Goal: Task Accomplishment & Management: Manage account settings

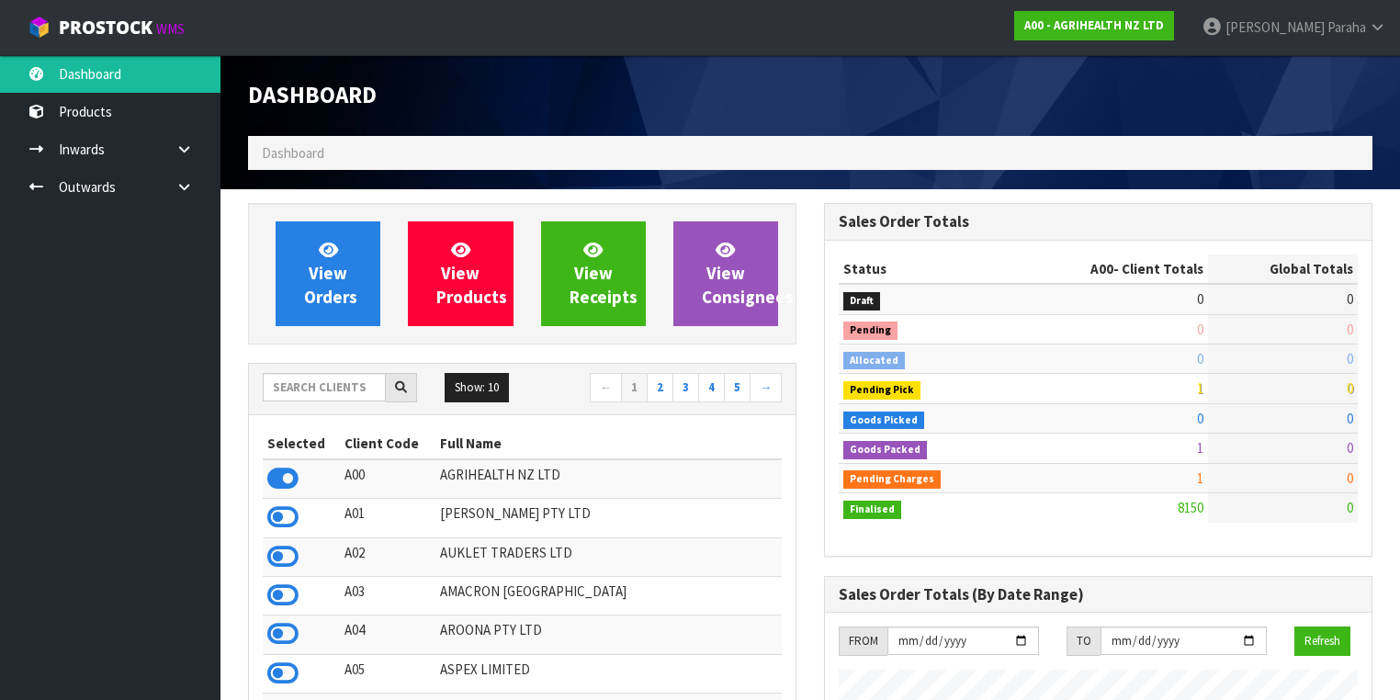
scroll to position [1385, 576]
click at [311, 389] on input "text" at bounding box center [324, 387] width 123 height 28
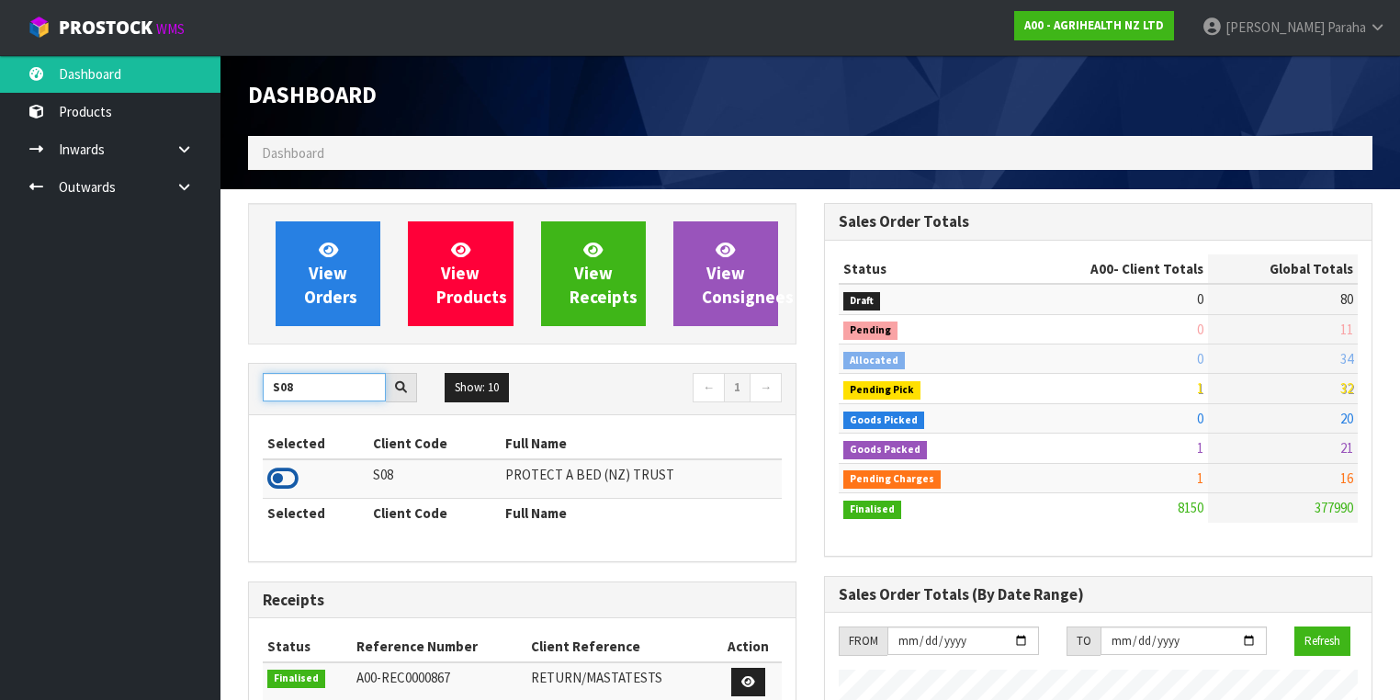
type input "S08"
click at [281, 474] on icon at bounding box center [282, 479] width 31 height 28
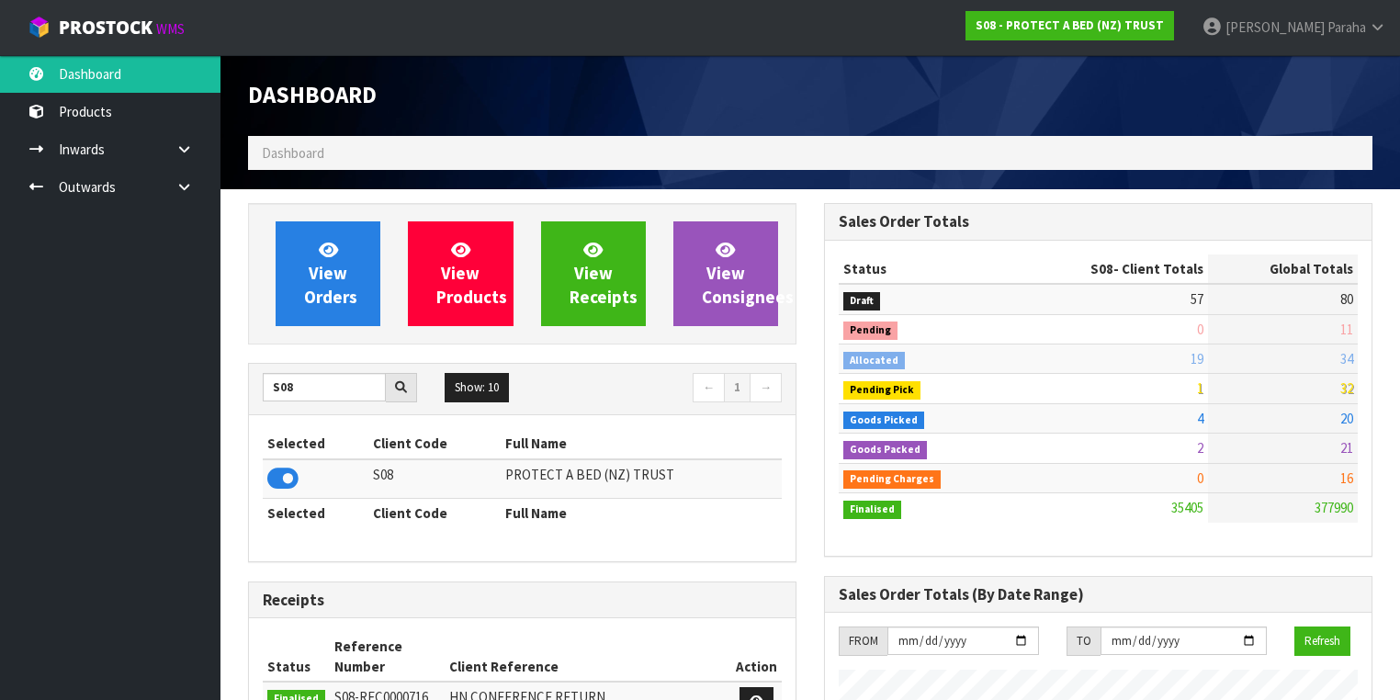
scroll to position [1425, 576]
click at [107, 187] on link "Outwards" at bounding box center [110, 187] width 220 height 38
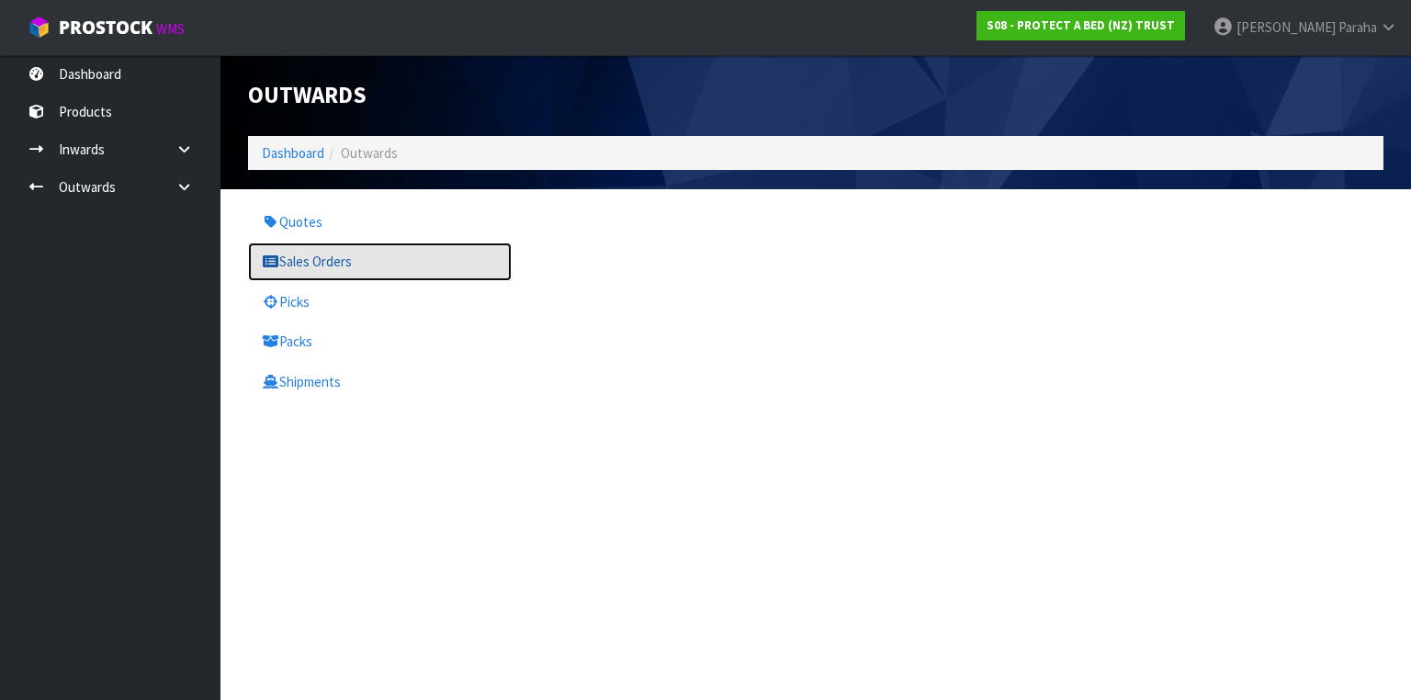
click at [326, 268] on link "Sales Orders" at bounding box center [380, 261] width 264 height 38
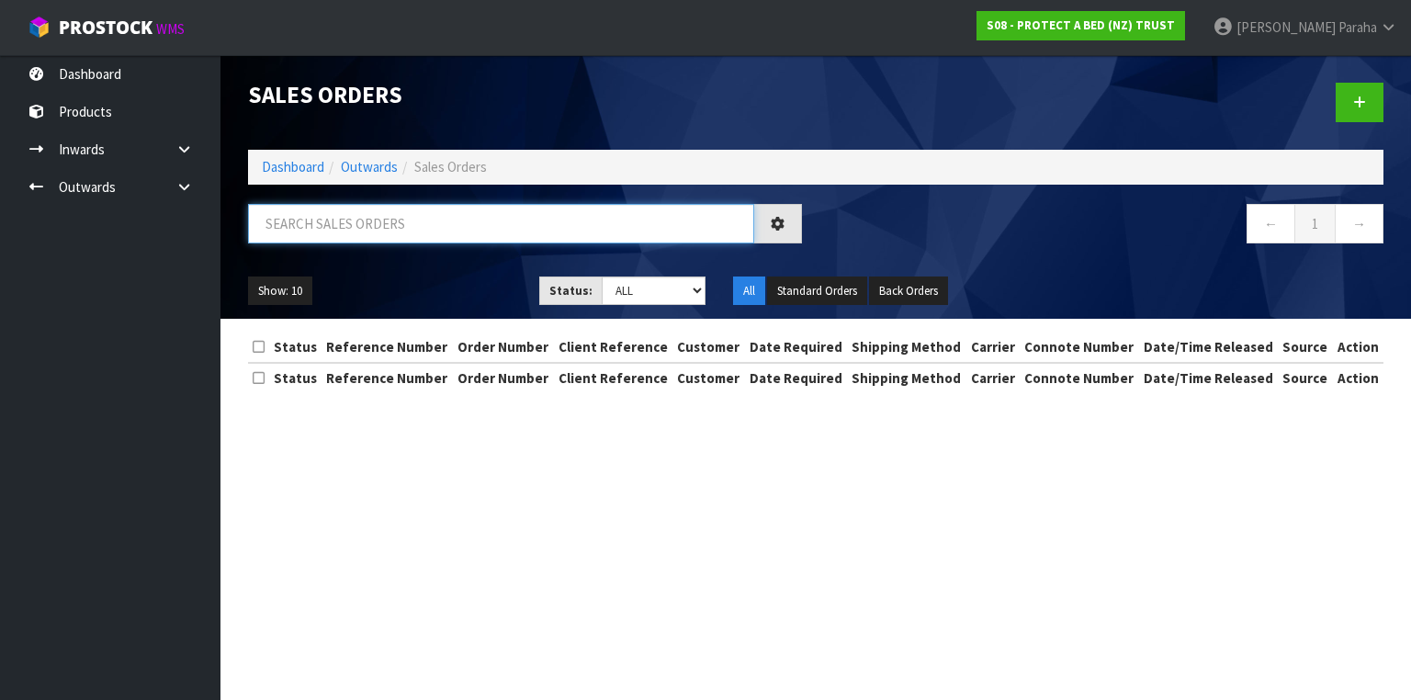
click at [310, 213] on input "text" at bounding box center [501, 223] width 506 height 39
type input "JOB-0408886"
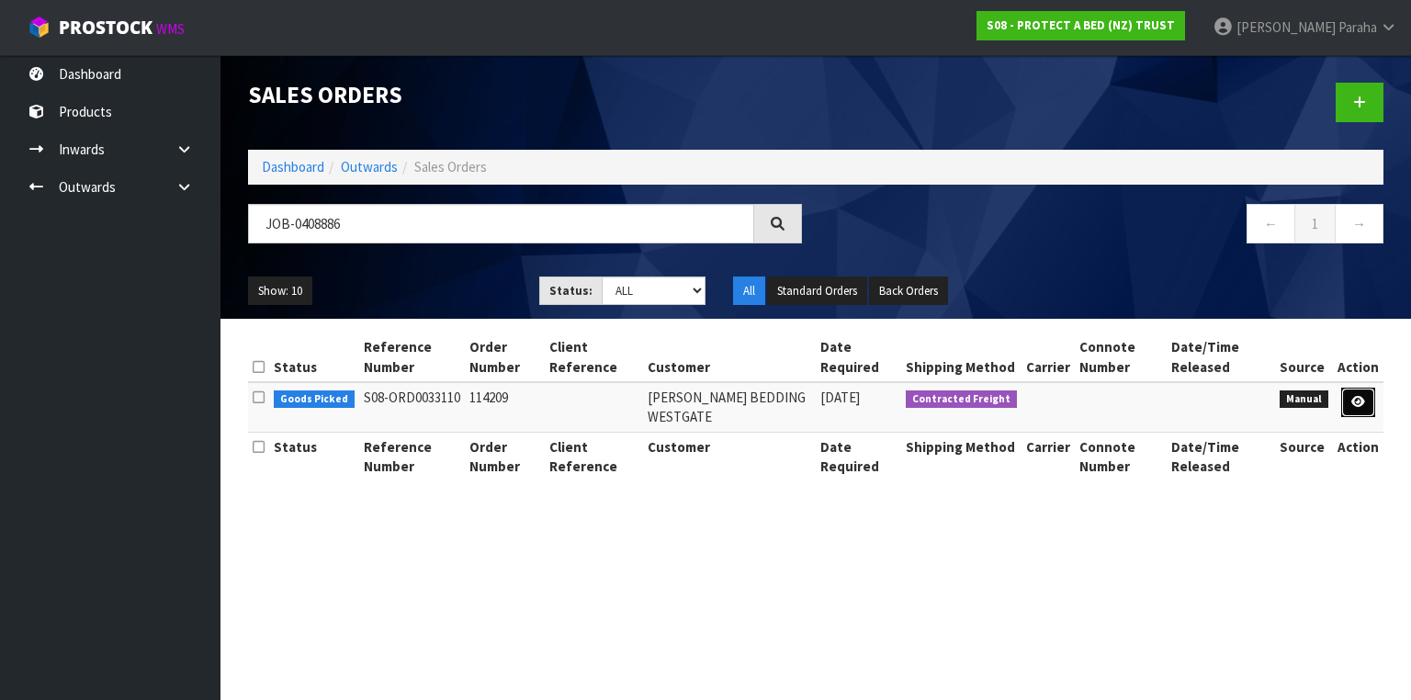
click at [1375, 400] on link at bounding box center [1358, 402] width 34 height 29
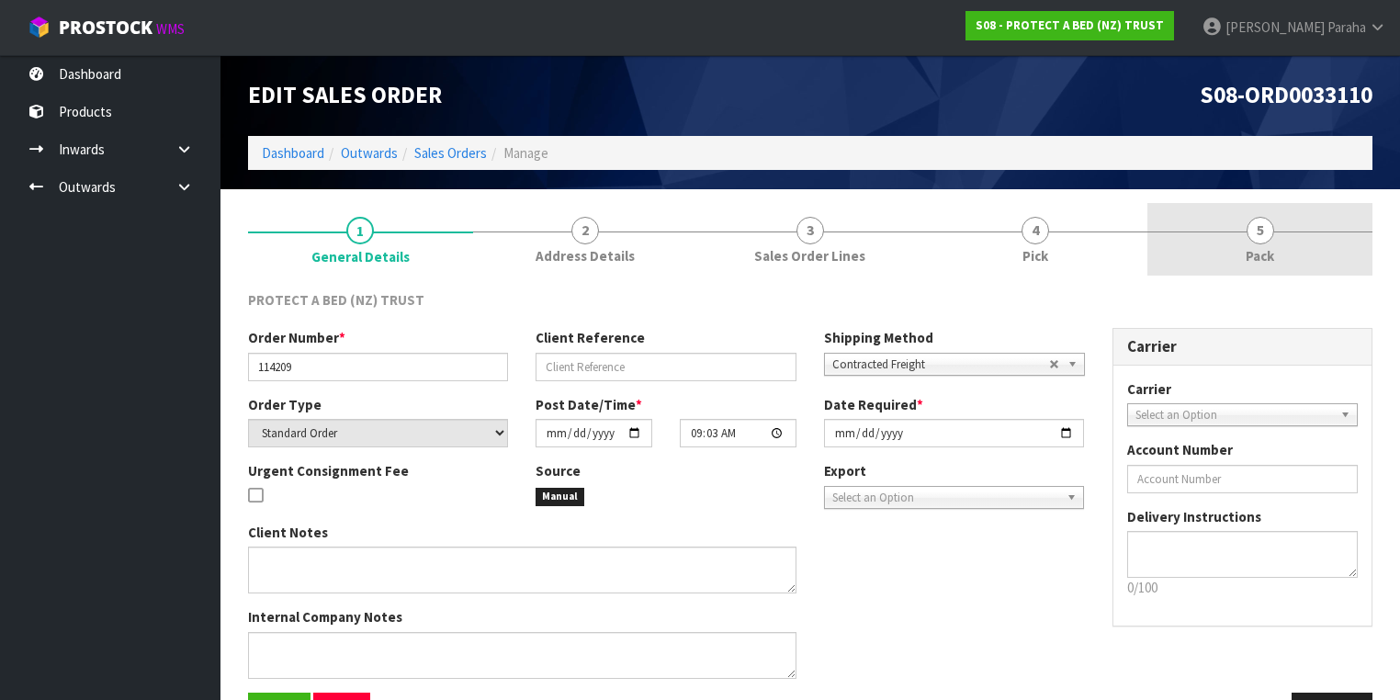
click at [1271, 248] on span "Pack" at bounding box center [1259, 255] width 28 height 19
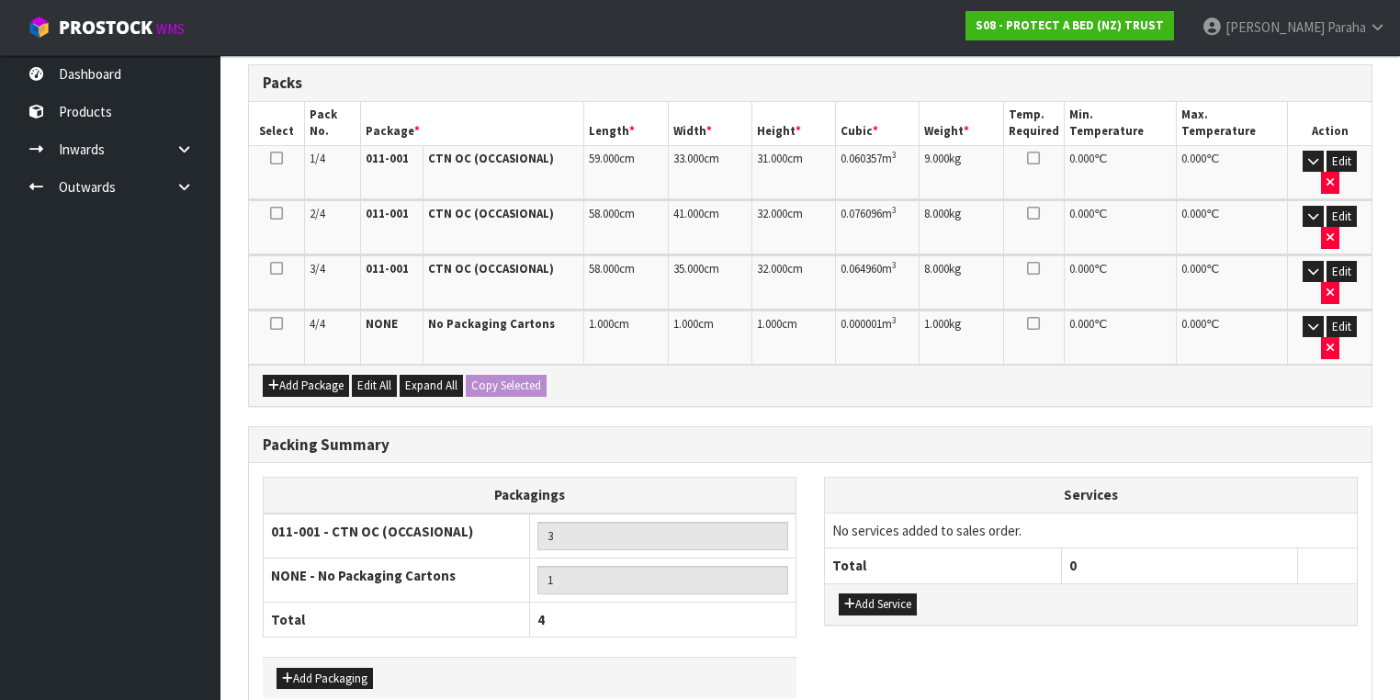
scroll to position [453, 0]
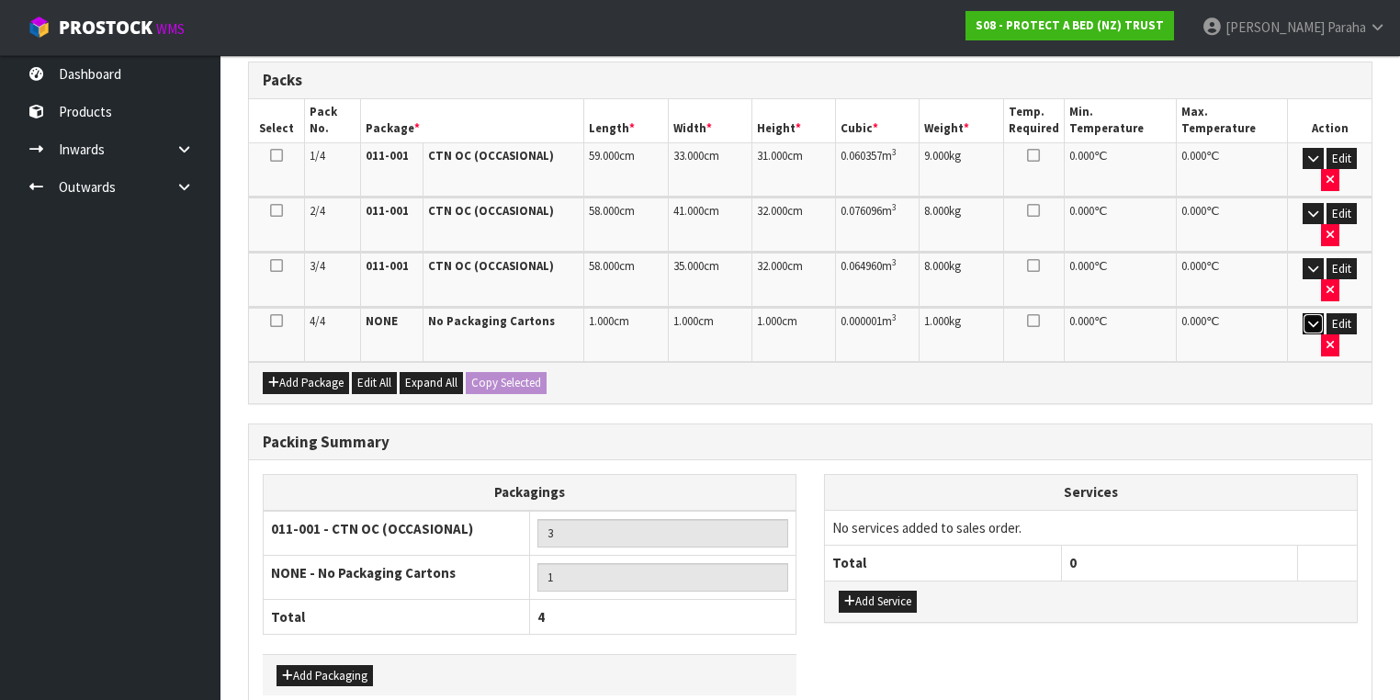
click at [1308, 318] on icon "button" at bounding box center [1313, 324] width 10 height 12
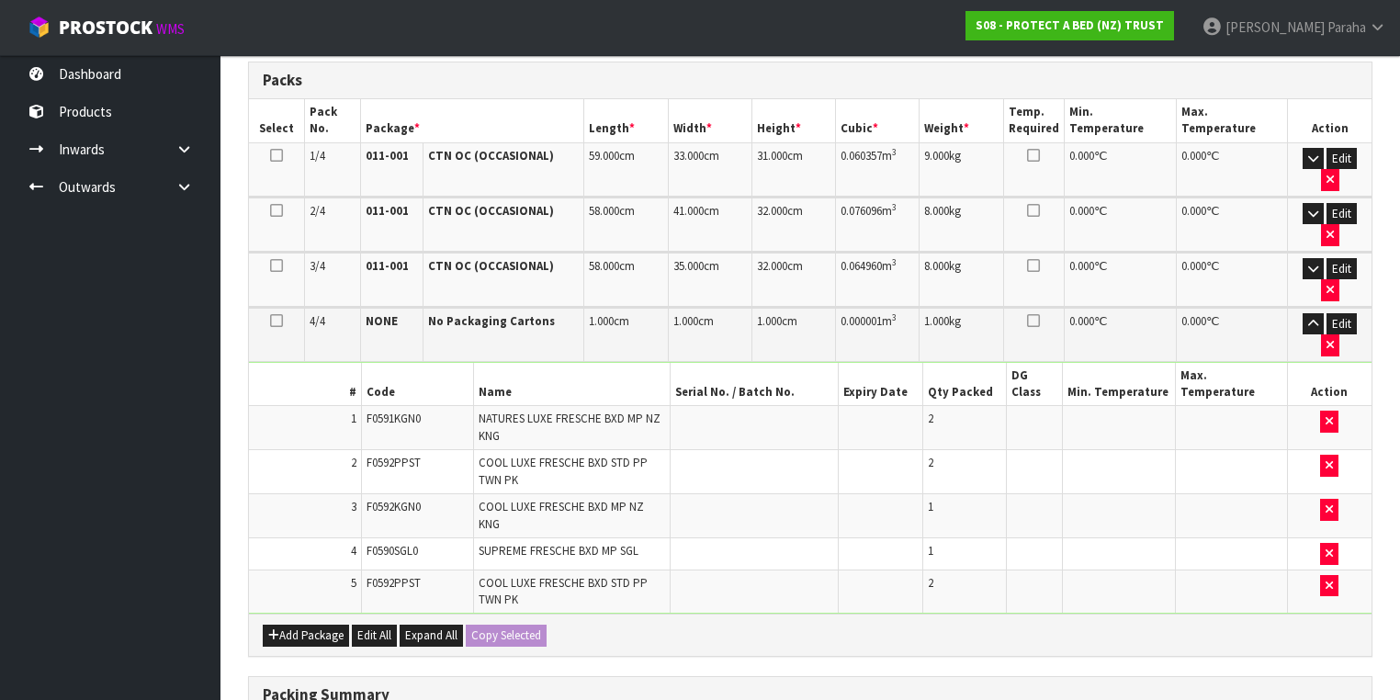
click at [274, 321] on icon at bounding box center [276, 321] width 13 height 1
click at [1337, 313] on button "Edit" at bounding box center [1341, 324] width 30 height 22
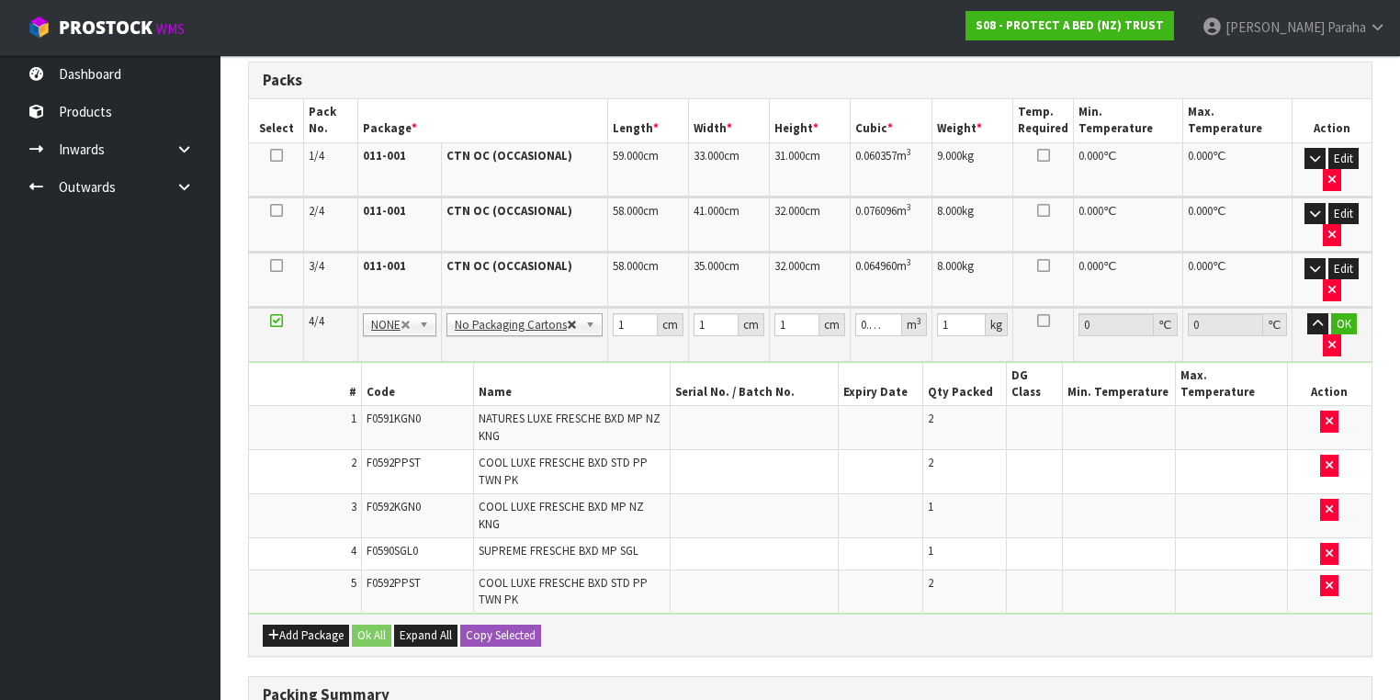
drag, startPoint x: 571, startPoint y: 316, endPoint x: 548, endPoint y: 328, distance: 25.9
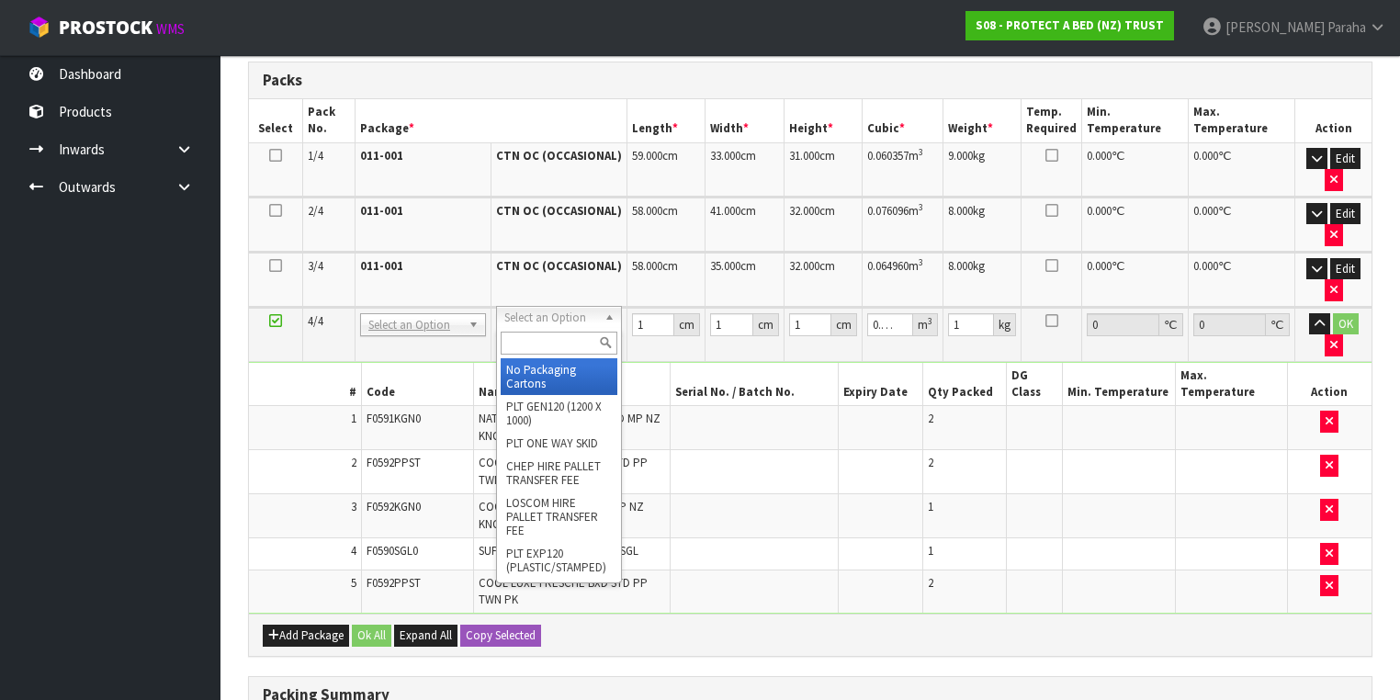
click at [547, 334] on input "text" at bounding box center [559, 343] width 117 height 23
type input "OC"
type input "4"
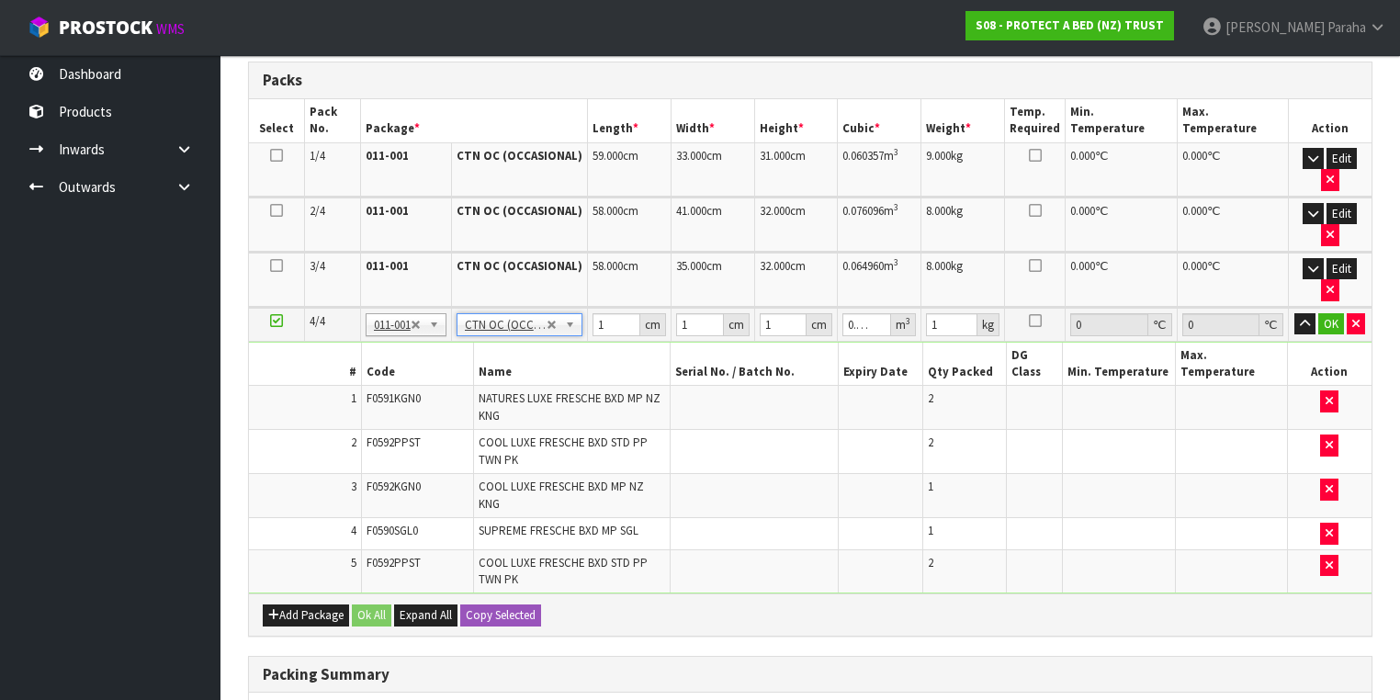
type input "0"
type input "8.7"
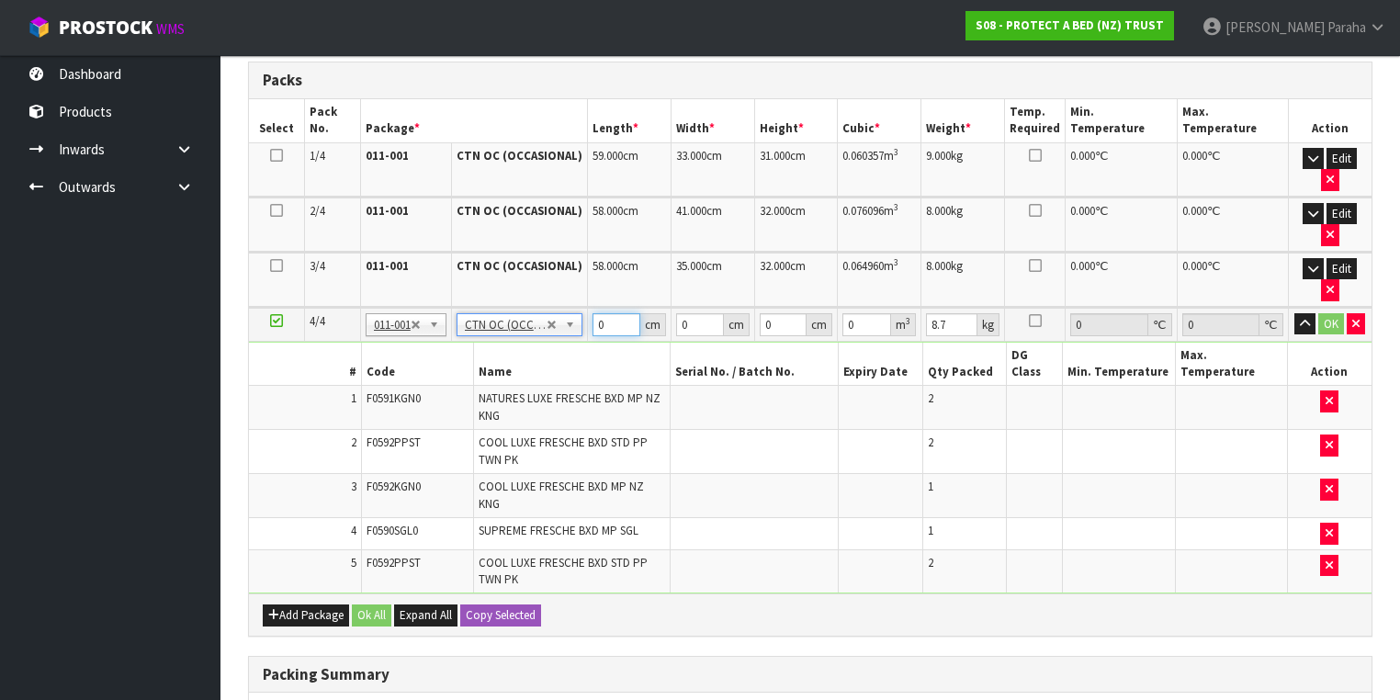
drag, startPoint x: 612, startPoint y: 314, endPoint x: 570, endPoint y: 325, distance: 42.8
click at [571, 326] on tr "4/4 NONE 007-001 007-002 007-004 007-009 007-013 007-014 007-015 007-017 007-01…" at bounding box center [810, 325] width 1122 height 34
type input "62"
type input "42"
type input "3"
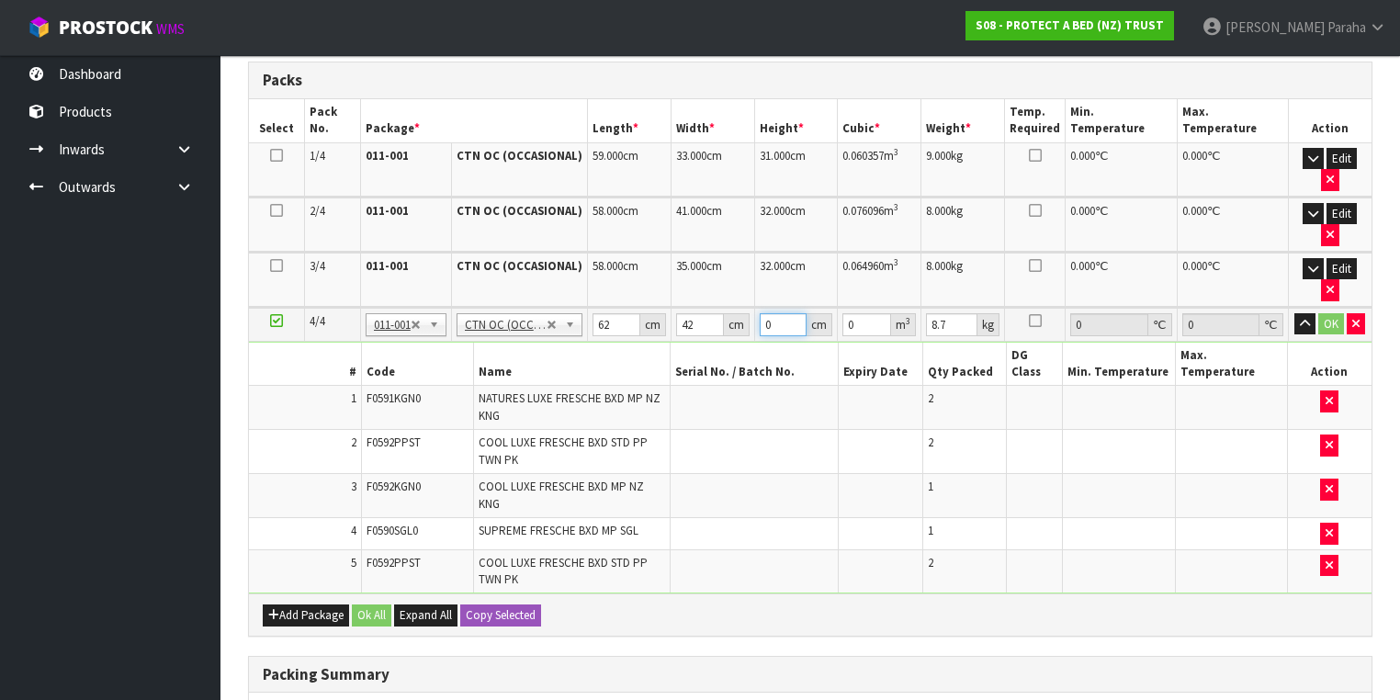
type input "0.007812"
type input "33"
type input "0.085932"
type input "33"
type input "11"
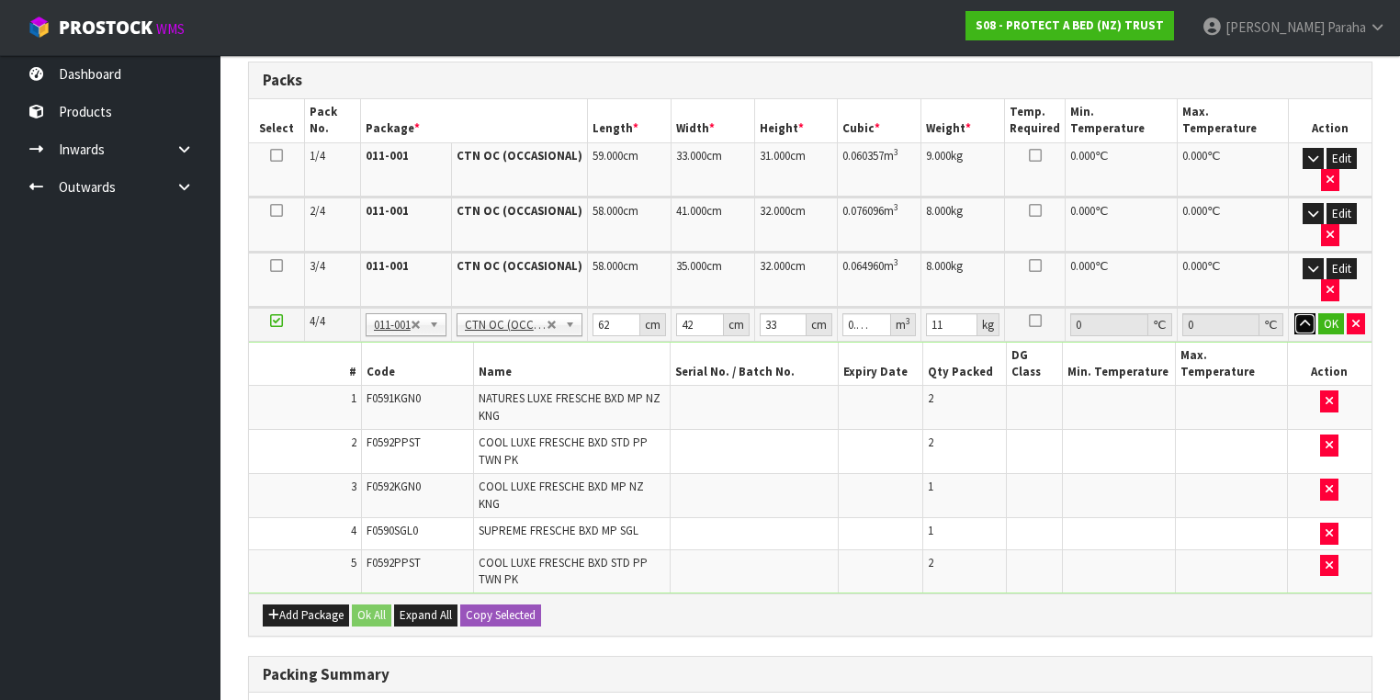
click at [1294, 313] on button "button" at bounding box center [1304, 324] width 21 height 22
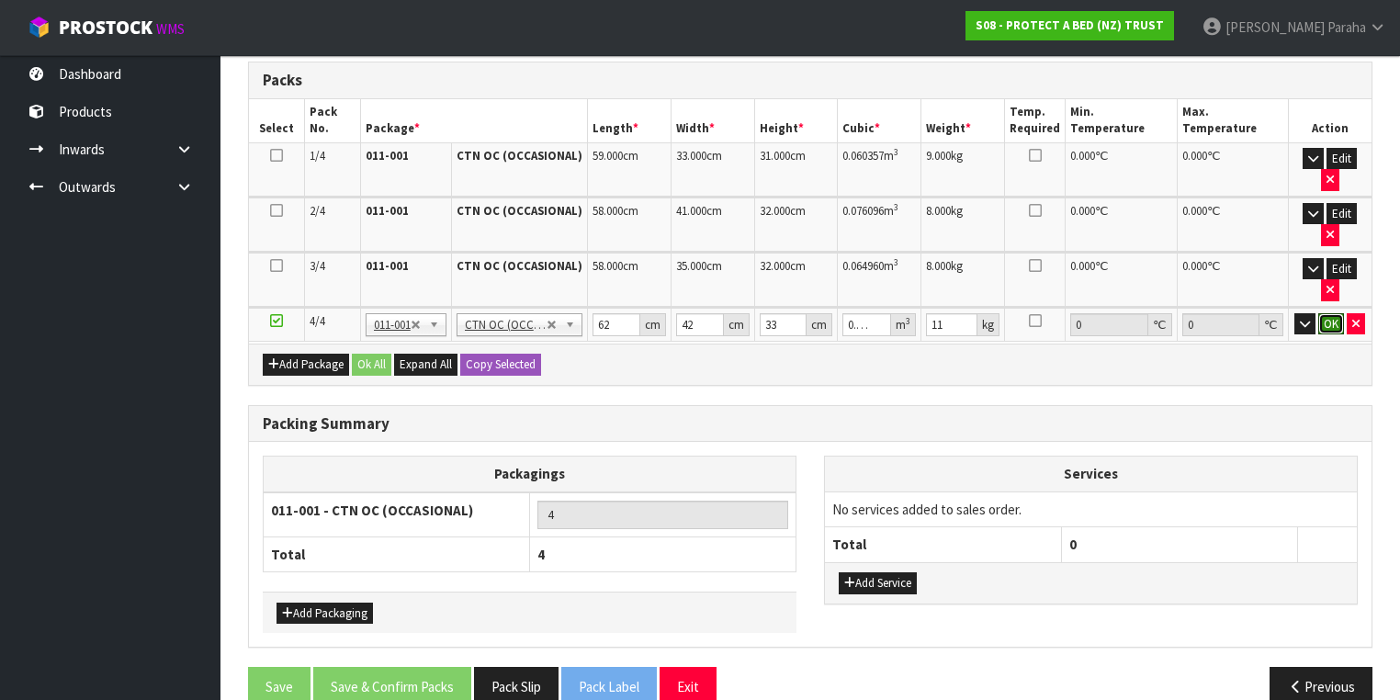
click button "OK" at bounding box center [1331, 324] width 26 height 22
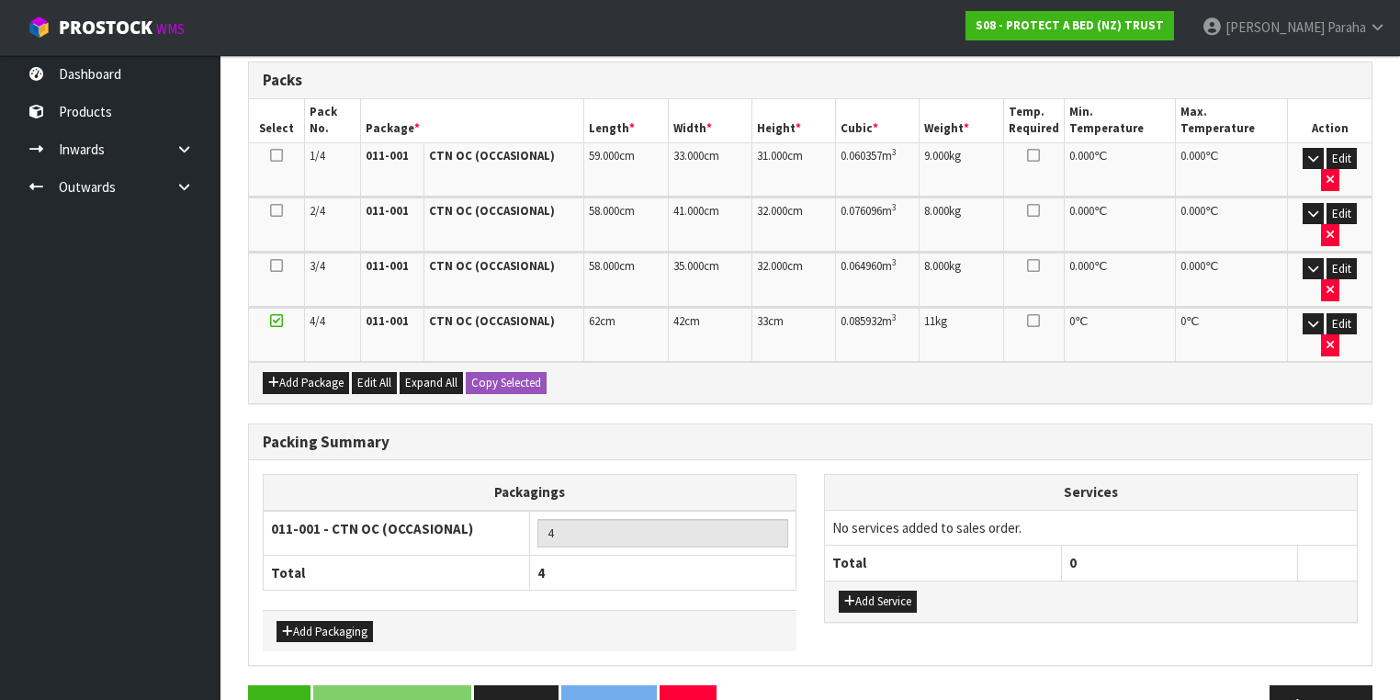
scroll to position [409, 0]
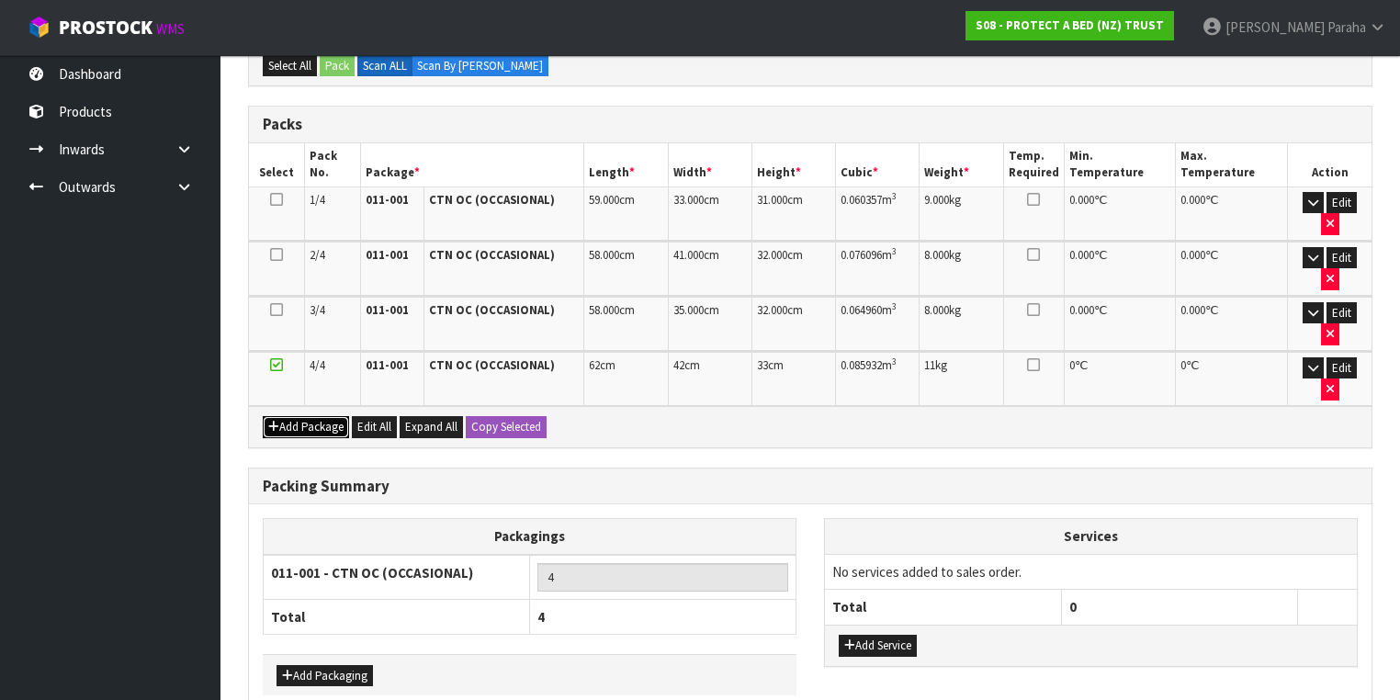
click at [301, 416] on button "Add Package" at bounding box center [306, 427] width 86 height 22
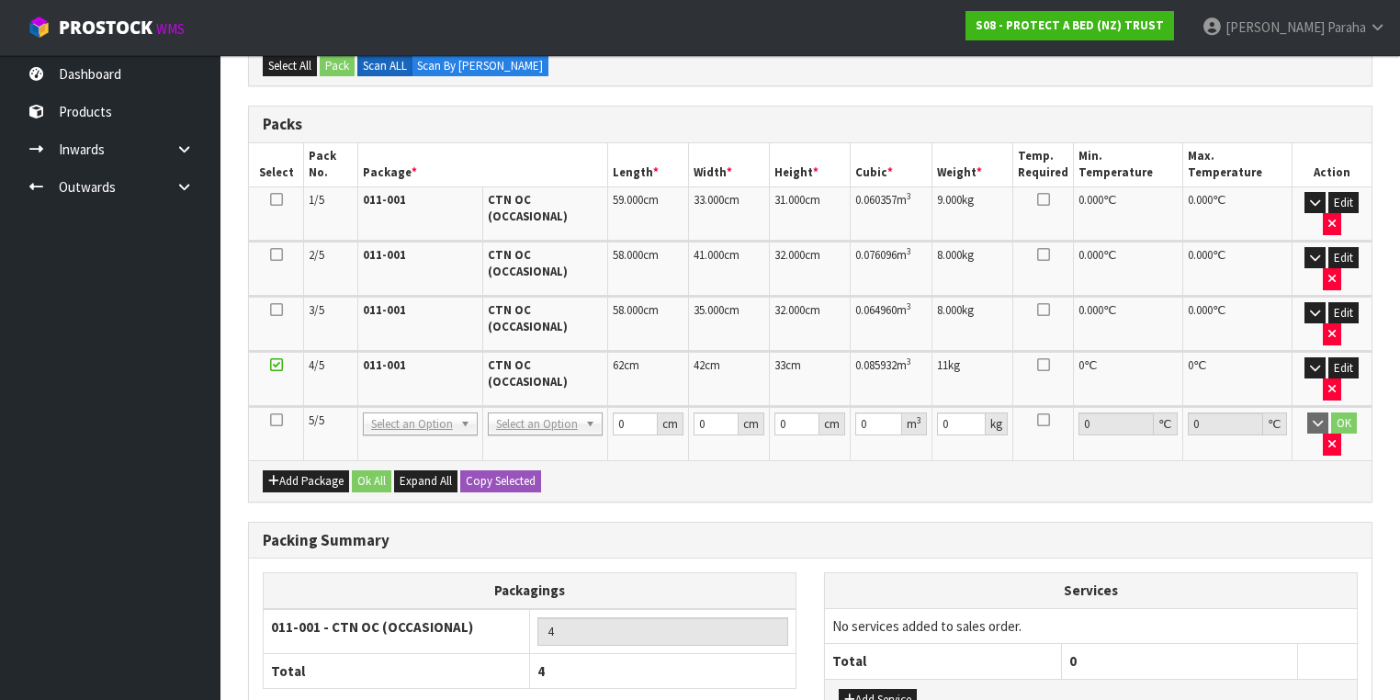
click at [276, 420] on icon at bounding box center [276, 420] width 13 height 1
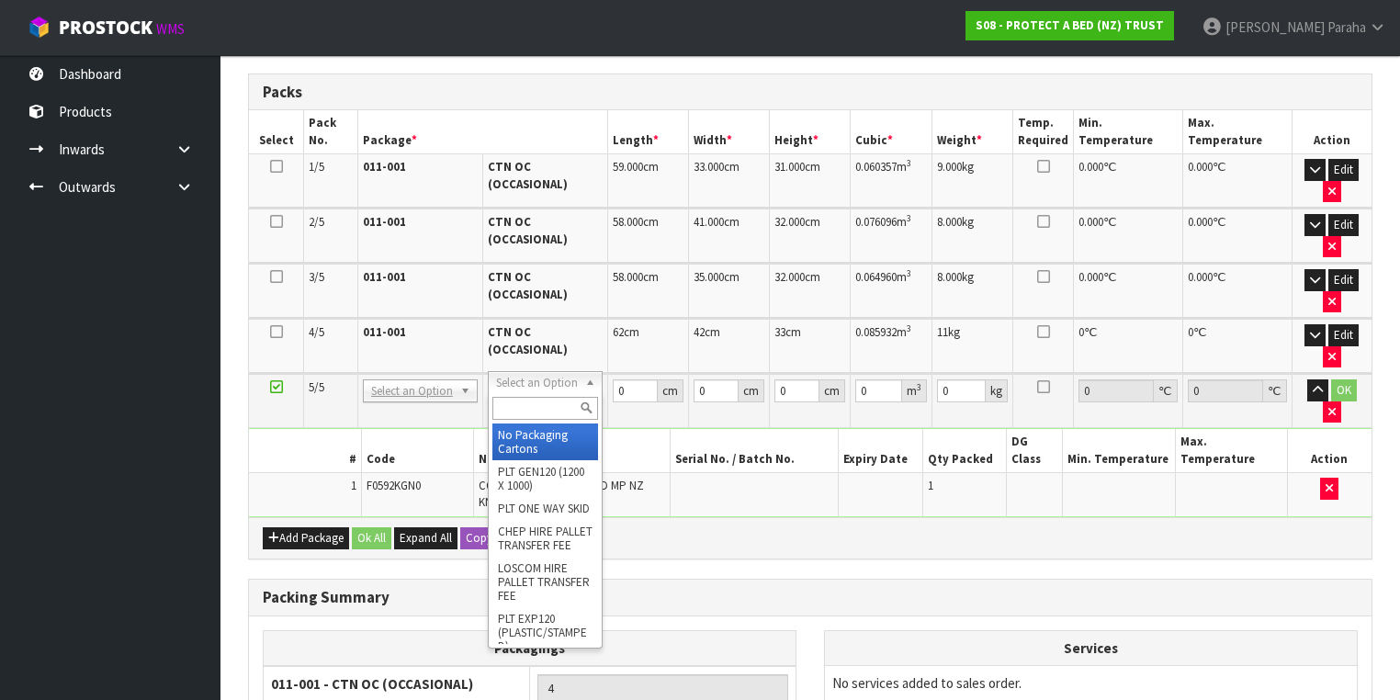
click at [561, 404] on input "text" at bounding box center [545, 408] width 106 height 23
type input "OC"
type input "5"
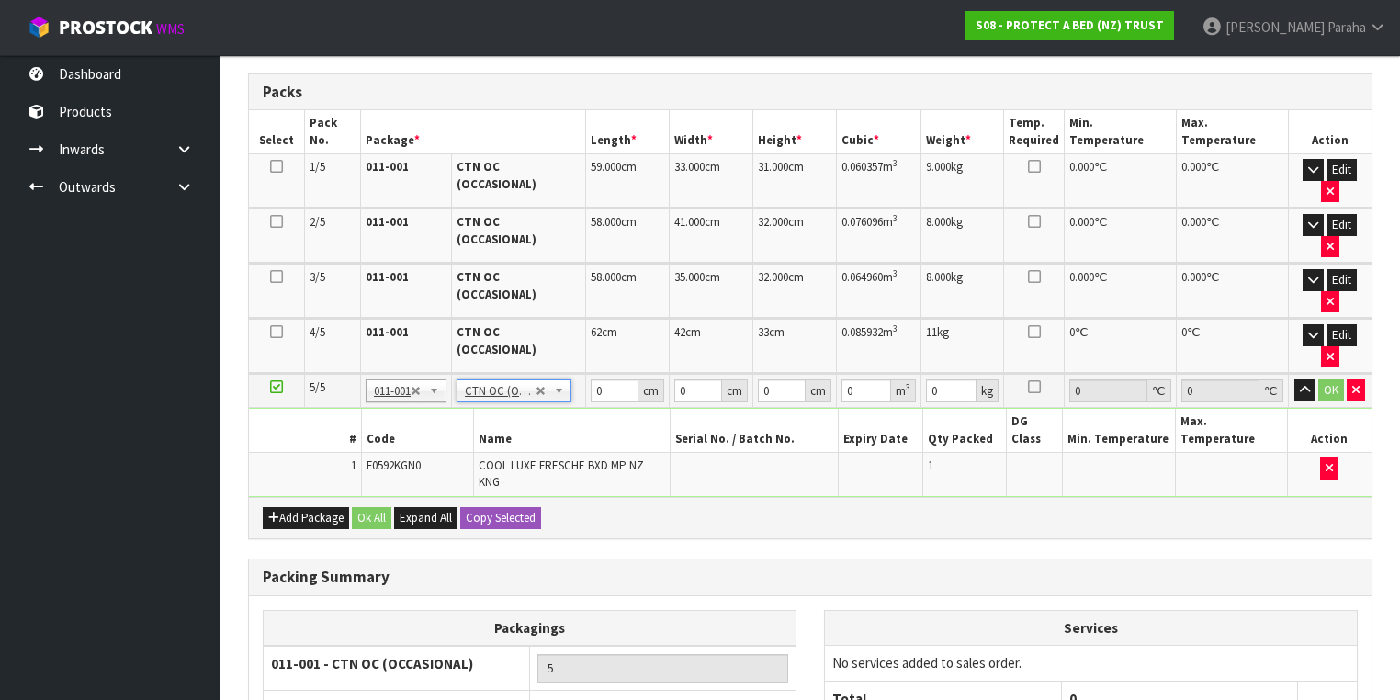
type input "1.8"
click at [556, 374] on tr "5/5 NONE 007-001 007-002 007-004 007-009 007-013 007-014 007-015 007-017 007-01…" at bounding box center [810, 391] width 1122 height 34
type input "32"
type input "23"
type input "3"
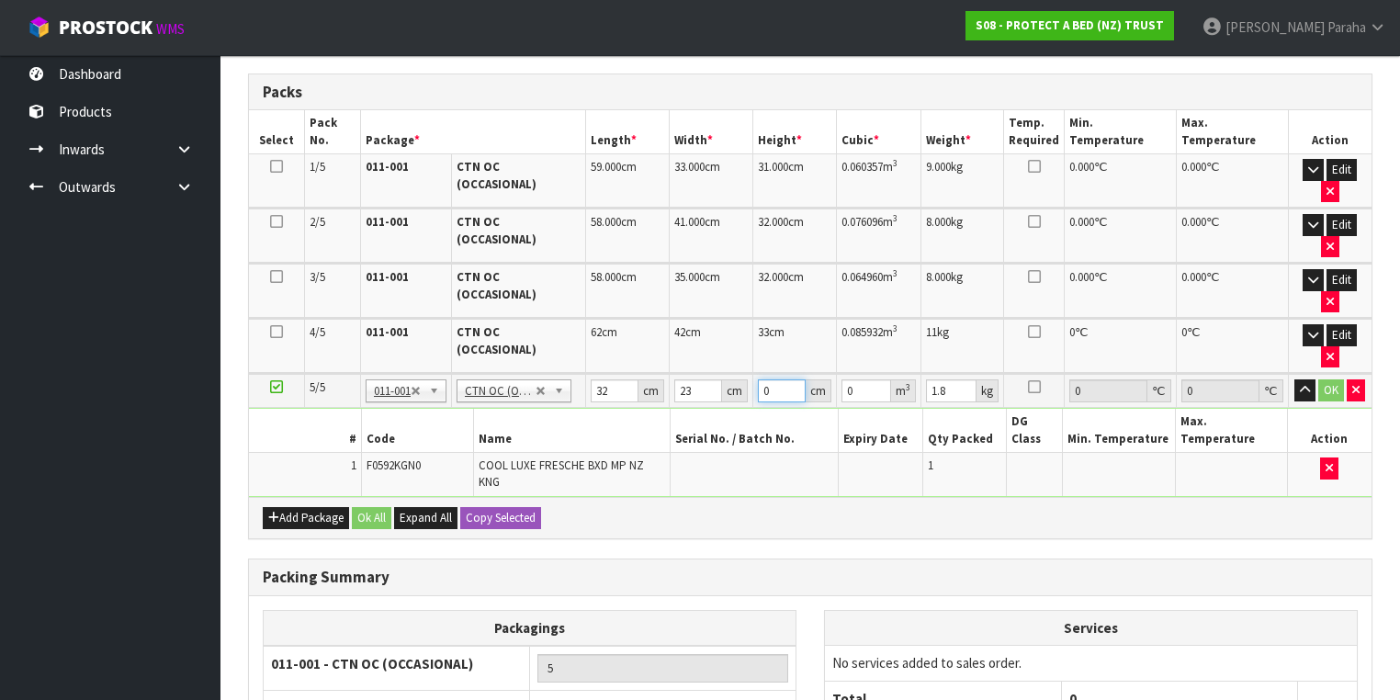
type input "0.002208"
type input "33"
type input "0.024288"
type input "33"
type input "3"
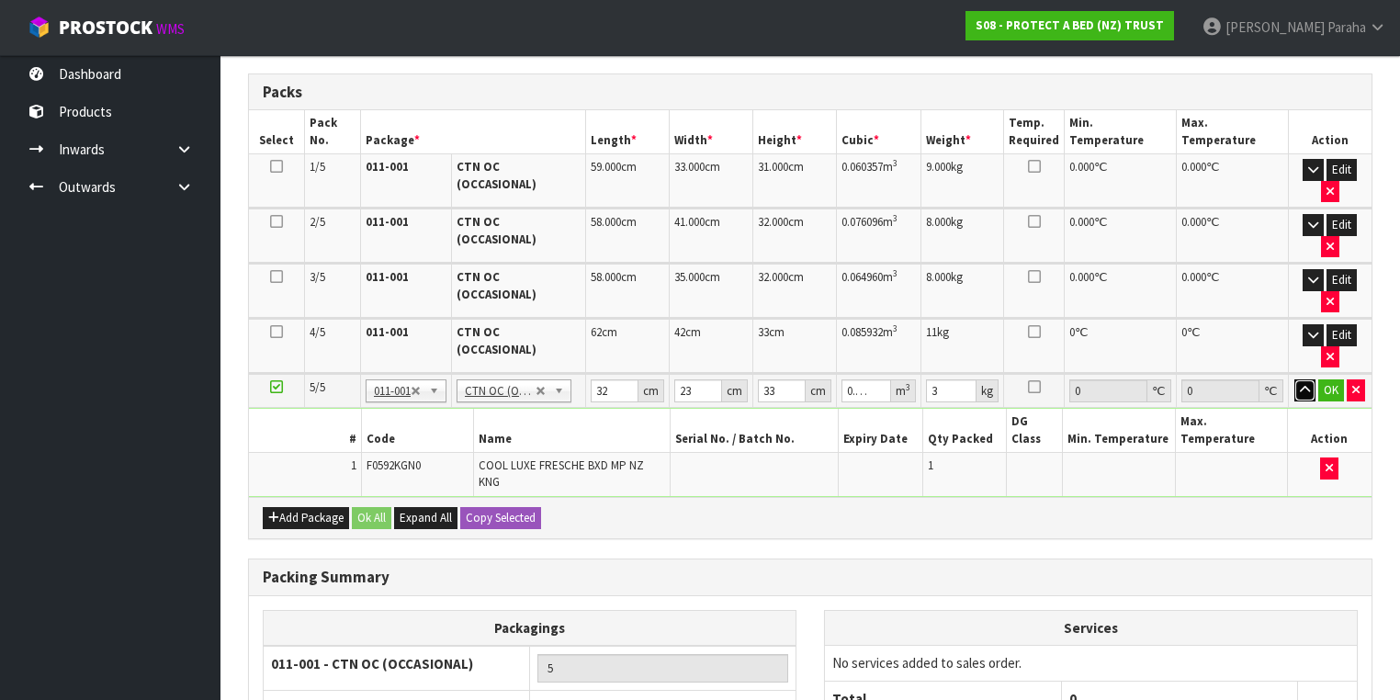
click at [1294, 379] on button "button" at bounding box center [1304, 390] width 21 height 22
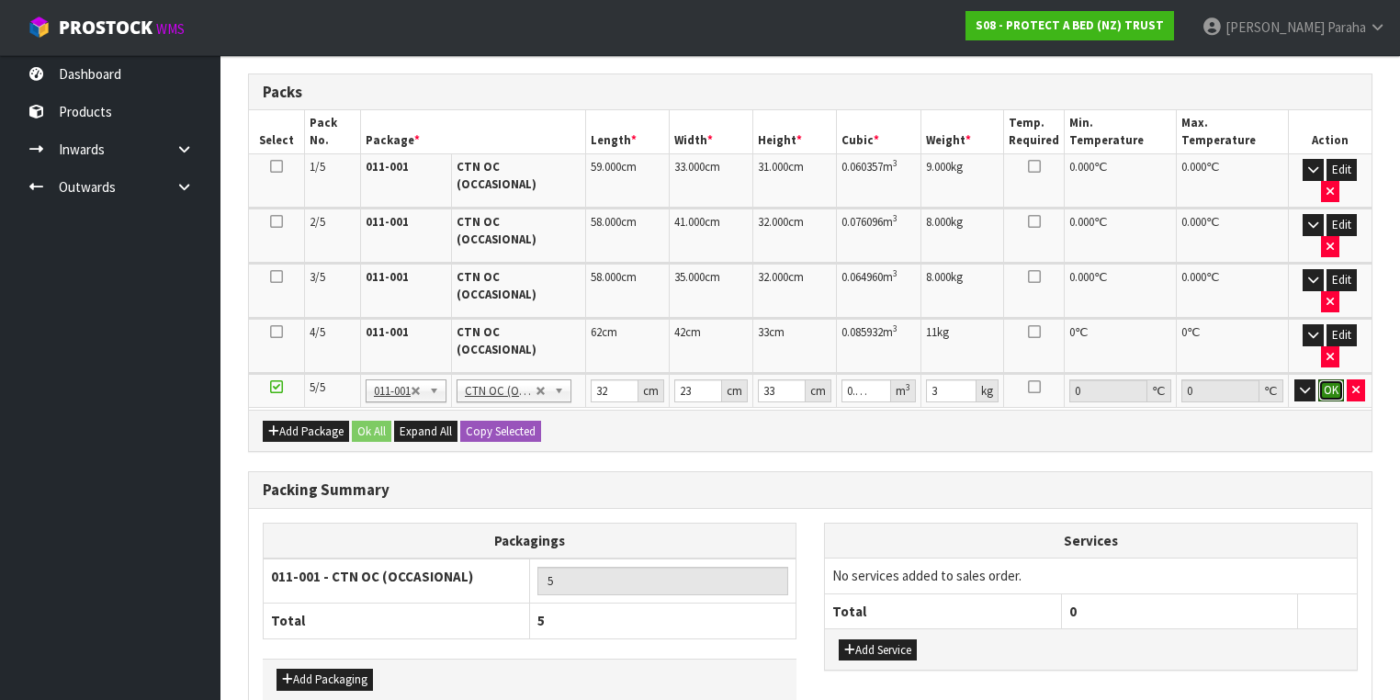
click button "OK" at bounding box center [1331, 390] width 26 height 22
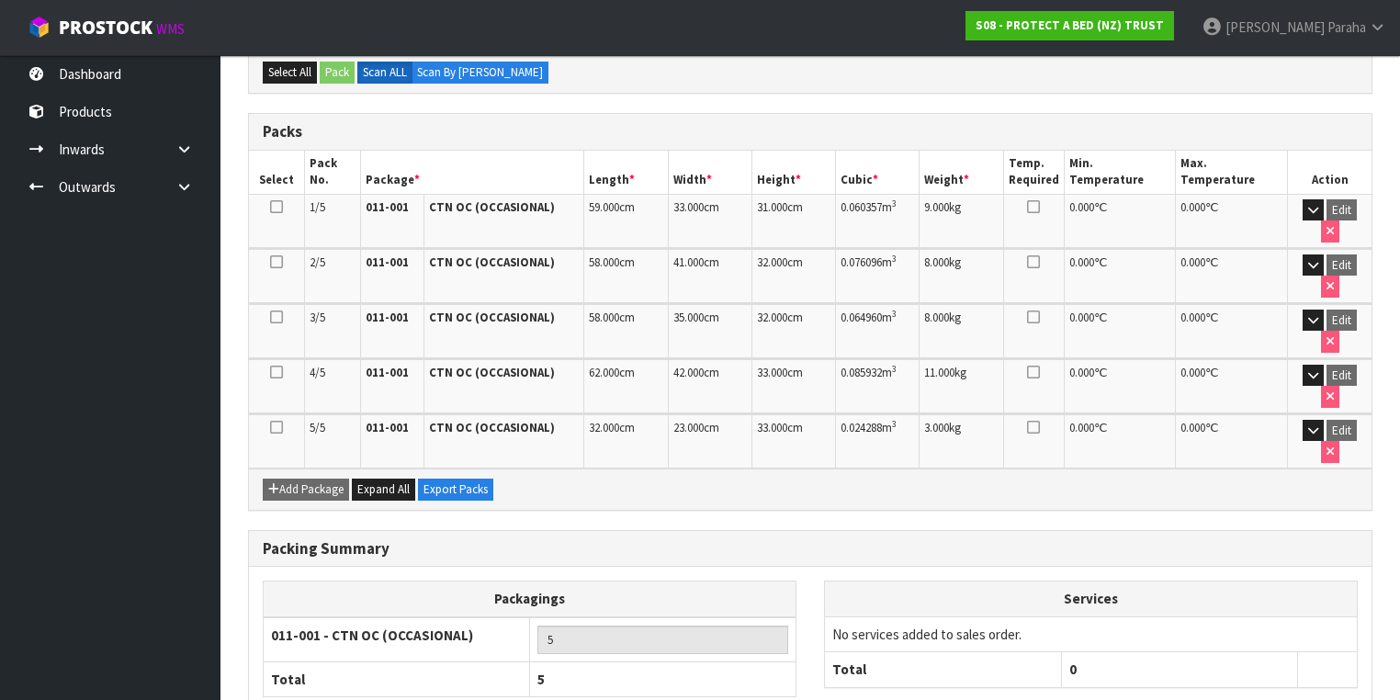
scroll to position [436, 0]
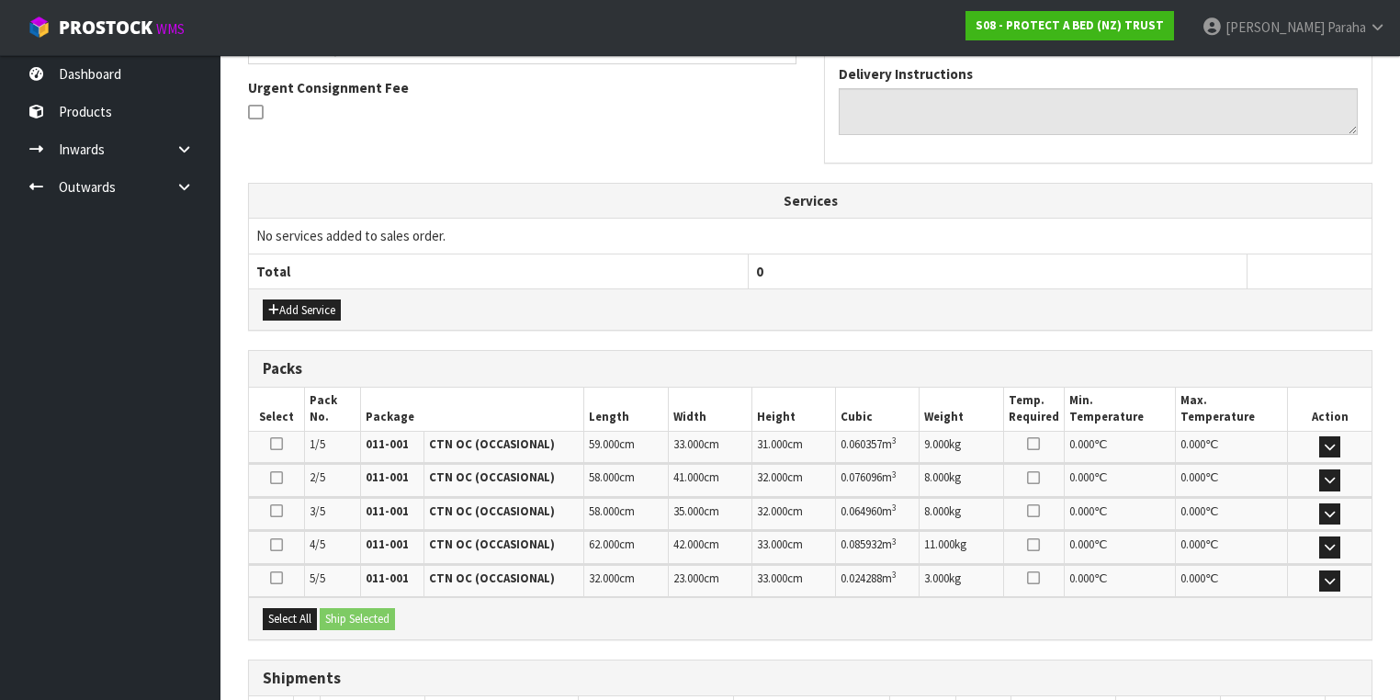
scroll to position [656, 0]
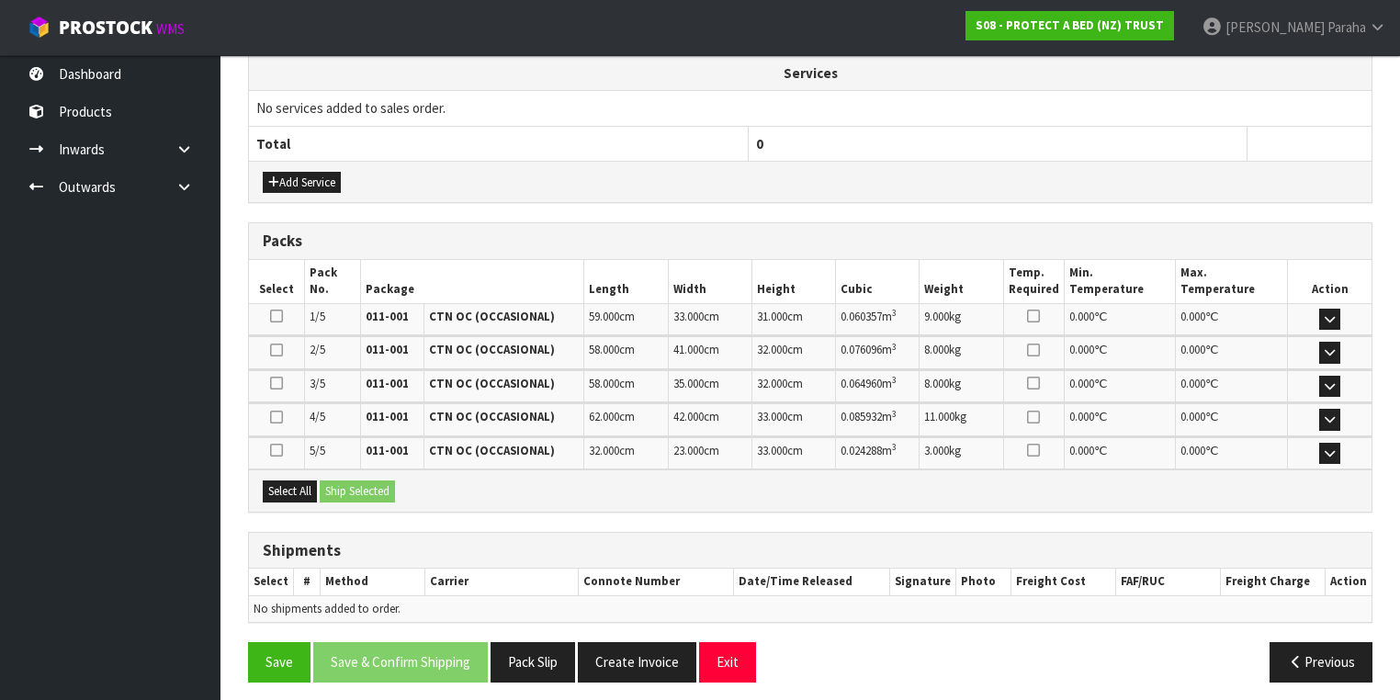
click at [289, 494] on div "Select All Ship Selected" at bounding box center [810, 489] width 1122 height 41
click at [288, 485] on button "Select All" at bounding box center [290, 491] width 54 height 22
click at [353, 480] on button "Ship Selected" at bounding box center [357, 491] width 75 height 22
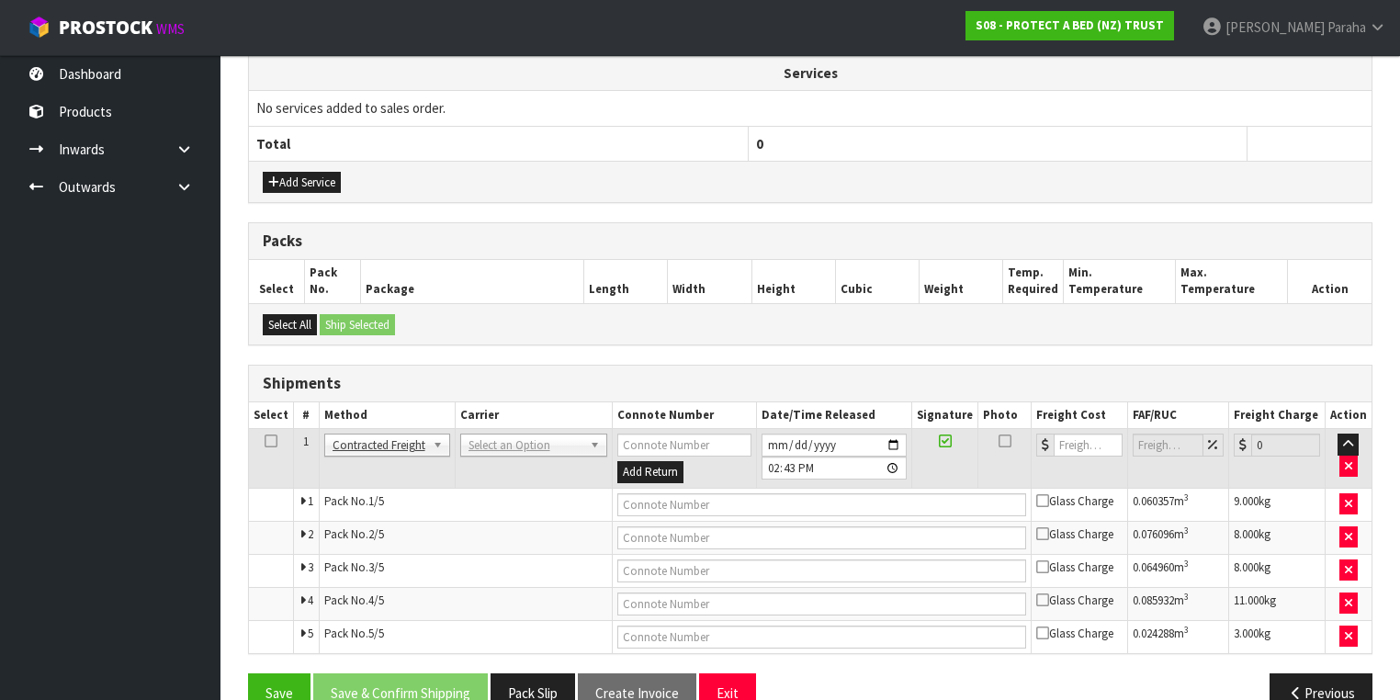
scroll to position [688, 0]
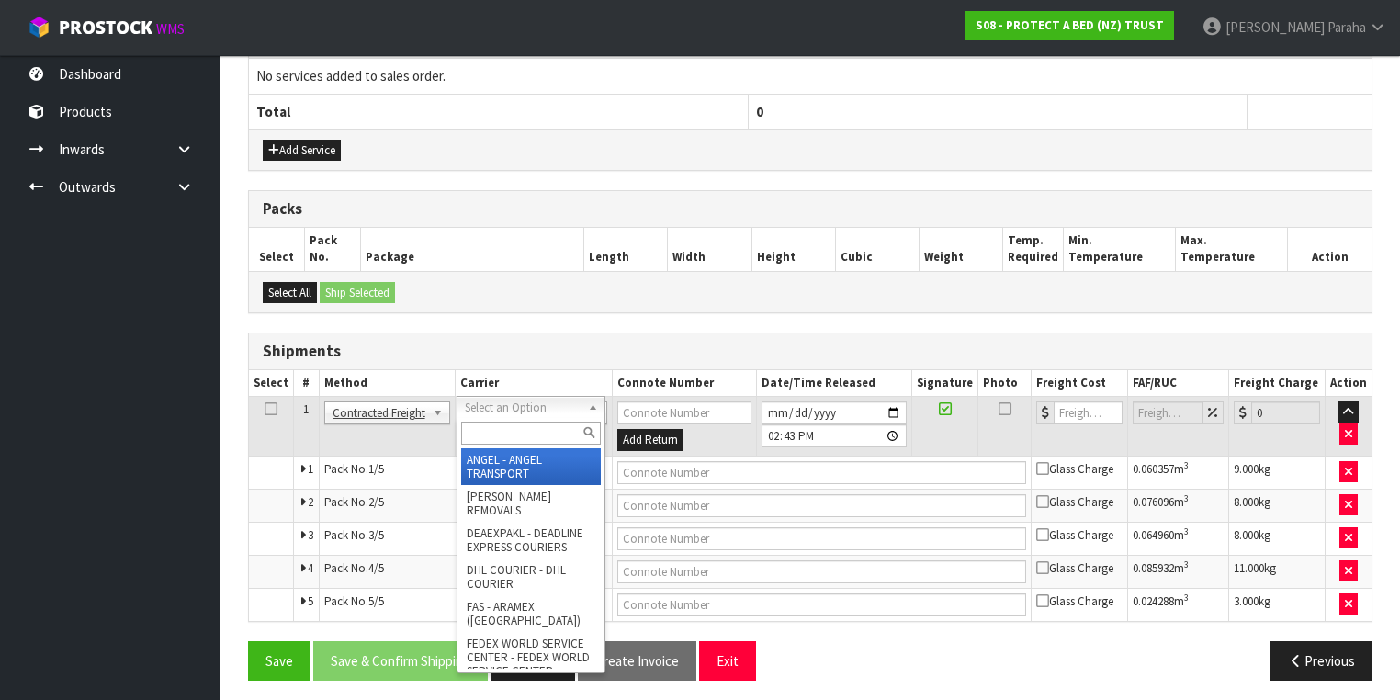
click at [573, 434] on input "text" at bounding box center [531, 433] width 140 height 23
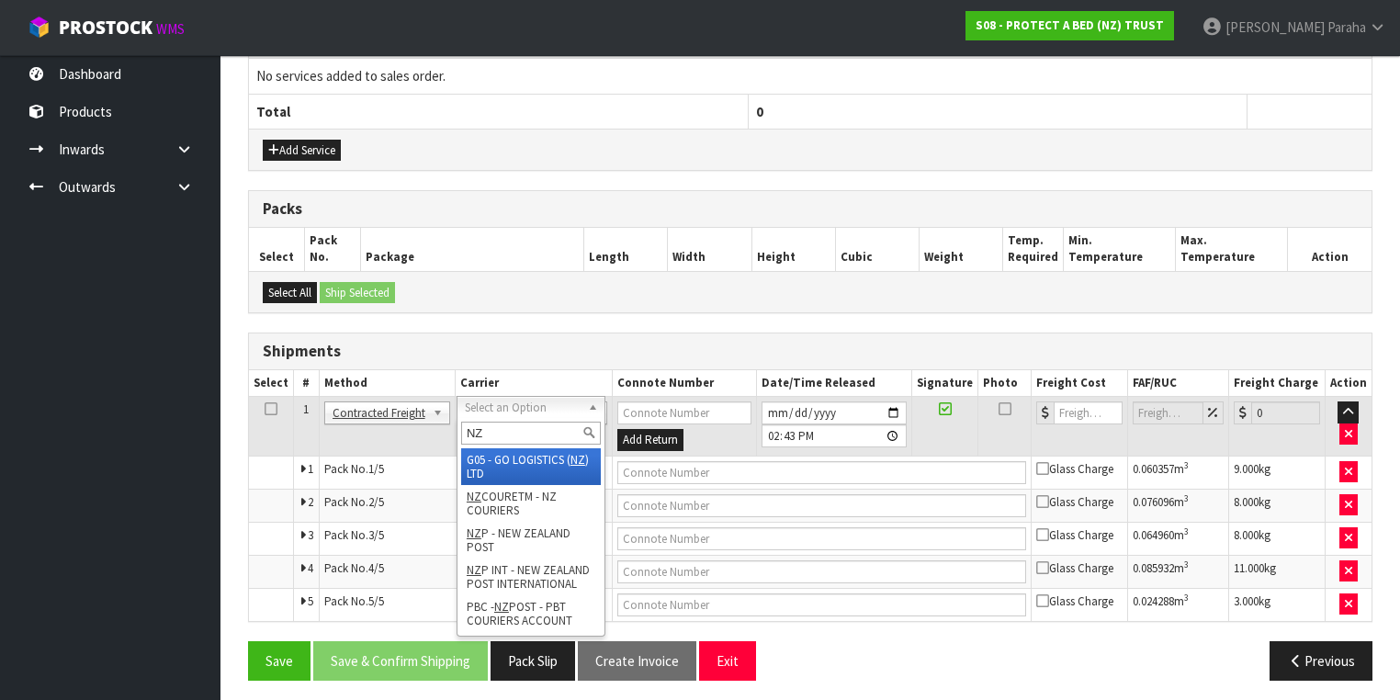
type input "NZP"
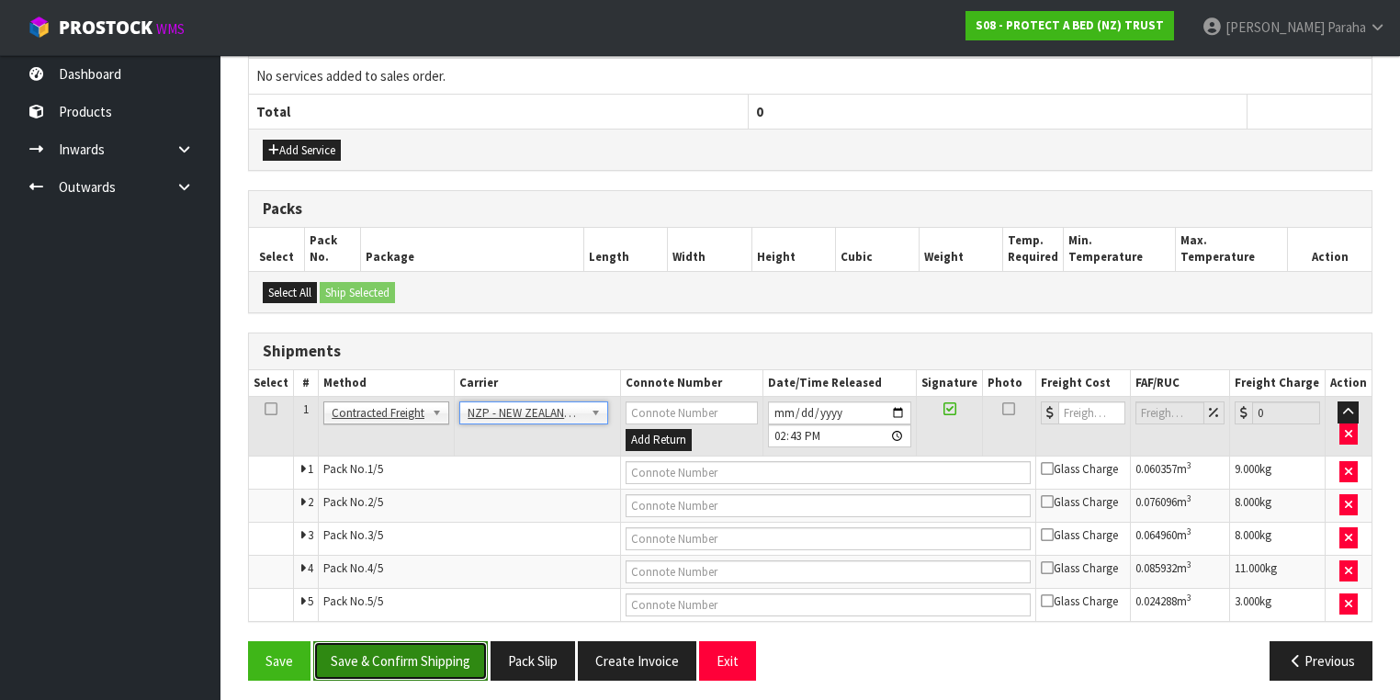
click at [419, 655] on button "Save & Confirm Shipping" at bounding box center [400, 660] width 175 height 39
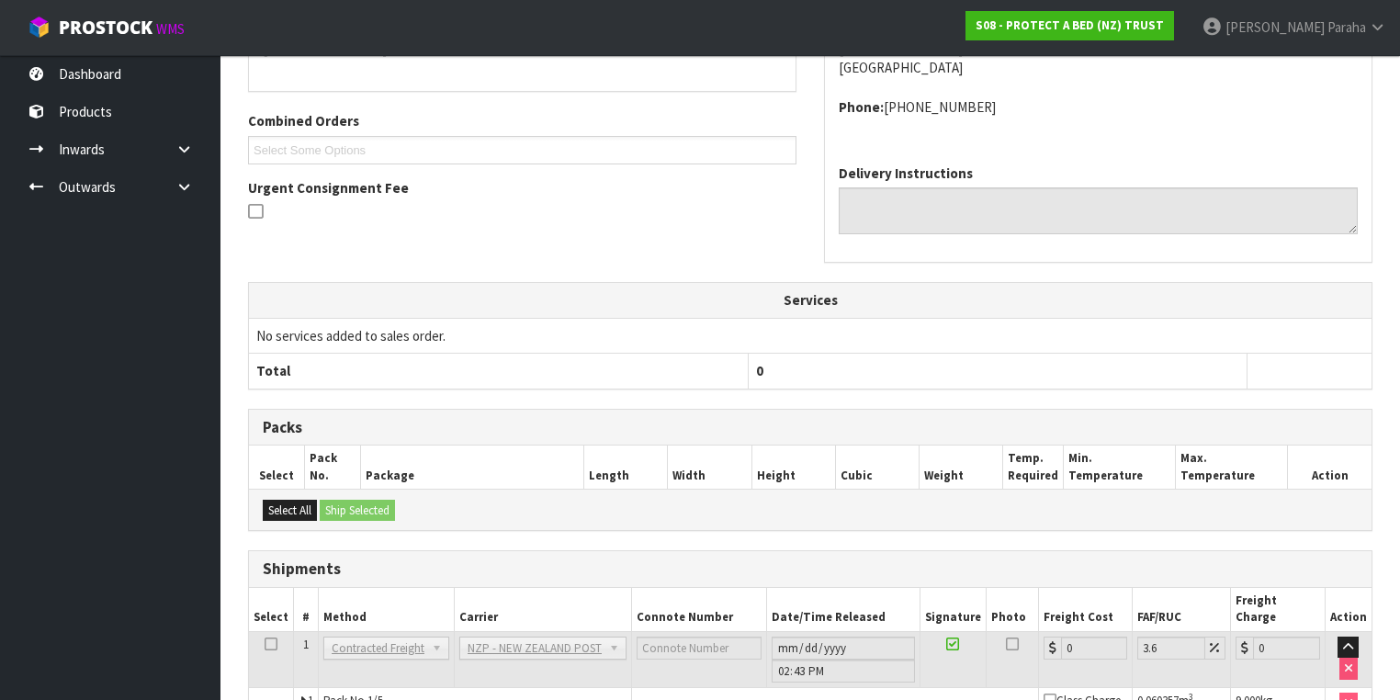
scroll to position [657, 0]
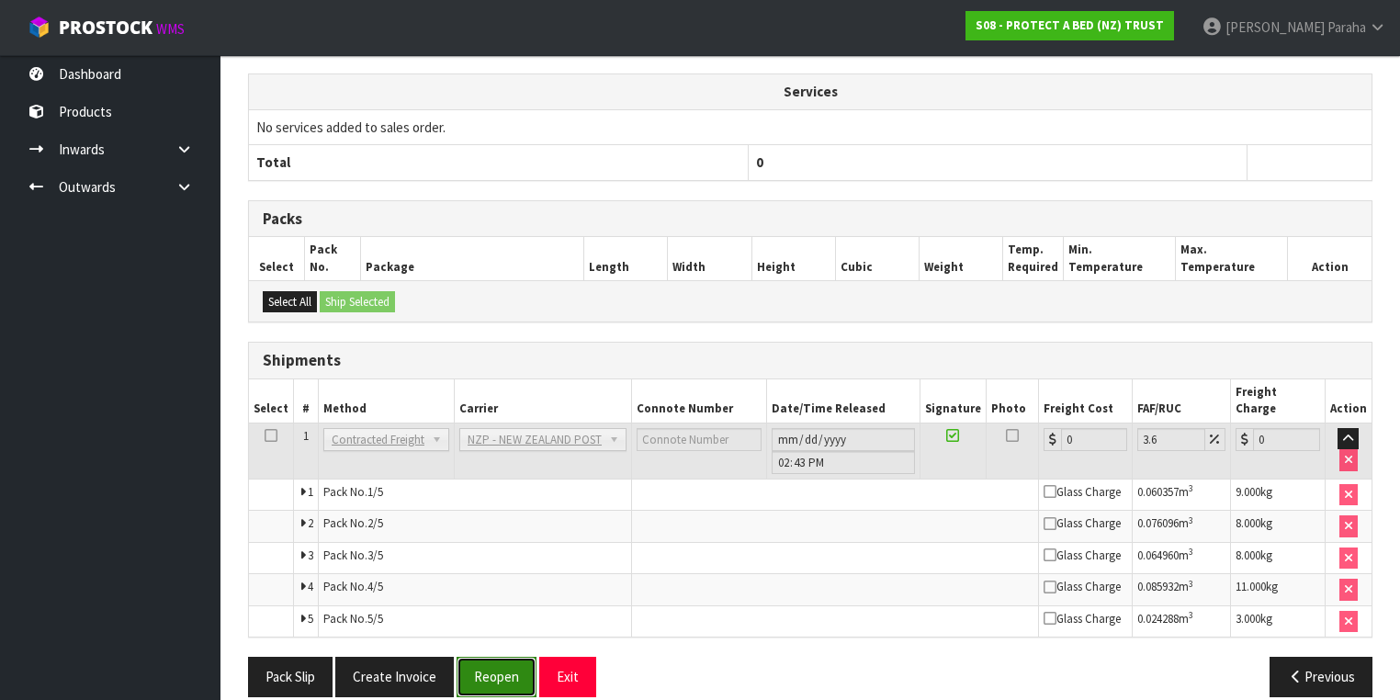
click at [505, 657] on button "Reopen" at bounding box center [496, 676] width 80 height 39
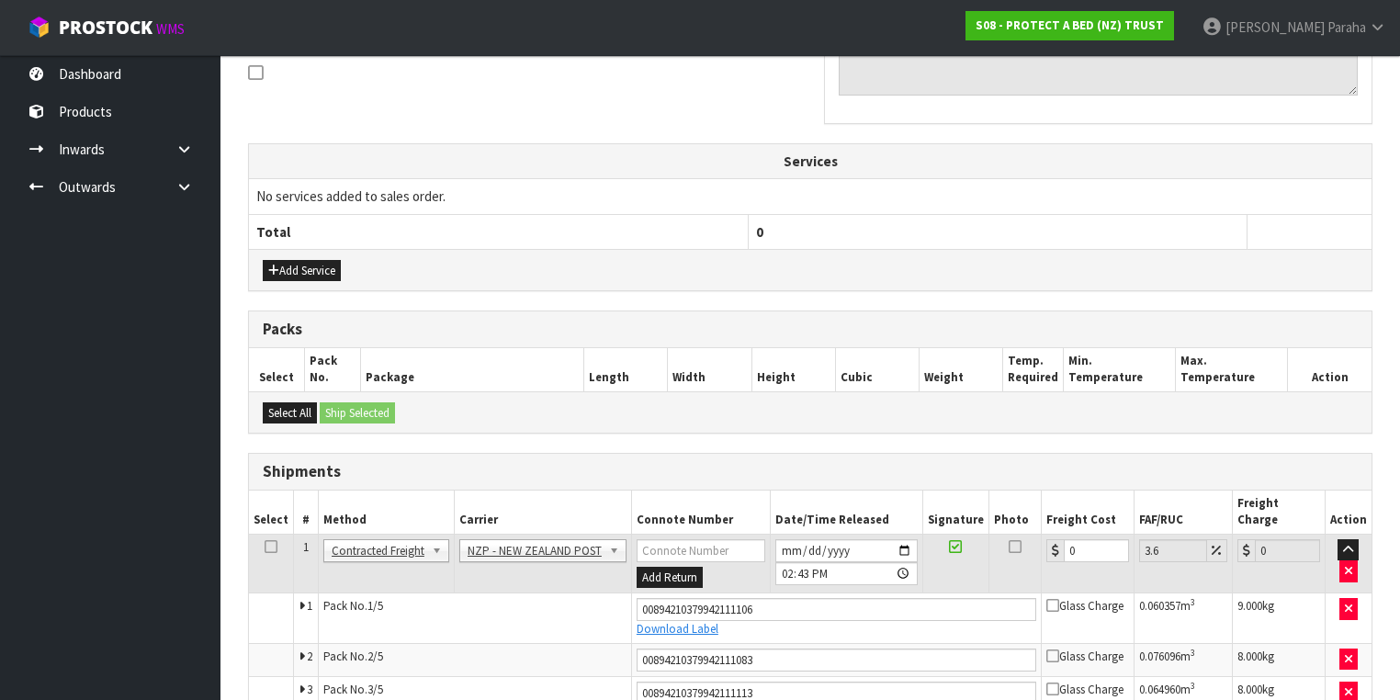
scroll to position [705, 0]
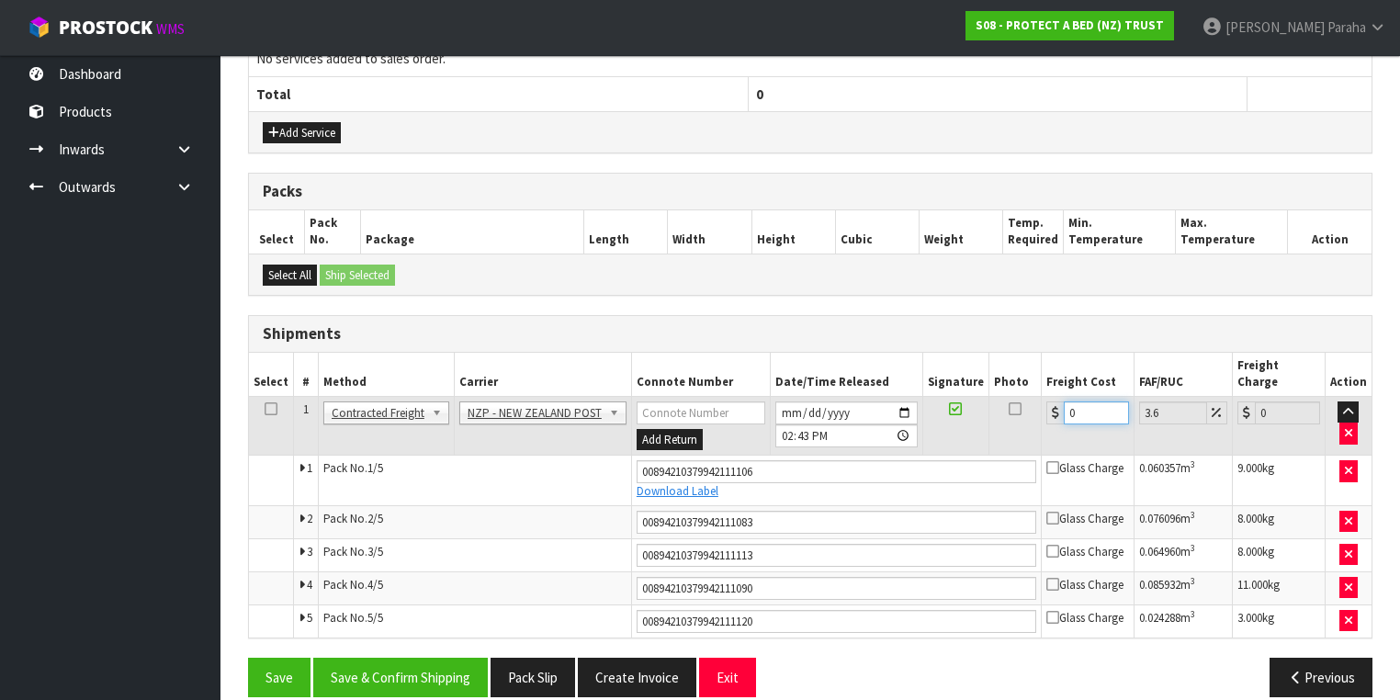
click at [1046, 401] on div "0" at bounding box center [1087, 412] width 83 height 23
type input "2"
type input "2.07"
type input "21"
type input "21.76"
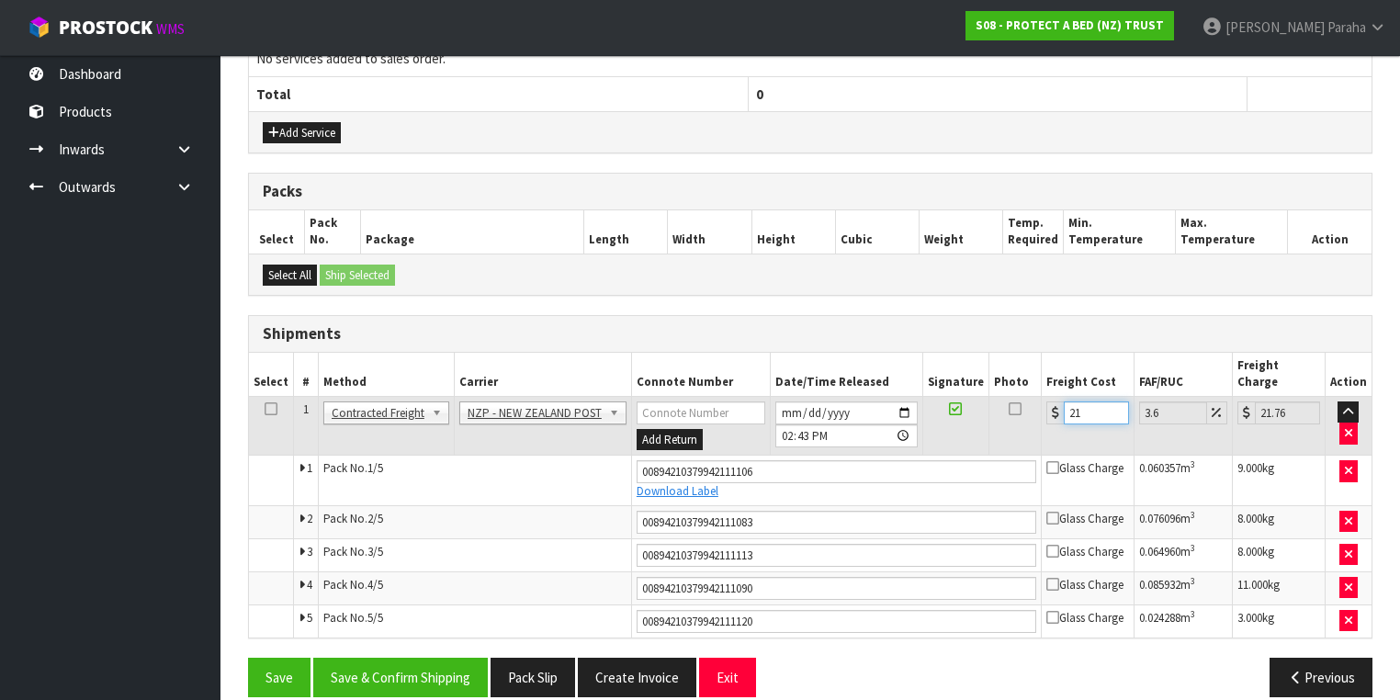
type input "21.6"
type input "22.38"
type input "21.65"
type input "22.43"
type input "21.65"
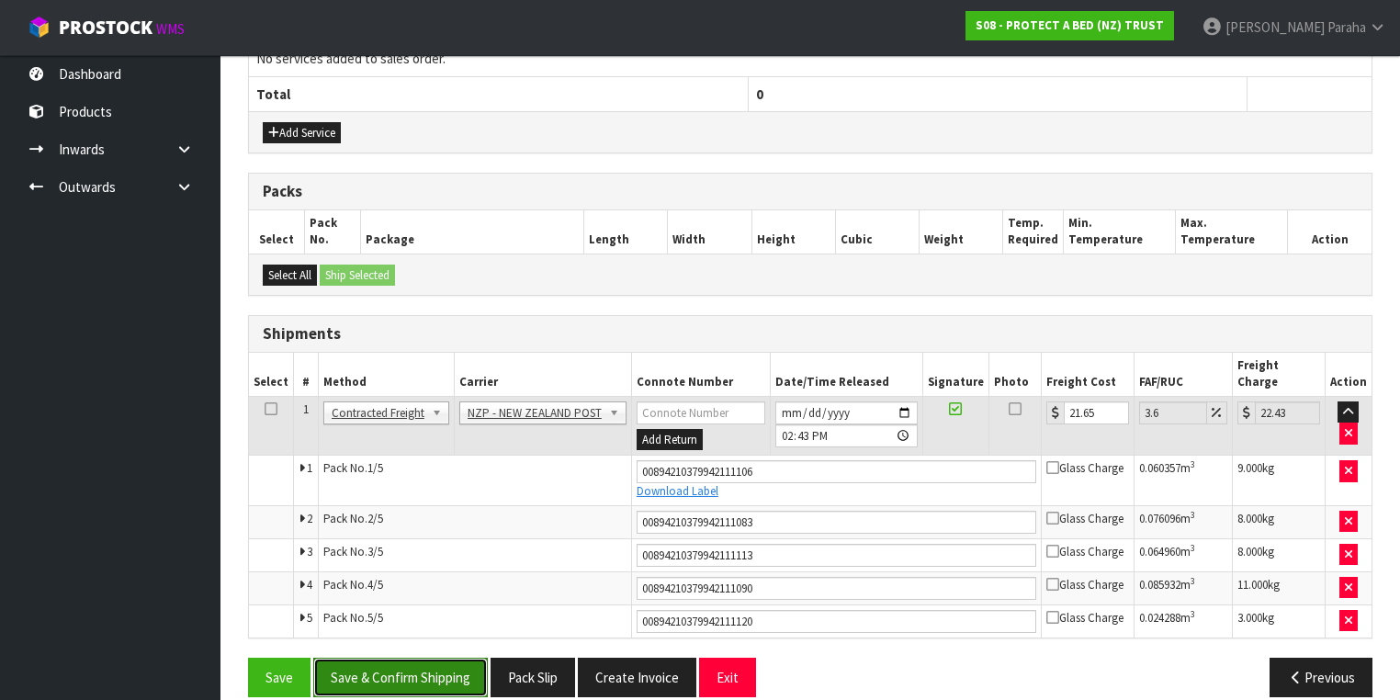
click at [459, 658] on button "Save & Confirm Shipping" at bounding box center [400, 677] width 175 height 39
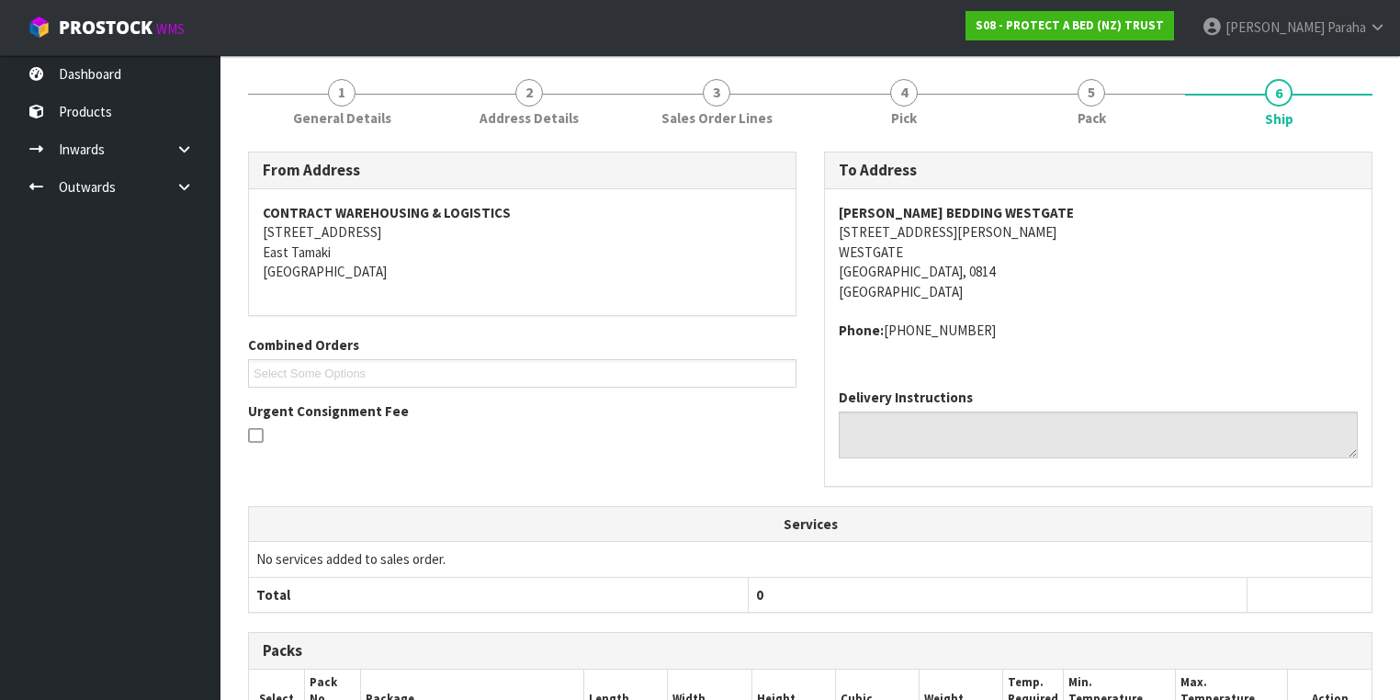
scroll to position [0, 0]
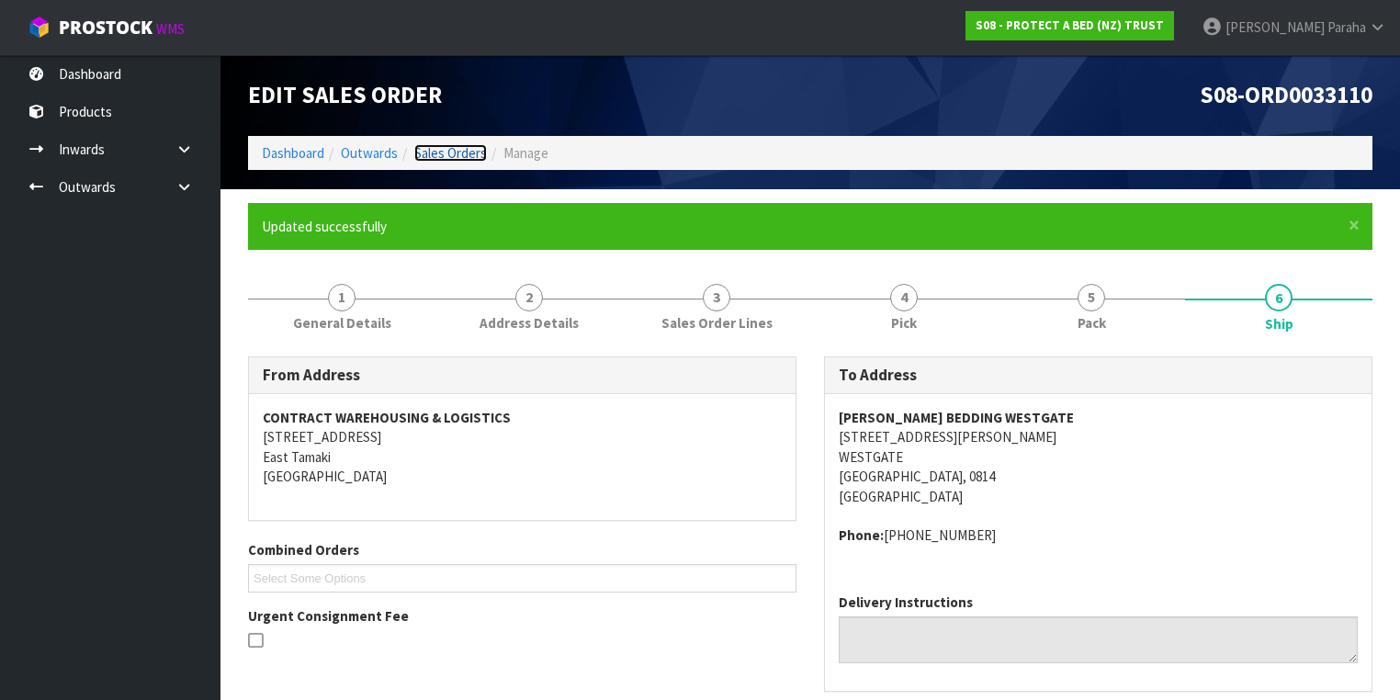
click at [451, 155] on link "Sales Orders" at bounding box center [450, 152] width 73 height 17
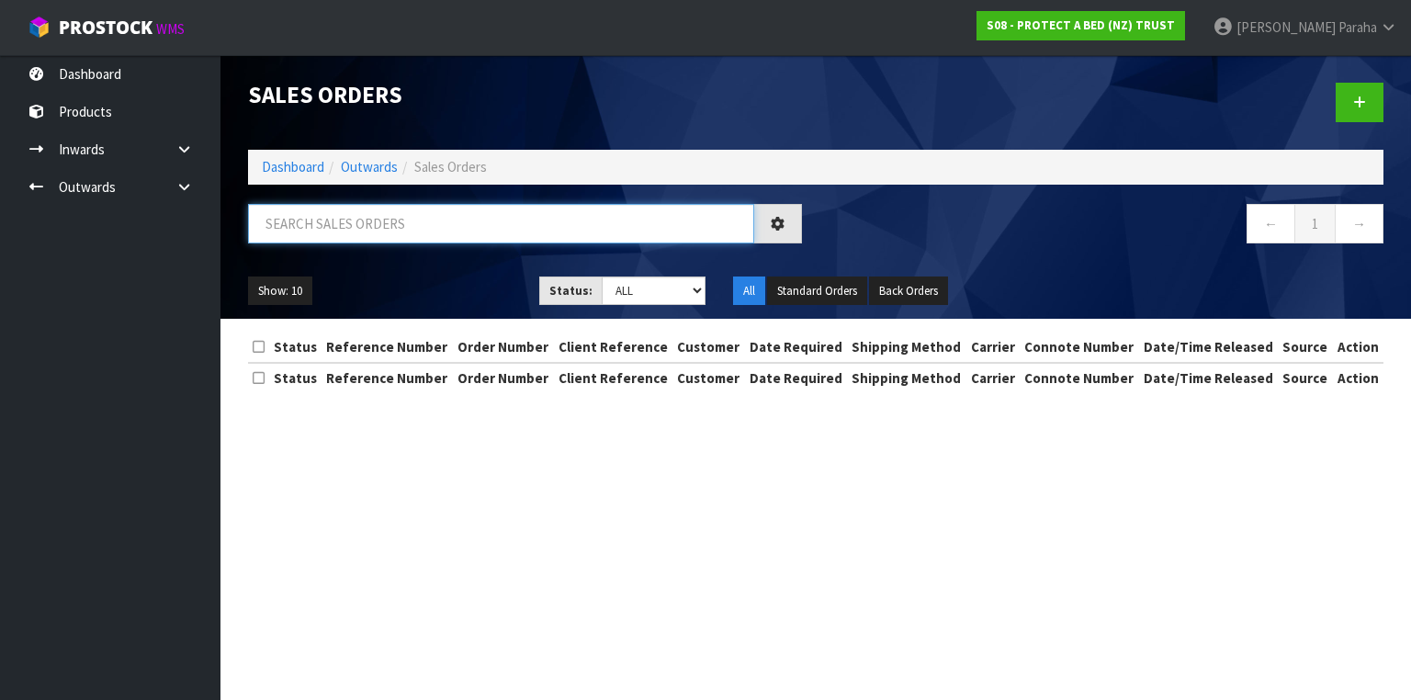
click at [468, 223] on input "text" at bounding box center [501, 223] width 506 height 39
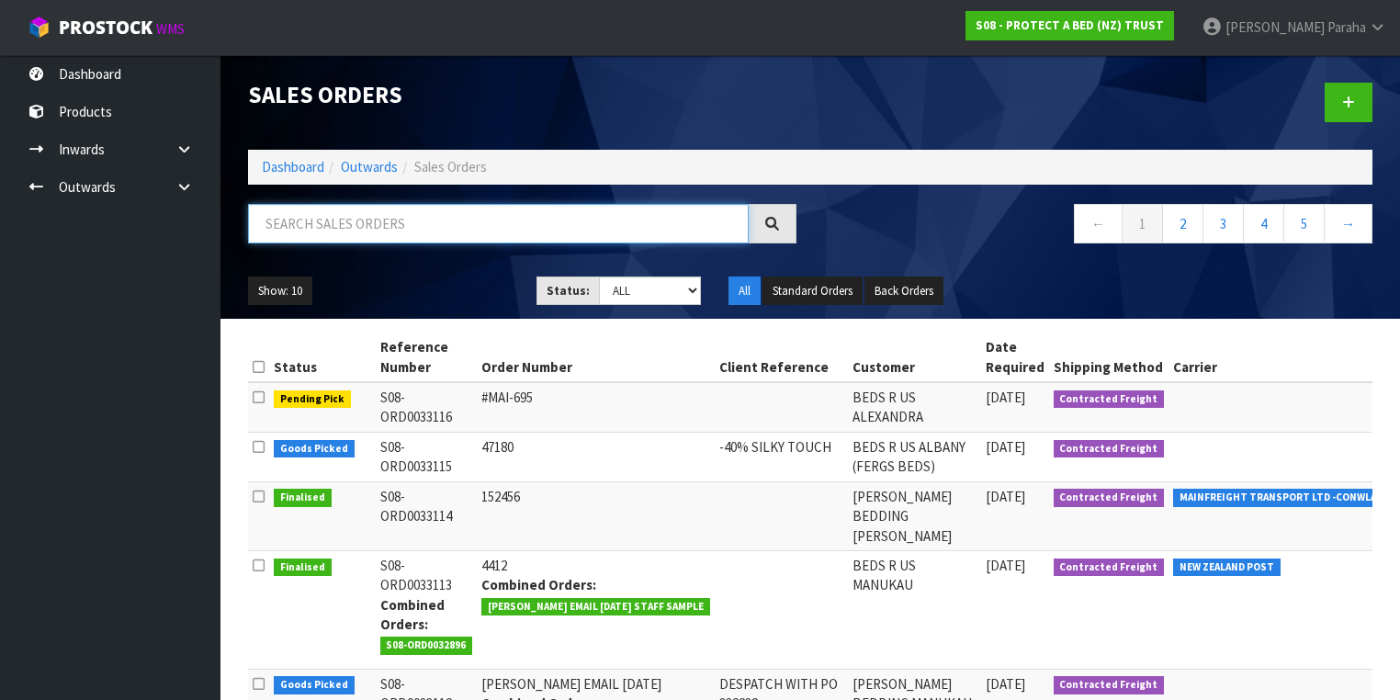
click at [632, 226] on input "text" at bounding box center [498, 223] width 501 height 39
click at [423, 221] on input "text" at bounding box center [498, 223] width 501 height 39
type input "JOB-0408909"
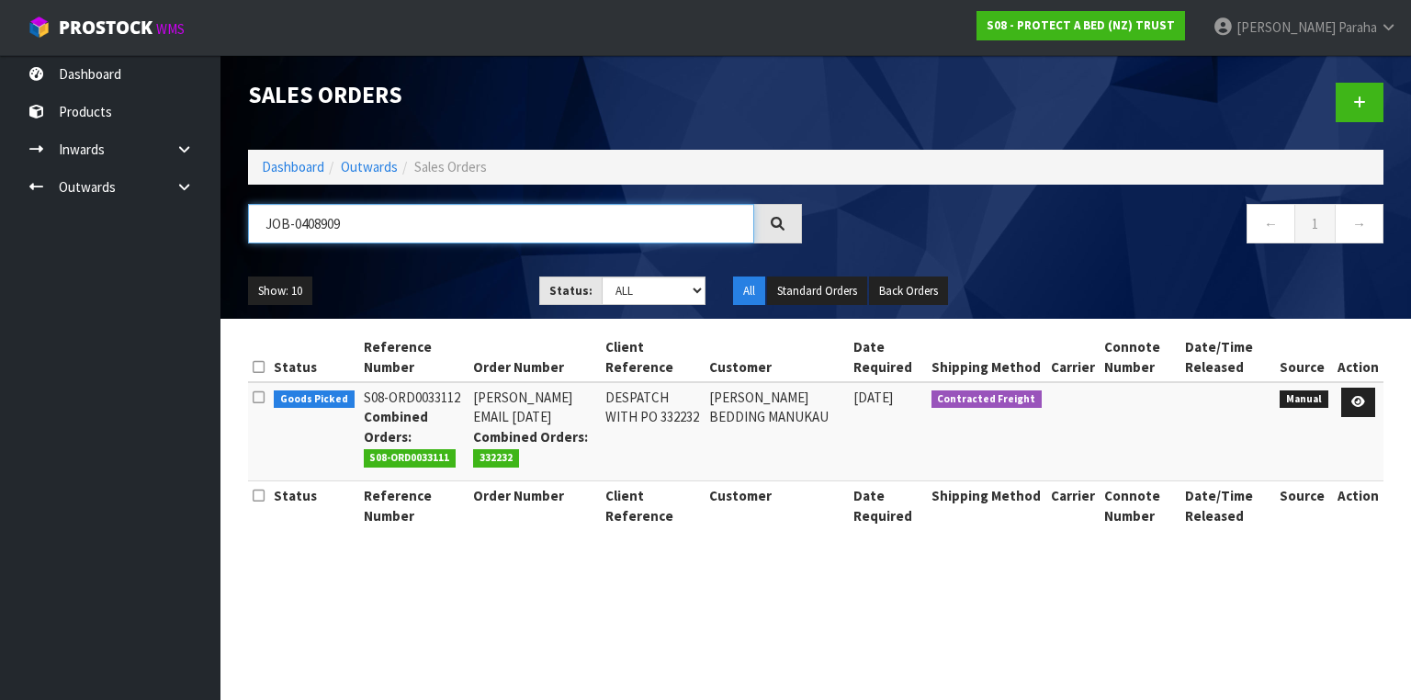
drag, startPoint x: 423, startPoint y: 220, endPoint x: 249, endPoint y: 242, distance: 175.0
click at [249, 242] on div "JOB-0408909" at bounding box center [524, 230] width 581 height 53
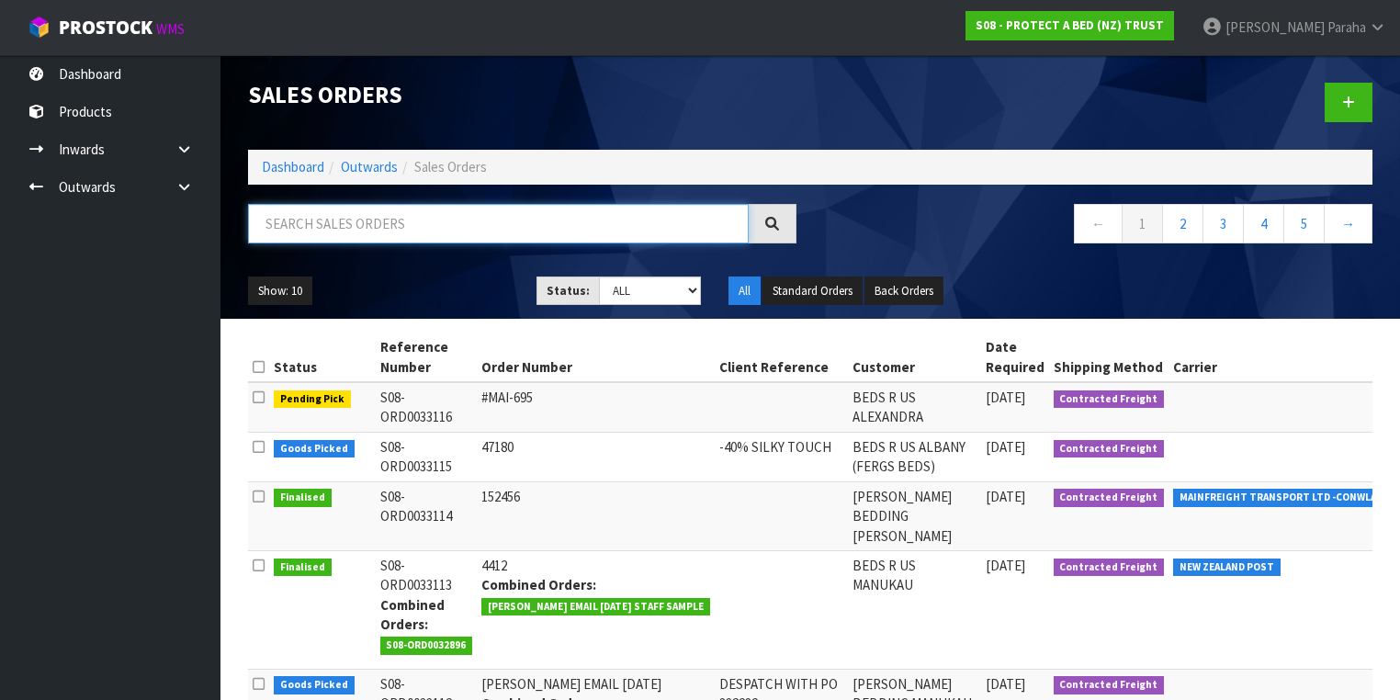
click at [327, 220] on input "text" at bounding box center [498, 223] width 501 height 39
type input "JOB-0408900"
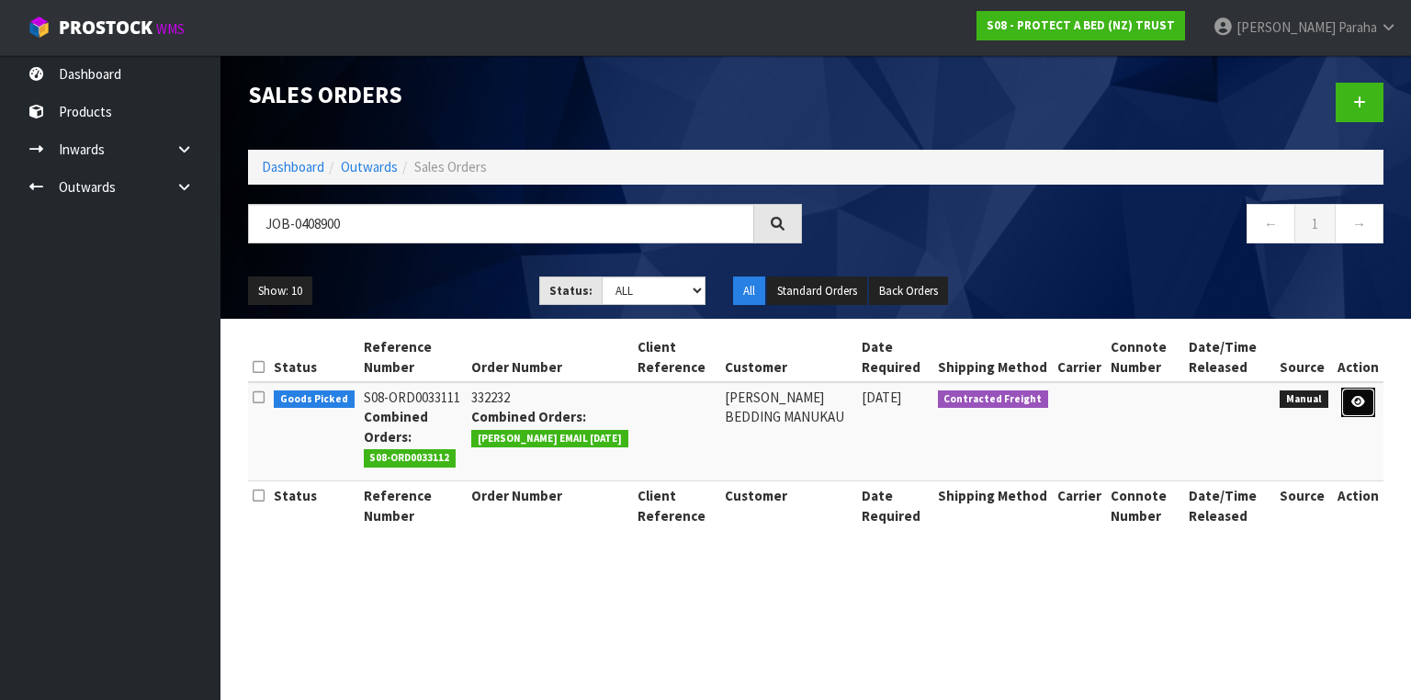
click at [1367, 404] on link at bounding box center [1358, 402] width 34 height 29
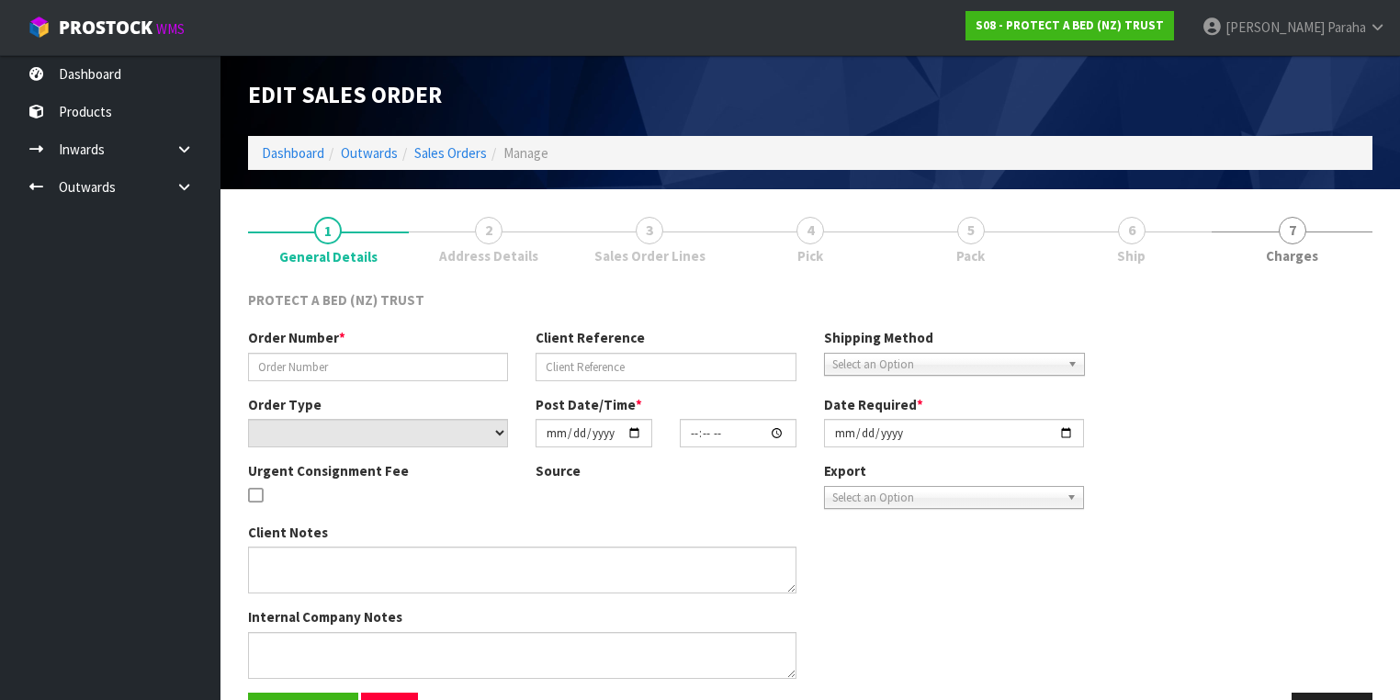
type input "332232"
select select "number:0"
type input "[DATE]"
type input "09:54:00.000"
type input "[DATE]"
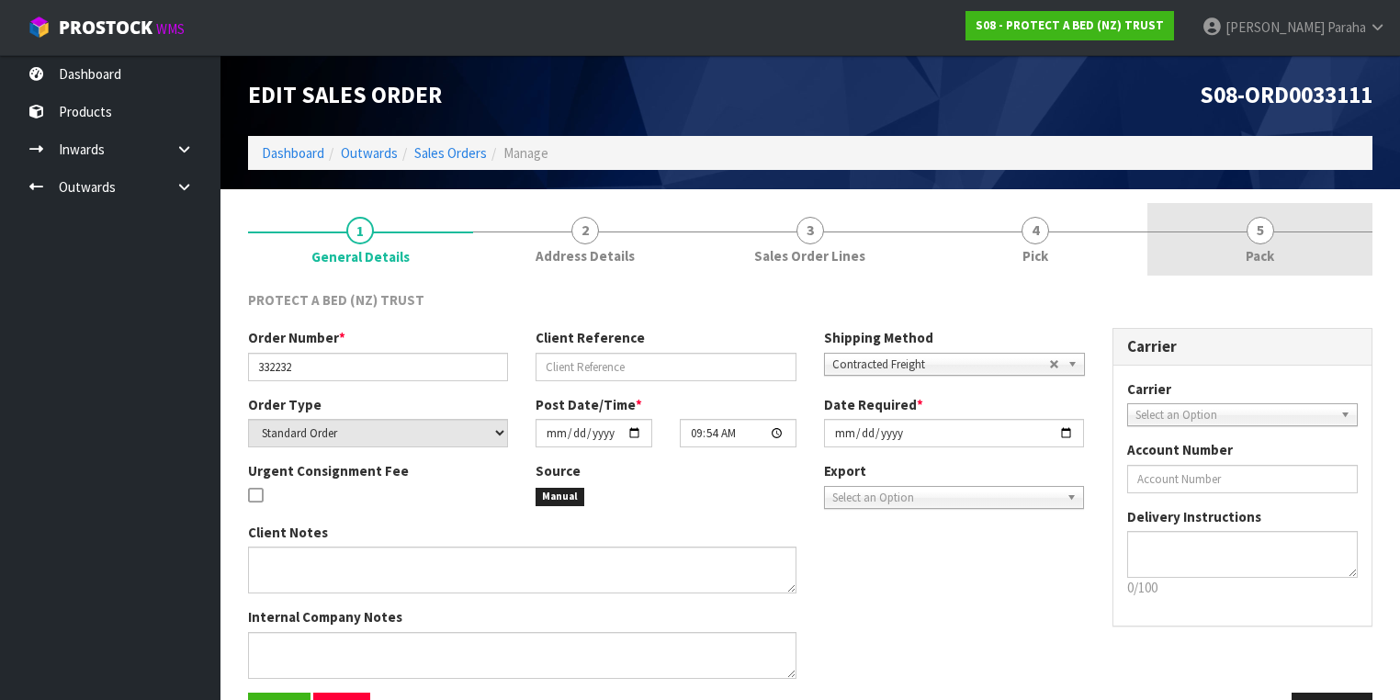
click at [1263, 243] on link "5 Pack" at bounding box center [1259, 239] width 225 height 73
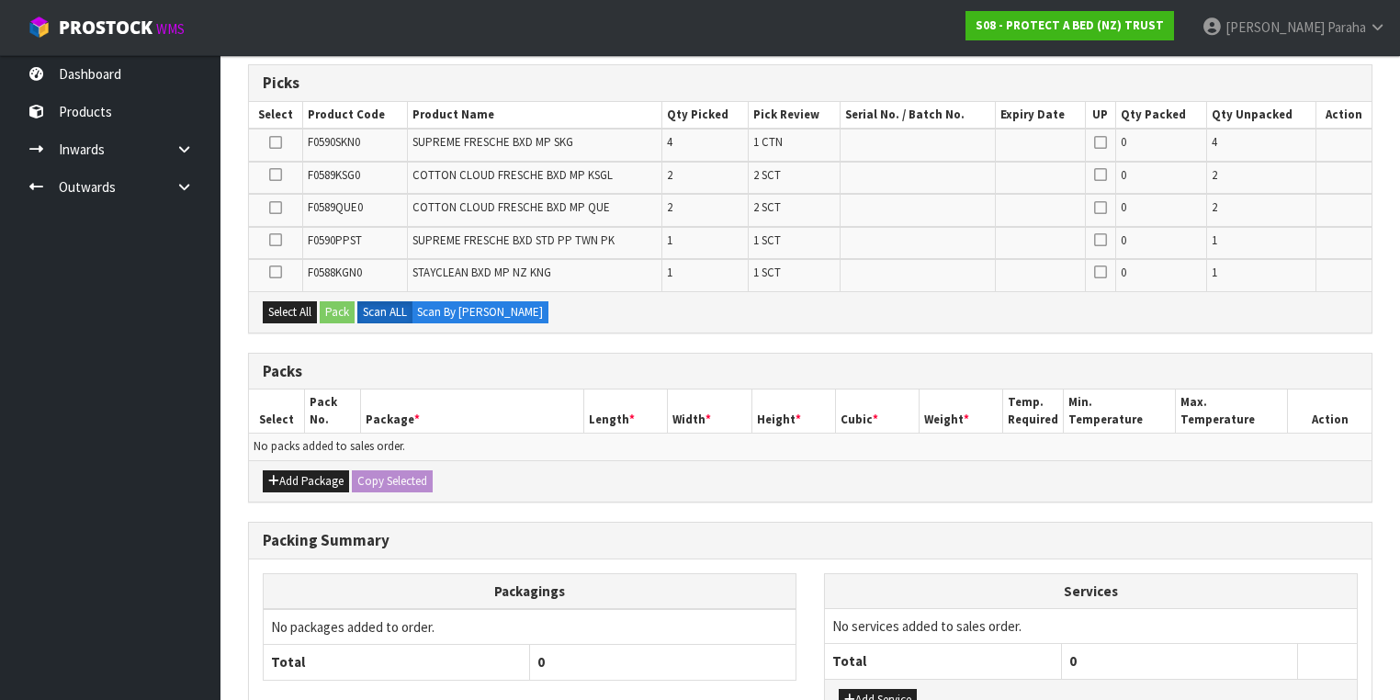
scroll to position [294, 0]
click at [301, 479] on button "Add Package" at bounding box center [306, 479] width 86 height 22
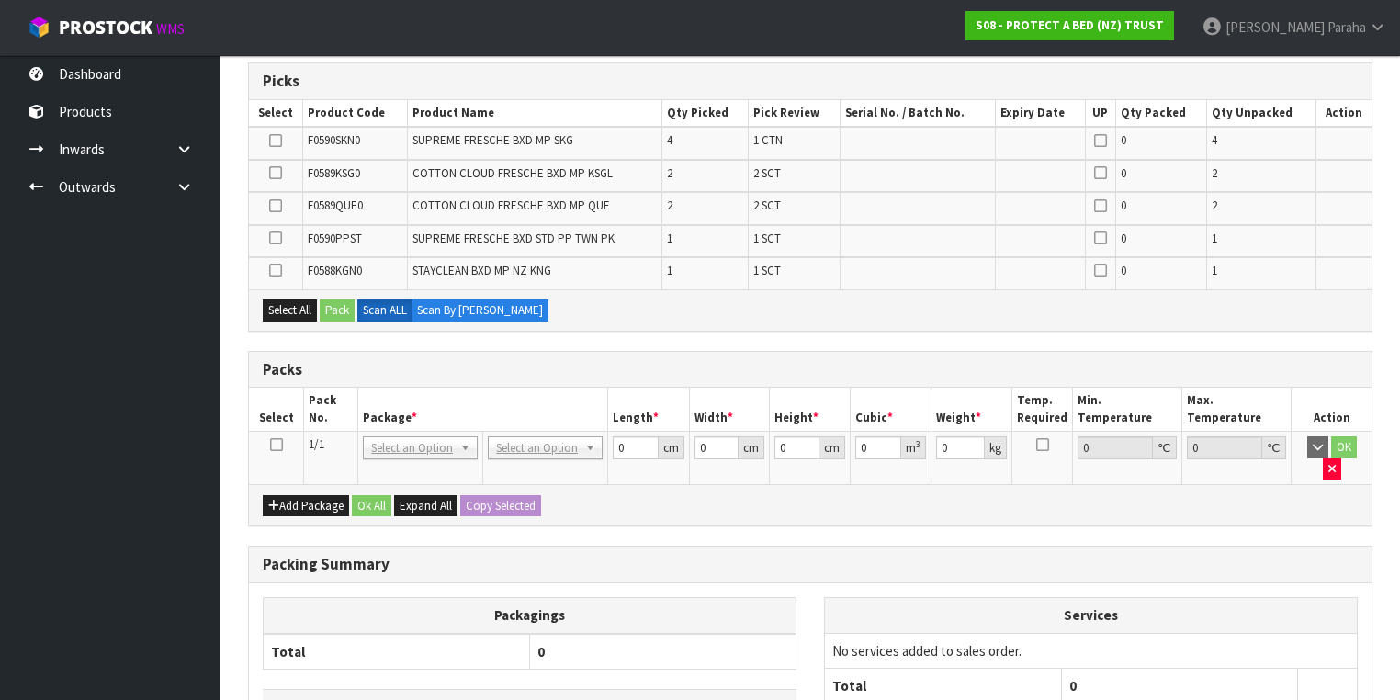
click at [280, 445] on icon at bounding box center [276, 445] width 13 height 1
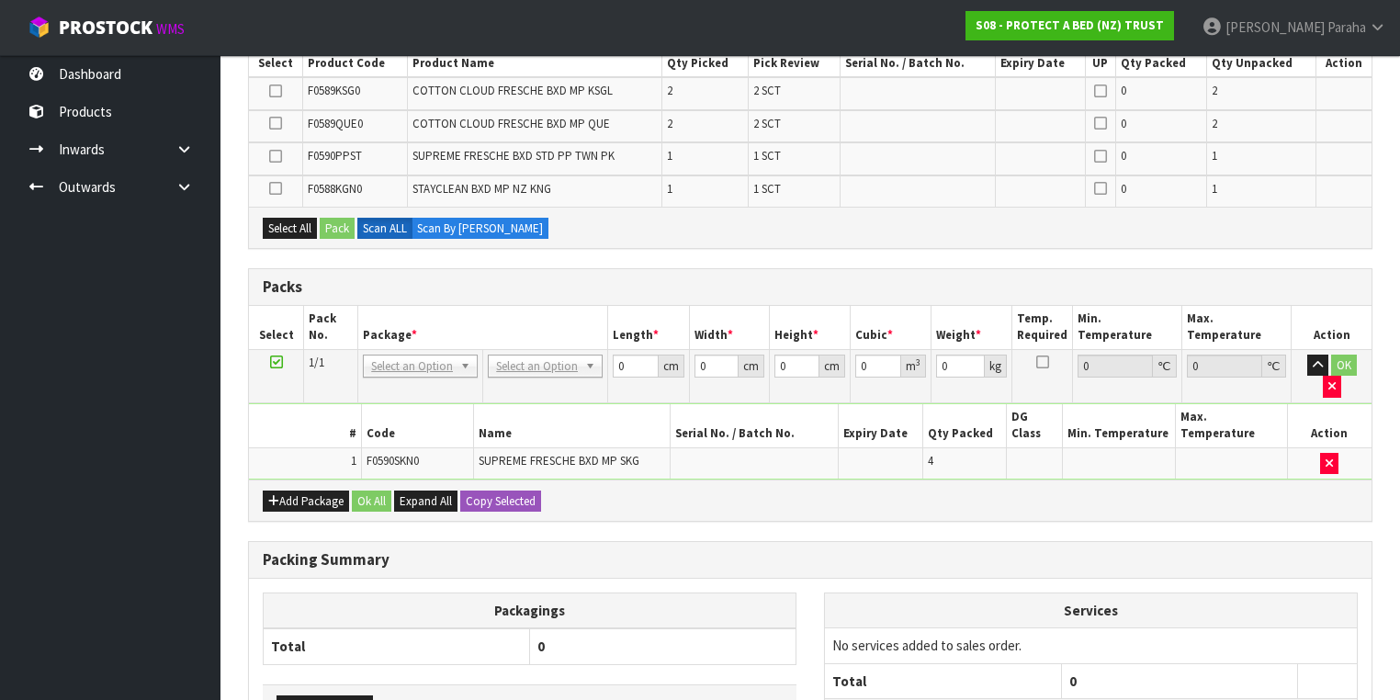
scroll to position [367, 0]
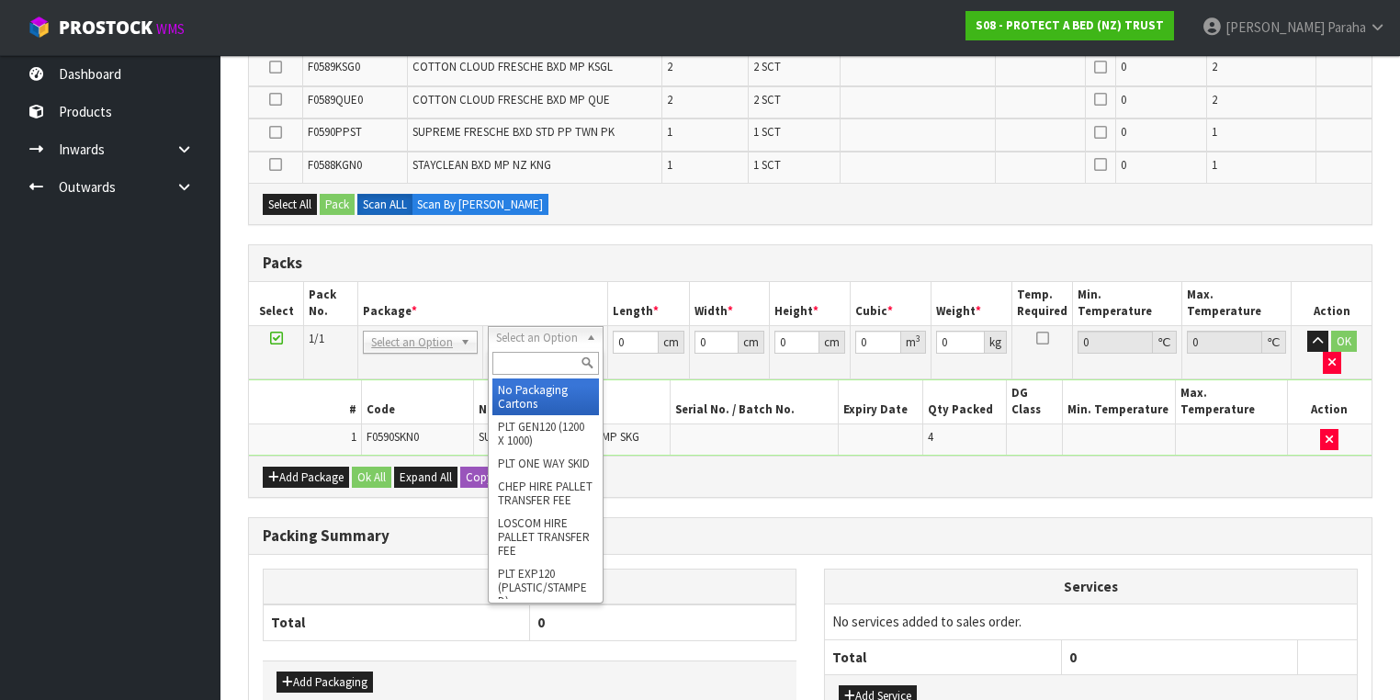
click at [535, 363] on input "text" at bounding box center [545, 363] width 106 height 23
type input "OC"
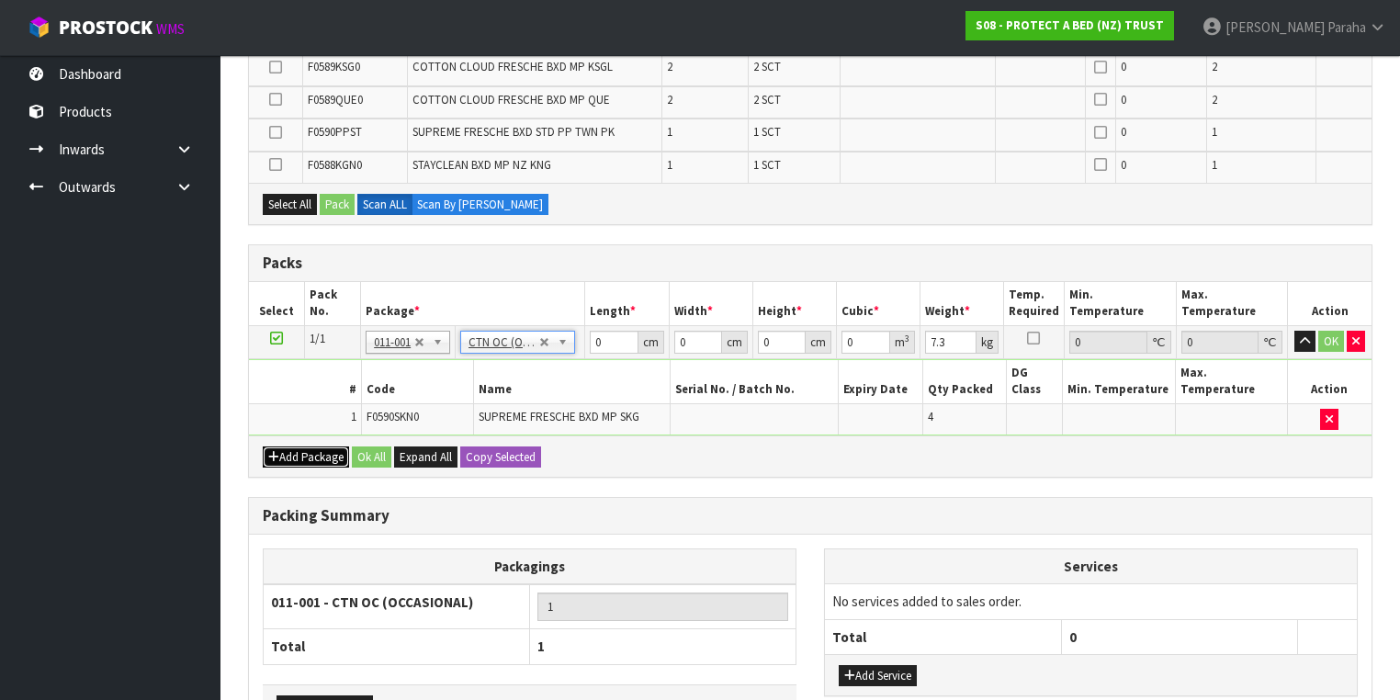
click at [304, 446] on button "Add Package" at bounding box center [306, 457] width 86 height 22
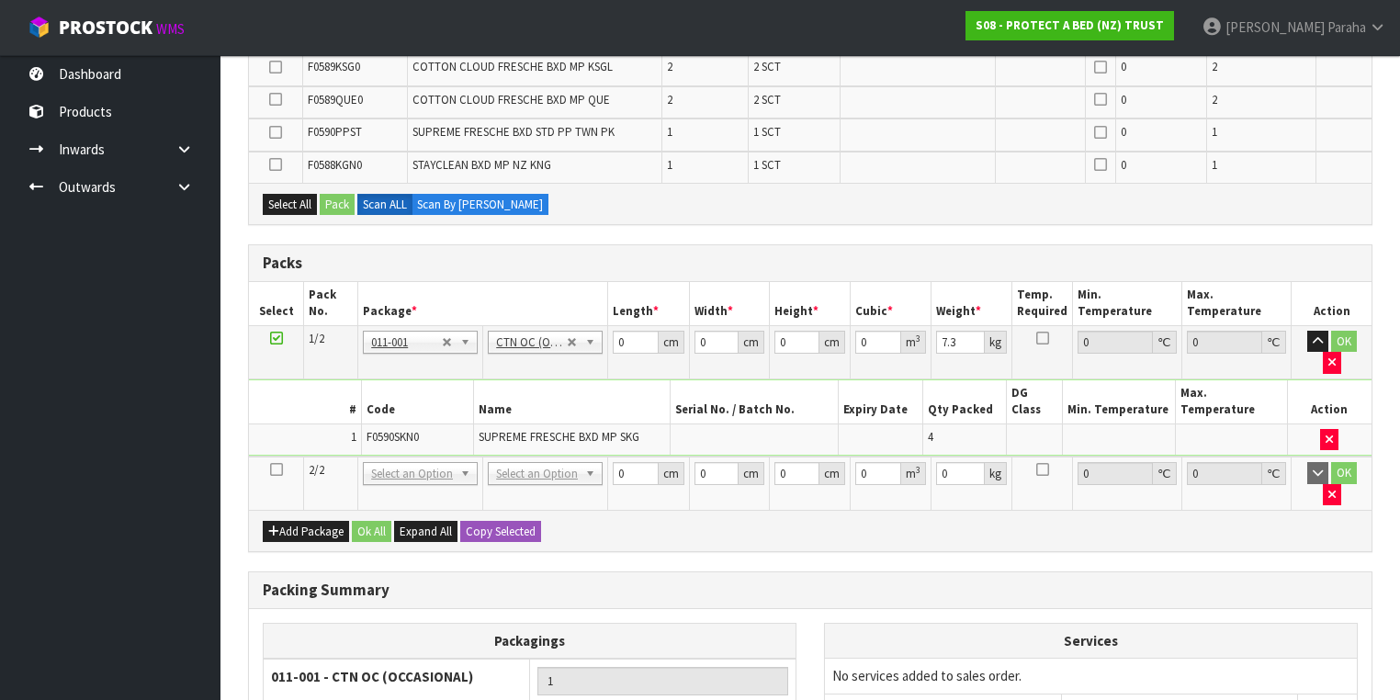
click at [278, 469] on icon at bounding box center [276, 469] width 13 height 1
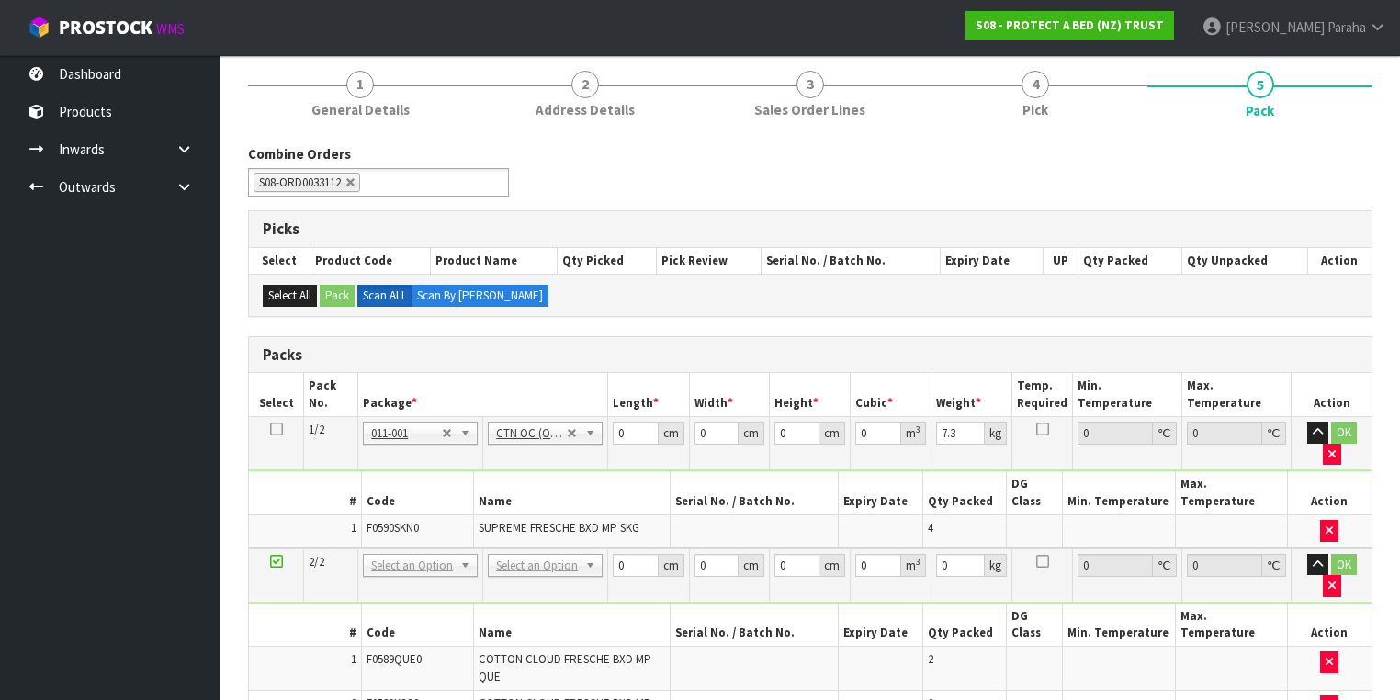
scroll to position [147, 0]
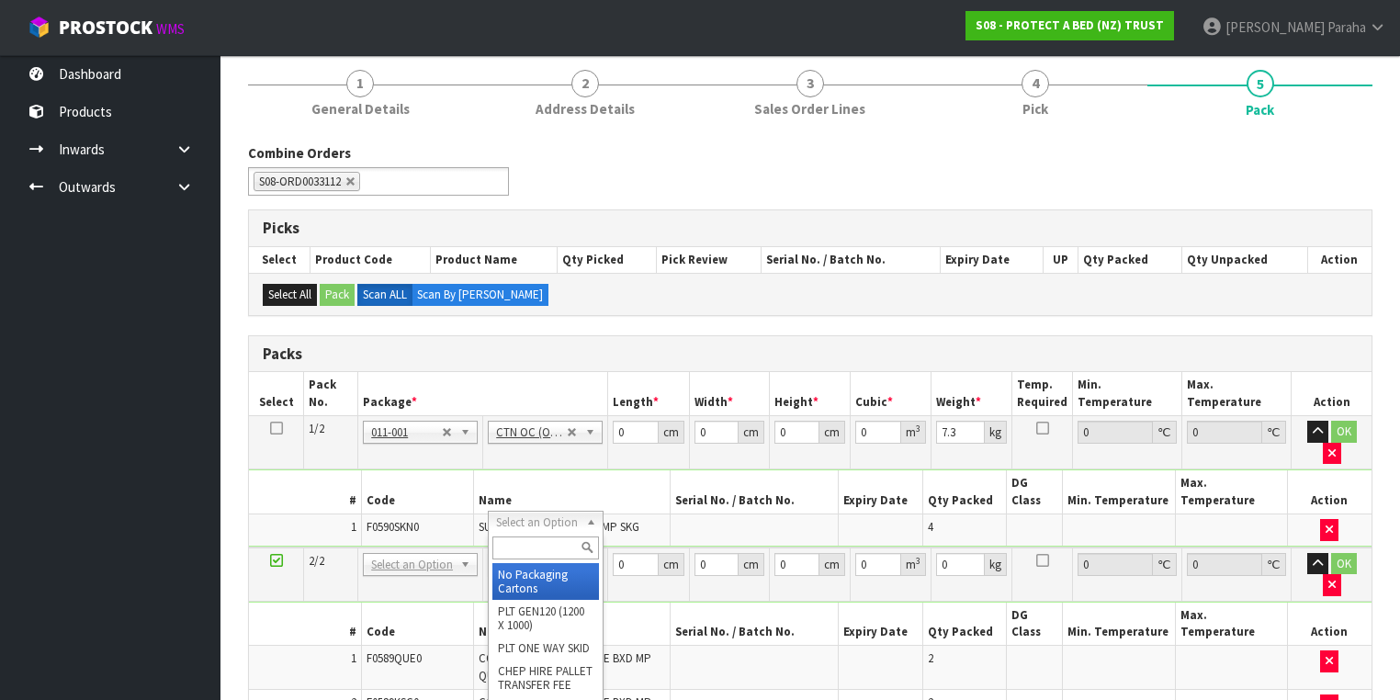
click at [527, 551] on input "text" at bounding box center [545, 547] width 106 height 23
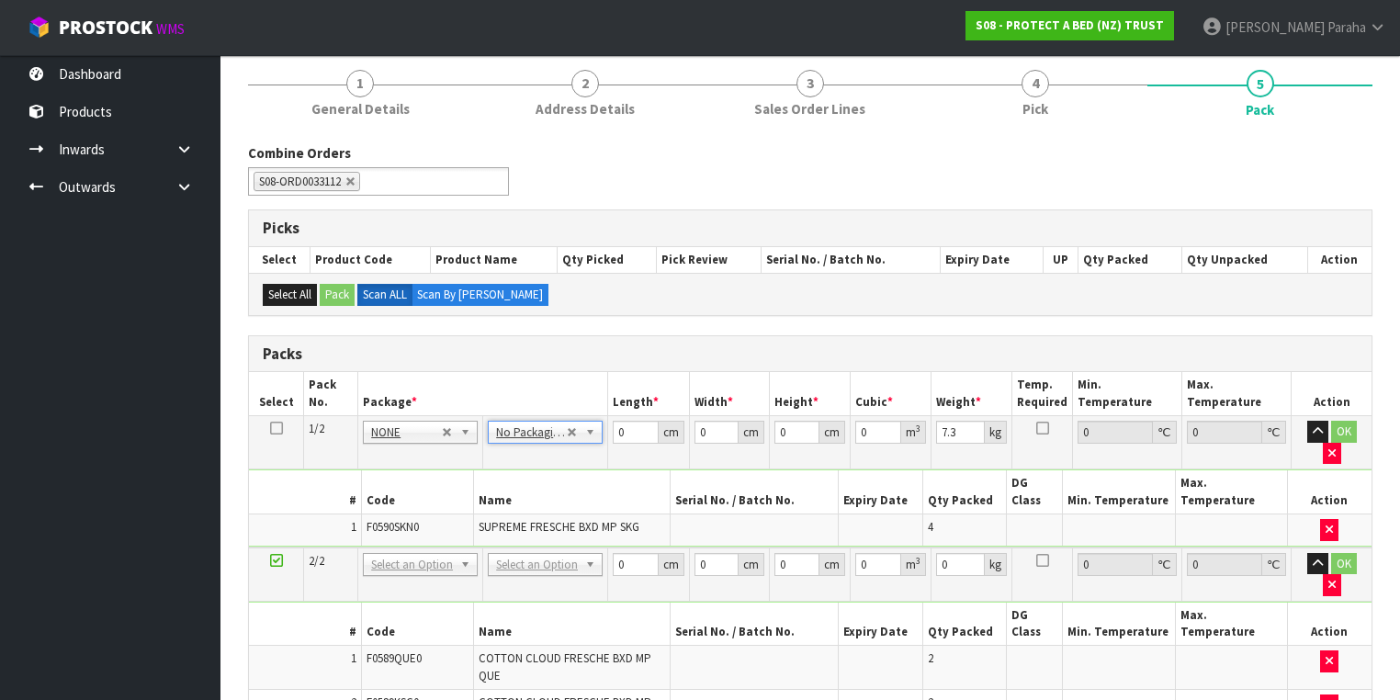
type input "0"
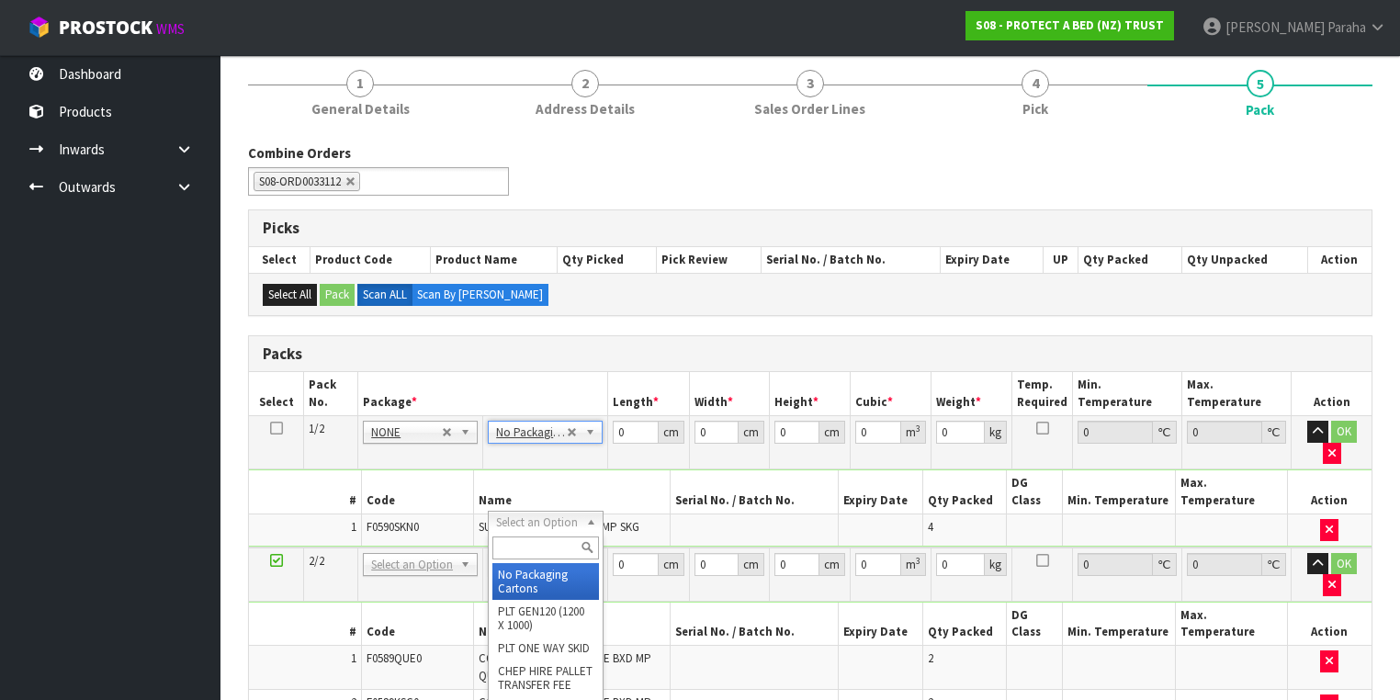
click at [560, 547] on input "text" at bounding box center [545, 547] width 106 height 23
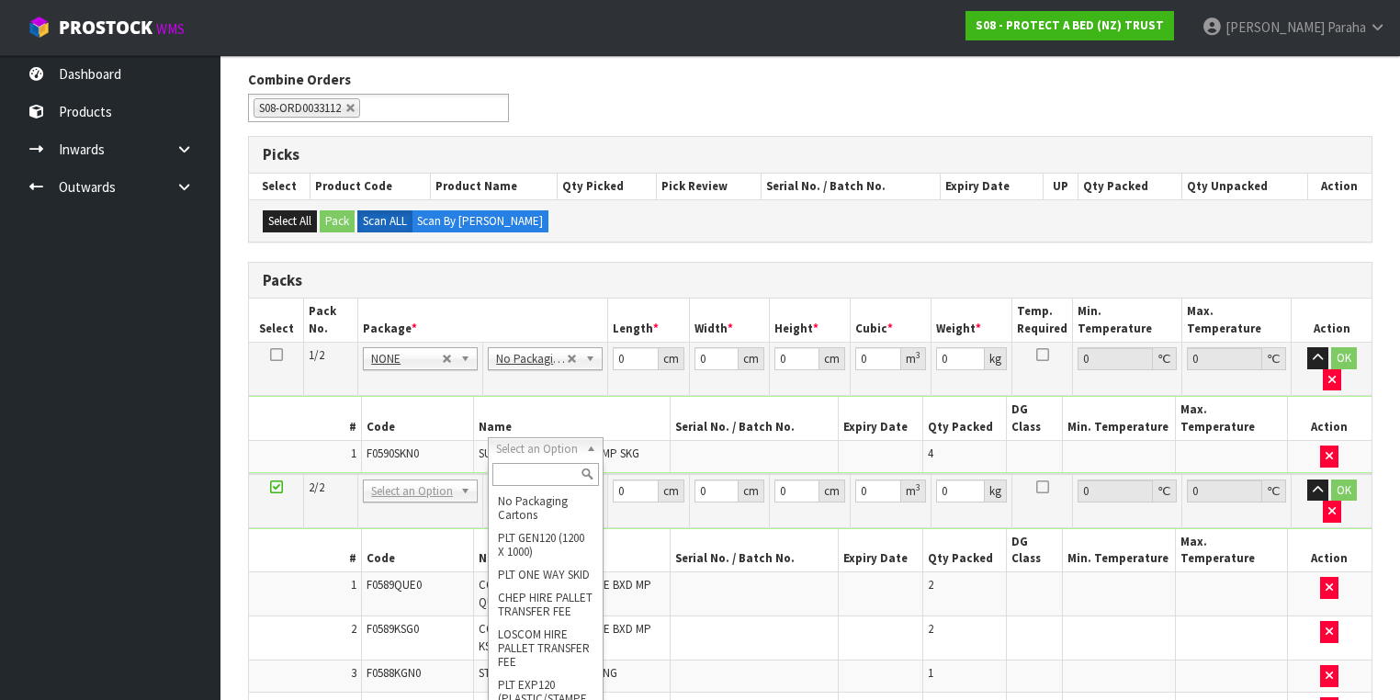
click at [541, 483] on input "text" at bounding box center [545, 474] width 106 height 23
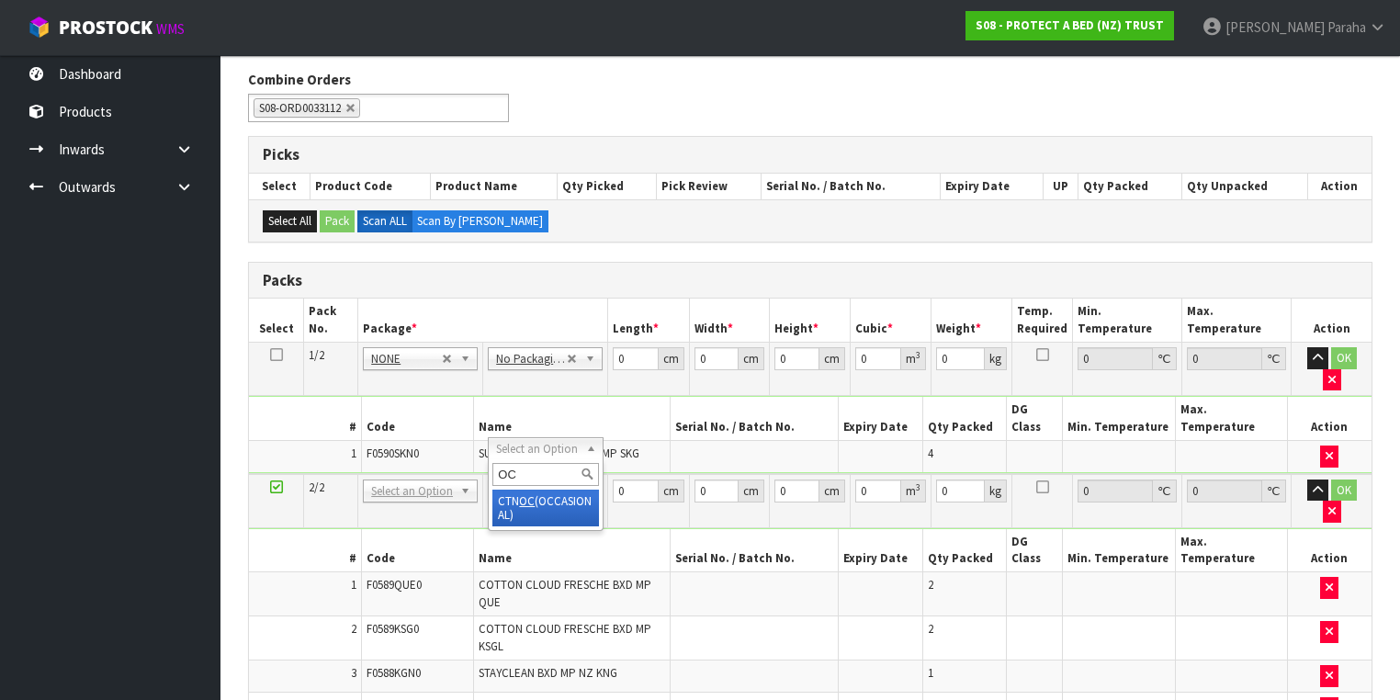
type input "OC"
drag, startPoint x: 632, startPoint y: 353, endPoint x: 599, endPoint y: 360, distance: 33.9
click at [612, 358] on td "0 cm" at bounding box center [648, 369] width 81 height 53
type input "61"
type input "41"
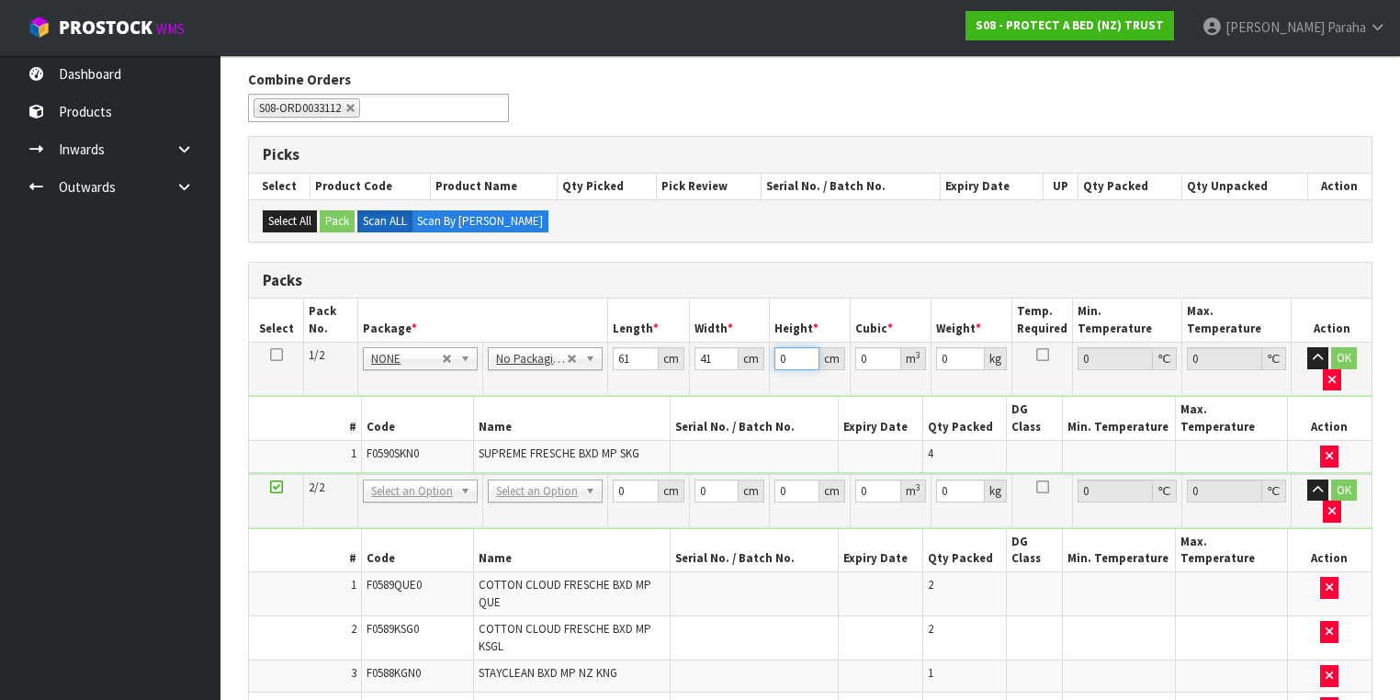
type input "3"
type input "0.007503"
type input "34"
type input "0.085034"
type input "34"
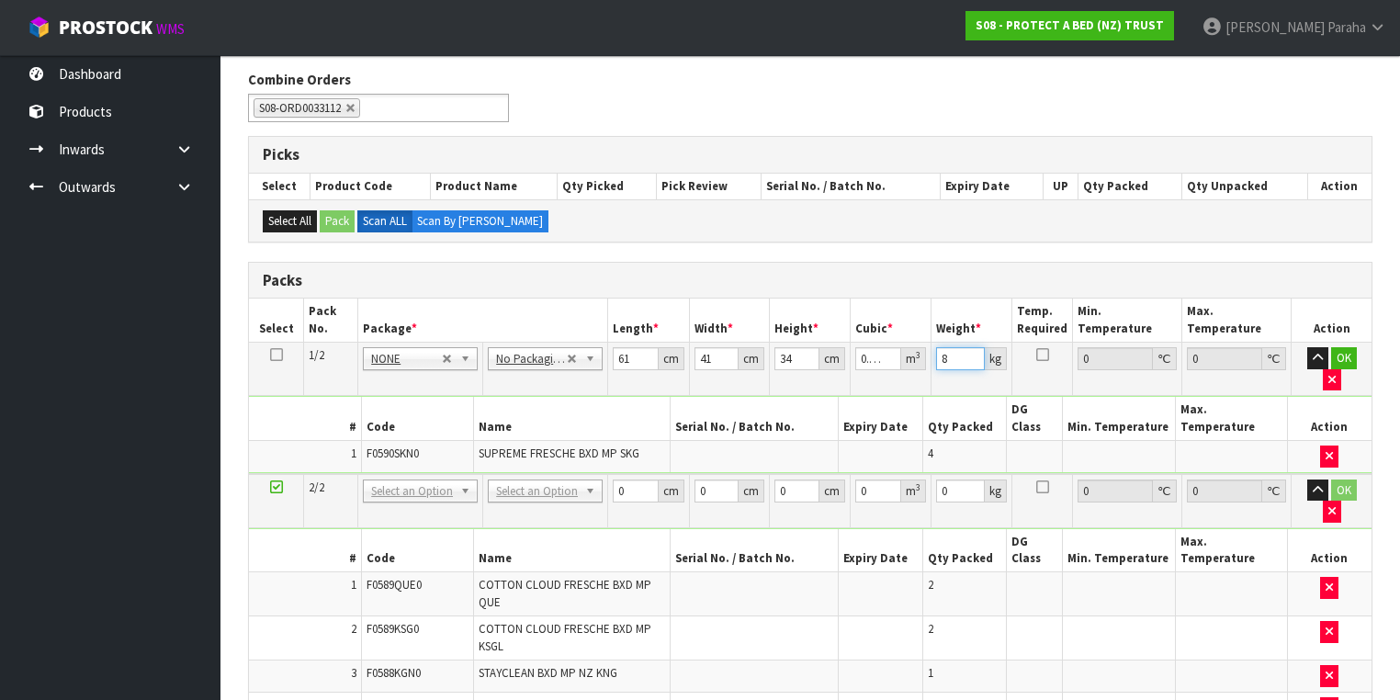
type input "8"
click at [1307, 347] on button "button" at bounding box center [1317, 358] width 21 height 22
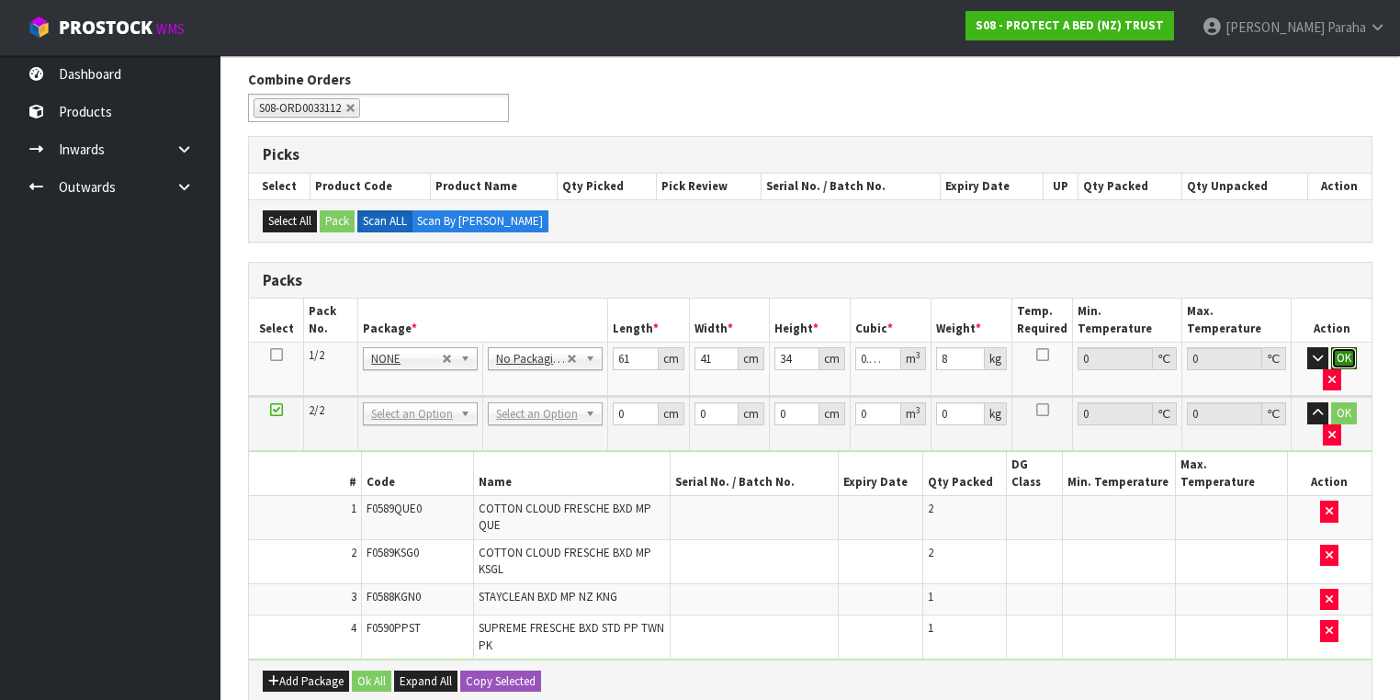
click button "OK" at bounding box center [1344, 358] width 26 height 22
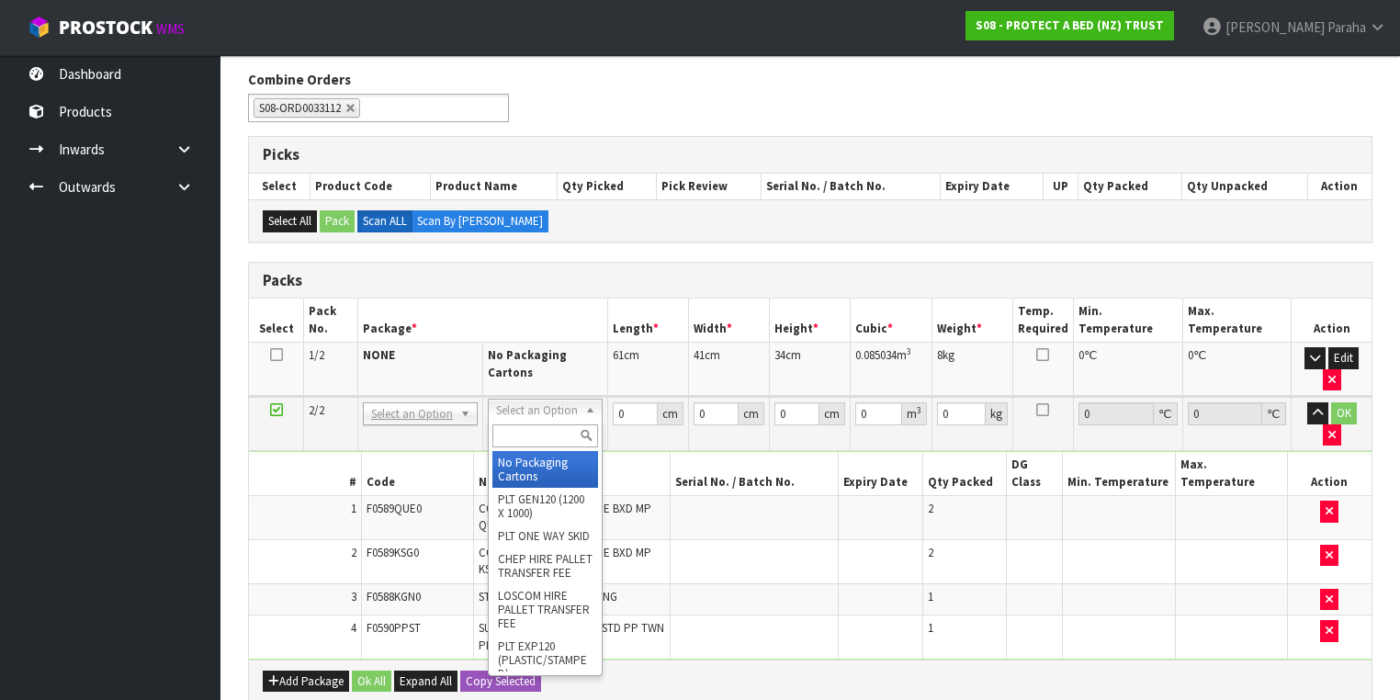
click at [551, 429] on input "text" at bounding box center [545, 435] width 106 height 23
type input "OC"
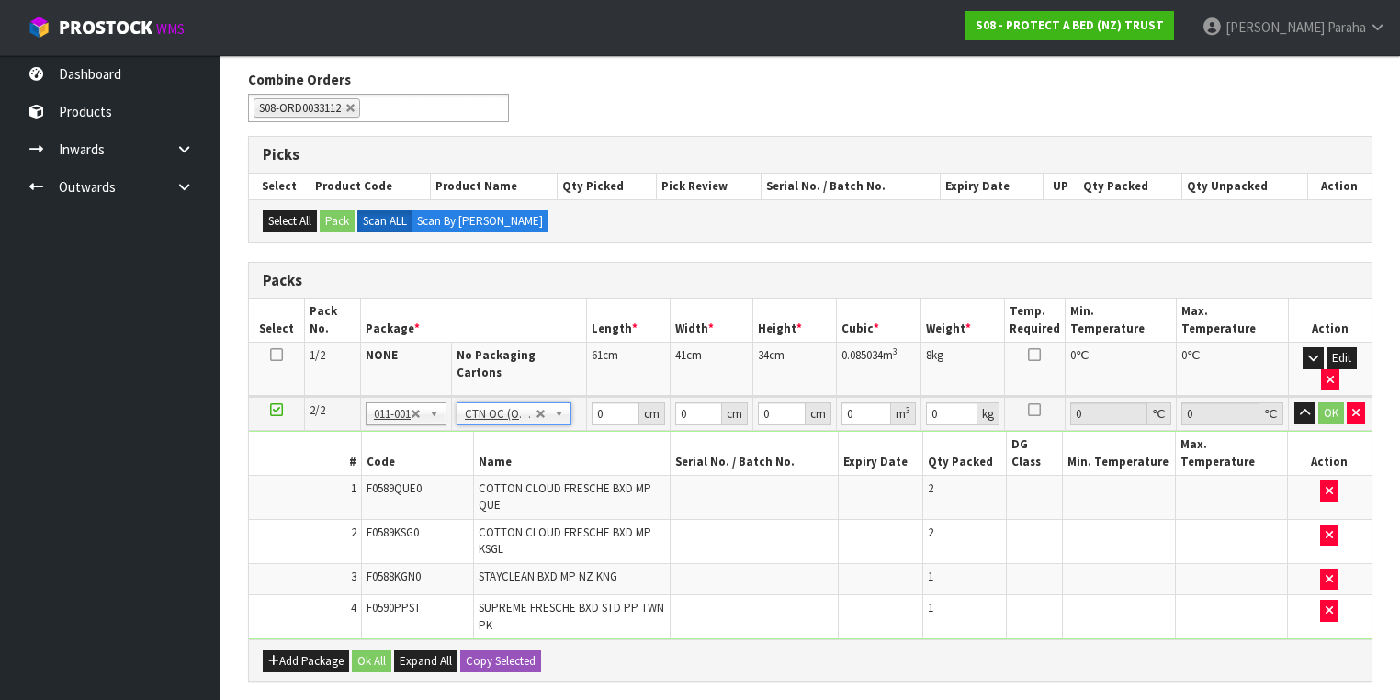
type input "6.9"
drag, startPoint x: 587, startPoint y: 399, endPoint x: 577, endPoint y: 400, distance: 10.1
click at [580, 400] on tr "2/2 NONE 007-001 007-002 007-004 007-009 007-013 007-014 007-015 007-017 007-01…" at bounding box center [810, 414] width 1122 height 34
type input "61"
type input "42"
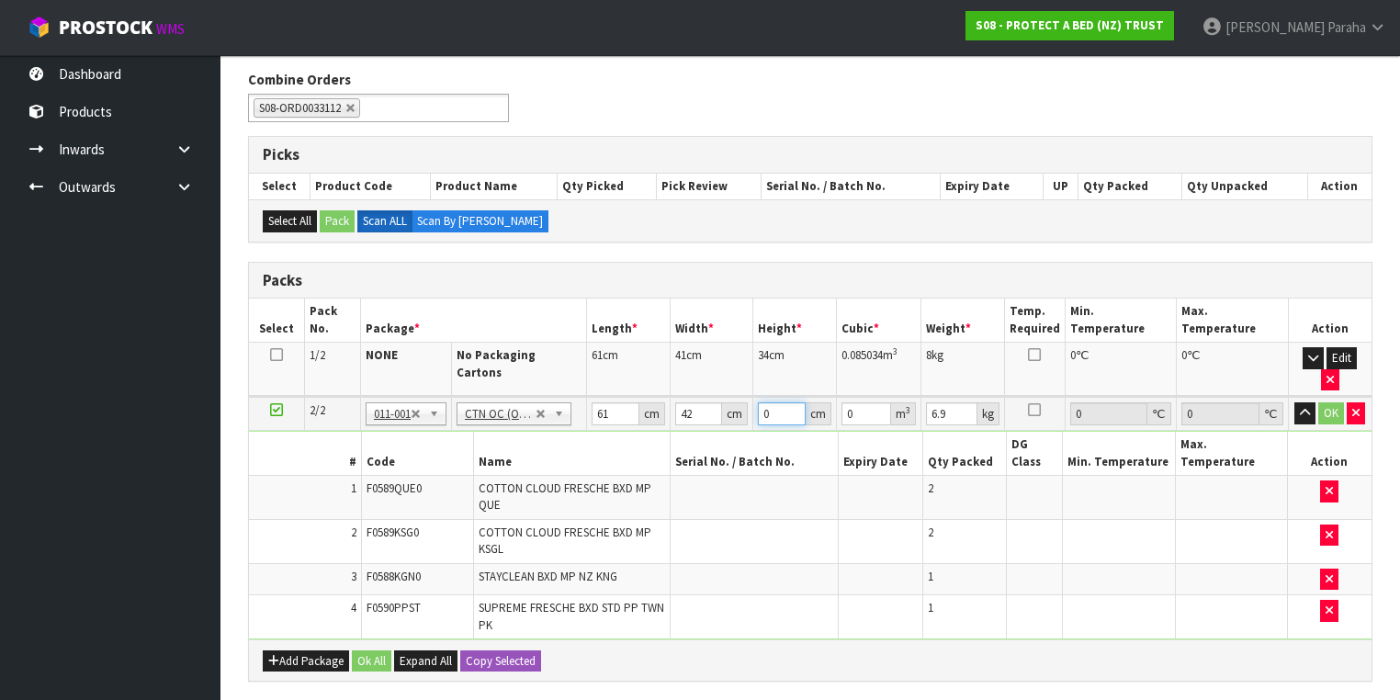
type input "3"
type input "0.007686"
type input "33"
type input "0.084546"
type input "33"
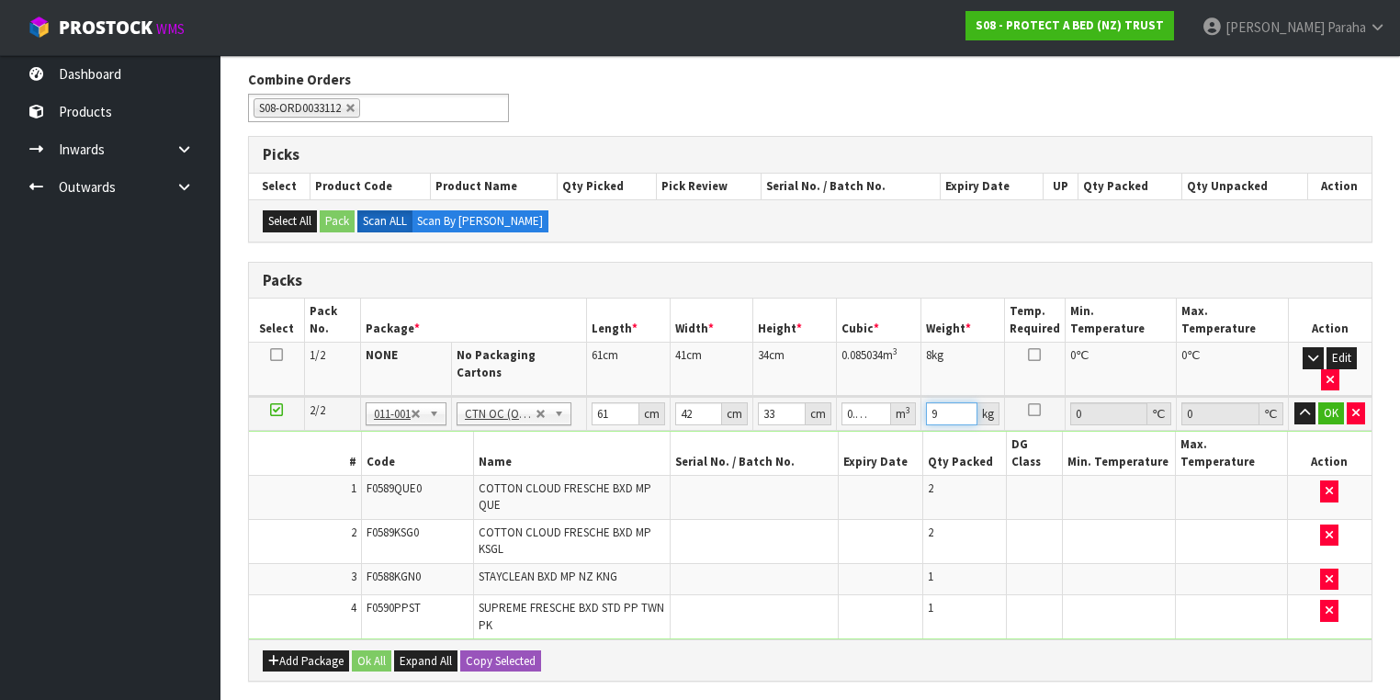
type input "9"
click at [1294, 402] on button "button" at bounding box center [1304, 413] width 21 height 22
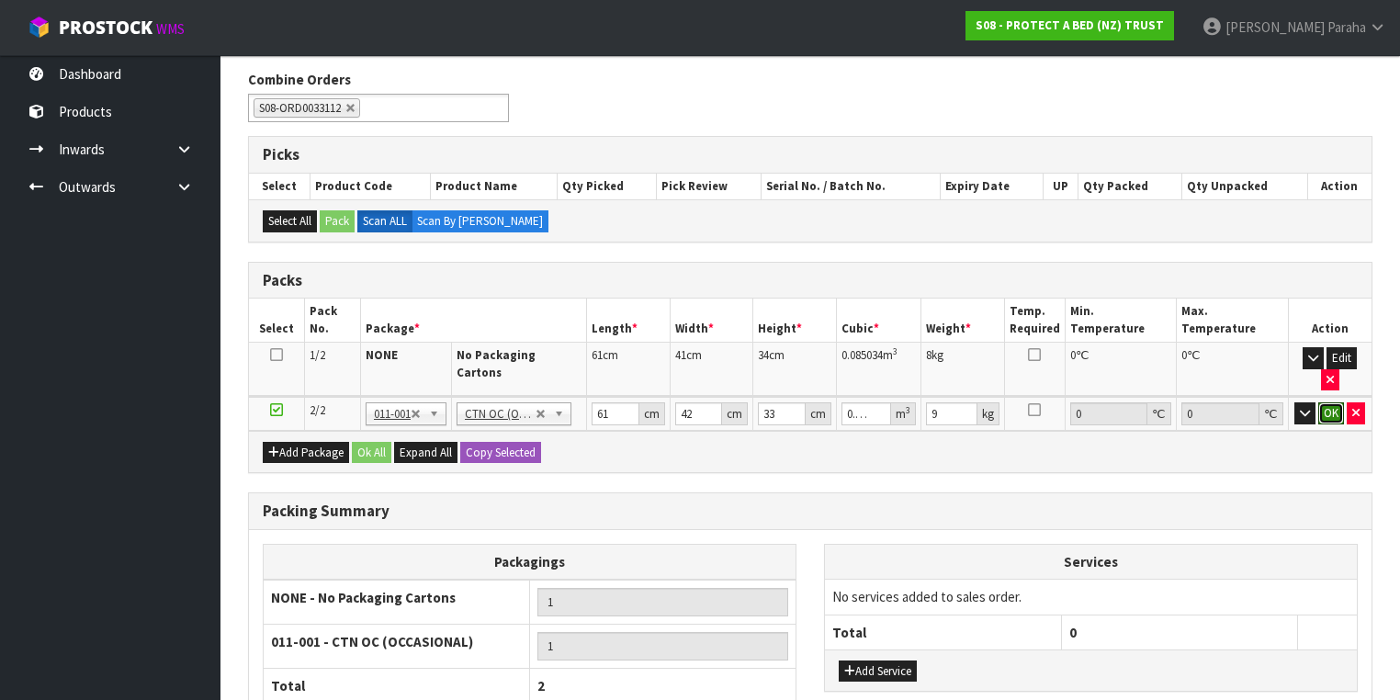
click button "OK" at bounding box center [1331, 413] width 26 height 22
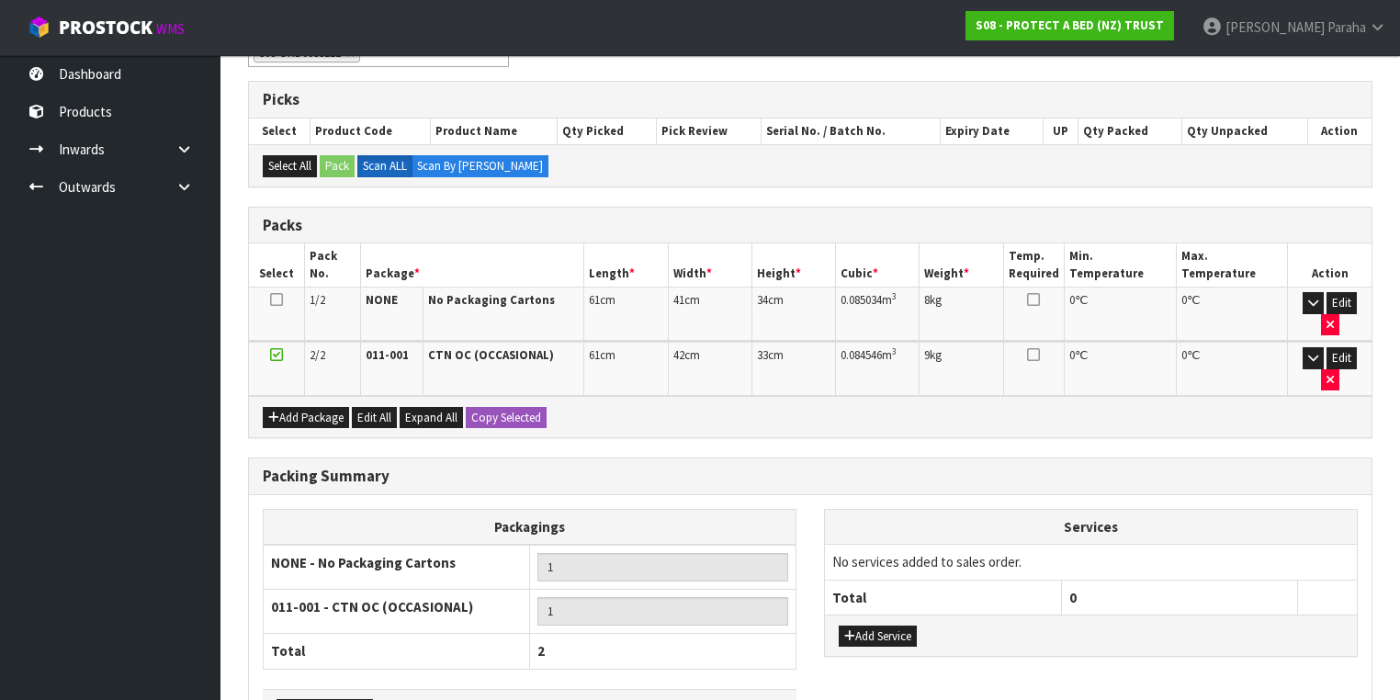
scroll to position [355, 0]
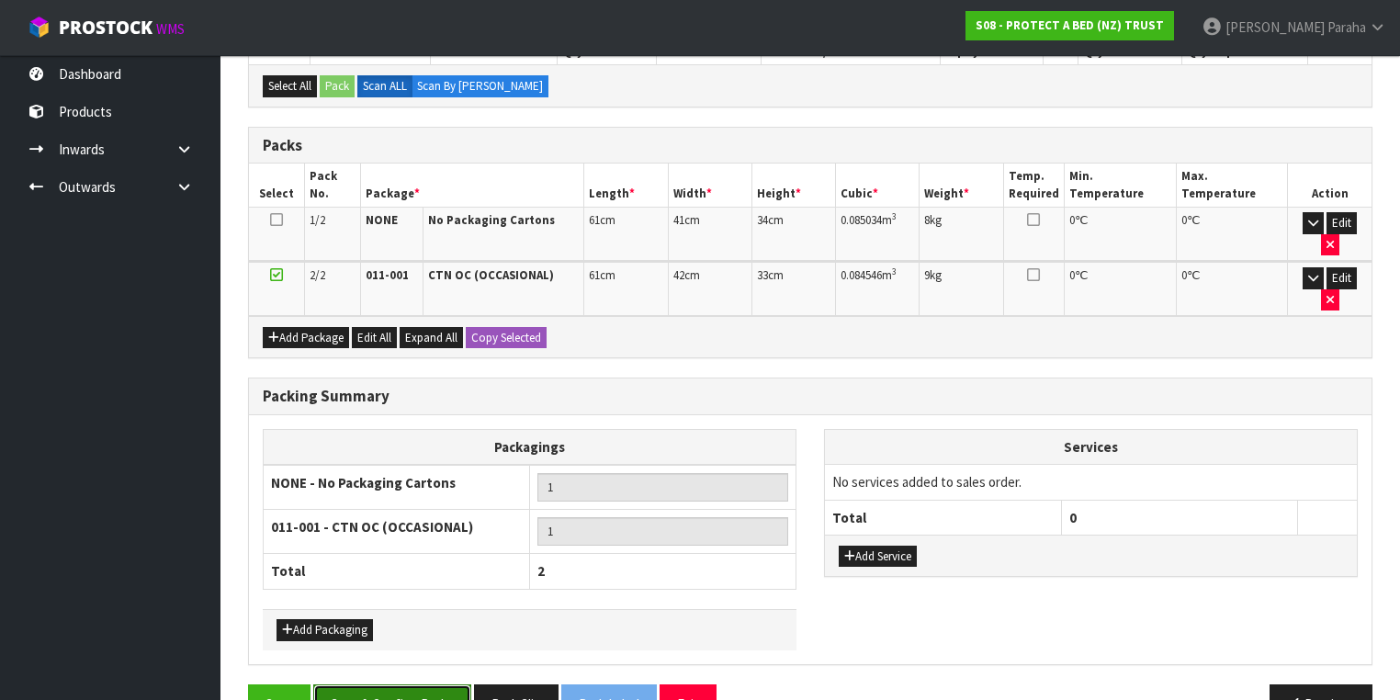
click at [406, 684] on button "Save & Confirm Packs" at bounding box center [392, 703] width 158 height 39
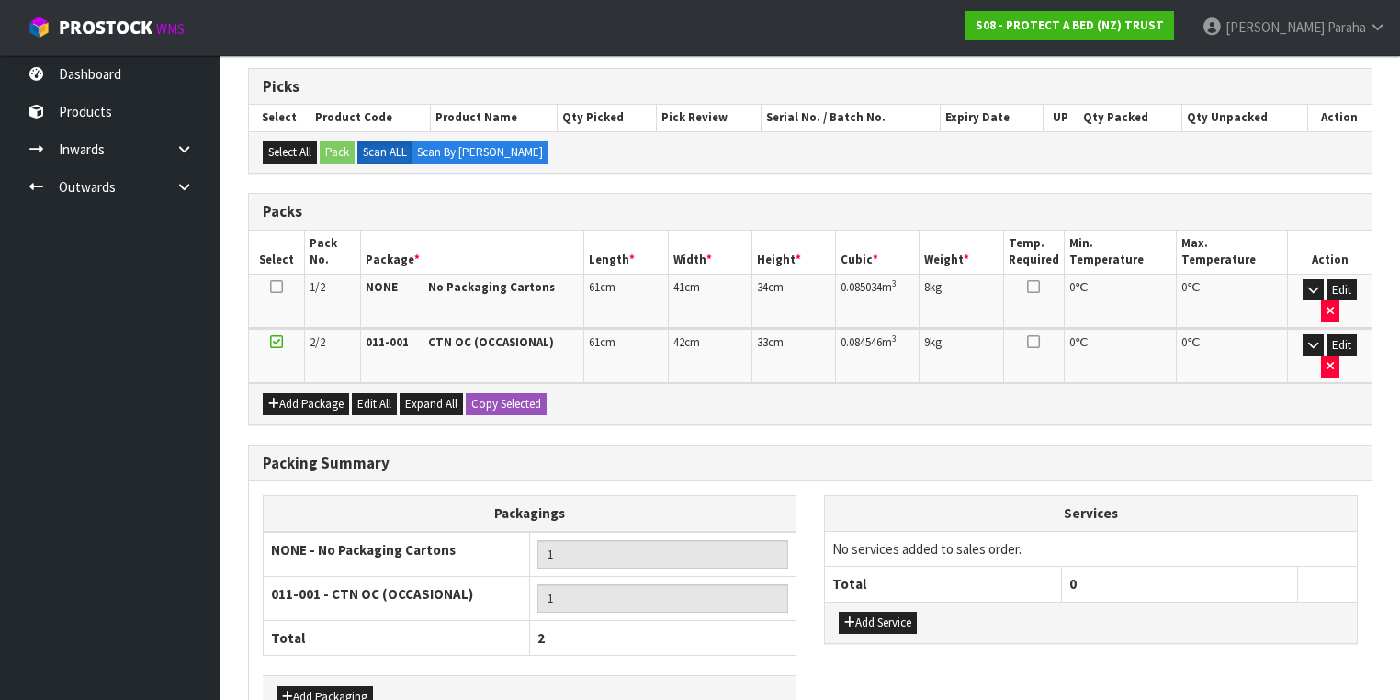
scroll to position [0, 0]
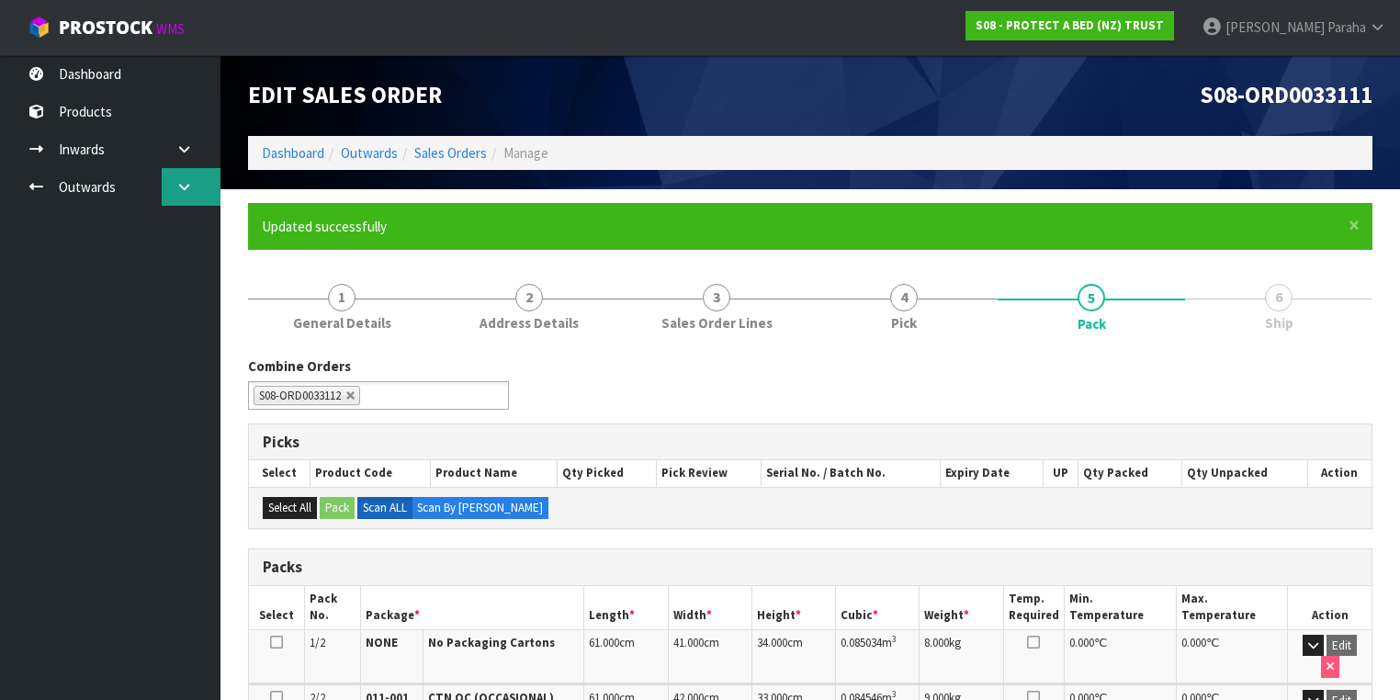
click at [177, 191] on icon at bounding box center [183, 187] width 17 height 14
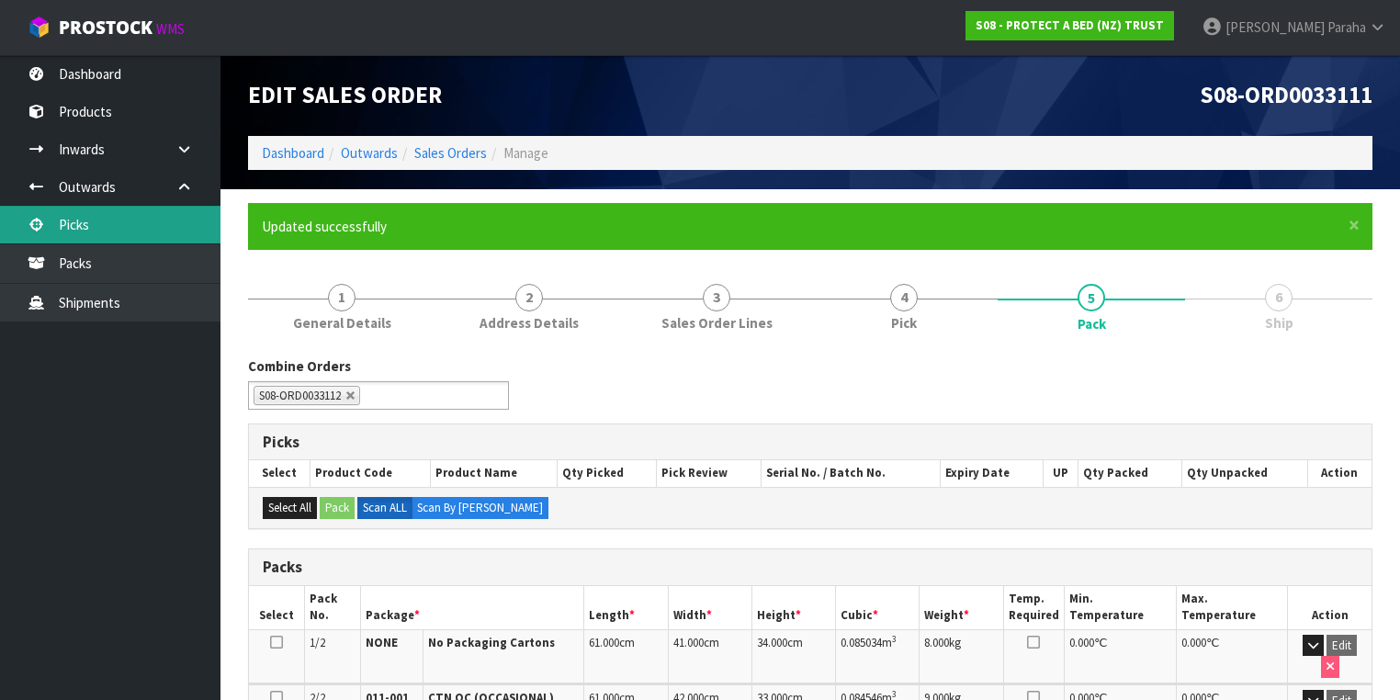
click at [103, 222] on link "Picks" at bounding box center [110, 225] width 220 height 38
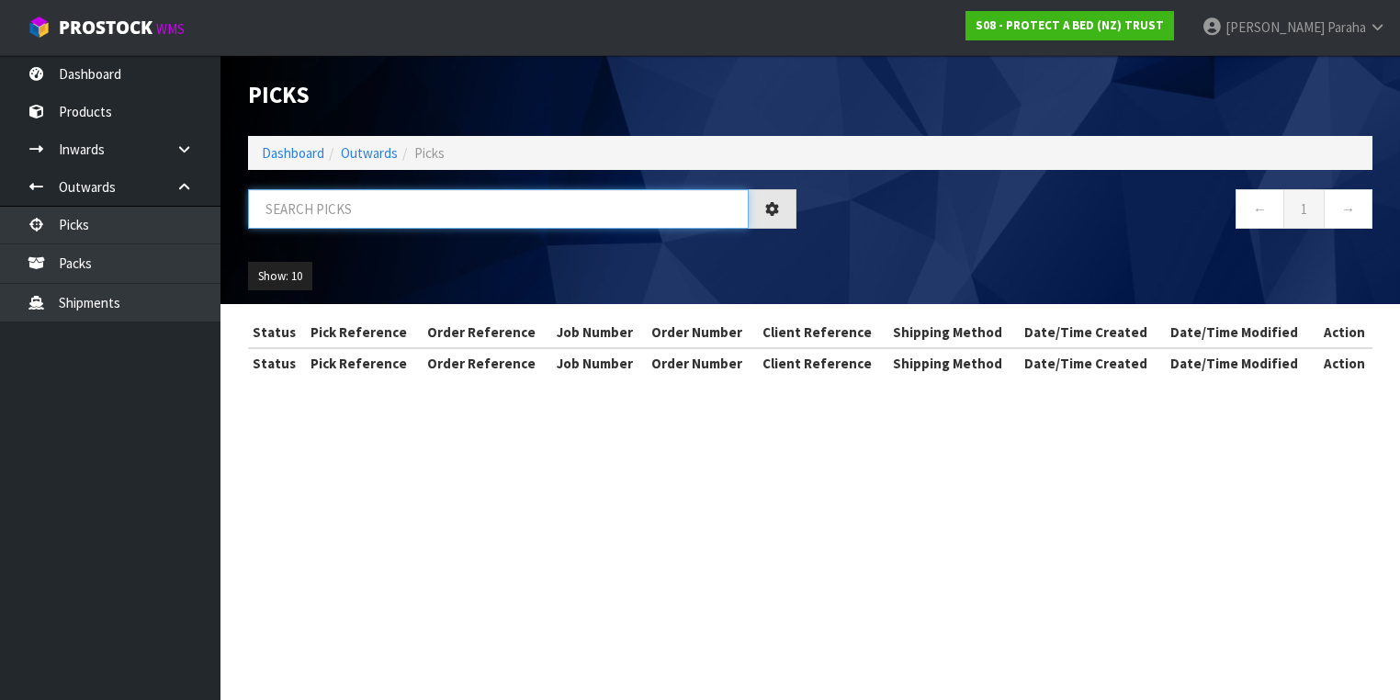
click at [297, 208] on input "text" at bounding box center [498, 208] width 501 height 39
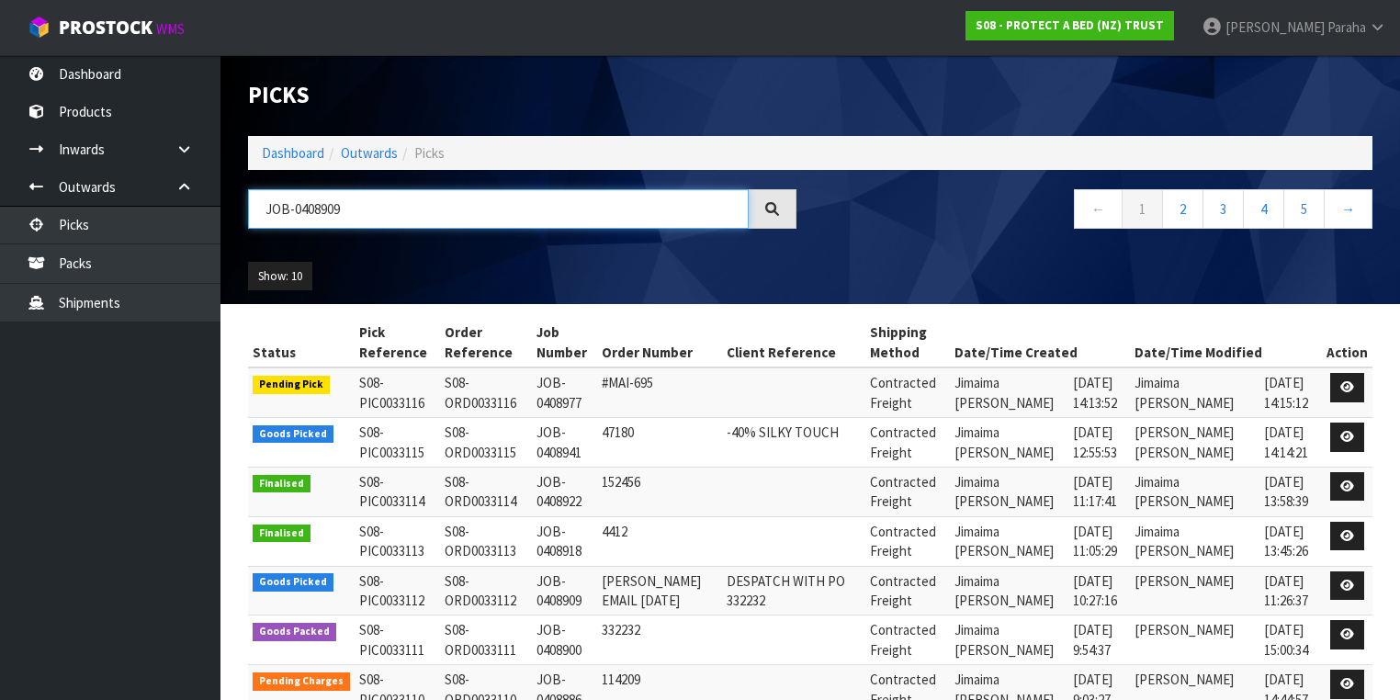
type input "JOB-0408909"
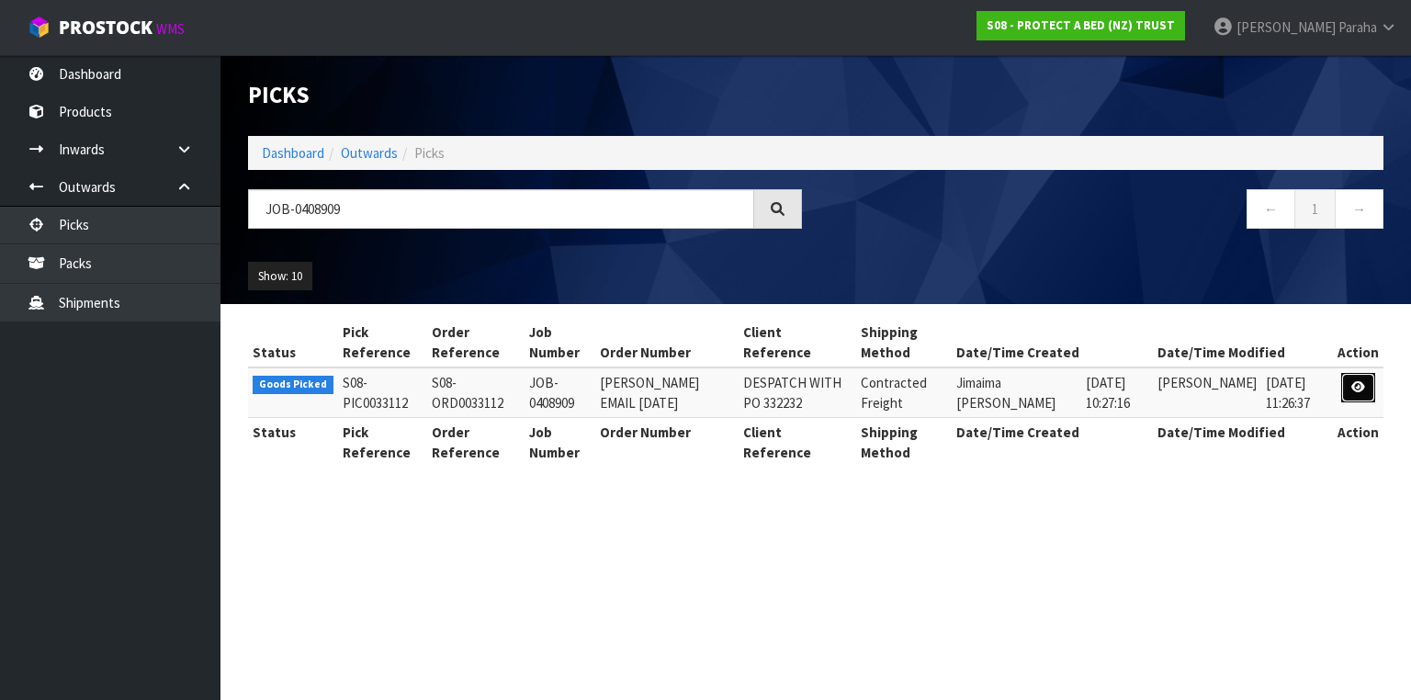
click at [1360, 389] on icon at bounding box center [1358, 387] width 14 height 12
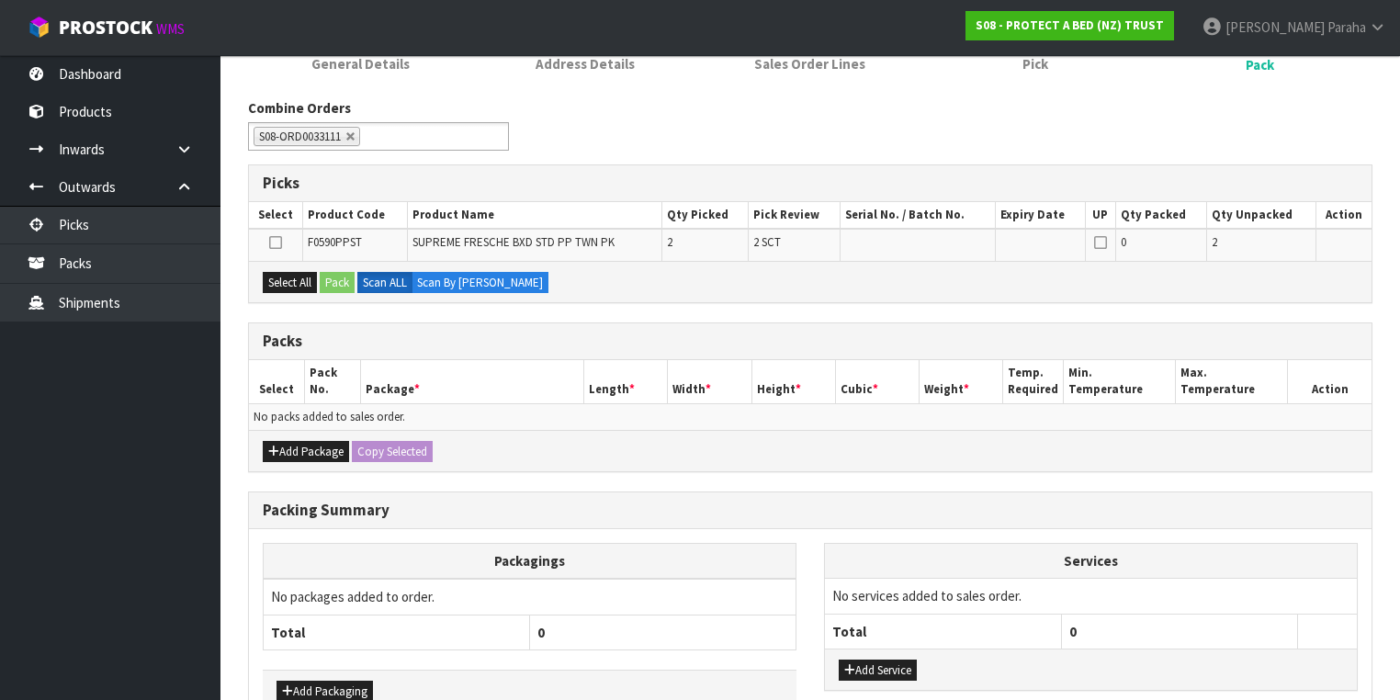
scroll to position [220, 0]
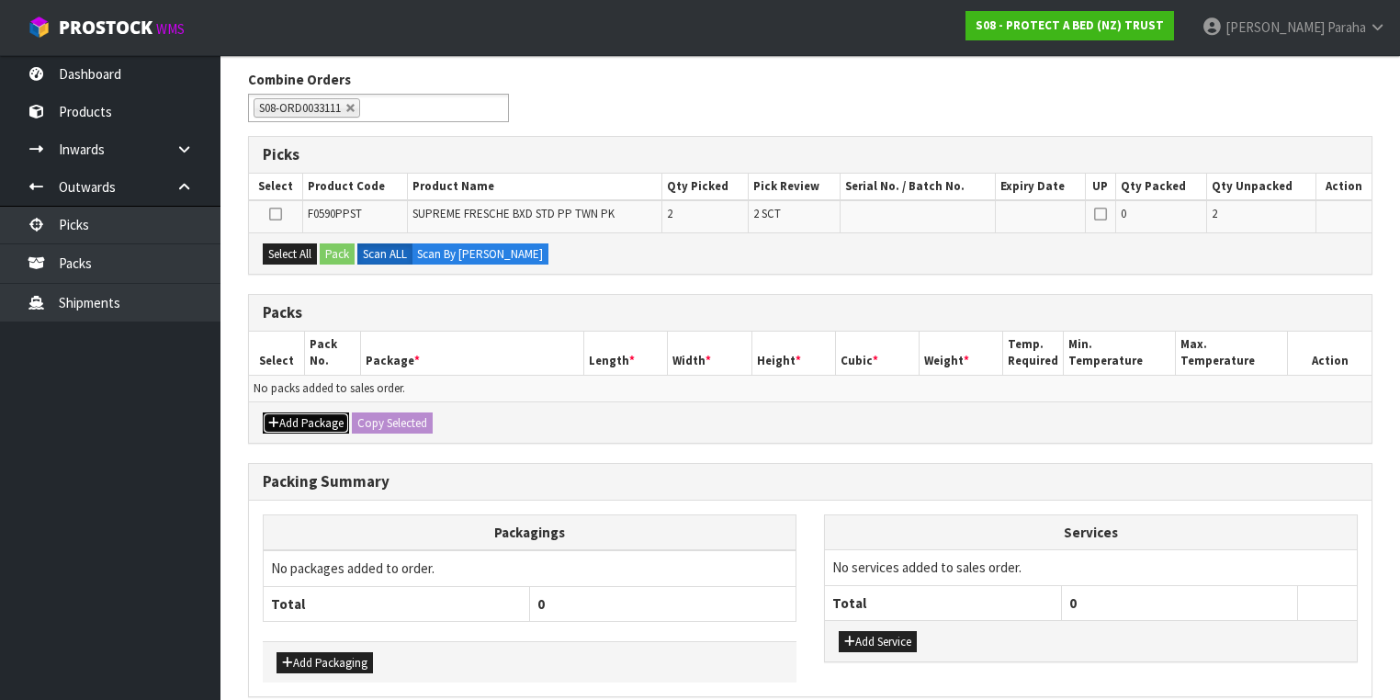
click at [328, 416] on button "Add Package" at bounding box center [306, 423] width 86 height 22
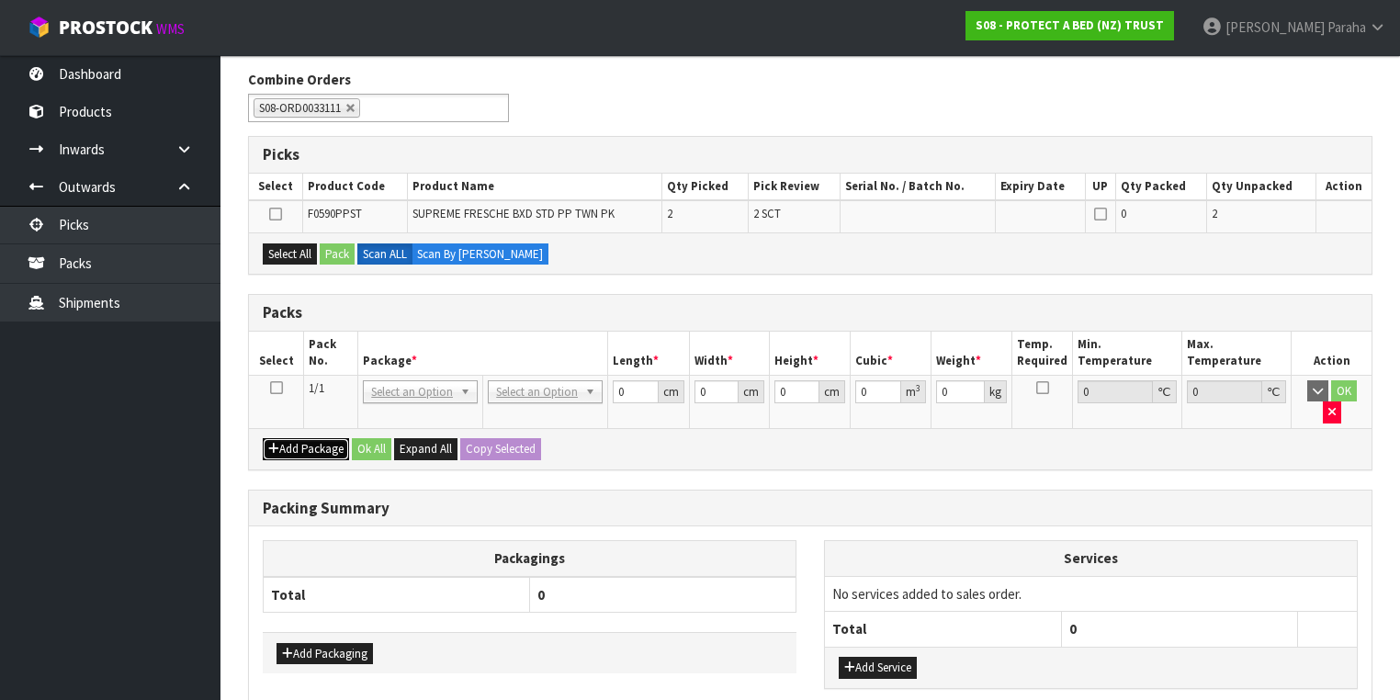
click at [292, 438] on button "Add Package" at bounding box center [306, 449] width 86 height 22
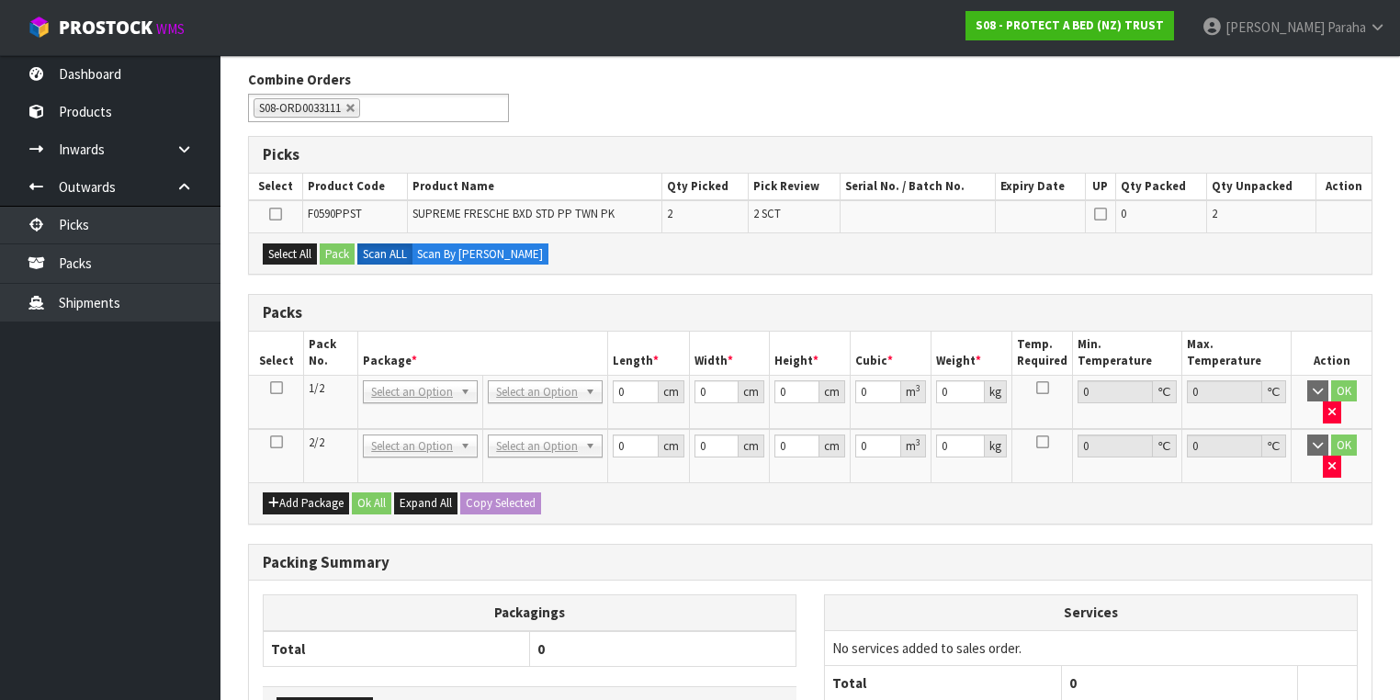
click at [276, 389] on icon at bounding box center [276, 388] width 13 height 1
click at [274, 442] on icon at bounding box center [276, 442] width 13 height 1
click at [287, 250] on button "Select All" at bounding box center [290, 254] width 54 height 22
click at [342, 254] on button "Pack" at bounding box center [337, 254] width 35 height 22
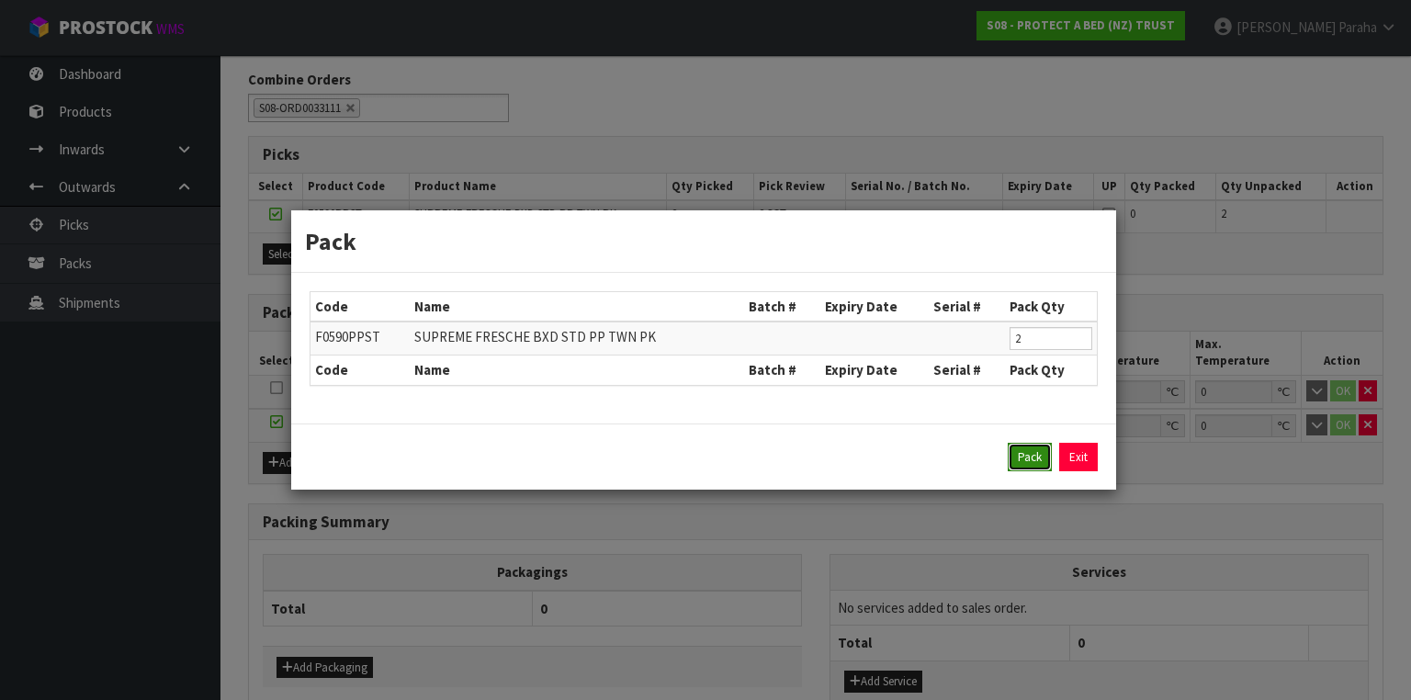
click at [1020, 447] on button "Pack" at bounding box center [1030, 457] width 44 height 29
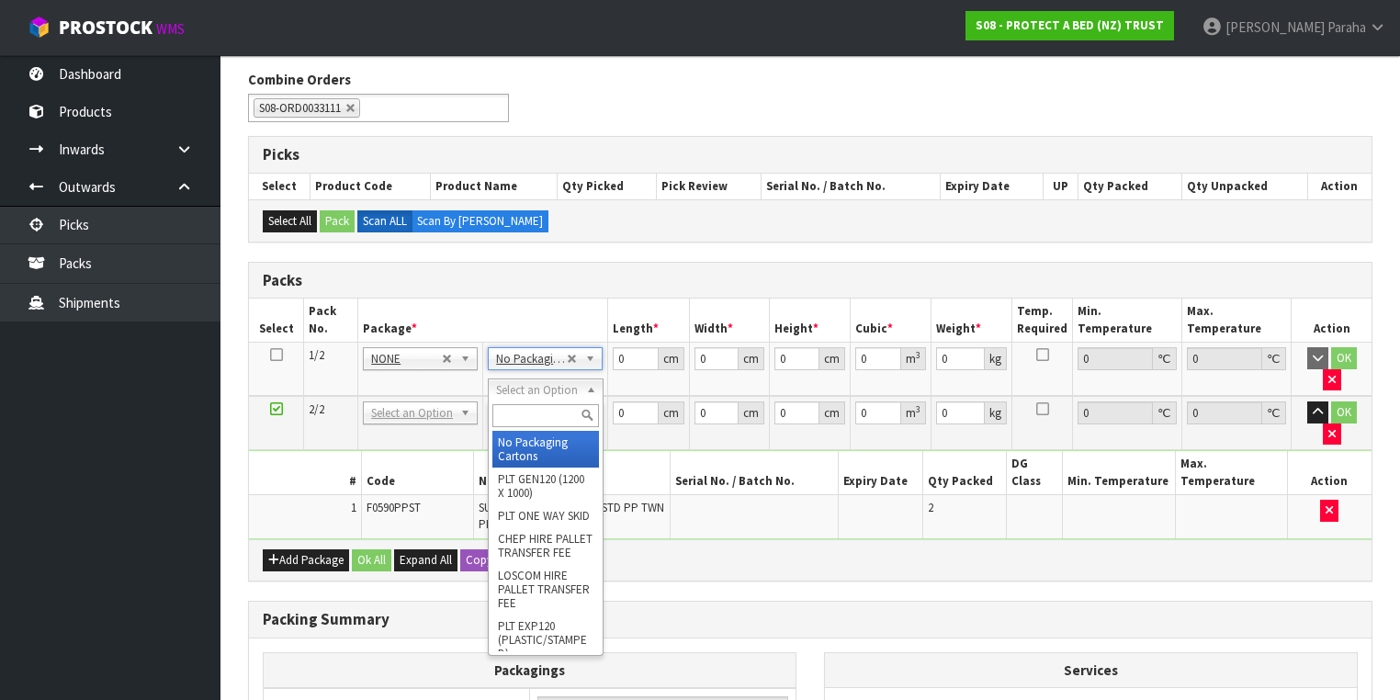
type input "2"
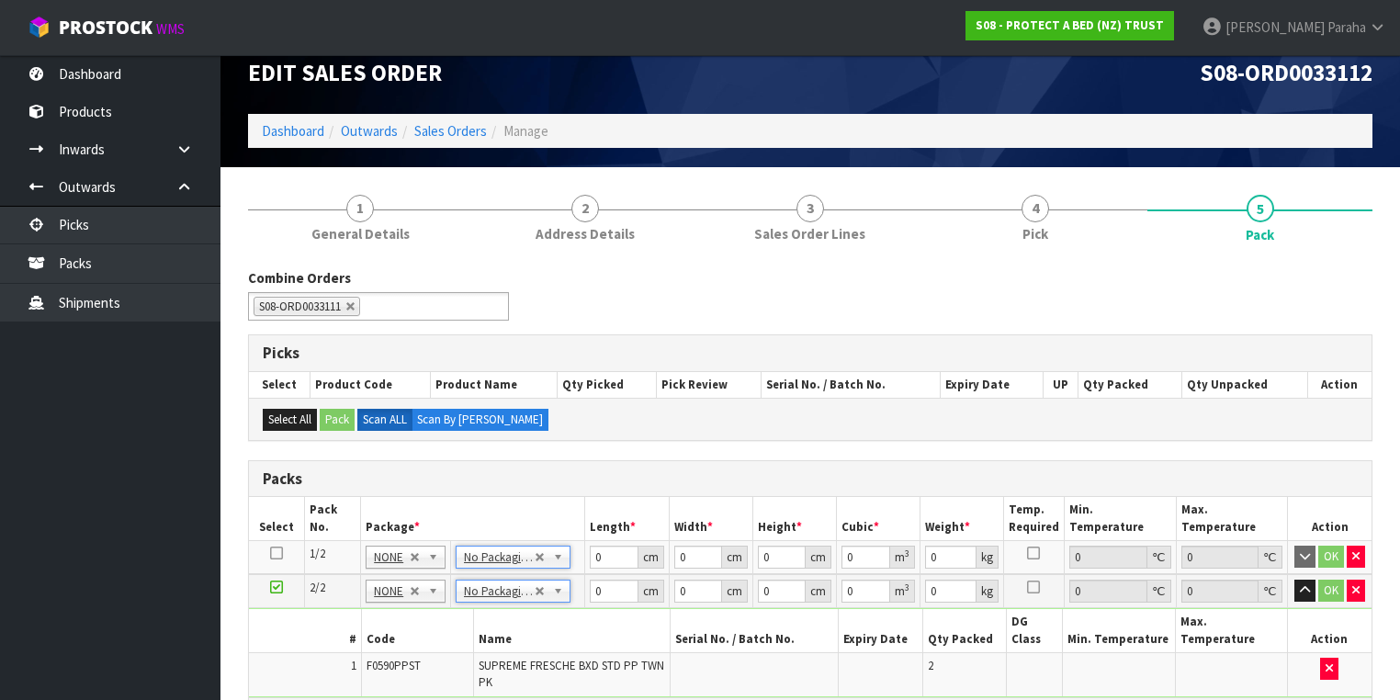
scroll to position [17, 0]
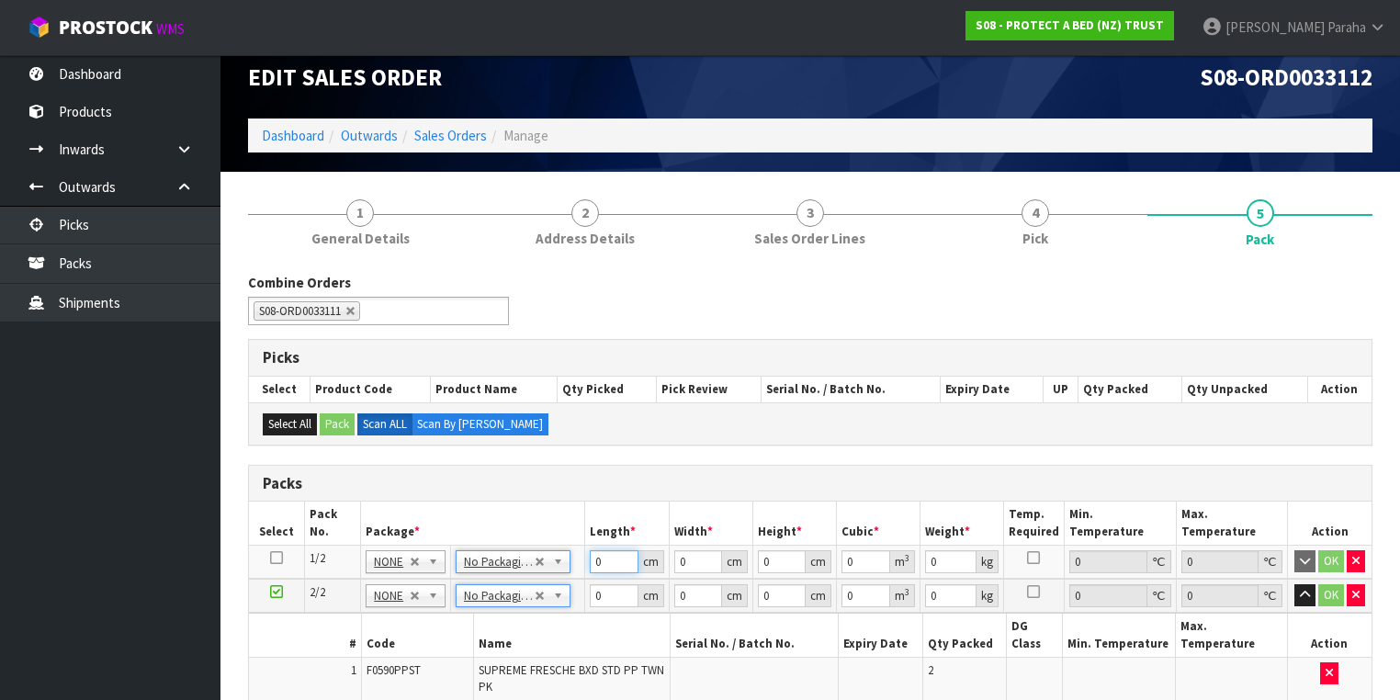
click at [608, 562] on input "0" at bounding box center [614, 561] width 48 height 23
click at [597, 558] on input "0" at bounding box center [614, 561] width 48 height 23
type input "61"
type input "41"
type input "3"
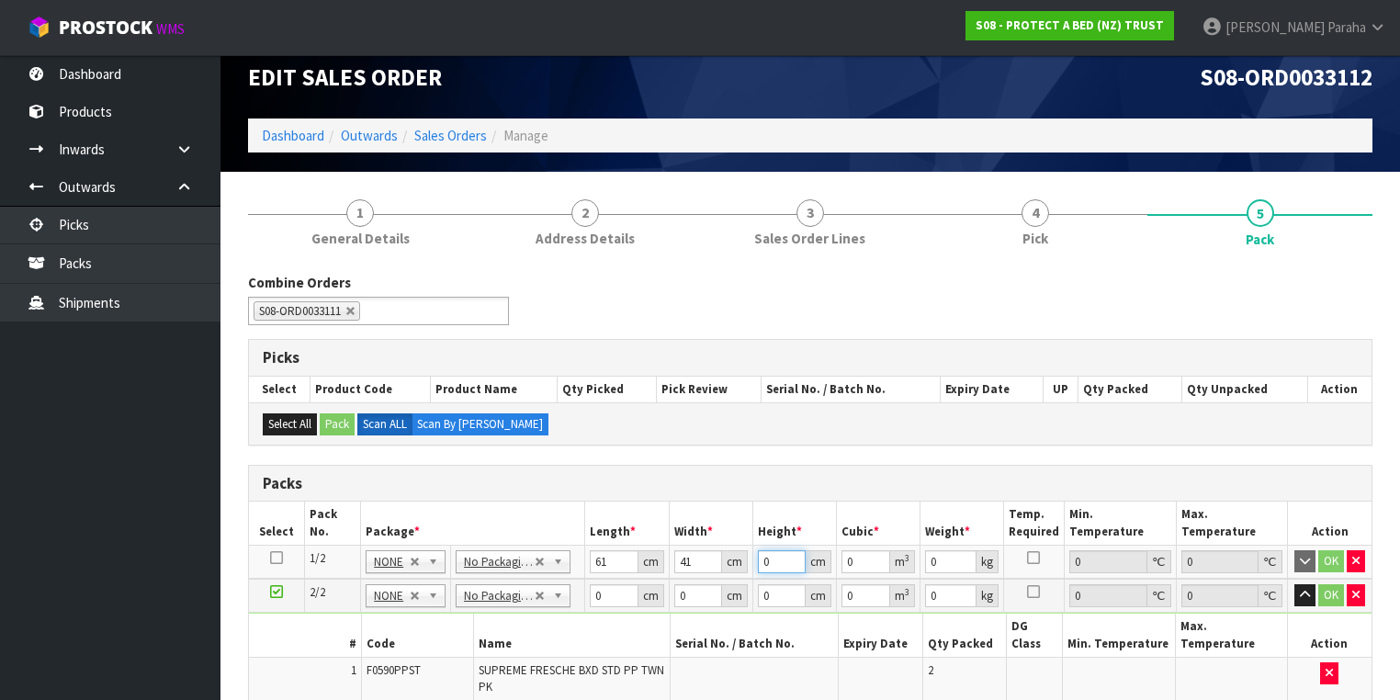
type input "0.007503"
type input "34"
type input "0.085034"
type input "34"
type input "8"
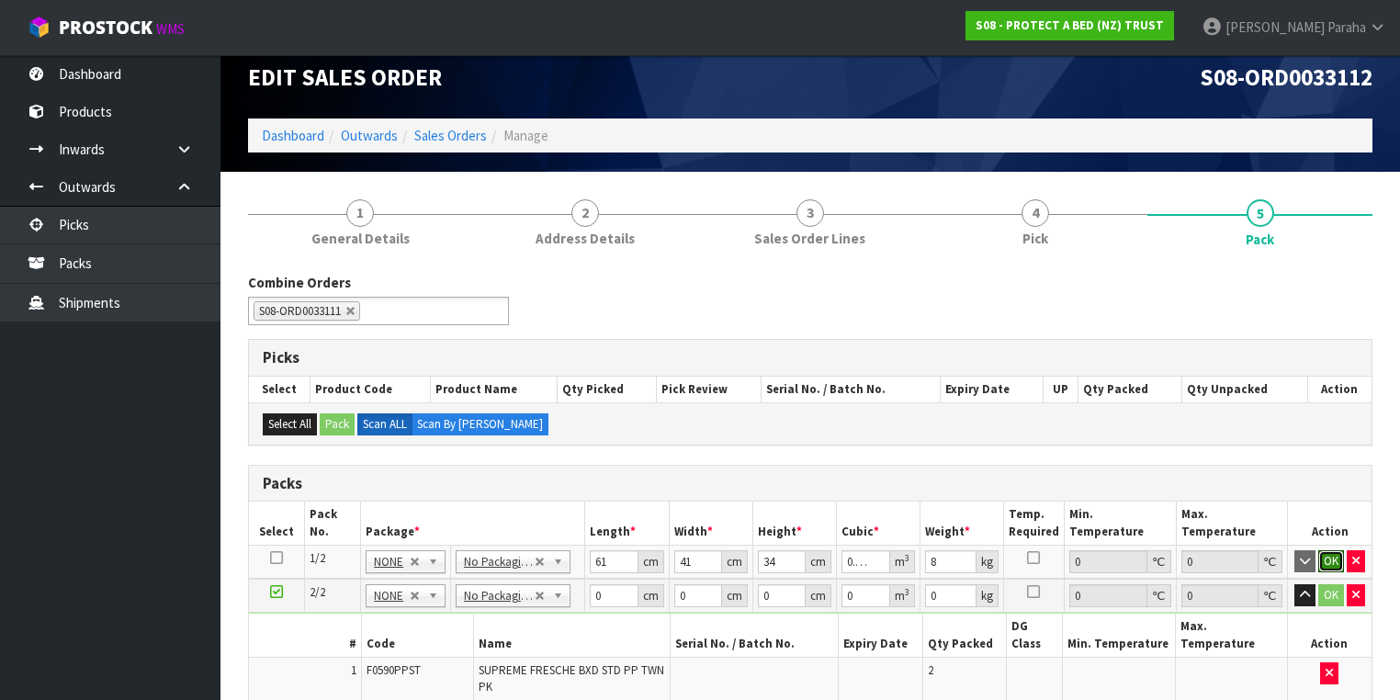
click button "OK" at bounding box center [1331, 561] width 26 height 22
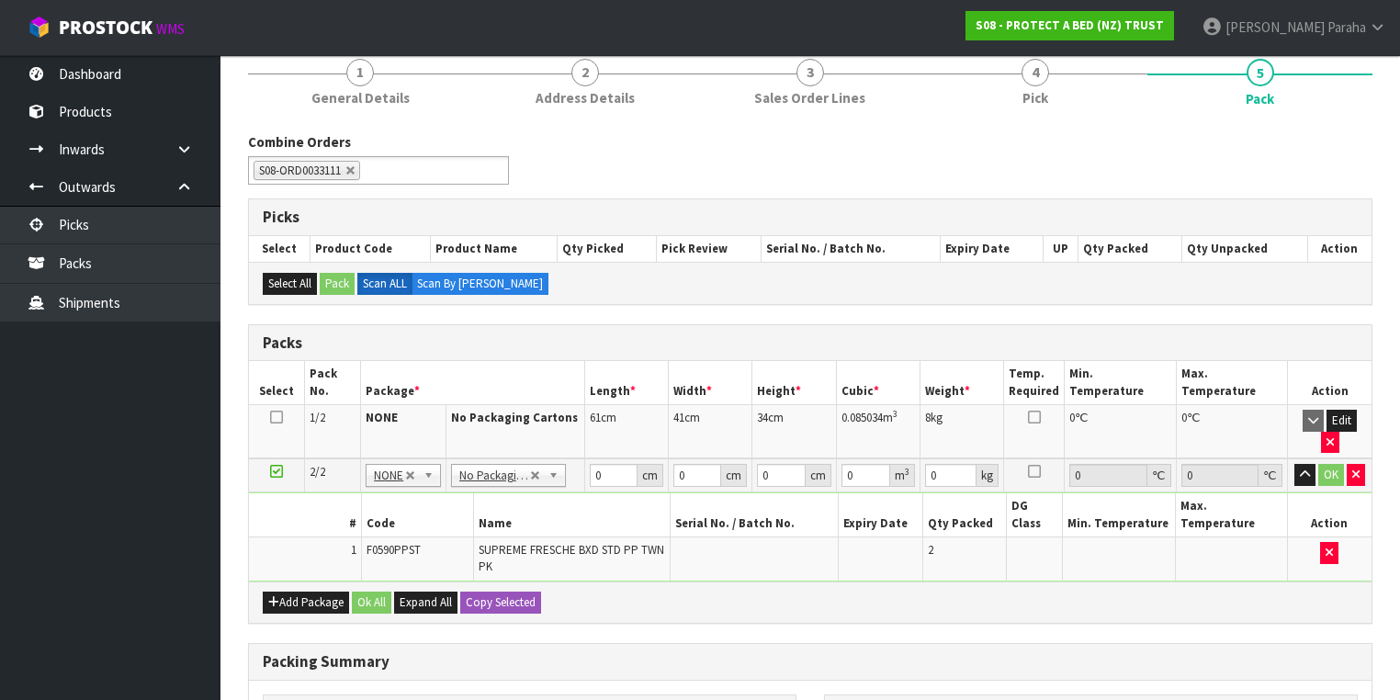
scroll to position [164, 0]
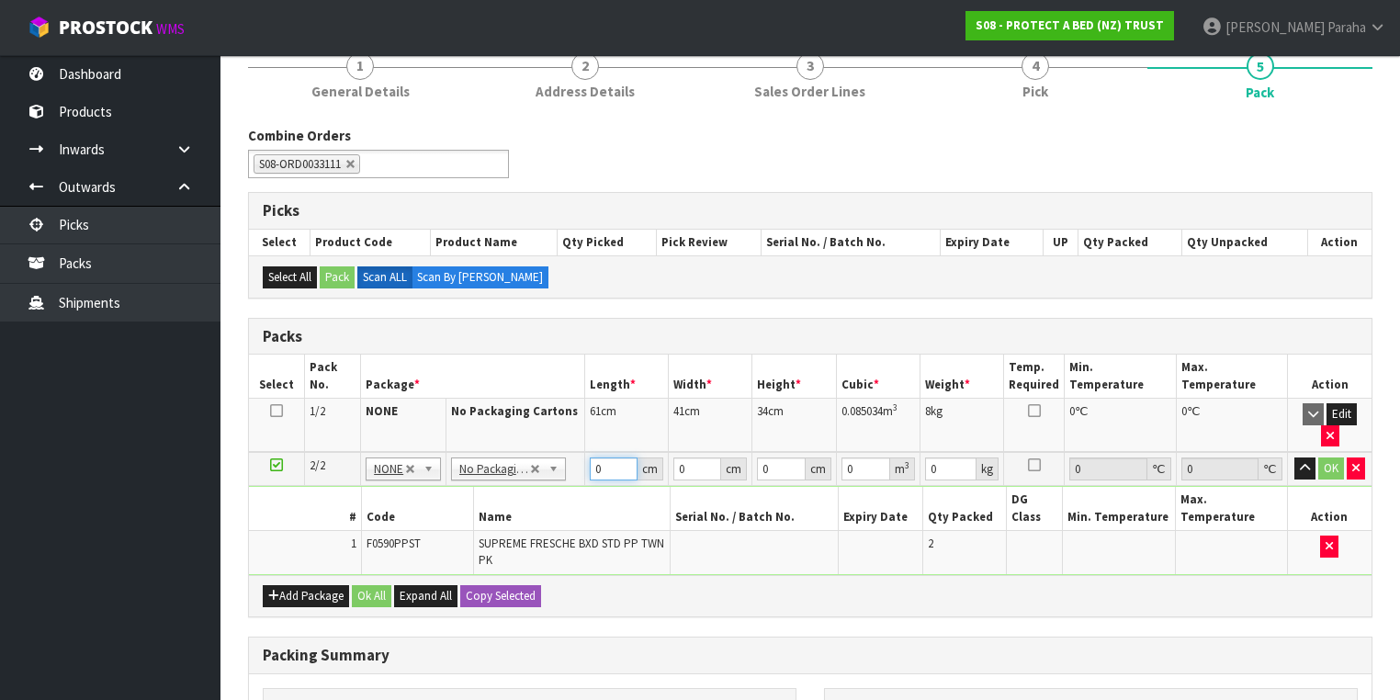
drag, startPoint x: 603, startPoint y: 445, endPoint x: 584, endPoint y: 448, distance: 18.7
click at [585, 452] on td "0 cm" at bounding box center [627, 469] width 84 height 34
type input "61"
type input "42"
type input "3"
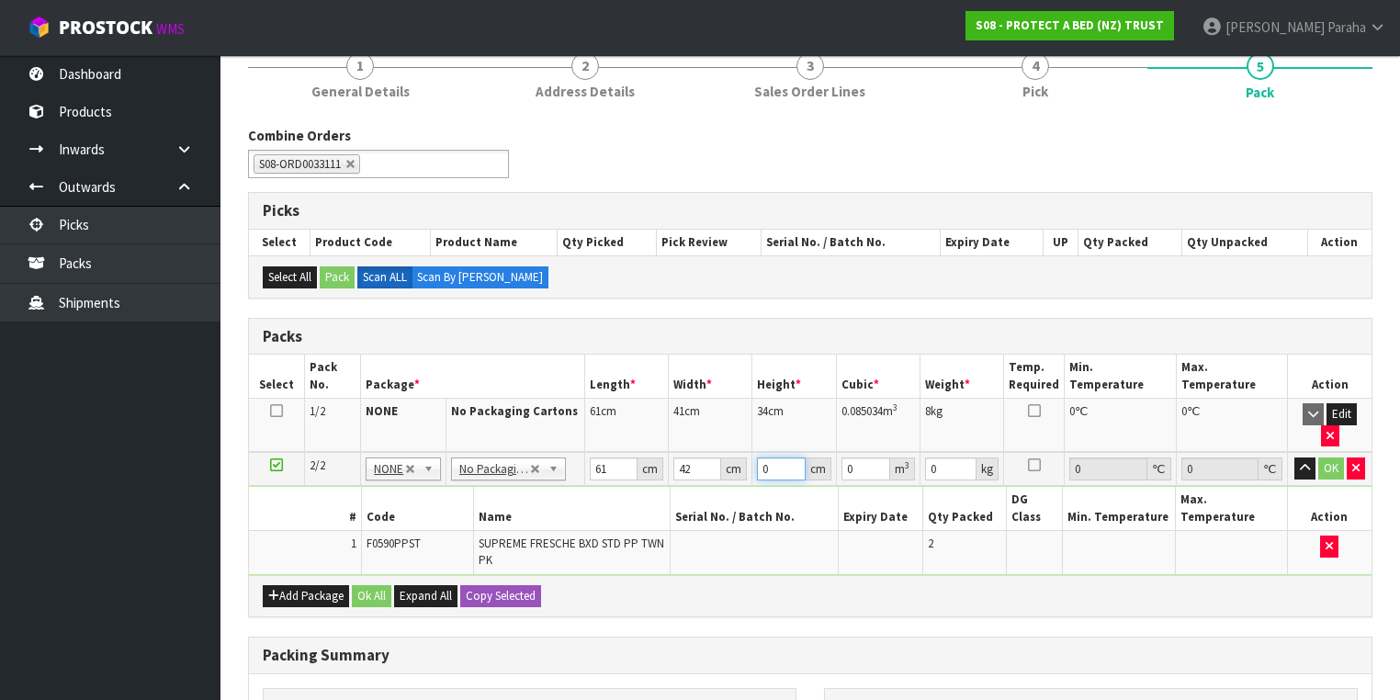
type input "0.007686"
type input "33"
type input "0.084546"
type input "33"
type input "9"
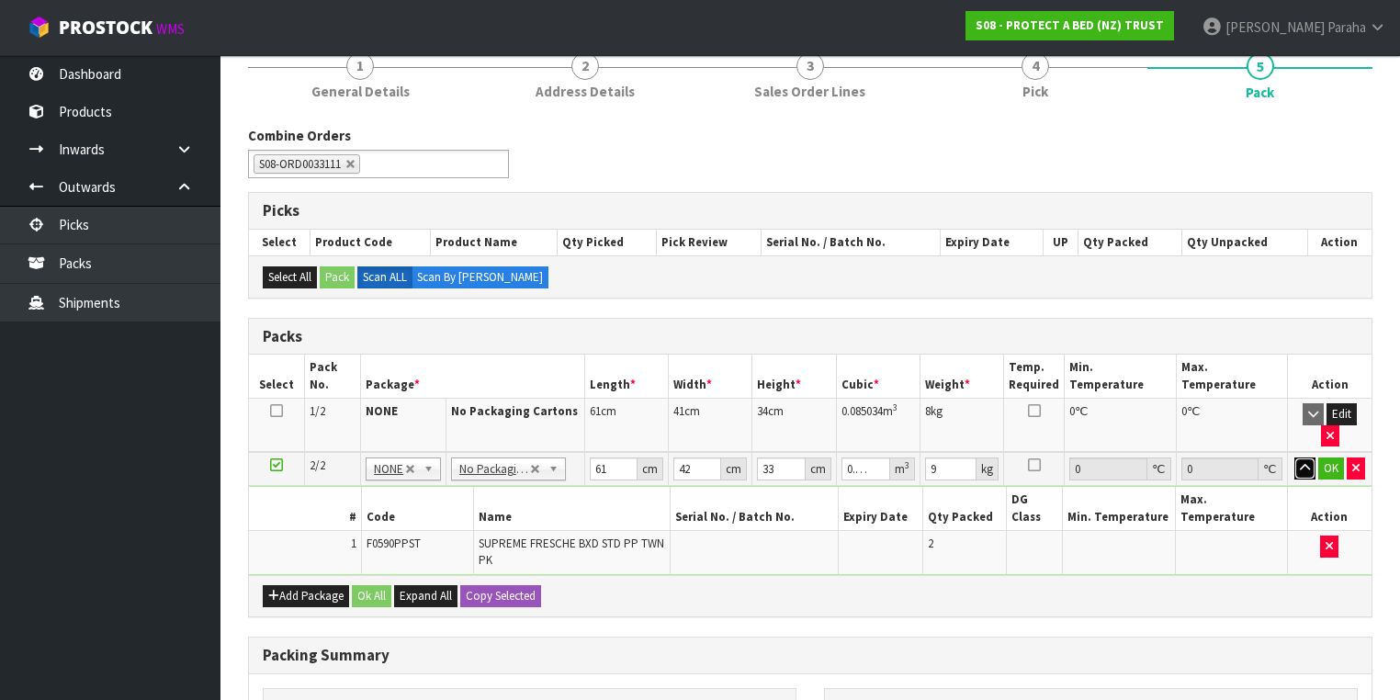
click at [1294, 457] on button "button" at bounding box center [1304, 468] width 21 height 22
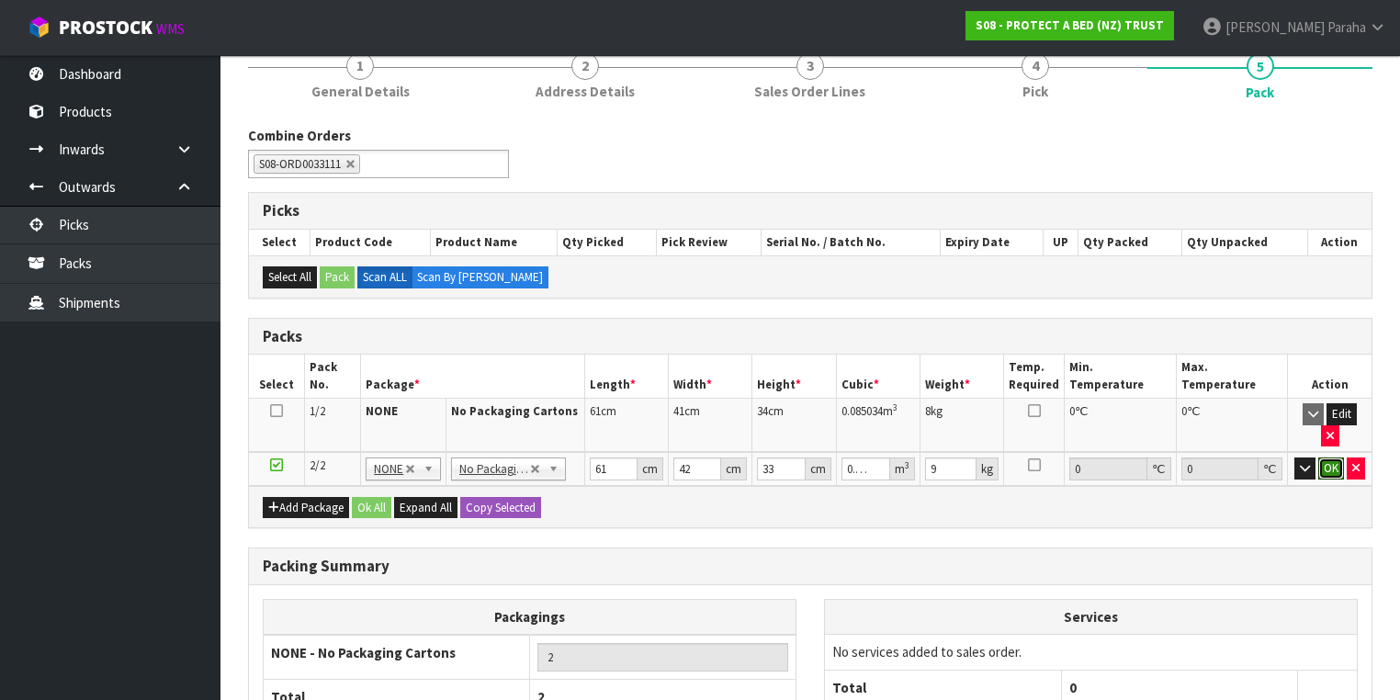
click button "OK" at bounding box center [1331, 468] width 26 height 22
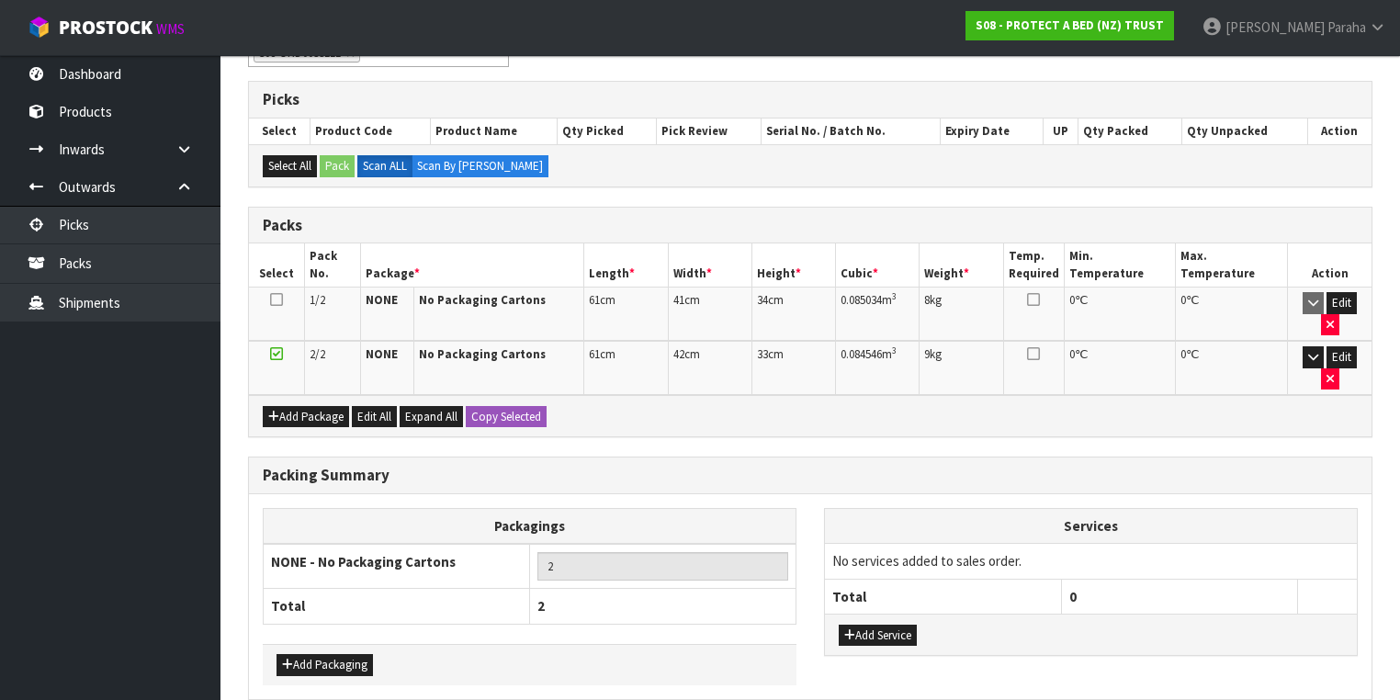
scroll to position [310, 0]
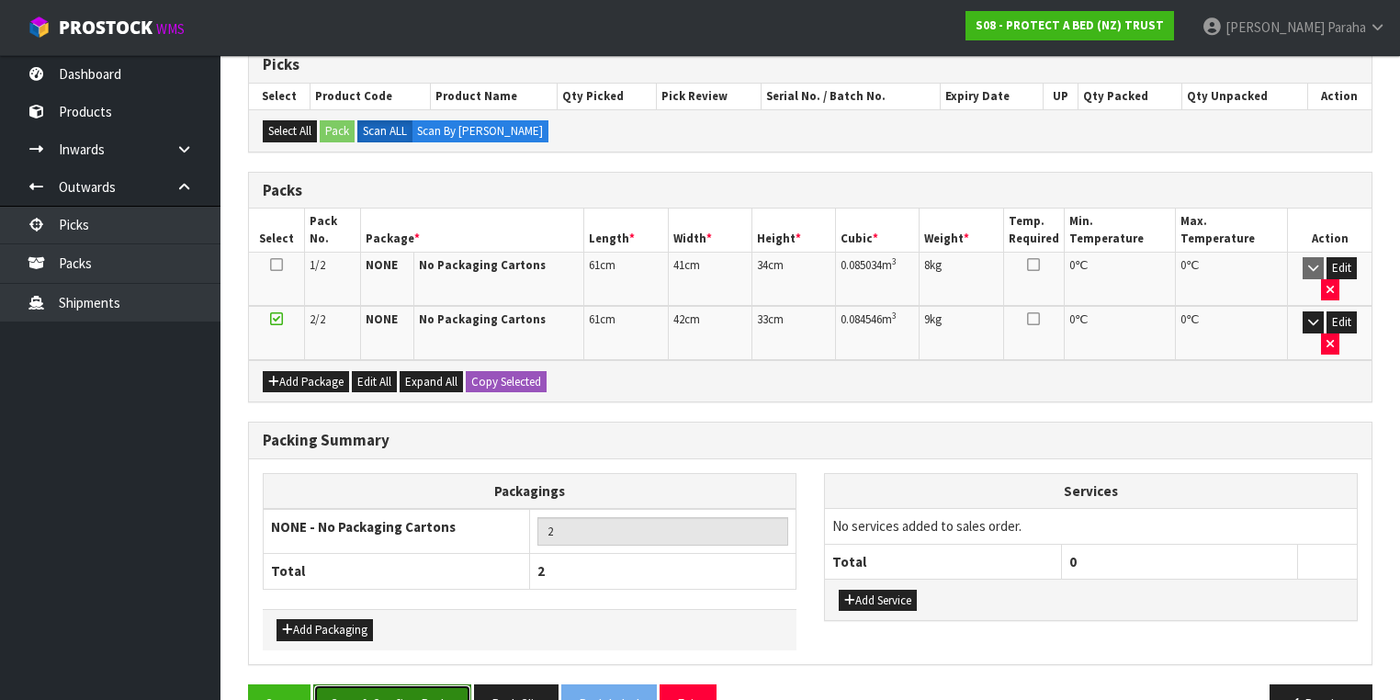
click at [412, 684] on button "Save & Confirm Packs" at bounding box center [392, 703] width 158 height 39
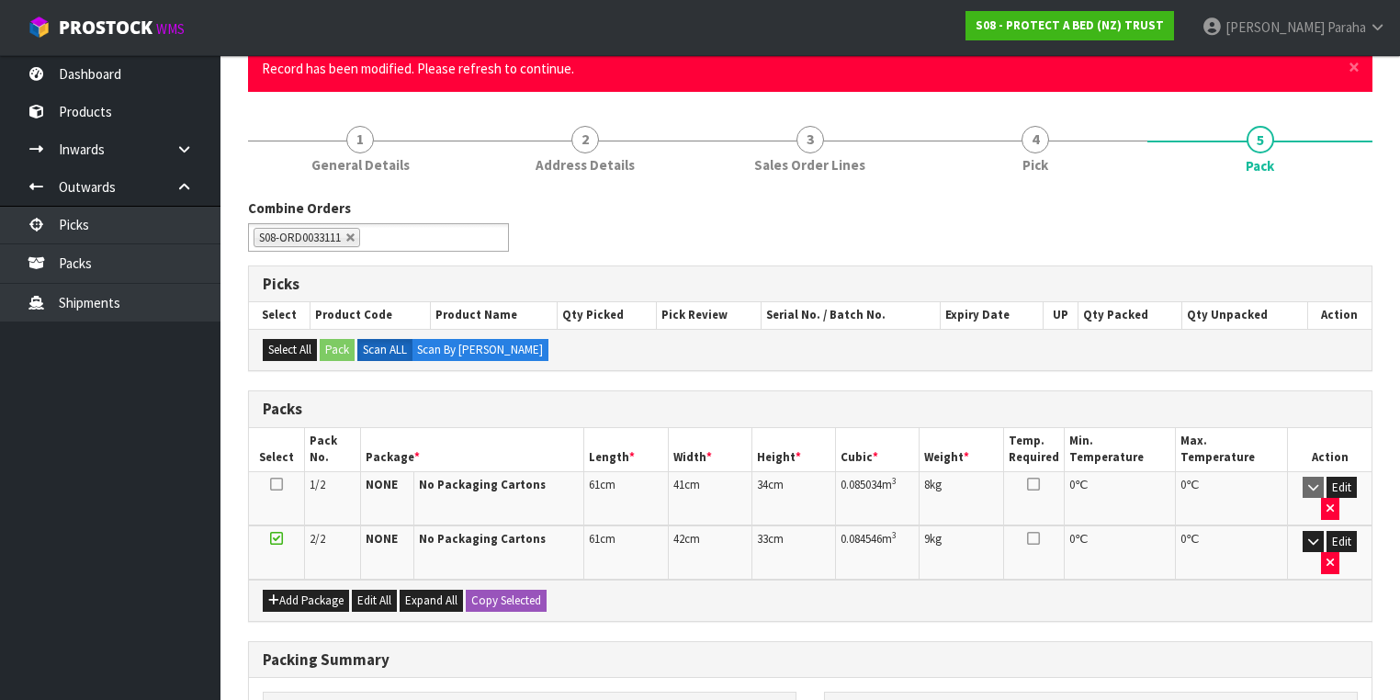
scroll to position [367, 0]
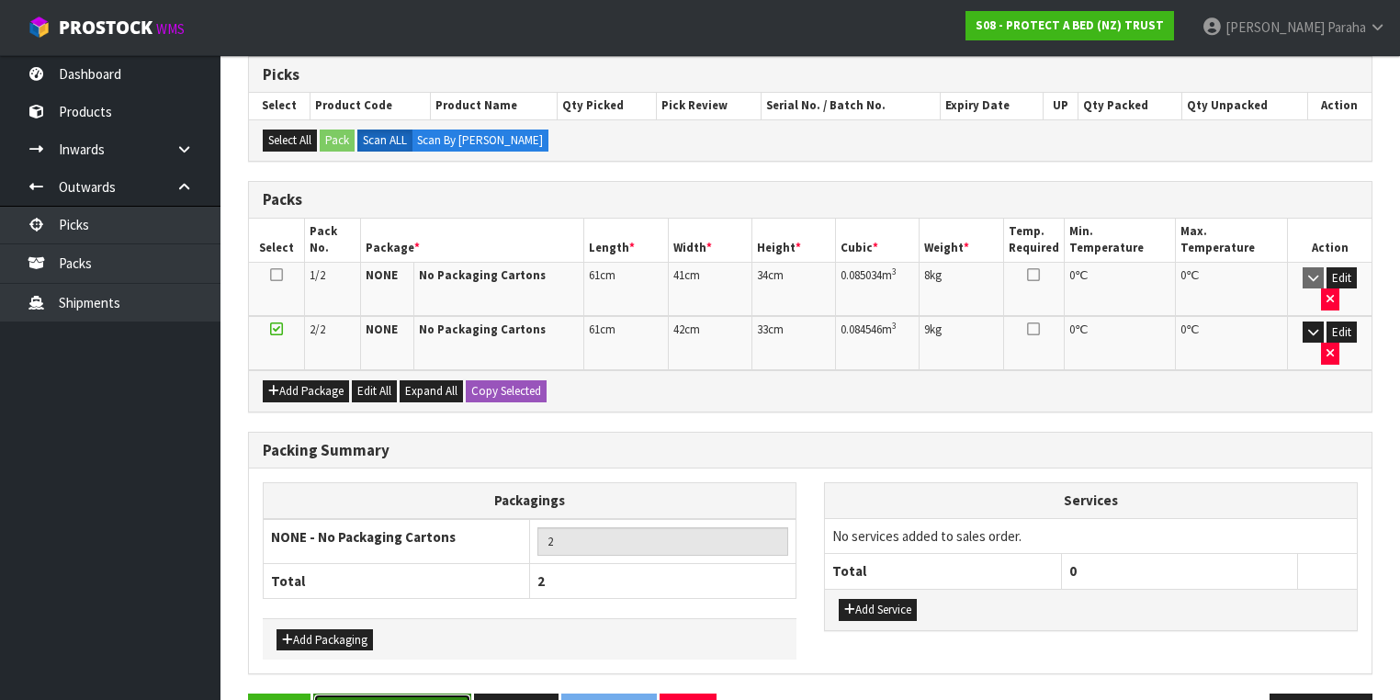
click at [377, 693] on button "Save & Confirm Packs" at bounding box center [392, 712] width 158 height 39
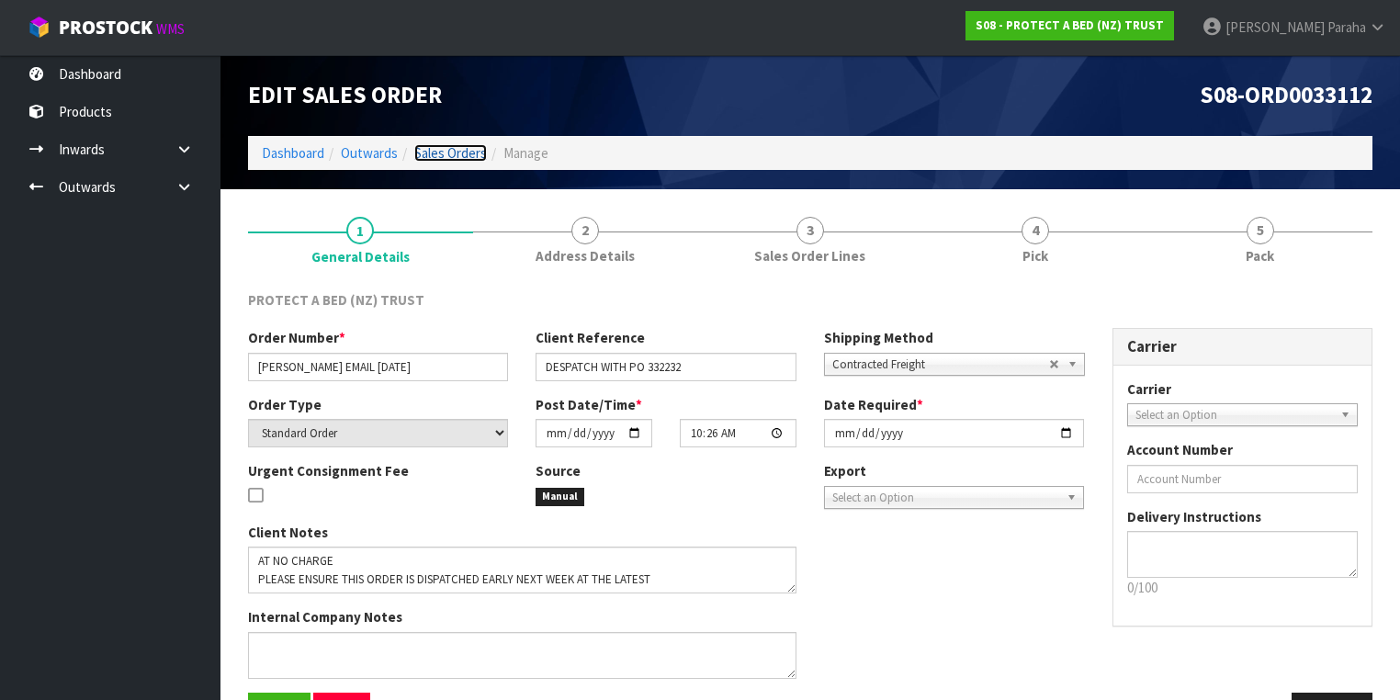
click at [466, 151] on link "Sales Orders" at bounding box center [450, 152] width 73 height 17
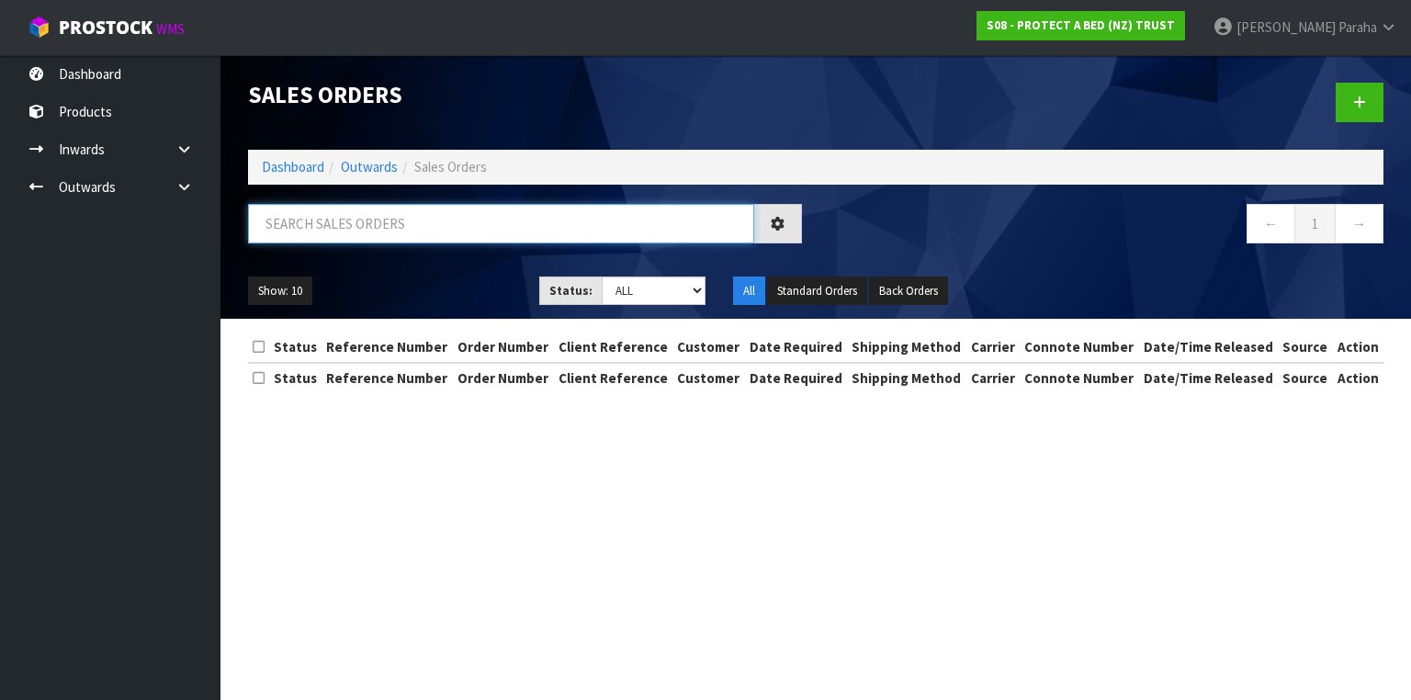
click at [425, 228] on input "text" at bounding box center [501, 223] width 506 height 39
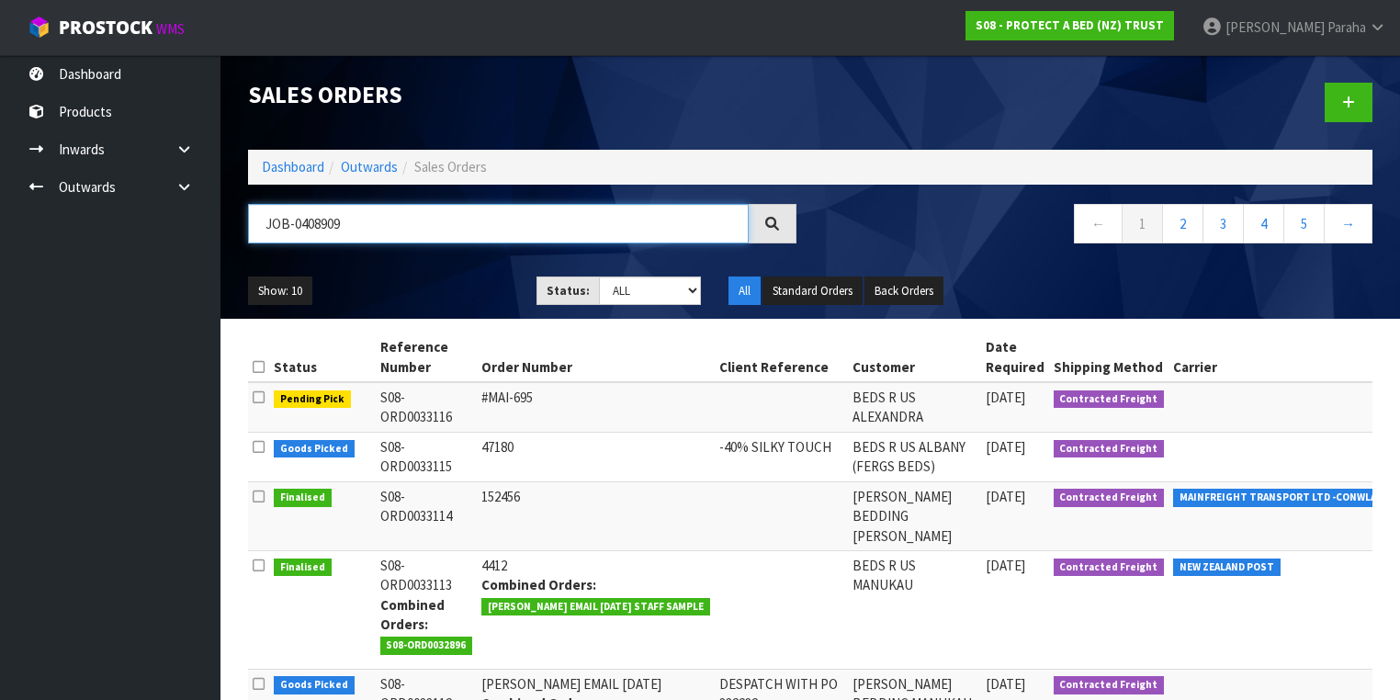
type input "JOB-0408909"
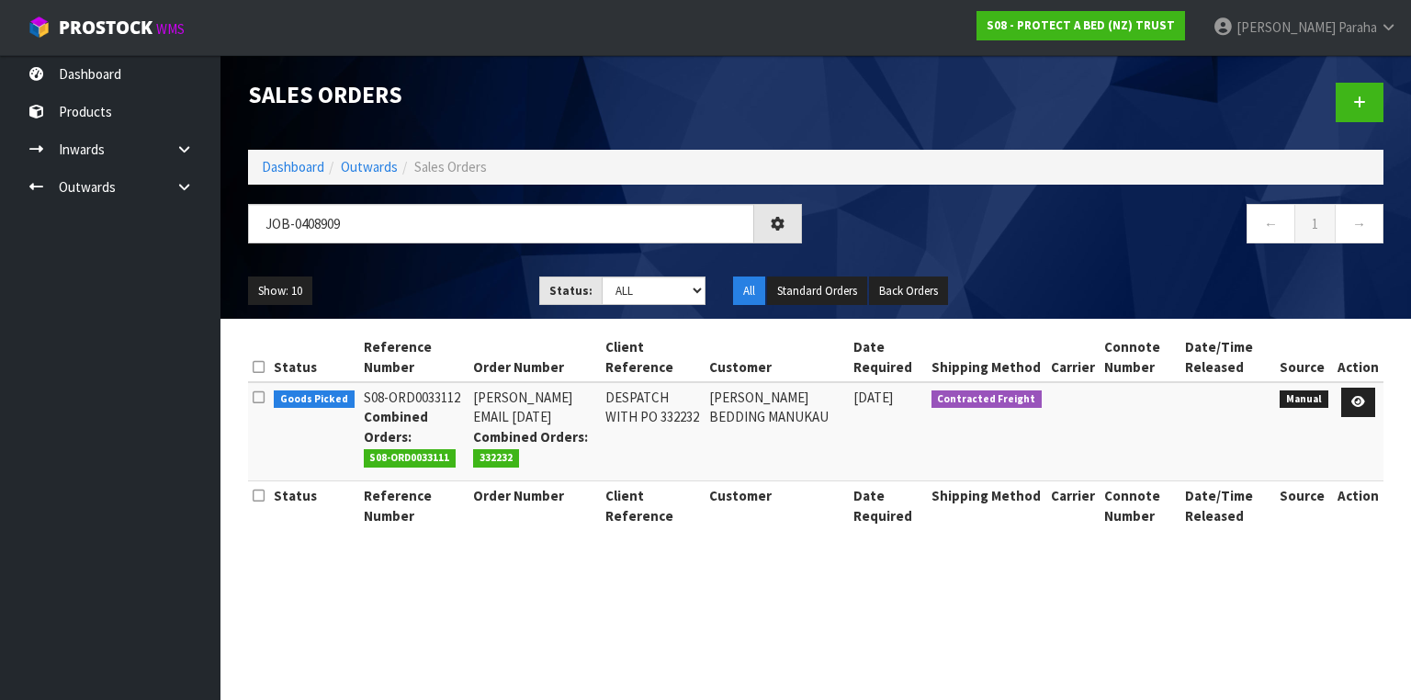
click at [1341, 395] on td at bounding box center [1358, 431] width 51 height 99
click at [1366, 394] on link at bounding box center [1358, 402] width 34 height 29
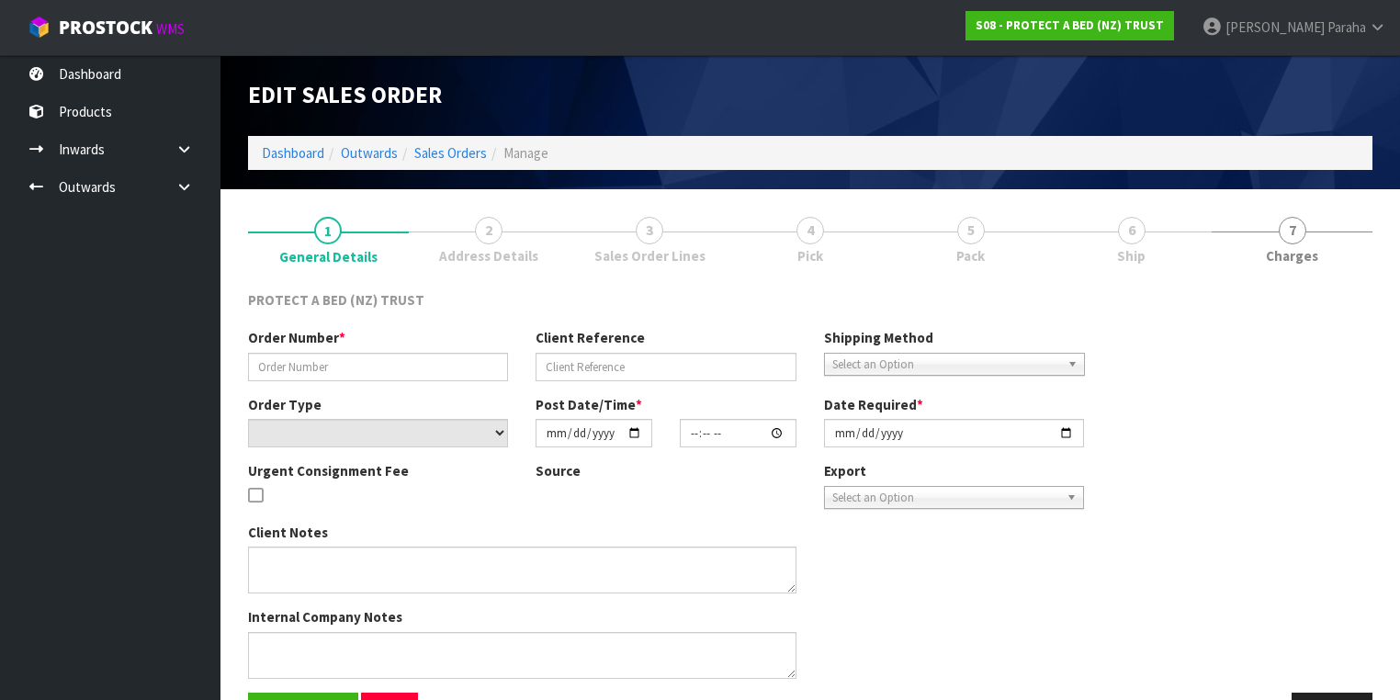
type input "[PERSON_NAME] EMAIL [DATE]"
type input "DESPATCH WITH PO 332232"
select select "number:0"
type input "[DATE]"
type input "10:26:00.000"
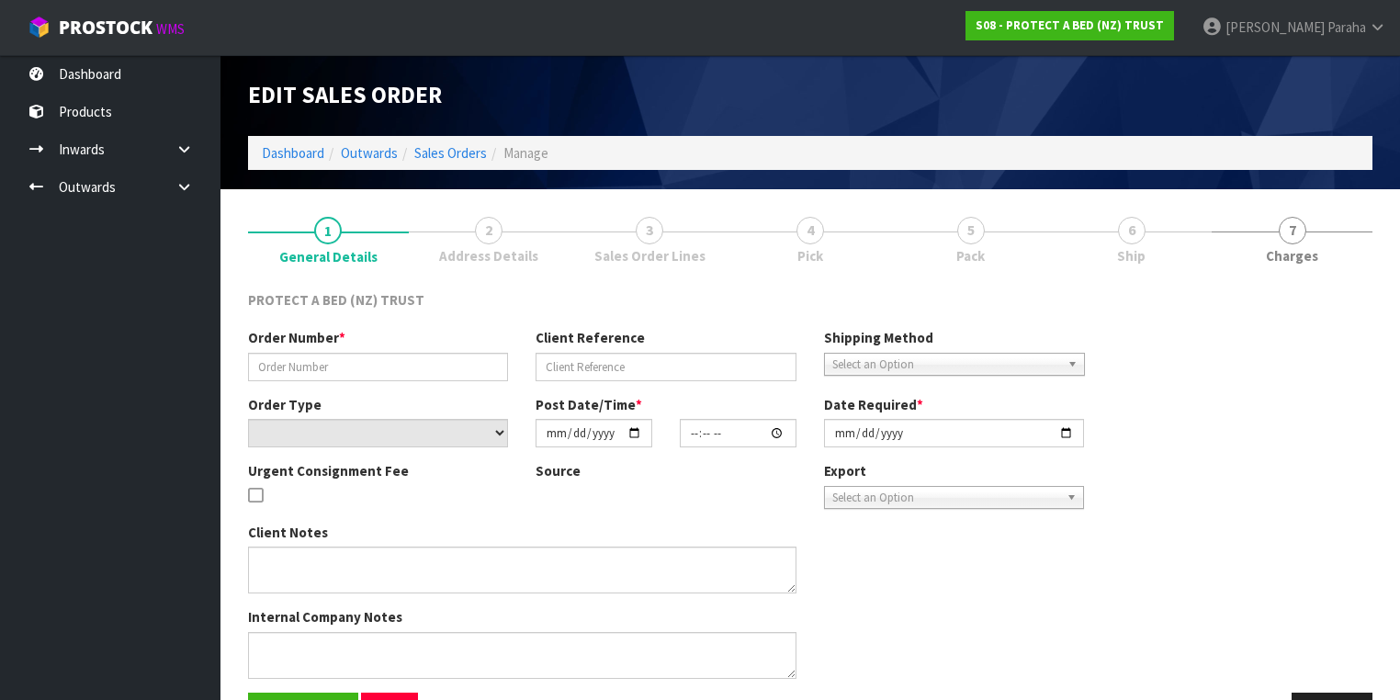
type input "[DATE]"
type textarea "AT NO CHARGE PLEASE ENSURE THIS ORDER IS DISPATCHED EARLY NEXT WEEK AT THE LATE…"
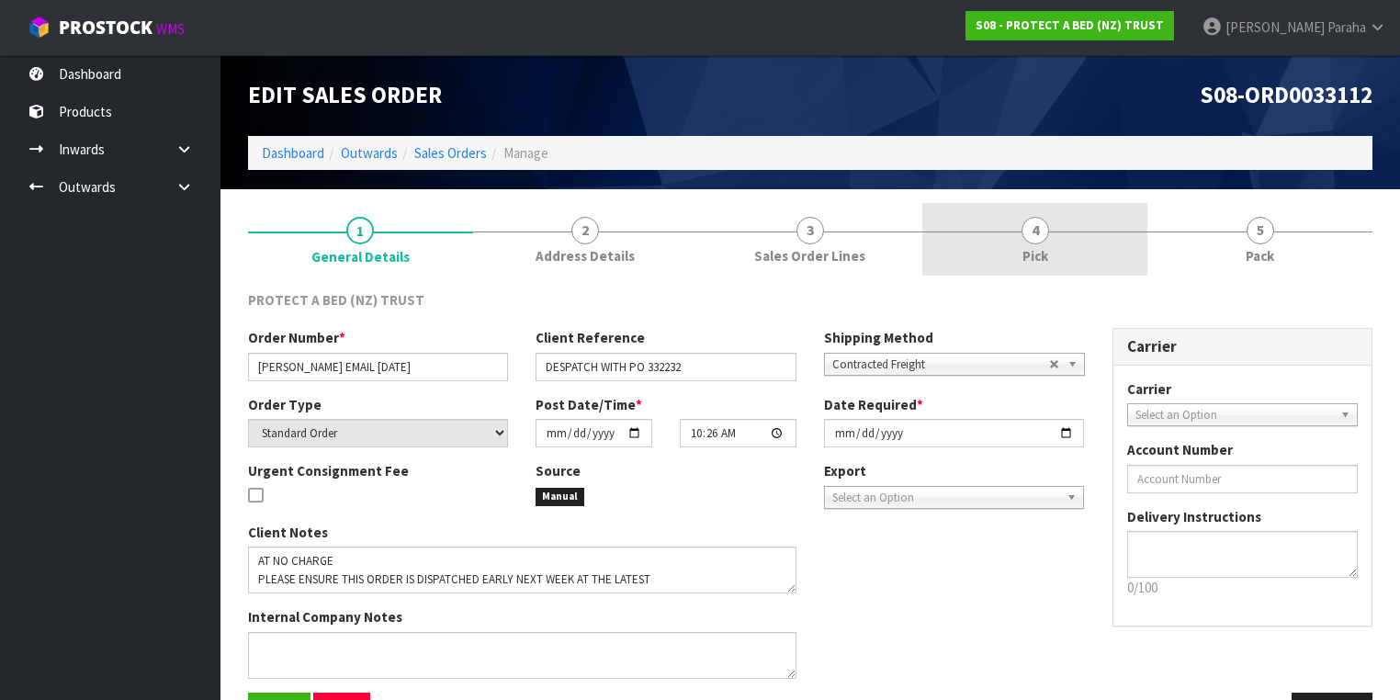
click at [1022, 254] on span "Pick" at bounding box center [1035, 255] width 26 height 19
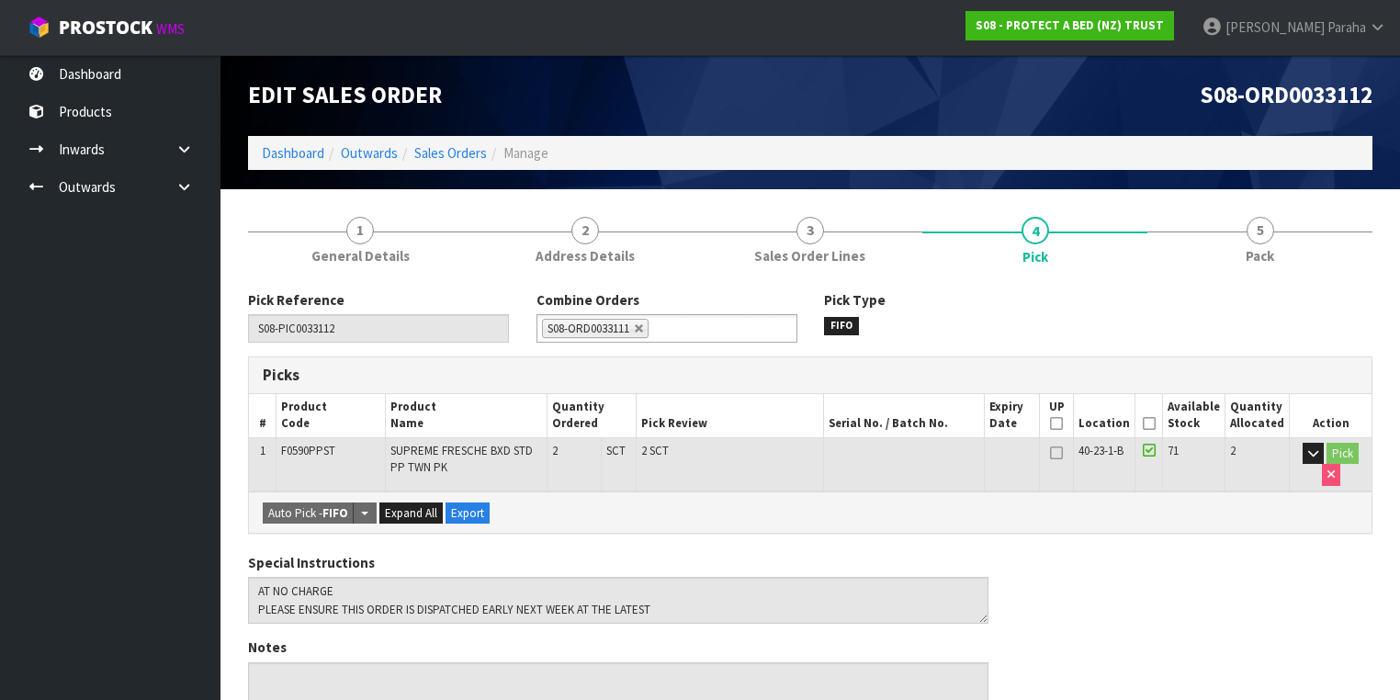
click at [1155, 423] on icon at bounding box center [1149, 423] width 13 height 1
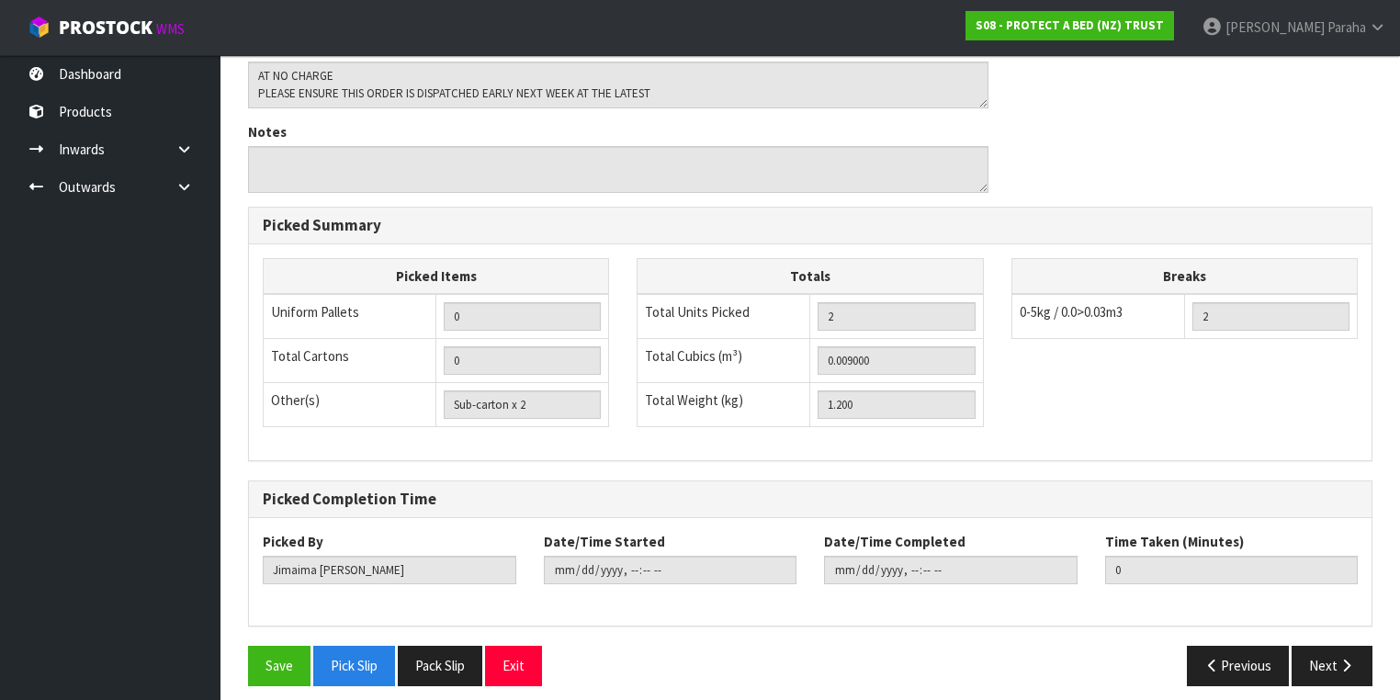
scroll to position [588, 0]
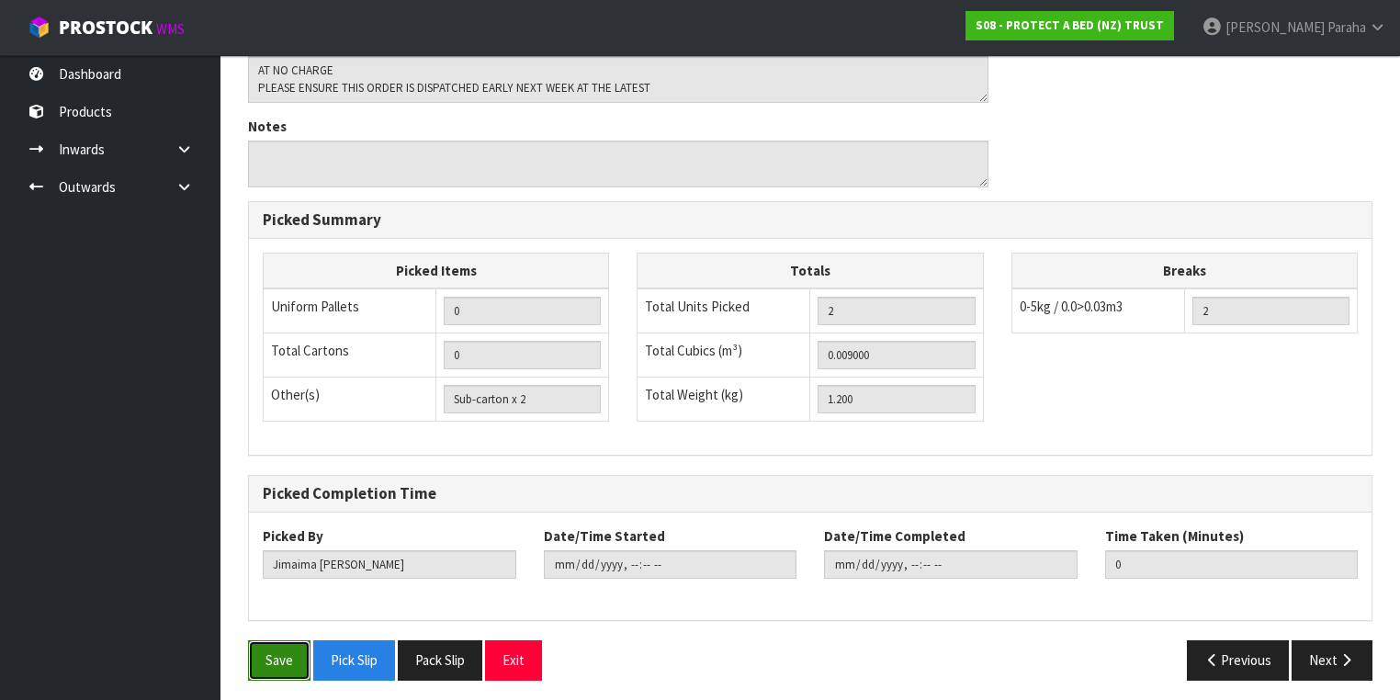
drag, startPoint x: 291, startPoint y: 659, endPoint x: 336, endPoint y: 610, distance: 66.3
click at [291, 658] on button "Save" at bounding box center [279, 659] width 62 height 39
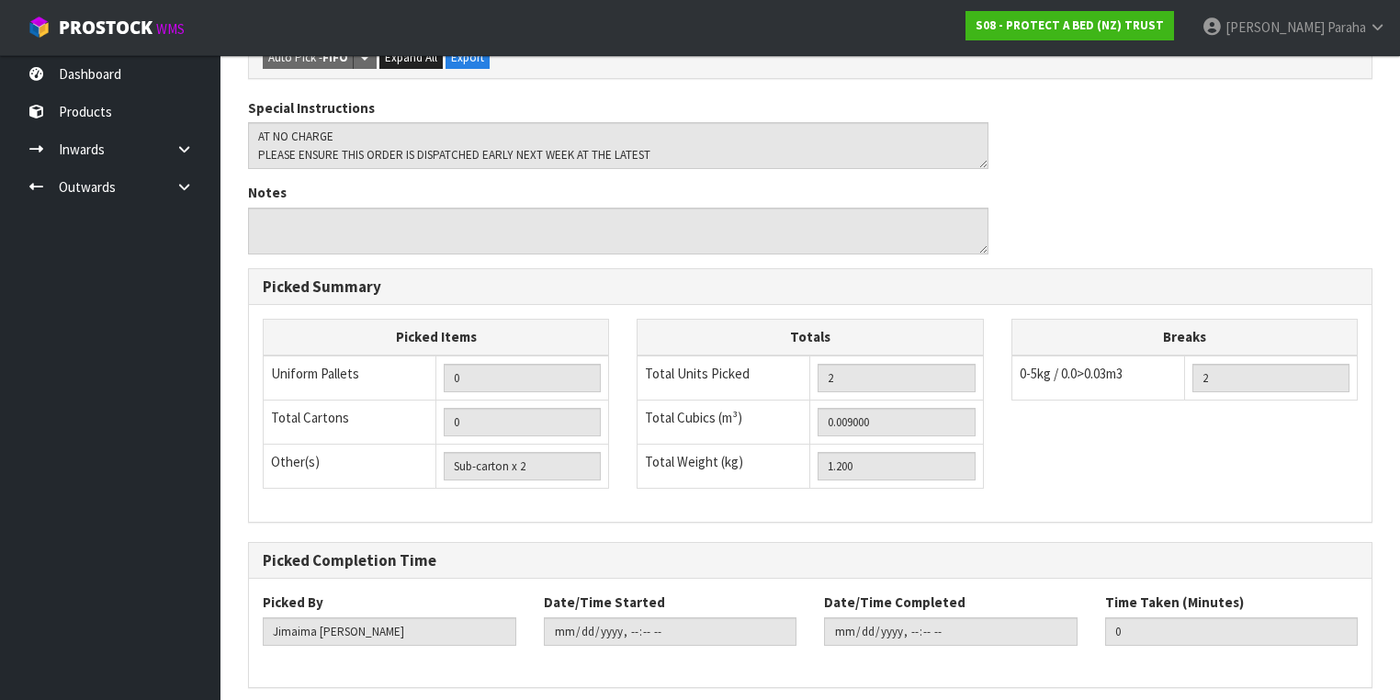
scroll to position [0, 0]
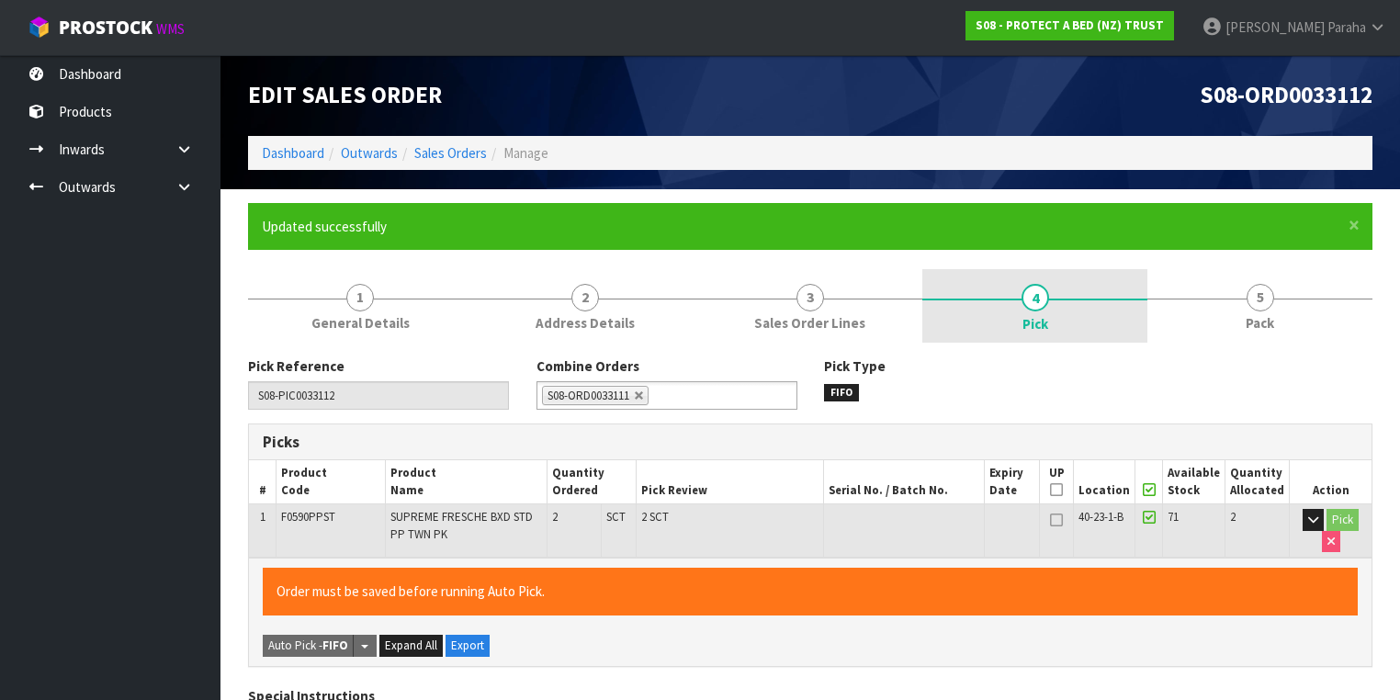
type input "[PERSON_NAME]"
type input "2025-08-22T15:17:59"
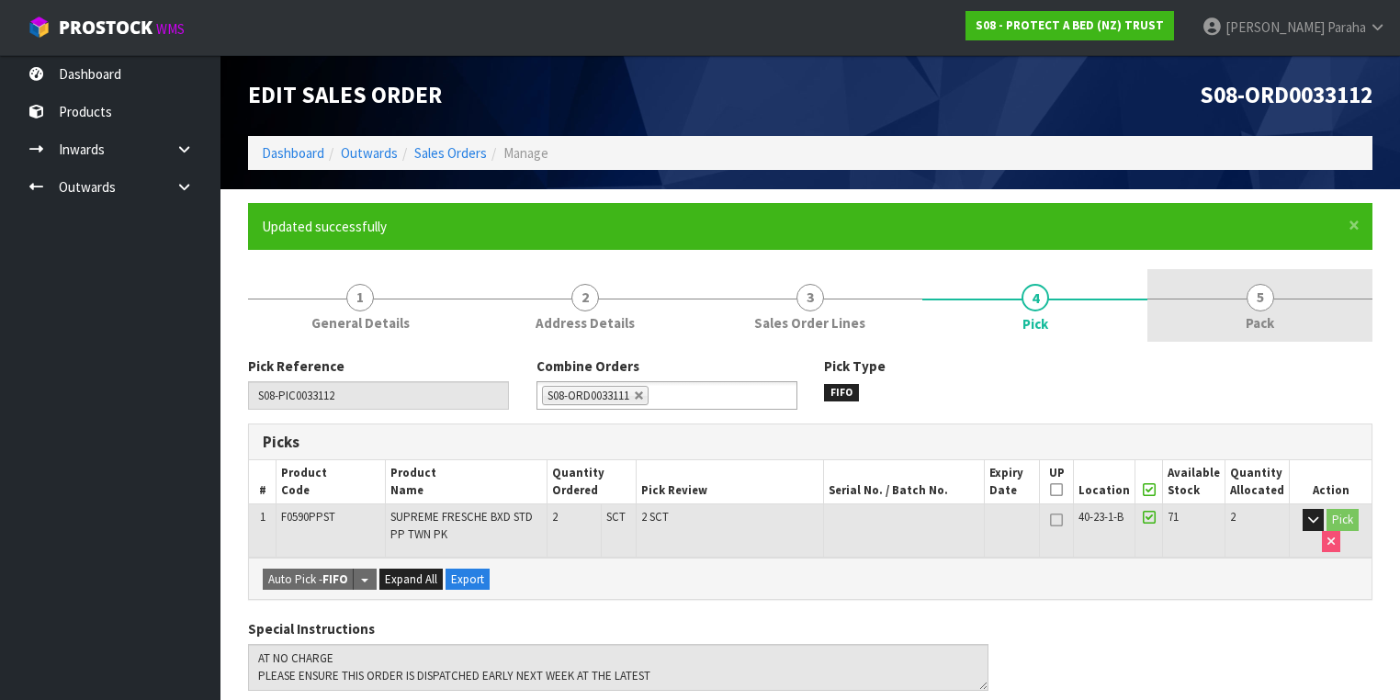
click at [1264, 295] on span "5" at bounding box center [1260, 298] width 28 height 28
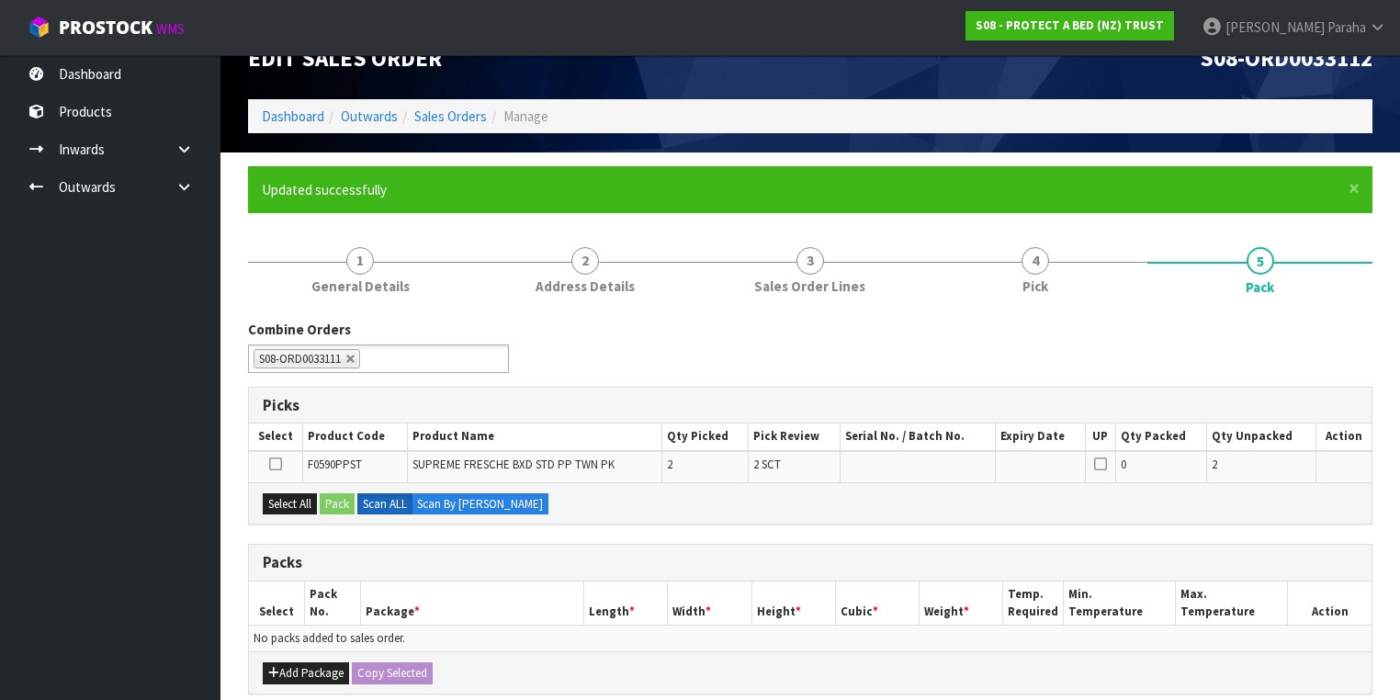
scroll to position [73, 0]
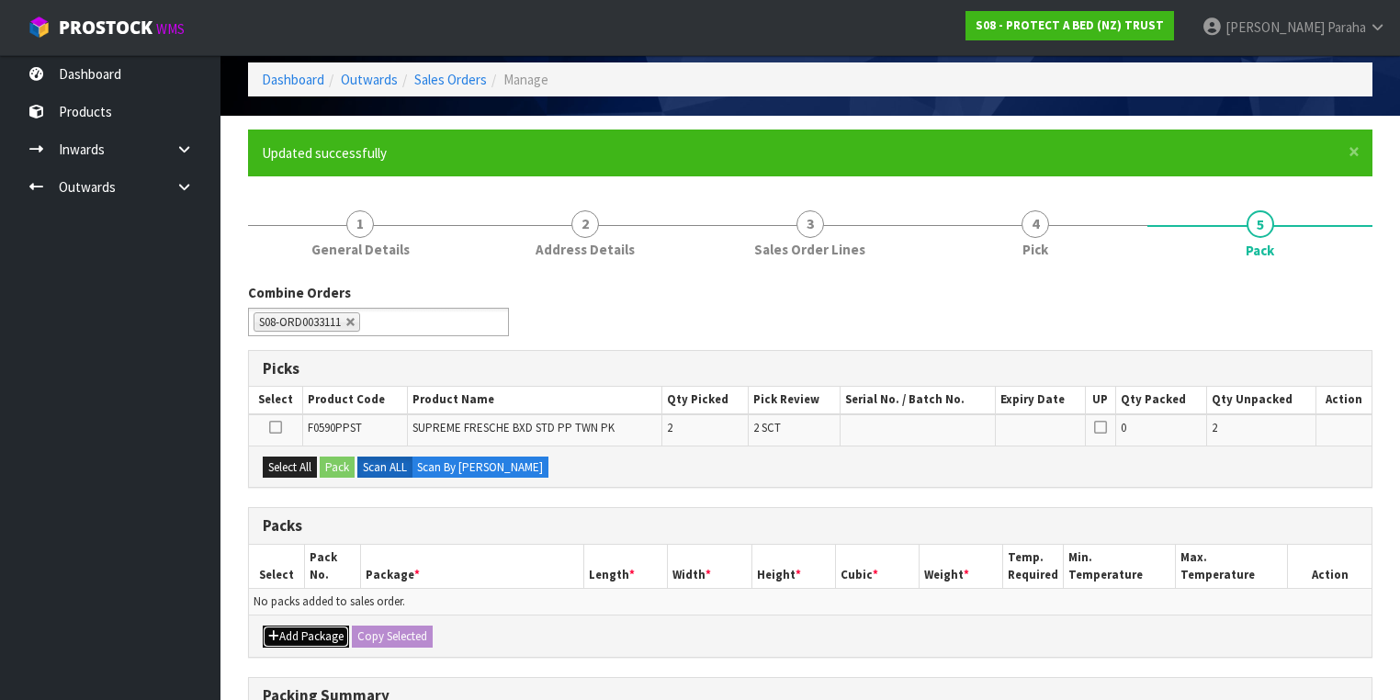
click at [303, 635] on button "Add Package" at bounding box center [306, 636] width 86 height 22
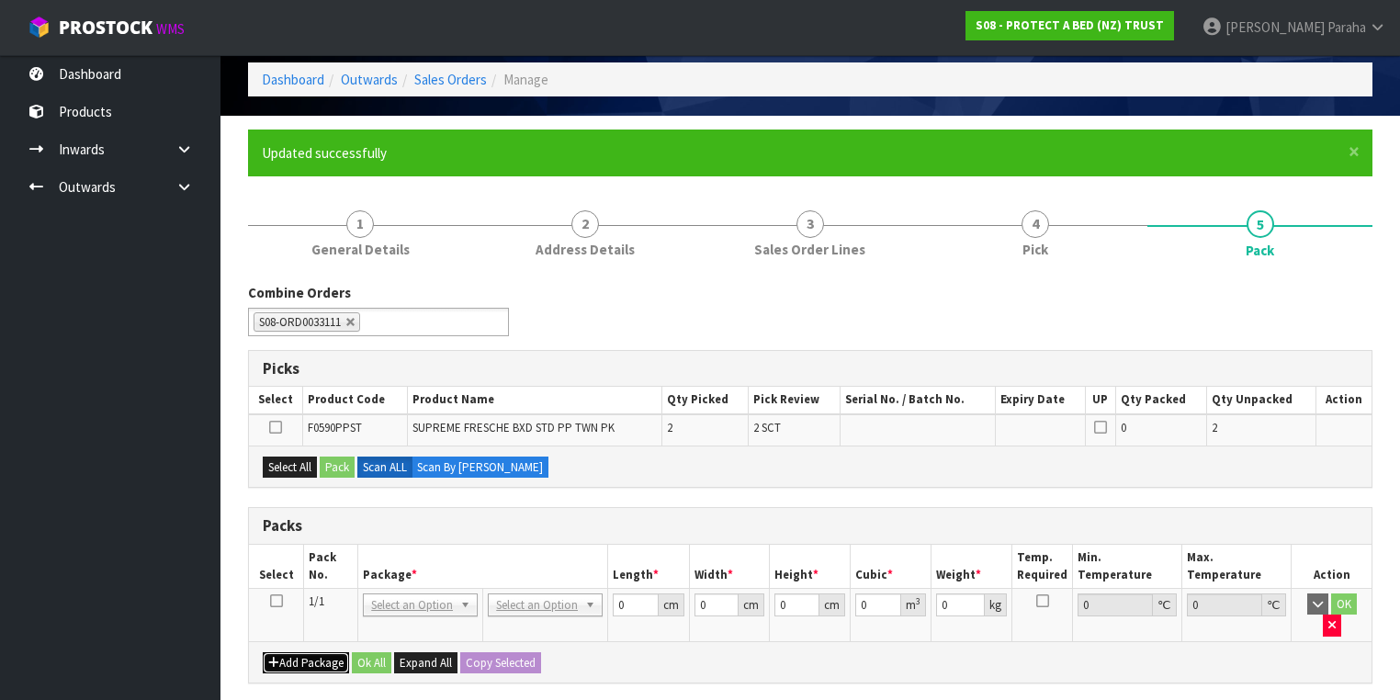
click at [287, 652] on button "Add Package" at bounding box center [306, 663] width 86 height 22
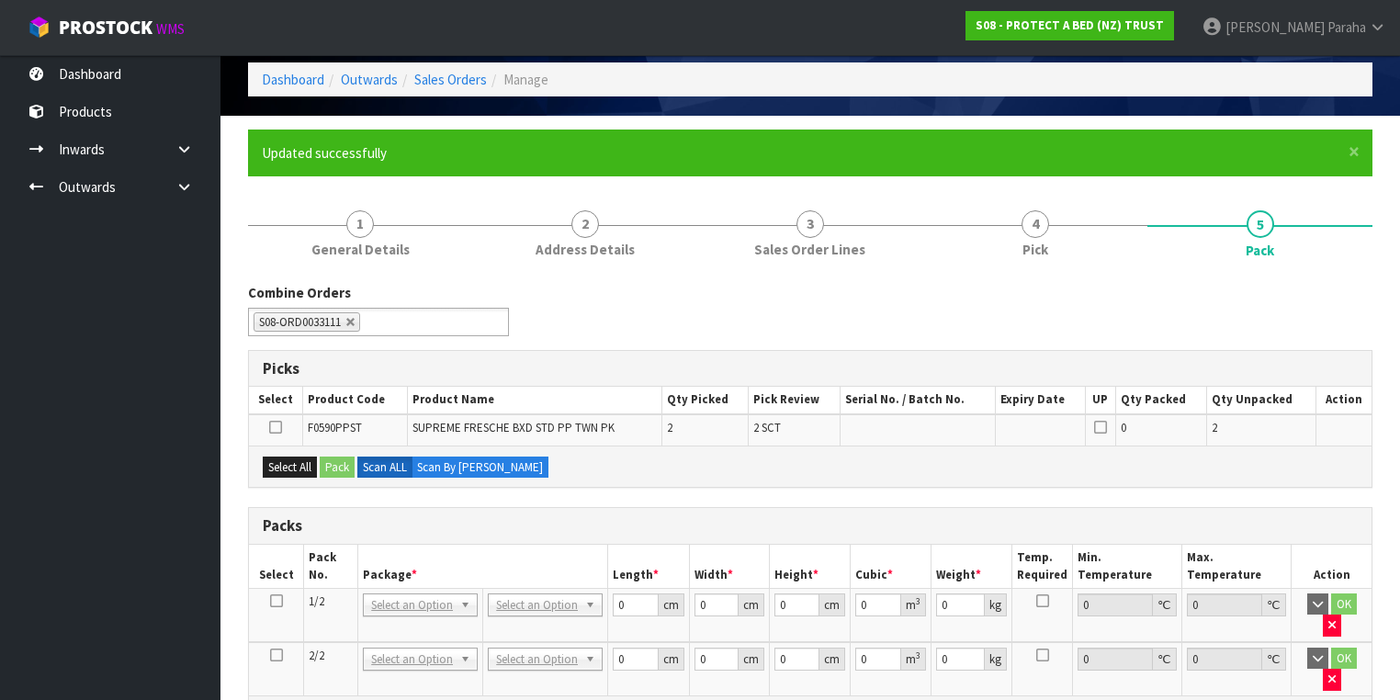
click at [279, 601] on icon at bounding box center [276, 601] width 13 height 1
click at [276, 655] on icon at bounding box center [276, 655] width 13 height 1
drag, startPoint x: 312, startPoint y: 472, endPoint x: 325, endPoint y: 462, distance: 16.4
click at [312, 471] on button "Select All" at bounding box center [290, 467] width 54 height 22
click at [332, 462] on button "Pack" at bounding box center [337, 467] width 35 height 22
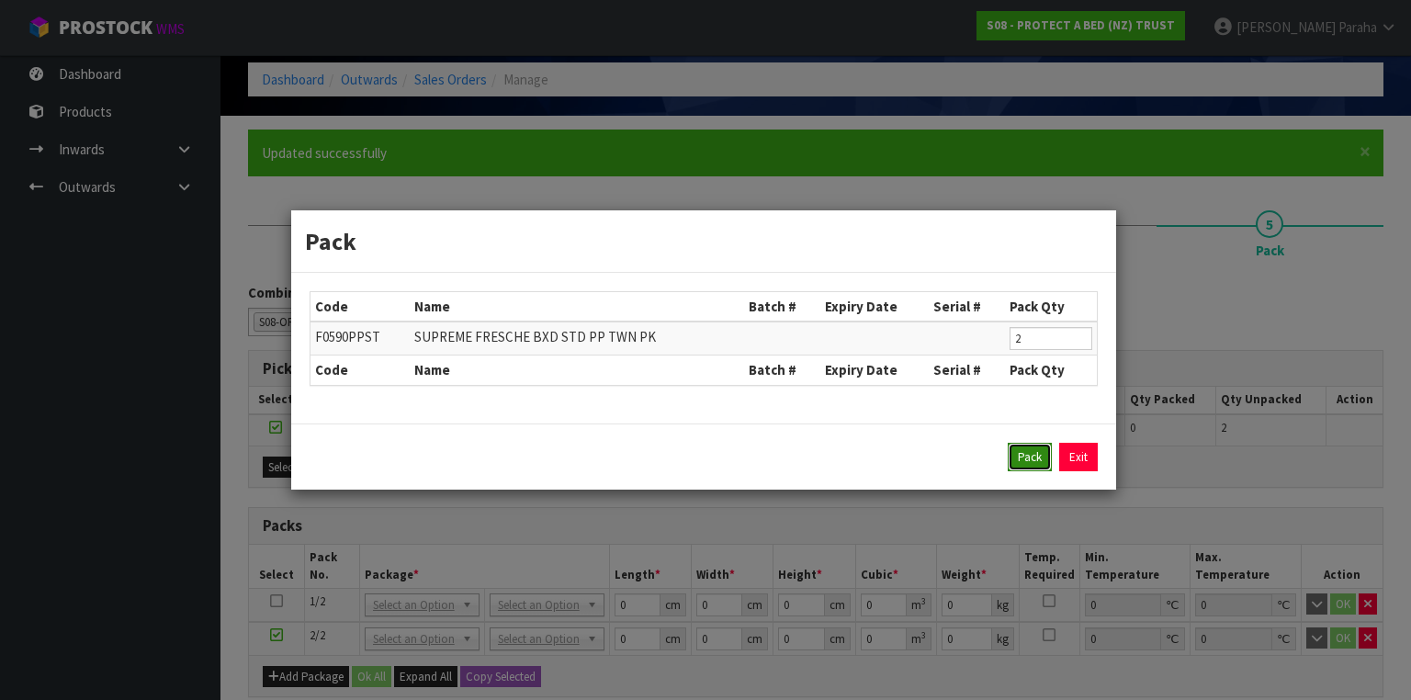
click at [1011, 456] on button "Pack" at bounding box center [1030, 457] width 44 height 29
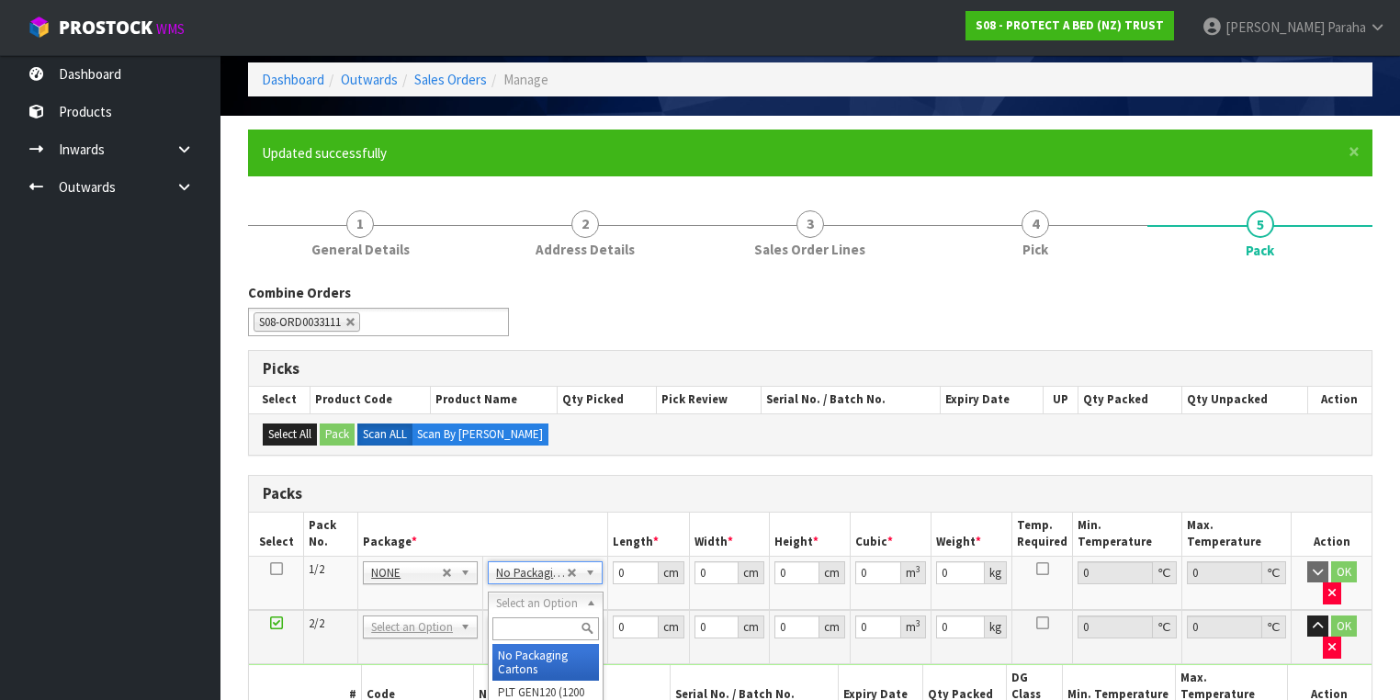
type input "2"
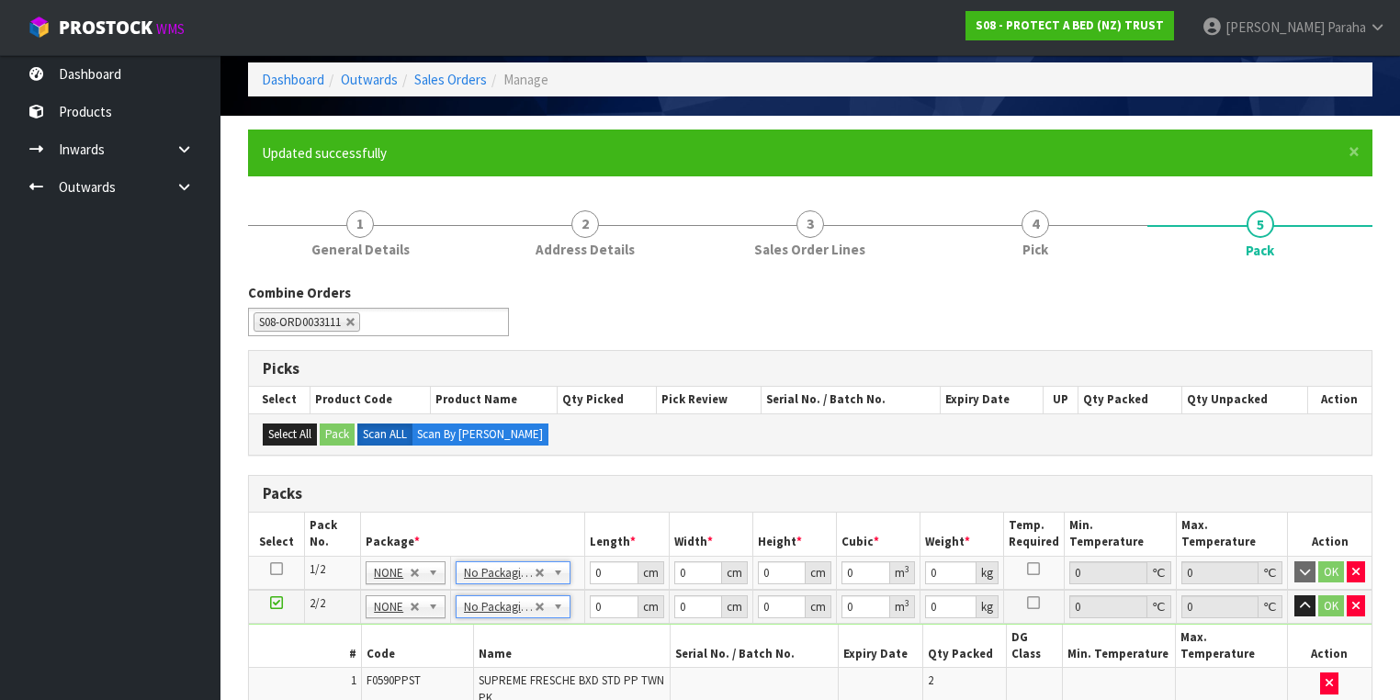
click at [561, 514] on th "Package *" at bounding box center [473, 534] width 224 height 43
click at [524, 589] on input "text" at bounding box center [513, 594] width 106 height 23
click at [490, 542] on th "Package *" at bounding box center [473, 534] width 224 height 43
click at [483, 634] on input "text" at bounding box center [513, 628] width 106 height 23
type input "OC"
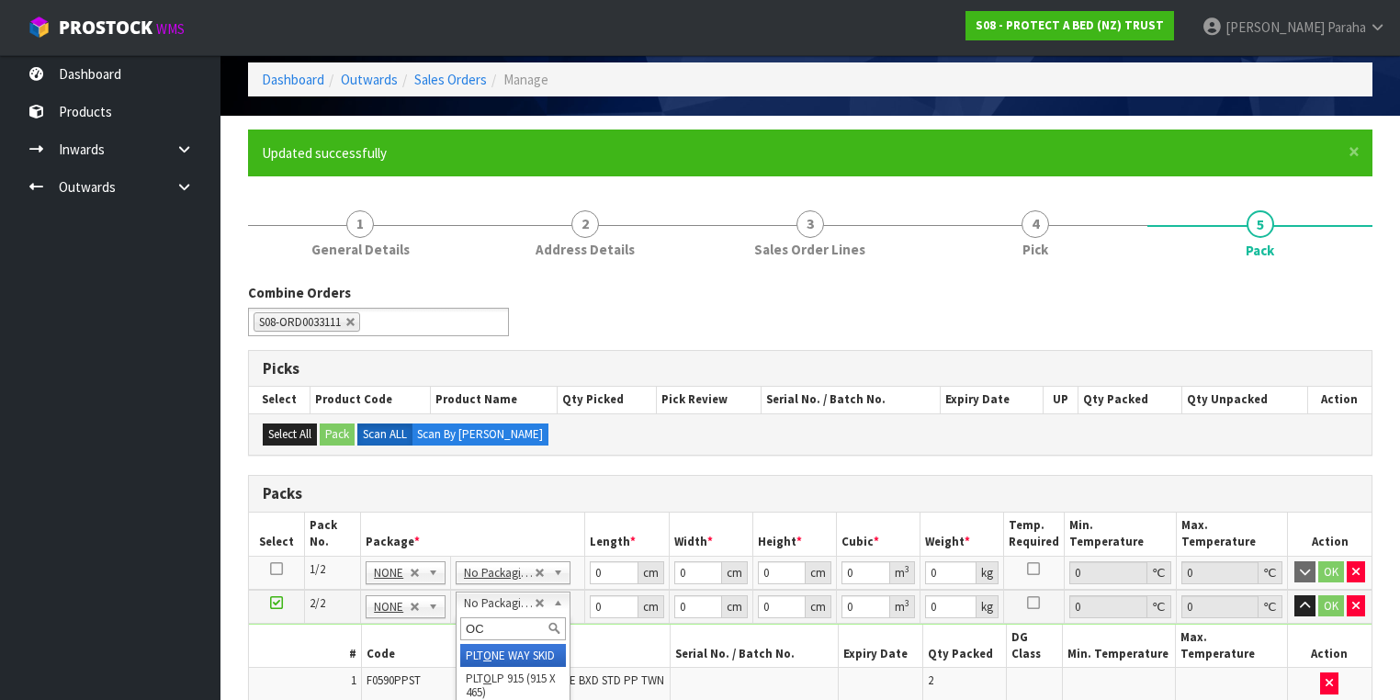
type input "1"
type input "1.2"
click at [488, 668] on td "SUPREME FRESCHE BXD STD PP TWN PK" at bounding box center [571, 689] width 197 height 43
click at [614, 566] on input "0" at bounding box center [614, 572] width 48 height 23
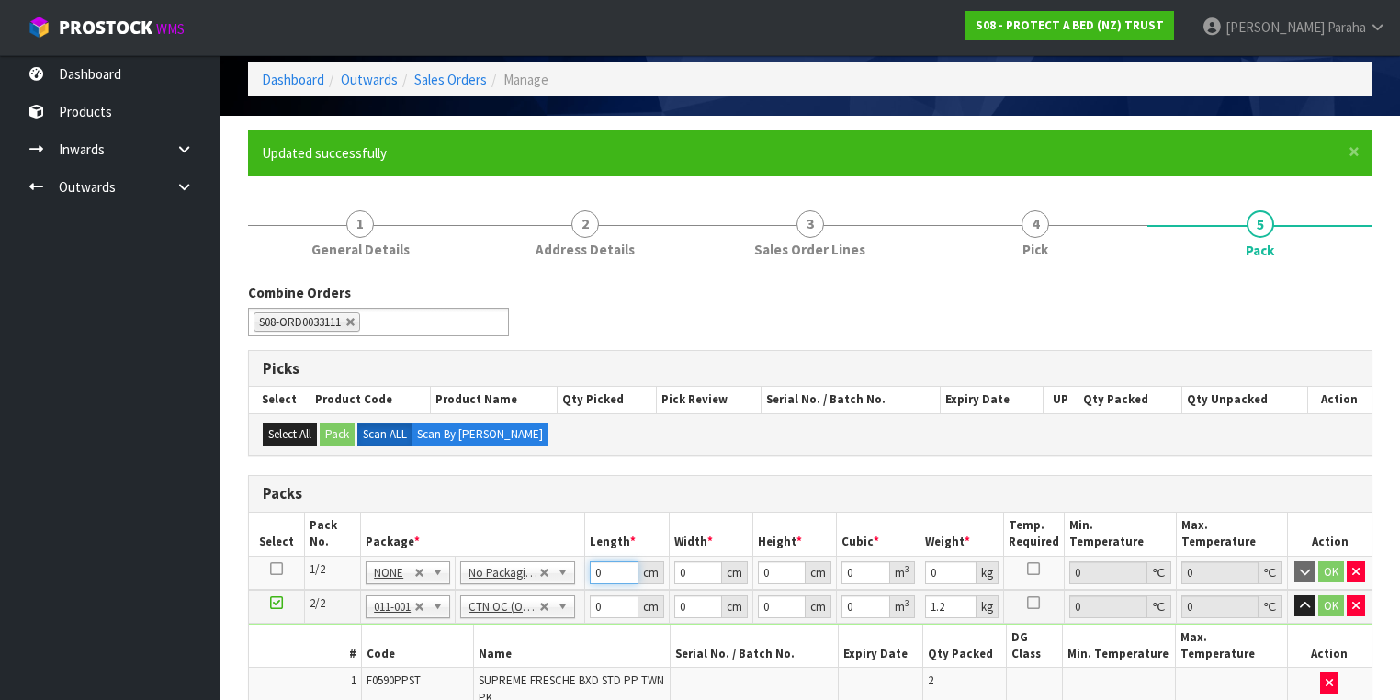
click at [614, 566] on input "0" at bounding box center [614, 572] width 48 height 23
type input "61"
type input "41"
type input "3"
type input "0.007503"
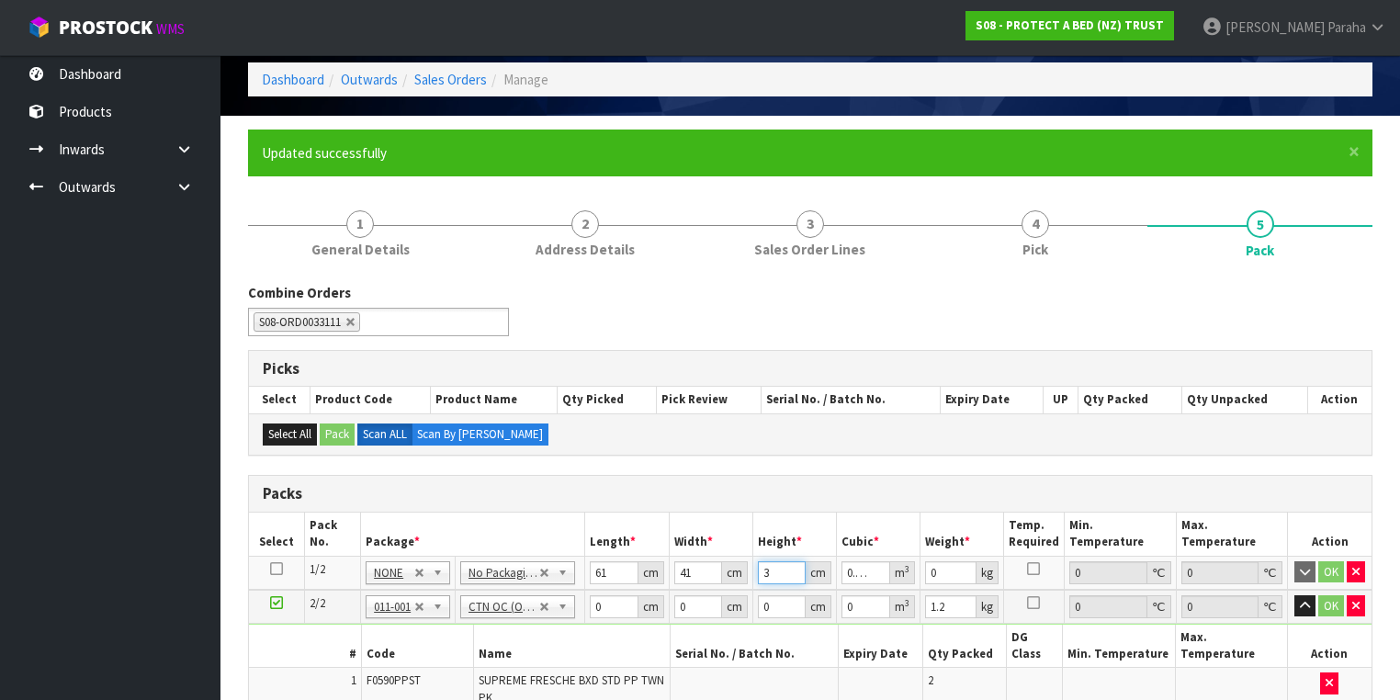
type input "36"
type input "0.090036"
type input "36"
type input "8"
click button "OK" at bounding box center [1331, 572] width 26 height 22
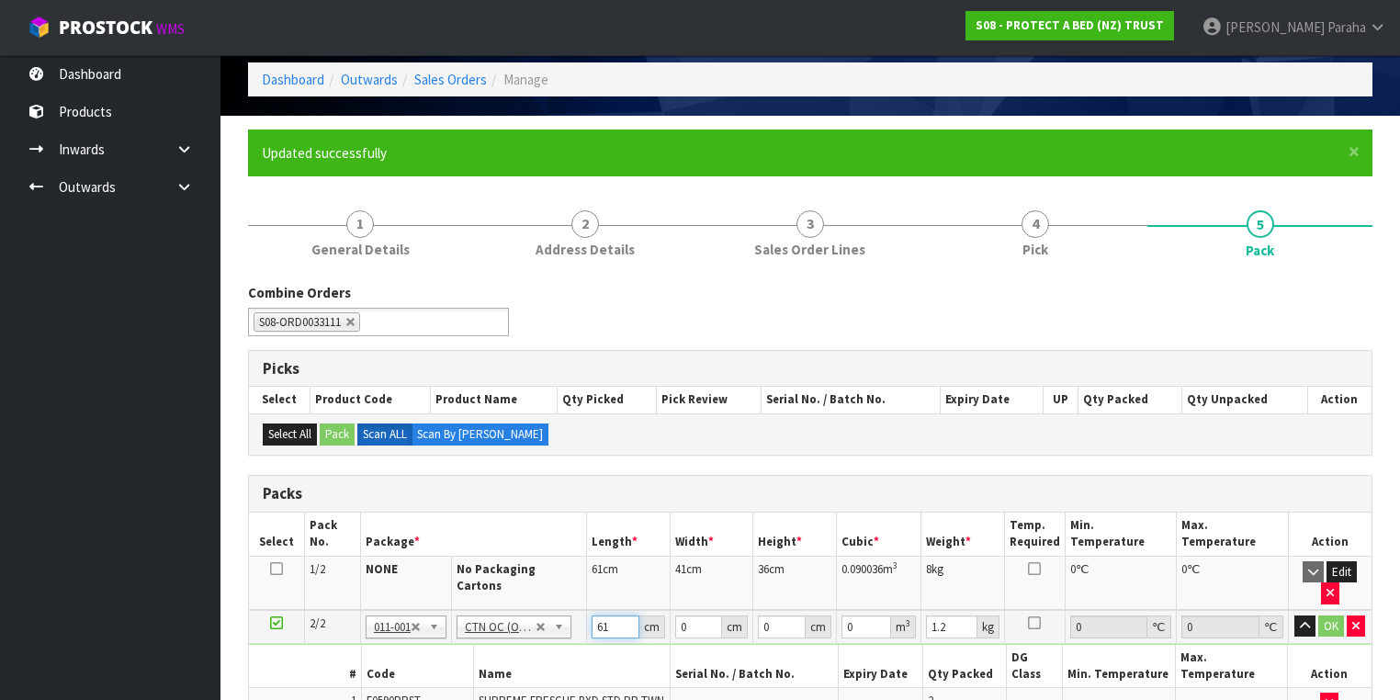
type input "61"
type input "42"
type input "3"
type input "0.007686"
type input "33"
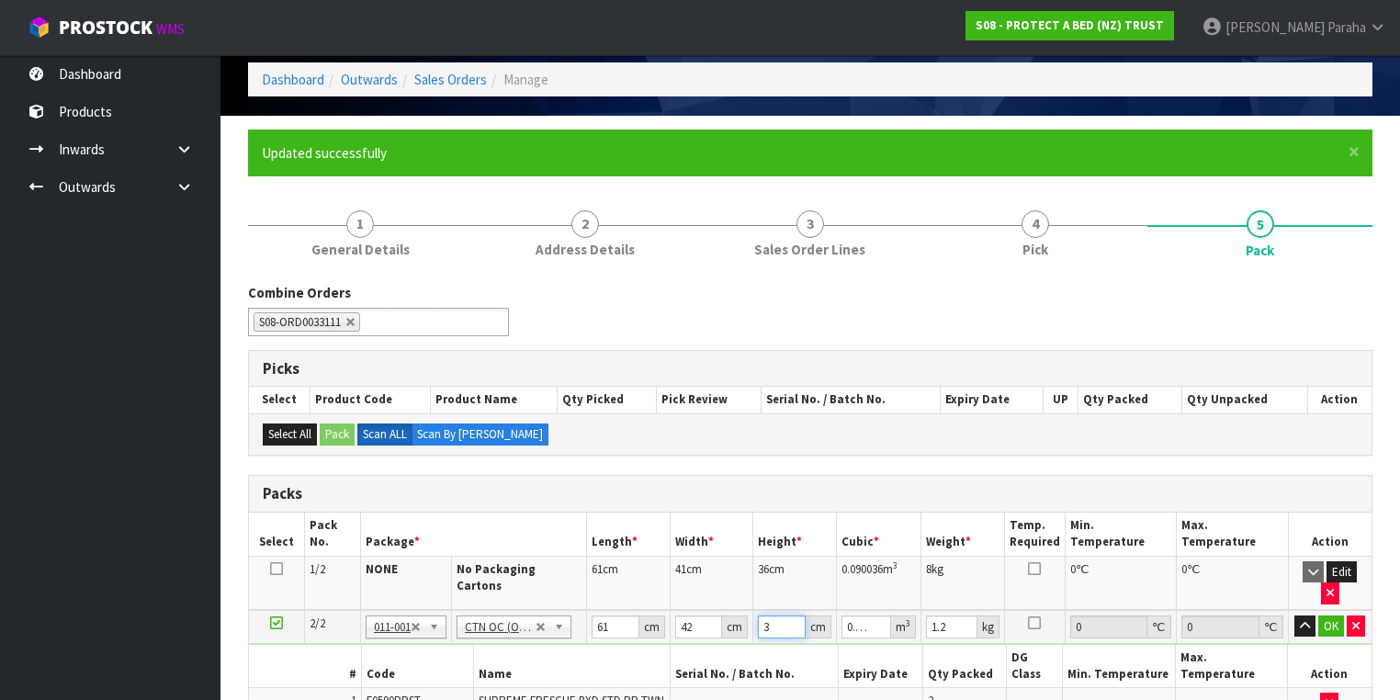
type input "0.084546"
type input "33"
type input "9"
click at [1294, 615] on button "button" at bounding box center [1304, 626] width 21 height 22
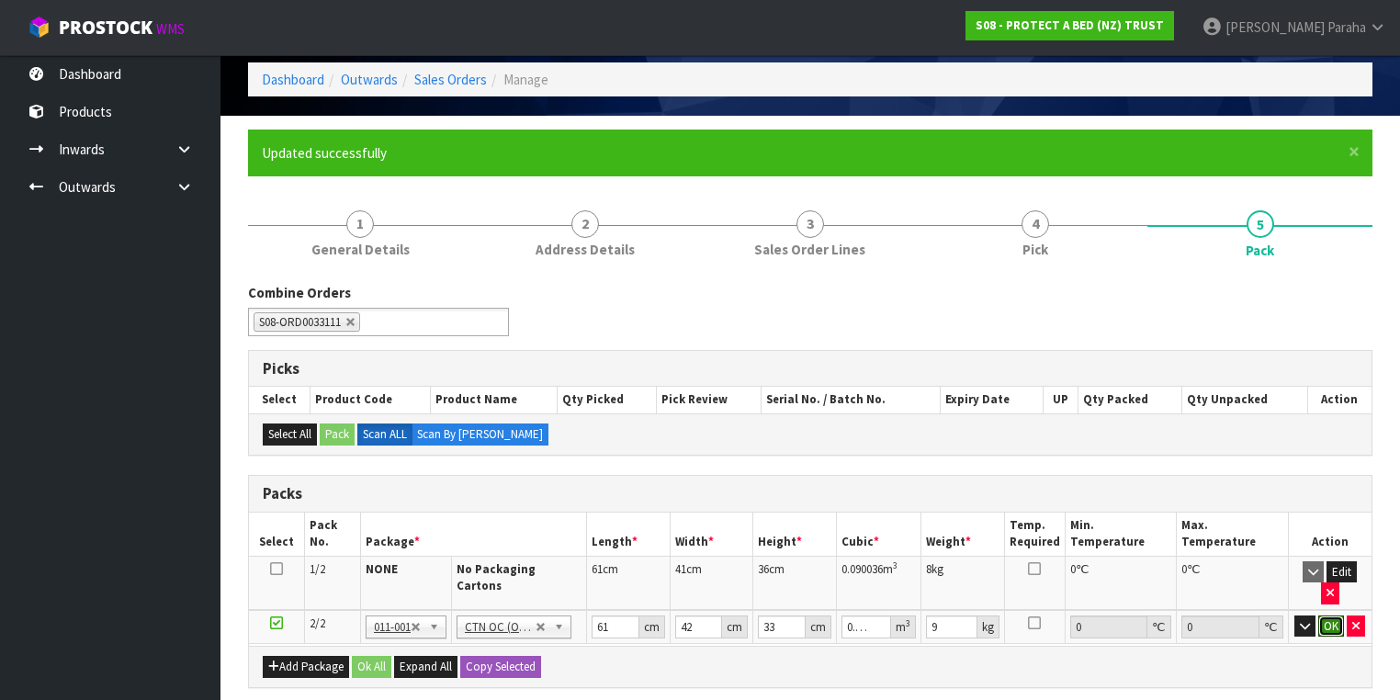
click button "OK" at bounding box center [1331, 626] width 26 height 22
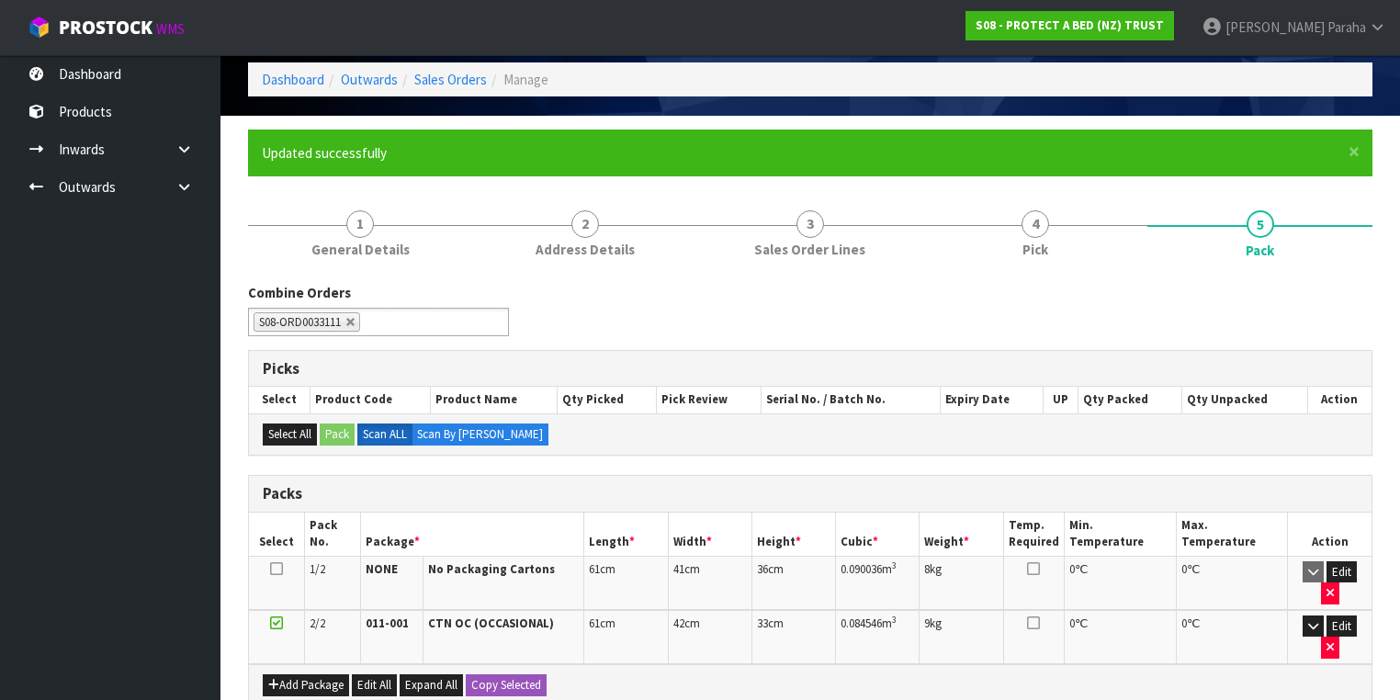
scroll to position [421, 0]
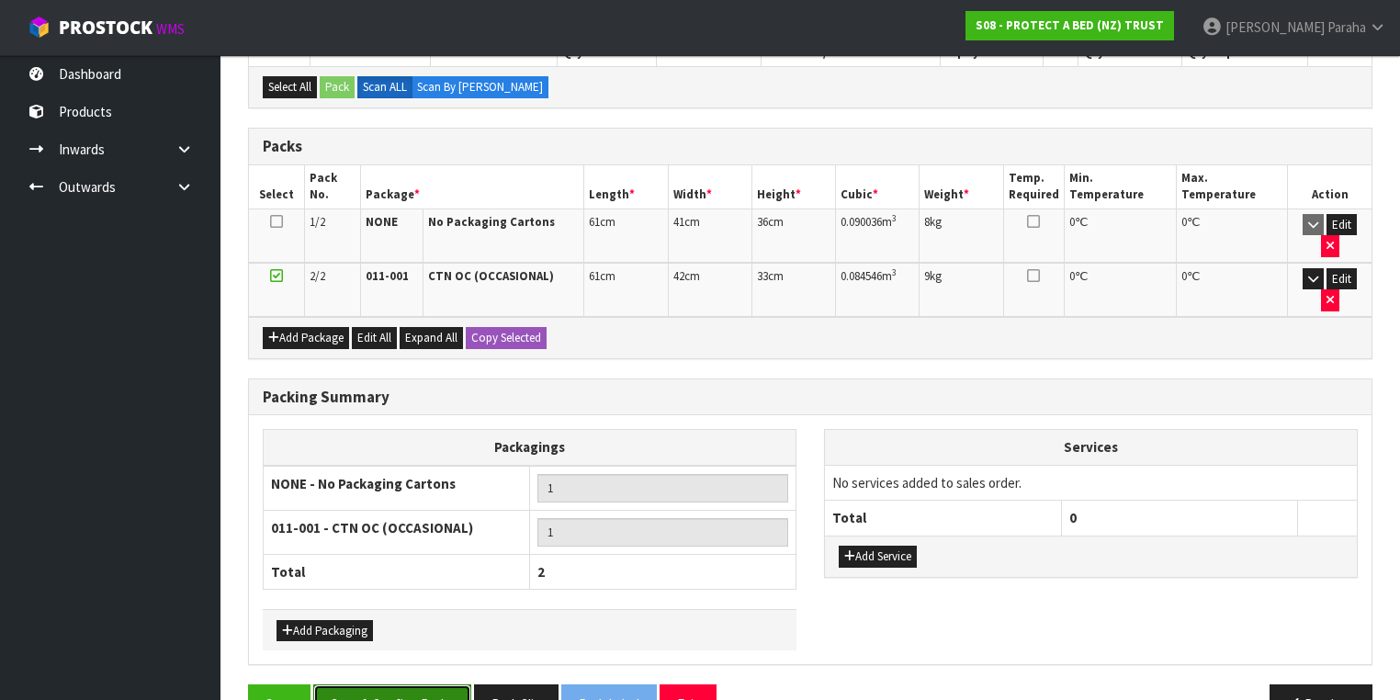
click at [419, 684] on button "Save & Confirm Packs" at bounding box center [392, 703] width 158 height 39
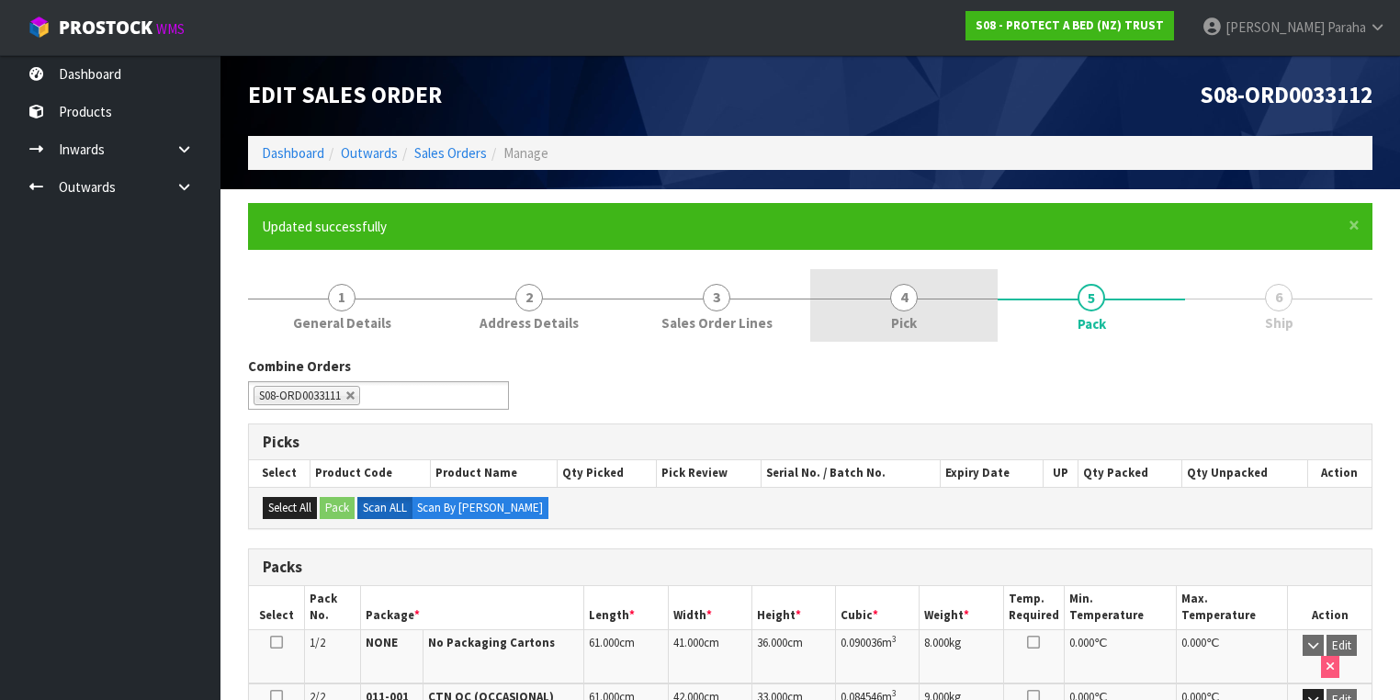
click at [896, 313] on span "Pick" at bounding box center [904, 322] width 26 height 19
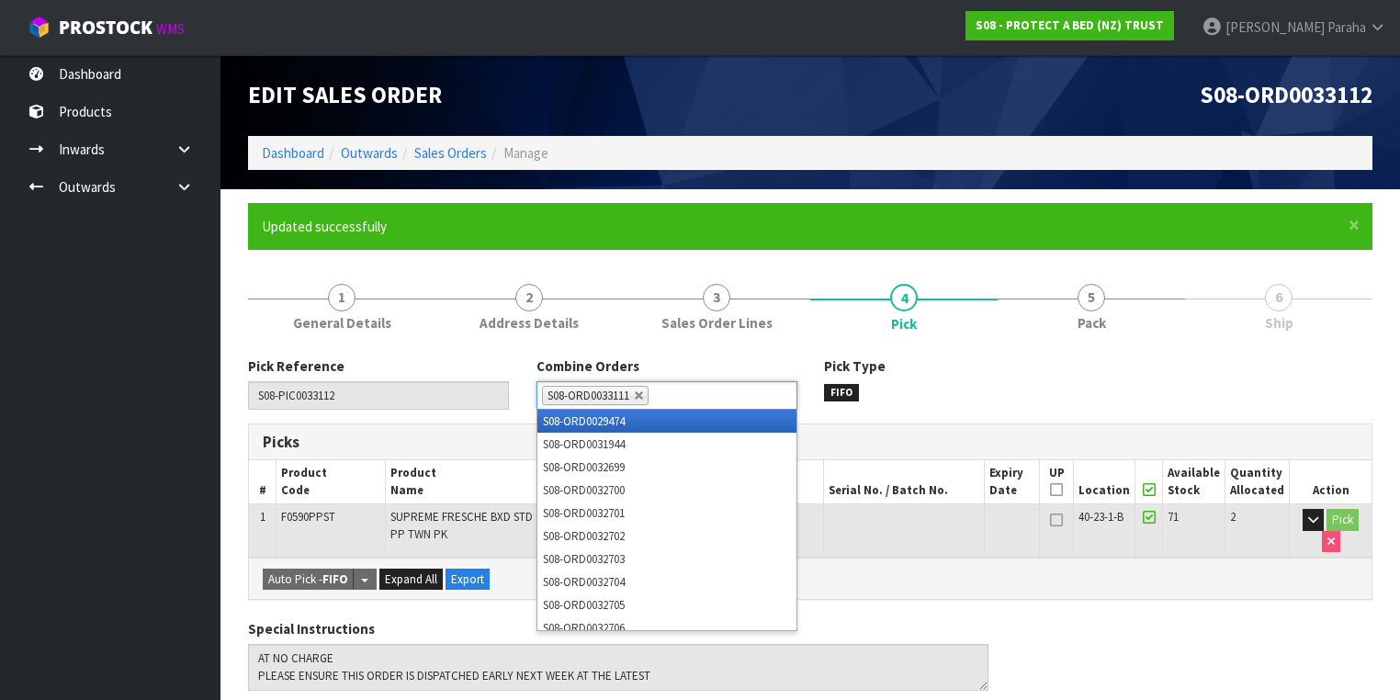
click at [655, 394] on input "text" at bounding box center [664, 395] width 23 height 23
click at [710, 362] on div "Combine Orders S08-ORD0029474 S08-ORD0031944 S08-ORD0032699 S08-ORD0032700 S08-…" at bounding box center [667, 382] width 288 height 52
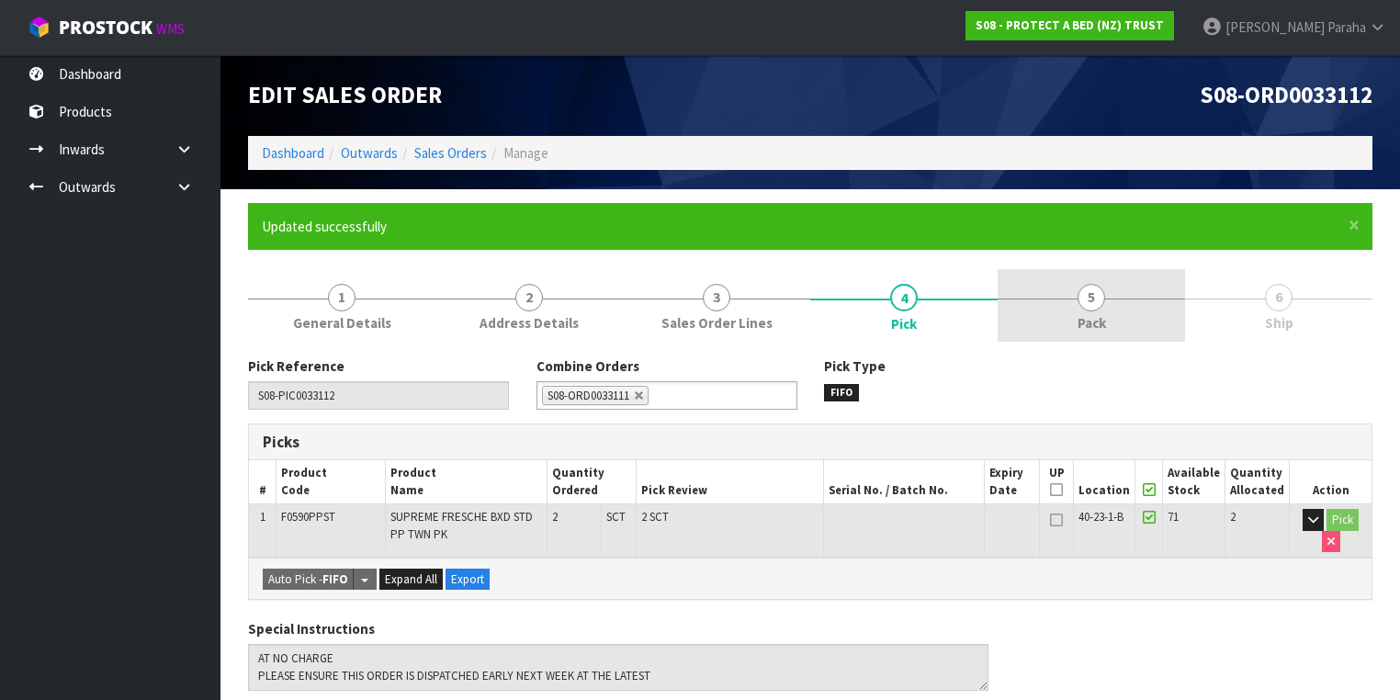
click at [1108, 334] on link "5 Pack" at bounding box center [1090, 305] width 187 height 73
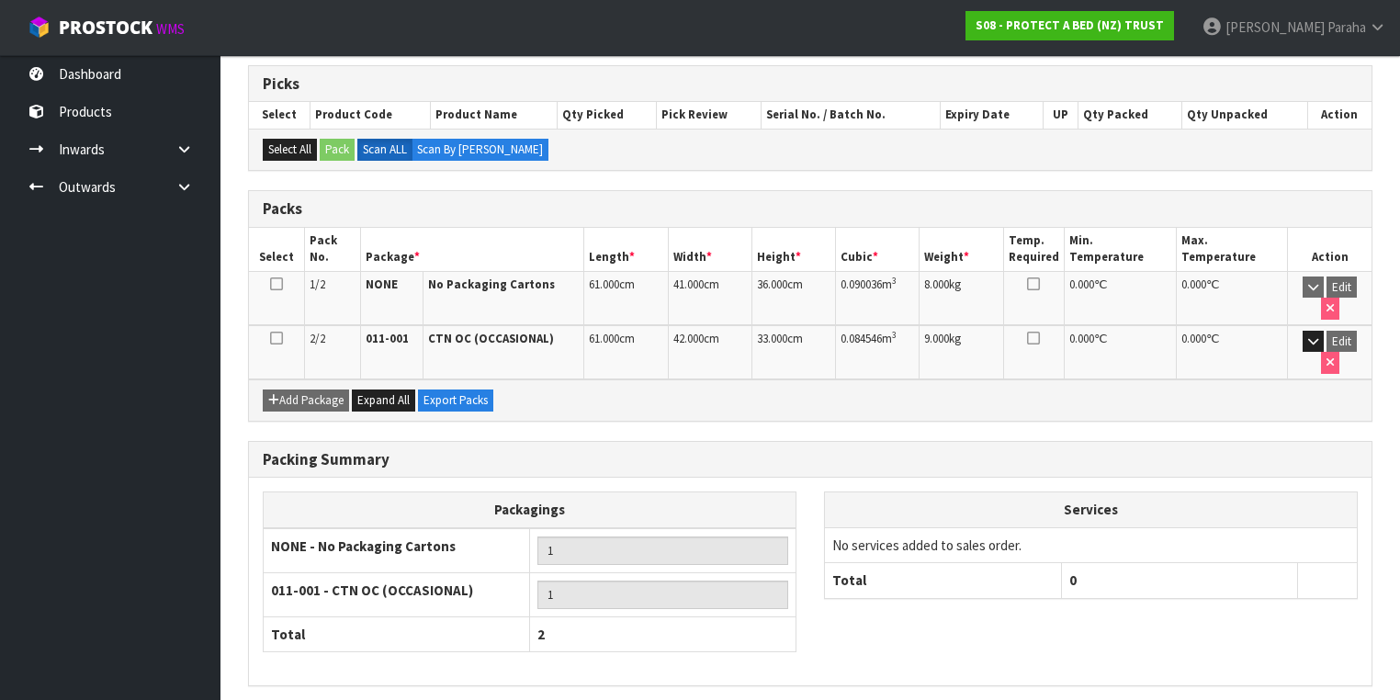
scroll to position [380, 0]
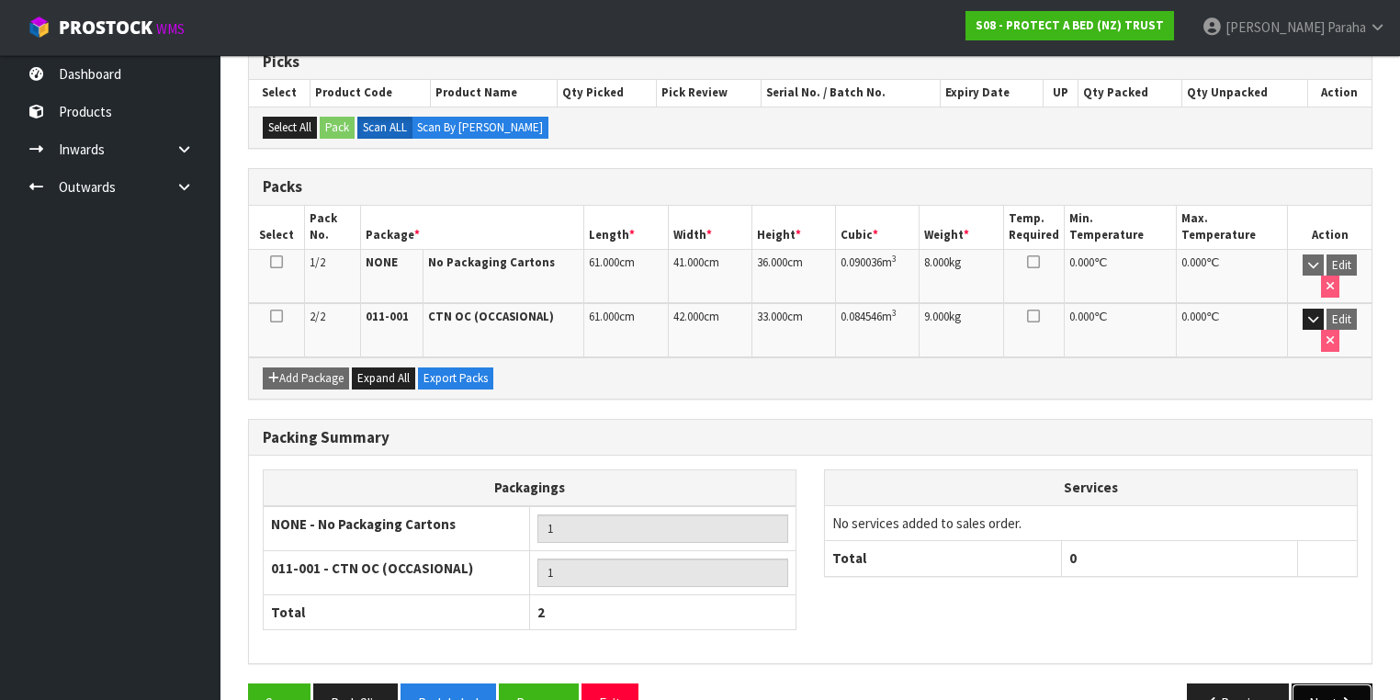
click at [1350, 696] on icon "button" at bounding box center [1345, 703] width 17 height 14
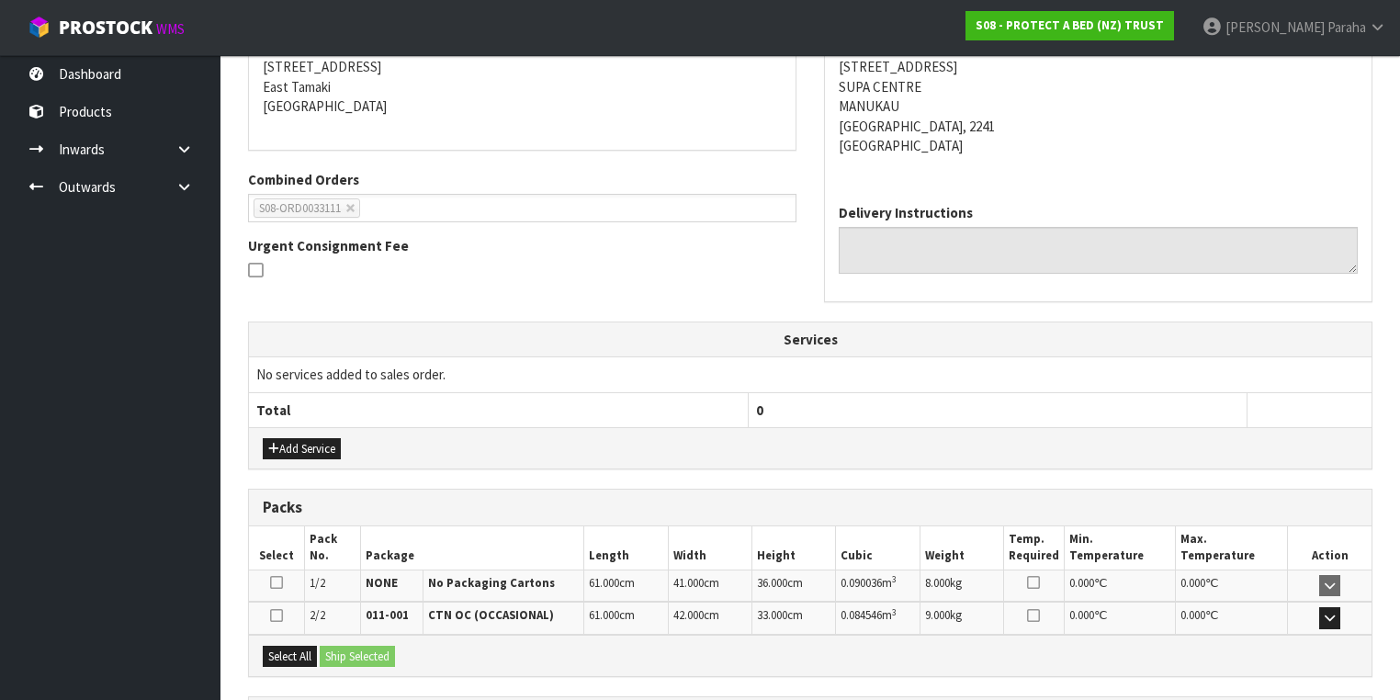
scroll to position [441, 0]
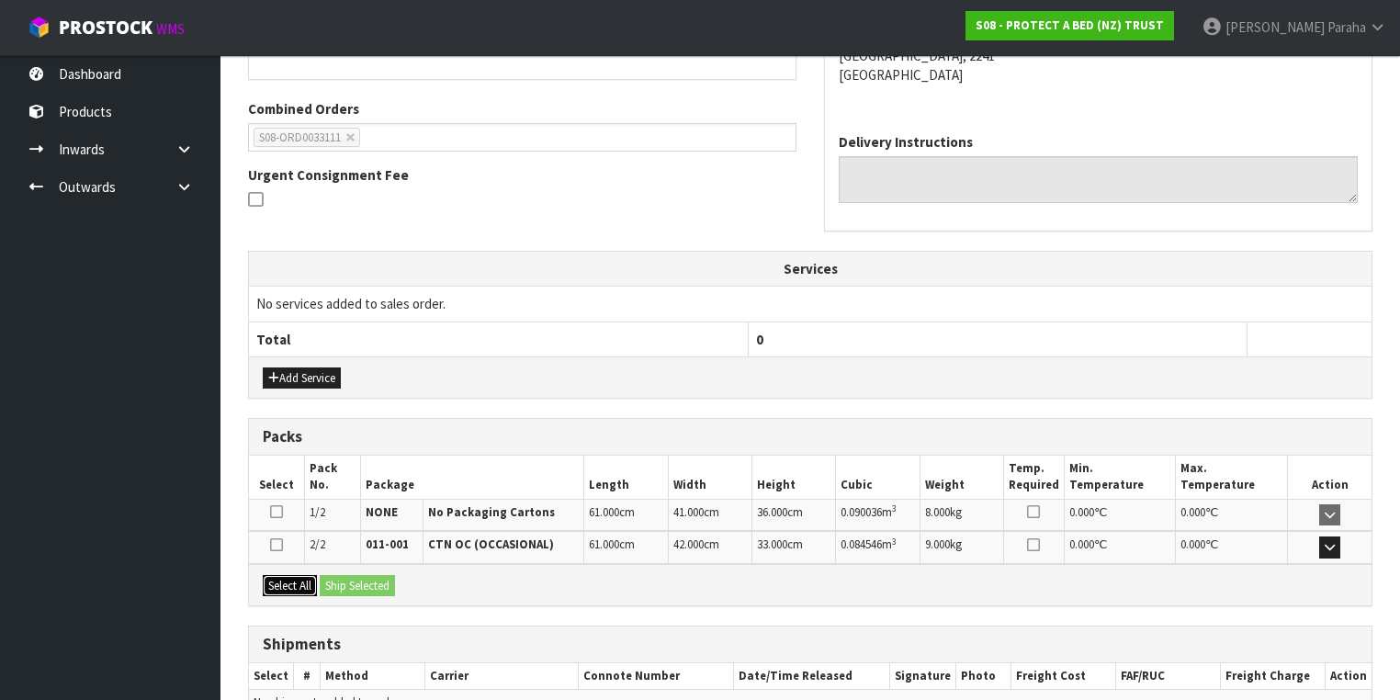
click at [294, 575] on button "Select All" at bounding box center [290, 586] width 54 height 22
click at [357, 580] on button "Ship Selected" at bounding box center [357, 586] width 75 height 22
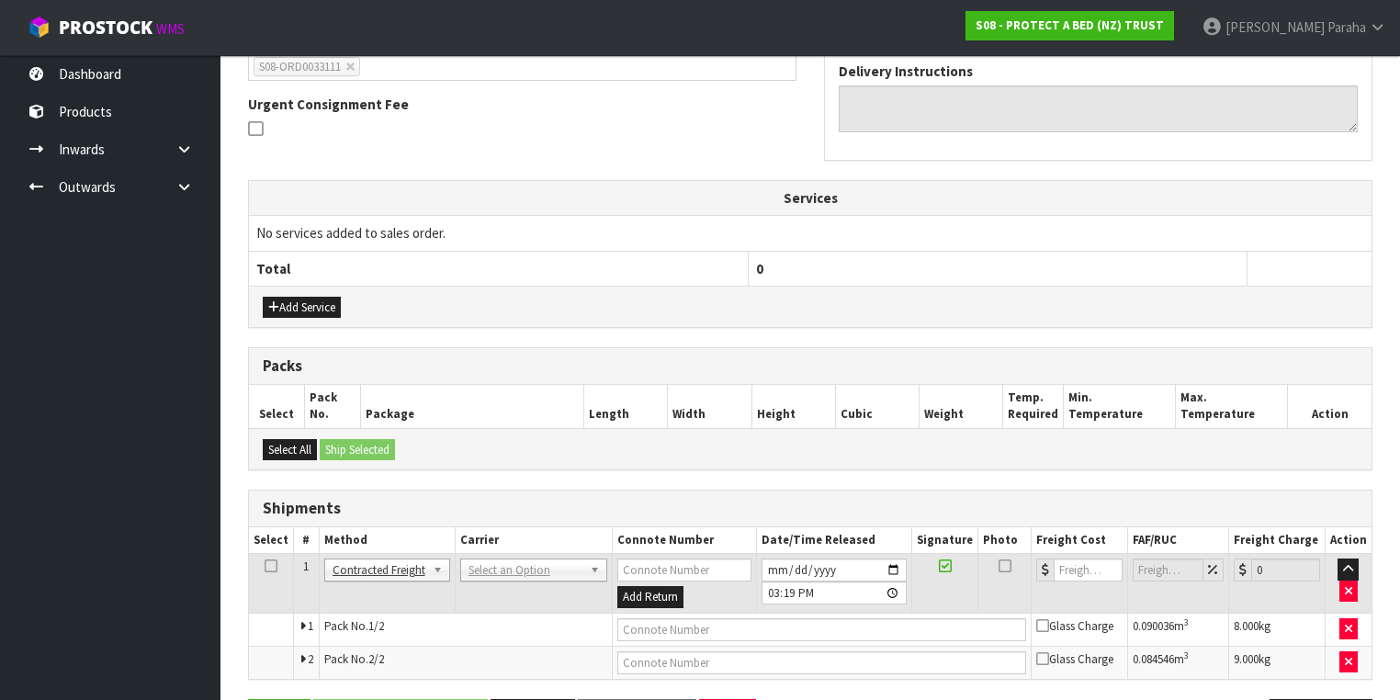
scroll to position [570, 0]
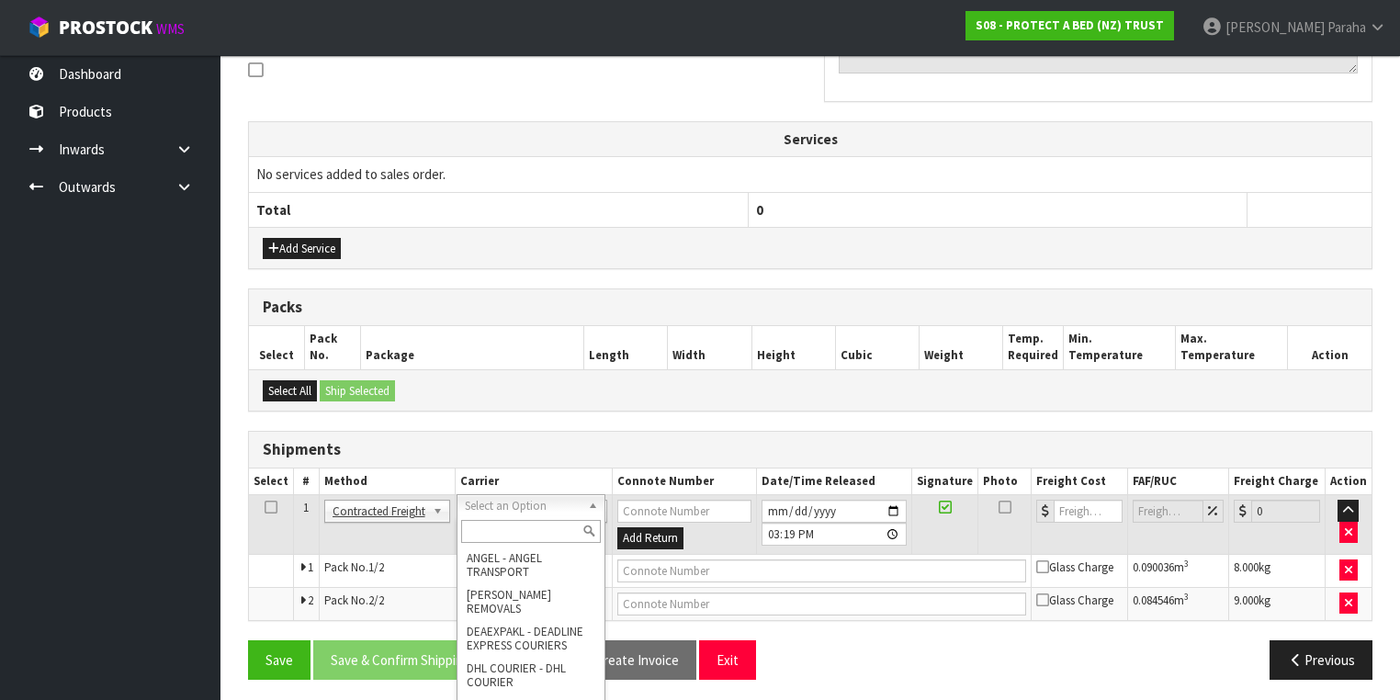
click at [524, 534] on input "text" at bounding box center [531, 531] width 140 height 23
type input "NZP"
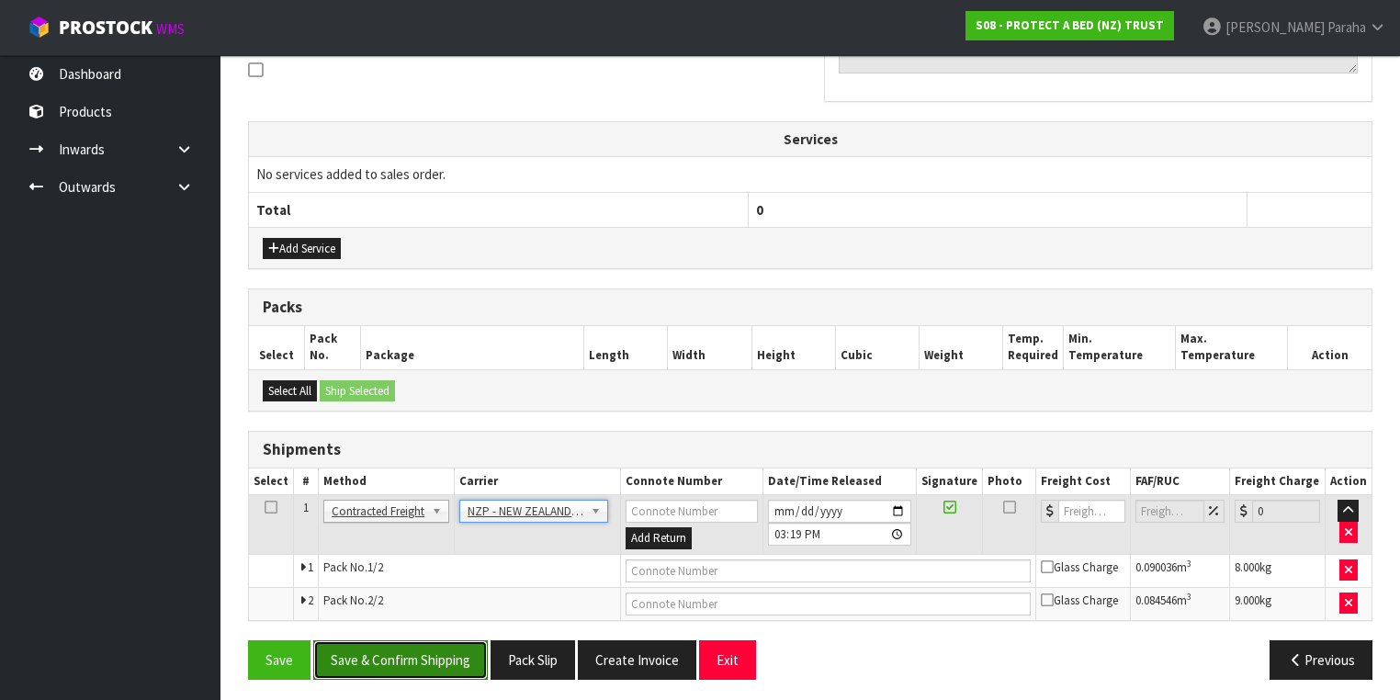
click at [451, 647] on button "Save & Confirm Shipping" at bounding box center [400, 659] width 175 height 39
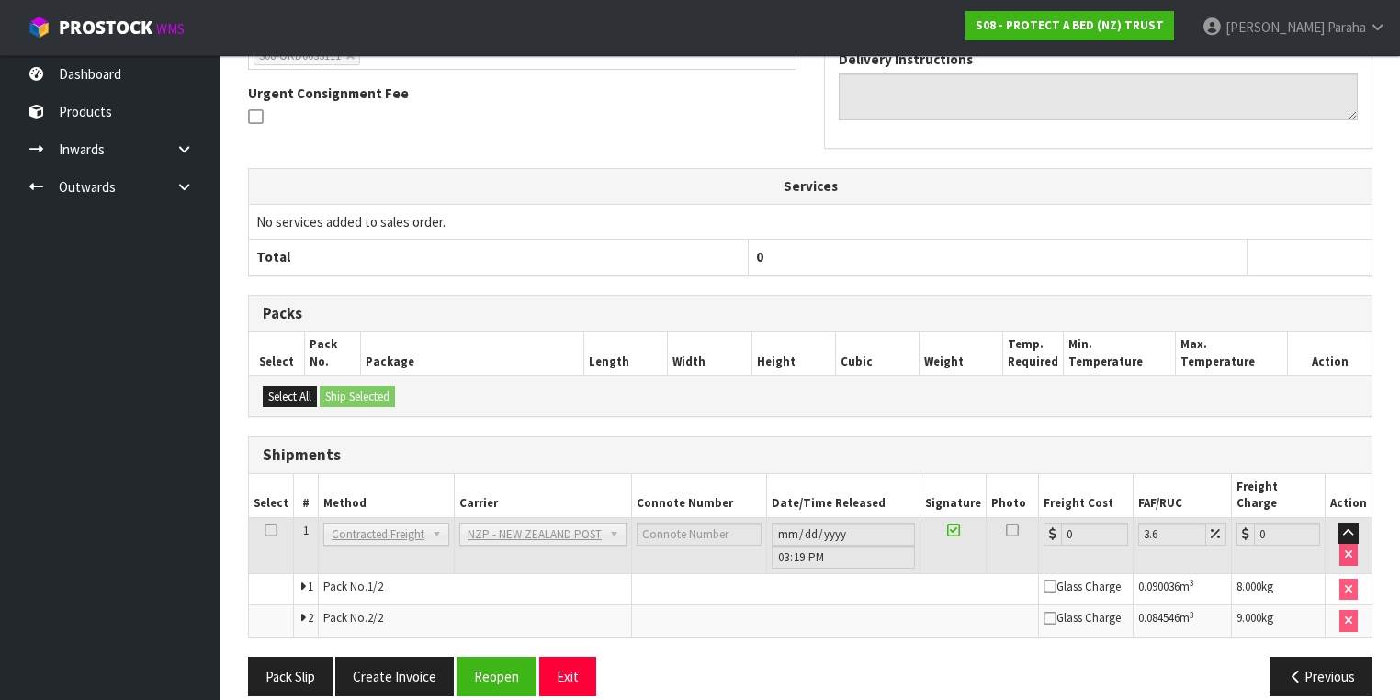
scroll to position [544, 0]
click at [496, 656] on button "Reopen" at bounding box center [496, 675] width 80 height 39
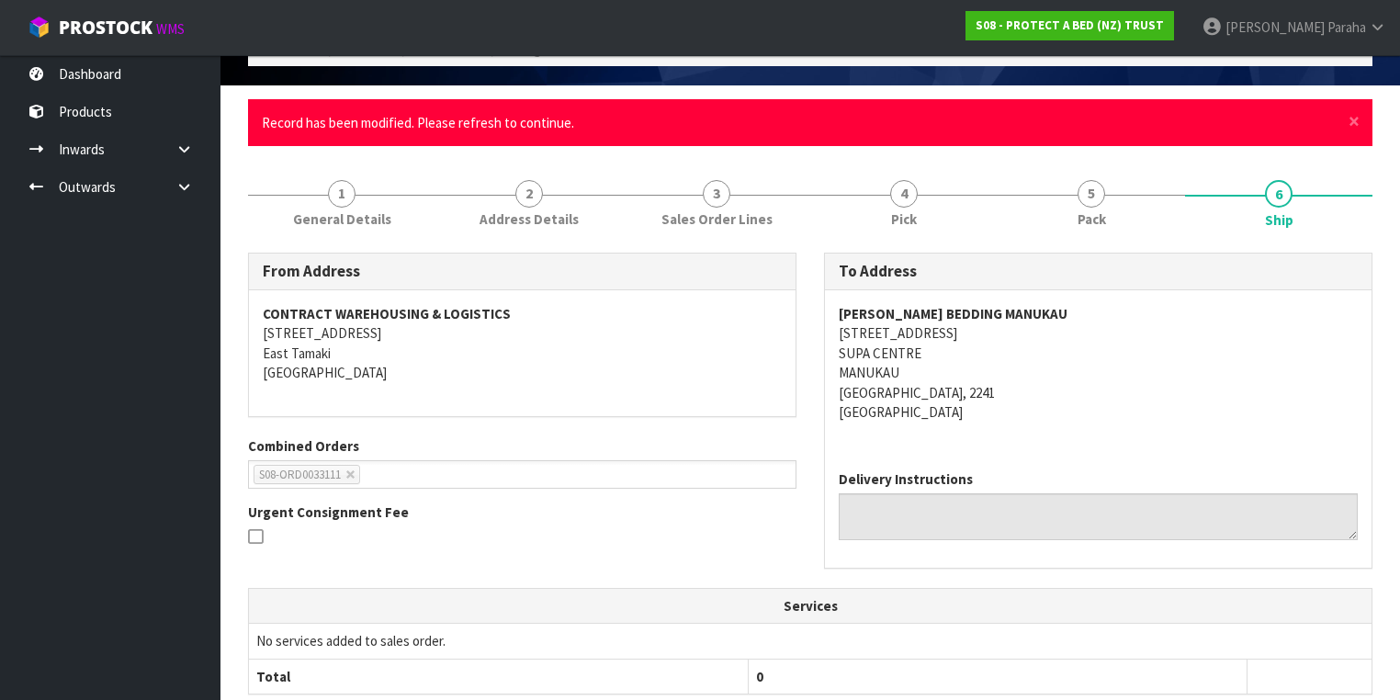
scroll to position [83, 0]
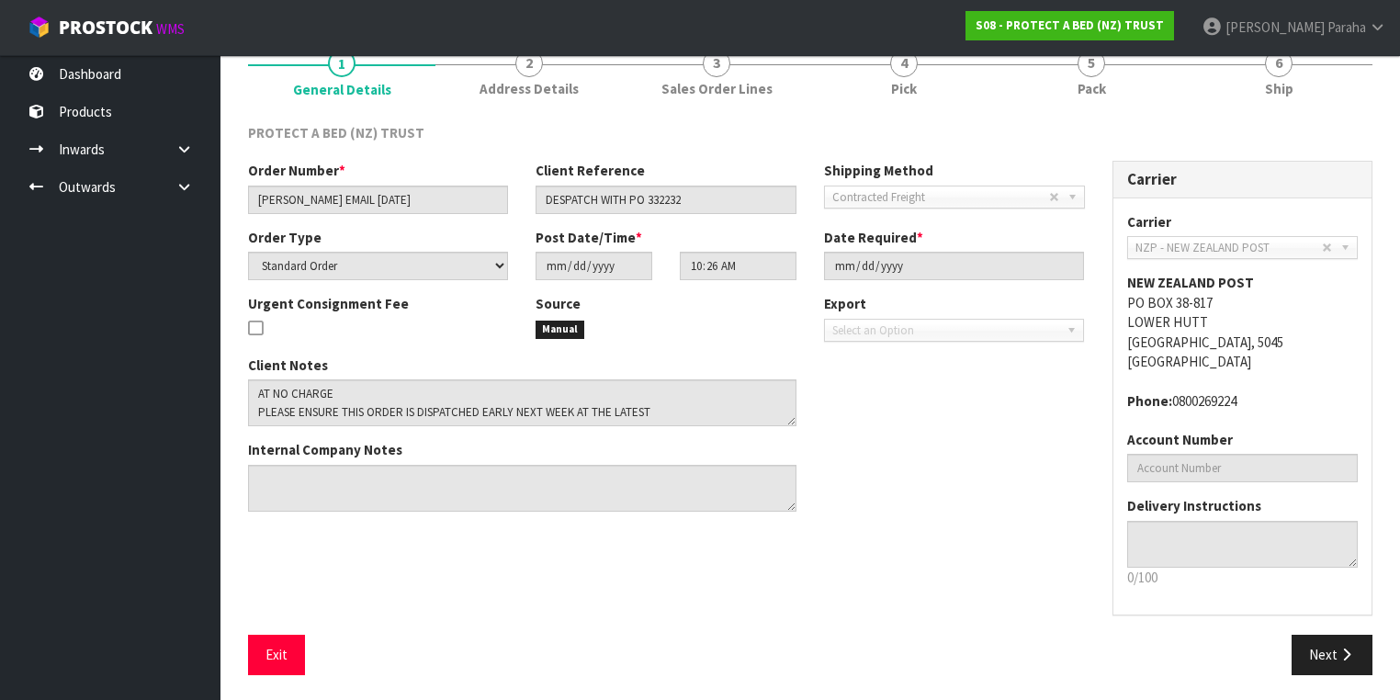
scroll to position [20, 0]
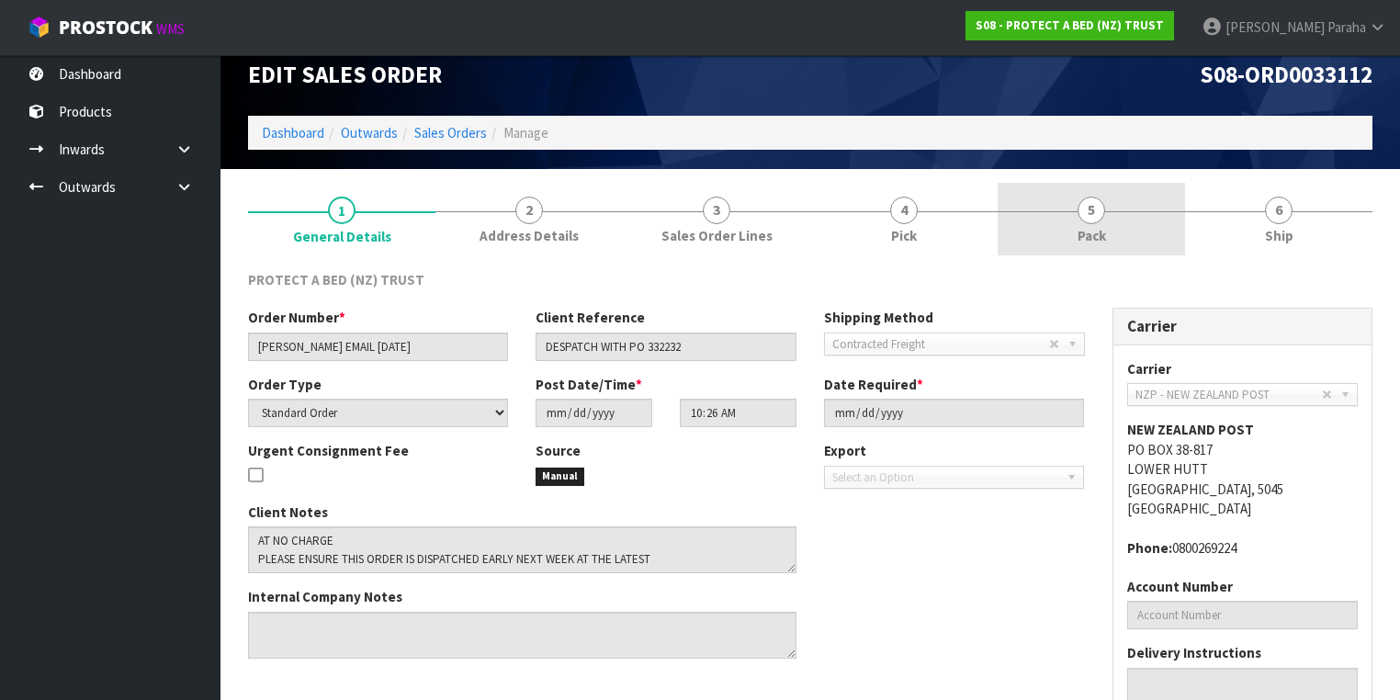
click at [1132, 230] on link "5 Pack" at bounding box center [1090, 219] width 187 height 73
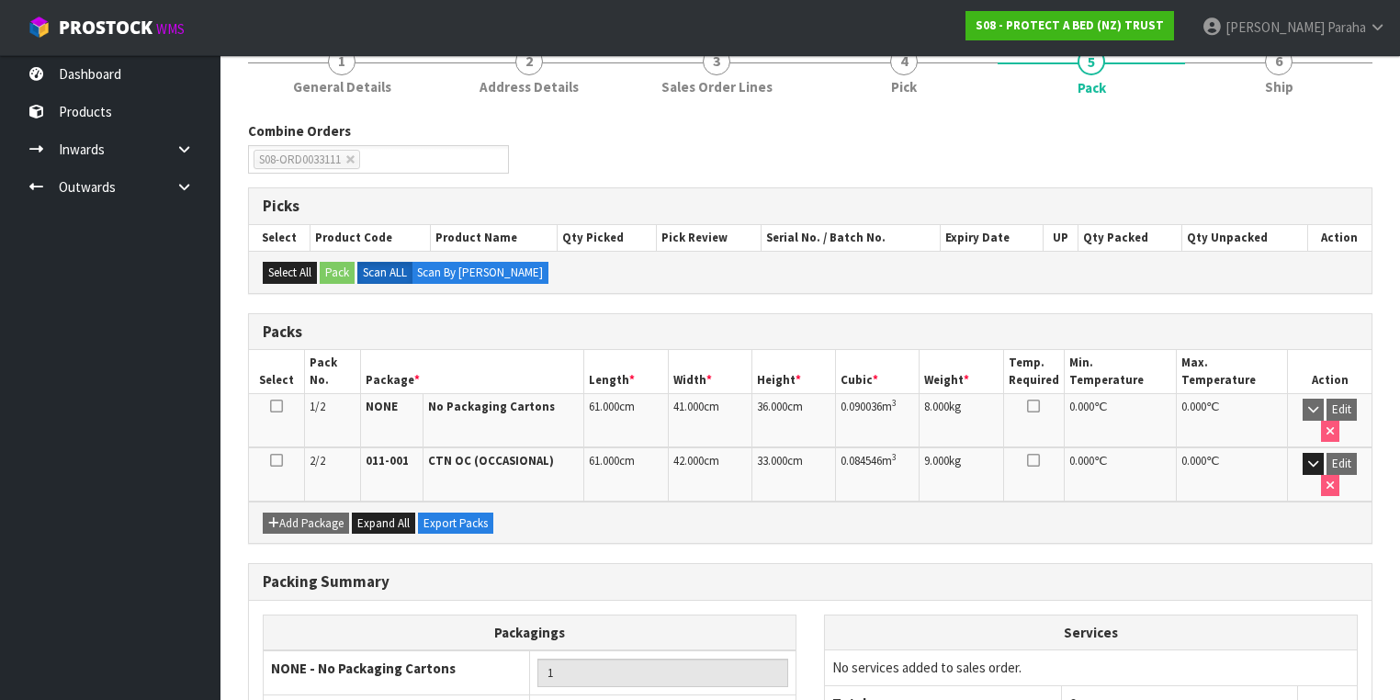
scroll to position [294, 0]
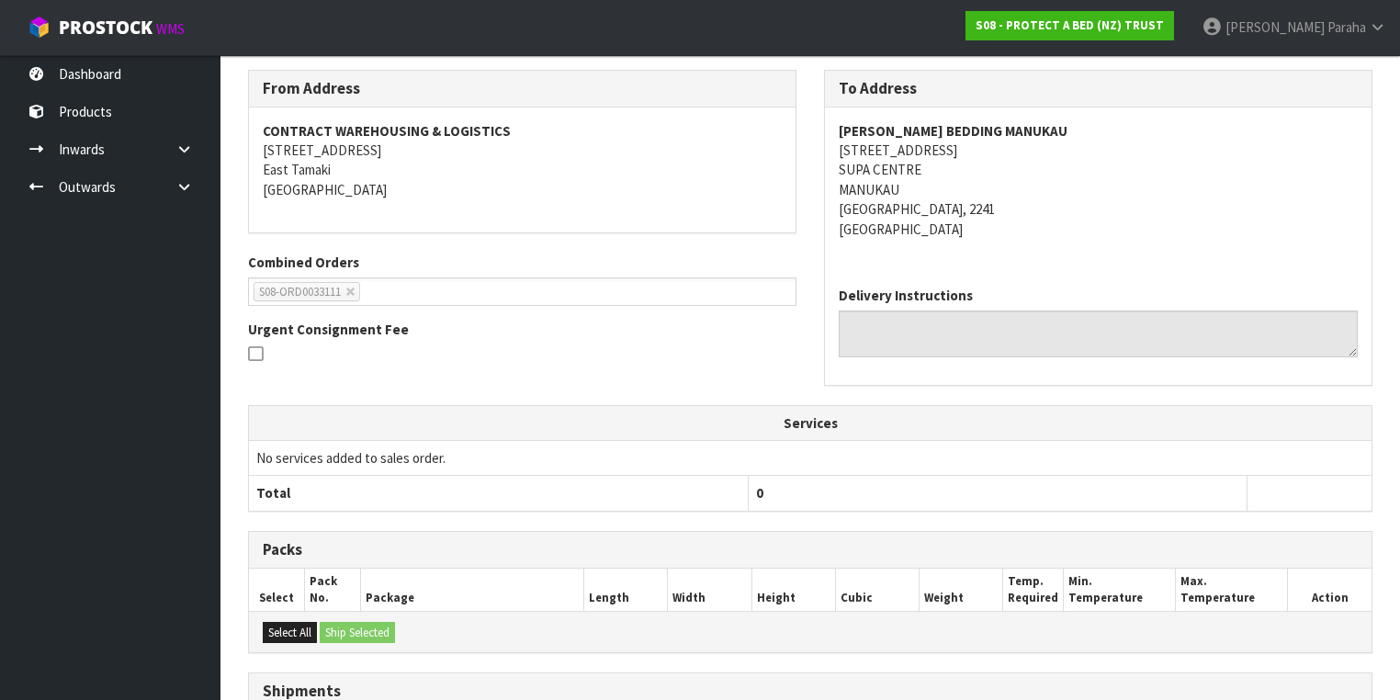
scroll to position [441, 0]
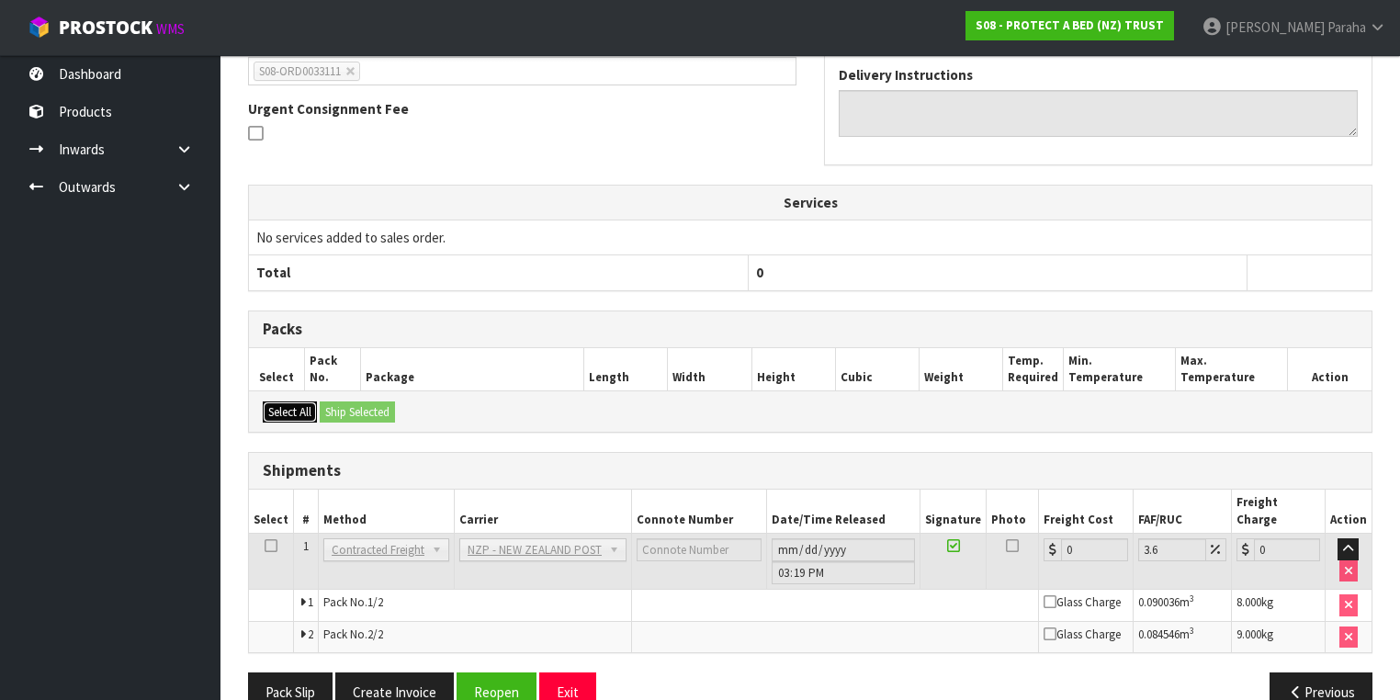
click at [301, 415] on button "Select All" at bounding box center [290, 412] width 54 height 22
click at [489, 672] on button "Reopen" at bounding box center [496, 691] width 80 height 39
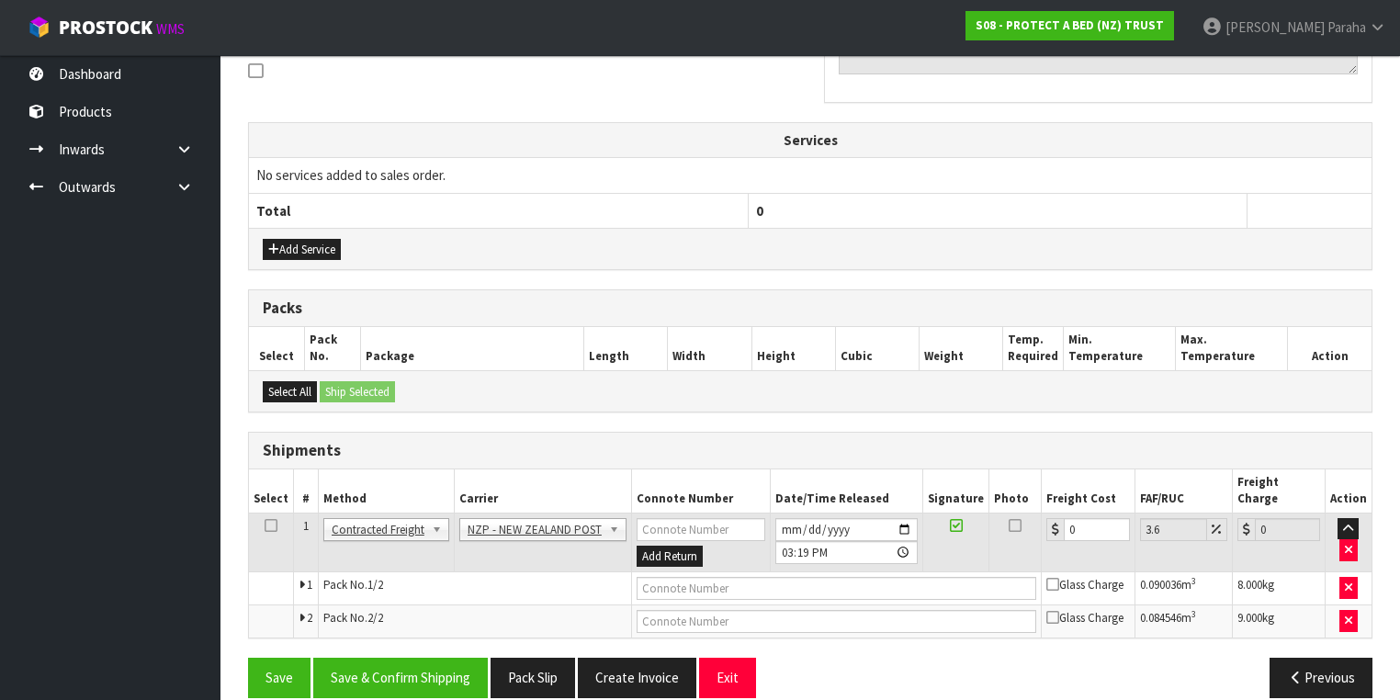
scroll to position [570, 0]
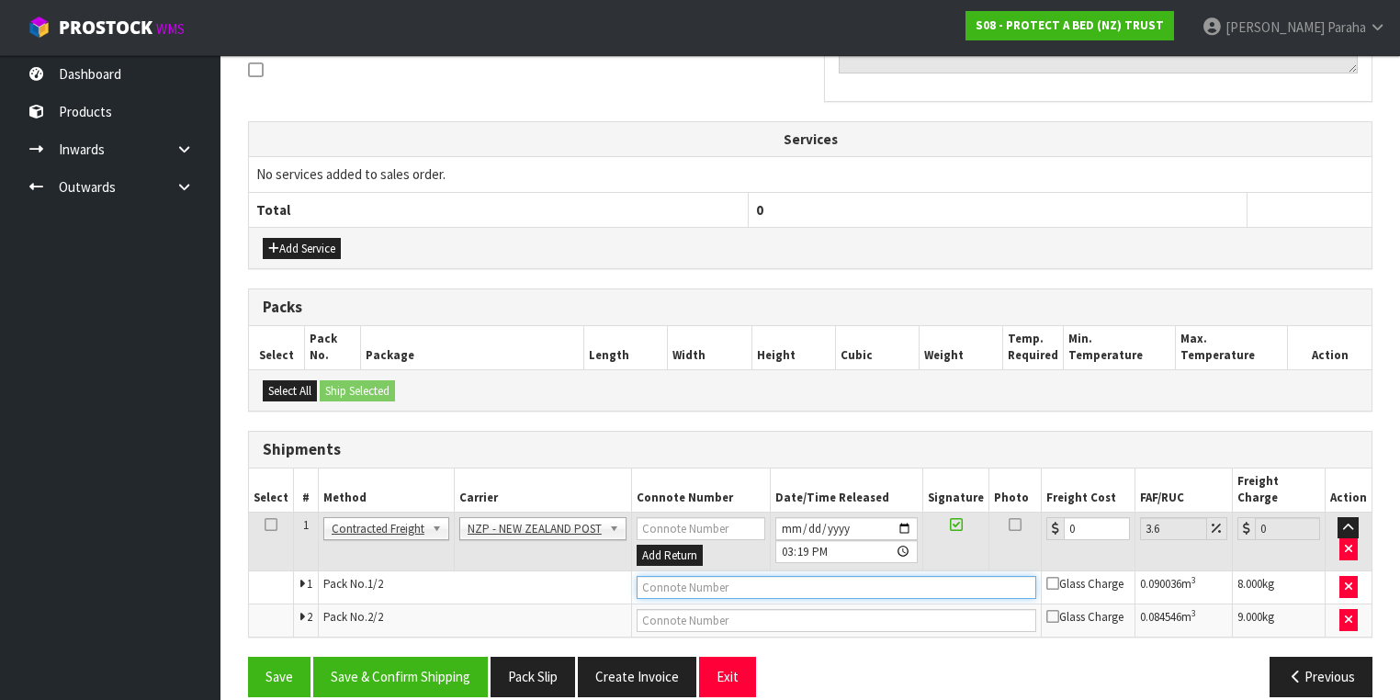
click at [685, 576] on input "text" at bounding box center [837, 587] width 400 height 23
type input "00894210379942132514"
click at [248, 657] on button "Save" at bounding box center [279, 676] width 62 height 39
click at [742, 609] on input "text" at bounding box center [837, 620] width 400 height 23
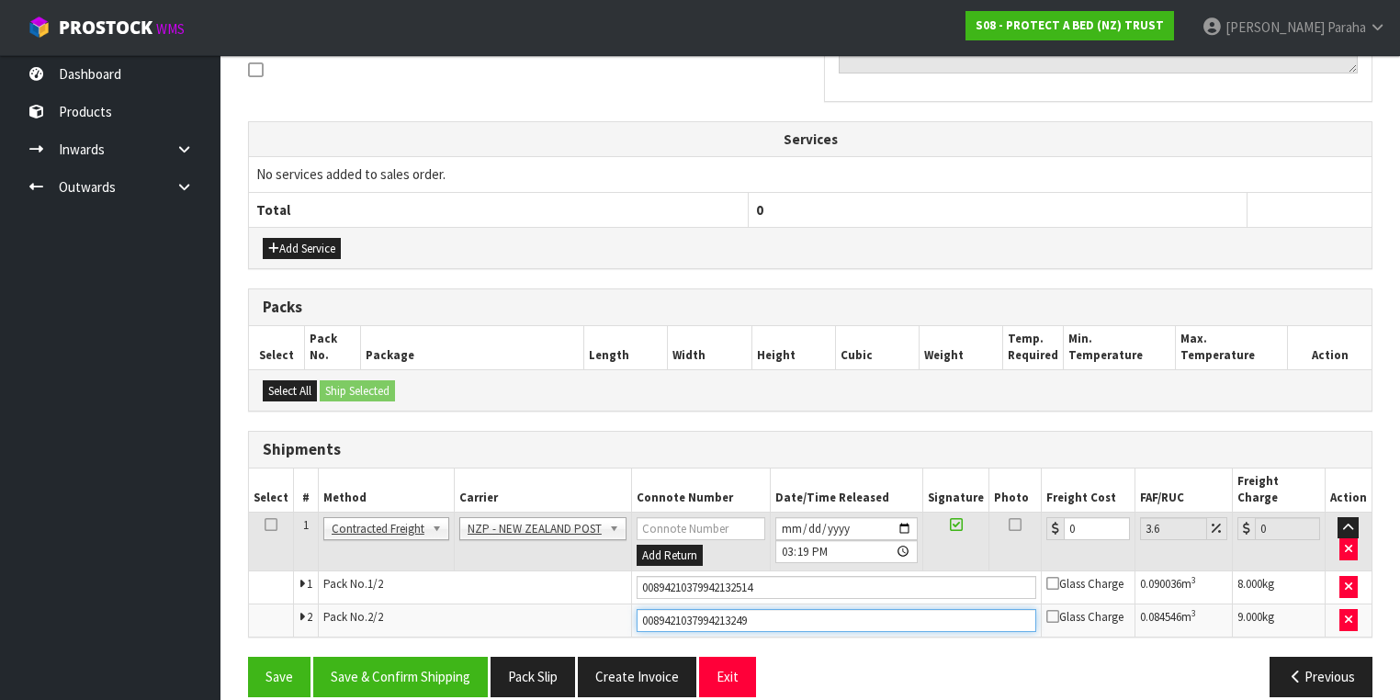
type input "00894210379942132491"
click at [248, 657] on button "Save" at bounding box center [279, 676] width 62 height 39
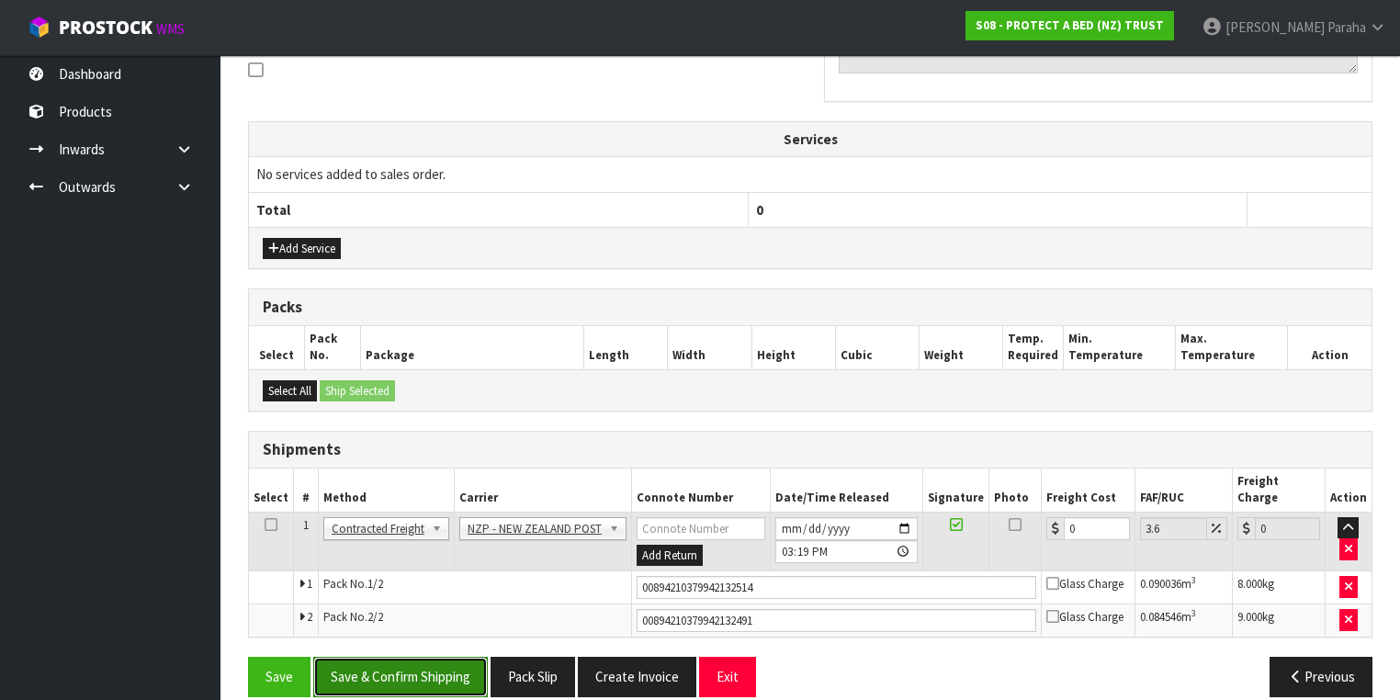
click at [363, 661] on button "Save & Confirm Shipping" at bounding box center [400, 676] width 175 height 39
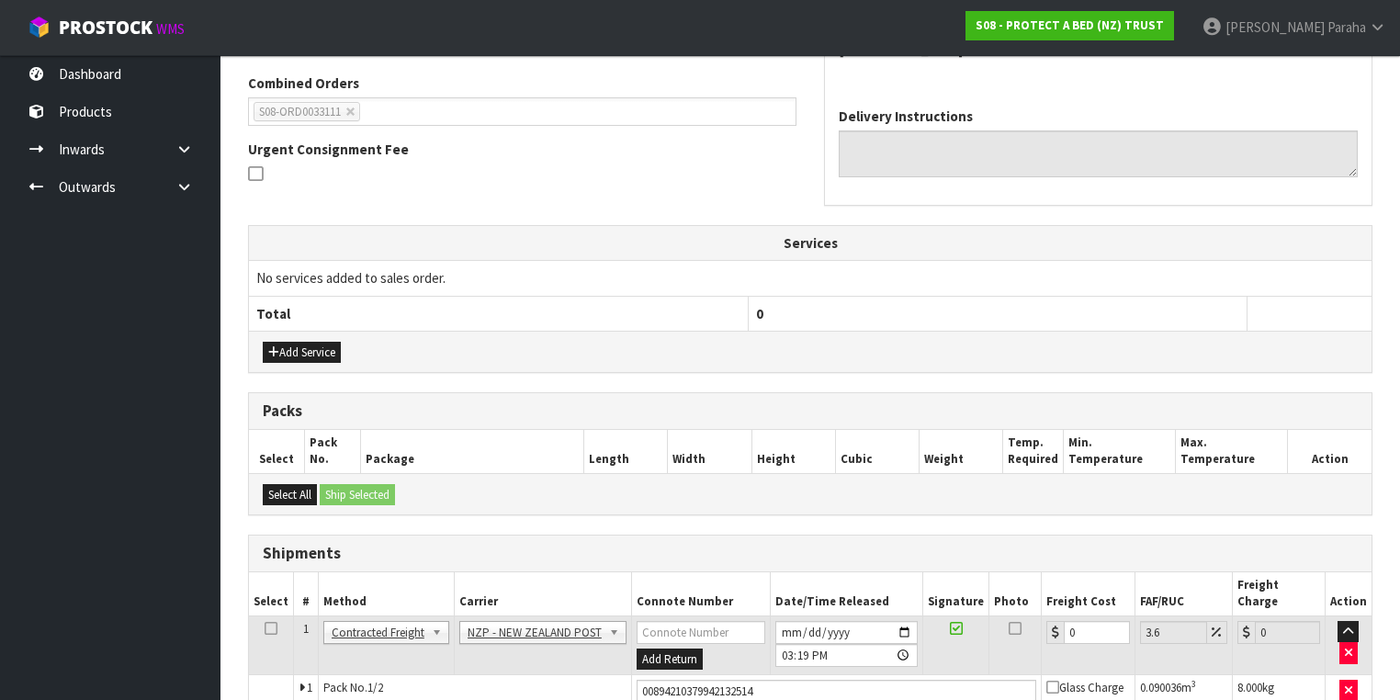
scroll to position [514, 0]
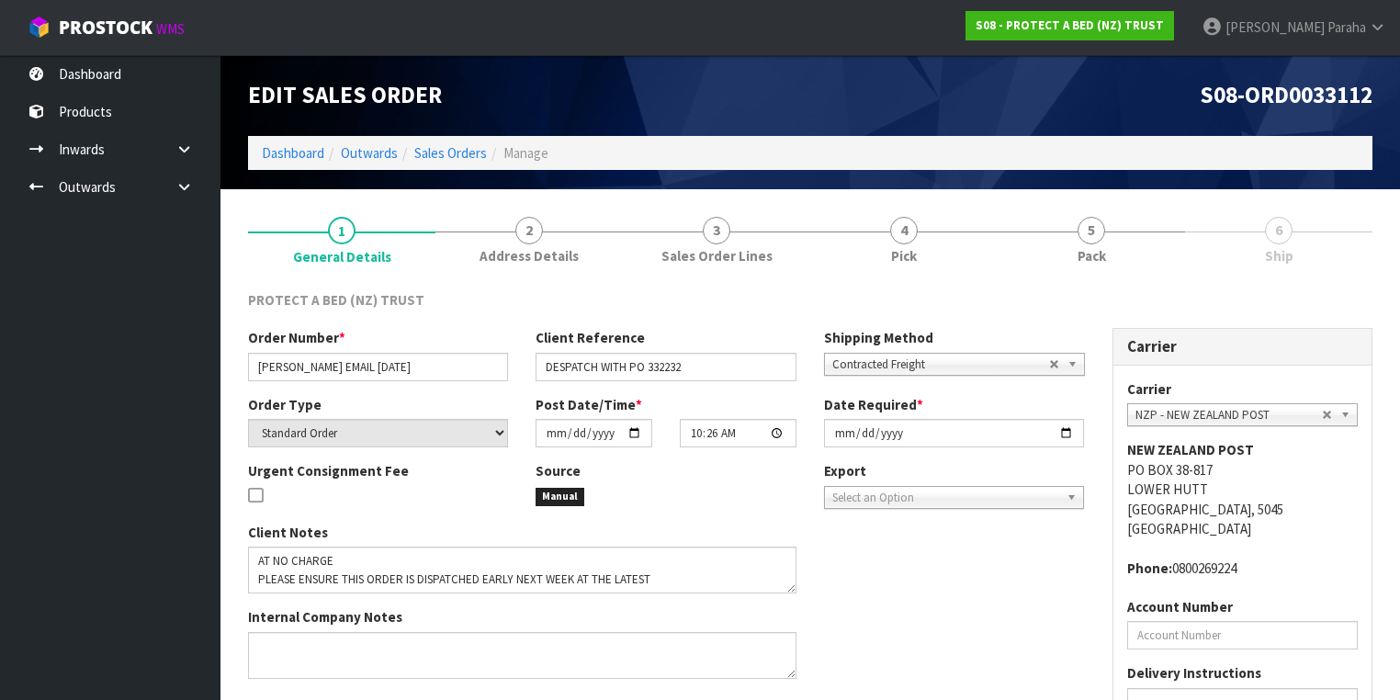
click at [1244, 243] on link "6 Ship" at bounding box center [1278, 239] width 187 height 73
click at [1099, 241] on span "5" at bounding box center [1091, 231] width 28 height 28
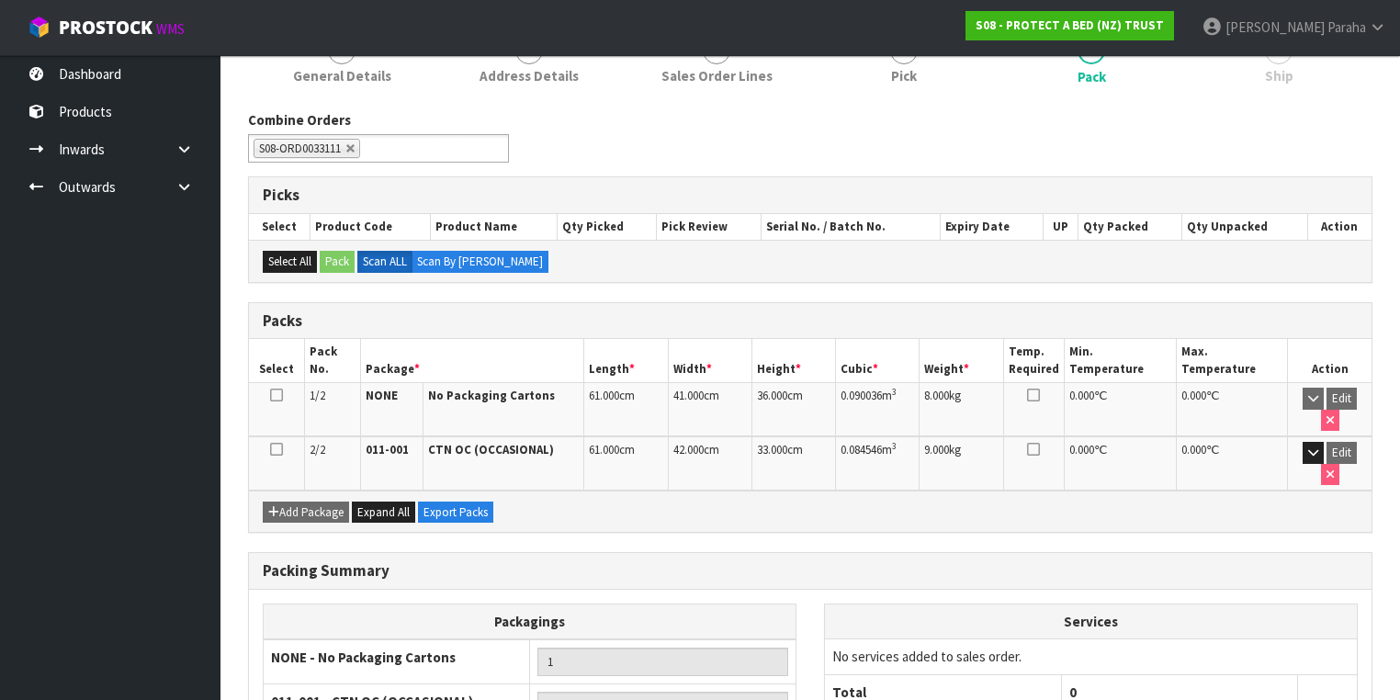
scroll to position [314, 0]
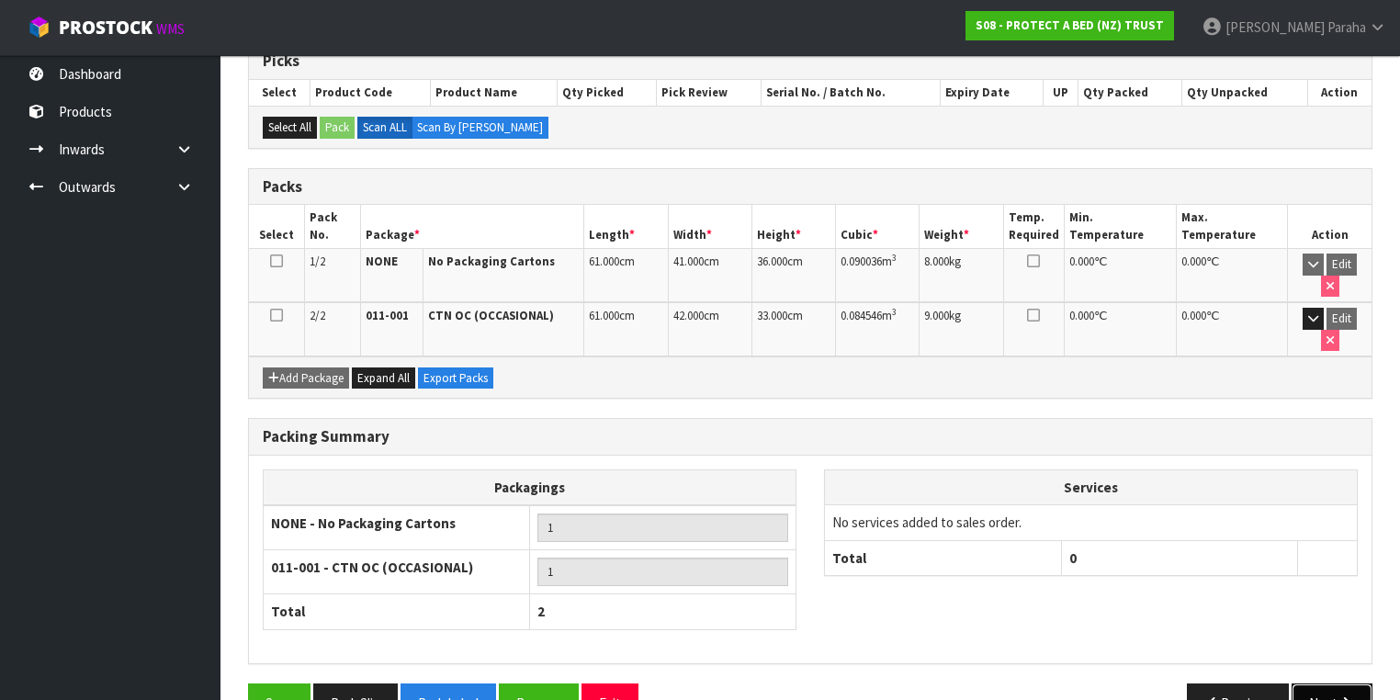
click at [1325, 683] on button "Next" at bounding box center [1331, 702] width 81 height 39
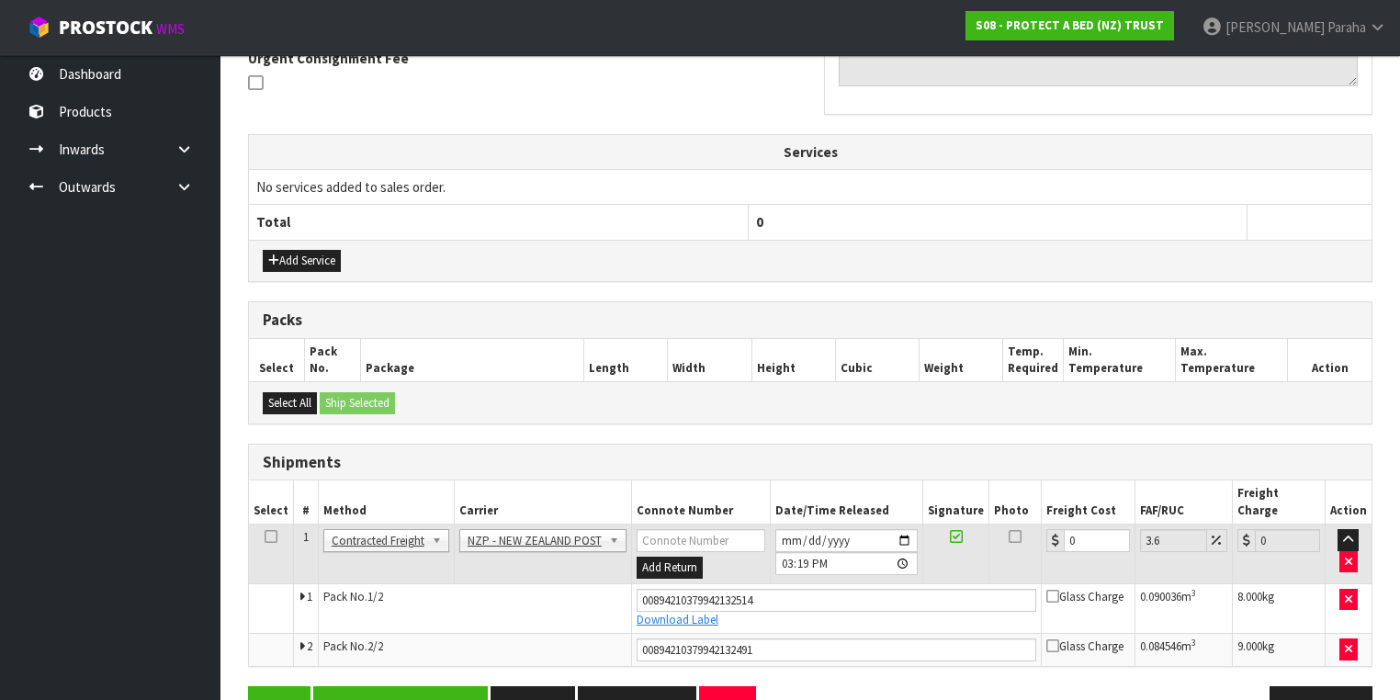
scroll to position [514, 0]
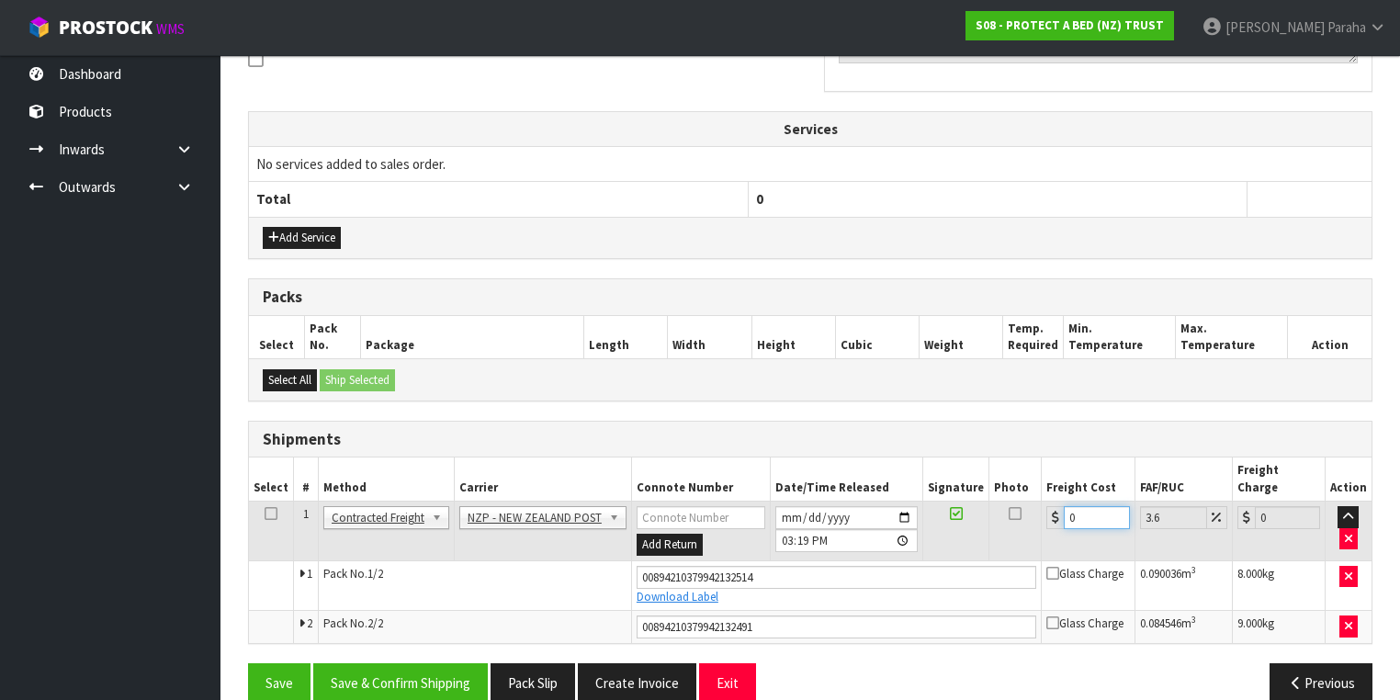
drag, startPoint x: 1081, startPoint y: 493, endPoint x: 935, endPoint y: 470, distance: 147.8
click at [936, 470] on table "Select # Method Carrier Connote Number Date/Time Released Signature Photo Freig…" at bounding box center [810, 550] width 1122 height 186
type input "8"
type input "8.29"
type input "8.6"
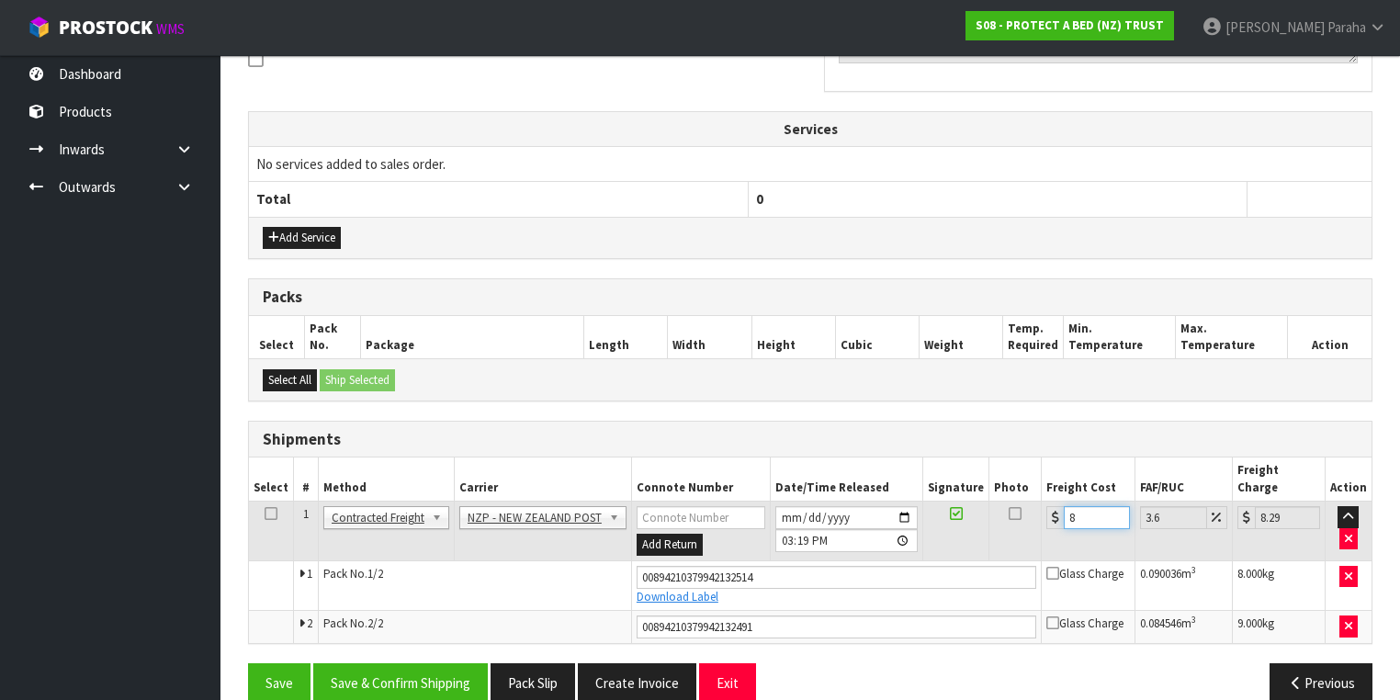
type input "8.91"
type input "8.66"
type input "8.97"
type input "8.66"
click at [462, 666] on button "Save & Confirm Shipping" at bounding box center [400, 682] width 175 height 39
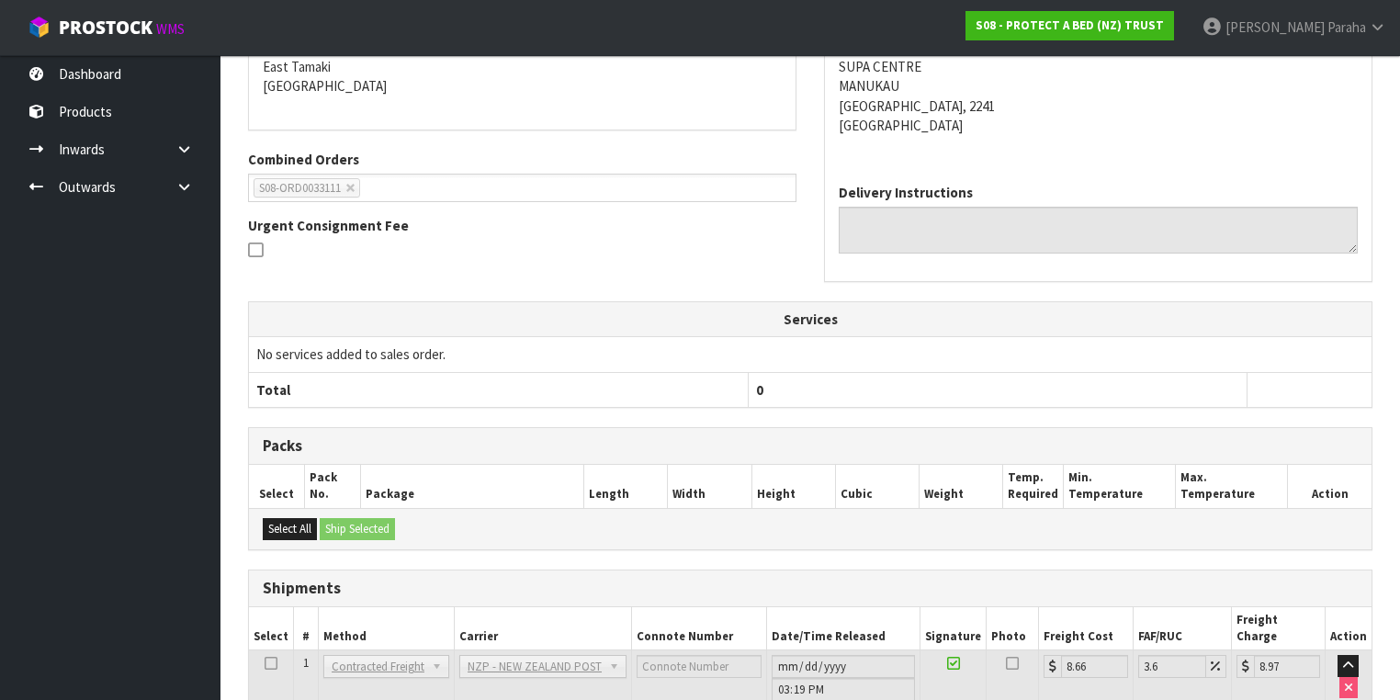
scroll to position [536, 0]
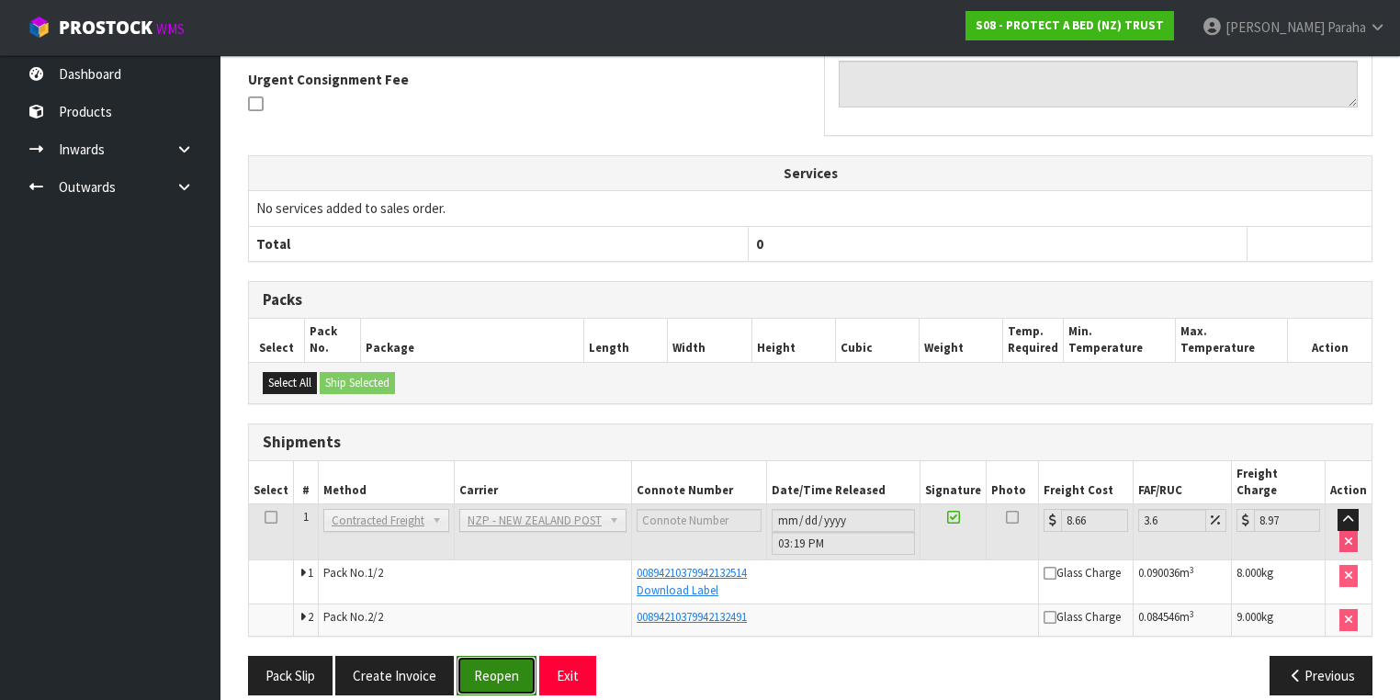
click at [517, 656] on button "Reopen" at bounding box center [496, 675] width 80 height 39
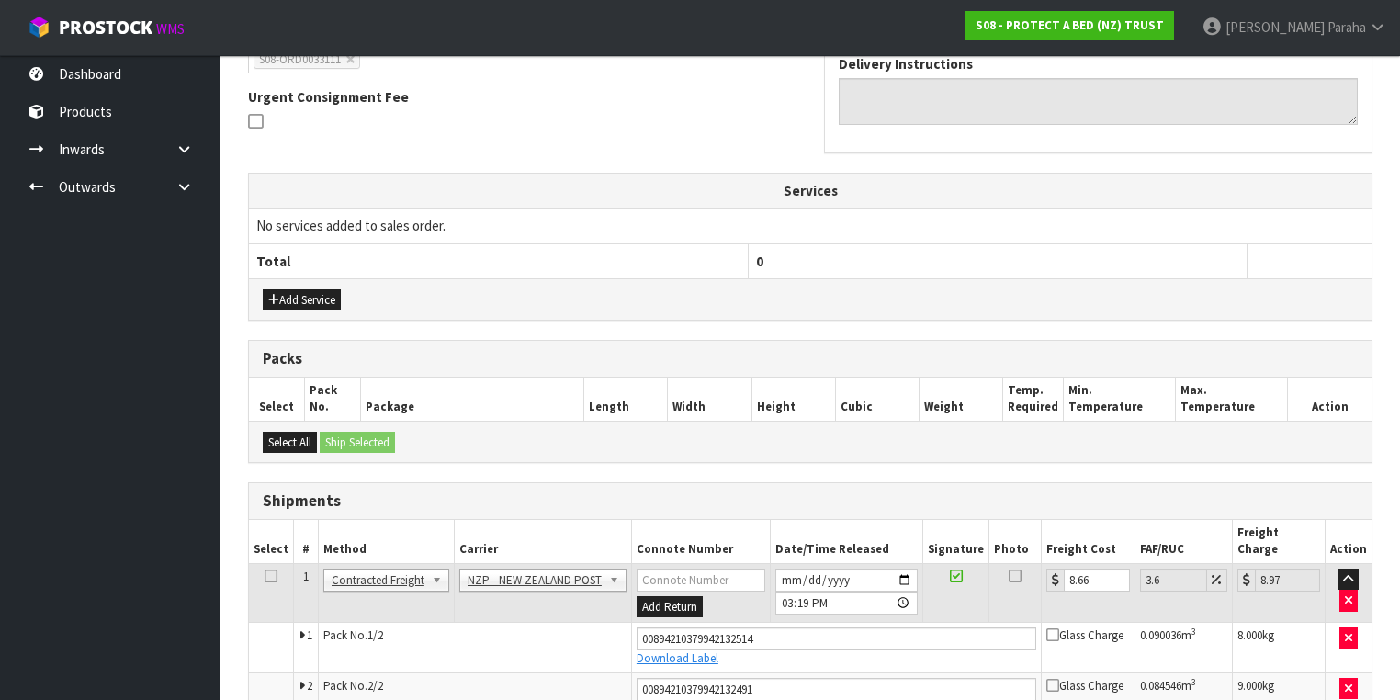
scroll to position [588, 0]
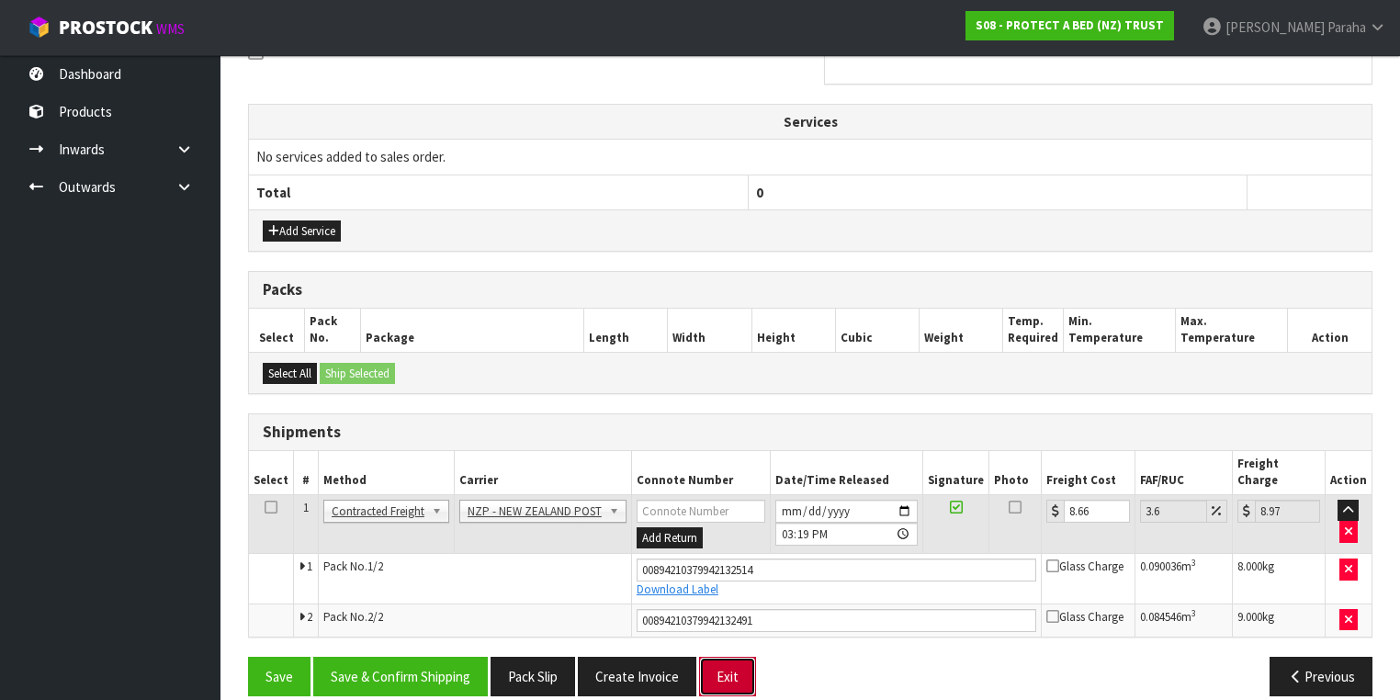
click at [724, 657] on button "Exit" at bounding box center [727, 676] width 57 height 39
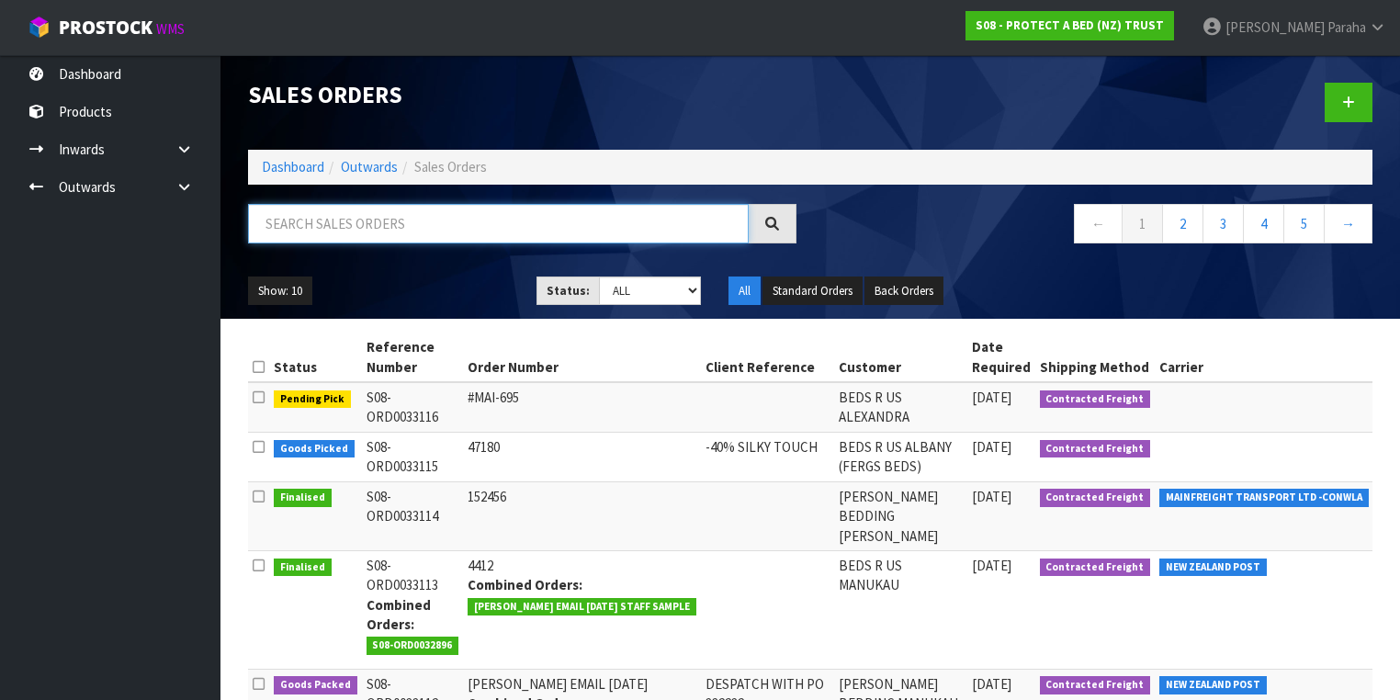
click at [619, 231] on input "text" at bounding box center [498, 223] width 501 height 39
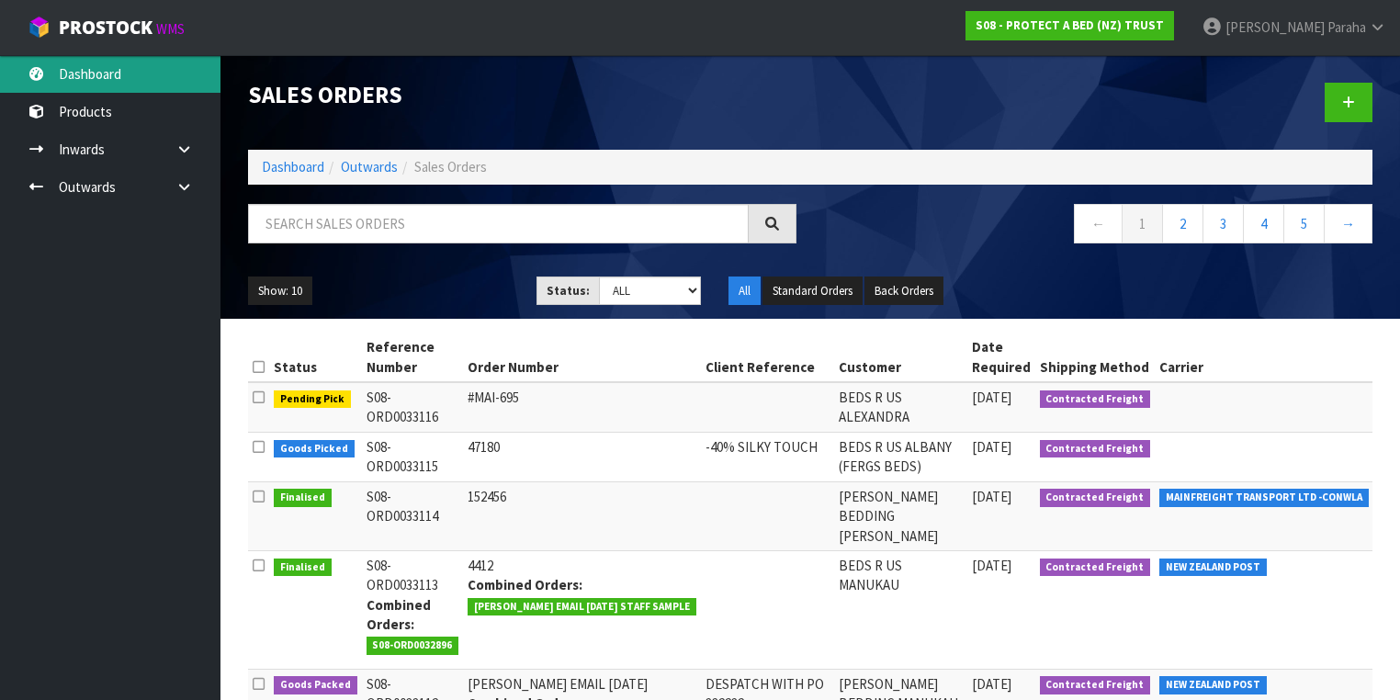
click at [85, 79] on link "Dashboard" at bounding box center [110, 74] width 220 height 38
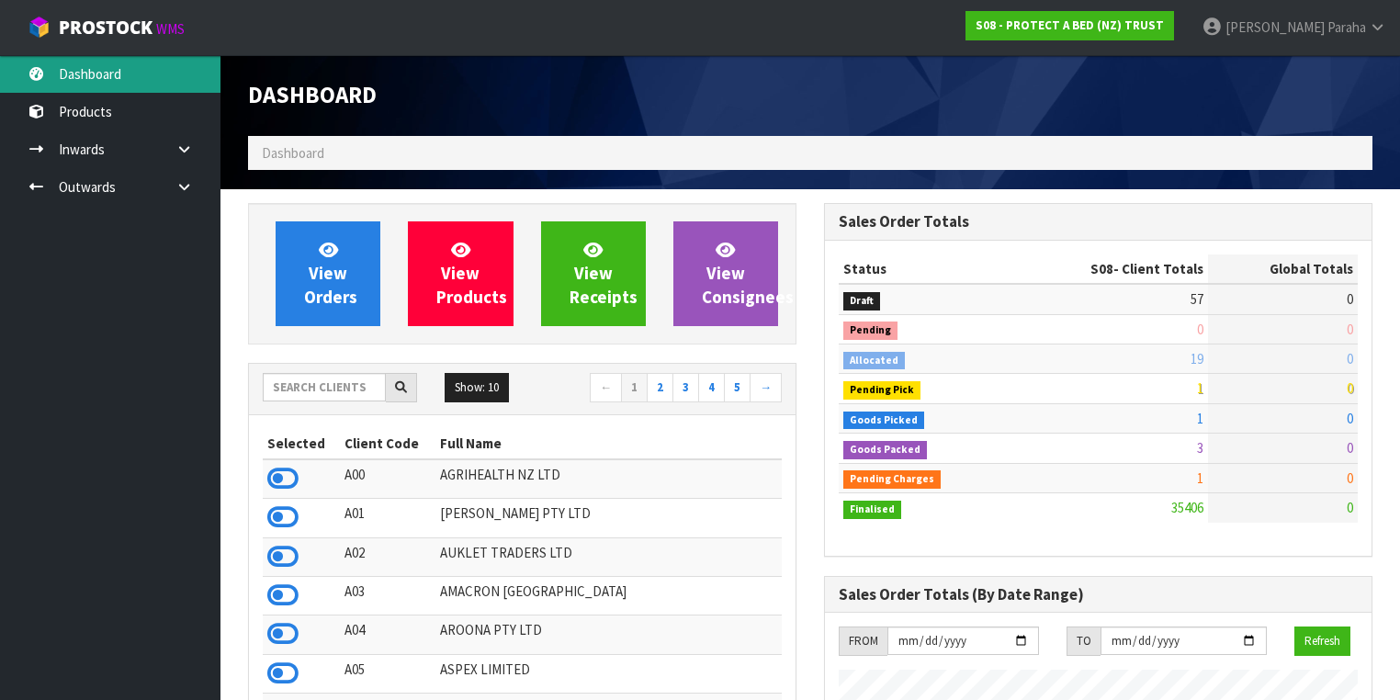
scroll to position [1425, 576]
click at [336, 386] on input "text" at bounding box center [324, 387] width 123 height 28
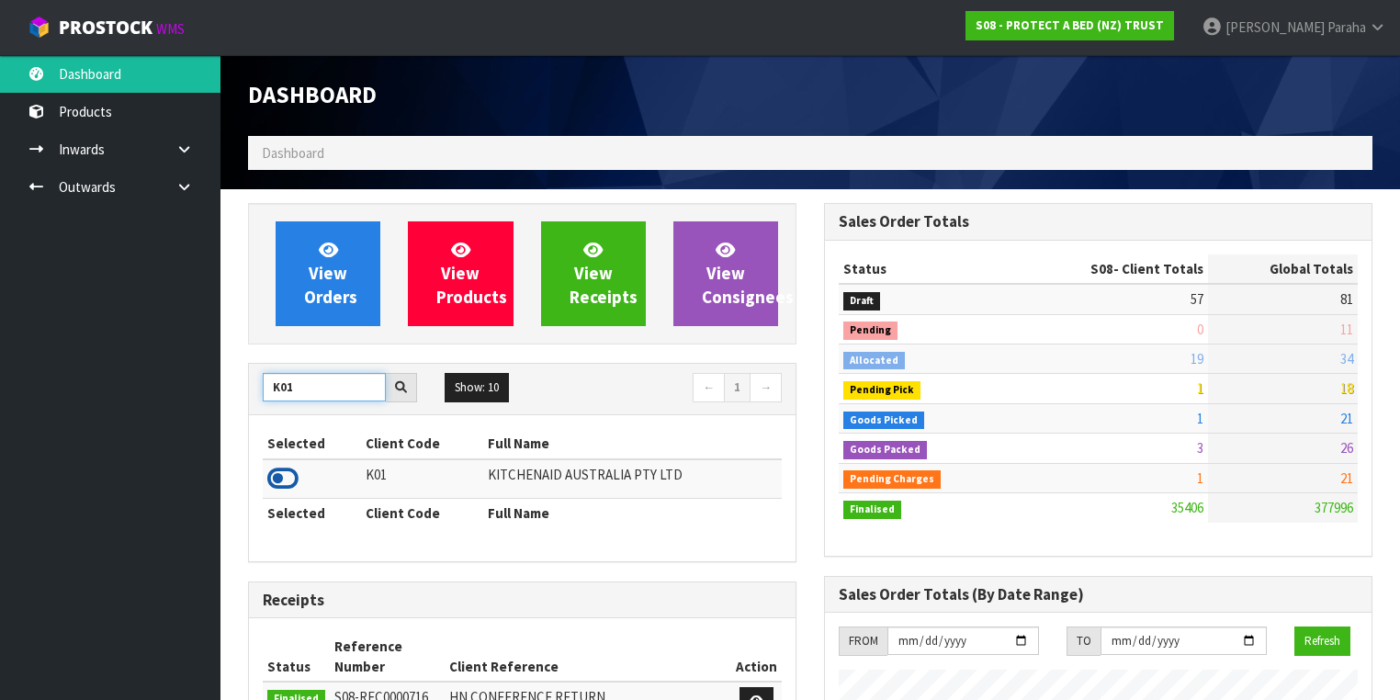
type input "K01"
click at [294, 474] on icon at bounding box center [282, 479] width 31 height 28
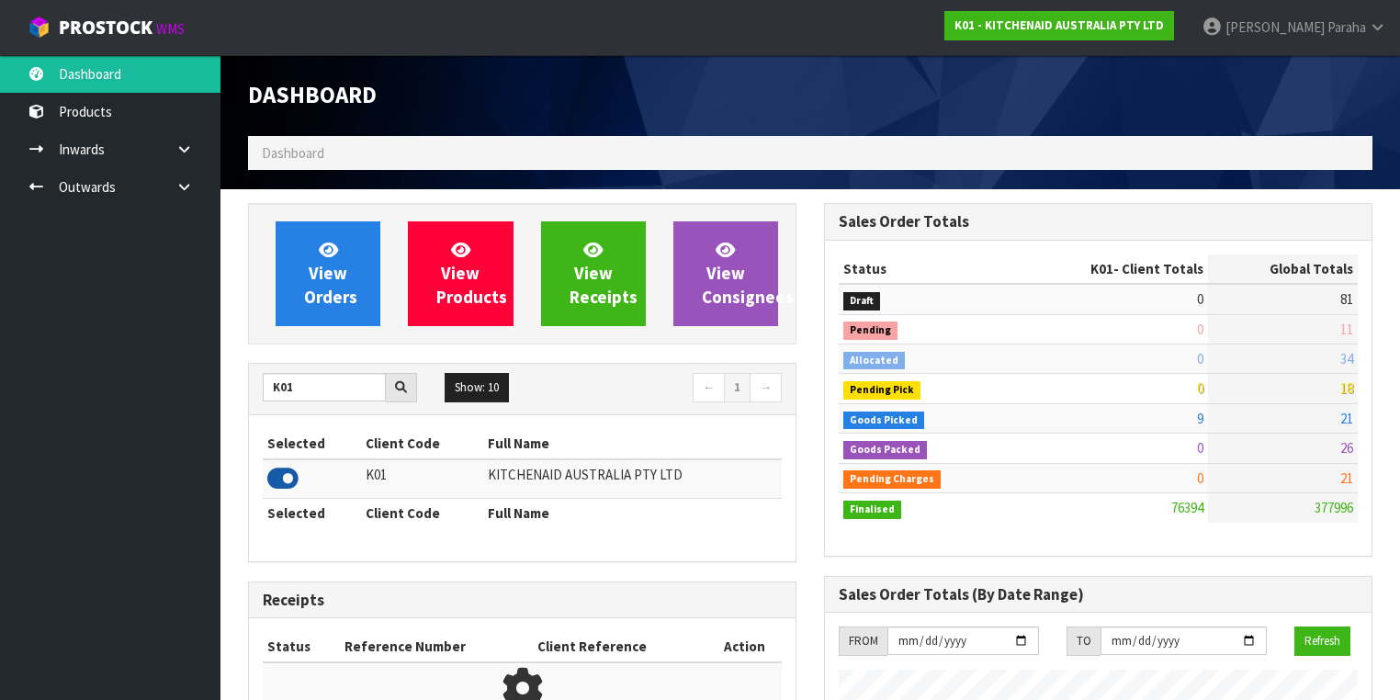
scroll to position [1385, 576]
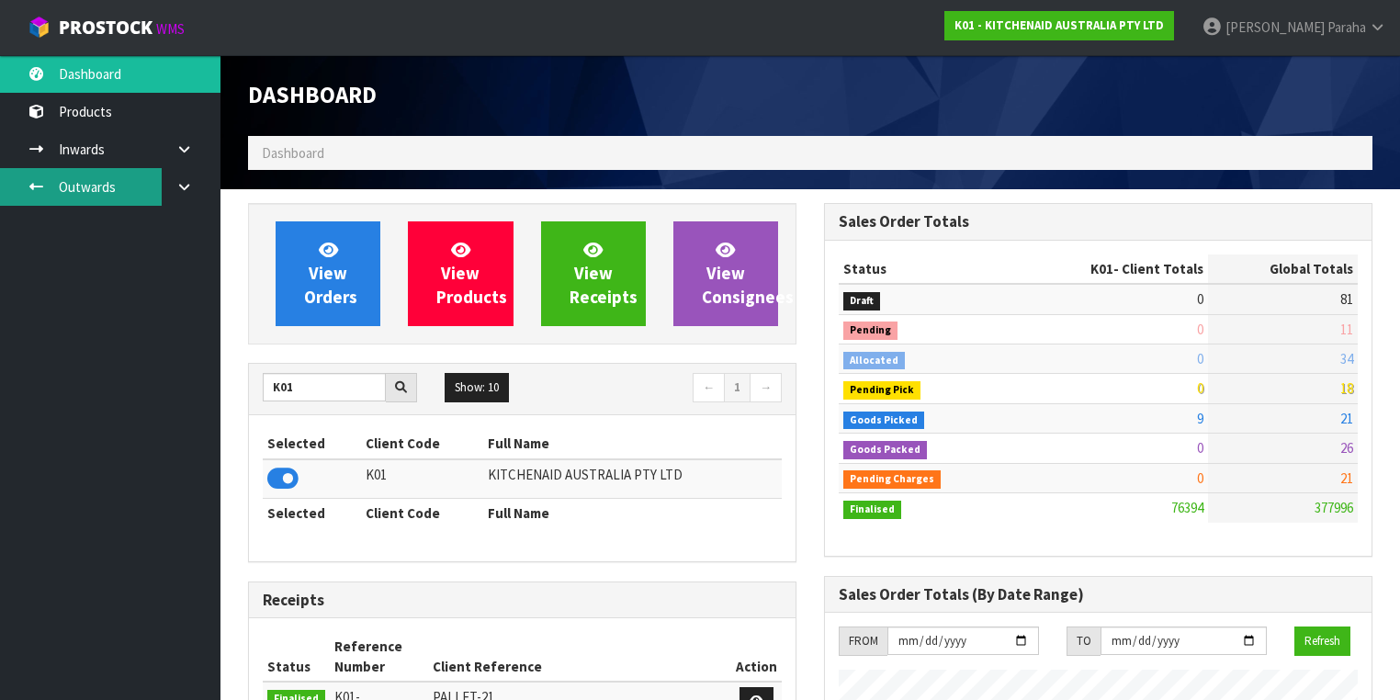
click at [107, 188] on link "Outwards" at bounding box center [110, 187] width 220 height 38
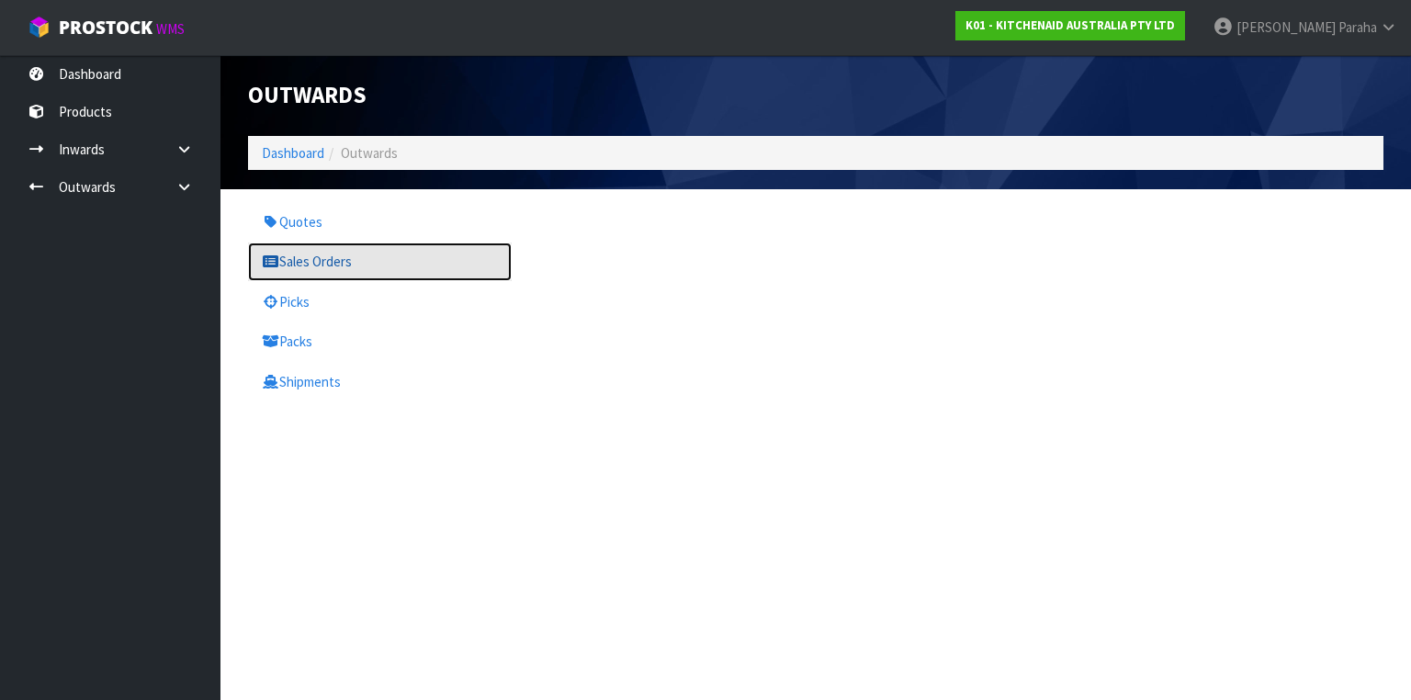
click at [316, 259] on link "Sales Orders" at bounding box center [380, 261] width 264 height 38
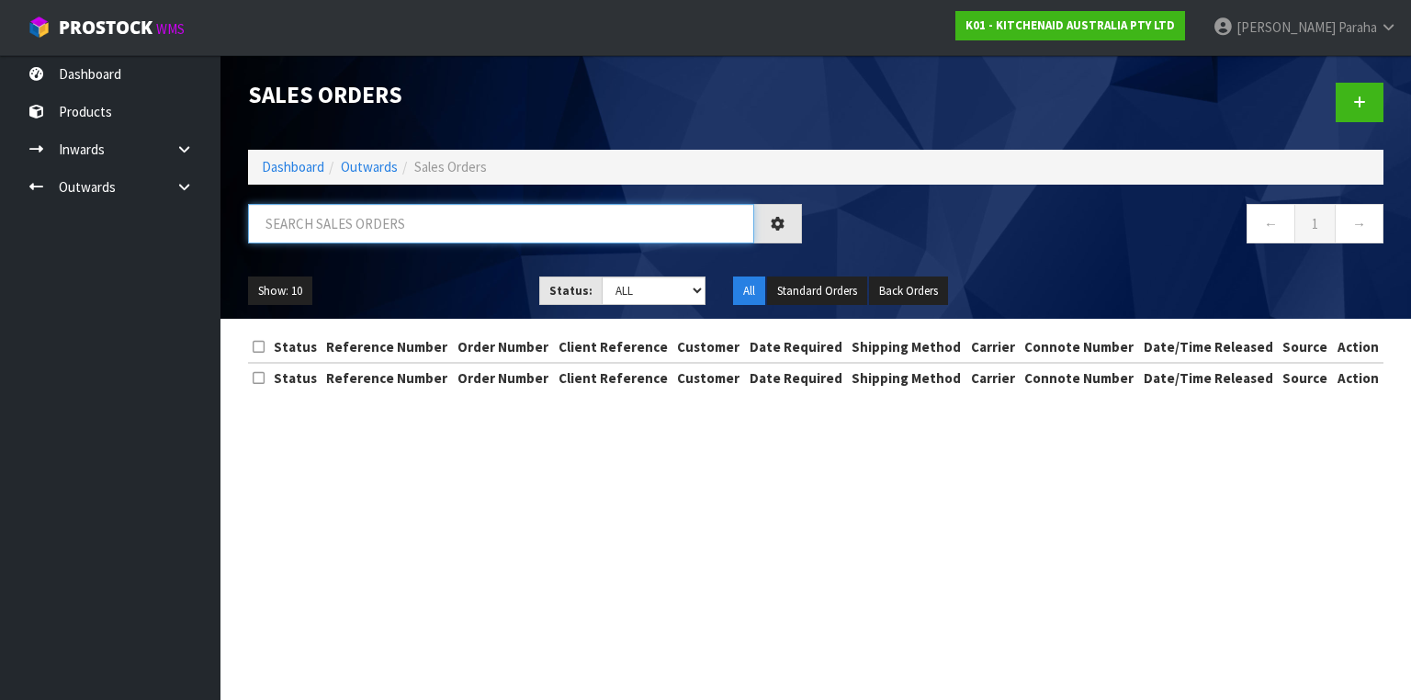
click at [310, 219] on input "text" at bounding box center [501, 223] width 506 height 39
type input "JOB-0408966"
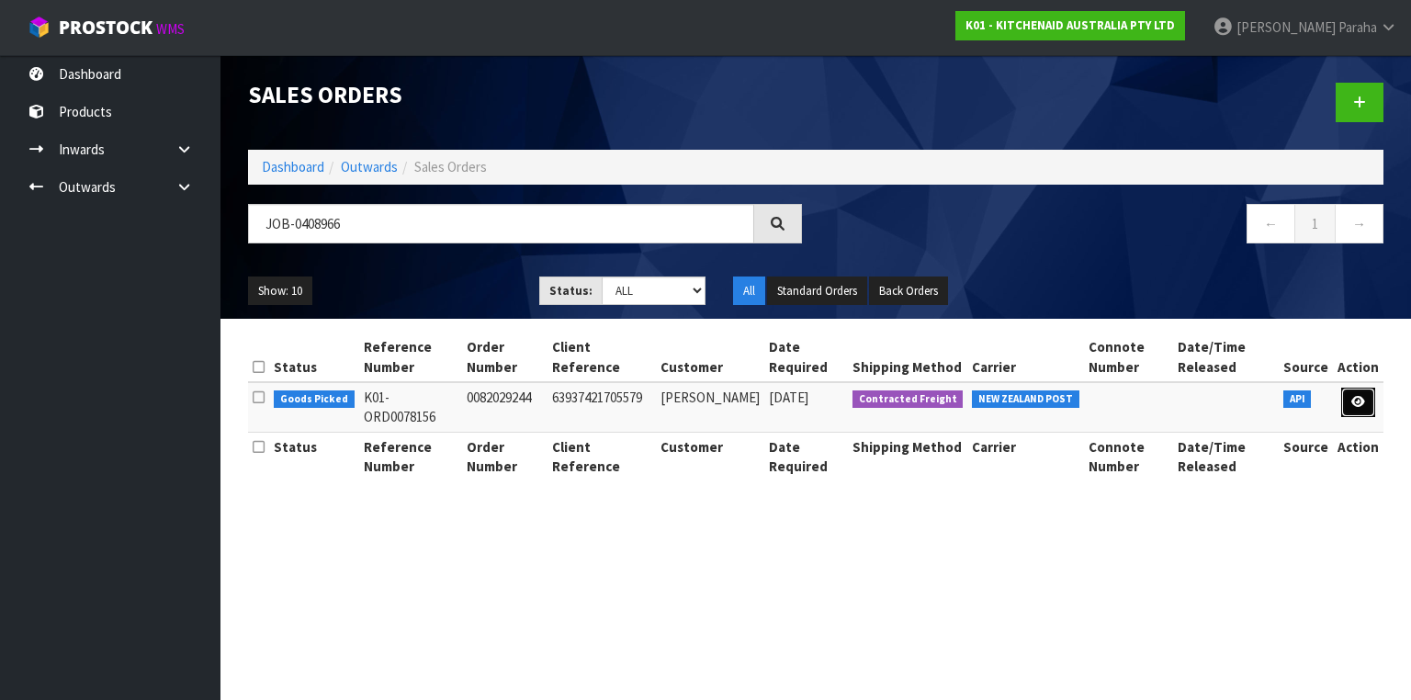
click at [1366, 401] on link at bounding box center [1358, 402] width 34 height 29
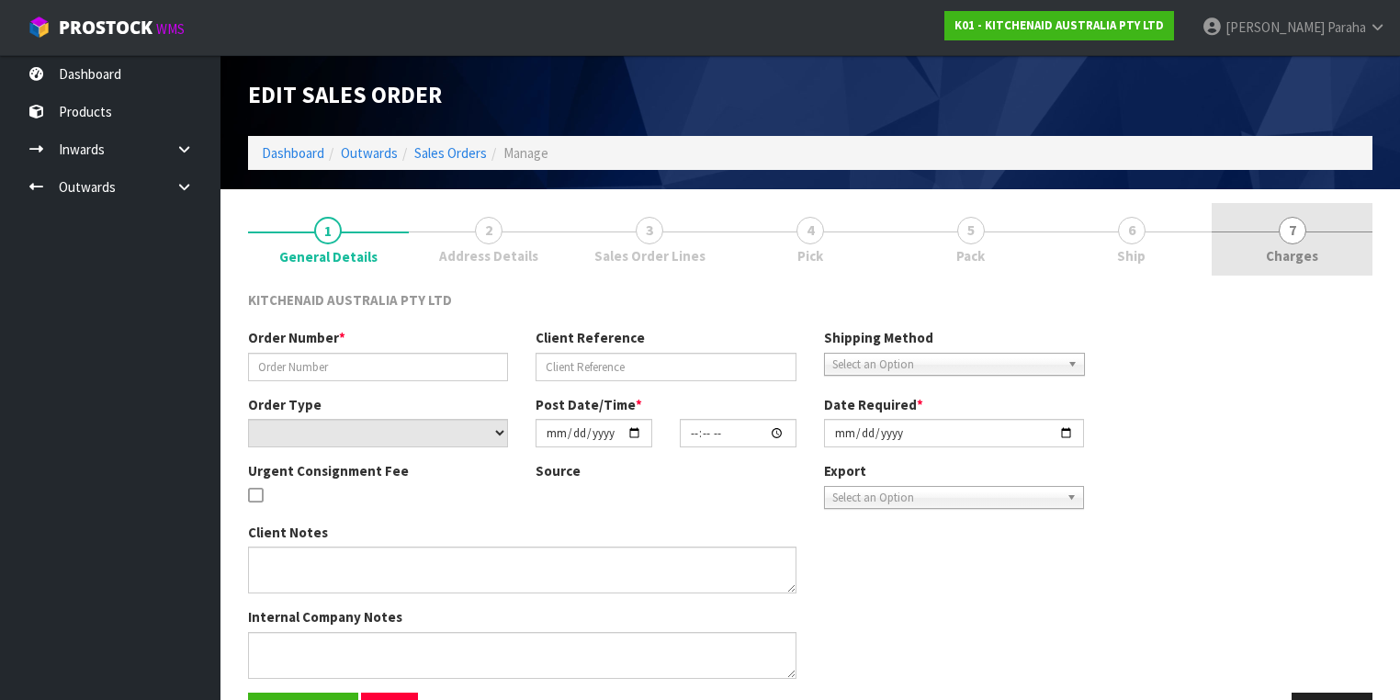
type input "0082029244"
type input "63937421705579"
select select "number:0"
type input "[DATE]"
type input "13:36:29.000"
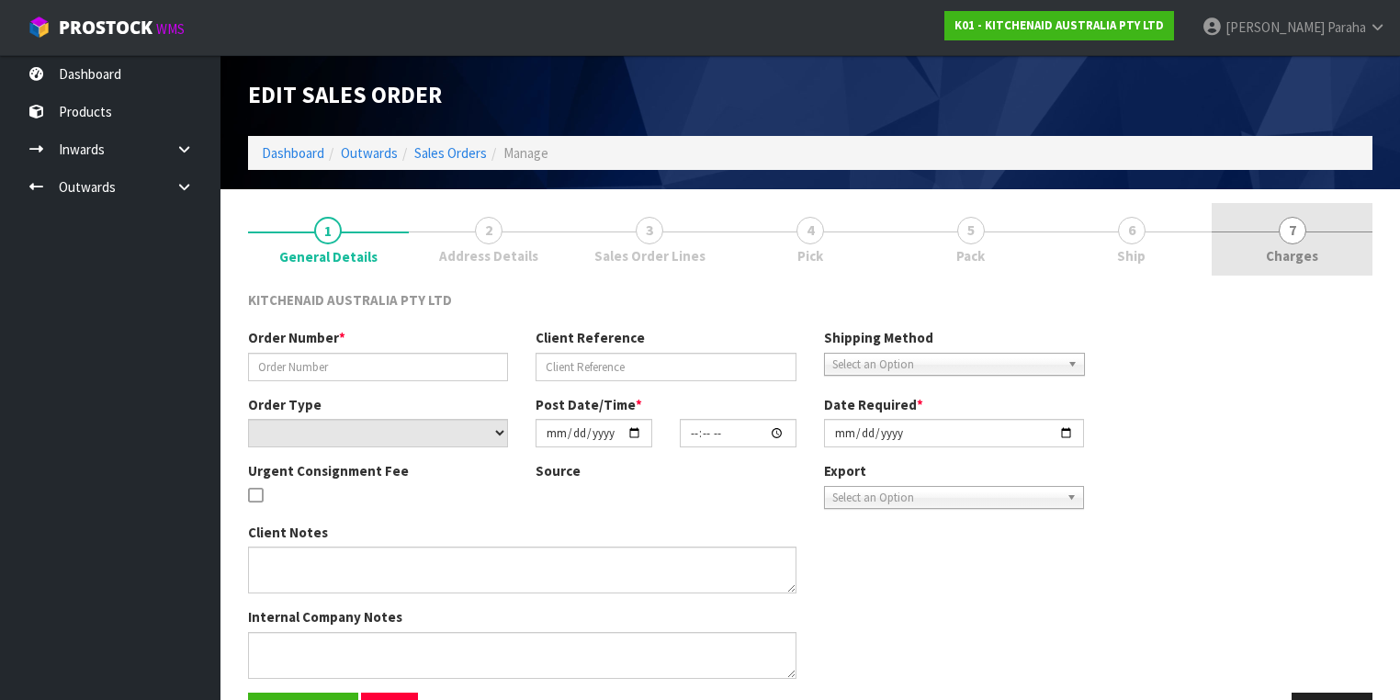
type input "[DATE]"
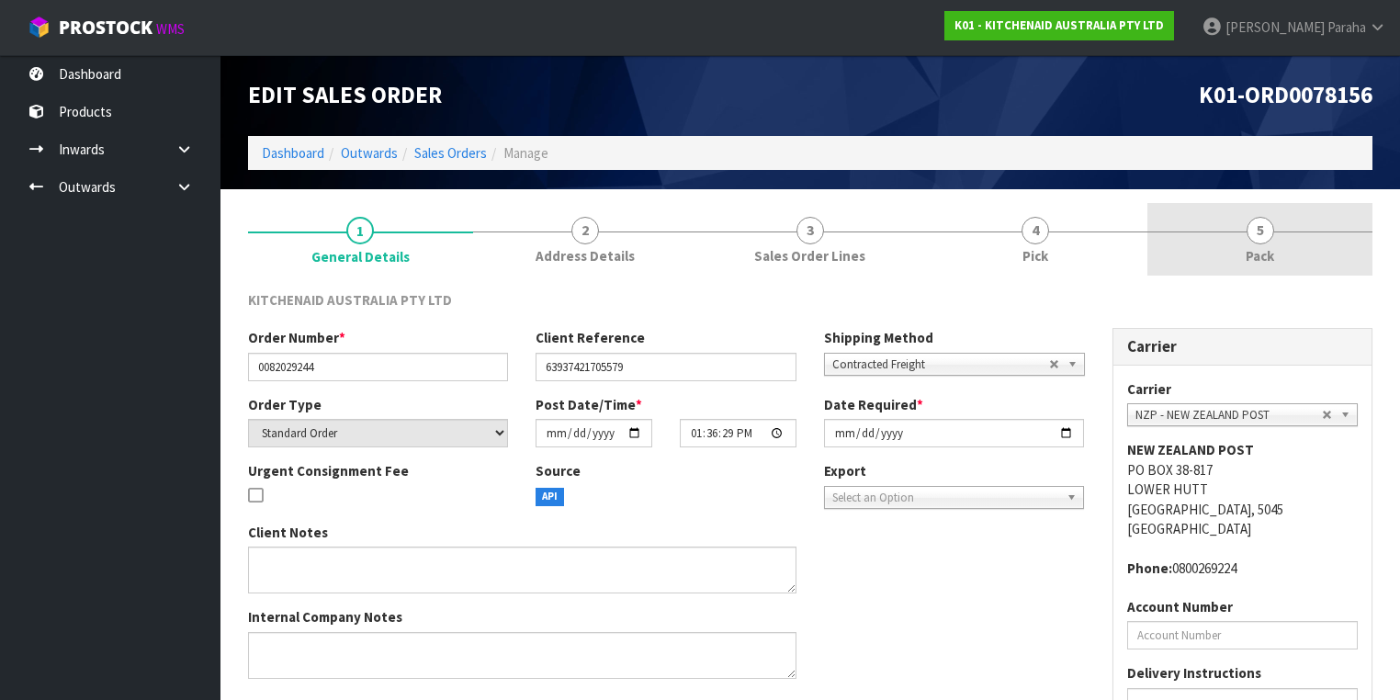
click at [1254, 231] on span "5" at bounding box center [1260, 231] width 28 height 28
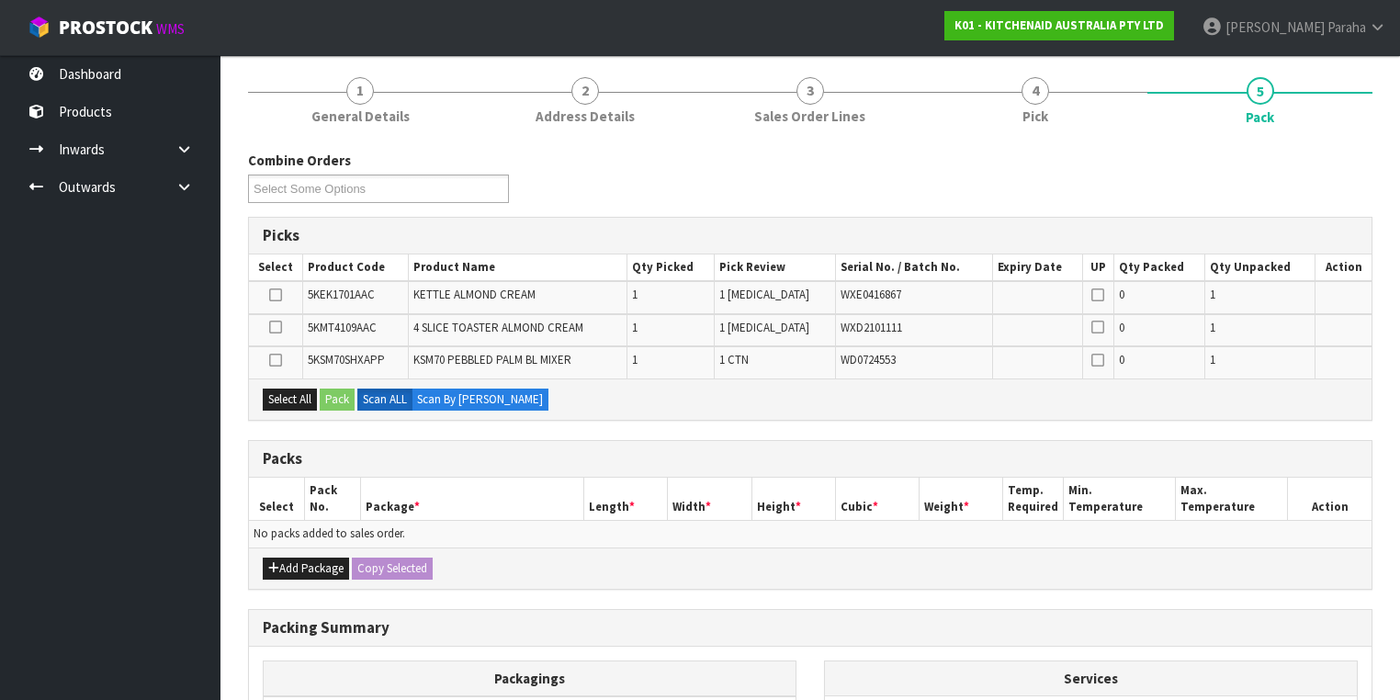
scroll to position [220, 0]
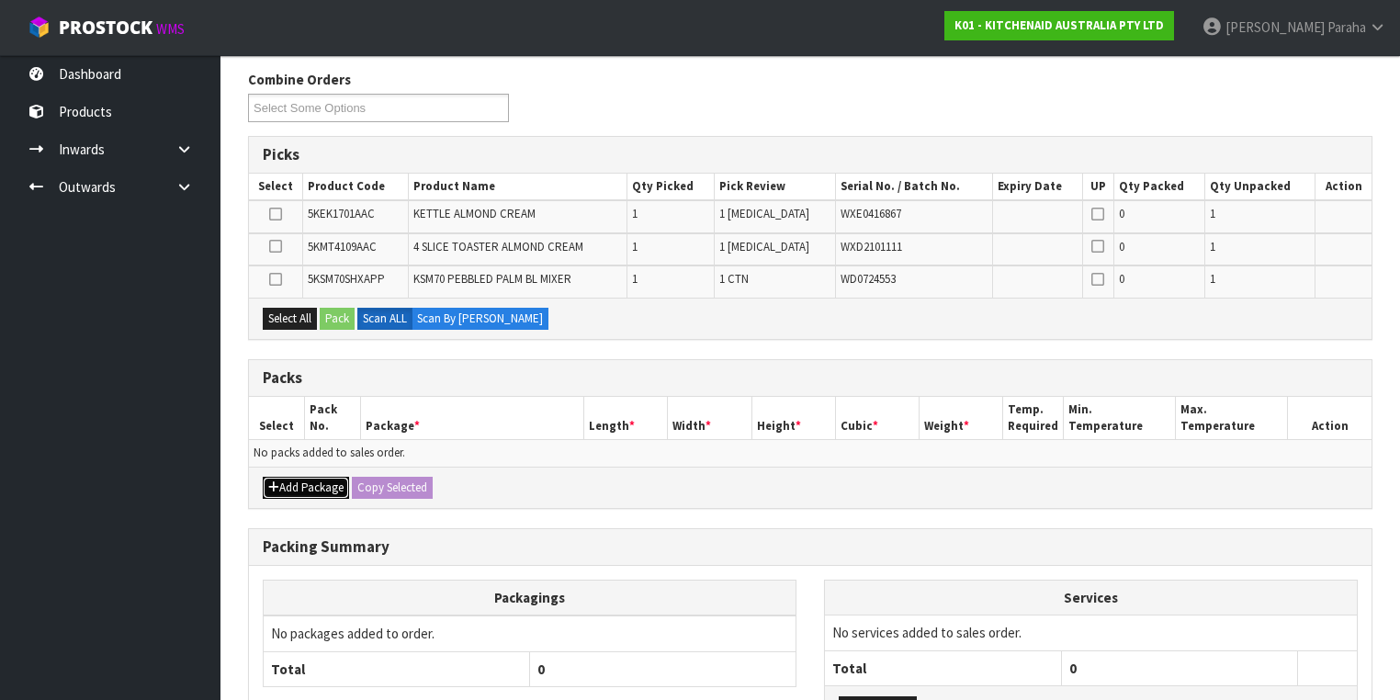
click at [314, 490] on button "Add Package" at bounding box center [306, 488] width 86 height 22
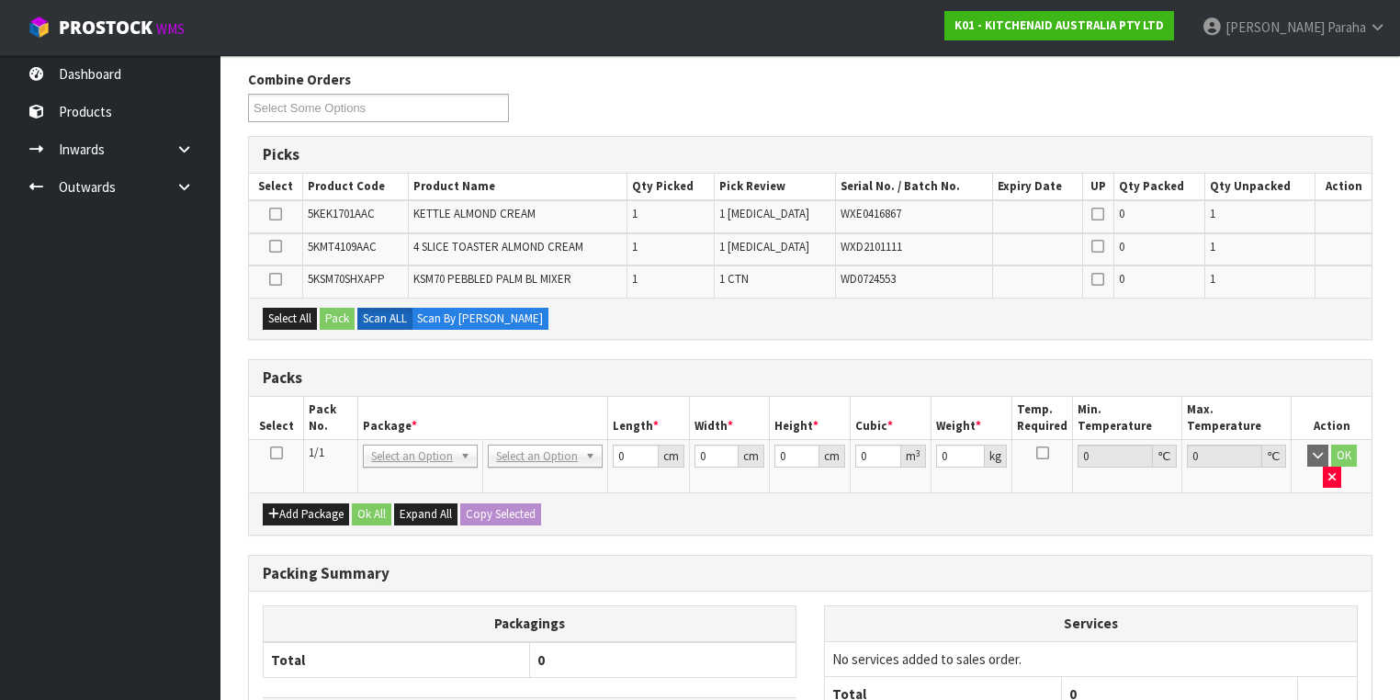
click at [279, 454] on icon at bounding box center [276, 453] width 13 height 1
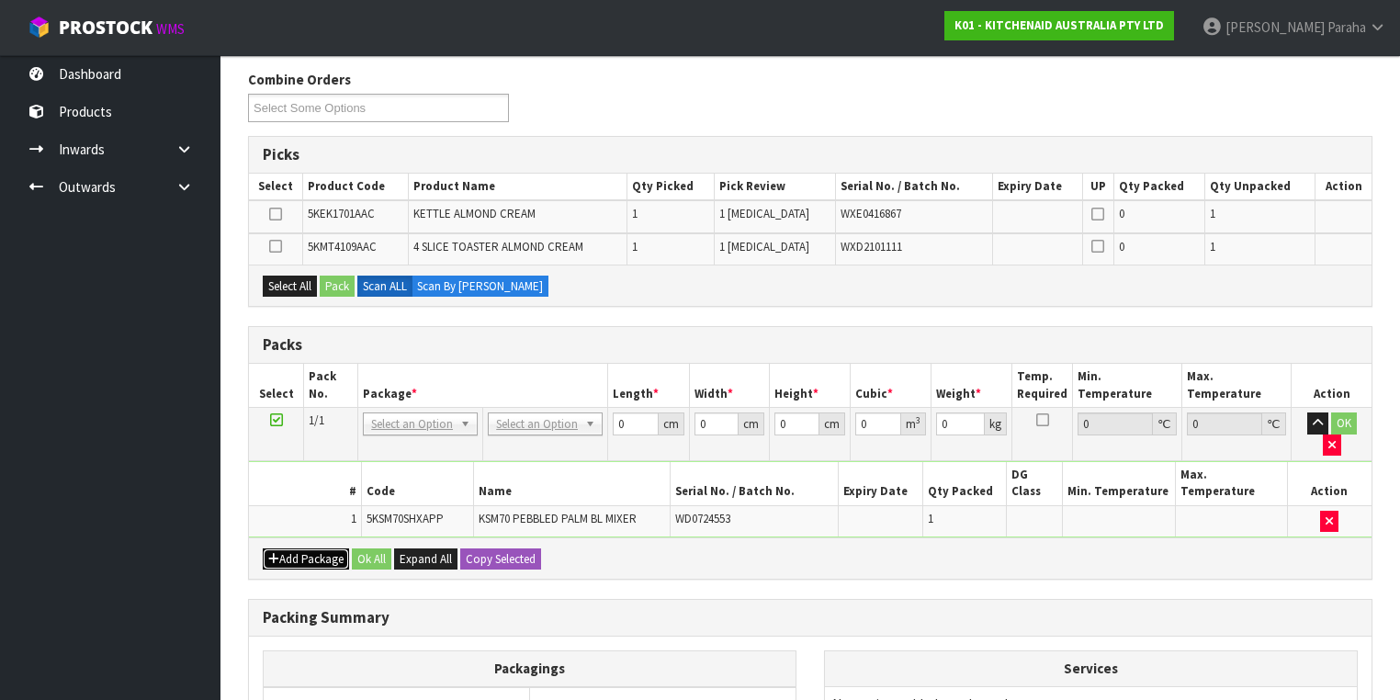
click at [302, 548] on button "Add Package" at bounding box center [306, 559] width 86 height 22
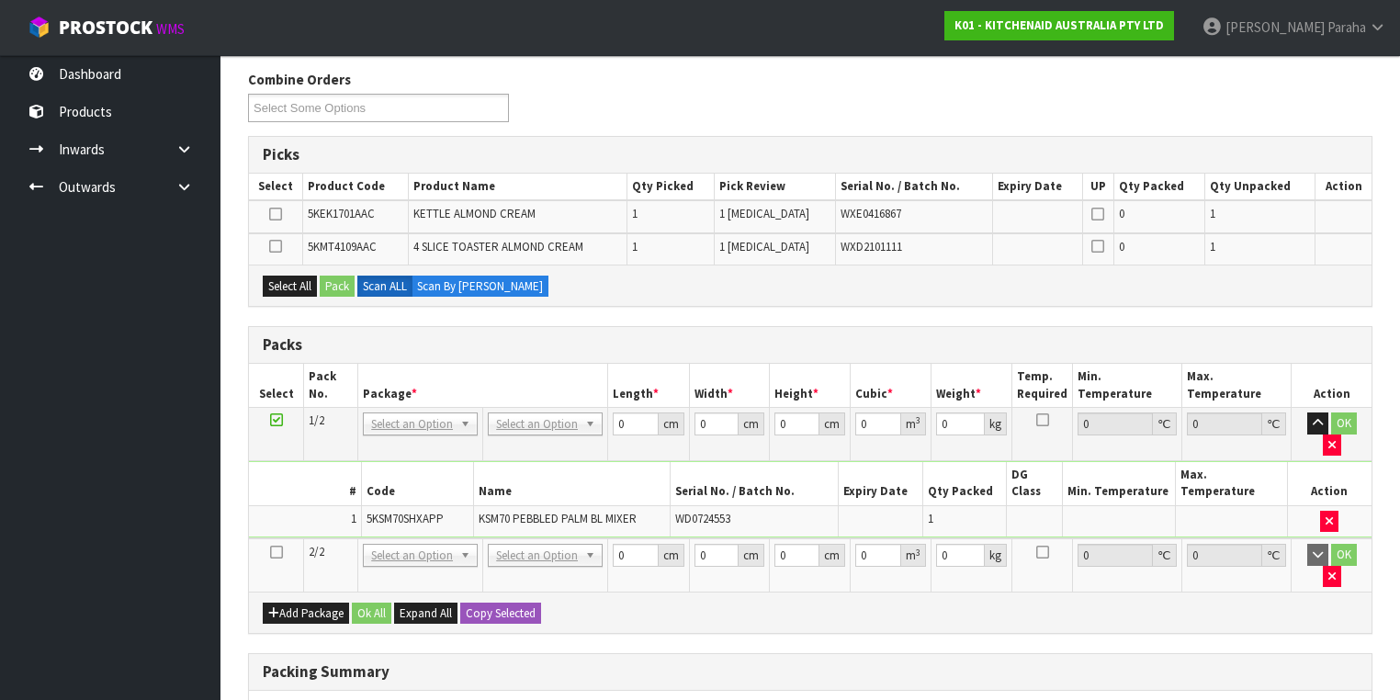
click at [276, 552] on icon at bounding box center [276, 552] width 13 height 1
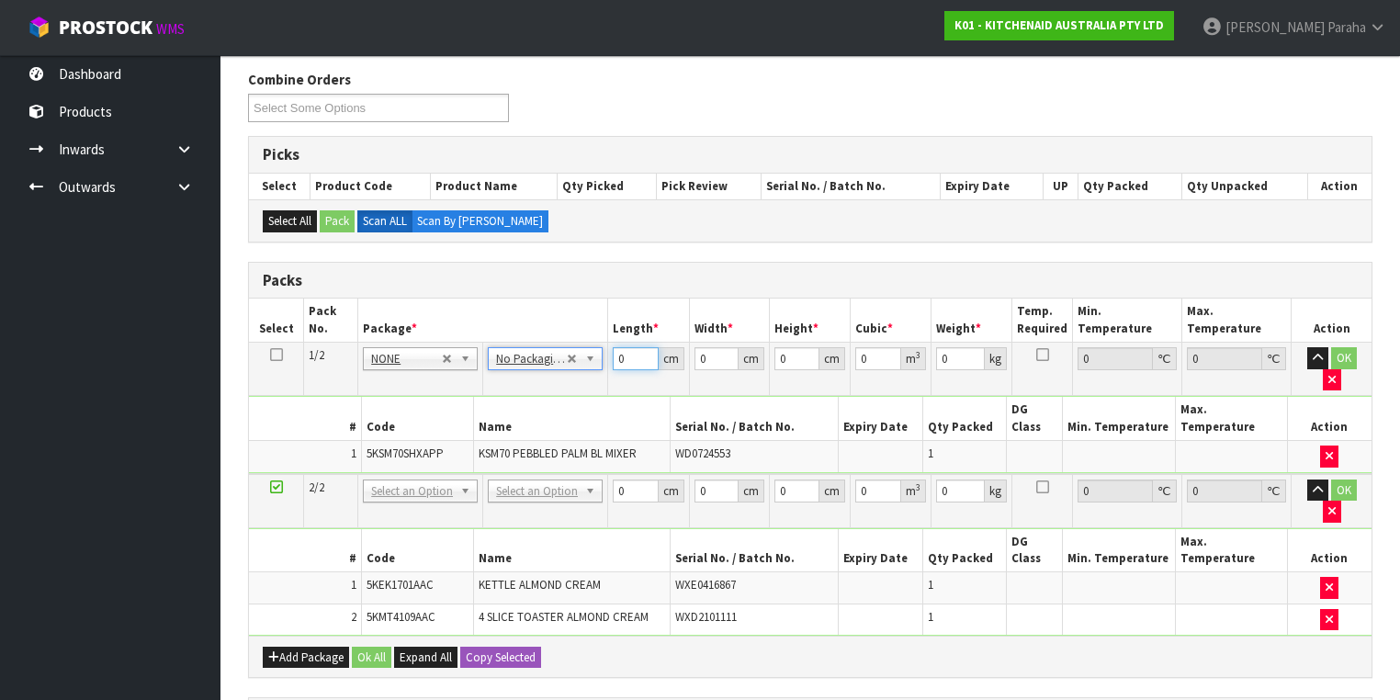
drag, startPoint x: 631, startPoint y: 355, endPoint x: 617, endPoint y: 350, distance: 14.5
click at [617, 353] on input "0" at bounding box center [635, 358] width 45 height 23
type input "44"
type input "35"
type input "5"
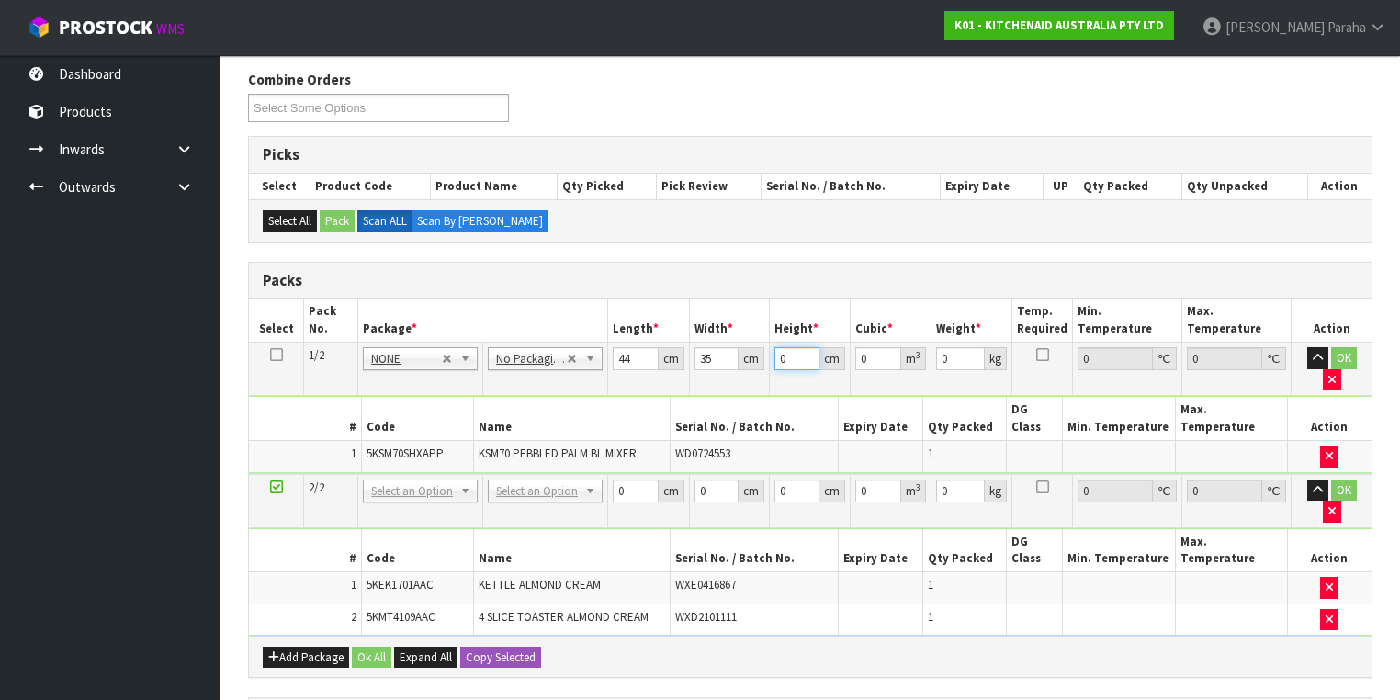
type input "0.0077"
type input "51"
type input "0.07854"
type input "51"
type input "16"
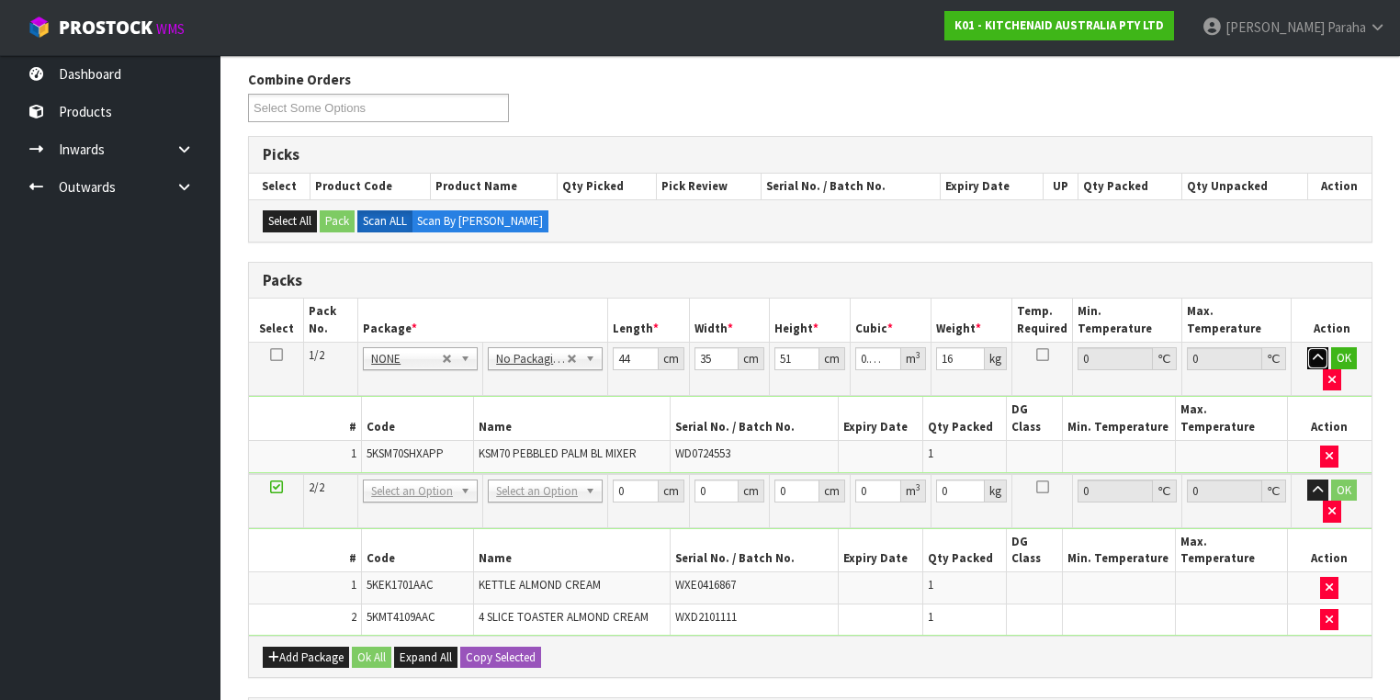
click at [1307, 347] on button "button" at bounding box center [1317, 358] width 21 height 22
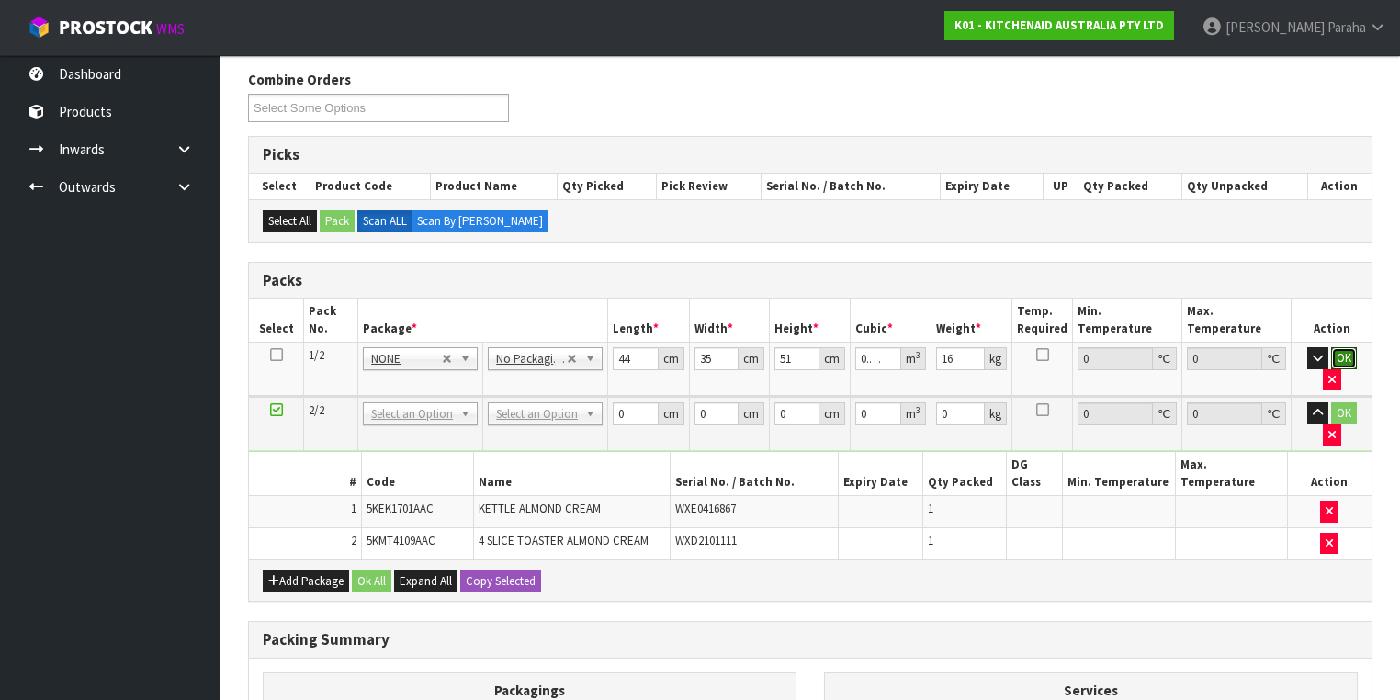
click button "OK" at bounding box center [1344, 358] width 26 height 22
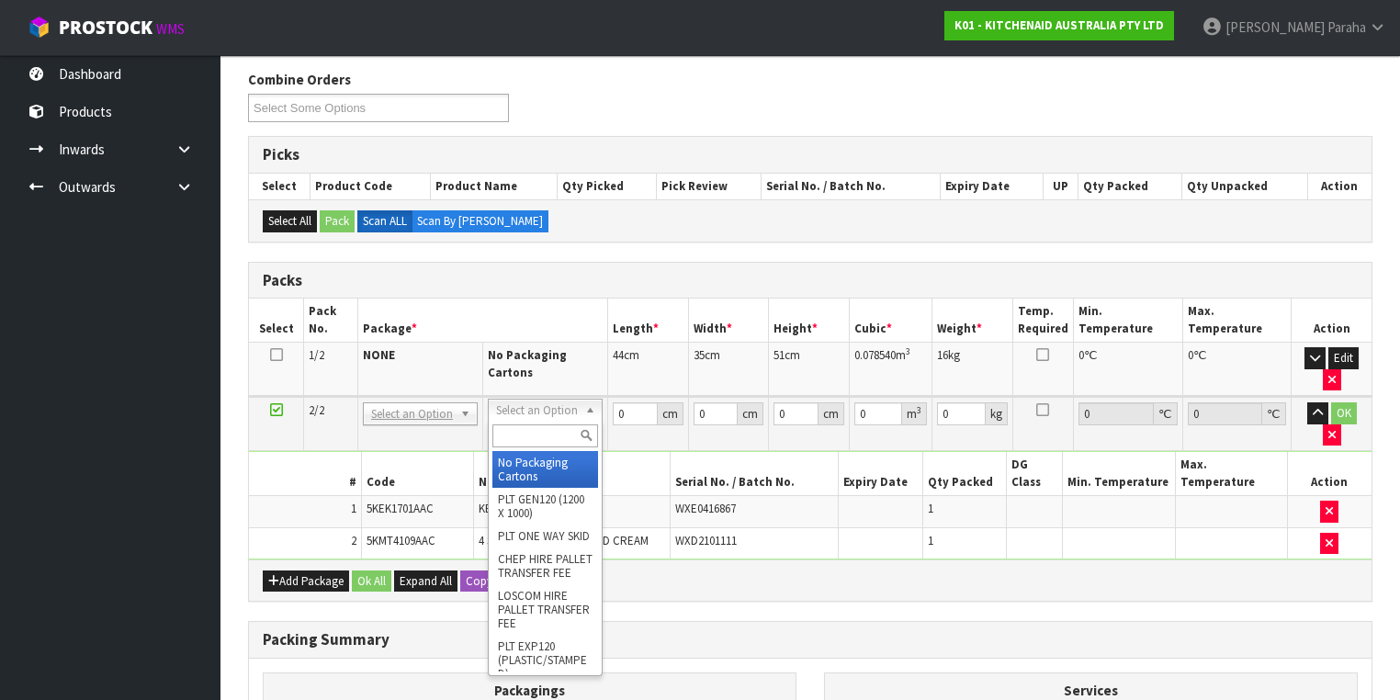
click at [555, 427] on input "text" at bounding box center [545, 435] width 106 height 23
type input "OC"
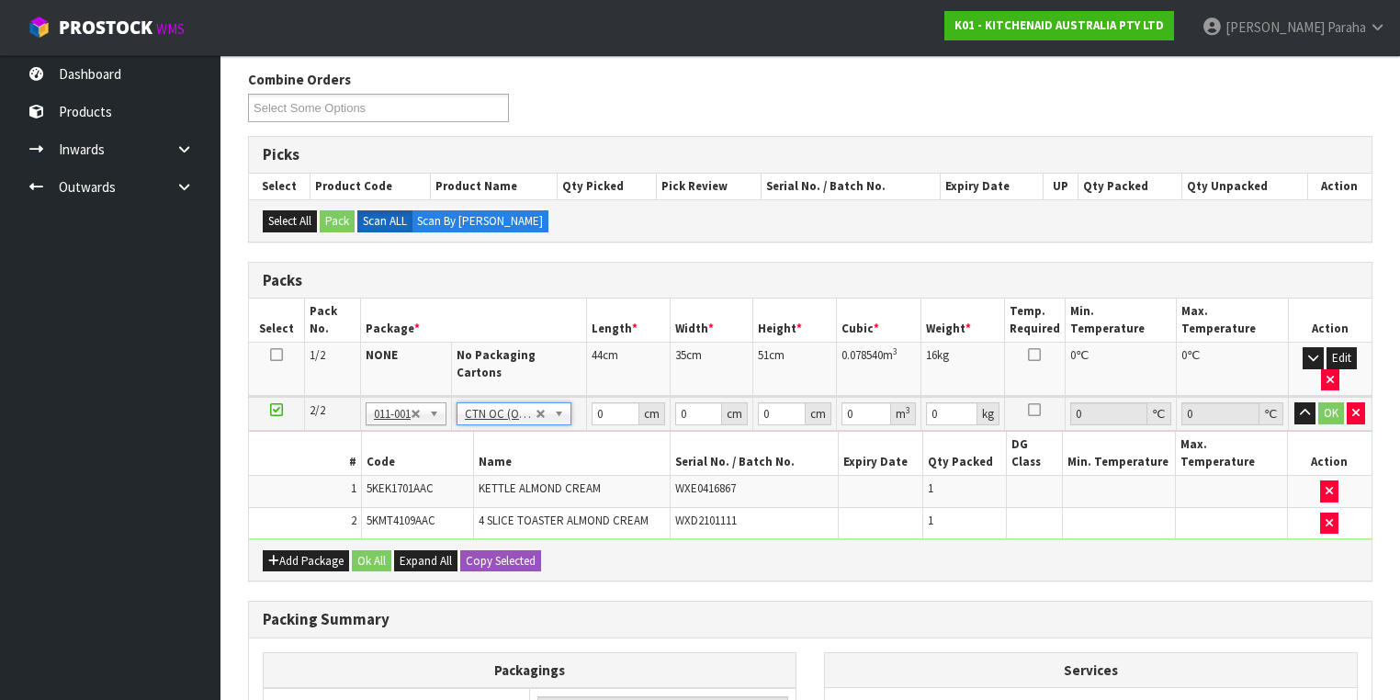
type input "6.55"
drag, startPoint x: 600, startPoint y: 387, endPoint x: 558, endPoint y: 397, distance: 42.5
click at [558, 397] on tr "2/2 NONE 007-001 007-002 007-004 007-009 007-013 007-014 007-015 007-017 007-01…" at bounding box center [810, 414] width 1122 height 34
type input "76"
type input "38"
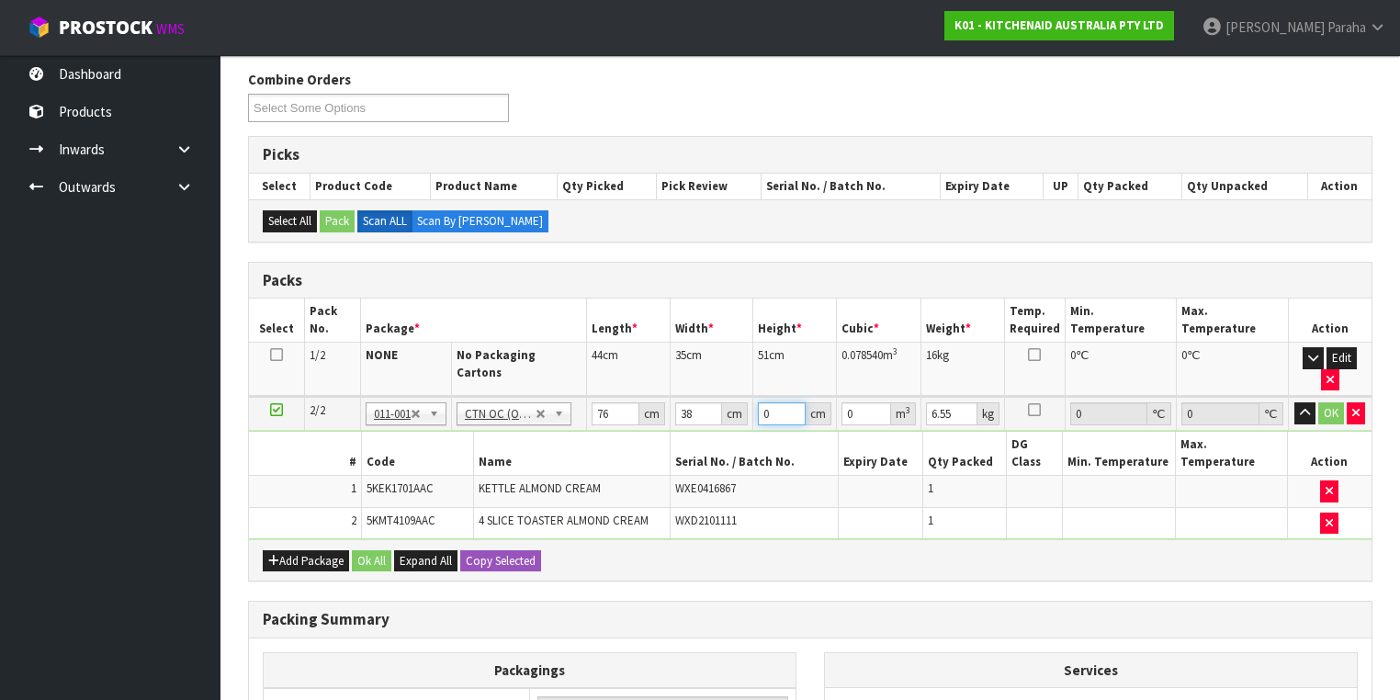
type input "2"
type input "0.005776"
type input "29"
type input "0.083752"
type input "29"
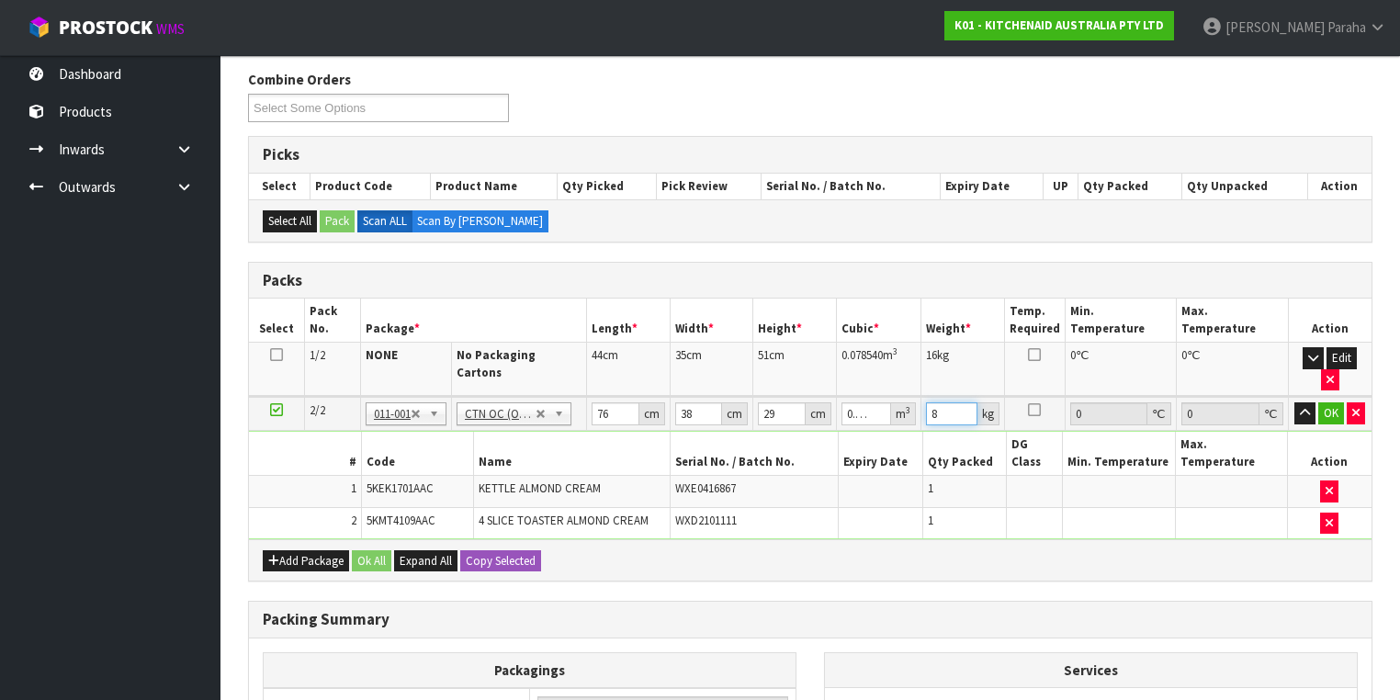
type input "8"
click at [1294, 402] on button "button" at bounding box center [1304, 413] width 21 height 22
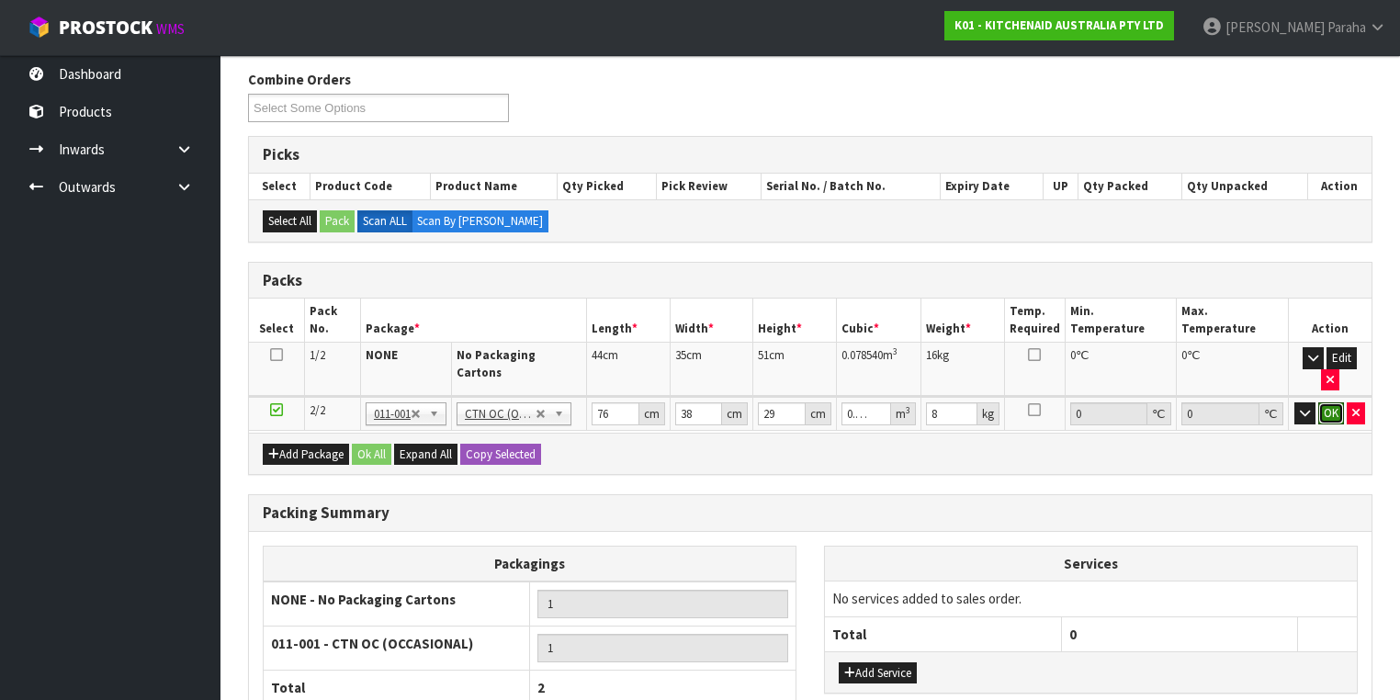
click button "OK" at bounding box center [1331, 413] width 26 height 22
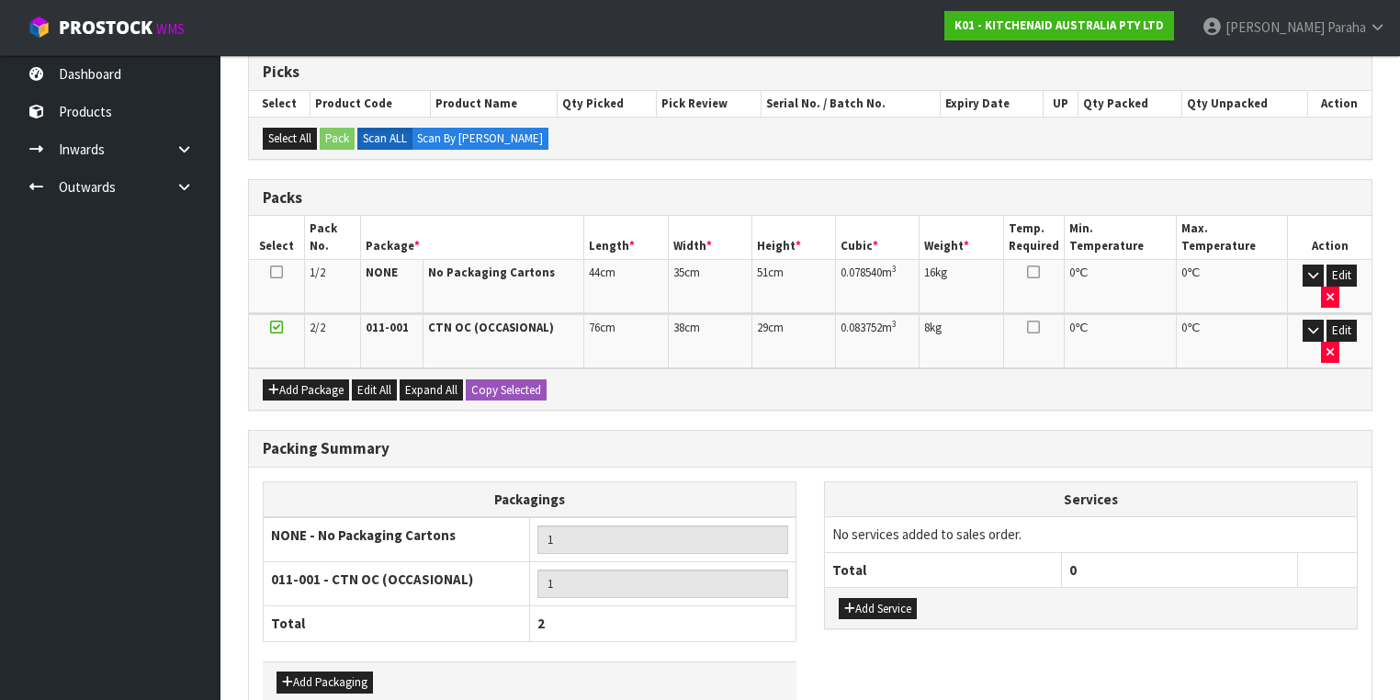
scroll to position [355, 0]
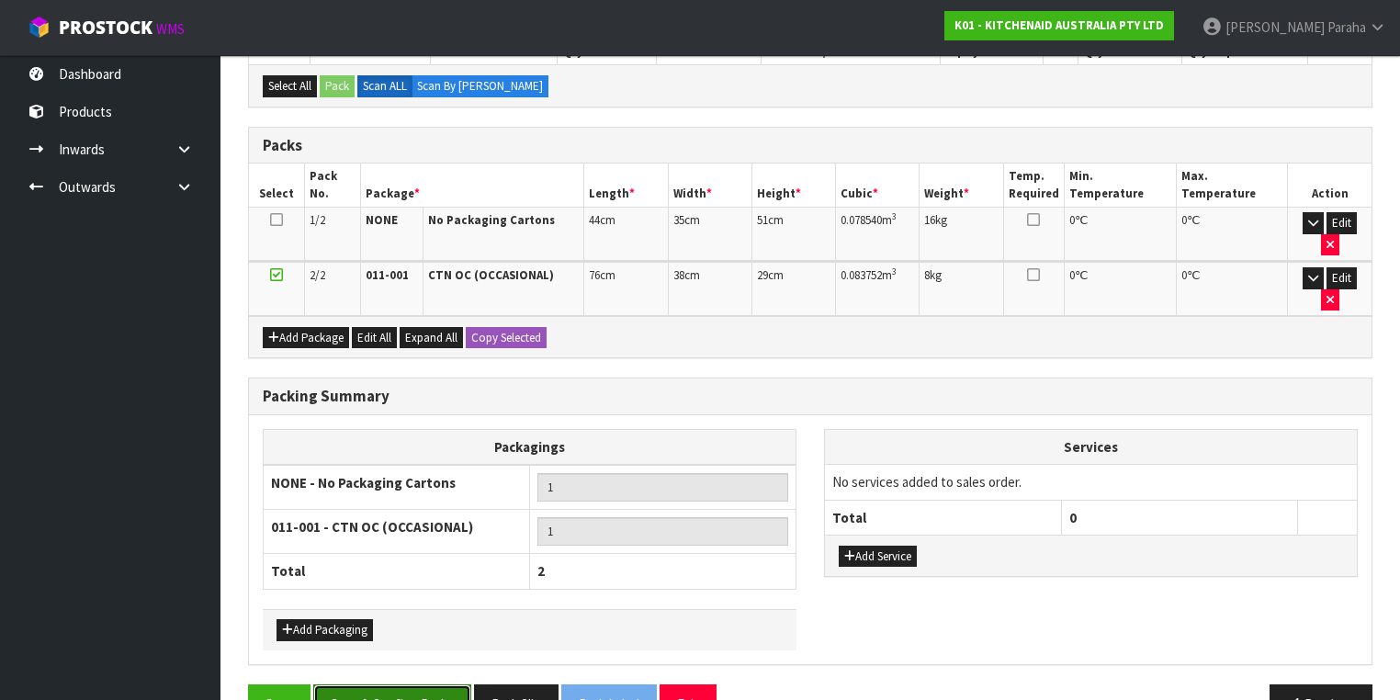
click at [426, 684] on button "Save & Confirm Packs" at bounding box center [392, 703] width 158 height 39
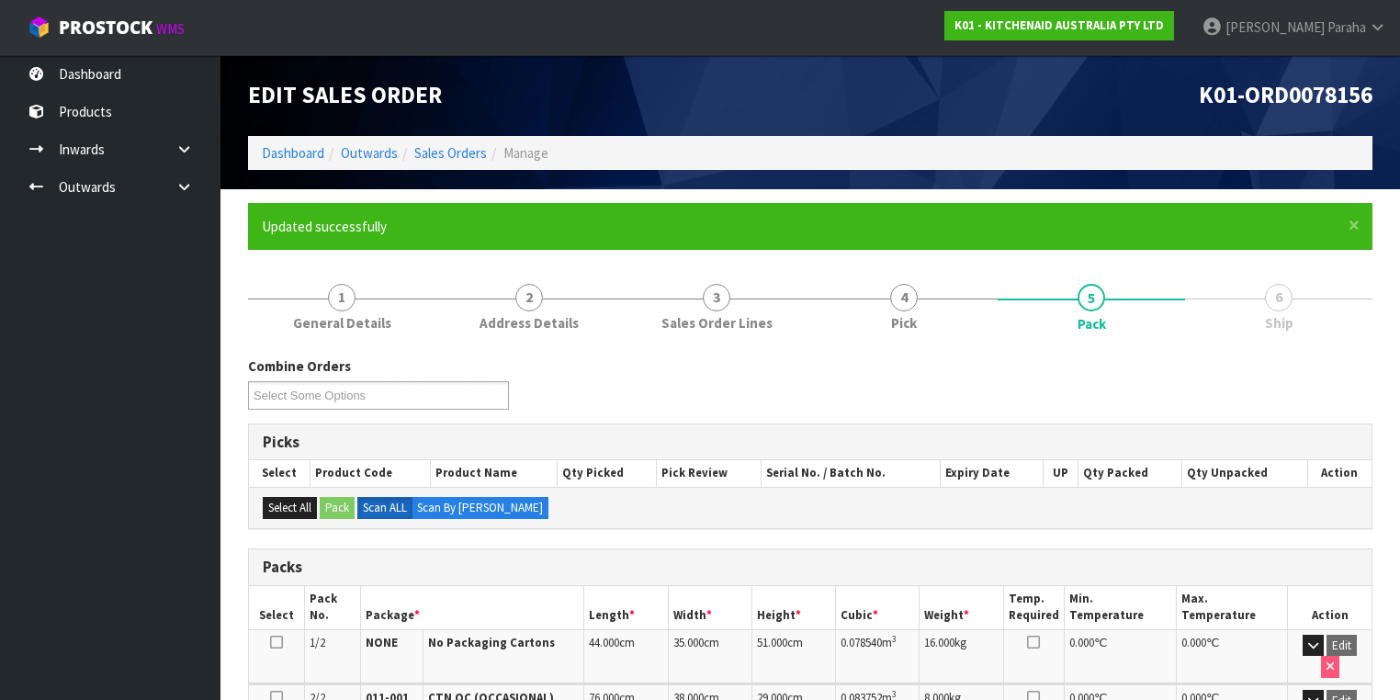
scroll to position [381, 0]
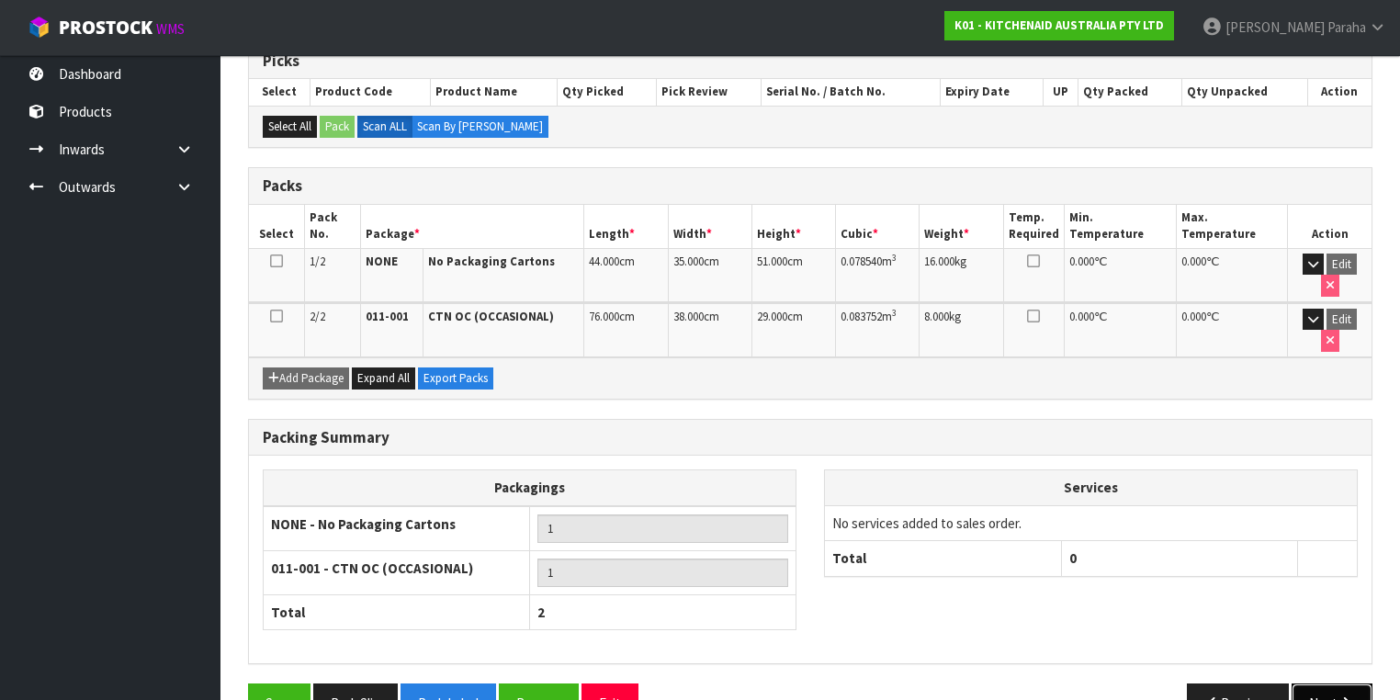
click at [1330, 683] on button "Next" at bounding box center [1331, 702] width 81 height 39
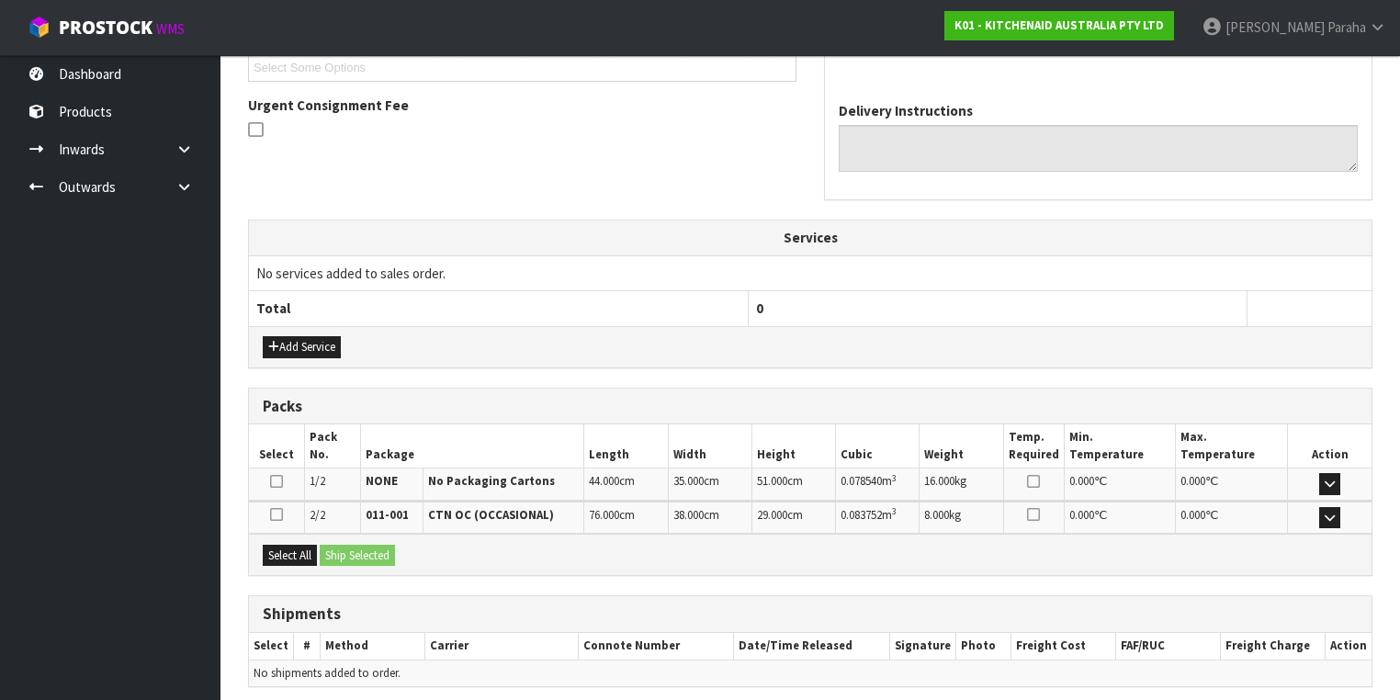
scroll to position [577, 0]
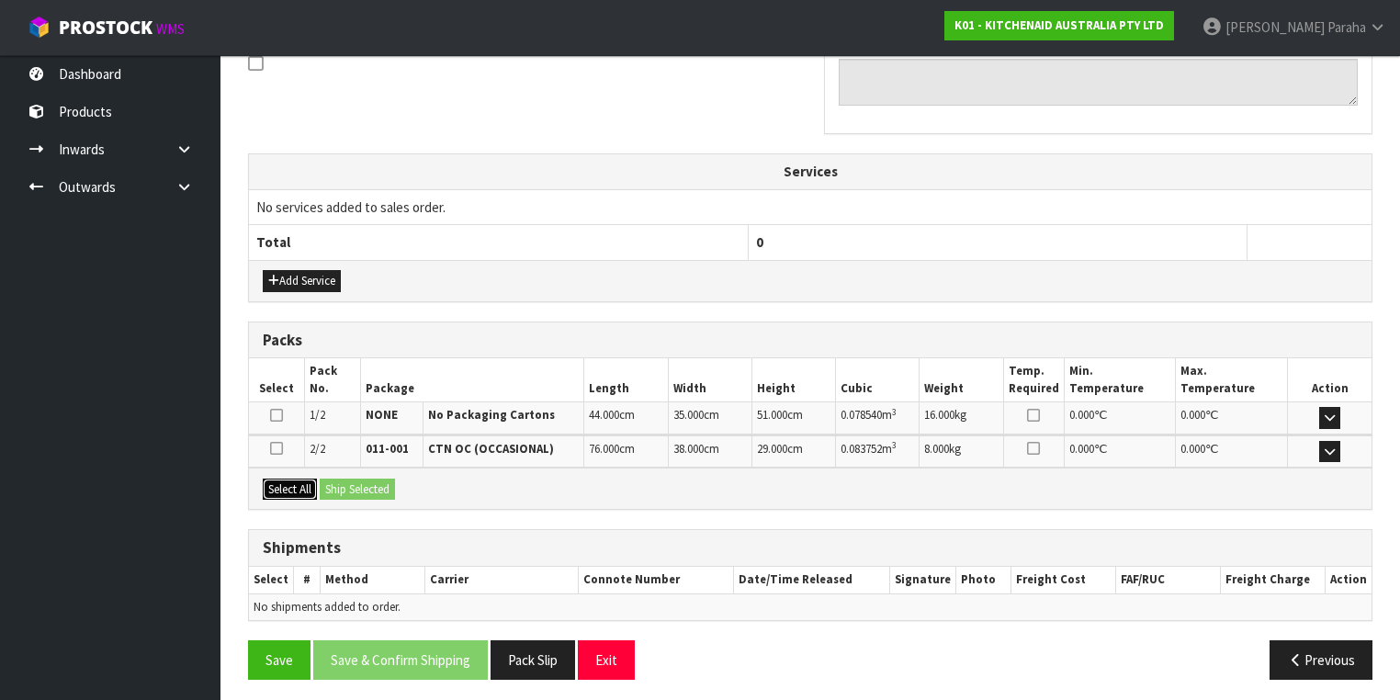
click at [287, 479] on button "Select All" at bounding box center [290, 490] width 54 height 22
click at [345, 481] on button "Ship Selected" at bounding box center [357, 490] width 75 height 22
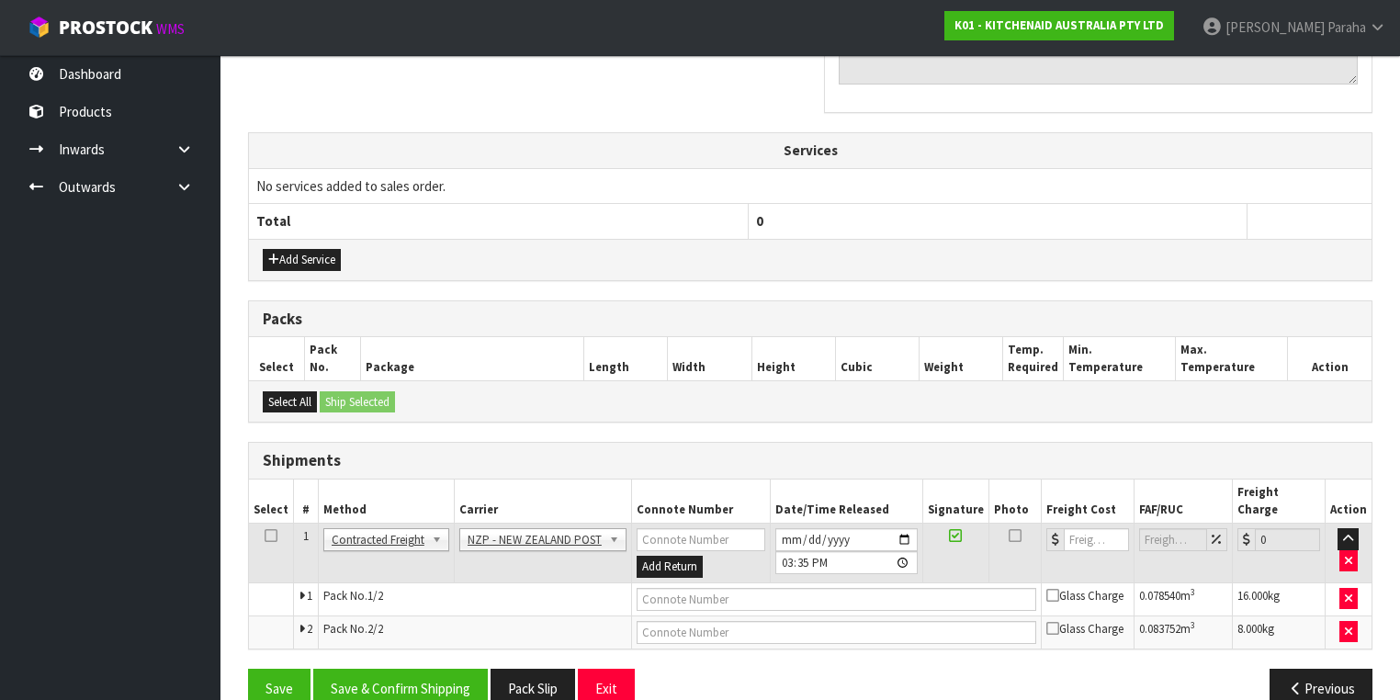
scroll to position [610, 0]
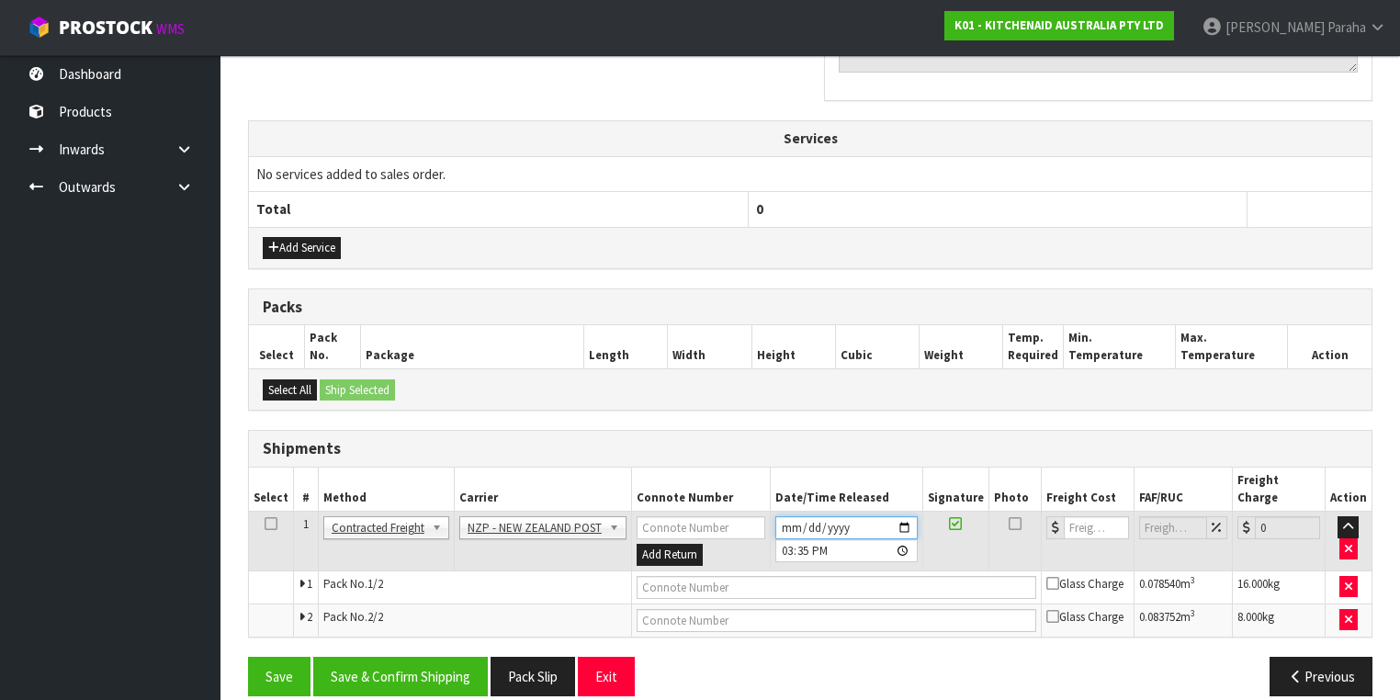
click at [907, 516] on input "[DATE]" at bounding box center [846, 527] width 142 height 23
type input "2025-08-25"
click at [426, 657] on button "Save & Confirm Shipping" at bounding box center [400, 676] width 175 height 39
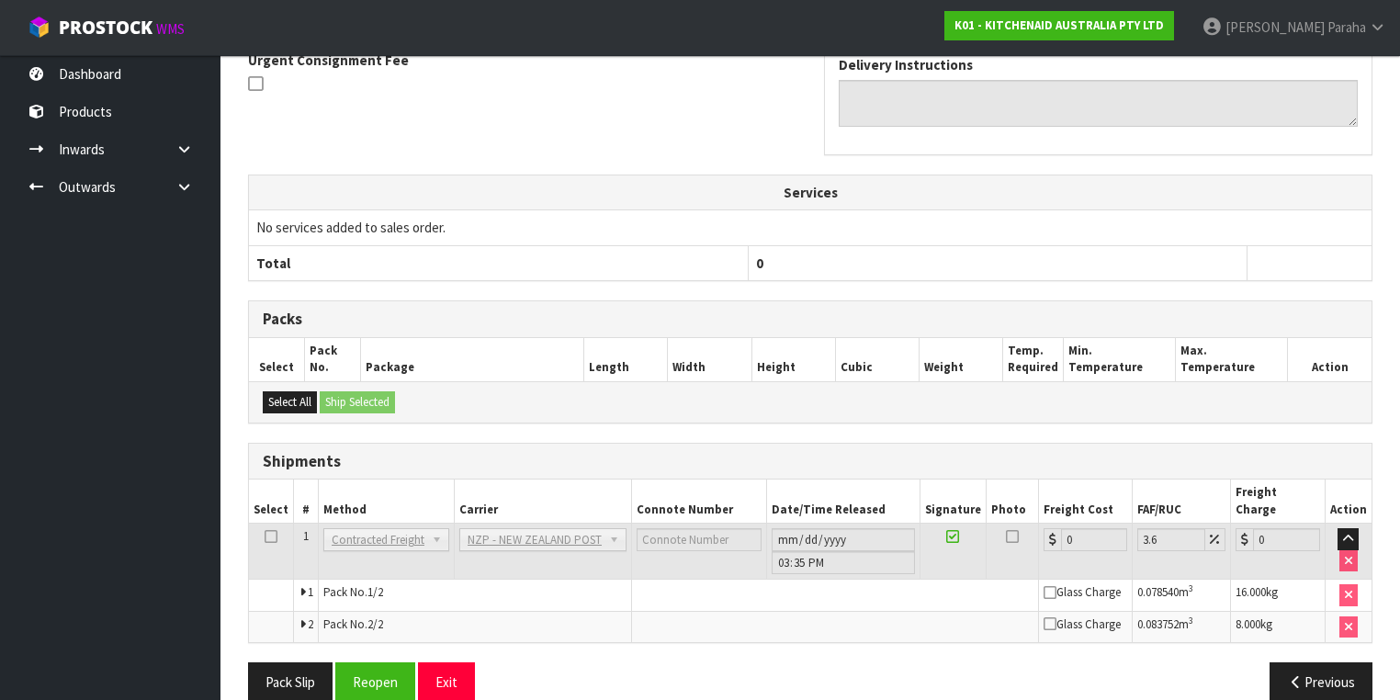
scroll to position [582, 0]
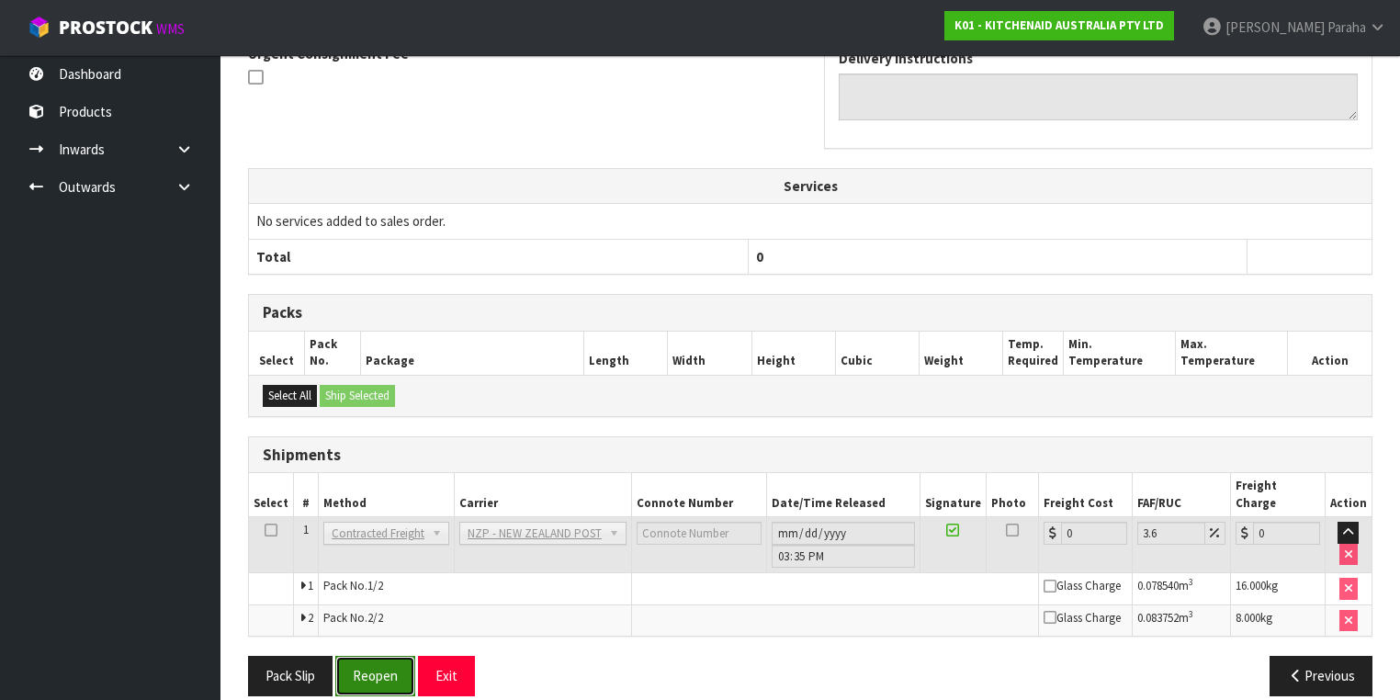
click at [375, 657] on button "Reopen" at bounding box center [375, 675] width 80 height 39
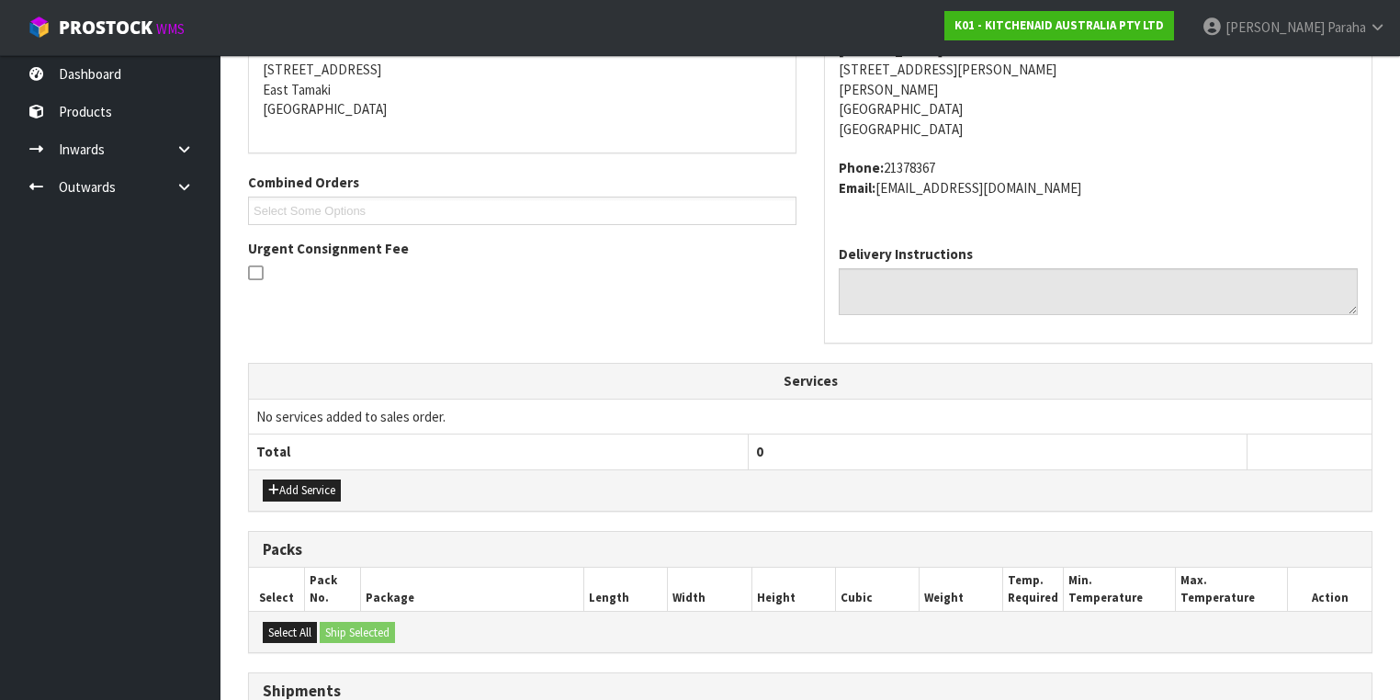
scroll to position [626, 0]
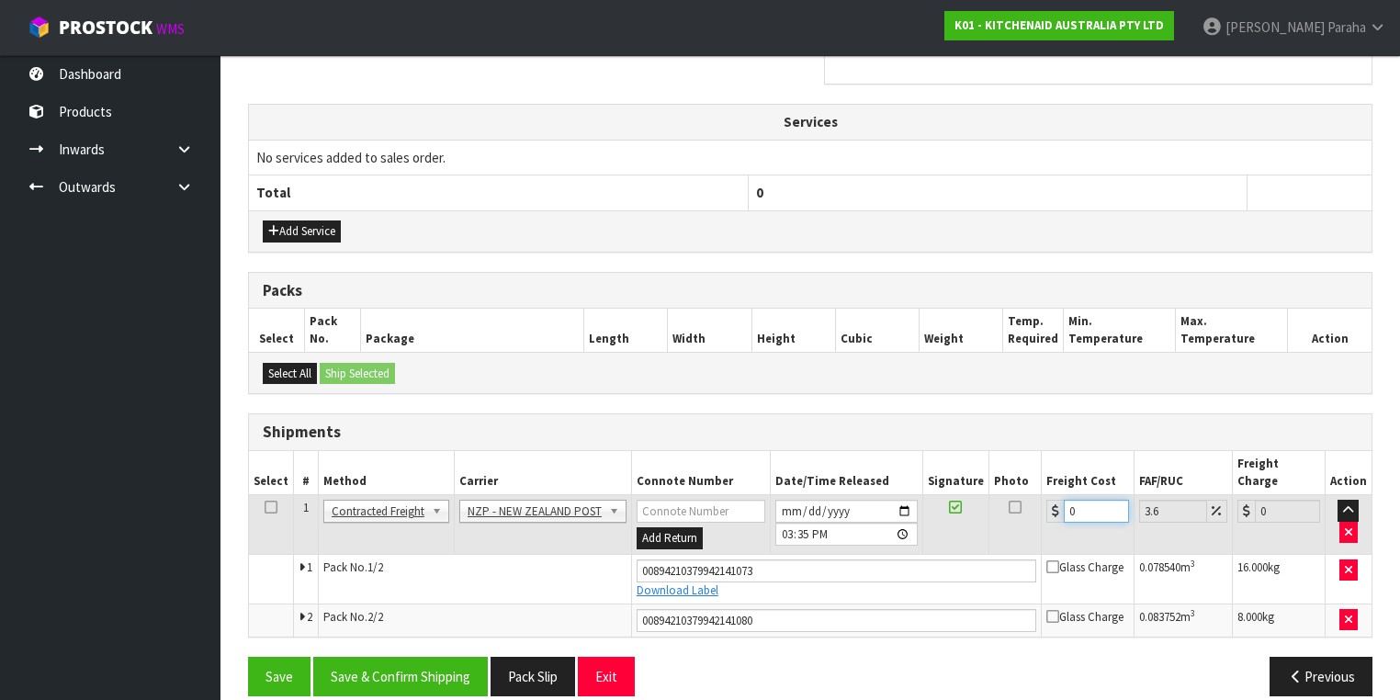
drag, startPoint x: 1080, startPoint y: 490, endPoint x: 1010, endPoint y: 491, distance: 69.8
click at [1010, 495] on tr "1 Client Local Pickup Customer Local Pickup Company Freight Contracted Freight …" at bounding box center [810, 525] width 1122 height 60
type input "2"
type input "2.07"
type input "27"
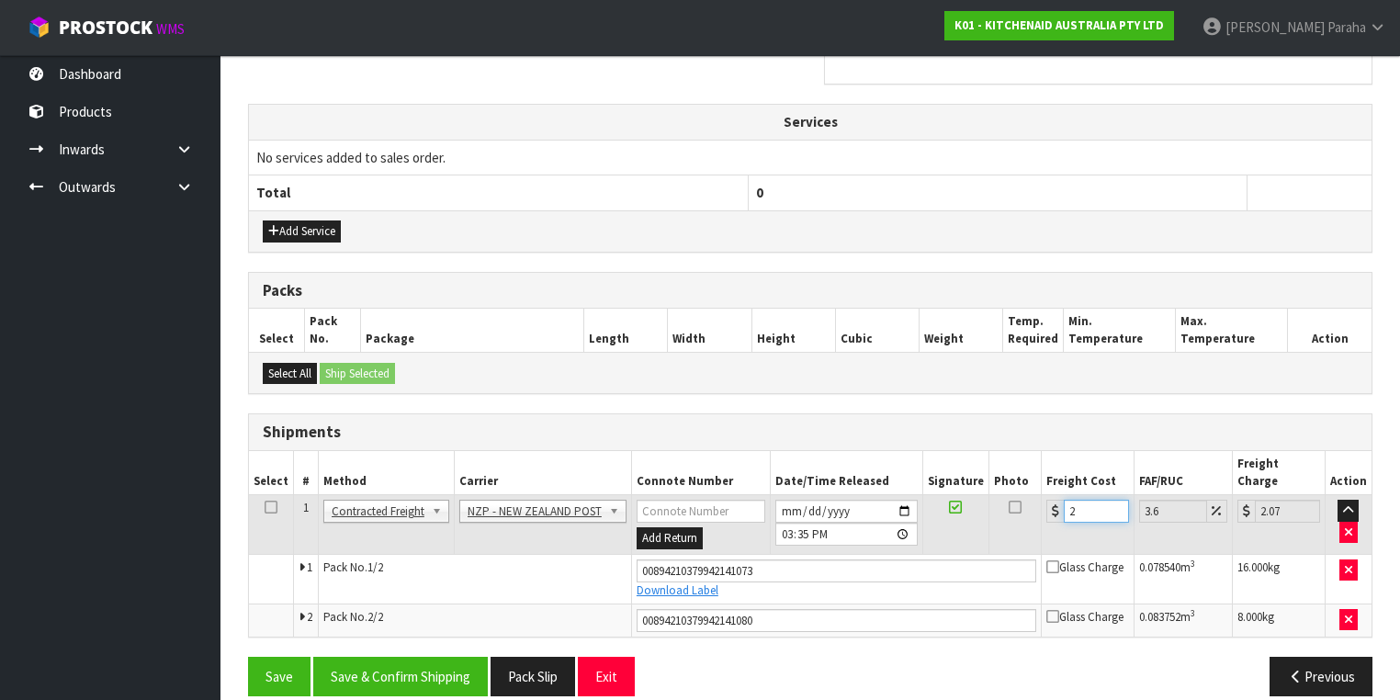
type input "27.97"
type input "27.4"
type input "28.39"
type input "27.47"
type input "28.46"
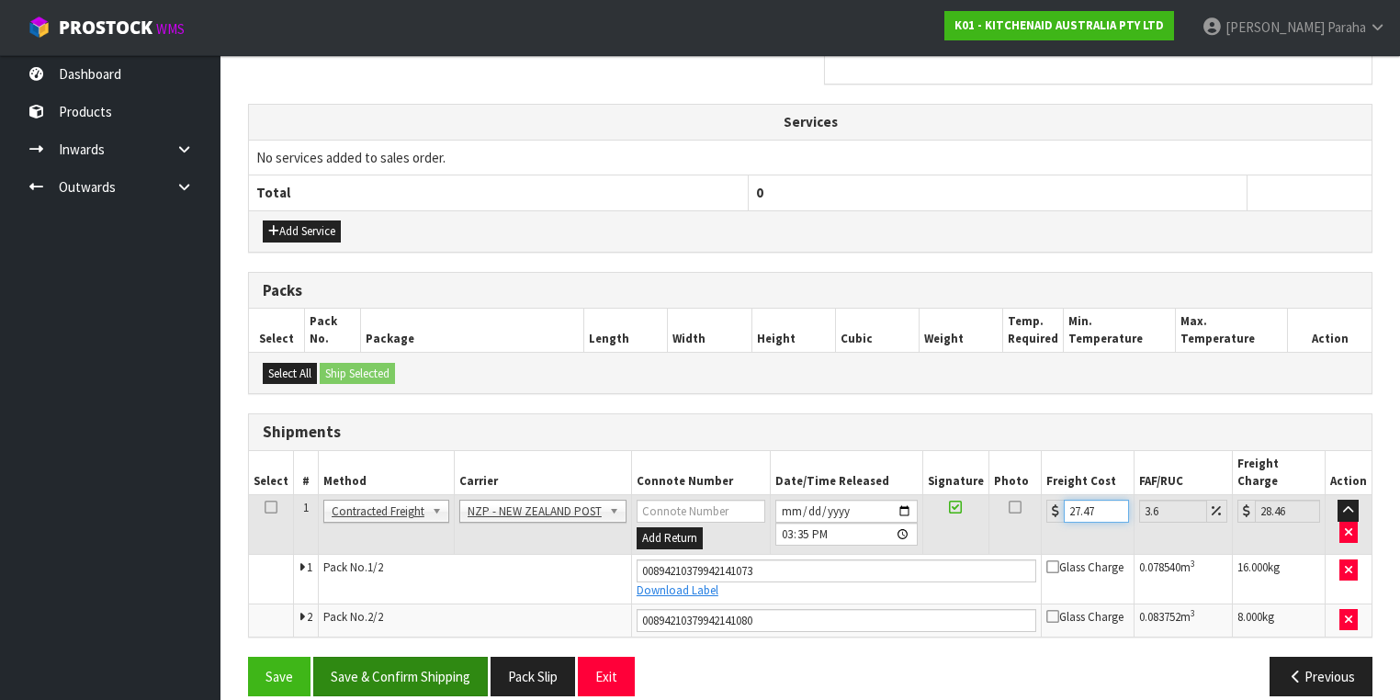
type input "27.47"
click at [400, 657] on button "Save & Confirm Shipping" at bounding box center [400, 676] width 175 height 39
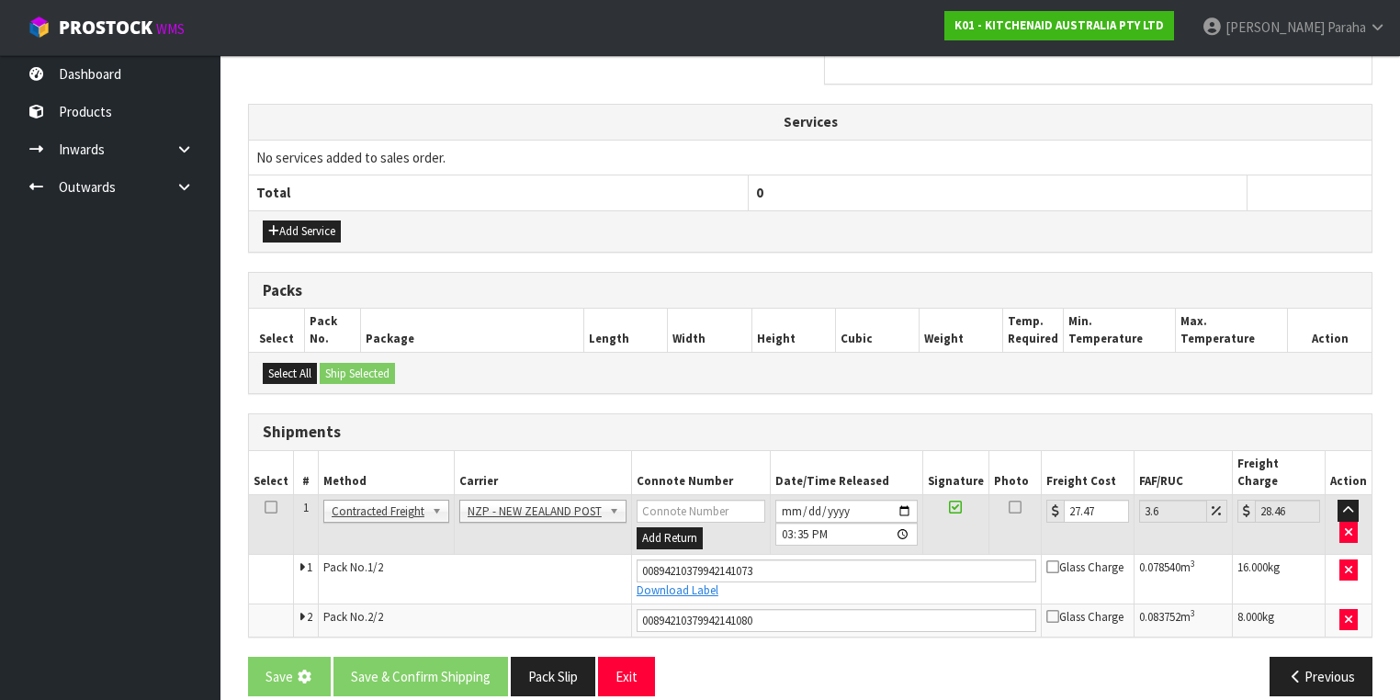
scroll to position [0, 0]
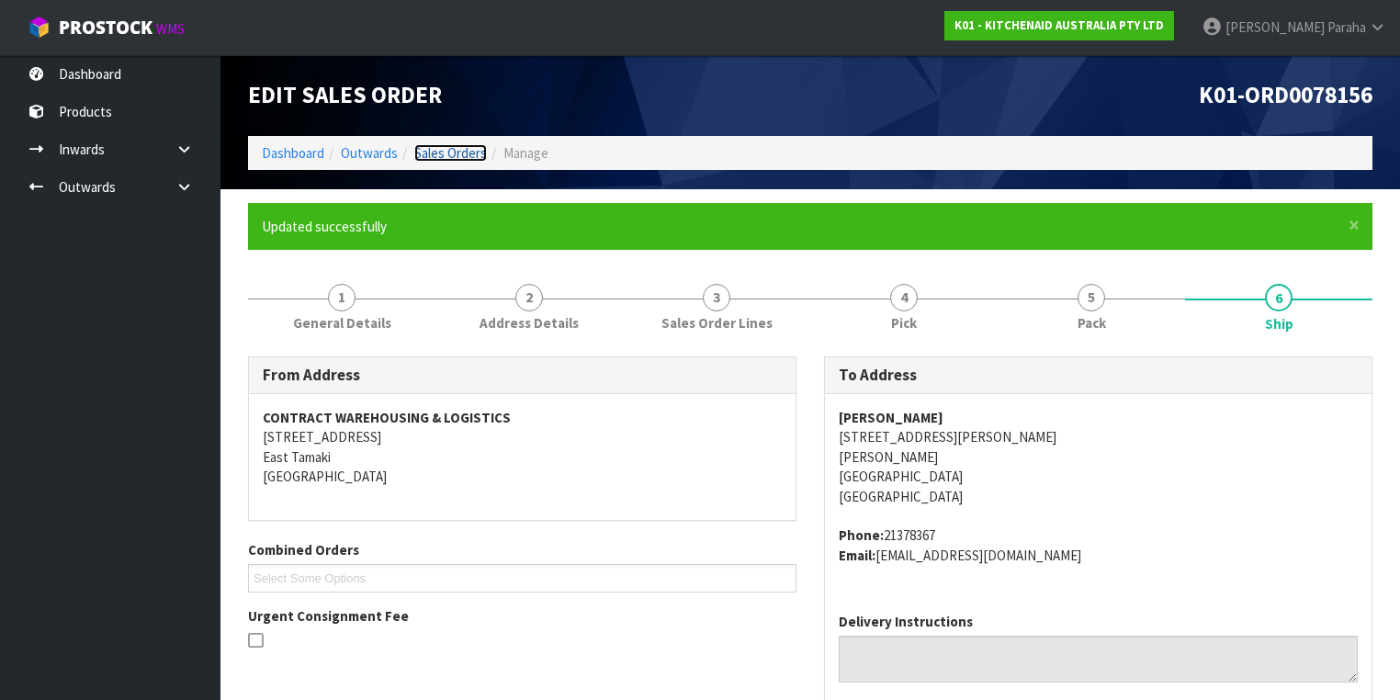
click at [456, 154] on link "Sales Orders" at bounding box center [450, 152] width 73 height 17
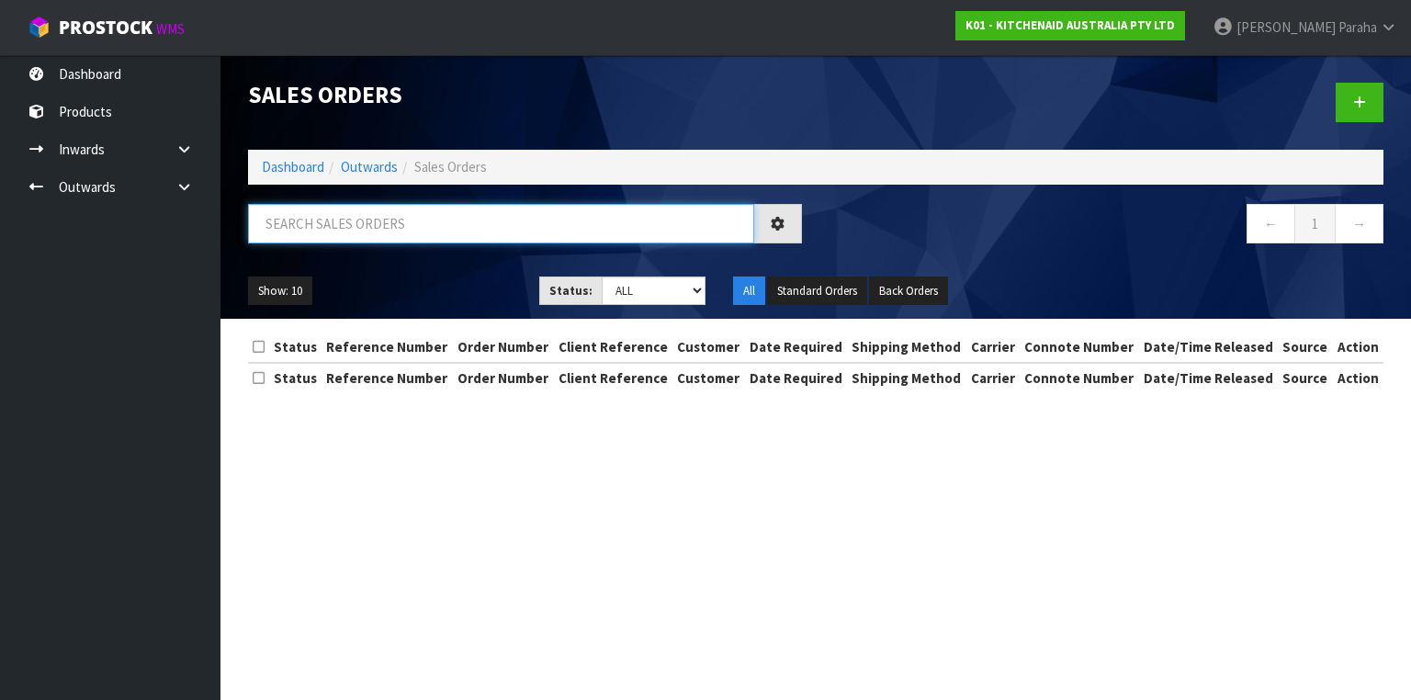
click at [437, 208] on input "text" at bounding box center [501, 223] width 506 height 39
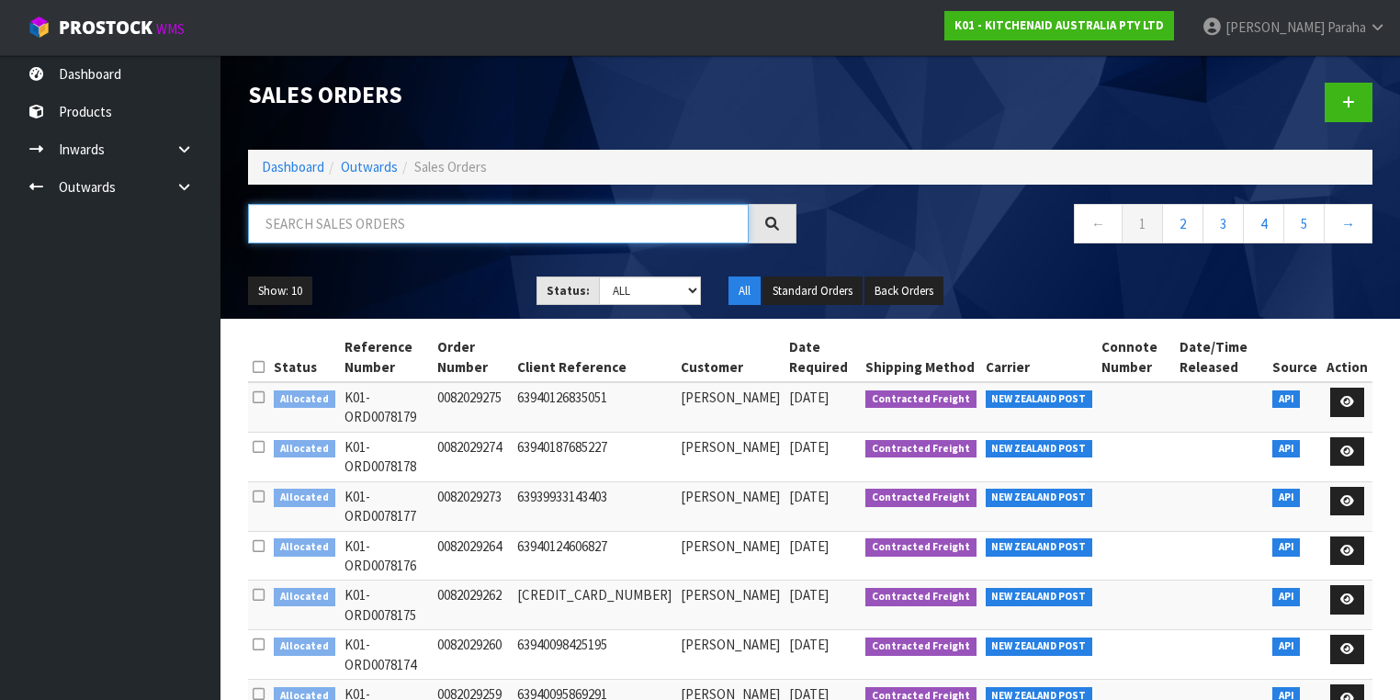
click at [423, 217] on input "text" at bounding box center [498, 223] width 501 height 39
type input "JOB-0408962"
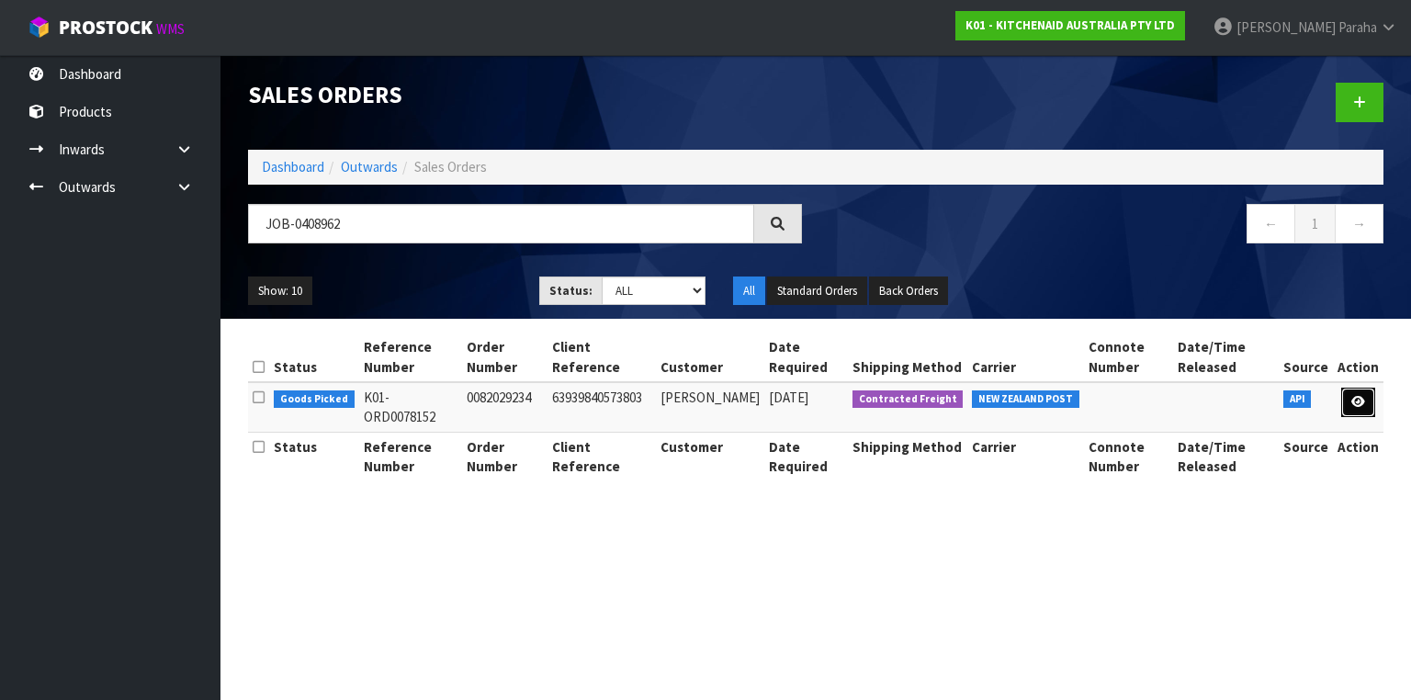
click at [1367, 403] on link at bounding box center [1358, 402] width 34 height 29
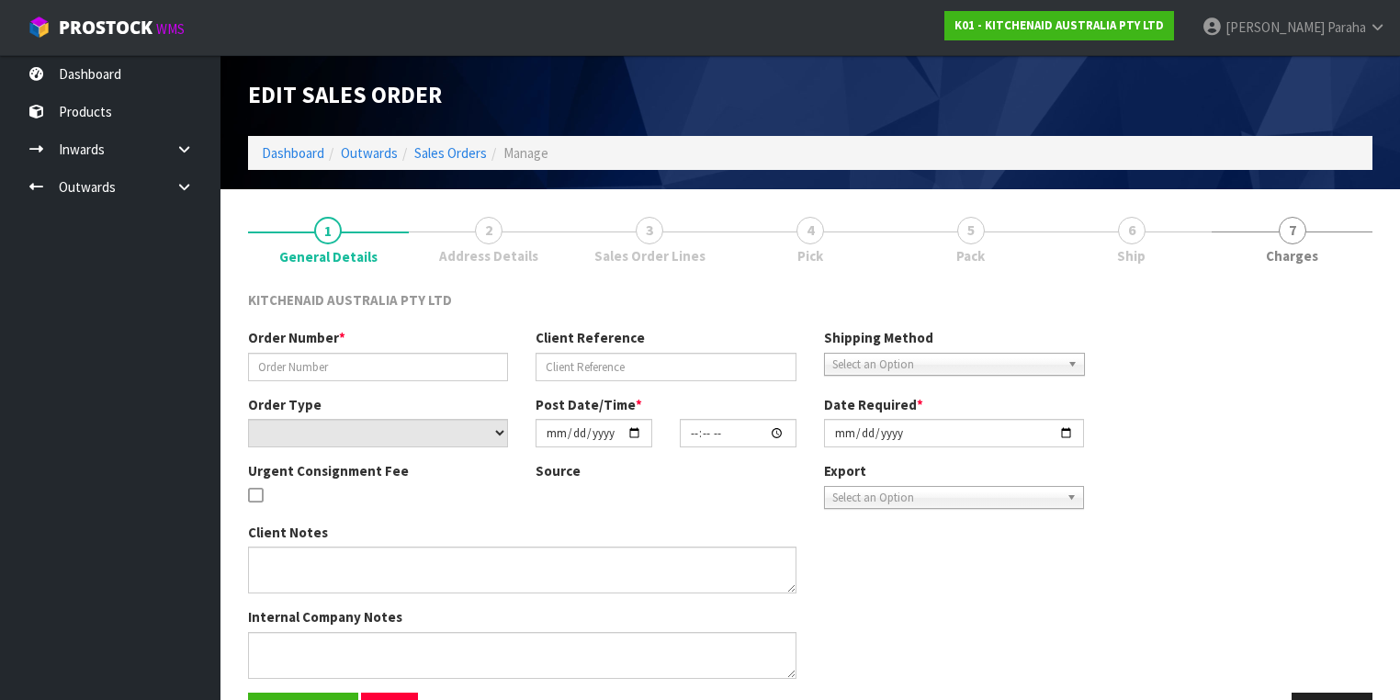
type input "0082029234"
type input "63939840573803"
select select "number:0"
type input "[DATE]"
type input "13:36:20.000"
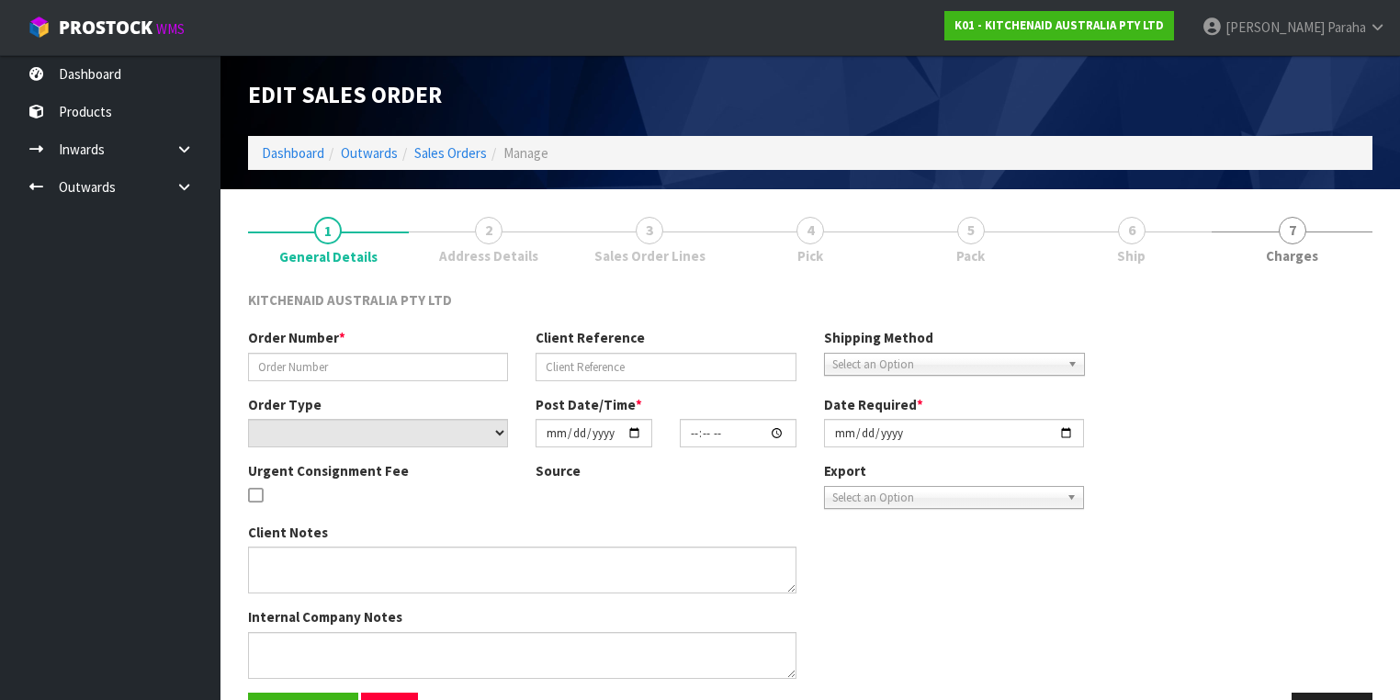
type input "[DATE]"
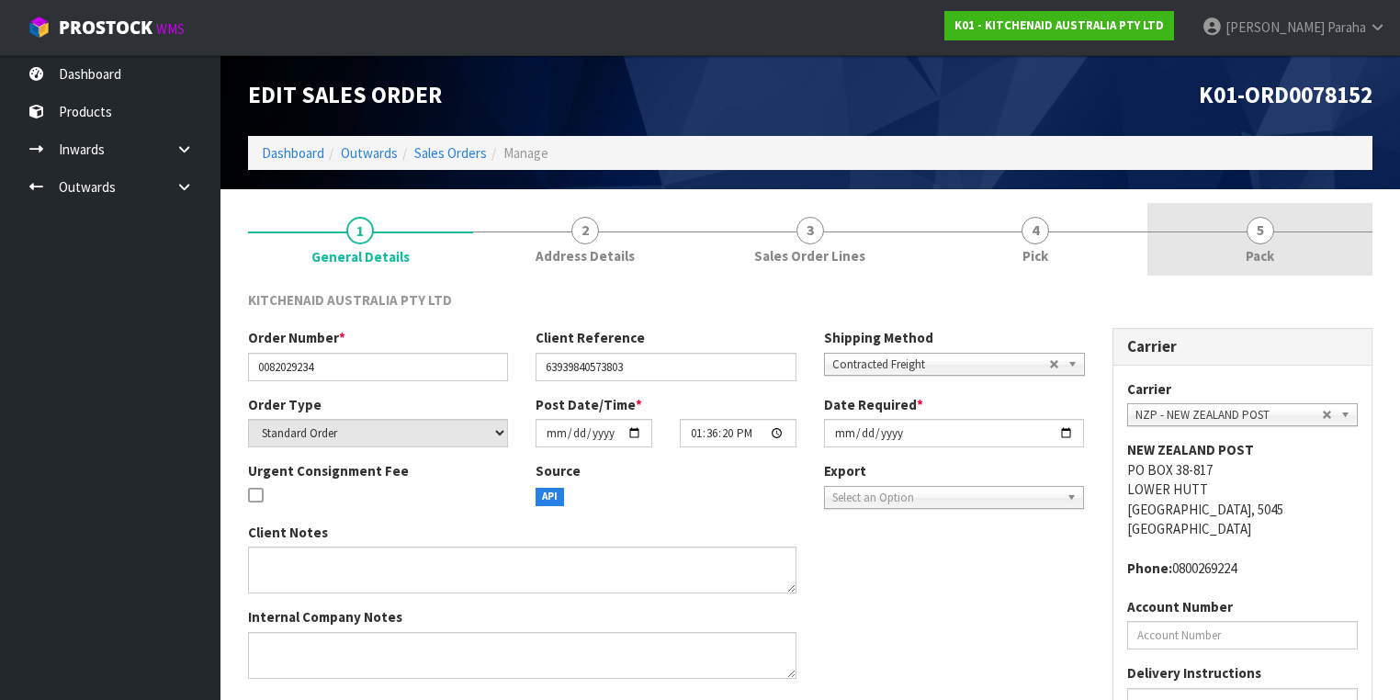
click at [1268, 234] on span "5" at bounding box center [1260, 231] width 28 height 28
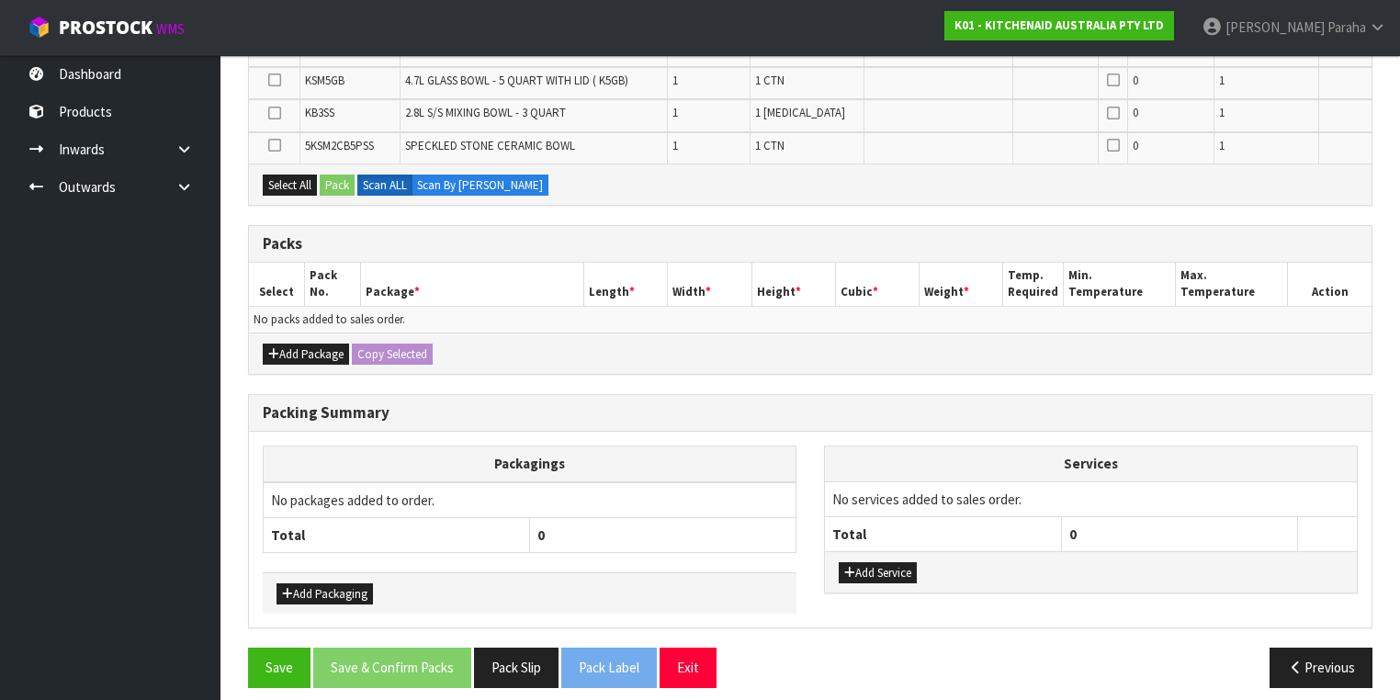
scroll to position [393, 0]
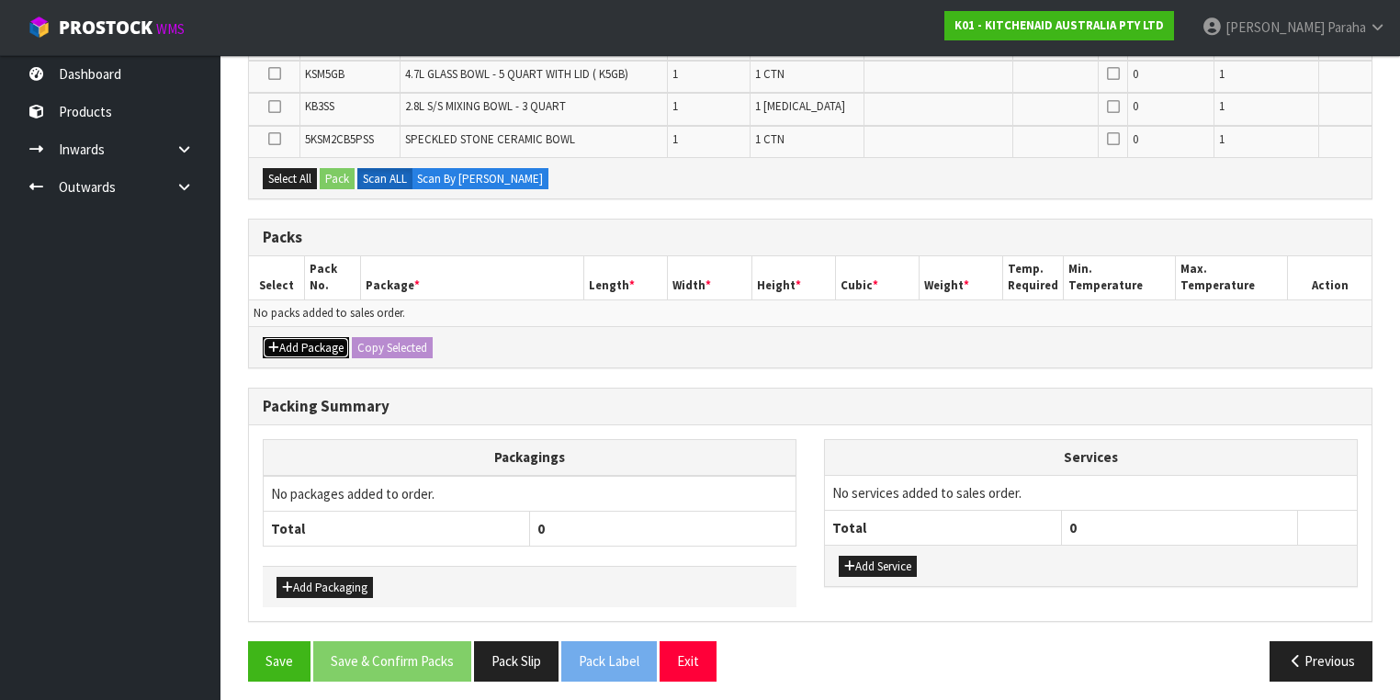
click at [311, 352] on button "Add Package" at bounding box center [306, 348] width 86 height 22
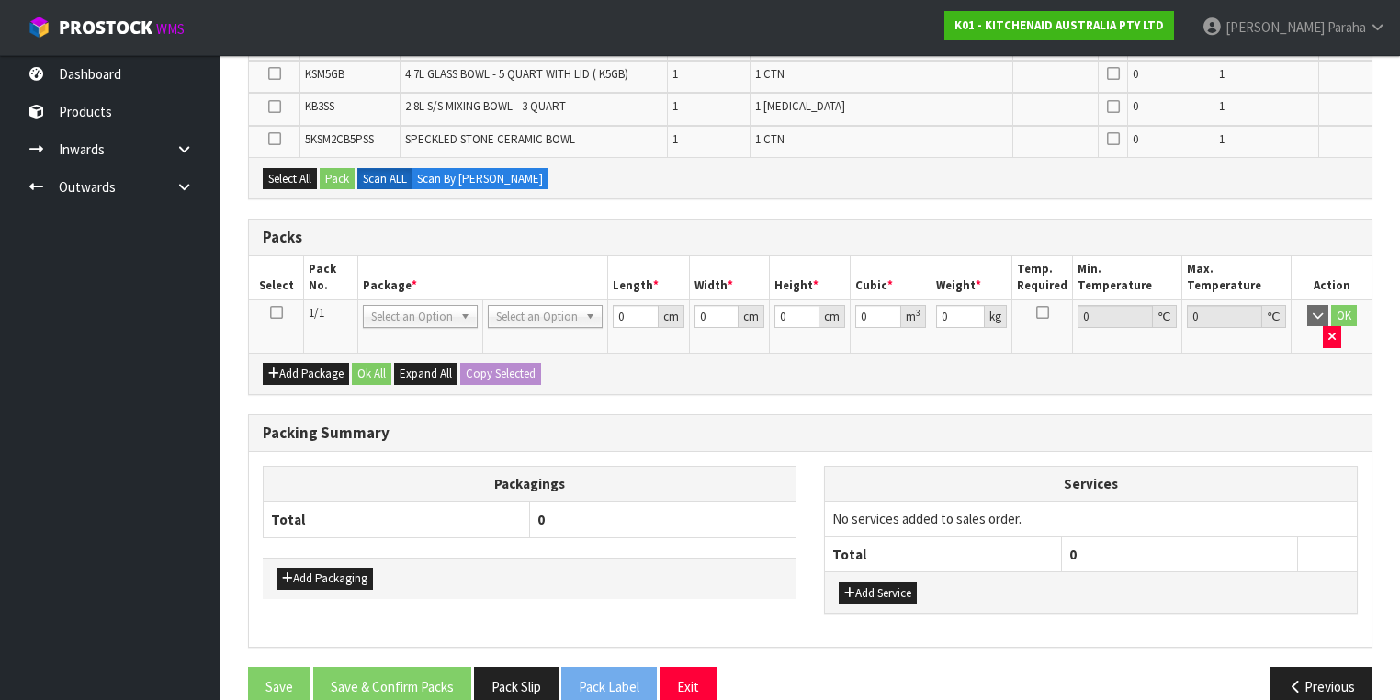
click at [279, 312] on icon at bounding box center [276, 312] width 13 height 1
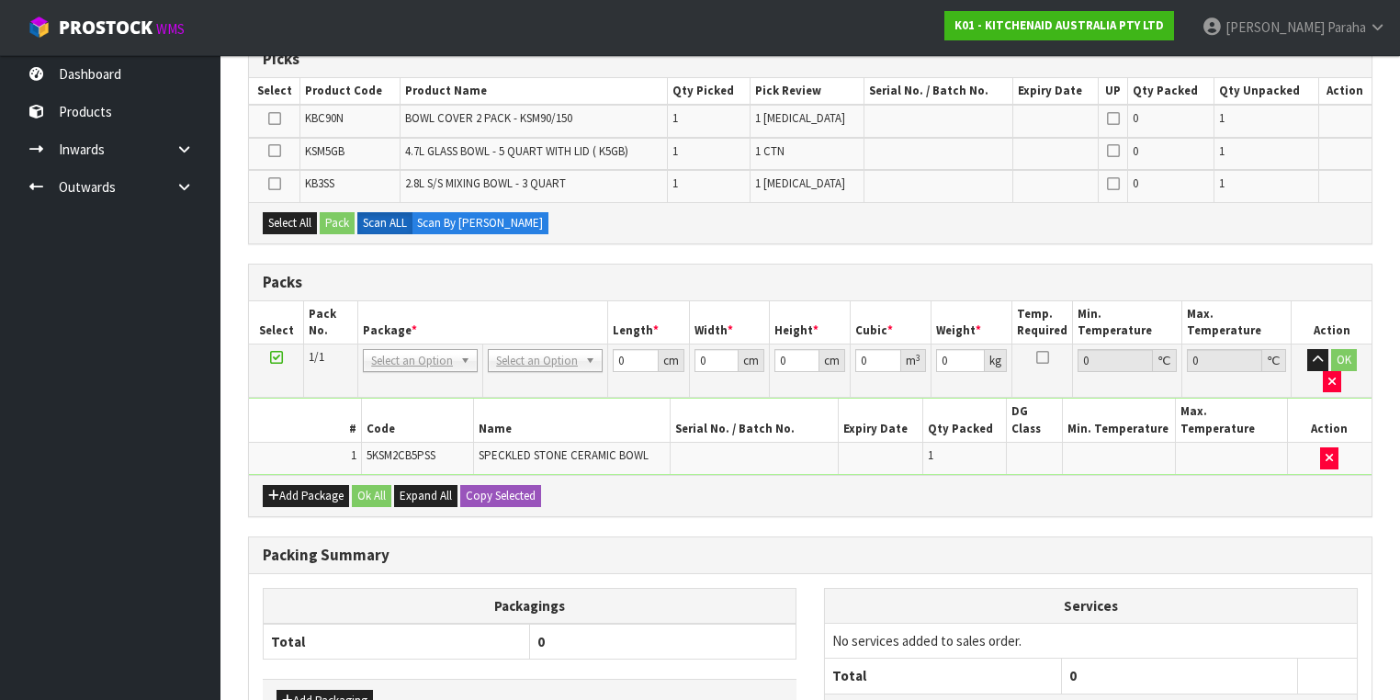
scroll to position [246, 0]
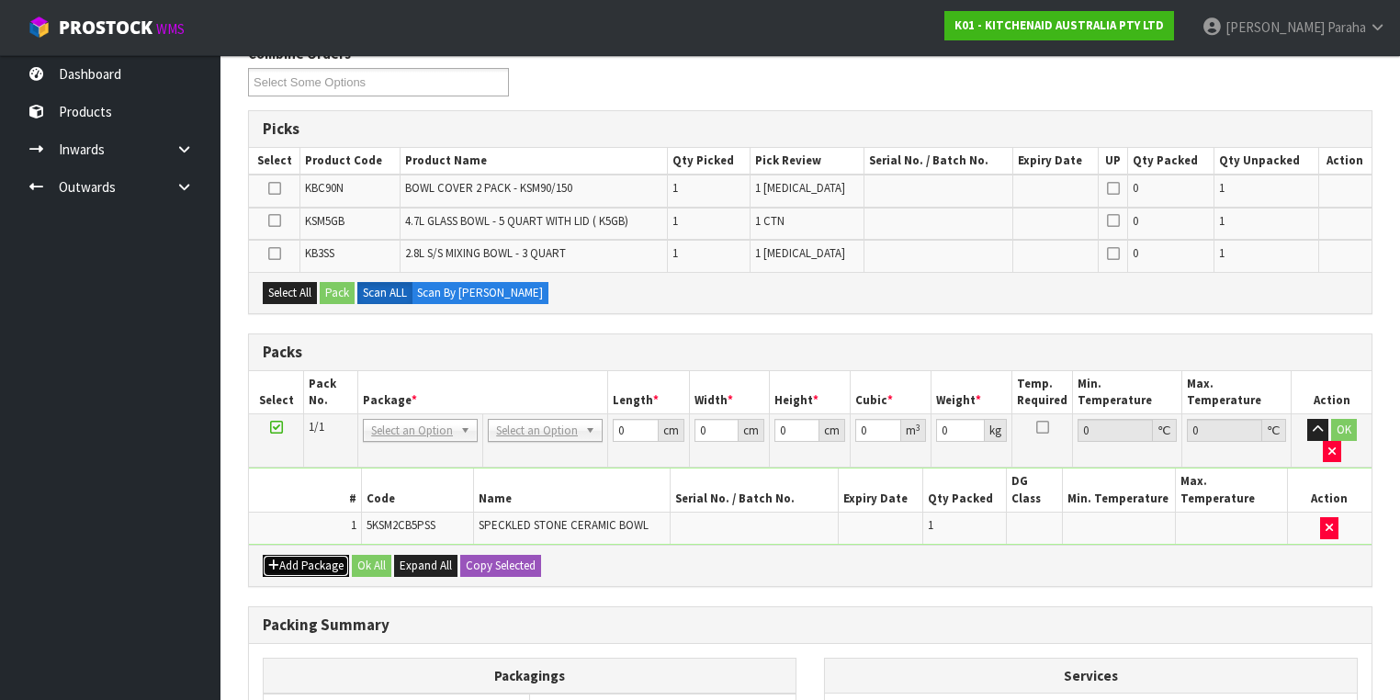
click at [286, 555] on button "Add Package" at bounding box center [306, 566] width 86 height 22
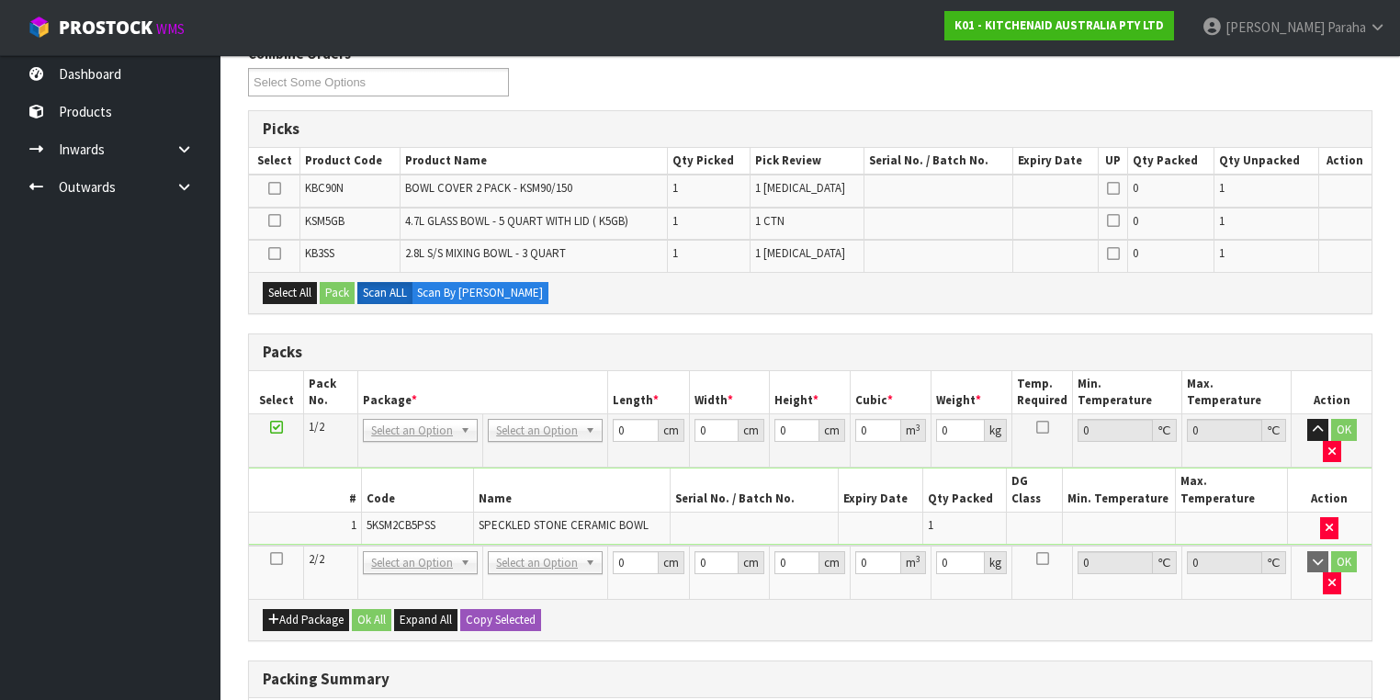
click at [276, 558] on icon at bounding box center [276, 558] width 13 height 1
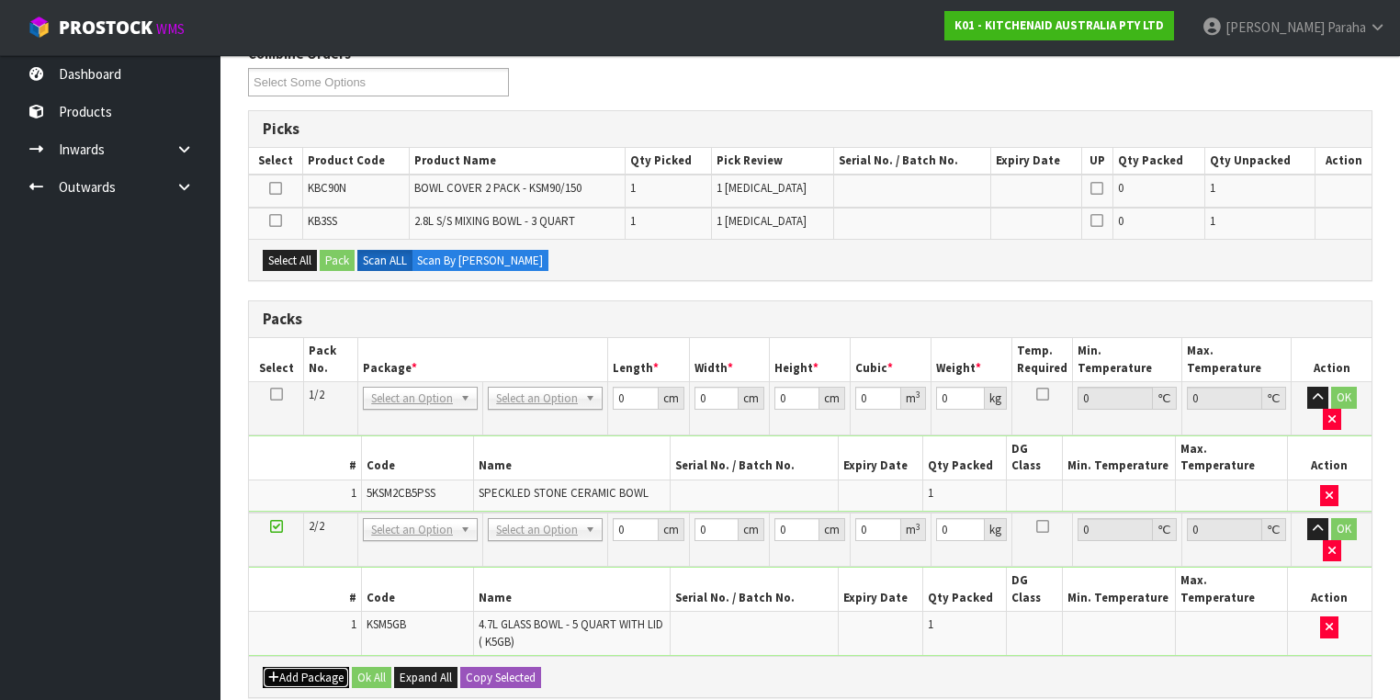
click at [278, 667] on button "Add Package" at bounding box center [306, 678] width 86 height 22
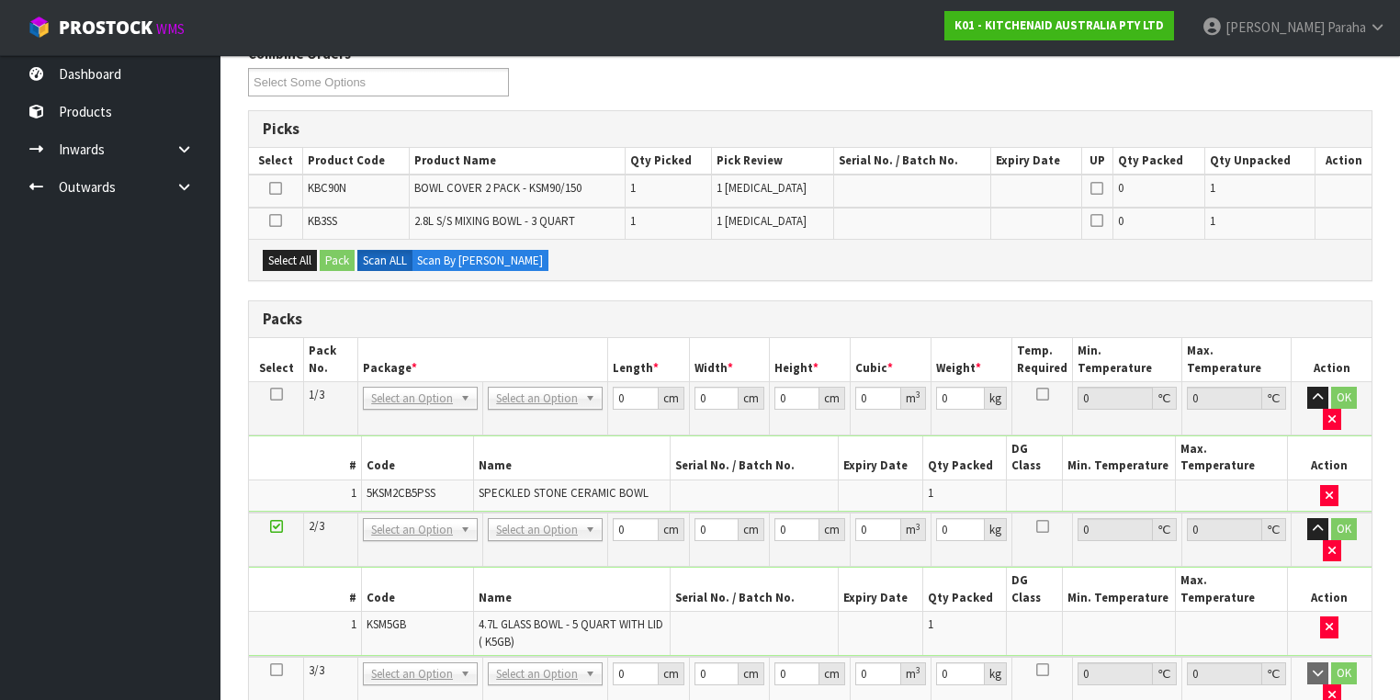
click at [271, 670] on icon at bounding box center [276, 670] width 13 height 1
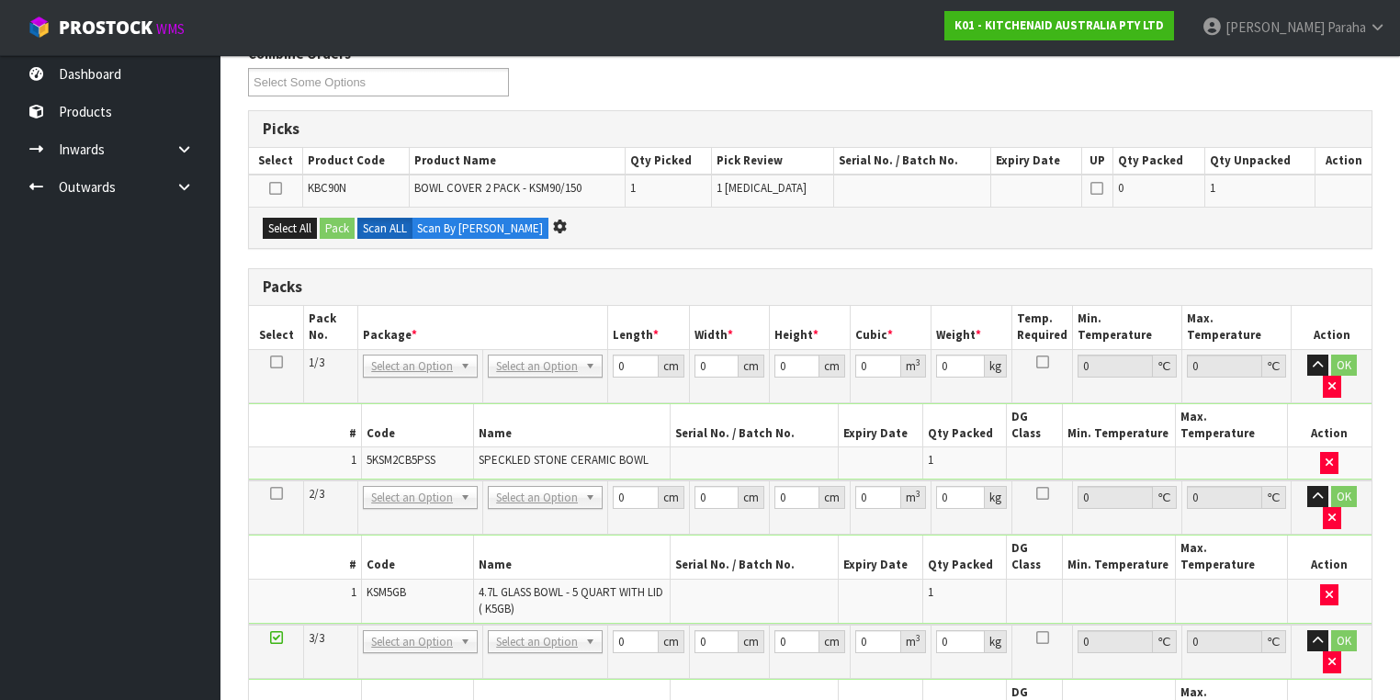
scroll to position [0, 0]
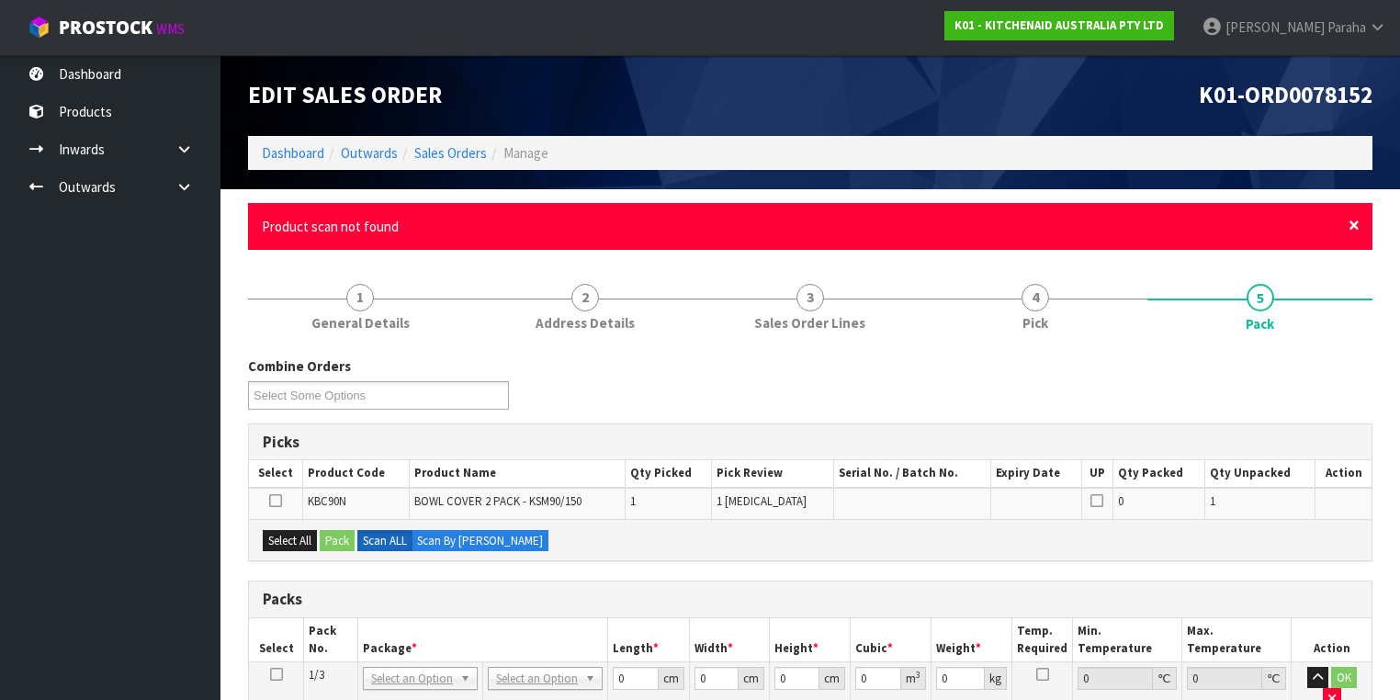
click at [1358, 224] on span "×" at bounding box center [1353, 225] width 11 height 26
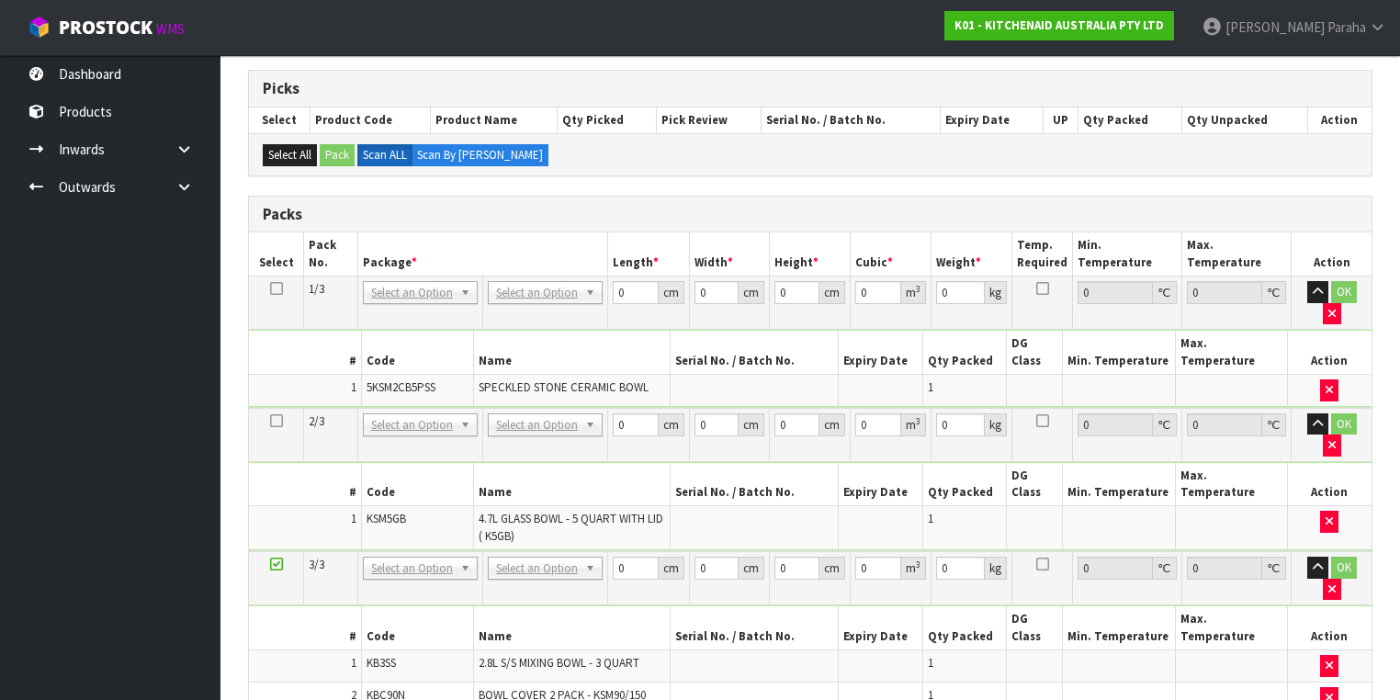
scroll to position [294, 0]
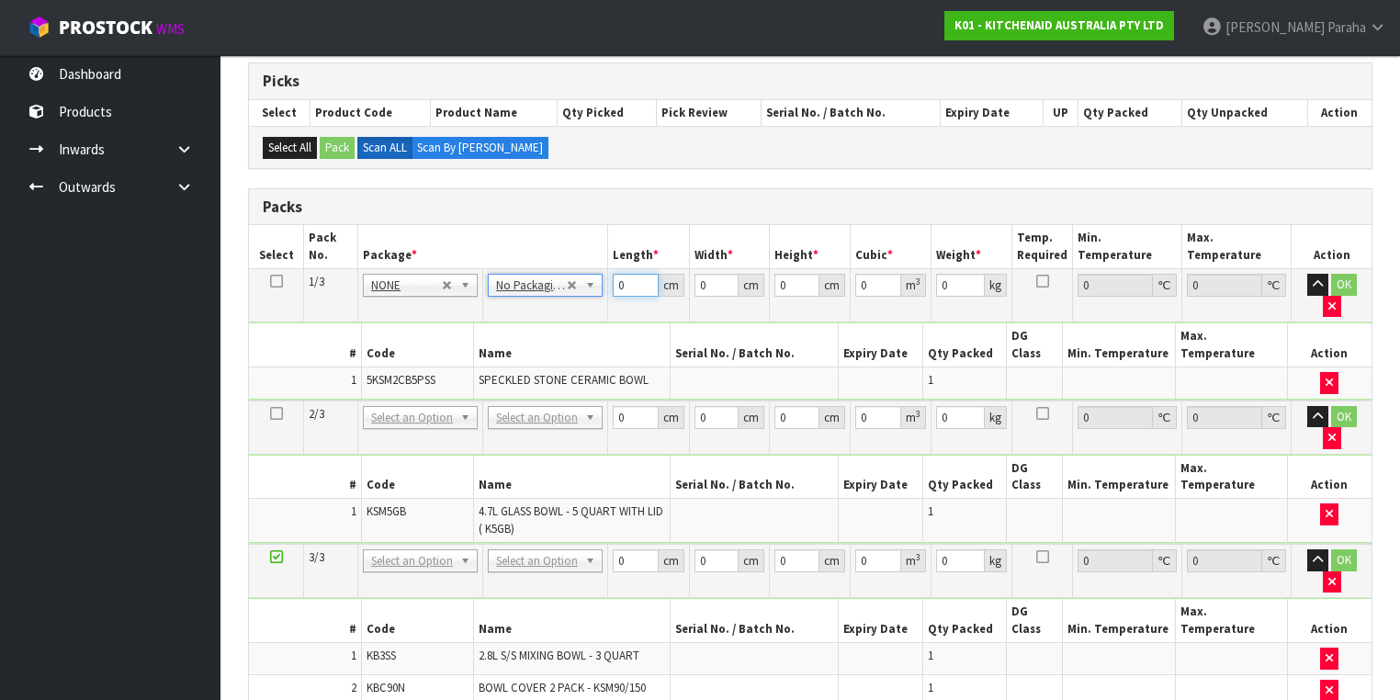
drag, startPoint x: 608, startPoint y: 285, endPoint x: 568, endPoint y: 279, distance: 40.8
type input "31"
type input "2"
type input "0.001922"
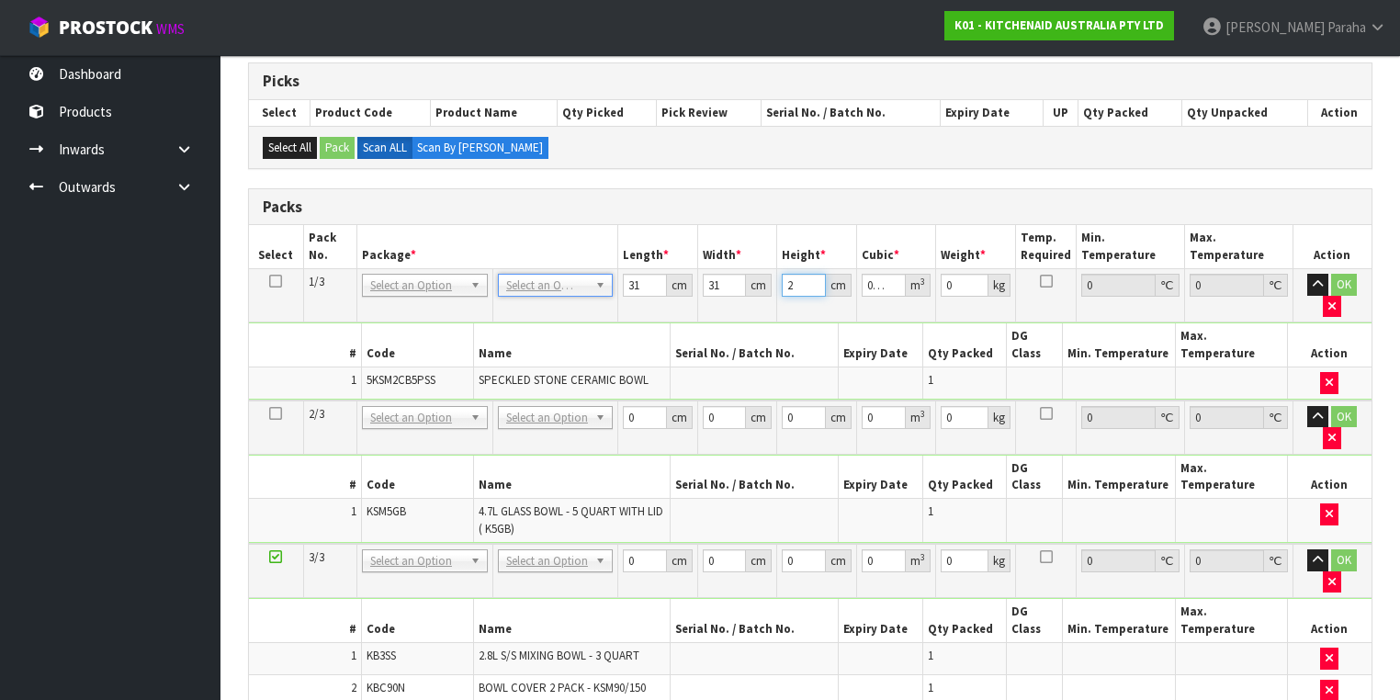
type input "27"
type input "0.025947"
type input "27"
type input "4"
click at [1307, 274] on button "button" at bounding box center [1317, 285] width 21 height 22
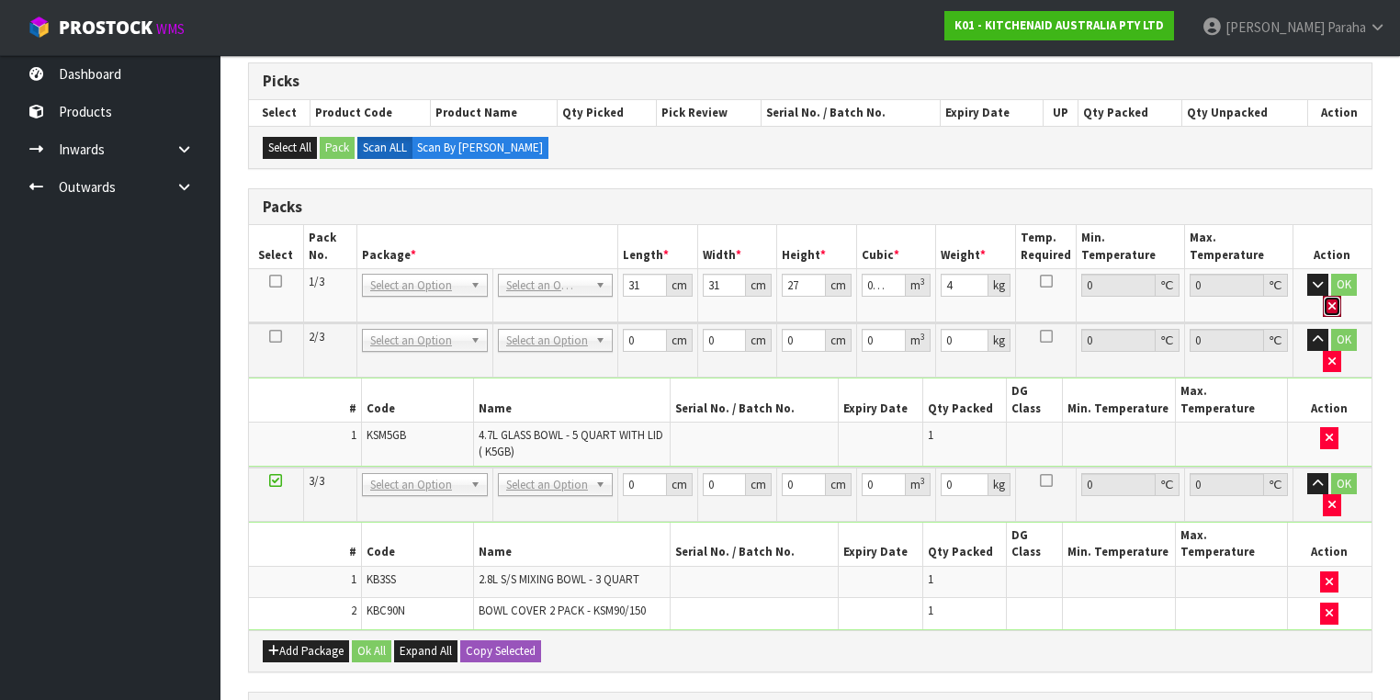
click button "button" at bounding box center [1332, 307] width 18 height 22
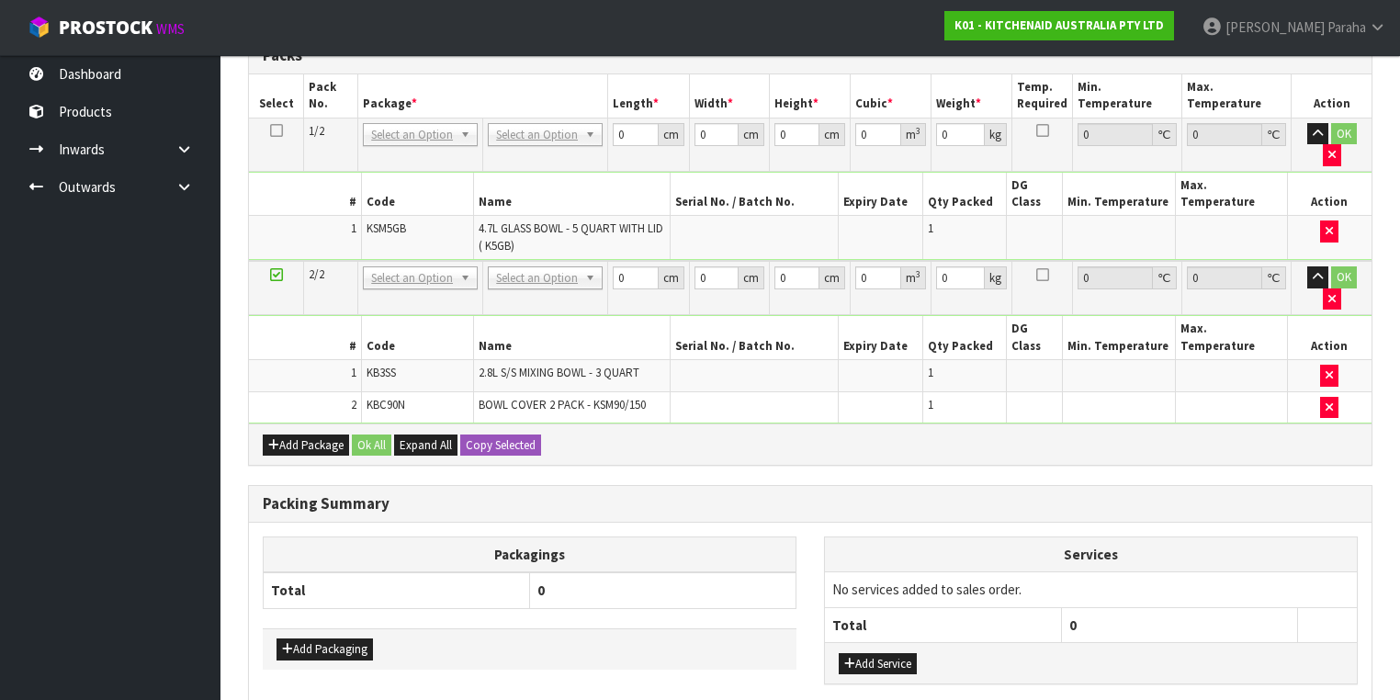
scroll to position [498, 0]
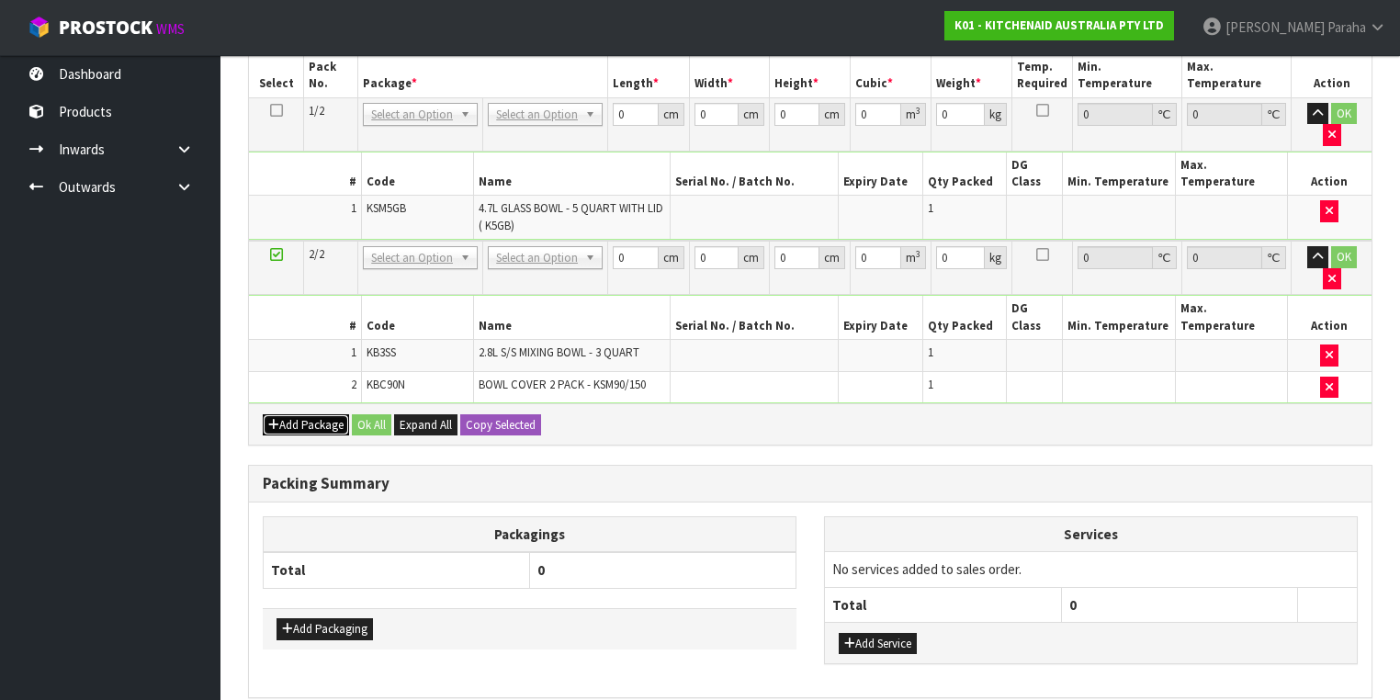
click at [294, 414] on button "Add Package" at bounding box center [306, 425] width 86 height 22
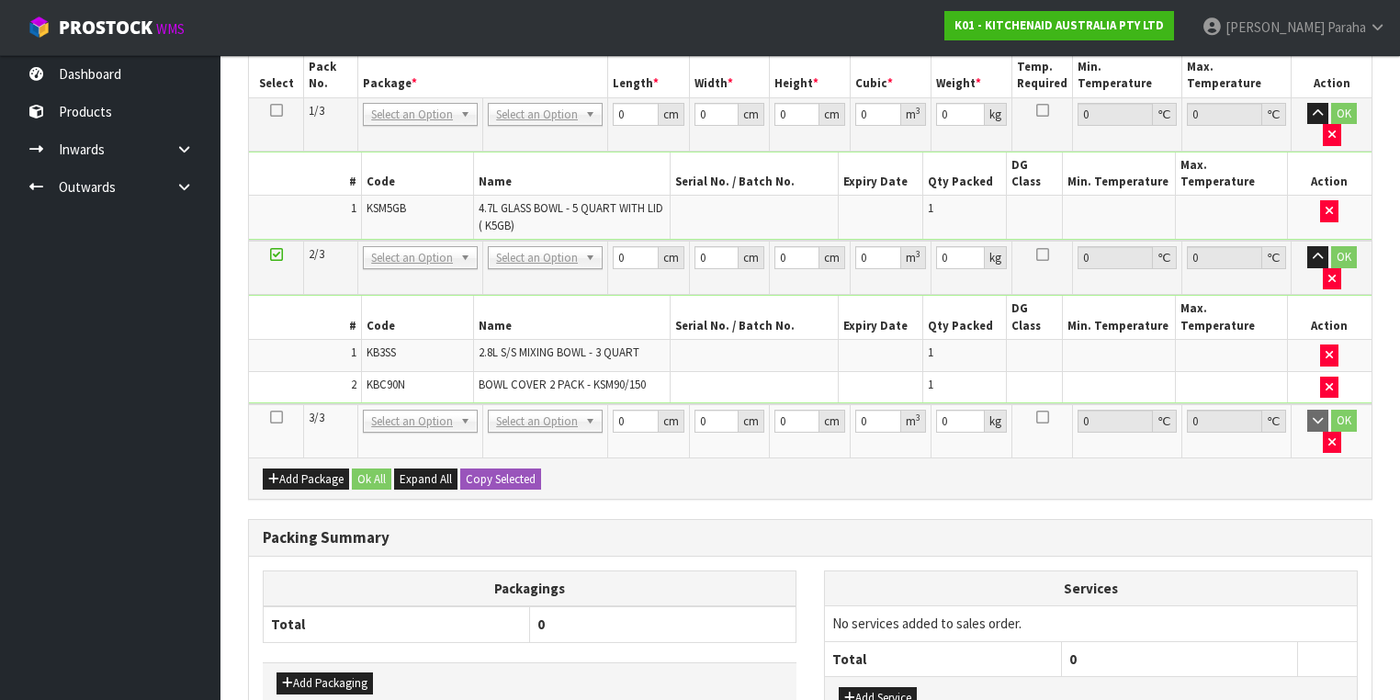
click at [276, 417] on icon at bounding box center [276, 417] width 13 height 1
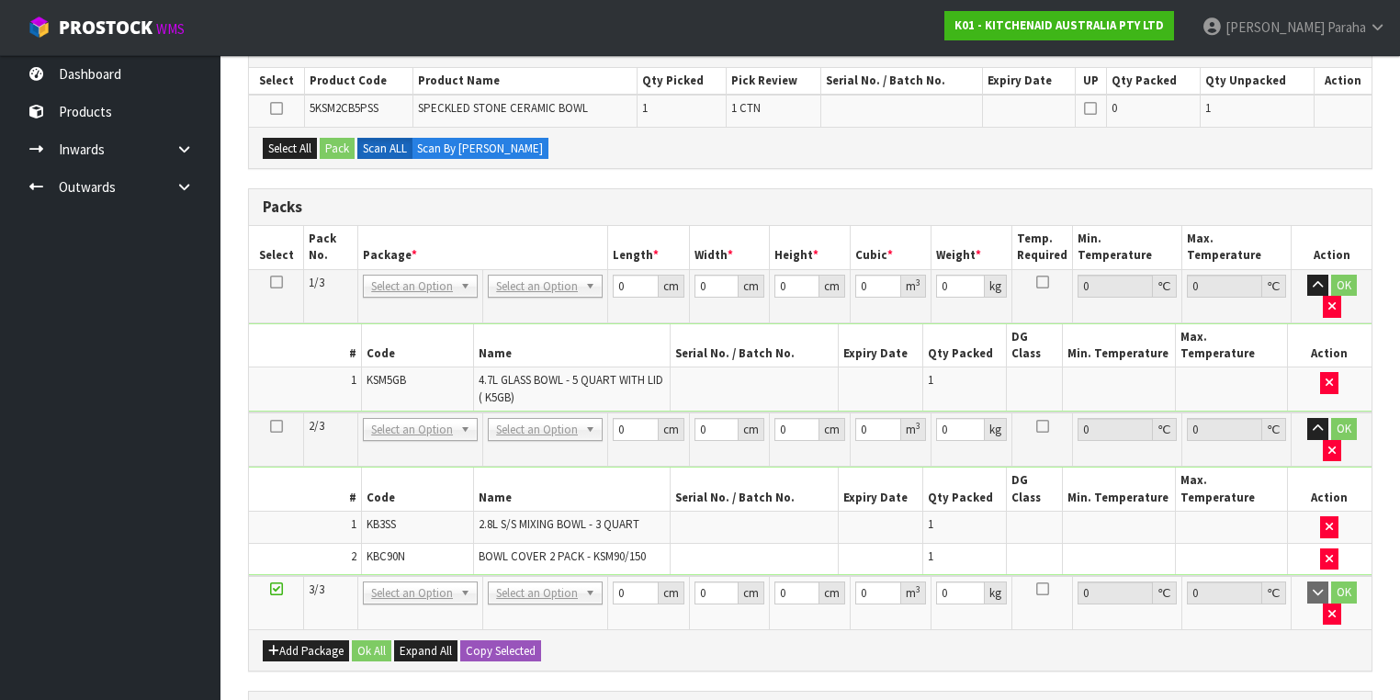
scroll to position [351, 0]
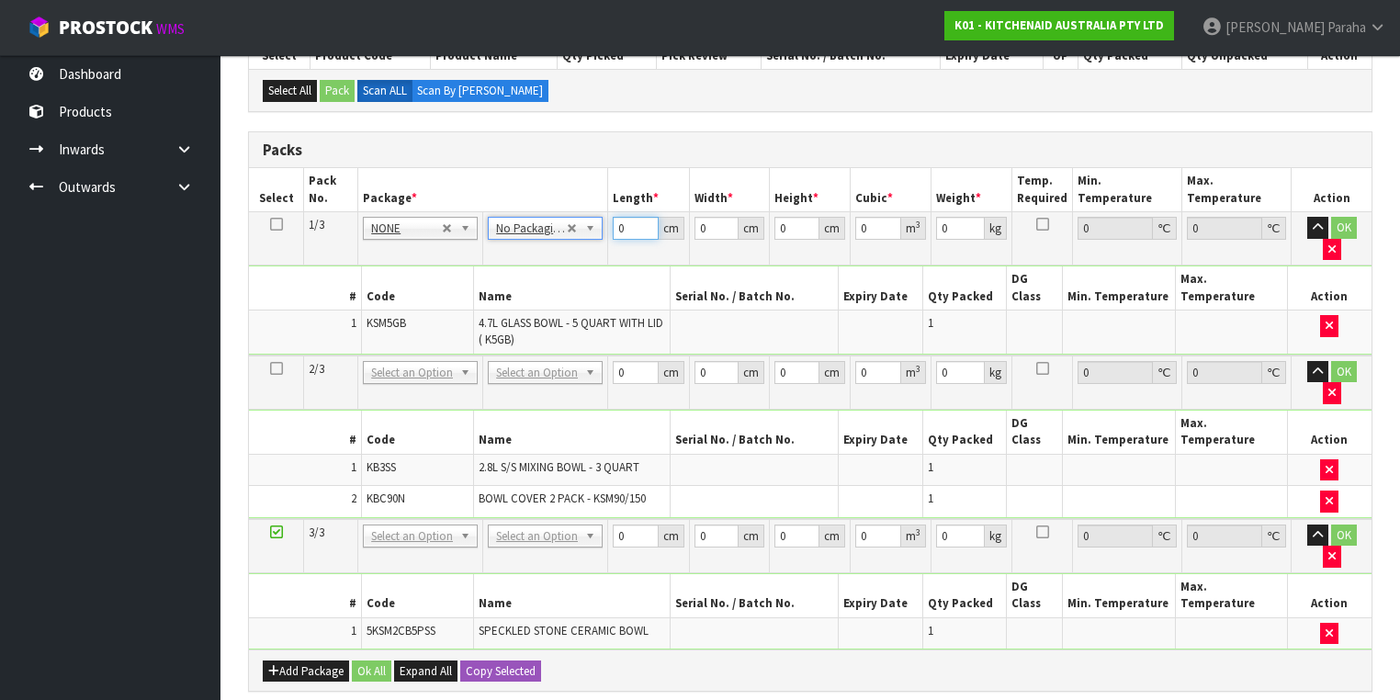
drag, startPoint x: 632, startPoint y: 224, endPoint x: 590, endPoint y: 224, distance: 42.3
click at [590, 224] on tr "1/3 NONE 007-001 007-002 007-004 007-009 007-013 007-014 007-015 007-017 007-01…" at bounding box center [810, 238] width 1122 height 53
type input "31"
type input "2"
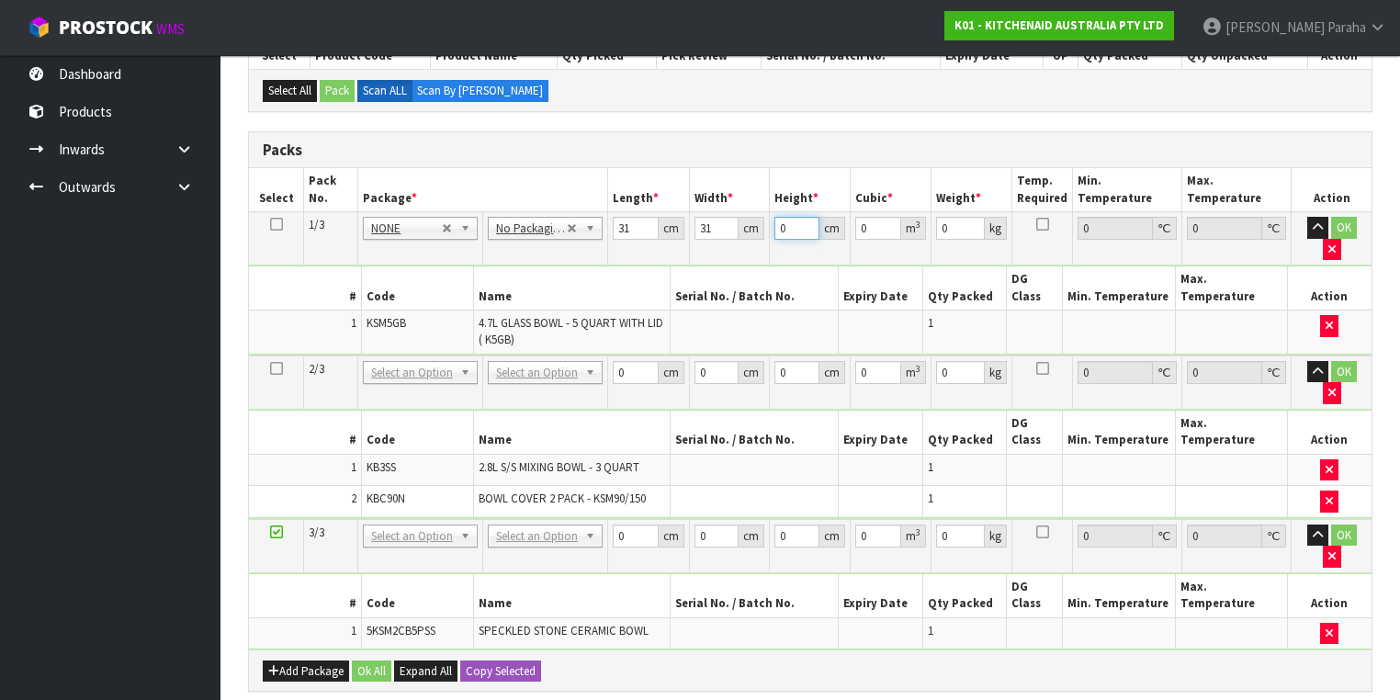
type input "0.001922"
type input "26"
type input "0.024986"
type input "26"
type input "4"
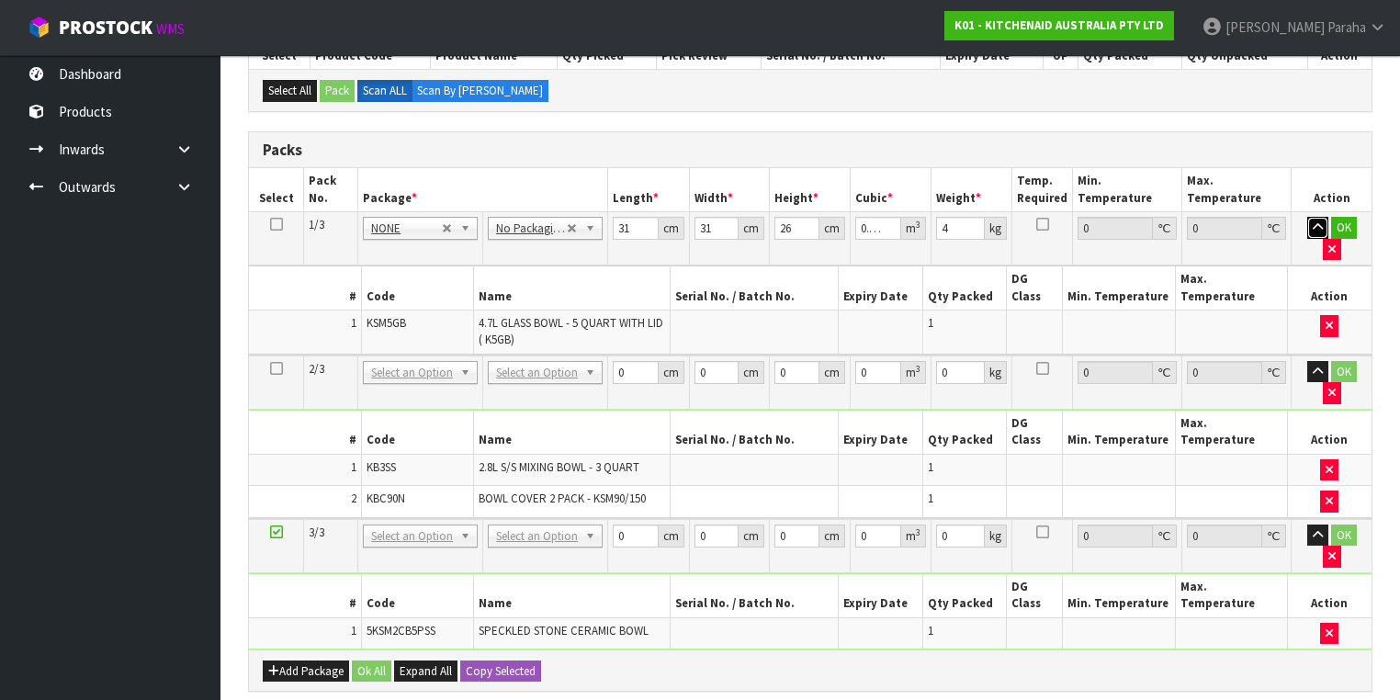
click at [1307, 217] on button "button" at bounding box center [1317, 228] width 21 height 22
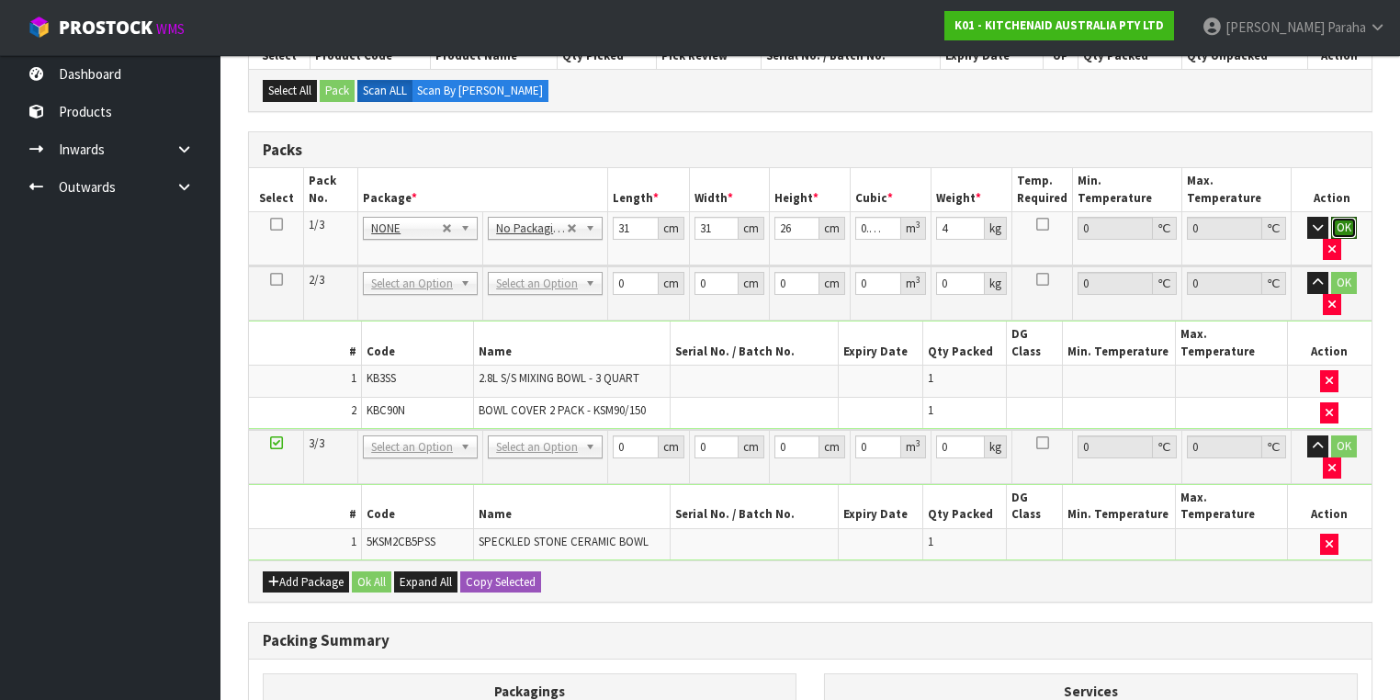
click button "OK" at bounding box center [1344, 228] width 26 height 22
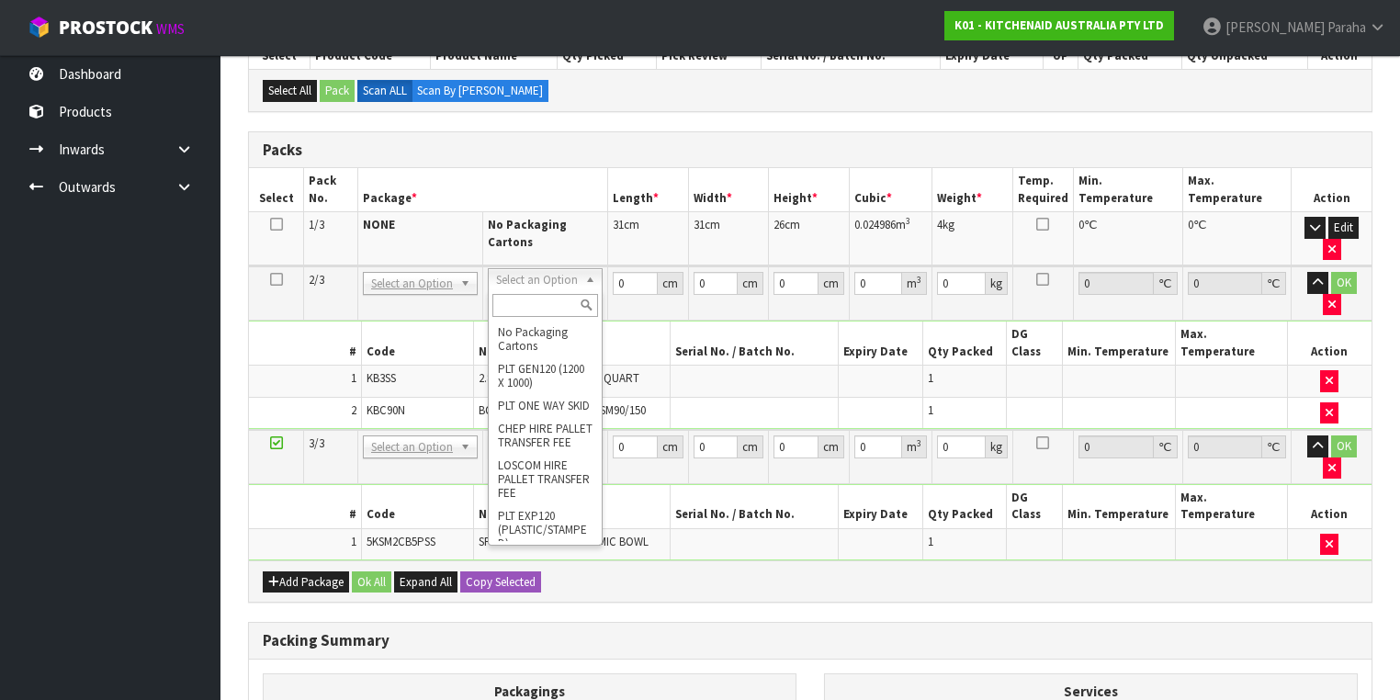
click at [542, 304] on input "text" at bounding box center [545, 305] width 106 height 23
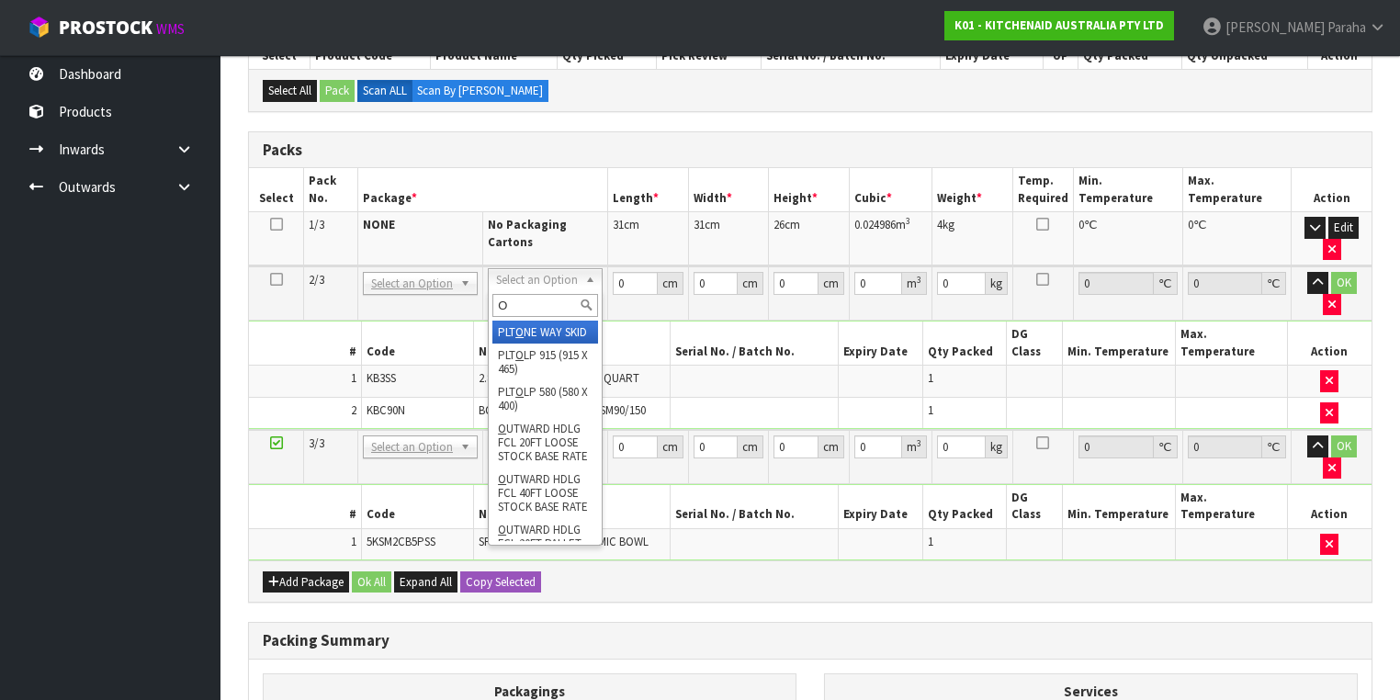
type input "OC"
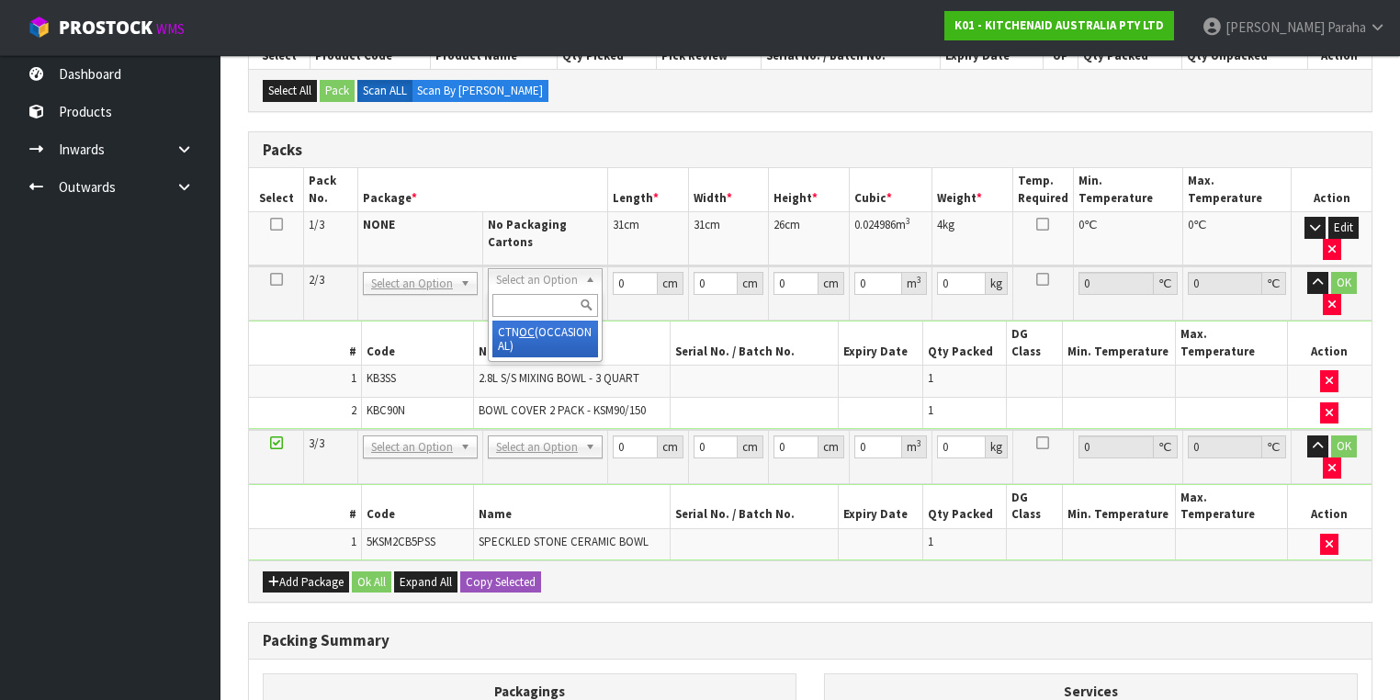
type input "1"
drag, startPoint x: 625, startPoint y: 277, endPoint x: 603, endPoint y: 278, distance: 22.1
click at [603, 278] on tr "2/3 NONE 007-001 007-002 007-004 007-009 007-013 007-014 007-015 007-017 007-01…" at bounding box center [810, 293] width 1122 height 54
type input "32"
type input "24"
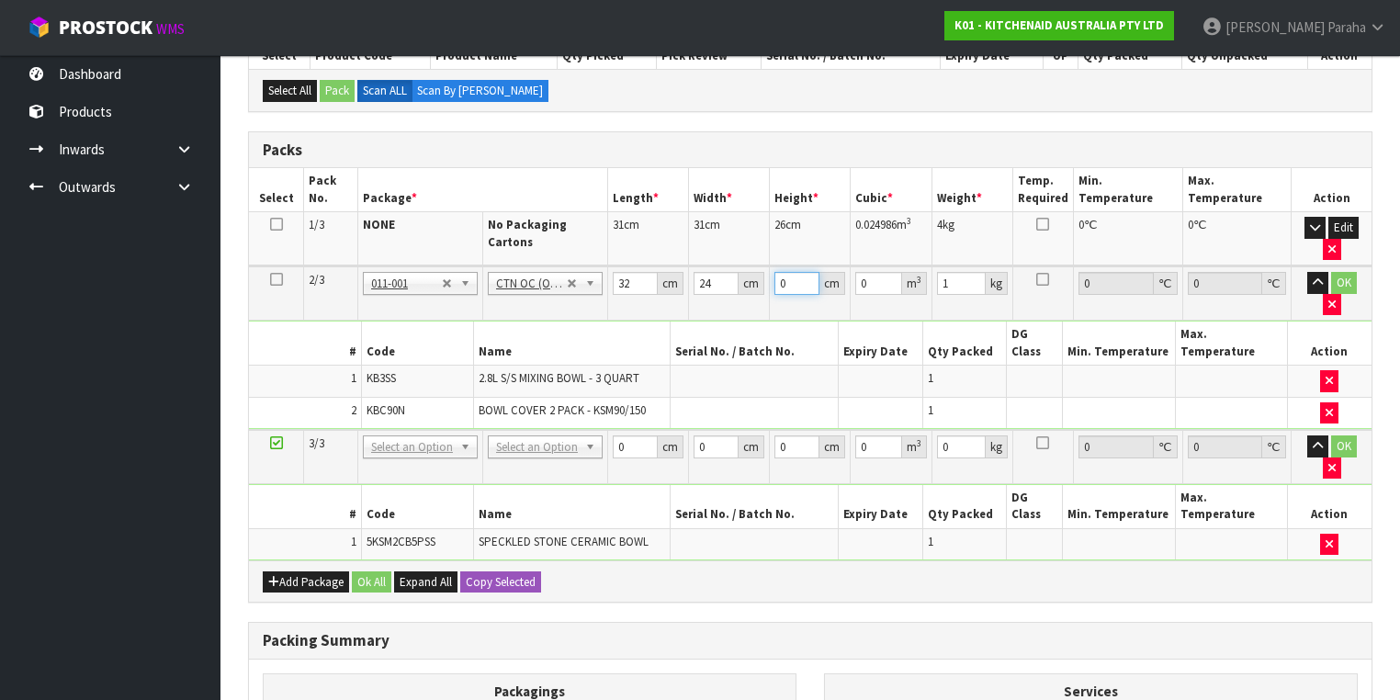
type input "2"
type input "0.001536"
type input "27"
type input "0.020736"
type input "27"
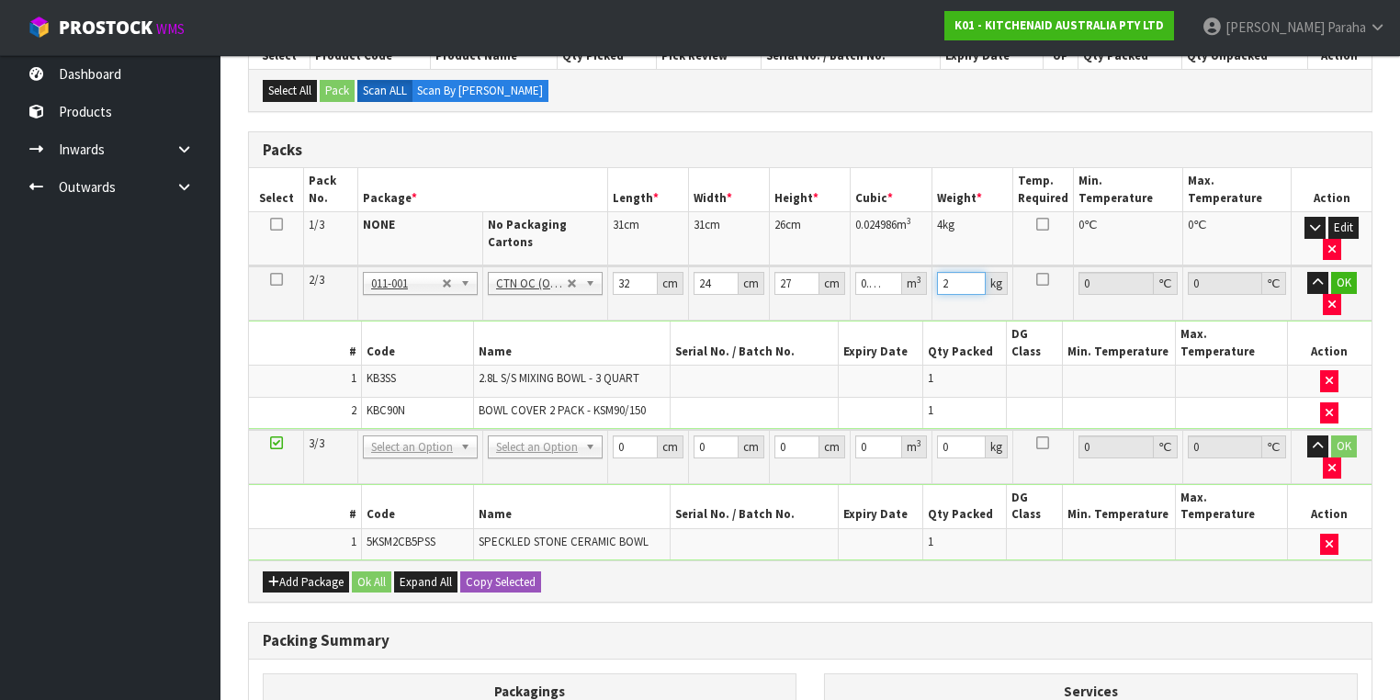
type input "2"
click at [1307, 272] on button "button" at bounding box center [1317, 283] width 21 height 22
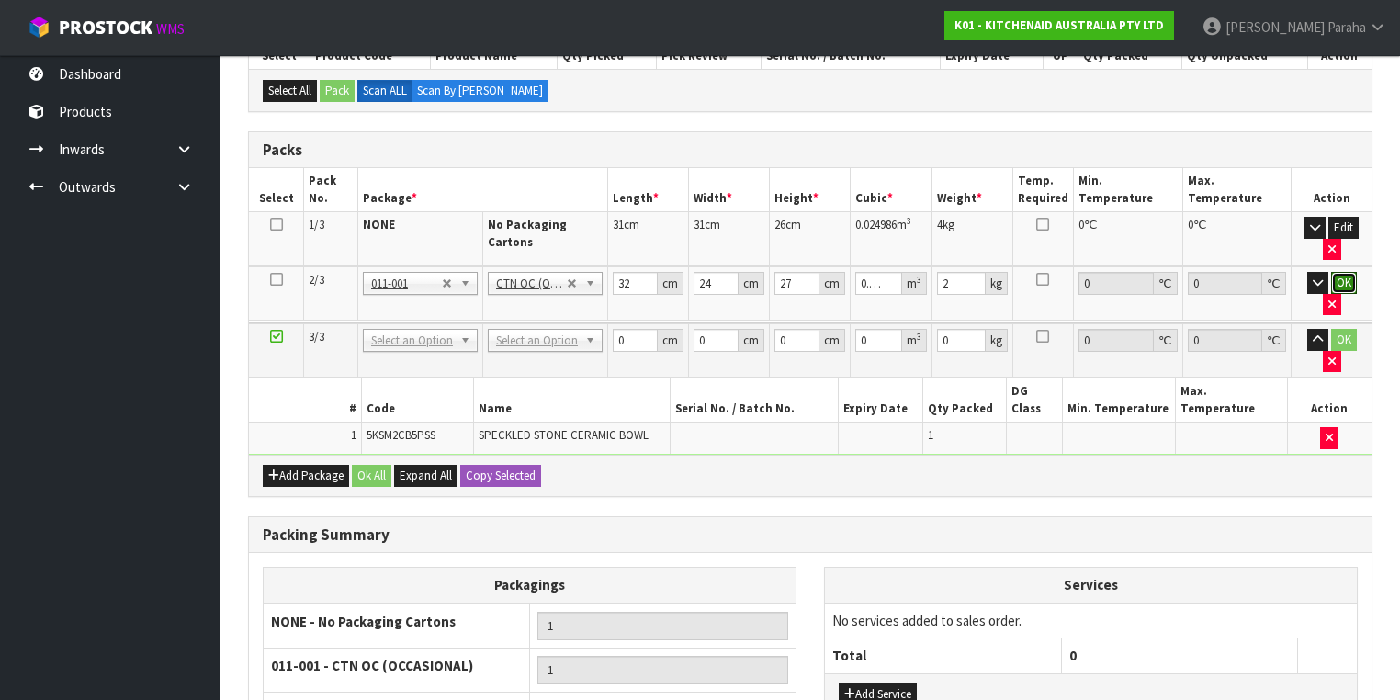
click button "OK" at bounding box center [1344, 283] width 26 height 22
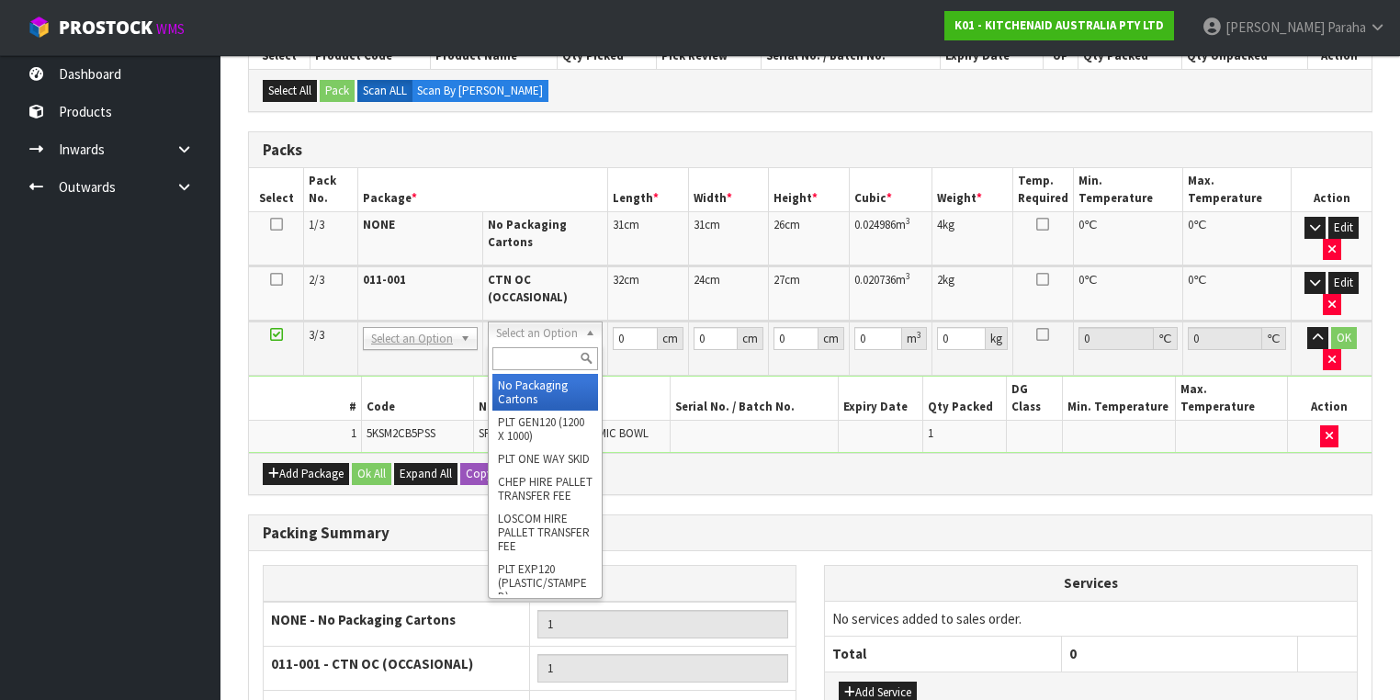
drag, startPoint x: 529, startPoint y: 386, endPoint x: 547, endPoint y: 377, distance: 20.1
type input "2"
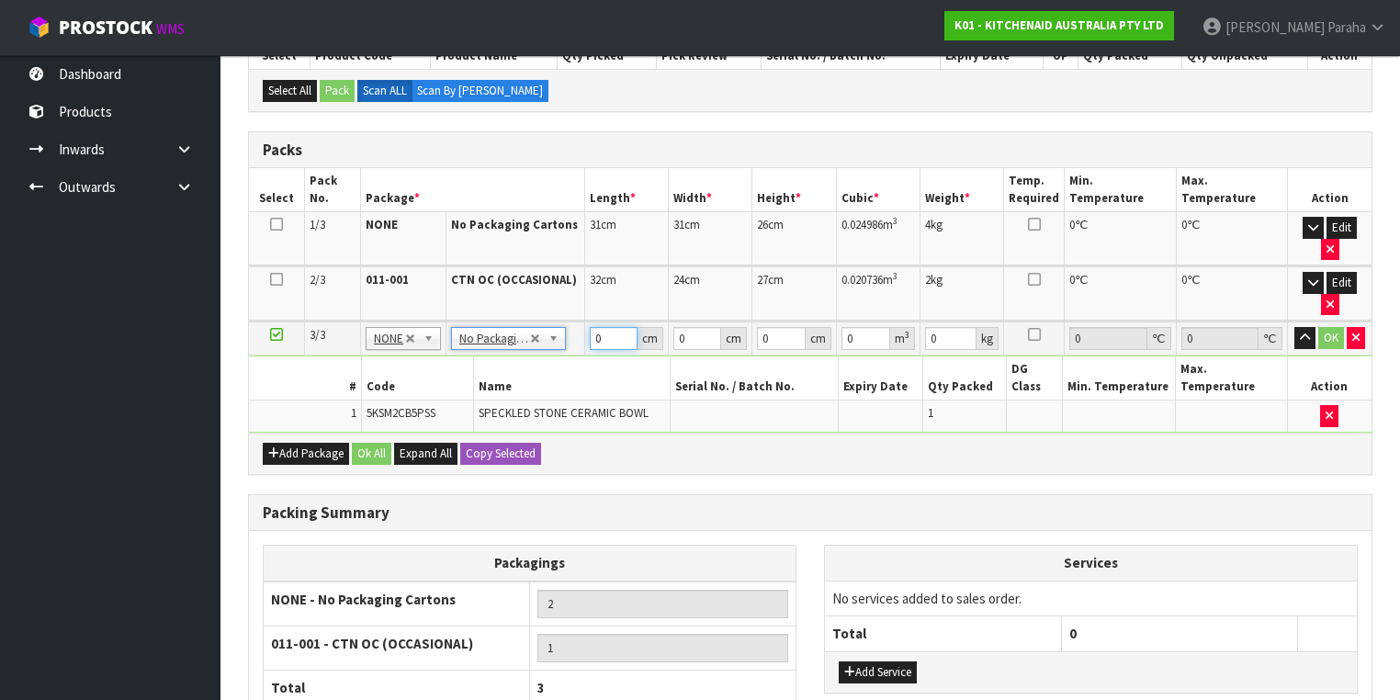
drag, startPoint x: 605, startPoint y: 291, endPoint x: 590, endPoint y: 290, distance: 15.6
click at [590, 327] on input "0" at bounding box center [614, 338] width 48 height 23
type input "31"
type input "2"
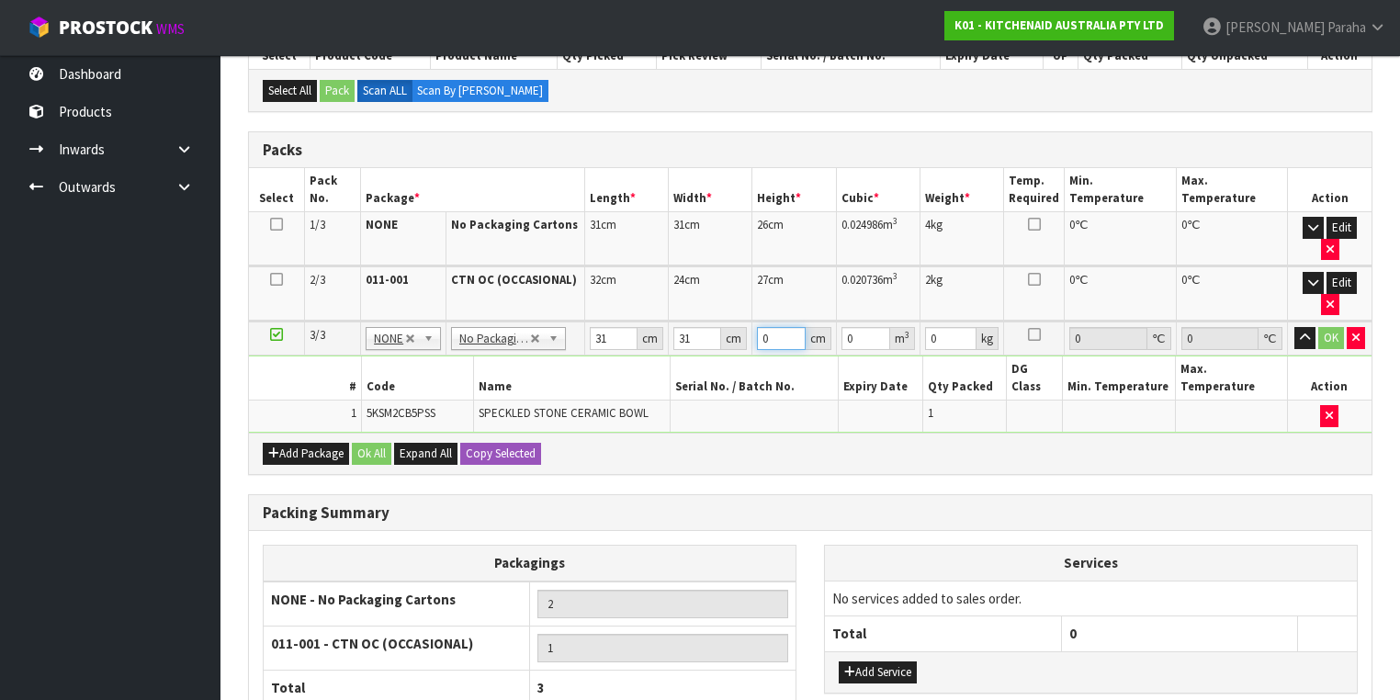
type input "0.001922"
type input "27"
type input "0.025947"
type input "27"
type input "4"
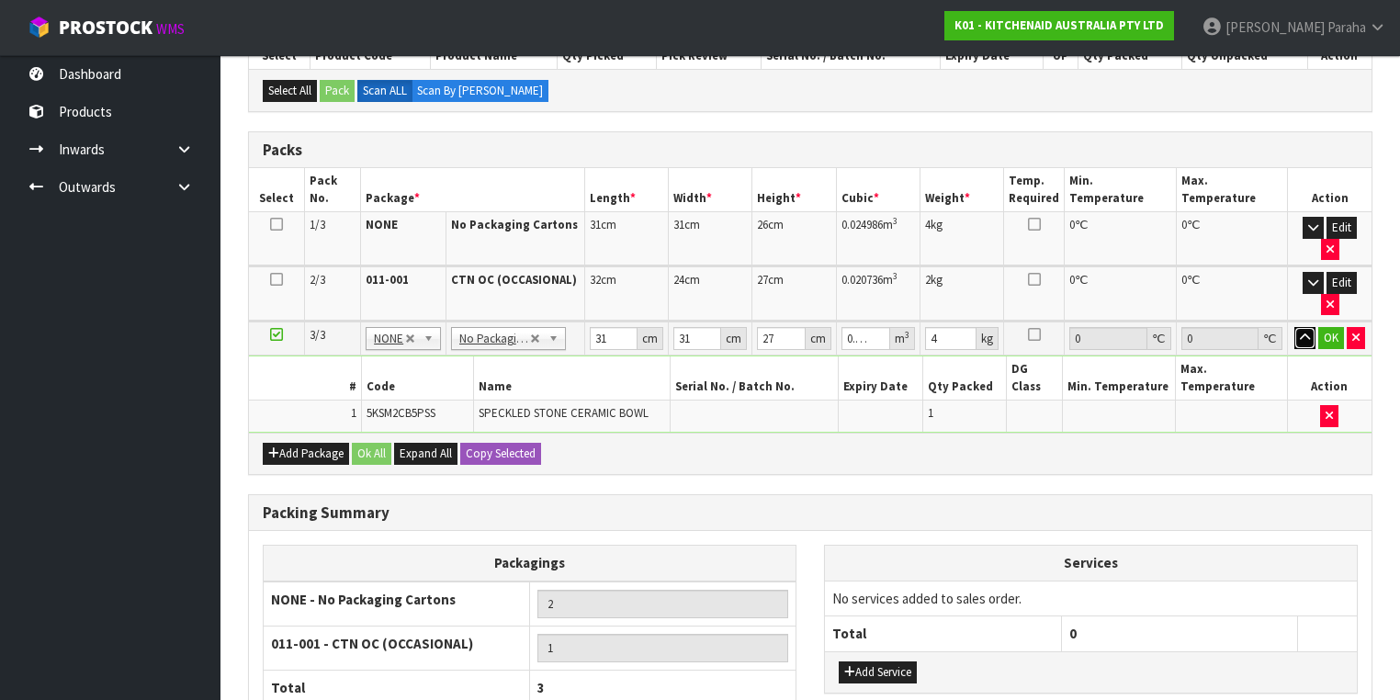
click at [1294, 327] on button "button" at bounding box center [1304, 338] width 21 height 22
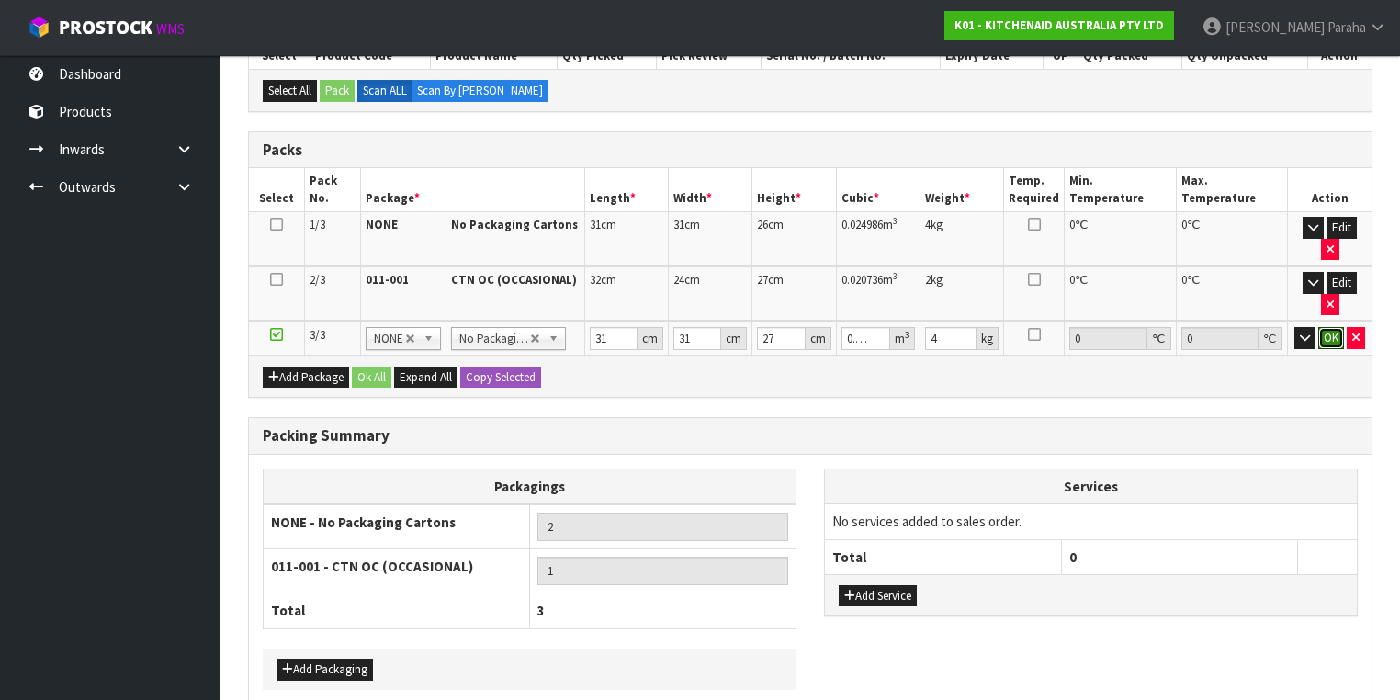
click button "OK" at bounding box center [1331, 338] width 26 height 22
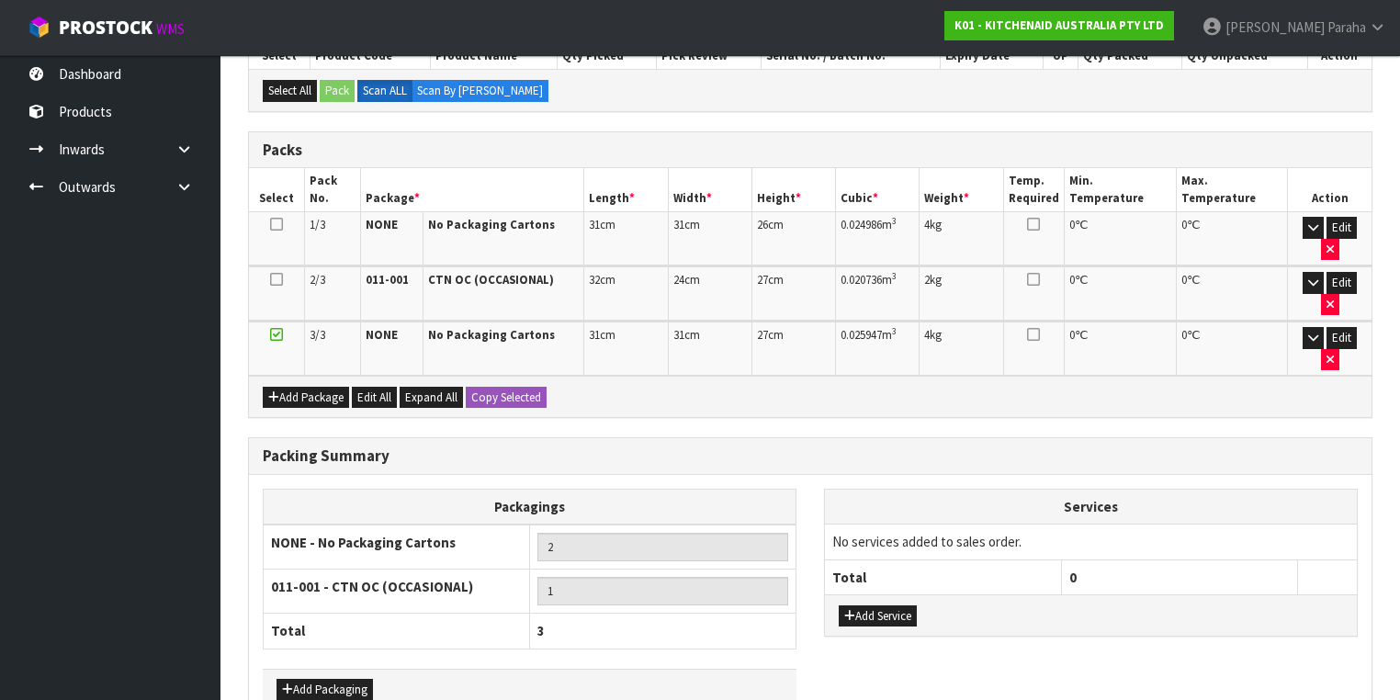
scroll to position [389, 0]
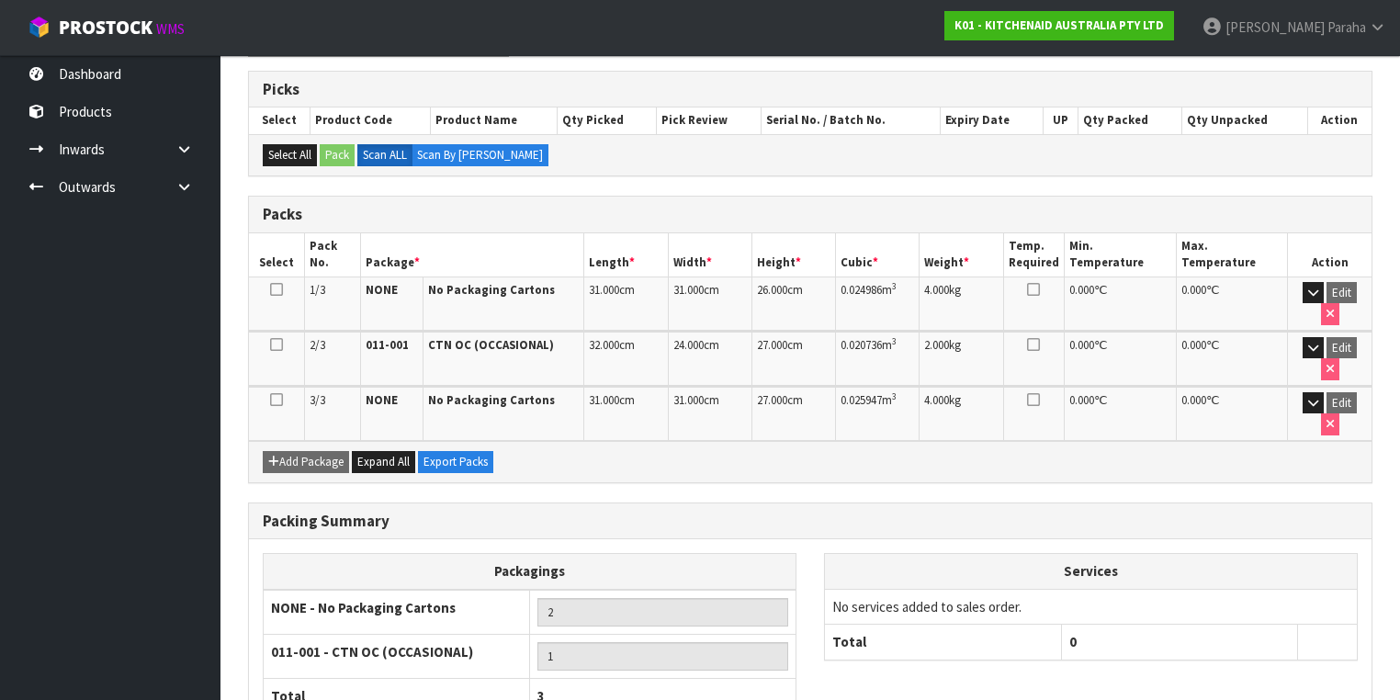
scroll to position [414, 0]
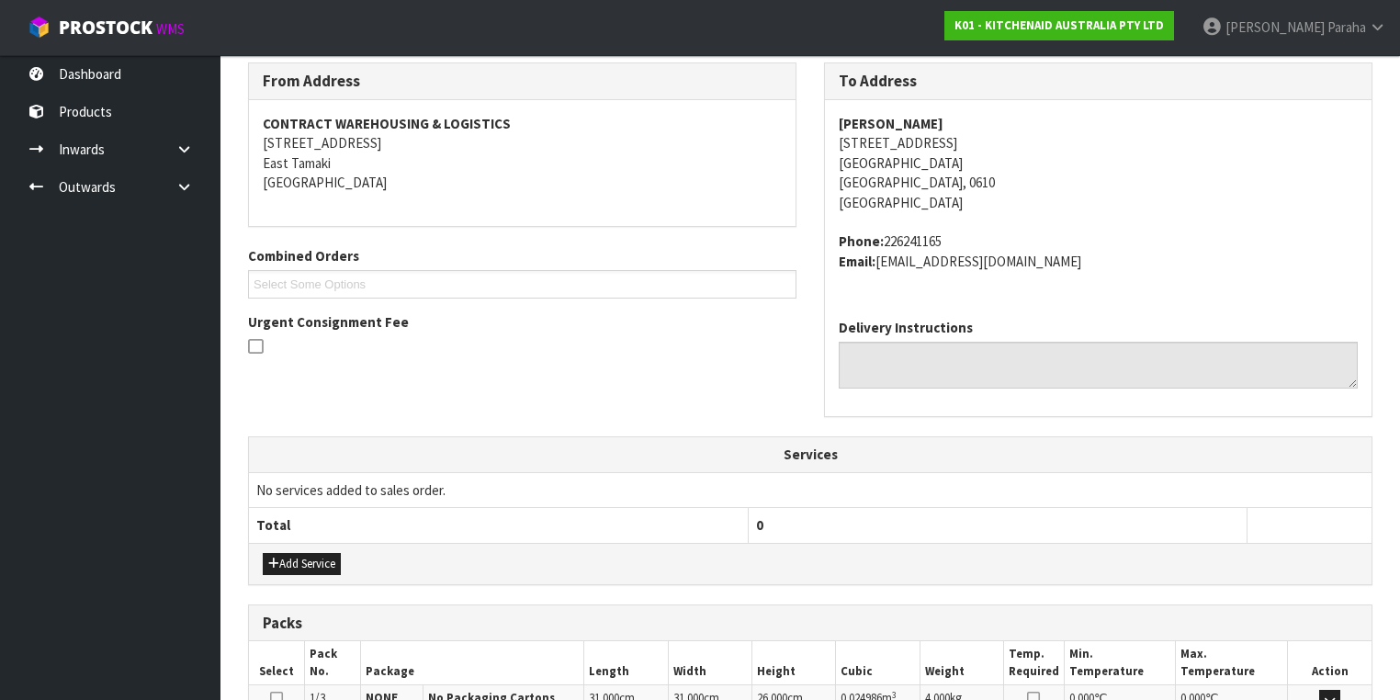
scroll to position [610, 0]
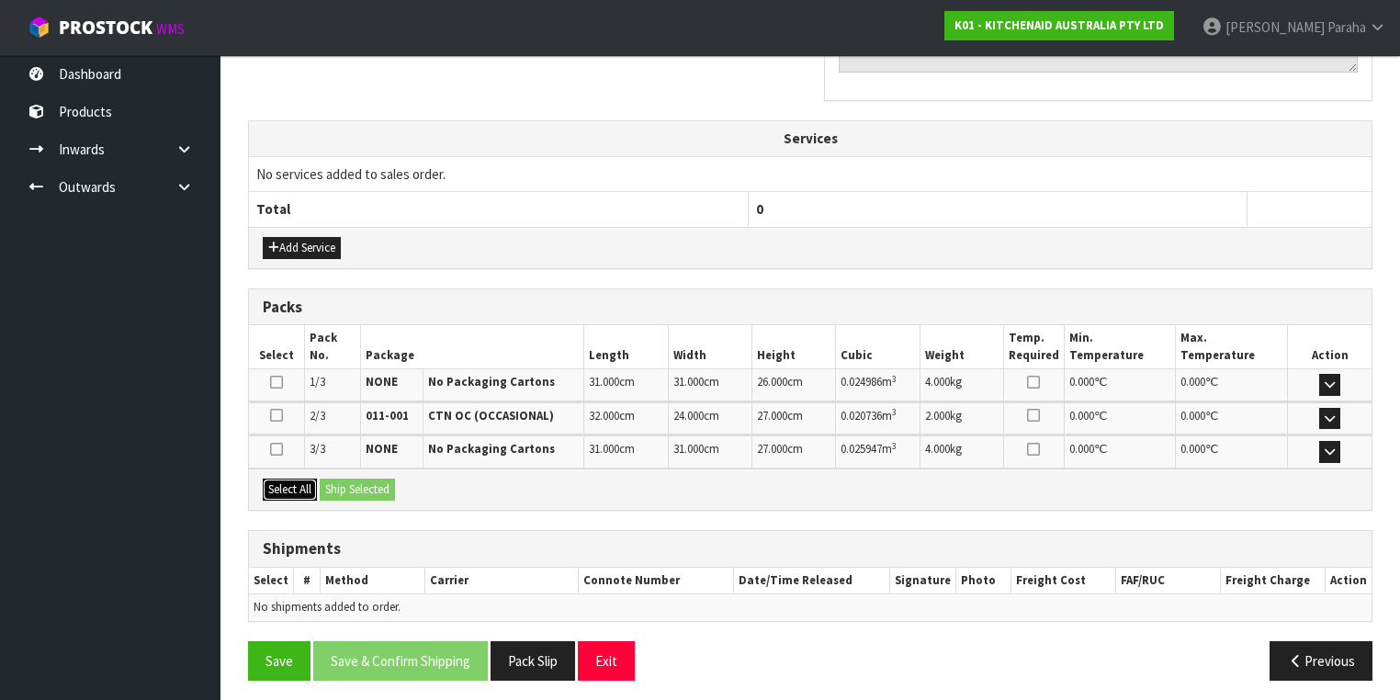
click at [290, 481] on button "Select All" at bounding box center [290, 490] width 54 height 22
click at [354, 483] on button "Ship Selected" at bounding box center [357, 490] width 75 height 22
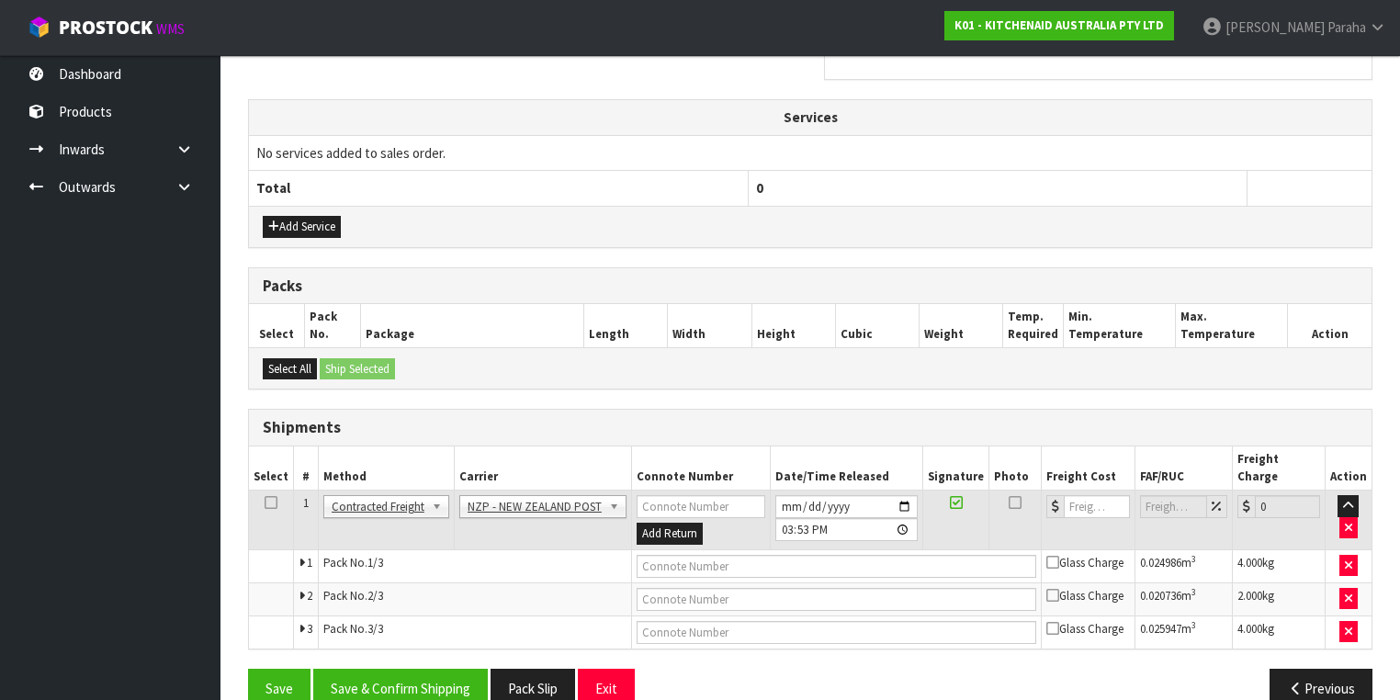
scroll to position [643, 0]
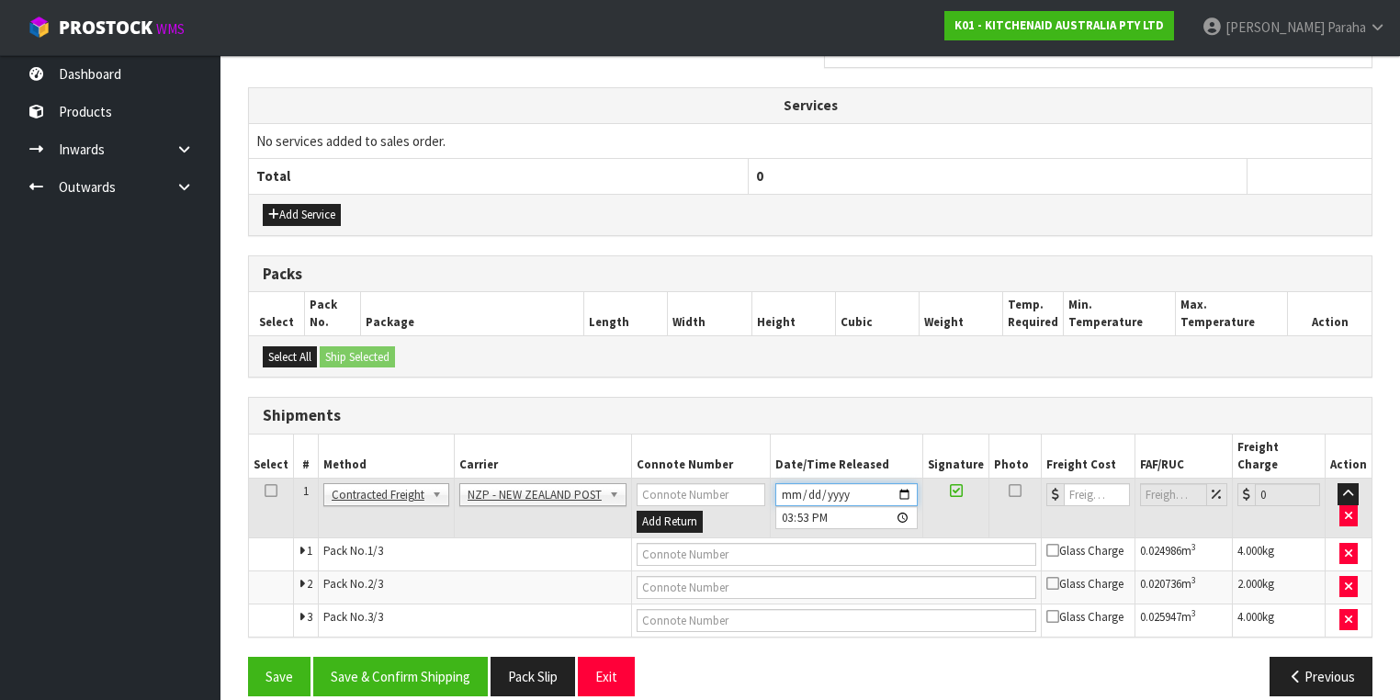
click at [907, 483] on input "[DATE]" at bounding box center [846, 494] width 142 height 23
type input "2025-08-25"
click at [434, 657] on button "Save & Confirm Shipping" at bounding box center [400, 676] width 175 height 39
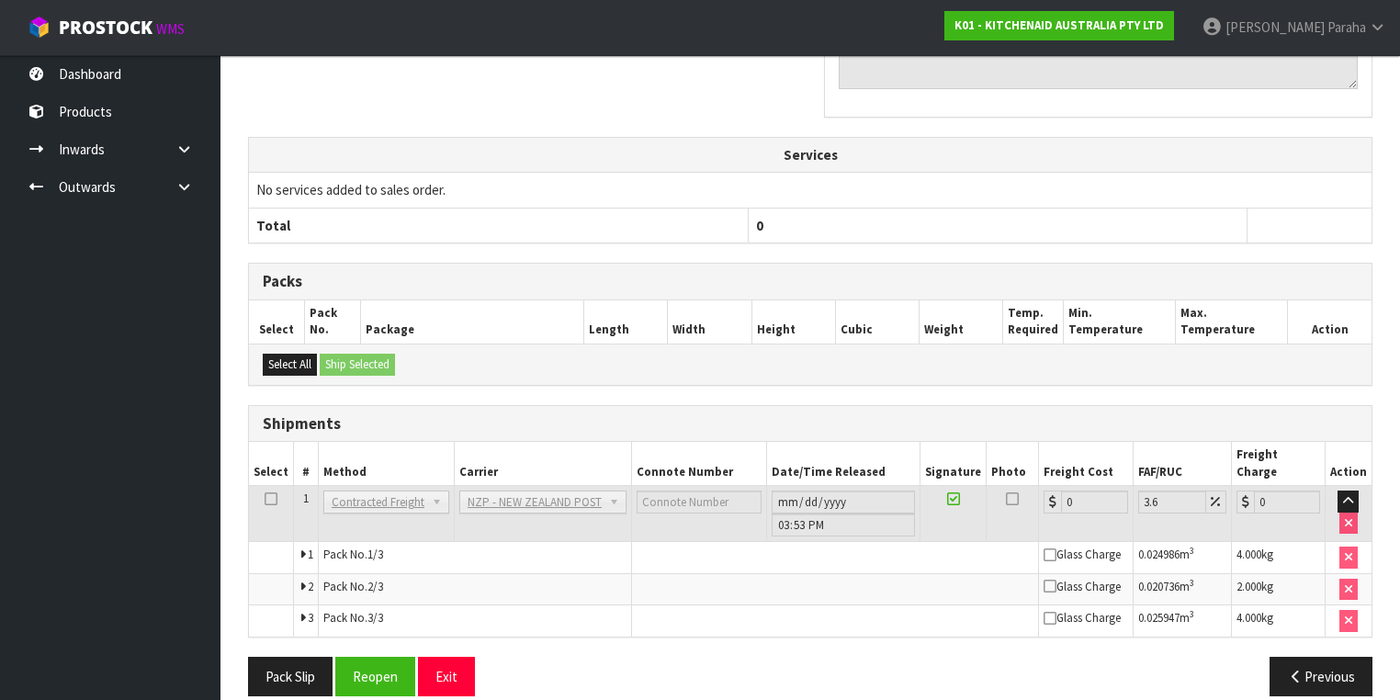
scroll to position [614, 0]
click at [367, 657] on button "Reopen" at bounding box center [375, 676] width 80 height 39
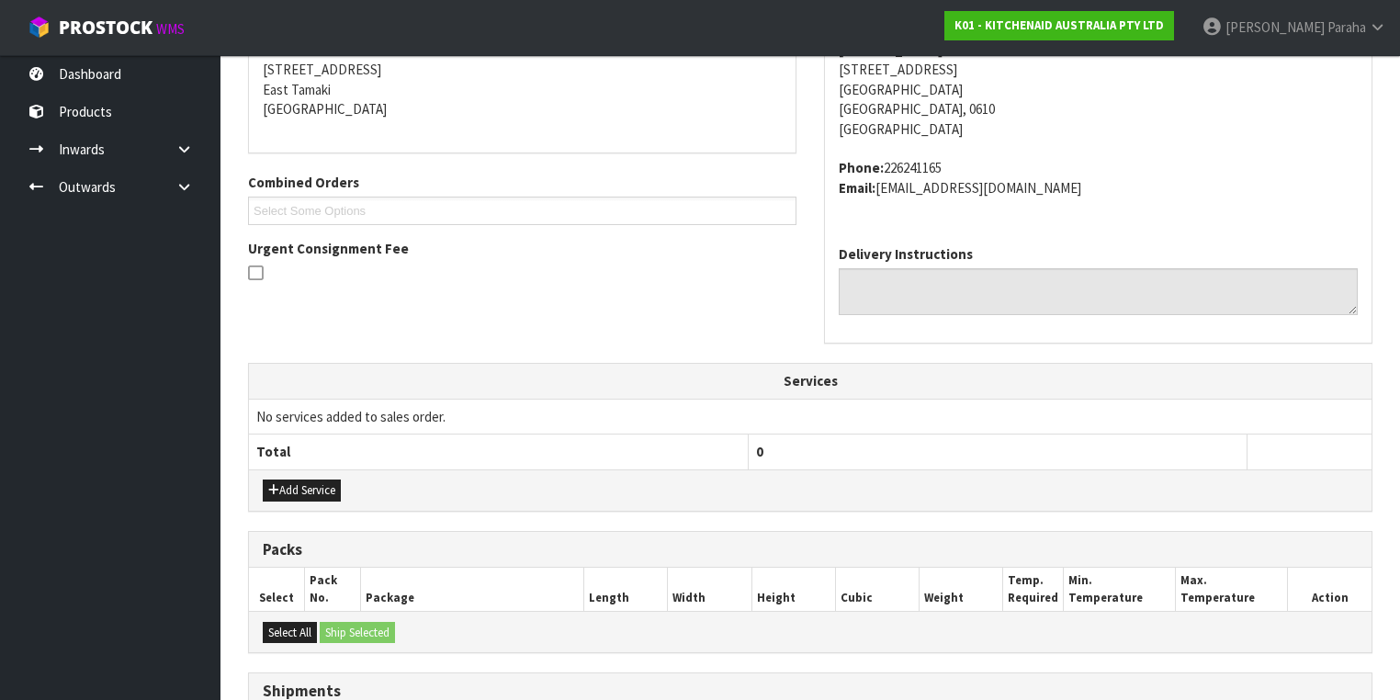
scroll to position [659, 0]
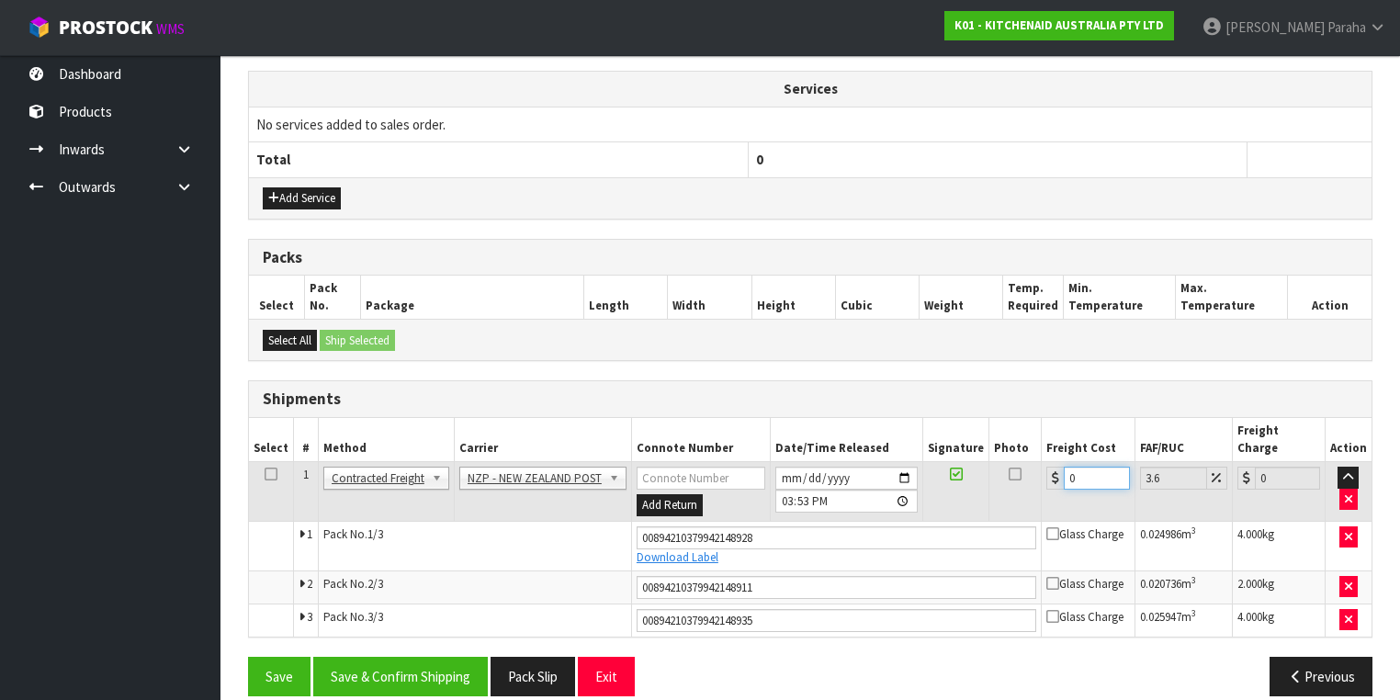
drag, startPoint x: 1070, startPoint y: 454, endPoint x: 1015, endPoint y: 434, distance: 58.7
click at [1021, 437] on table "Select # Method Carrier Connote Number Date/Time Released Signature Photo Freig…" at bounding box center [810, 527] width 1122 height 219
type input "1"
type input "1.04"
type input "12"
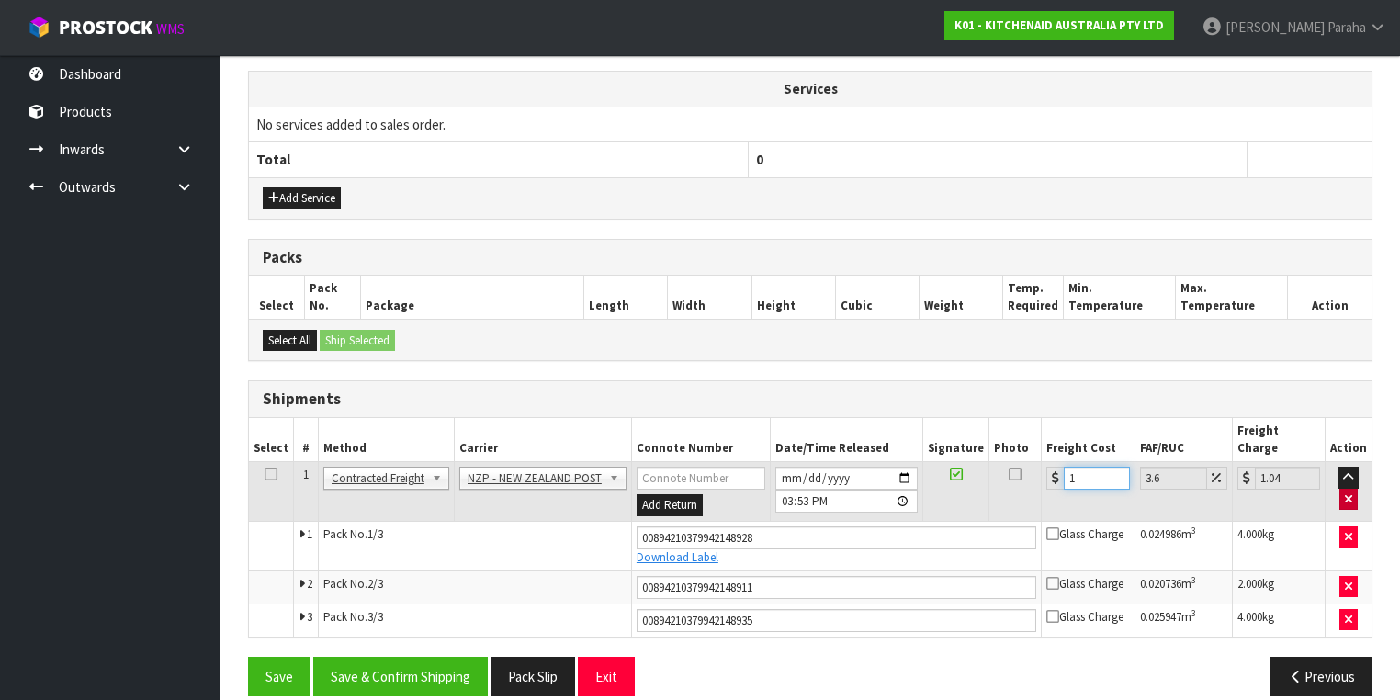
type input "12.43"
type input "12.9"
type input "13.36"
type input "12.99"
type input "13.46"
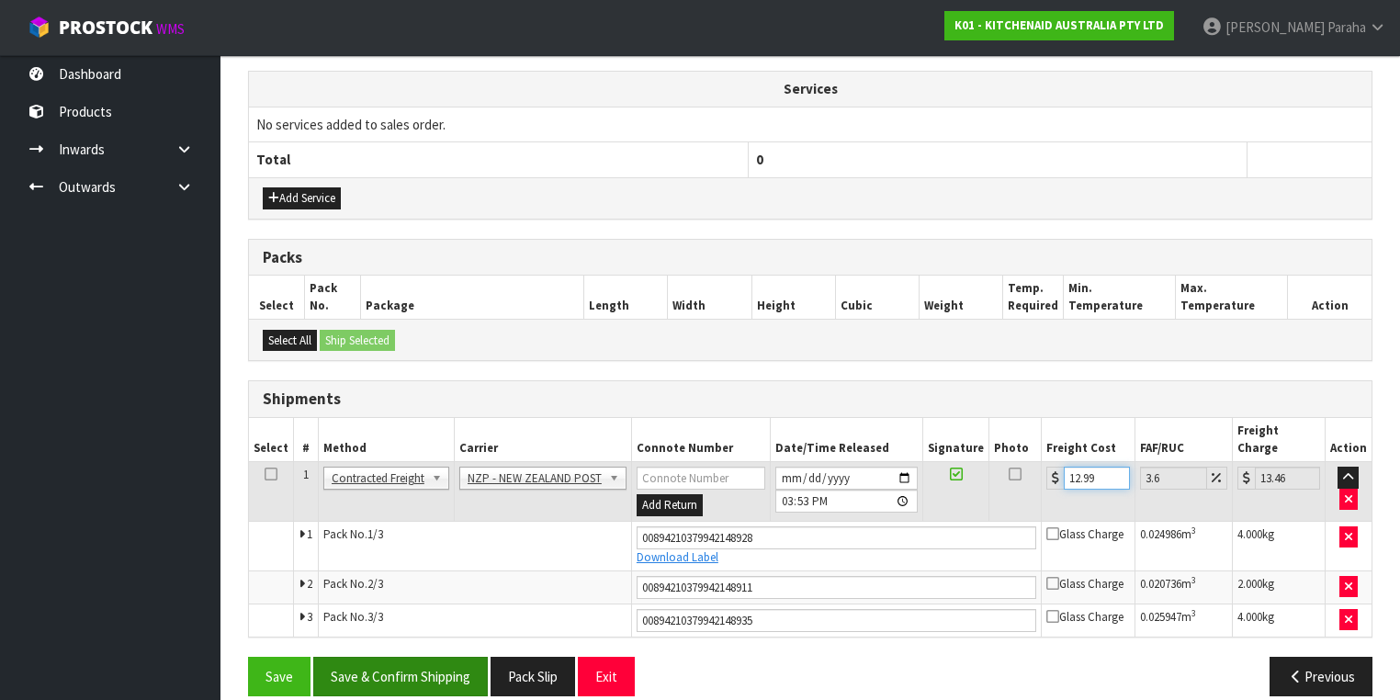
type input "12.99"
click at [364, 657] on button "Save & Confirm Shipping" at bounding box center [400, 676] width 175 height 39
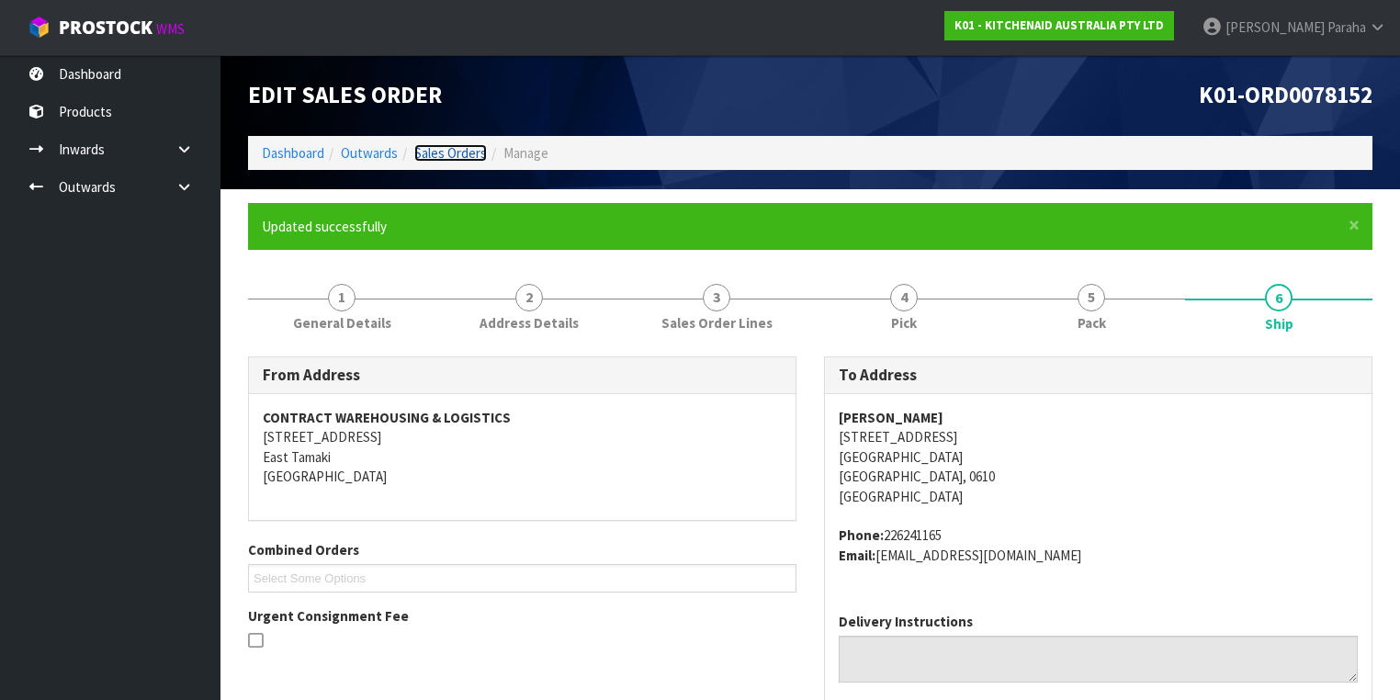
click at [472, 147] on link "Sales Orders" at bounding box center [450, 152] width 73 height 17
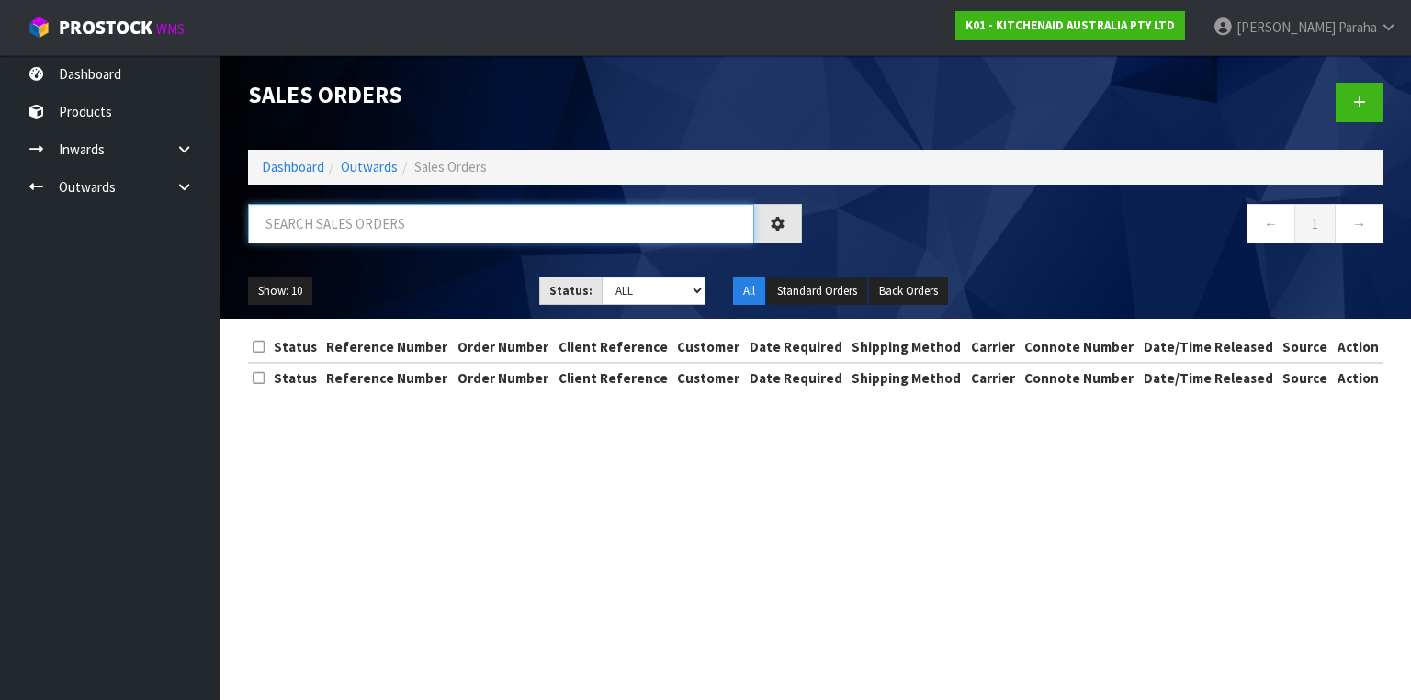
click at [459, 226] on input "text" at bounding box center [501, 223] width 506 height 39
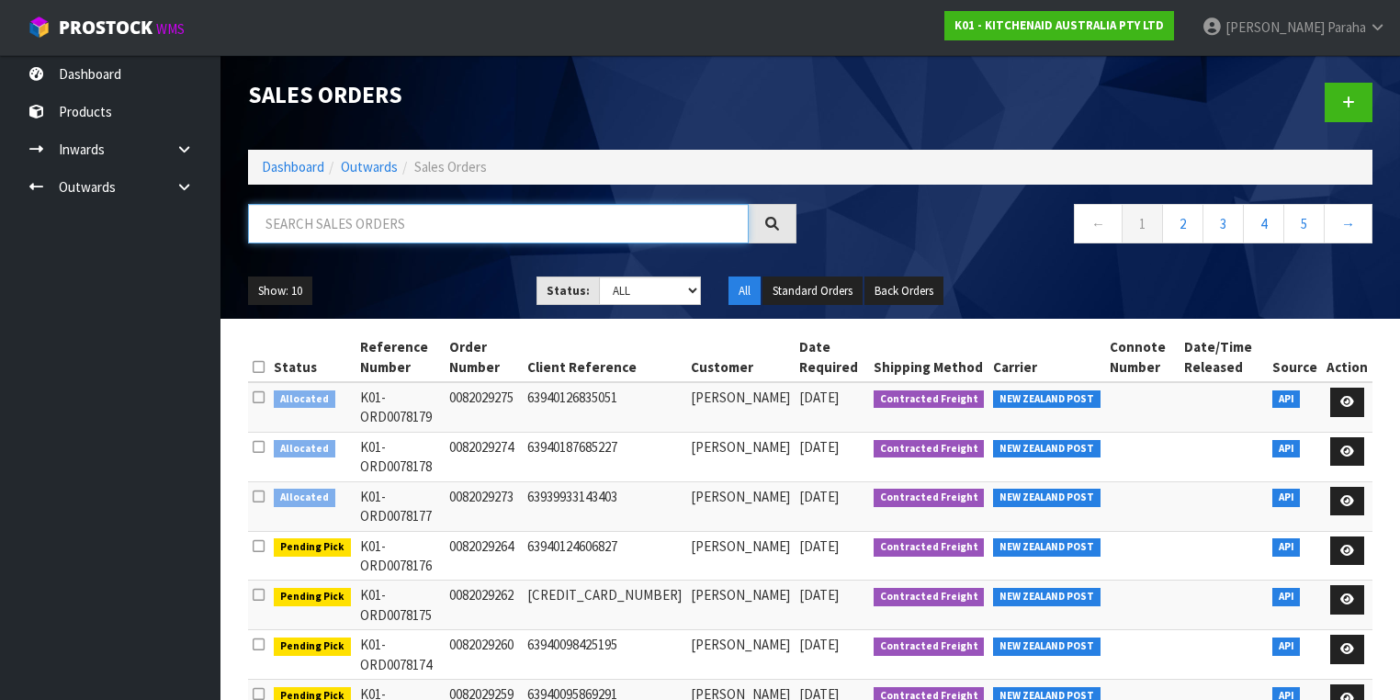
click at [502, 220] on input "text" at bounding box center [498, 223] width 501 height 39
type input "JOB-0408965"
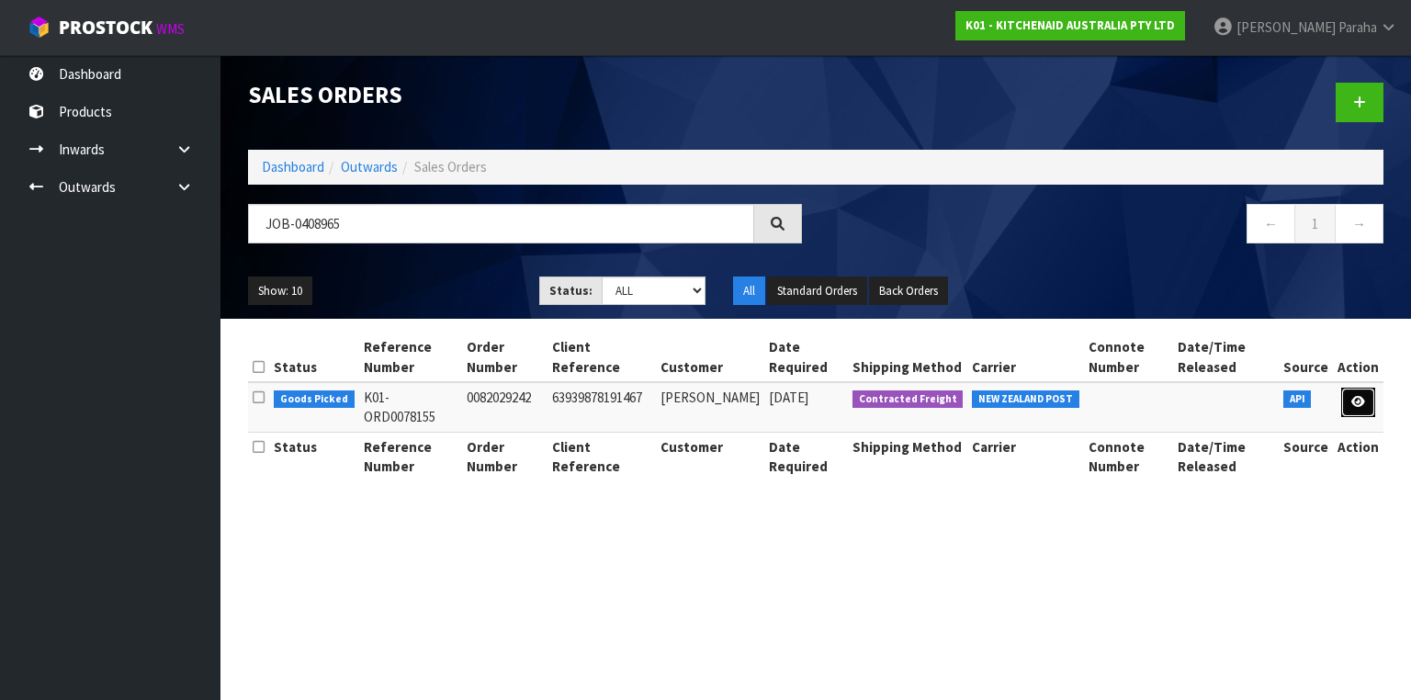
click at [1354, 397] on icon at bounding box center [1358, 402] width 14 height 12
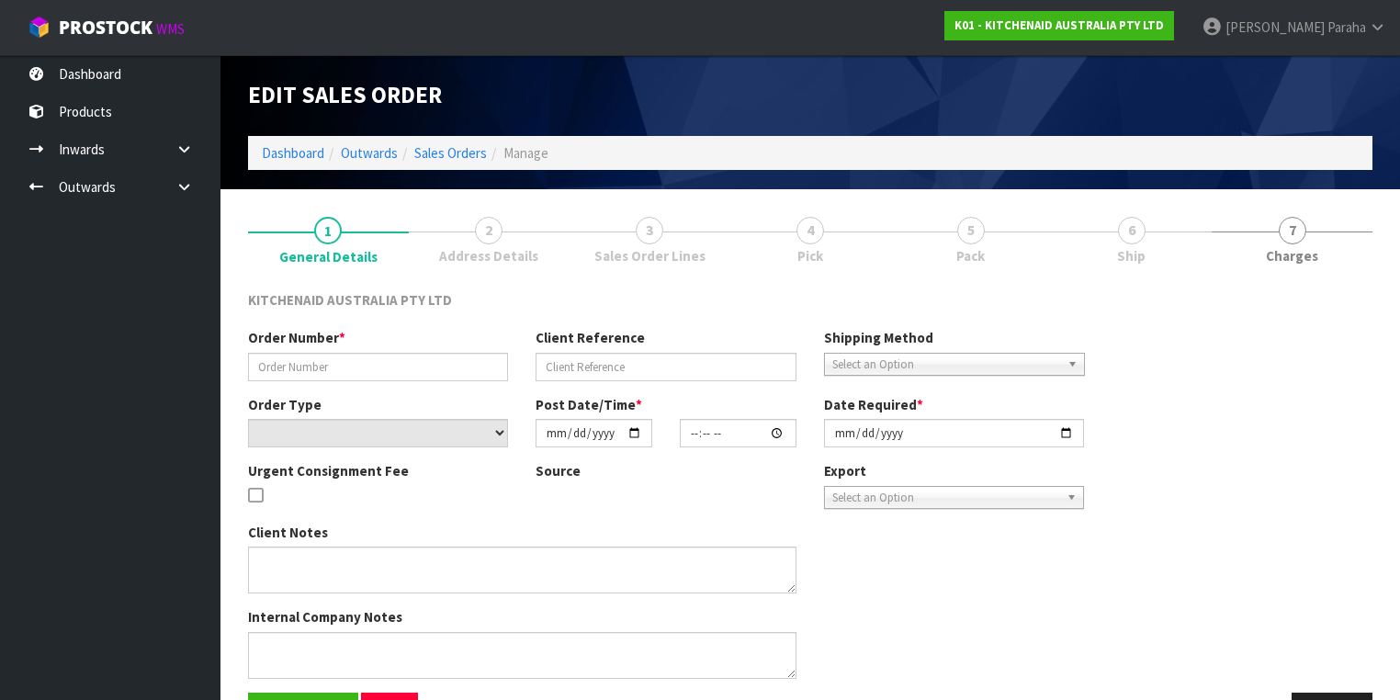
type input "0082029242"
type input "63939878191467"
select select "number:0"
type input "[DATE]"
type input "13:36:26.000"
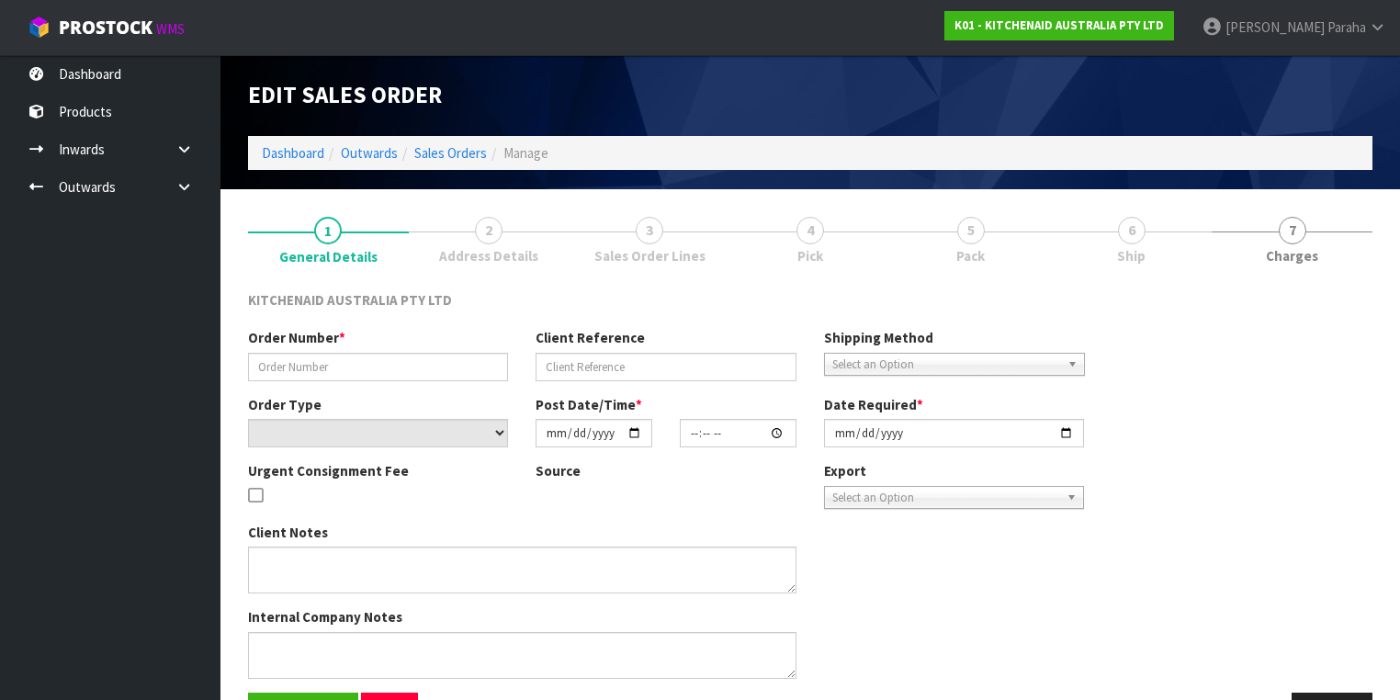
type input "[DATE]"
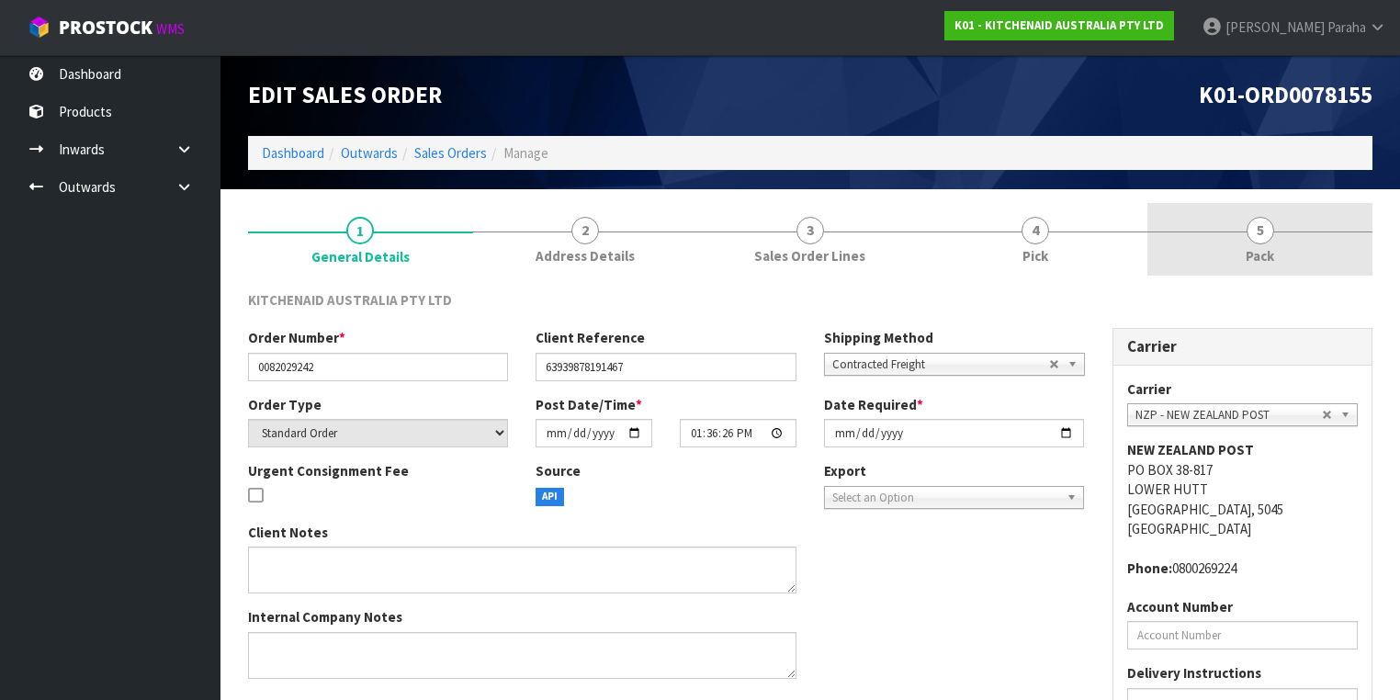
click at [1276, 239] on link "5 Pack" at bounding box center [1259, 239] width 225 height 73
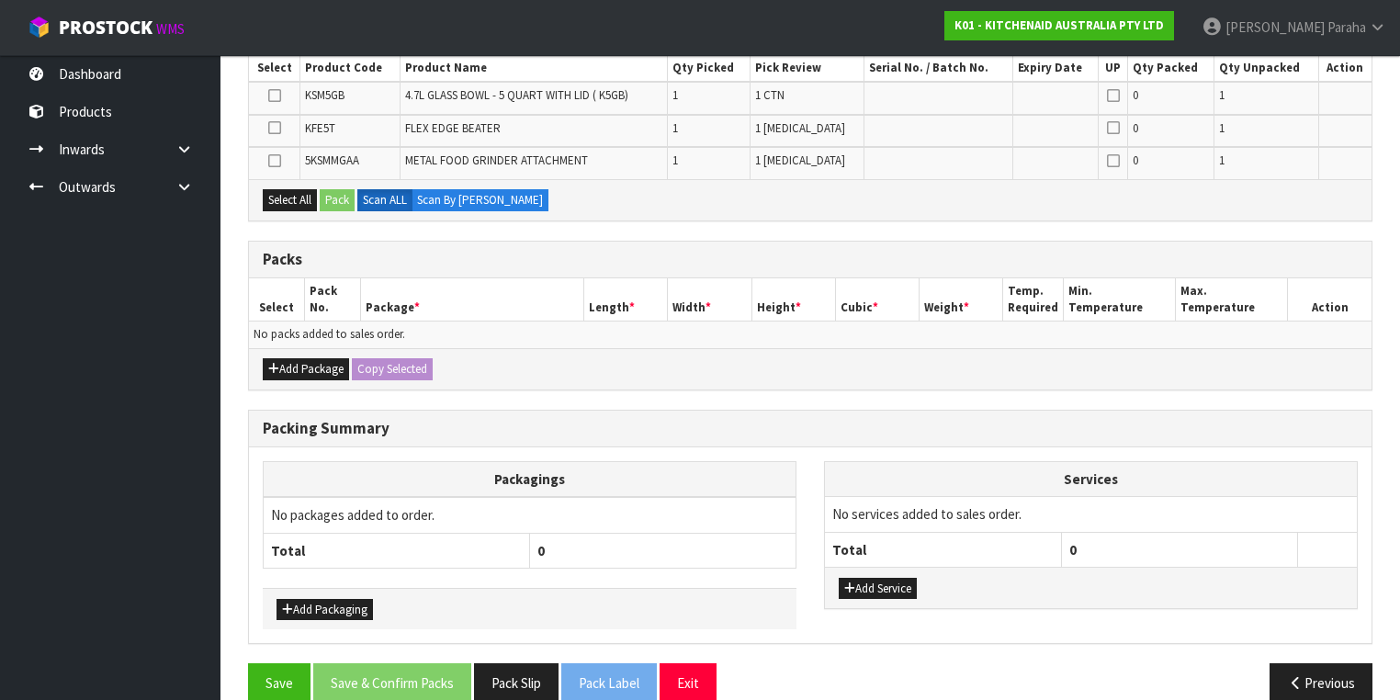
scroll to position [360, 0]
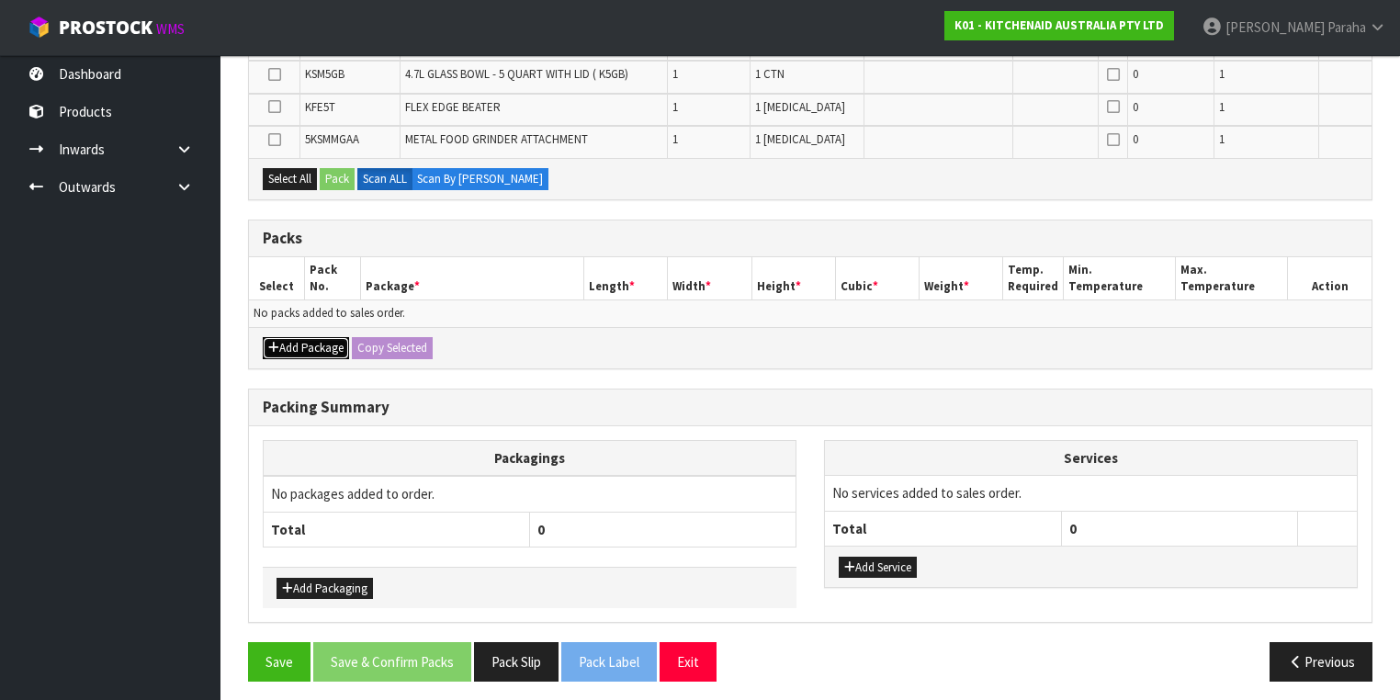
click at [306, 339] on button "Add Package" at bounding box center [306, 348] width 86 height 22
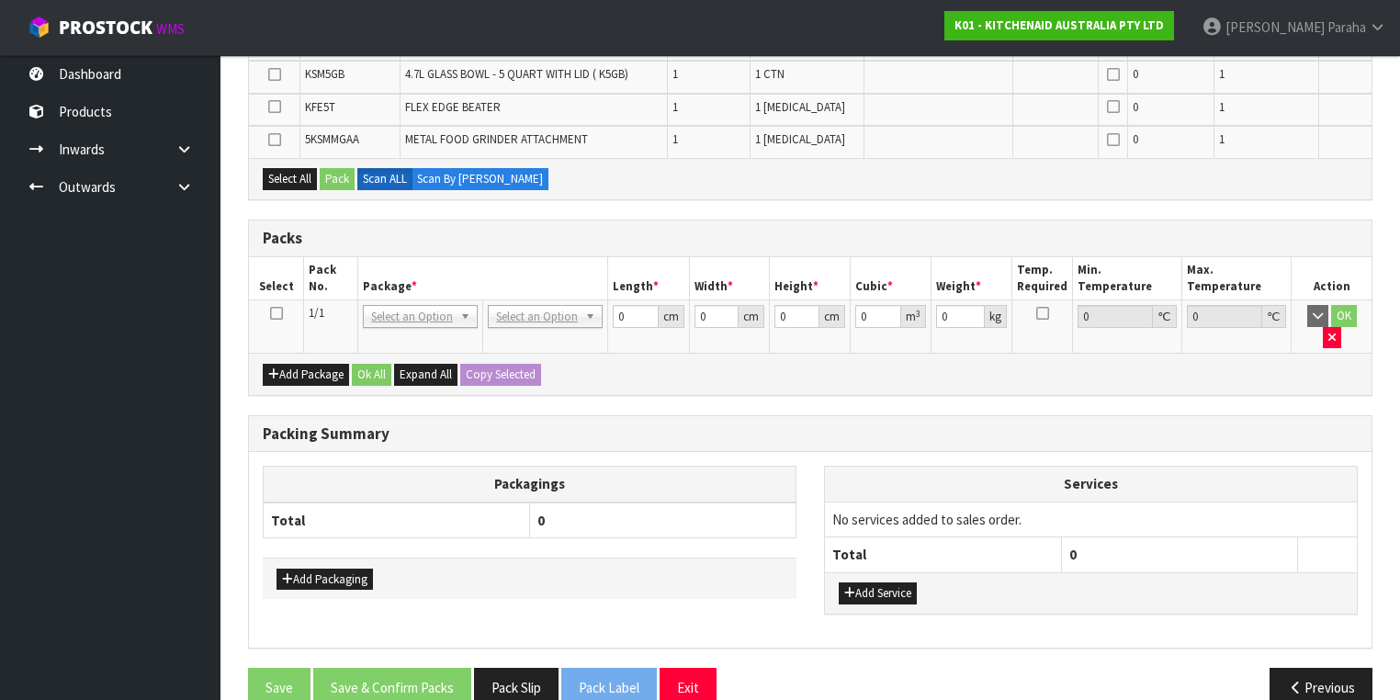
click at [276, 313] on icon at bounding box center [276, 313] width 13 height 1
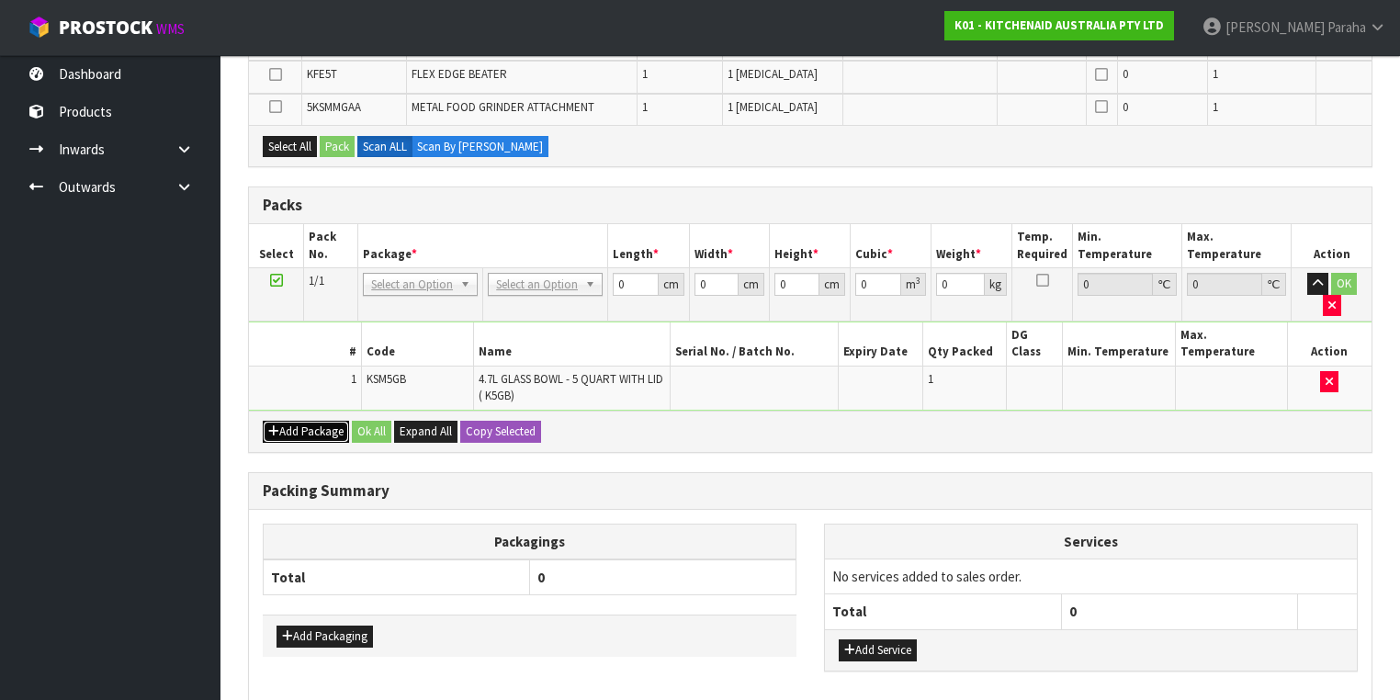
click at [334, 421] on button "Add Package" at bounding box center [306, 432] width 86 height 22
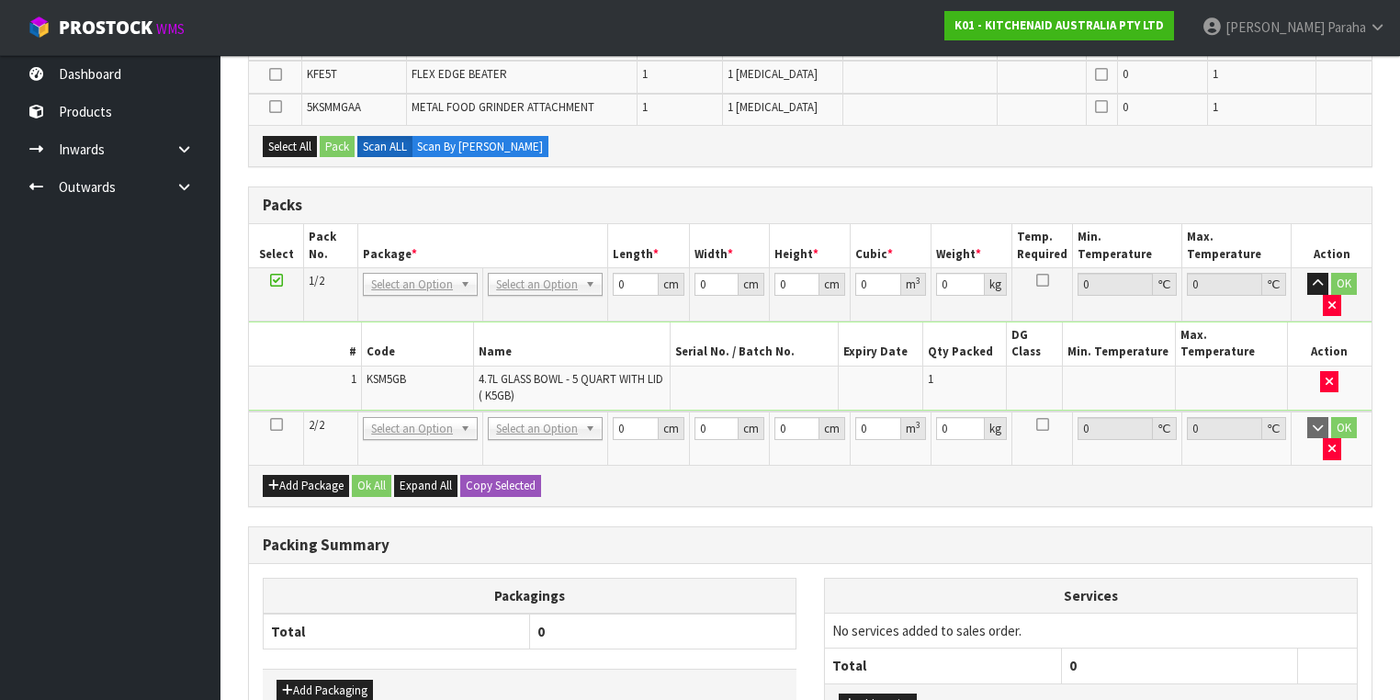
click at [279, 424] on icon at bounding box center [276, 424] width 13 height 1
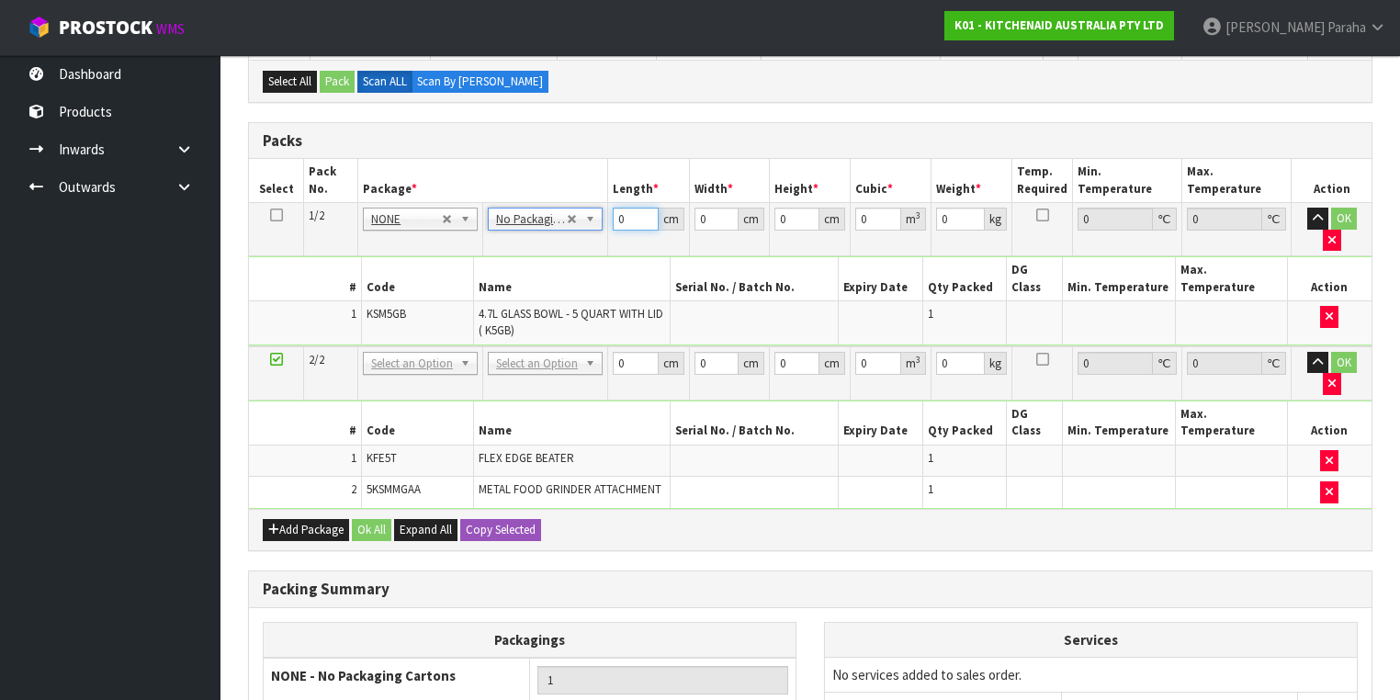
drag, startPoint x: 612, startPoint y: 217, endPoint x: 588, endPoint y: 211, distance: 24.5
click at [595, 217] on tr "1/2 NONE 007-001 007-002 007-004 007-009 007-013 007-014 007-015 007-017 007-01…" at bounding box center [810, 229] width 1122 height 53
type input "31"
type input "2"
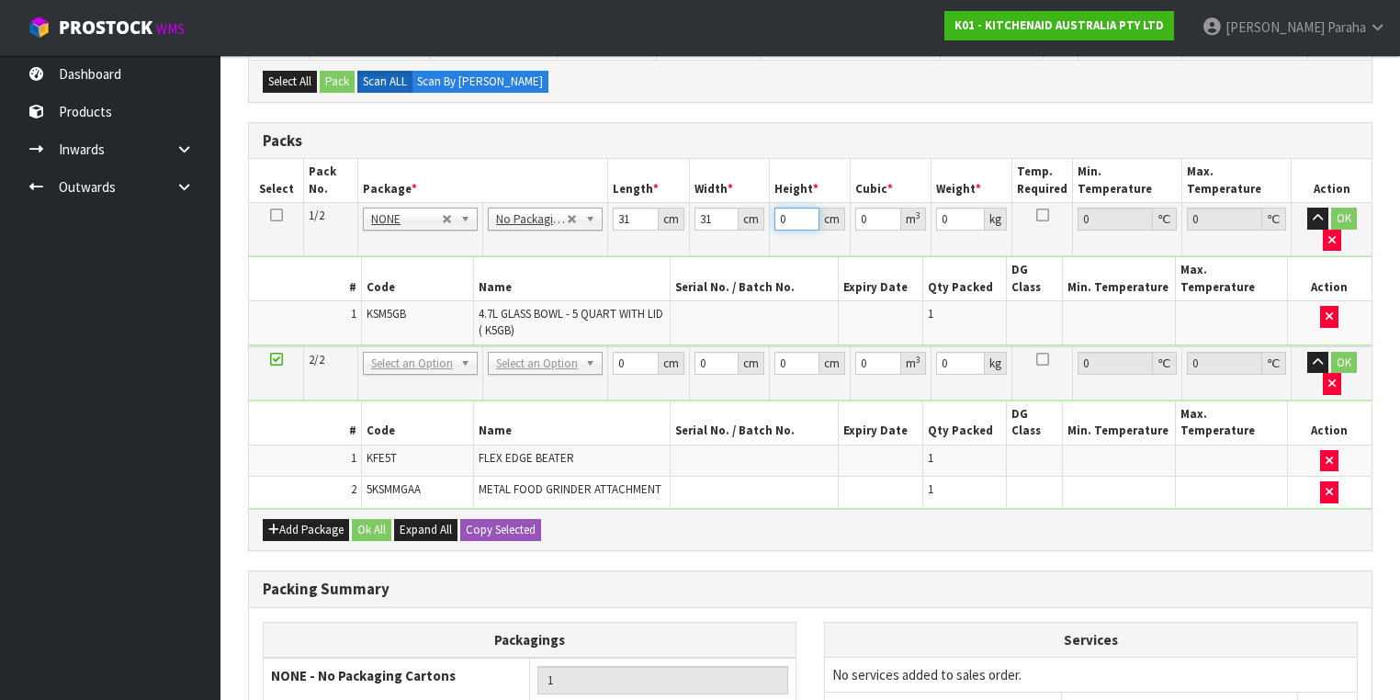
type input "0.001922"
type input "26"
type input "0.024986"
type input "26"
type input "4"
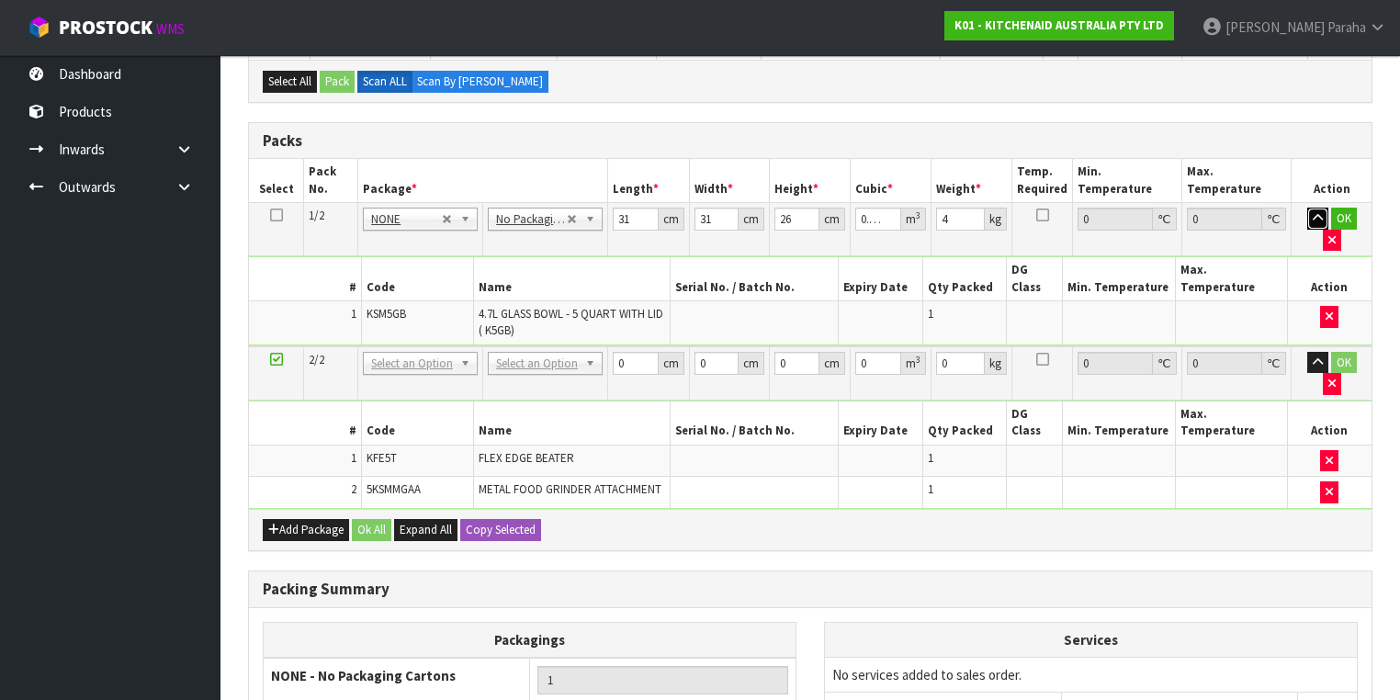
click at [1307, 208] on button "button" at bounding box center [1317, 219] width 21 height 22
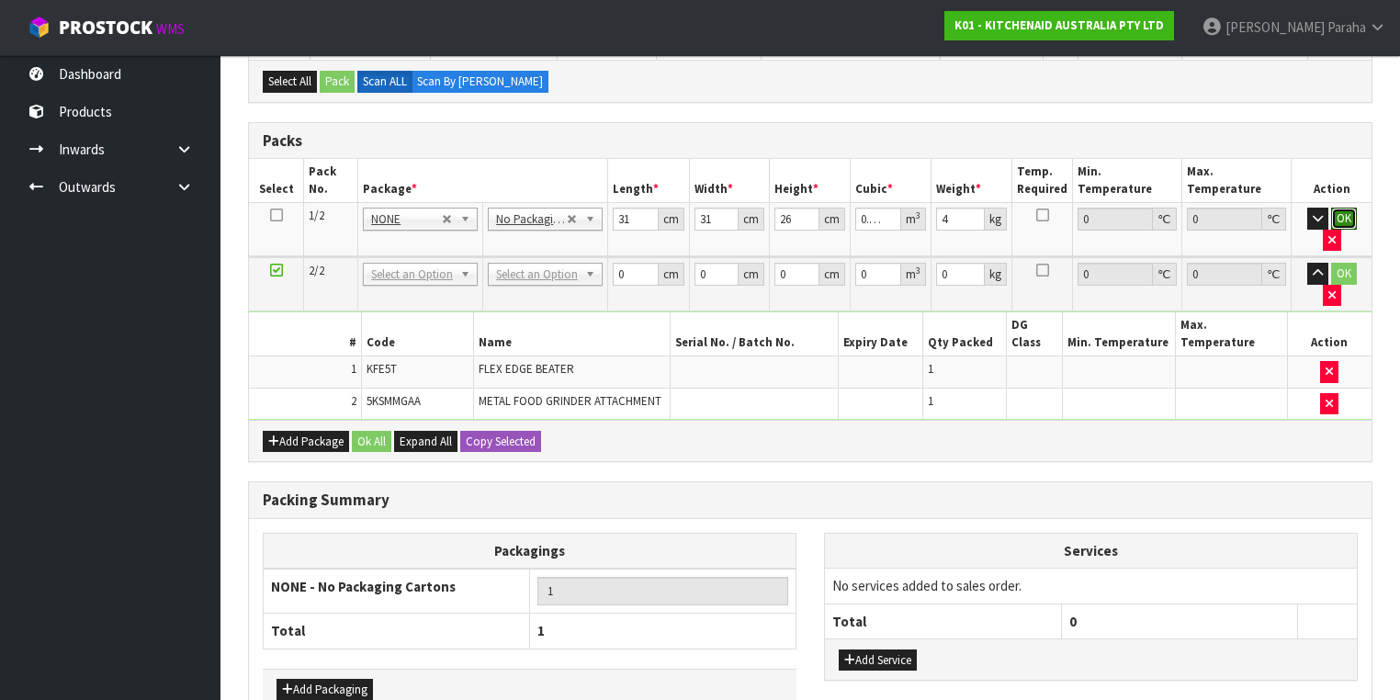
click button "OK" at bounding box center [1344, 219] width 26 height 22
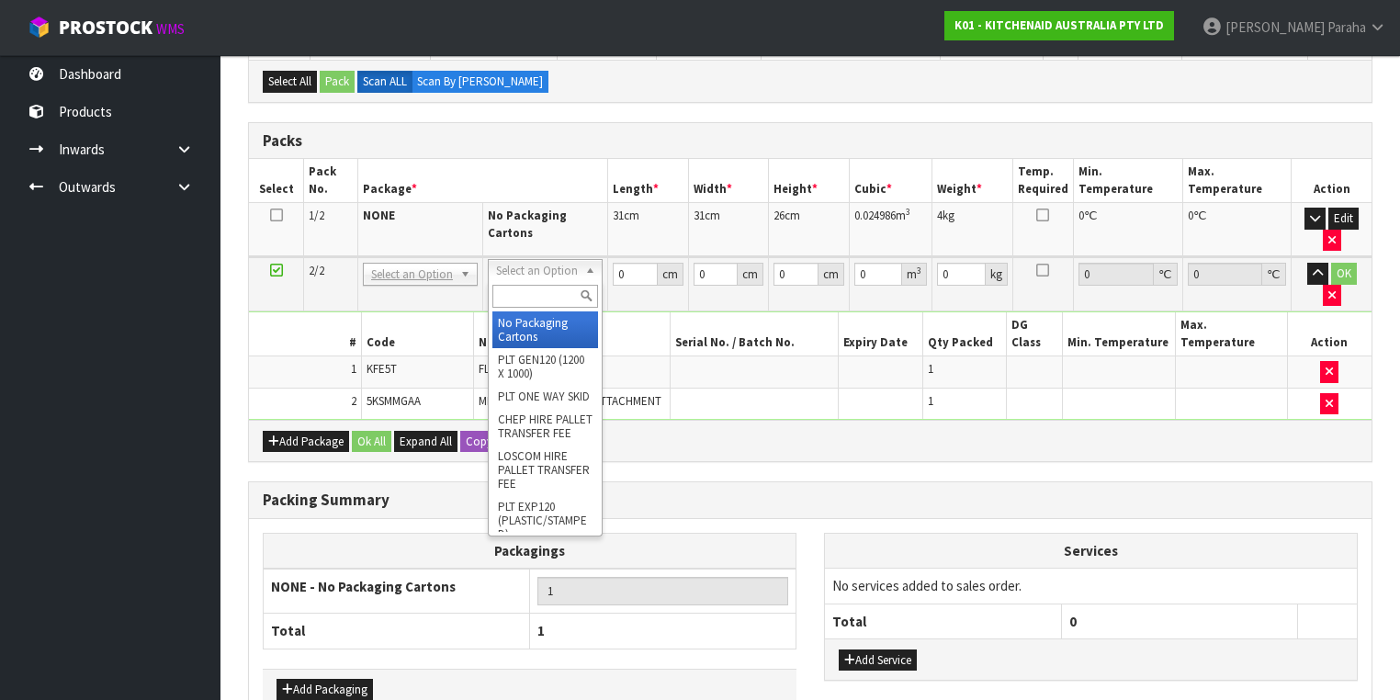
click at [551, 294] on input "text" at bounding box center [545, 296] width 106 height 23
type input "OC"
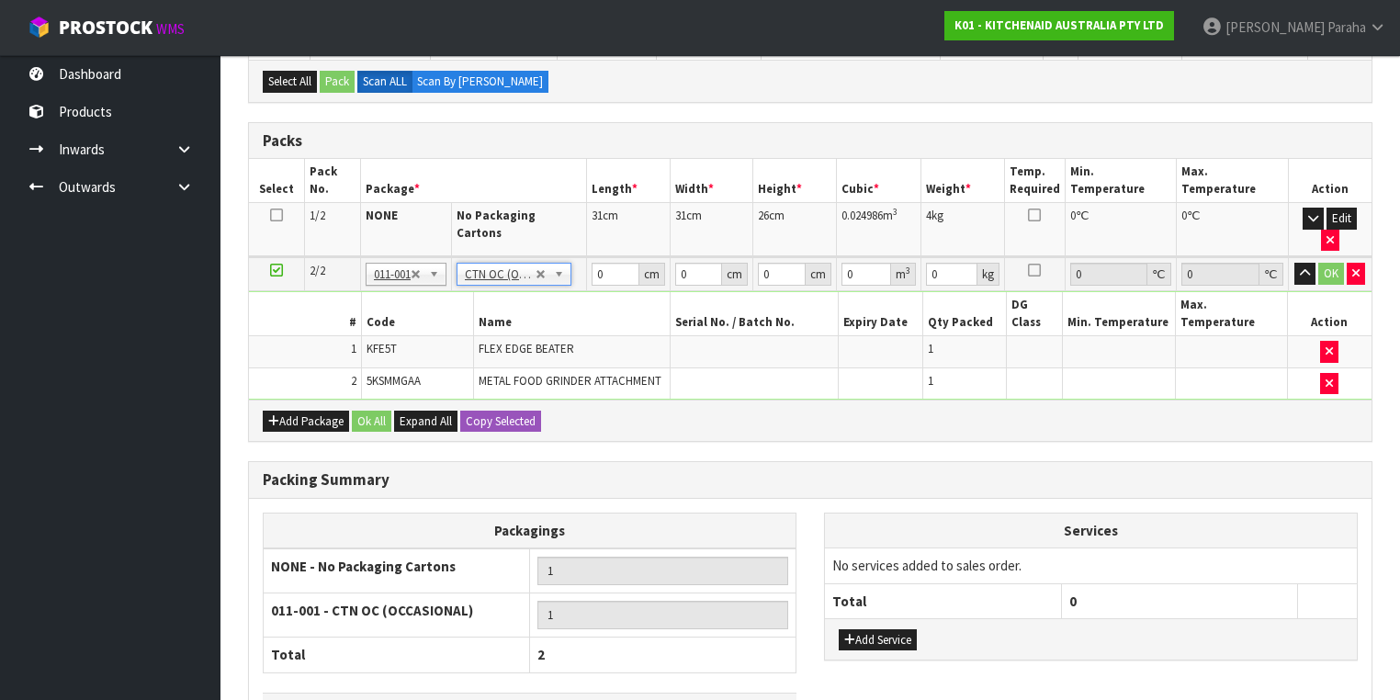
type input "2.52"
drag, startPoint x: 606, startPoint y: 248, endPoint x: 592, endPoint y: 242, distance: 15.7
click at [583, 257] on tr "2/2 NONE 007-001 007-002 007-004 007-009 007-013 007-014 007-015 007-017 007-01…" at bounding box center [810, 274] width 1122 height 34
type input "44"
type input "35"
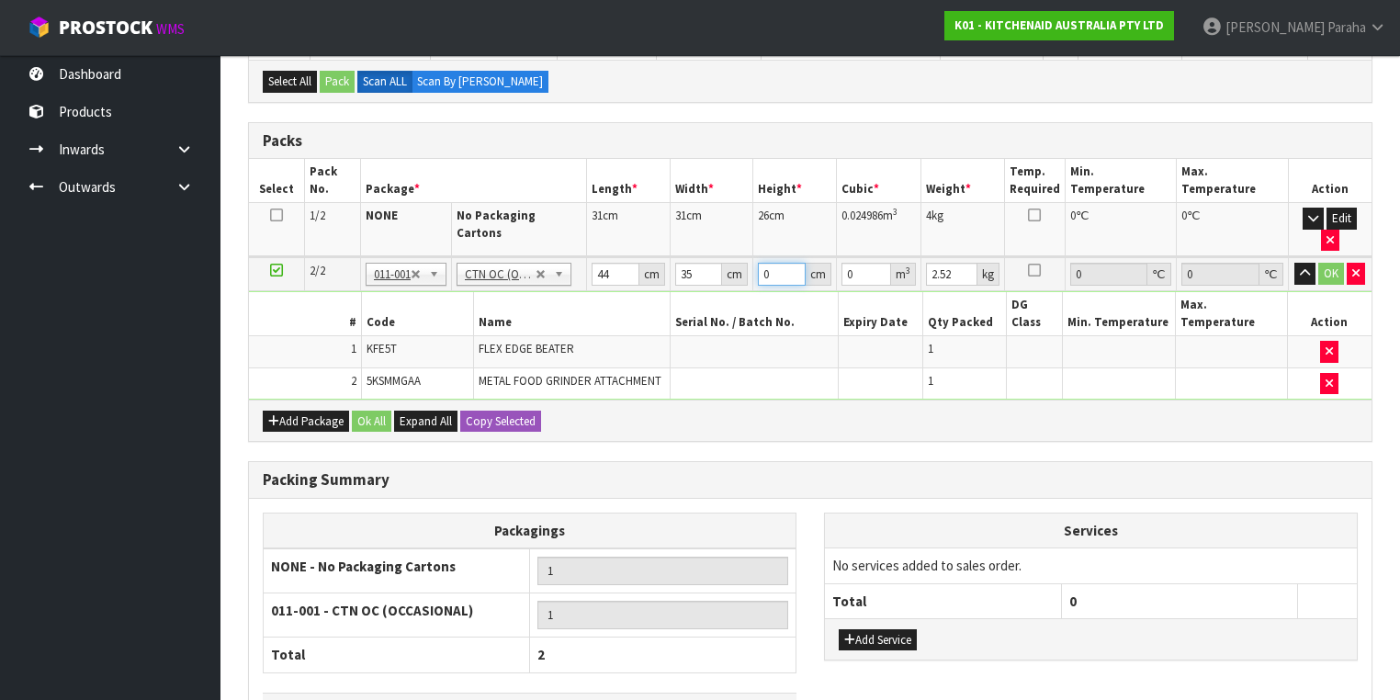
type input "2"
type input "0.00308"
type input "23"
type input "0.03542"
type input "23"
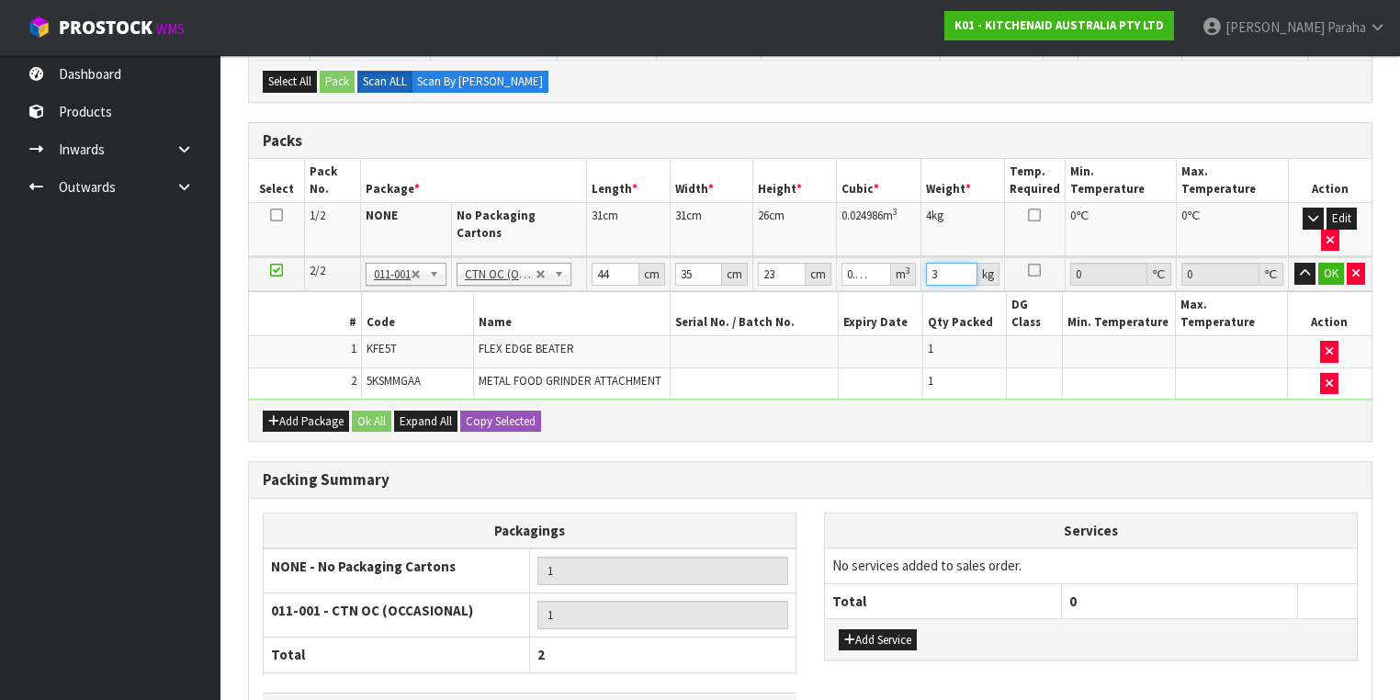
type input "3"
click at [1294, 263] on button "button" at bounding box center [1304, 274] width 21 height 22
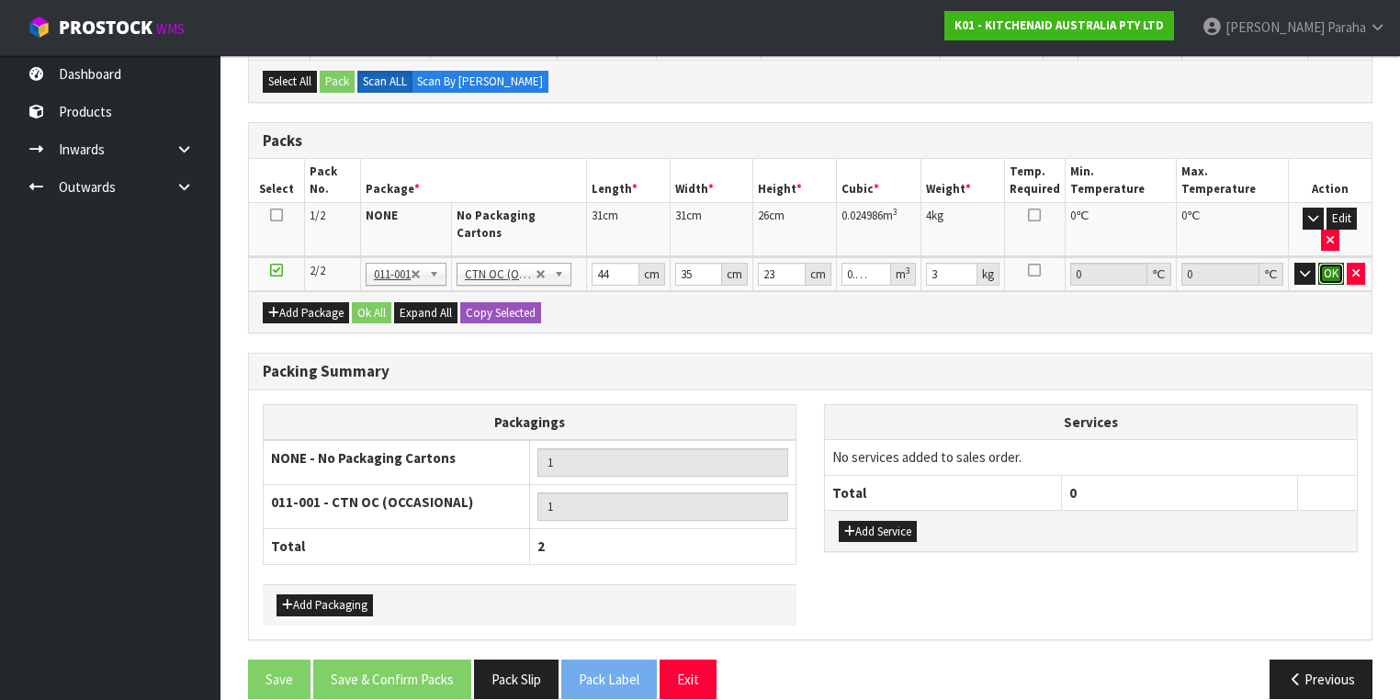
click button "OK" at bounding box center [1331, 274] width 26 height 22
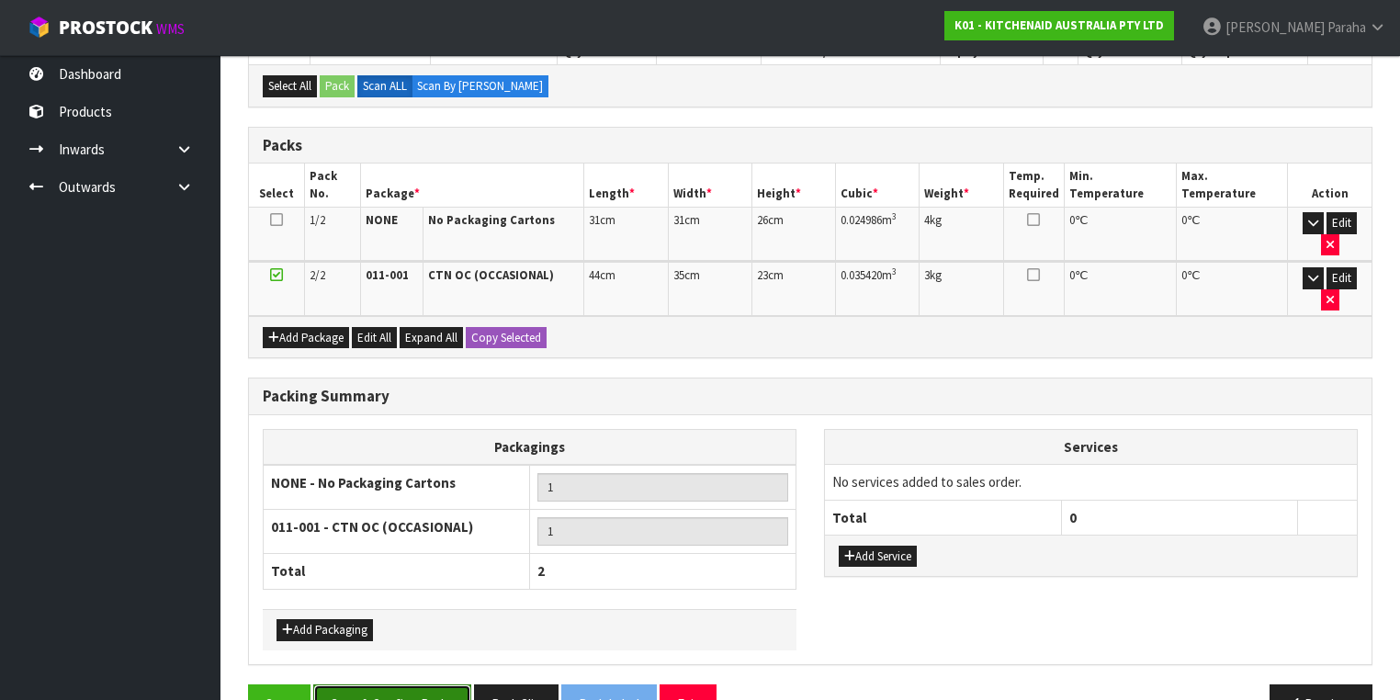
click at [432, 684] on button "Save & Confirm Packs" at bounding box center [392, 703] width 158 height 39
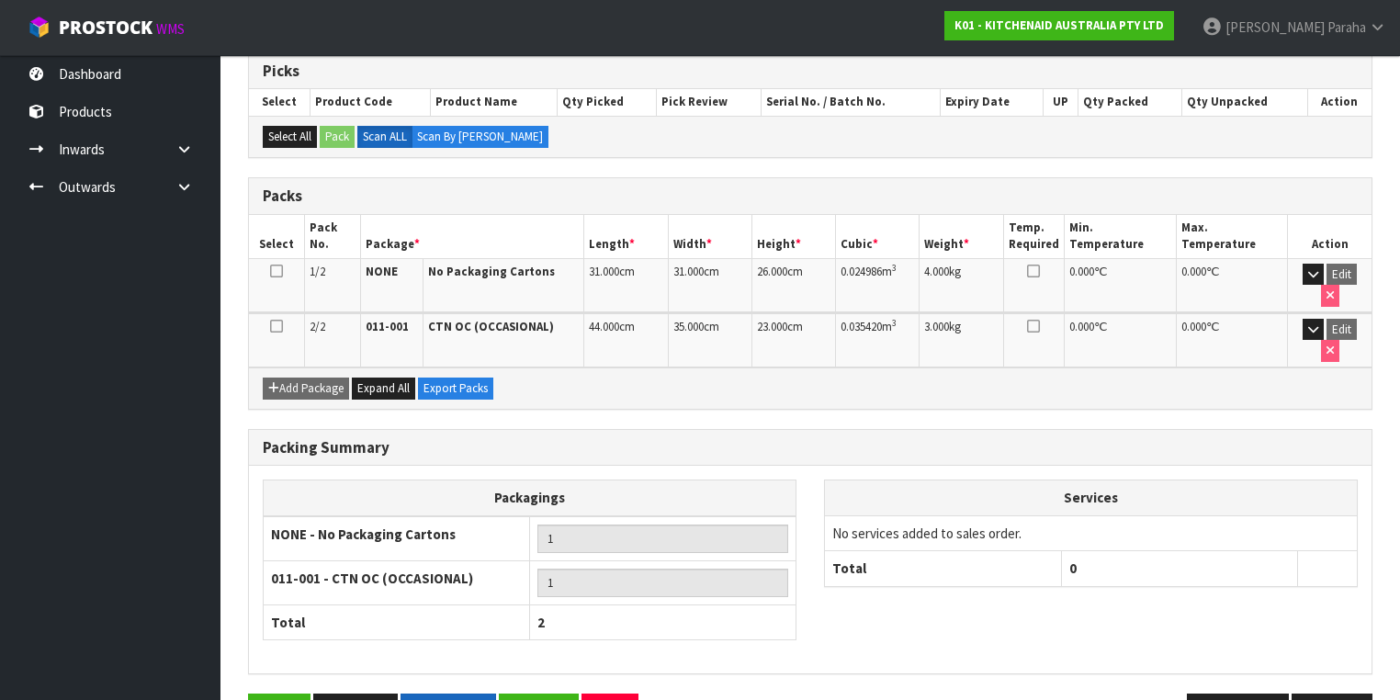
scroll to position [381, 0]
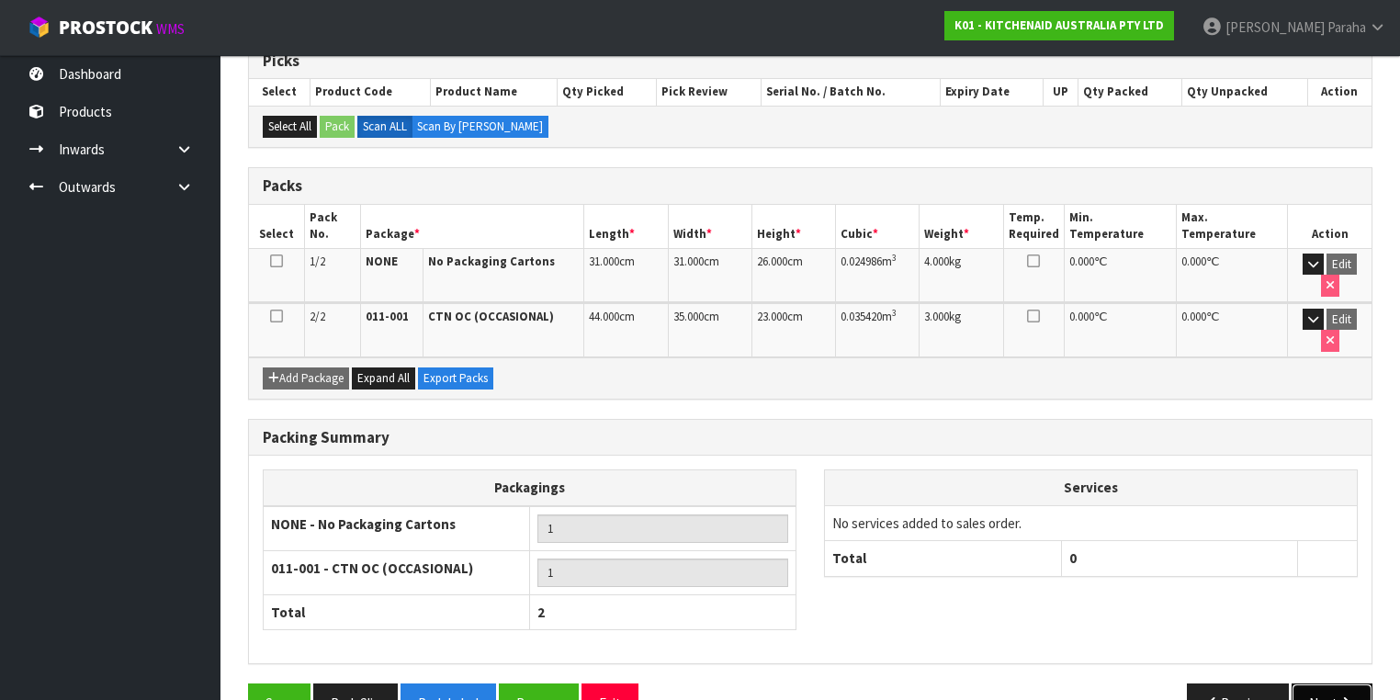
click at [1360, 683] on button "Next" at bounding box center [1331, 702] width 81 height 39
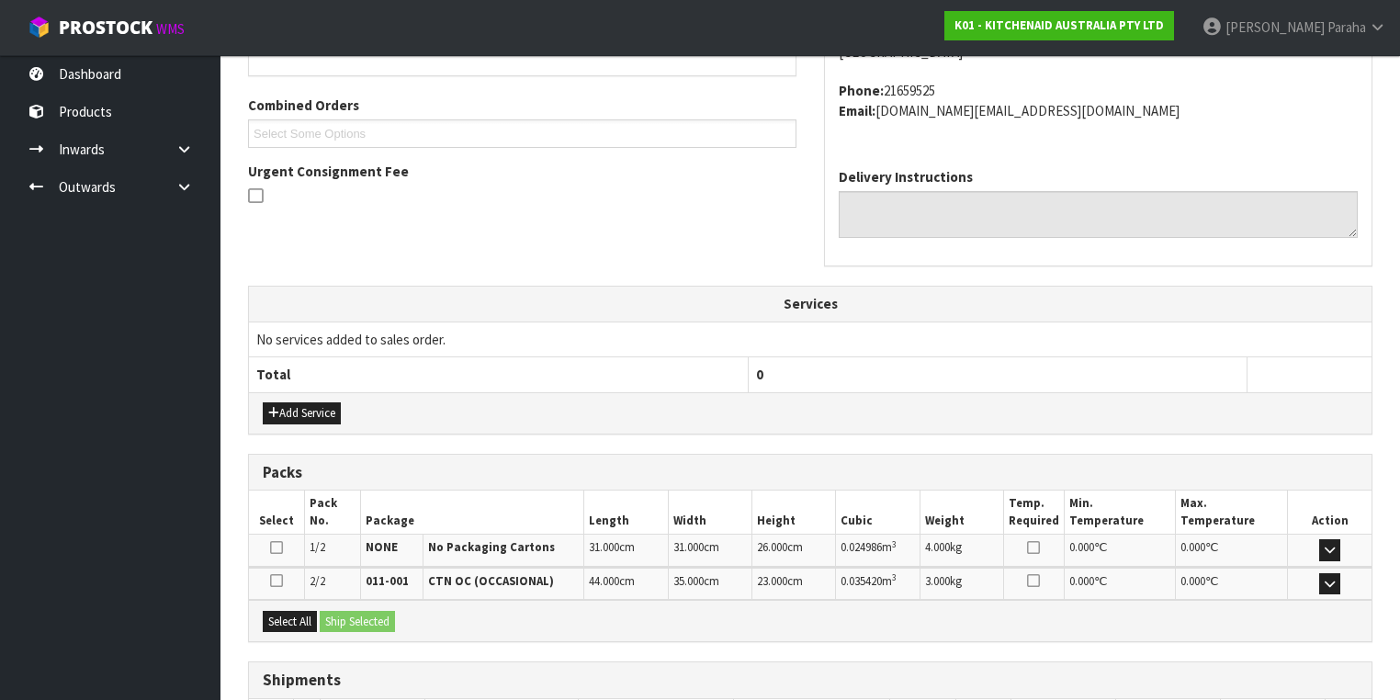
scroll to position [577, 0]
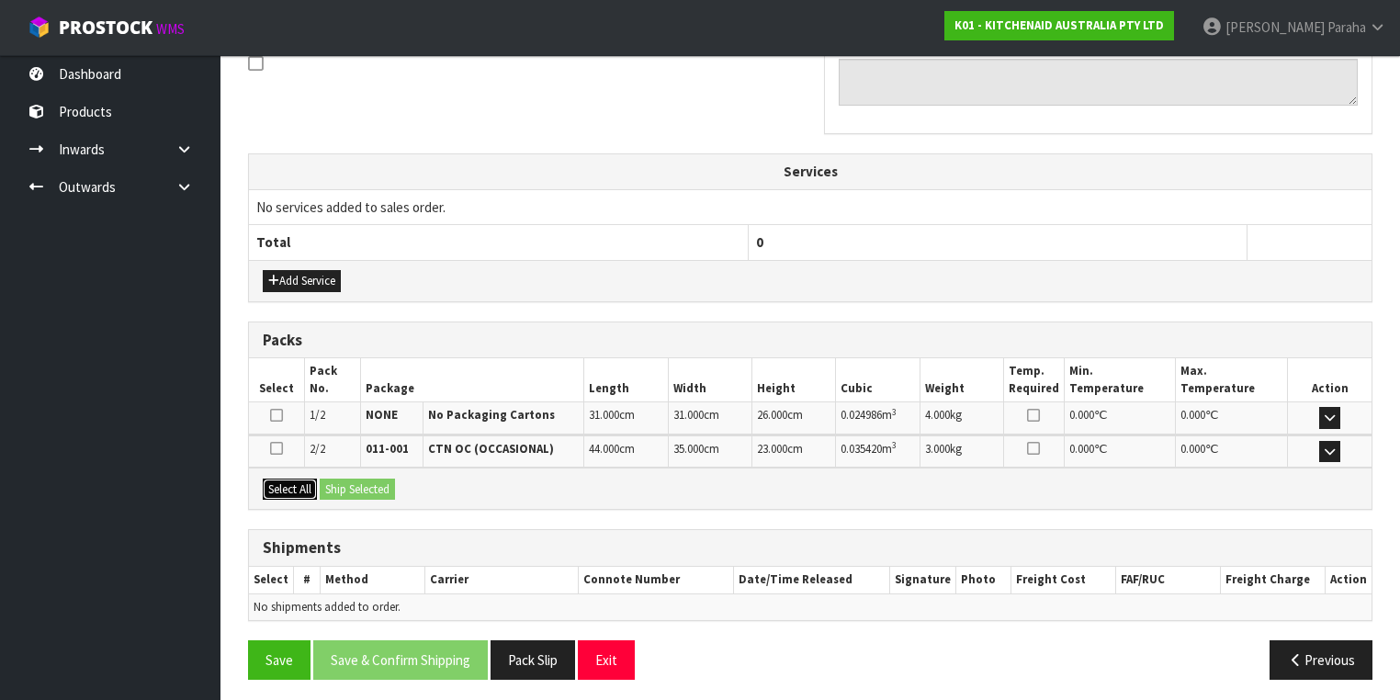
click at [291, 483] on button "Select All" at bounding box center [290, 490] width 54 height 22
click at [364, 481] on button "Ship Selected" at bounding box center [357, 490] width 75 height 22
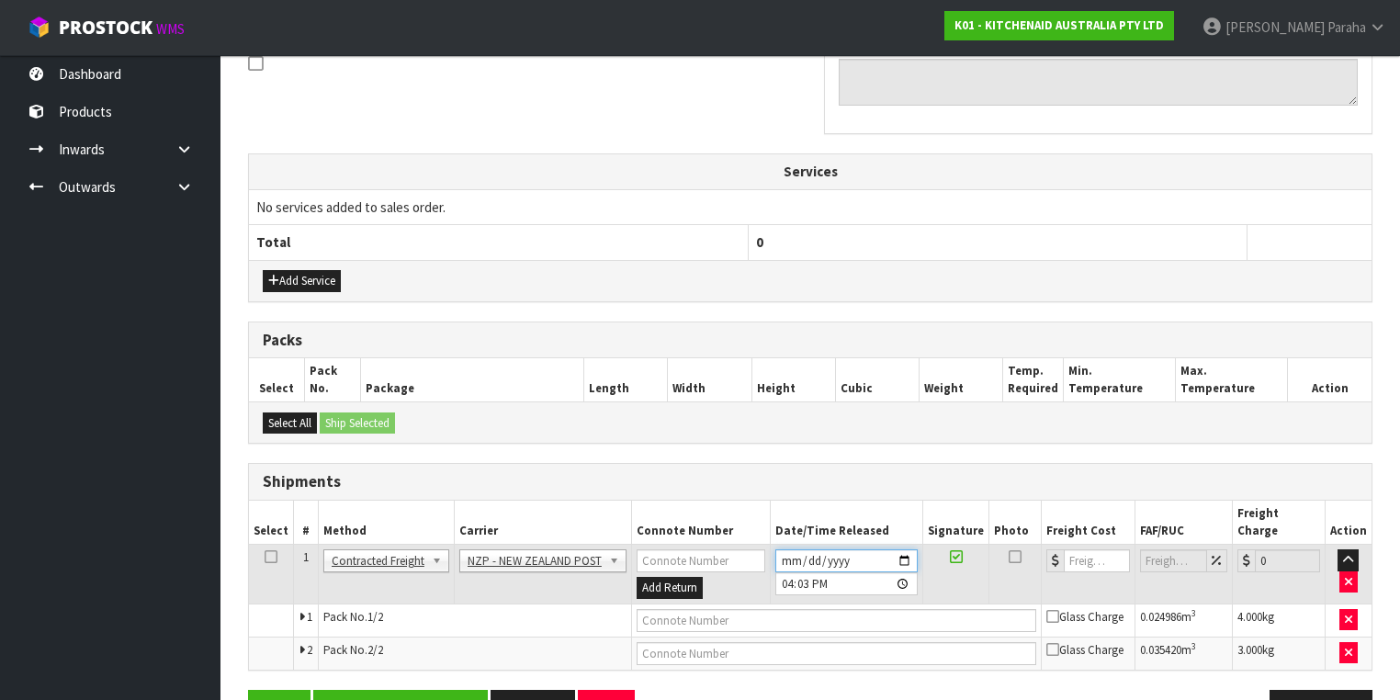
click at [901, 549] on input "[DATE]" at bounding box center [846, 560] width 142 height 23
type input "2025-08-25"
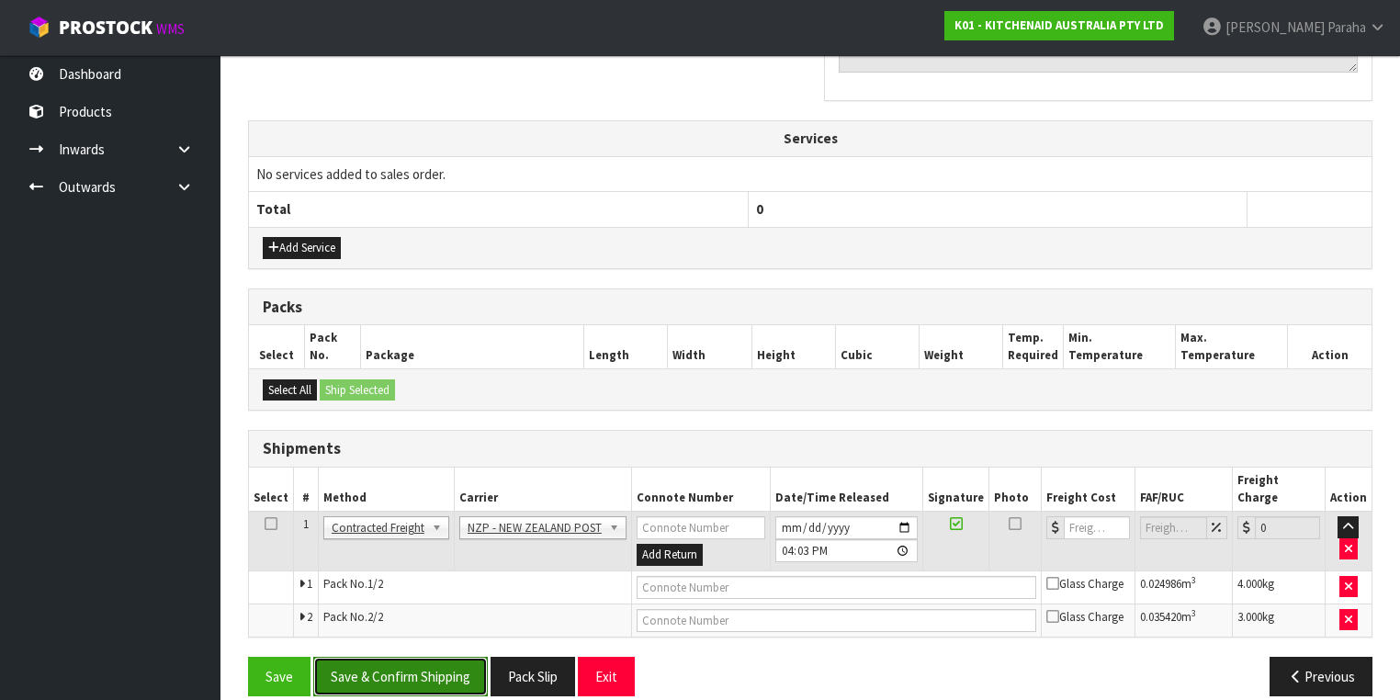
click at [448, 657] on button "Save & Confirm Shipping" at bounding box center [400, 676] width 175 height 39
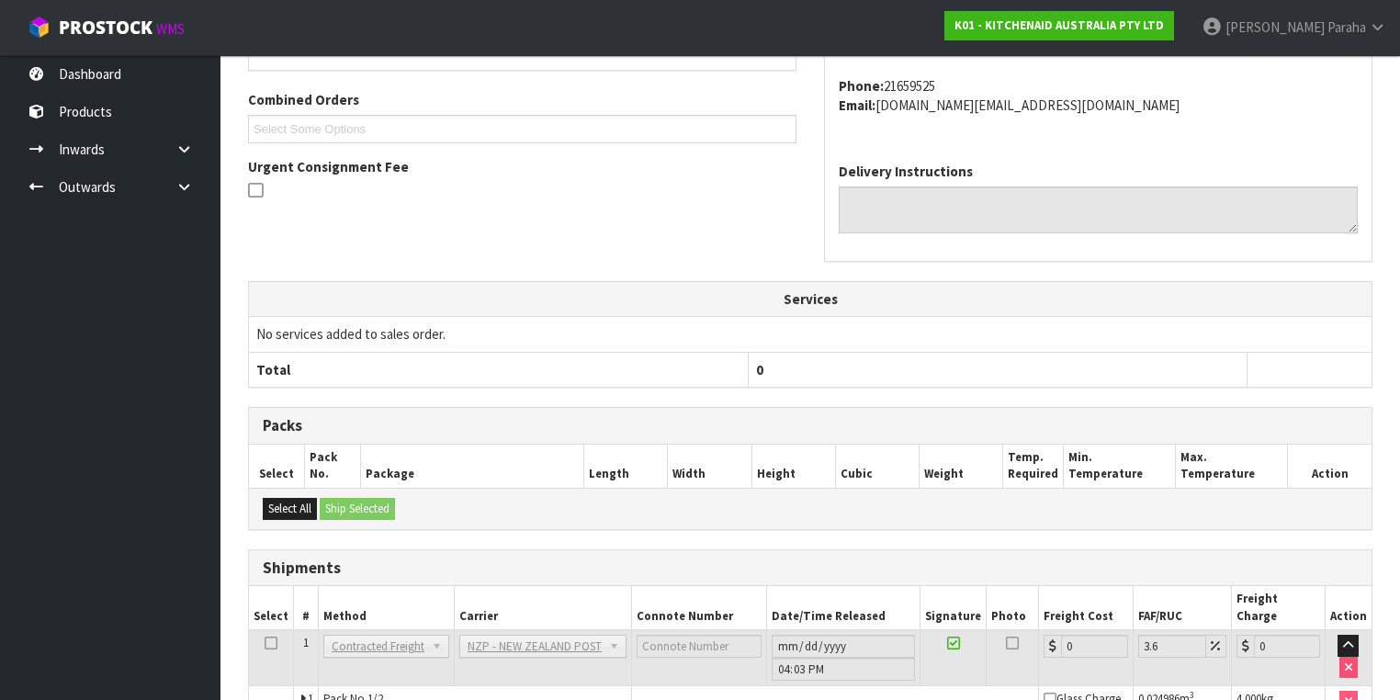
scroll to position [582, 0]
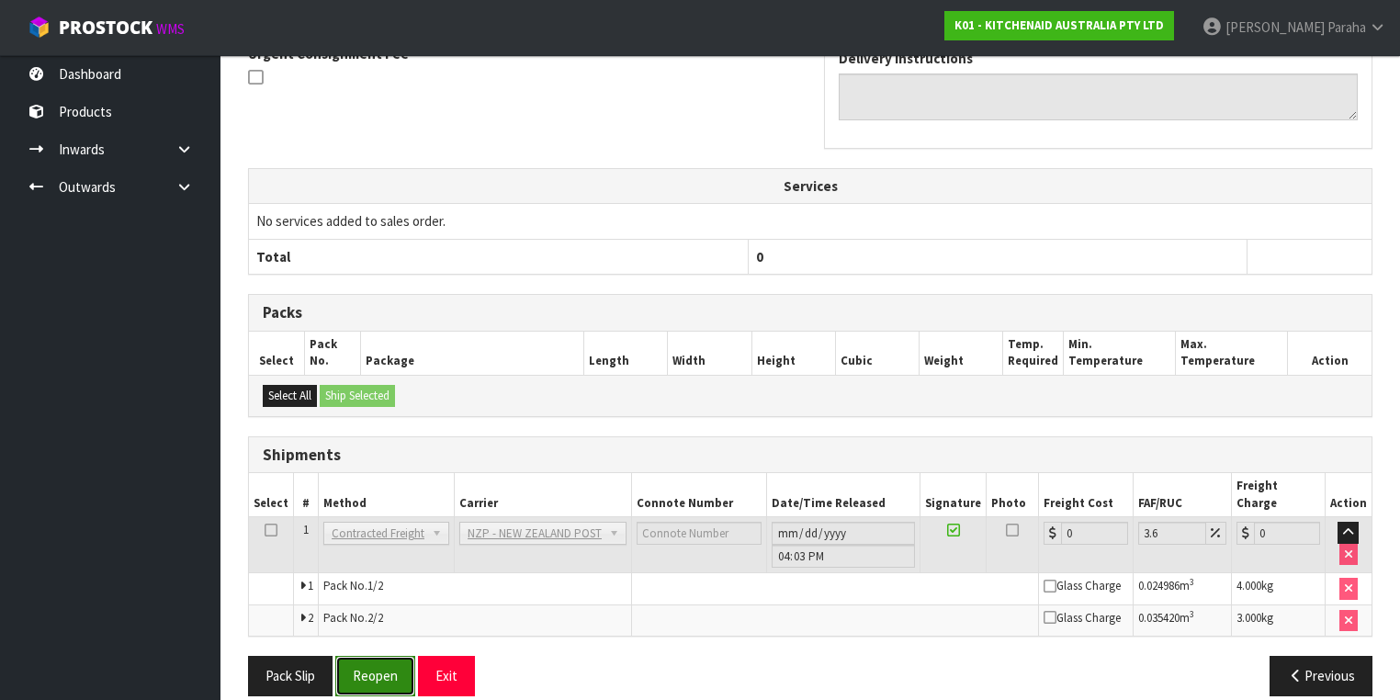
click at [364, 656] on button "Reopen" at bounding box center [375, 675] width 80 height 39
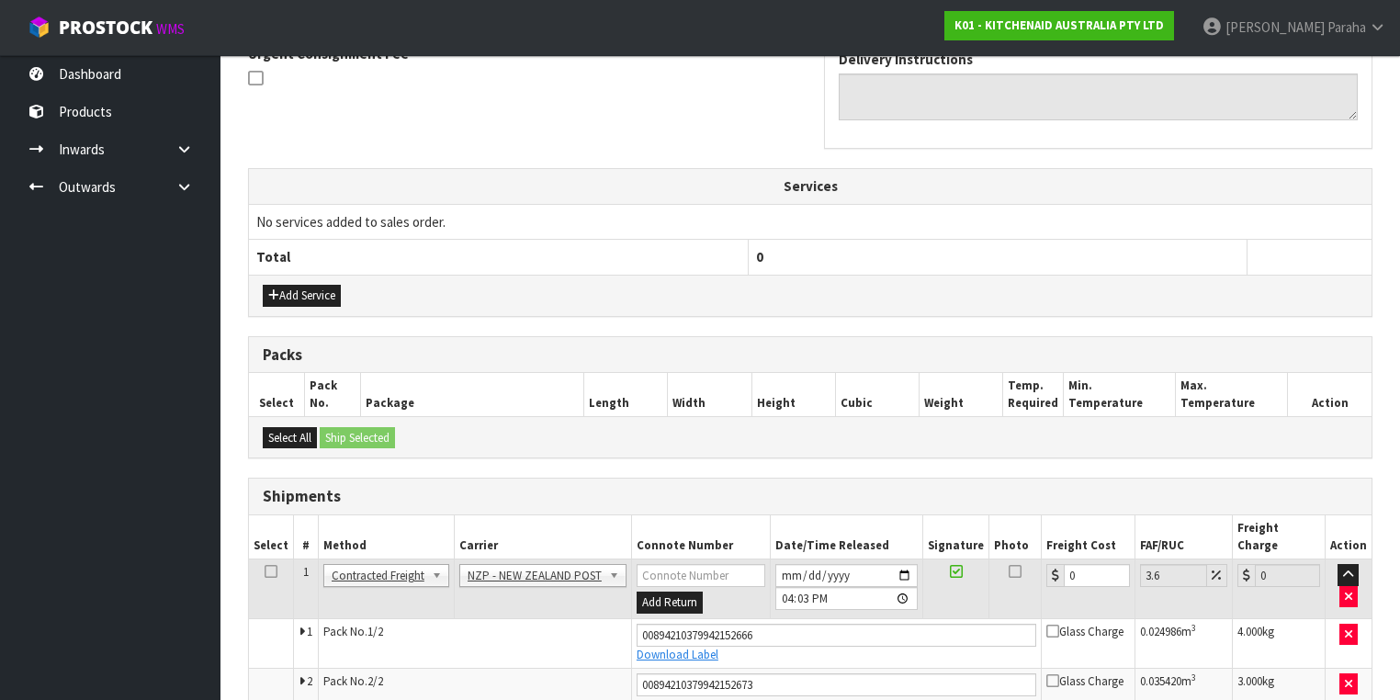
scroll to position [626, 0]
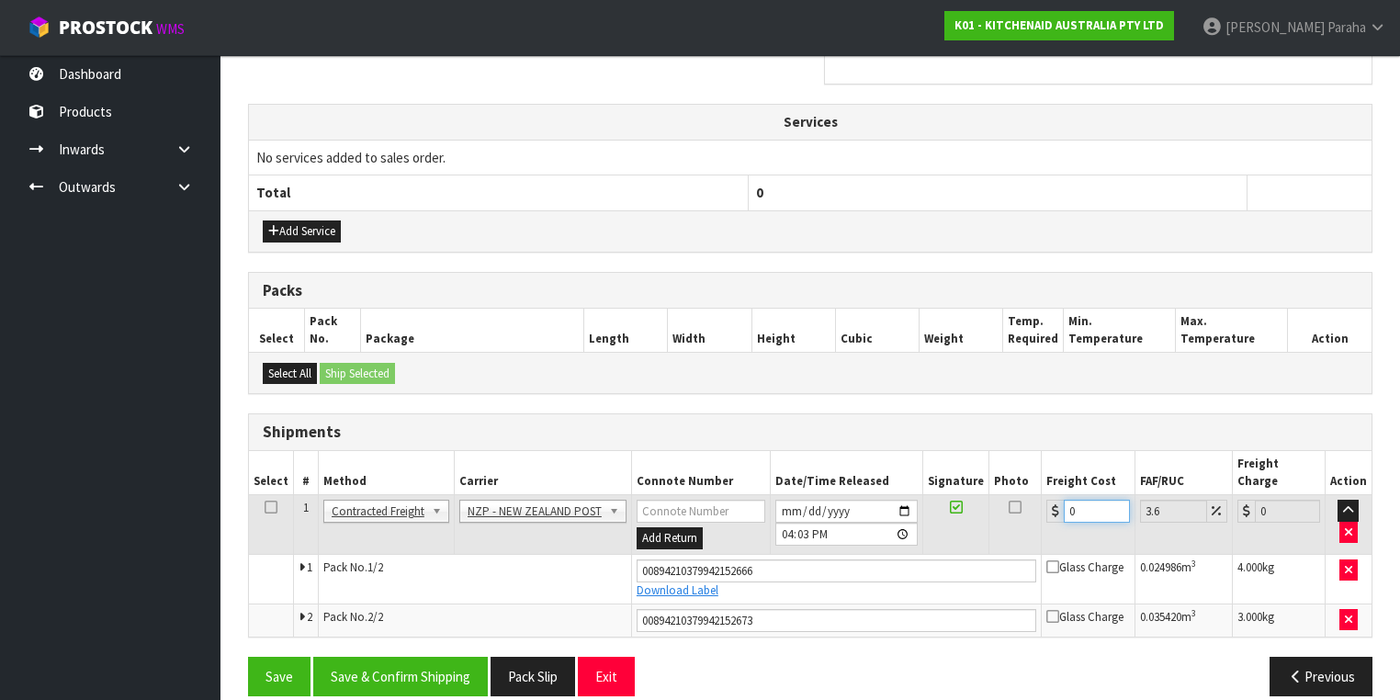
drag, startPoint x: 1091, startPoint y: 487, endPoint x: 1042, endPoint y: 495, distance: 50.3
click at [1046, 500] on div "0" at bounding box center [1087, 511] width 83 height 23
type input "1"
type input "1.04"
type input "14"
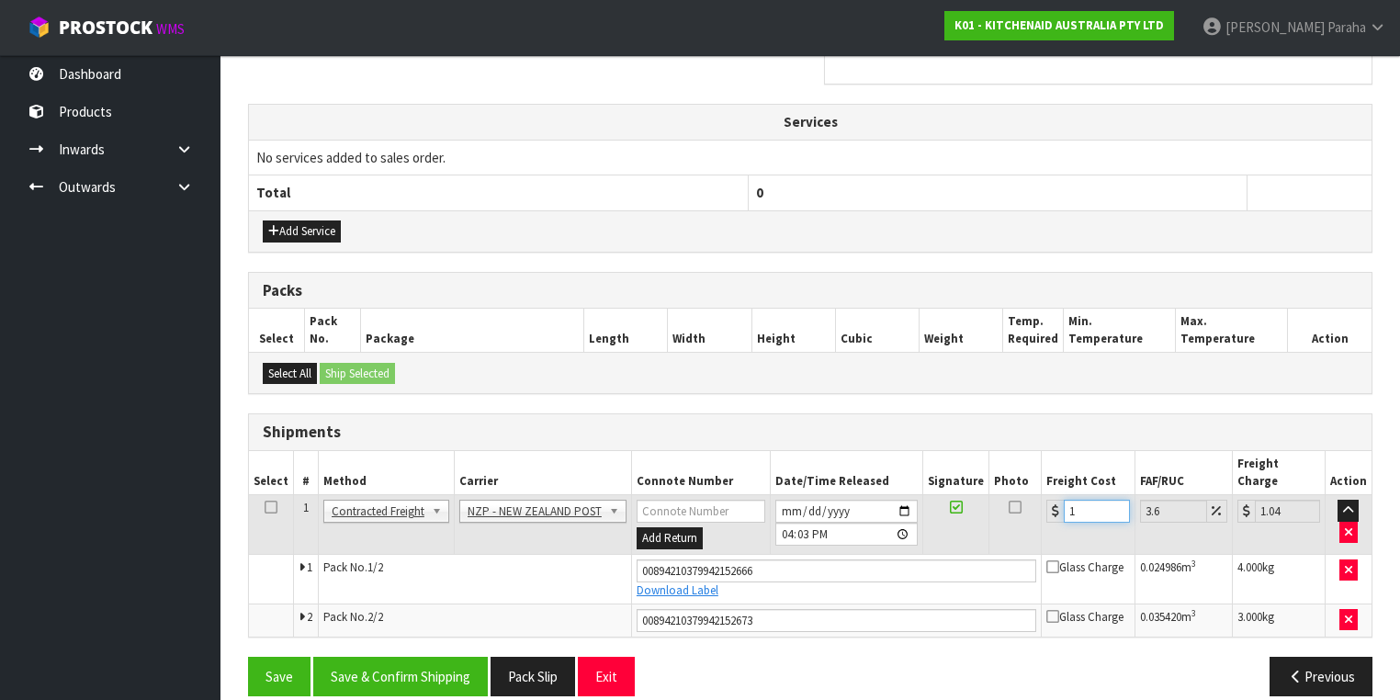
type input "14.5"
type input "14.6"
type input "15.13"
type input "14.62"
type input "15.15"
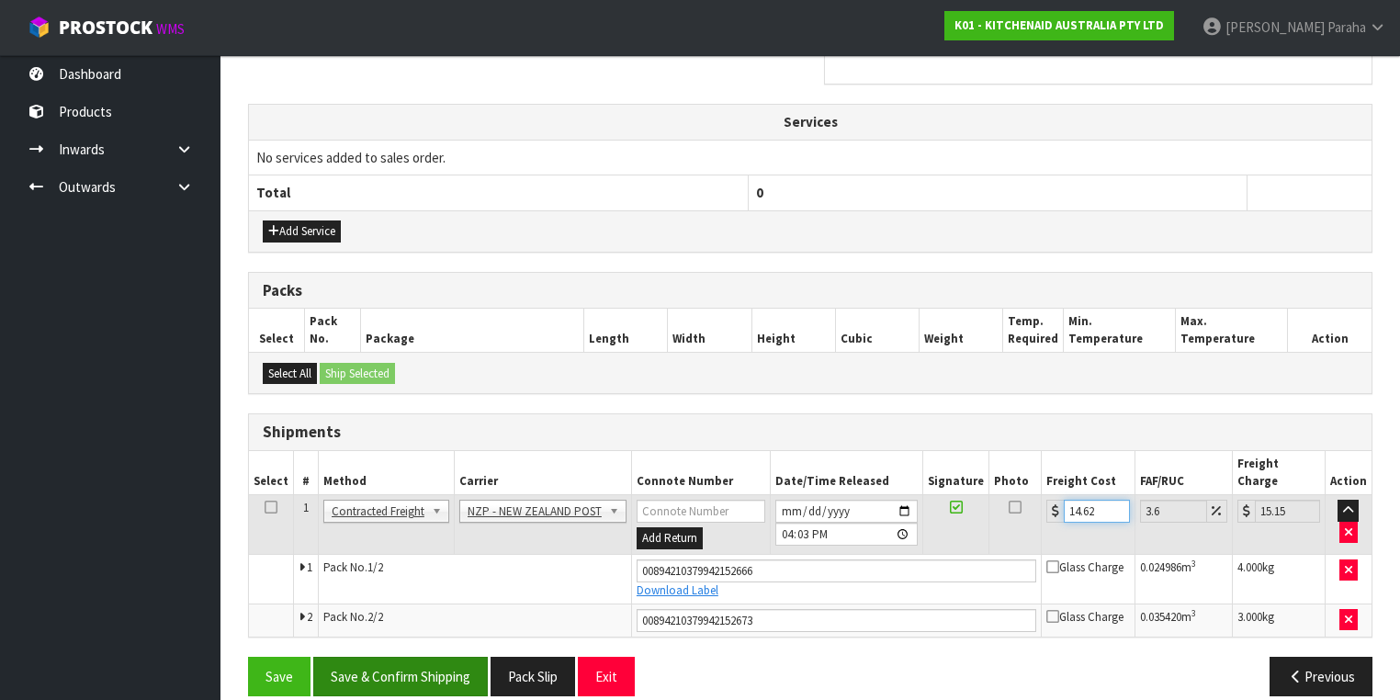
type input "14.62"
click at [422, 657] on button "Save & Confirm Shipping" at bounding box center [400, 676] width 175 height 39
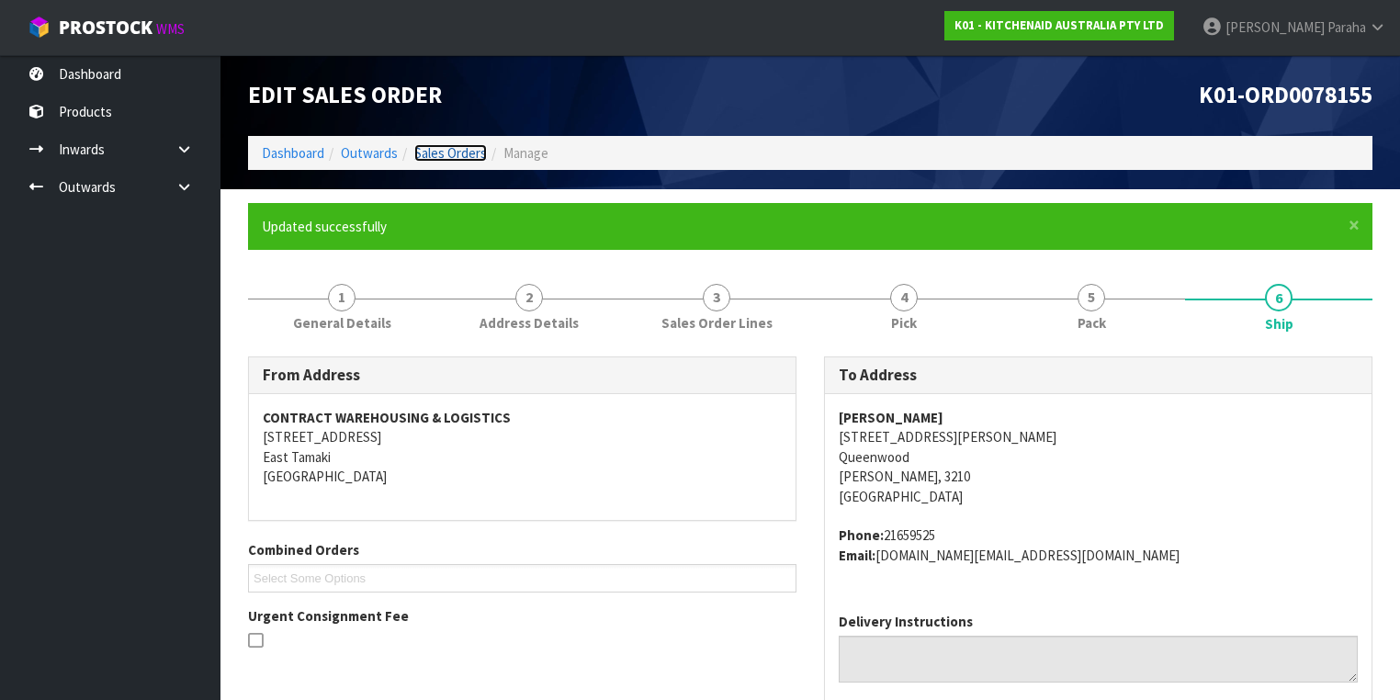
click at [454, 144] on link "Sales Orders" at bounding box center [450, 152] width 73 height 17
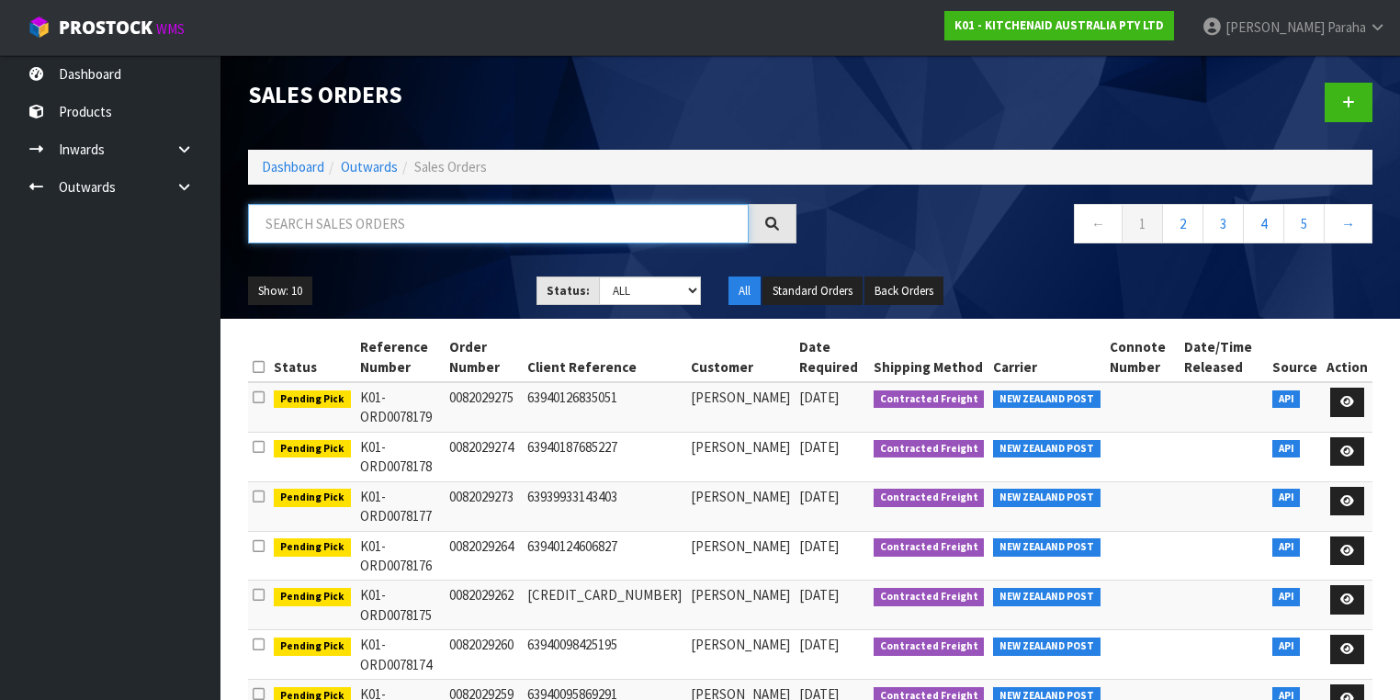
click at [417, 220] on input "text" at bounding box center [498, 223] width 501 height 39
type input "JOB-0408968"
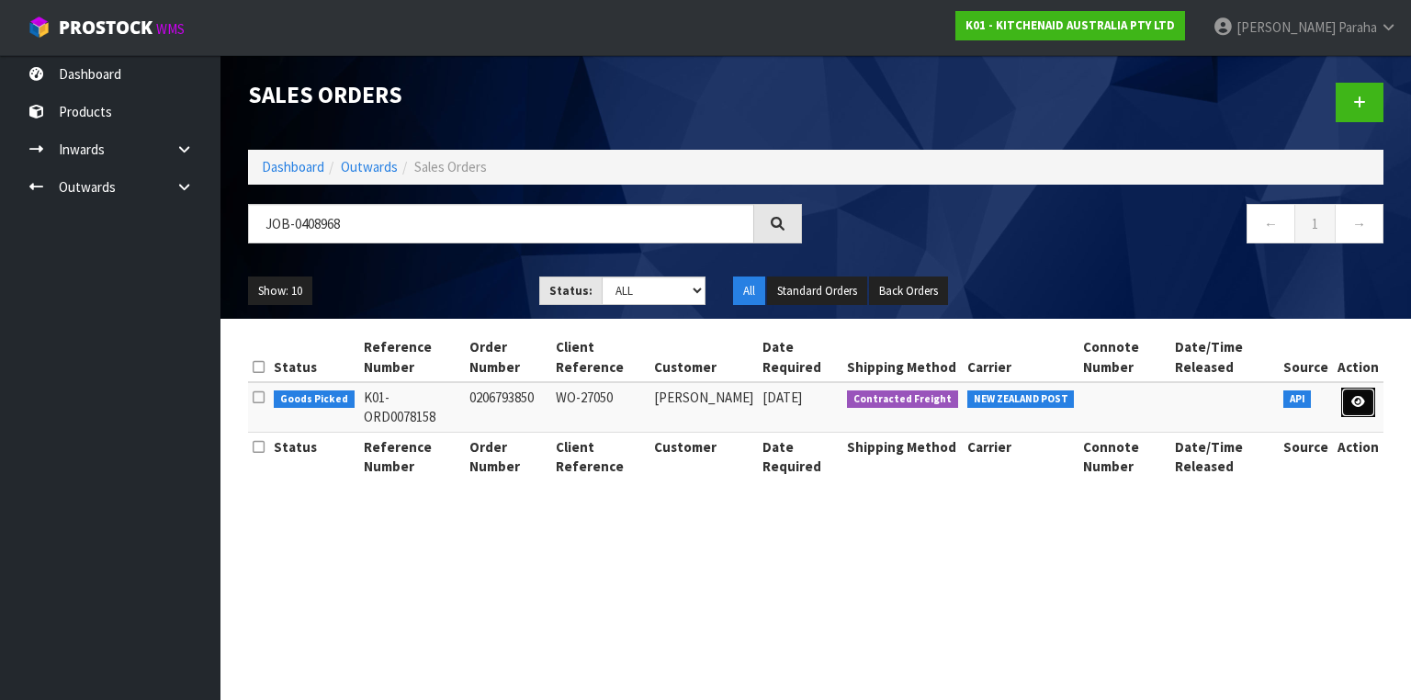
click at [1356, 404] on icon at bounding box center [1358, 402] width 14 height 12
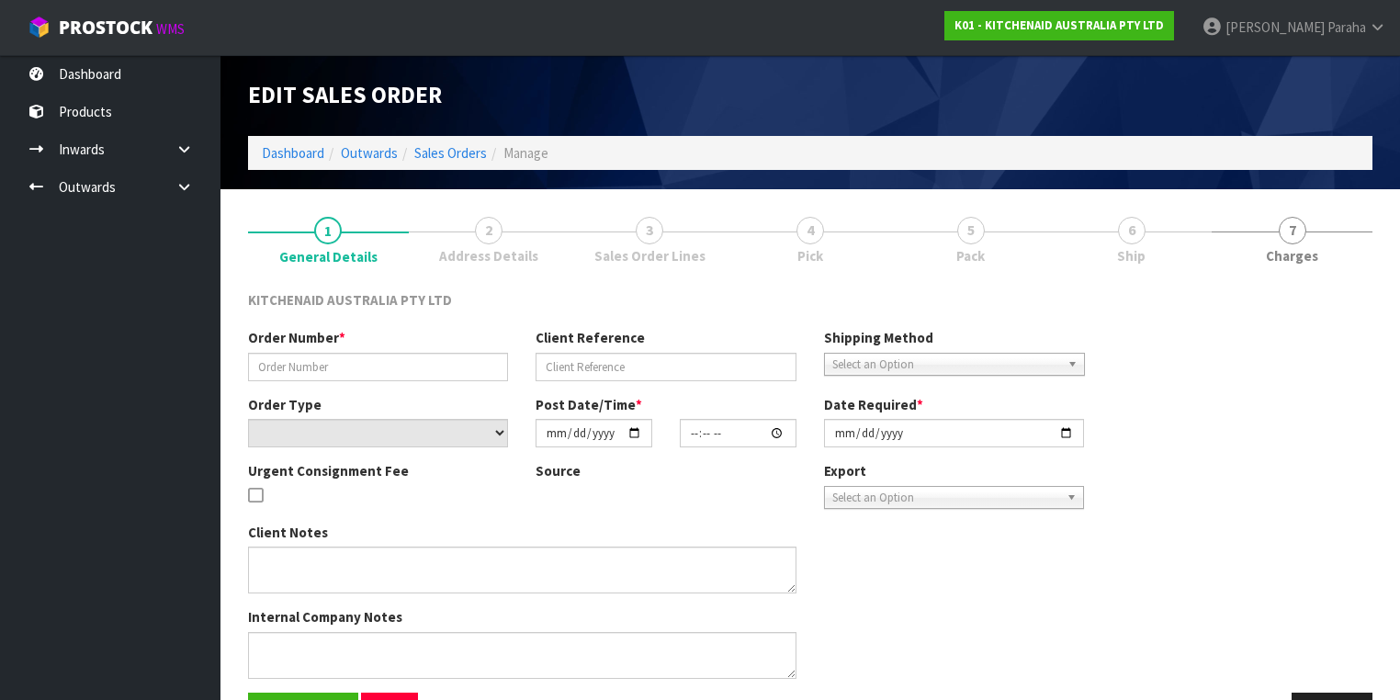
type input "0206793850"
type input "WO-27050"
select select "number:0"
type input "[DATE]"
type input "13:37:20.000"
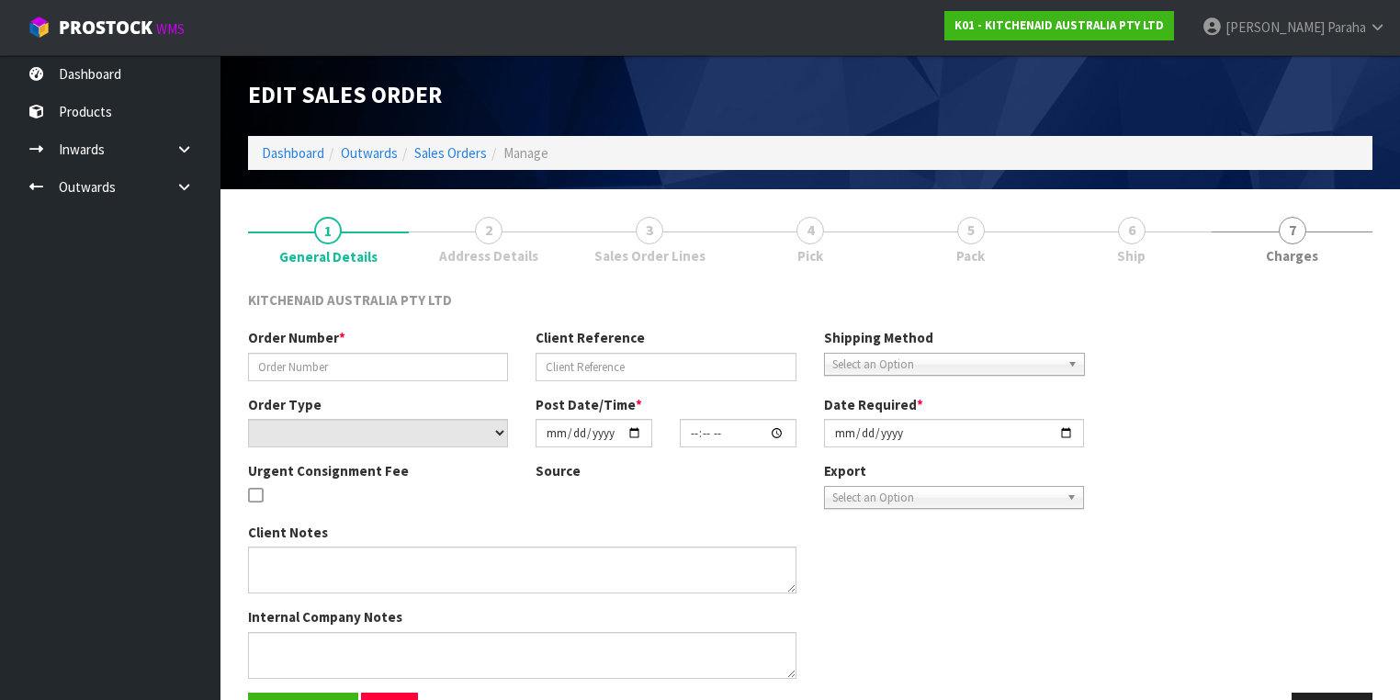
type input "[DATE]"
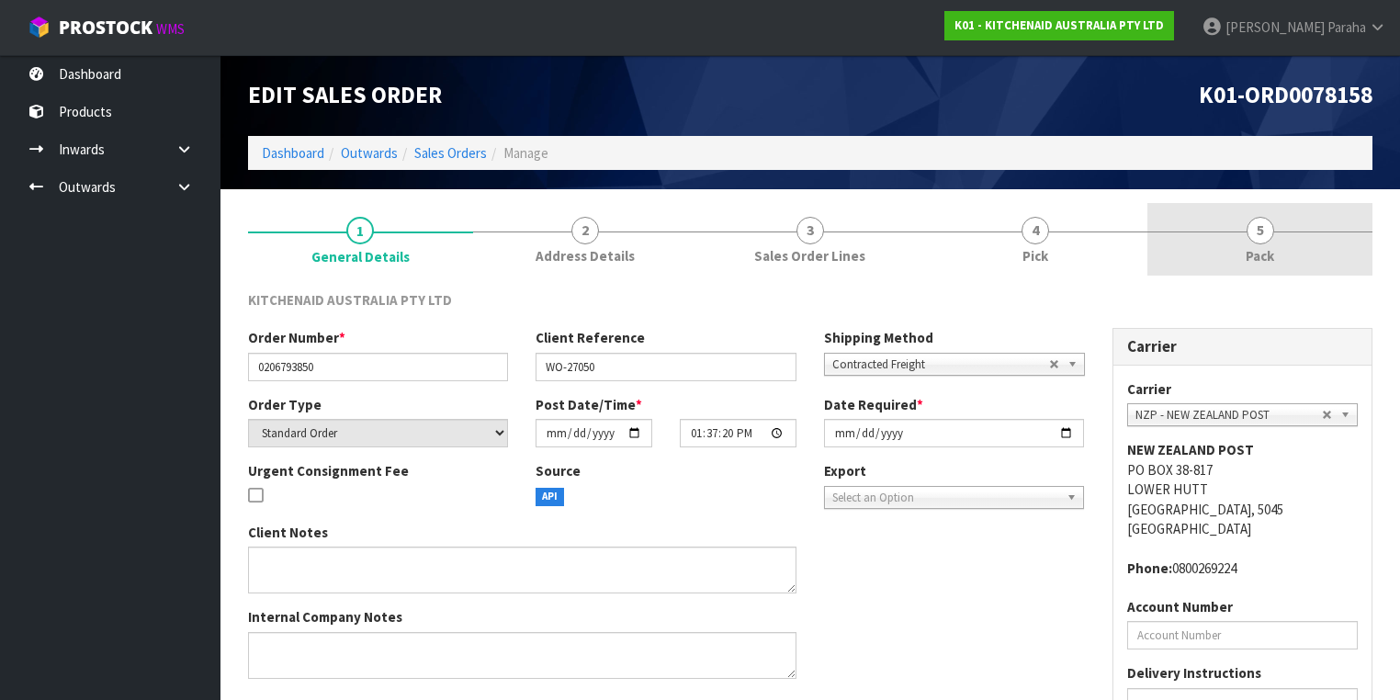
click at [1263, 242] on span "5" at bounding box center [1260, 231] width 28 height 28
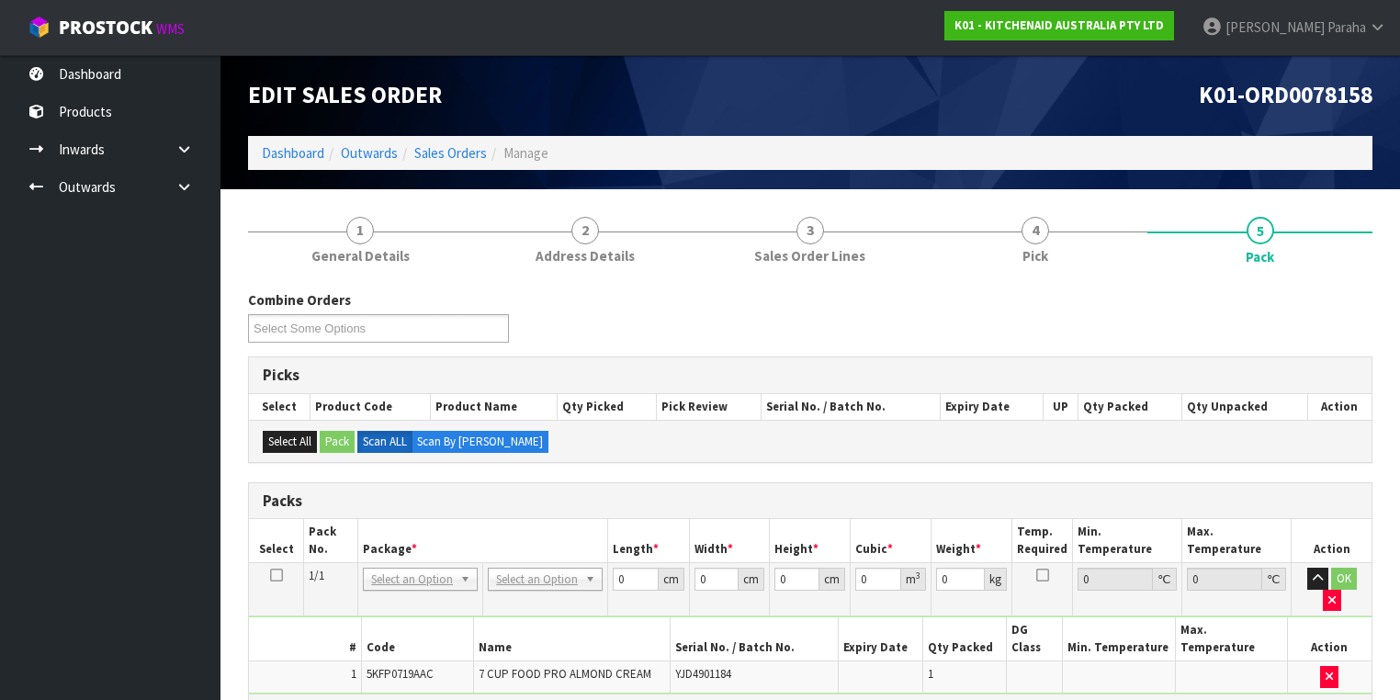
scroll to position [147, 0]
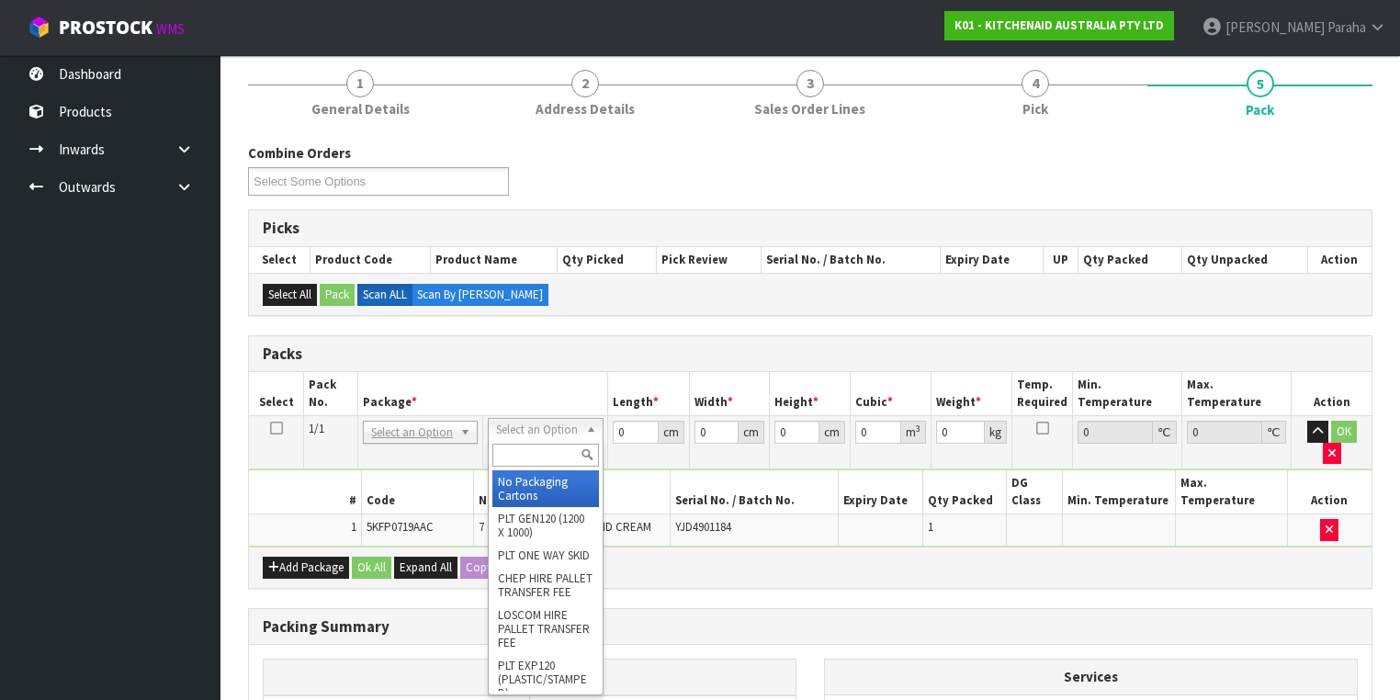
click at [544, 456] on input "text" at bounding box center [545, 455] width 106 height 23
type input "CL"
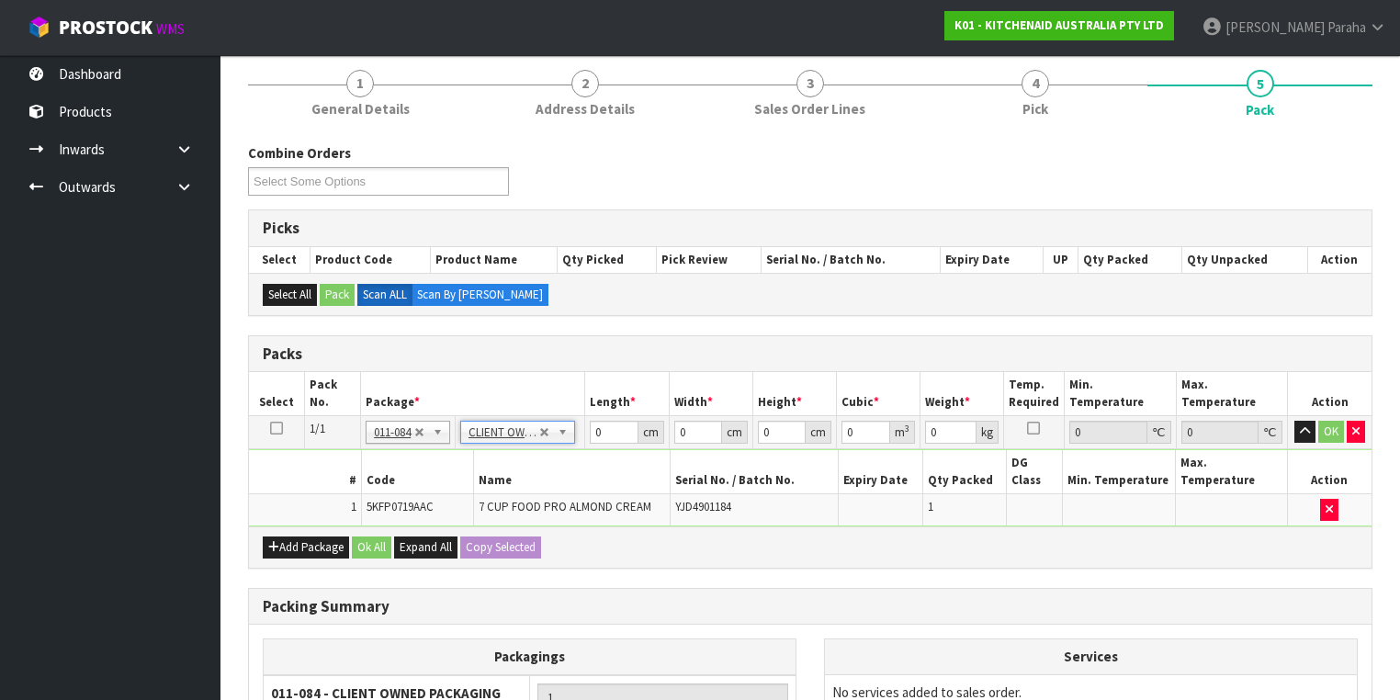
type input "4.3"
drag, startPoint x: 606, startPoint y: 430, endPoint x: 588, endPoint y: 429, distance: 18.4
click at [588, 430] on td "0 cm" at bounding box center [627, 432] width 84 height 33
type input "51"
type input "27"
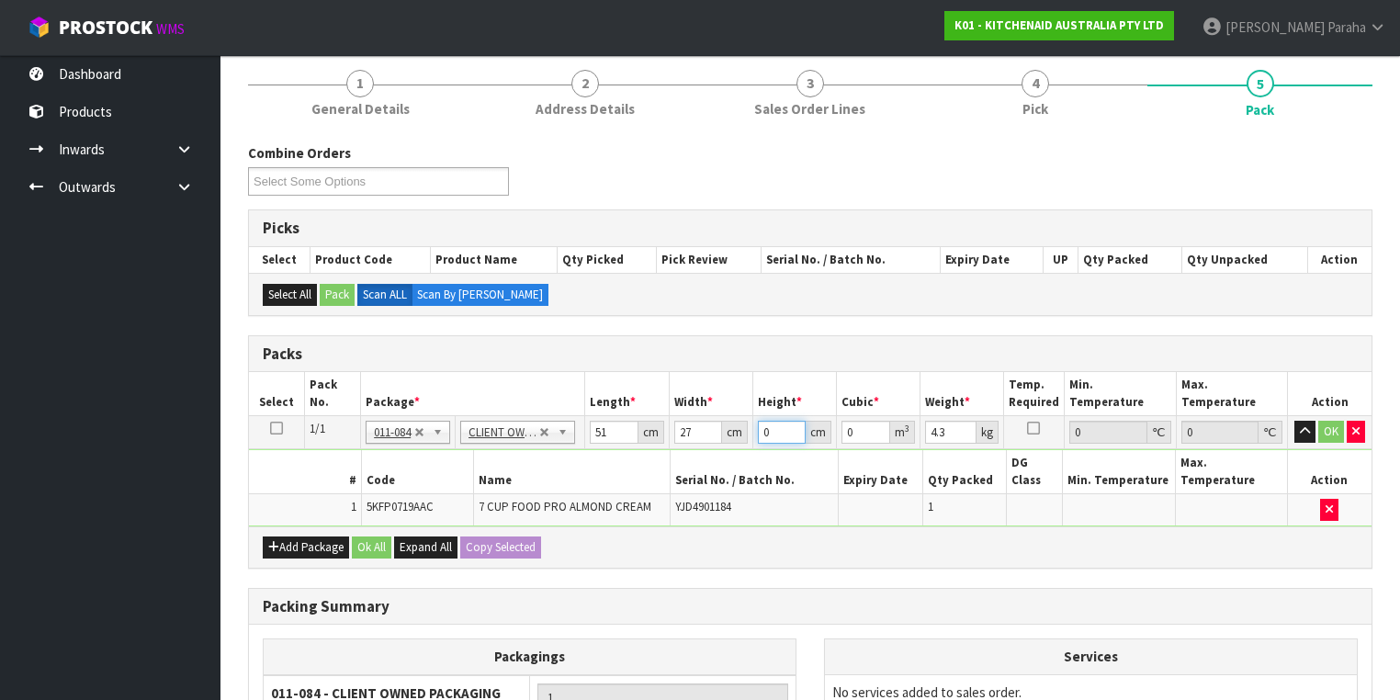
type input "3"
type input "0.004131"
type input "34"
type input "0.046818"
type input "34"
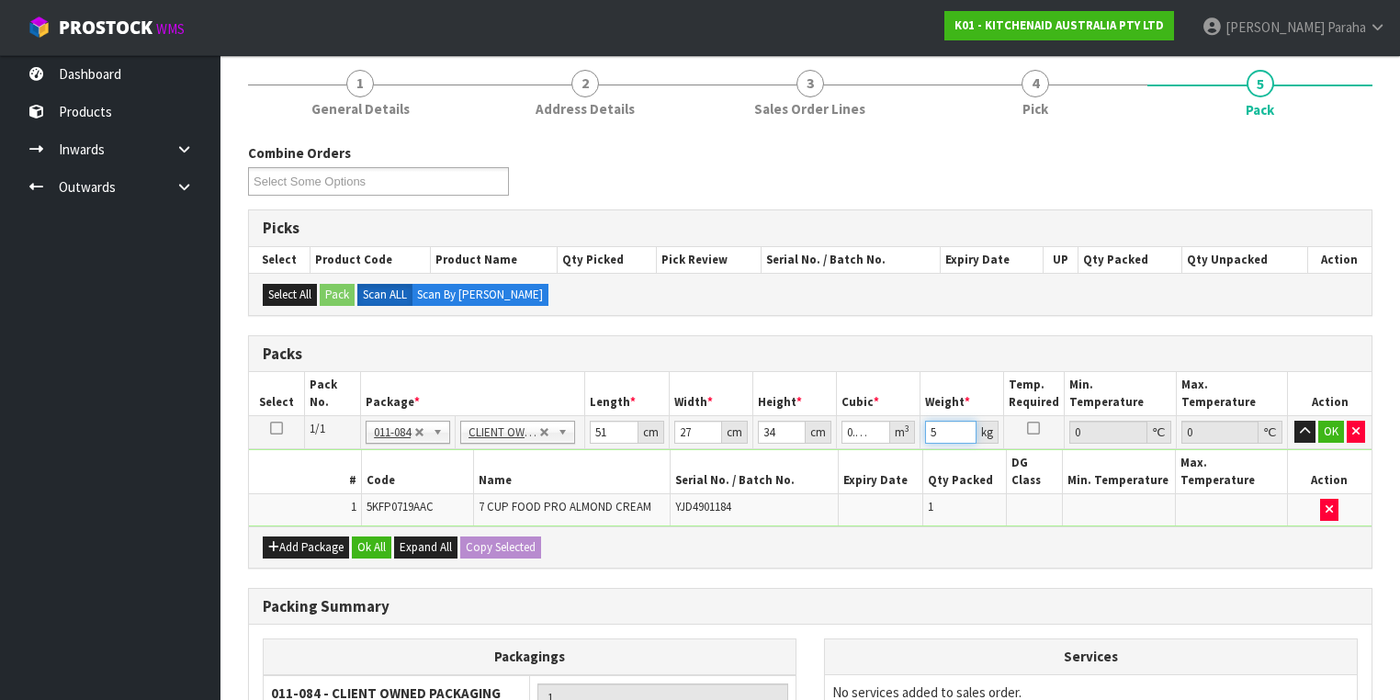
type input "5"
click at [1294, 421] on button "button" at bounding box center [1304, 432] width 21 height 22
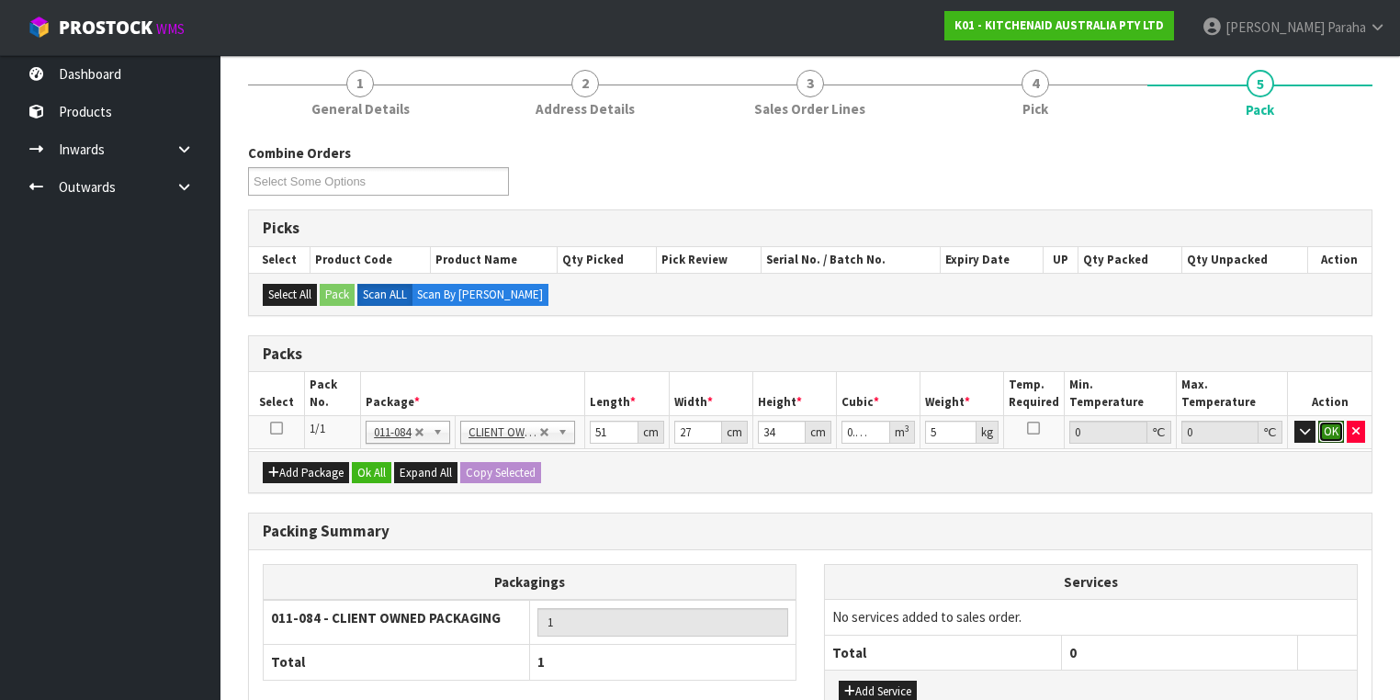
click button "OK" at bounding box center [1331, 432] width 26 height 22
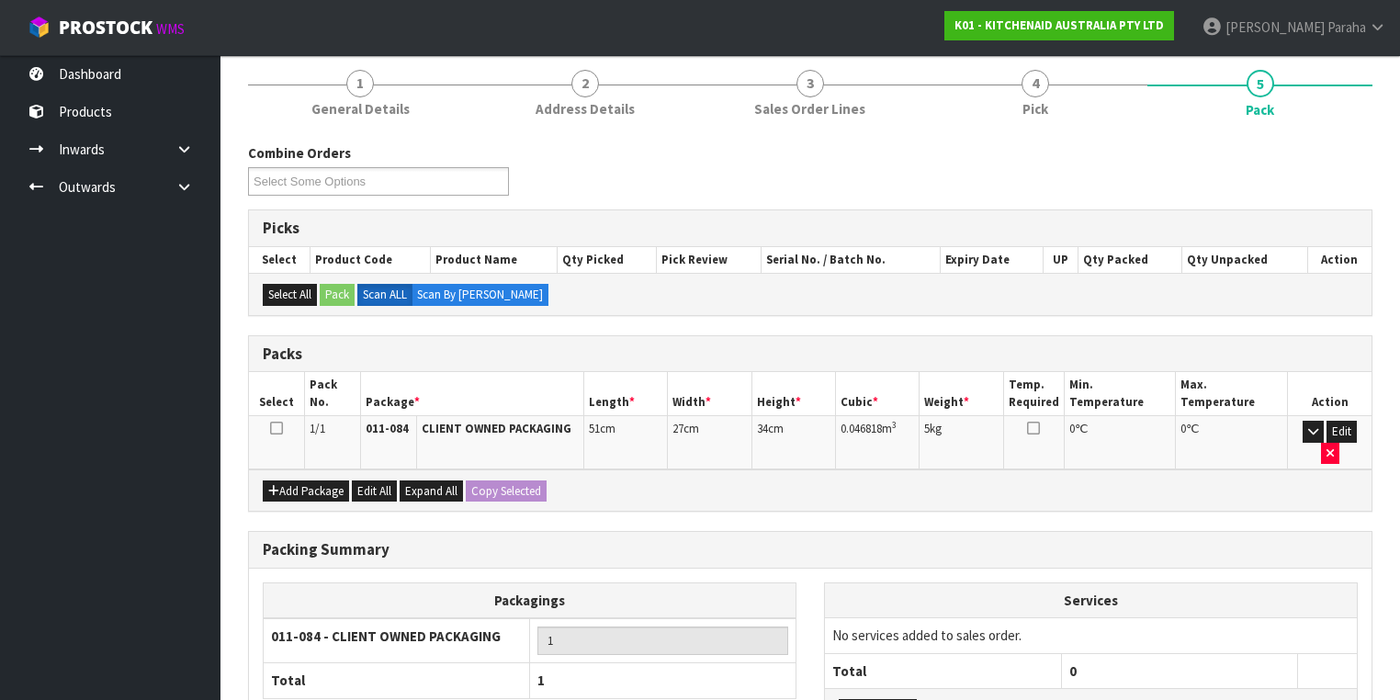
scroll to position [278, 0]
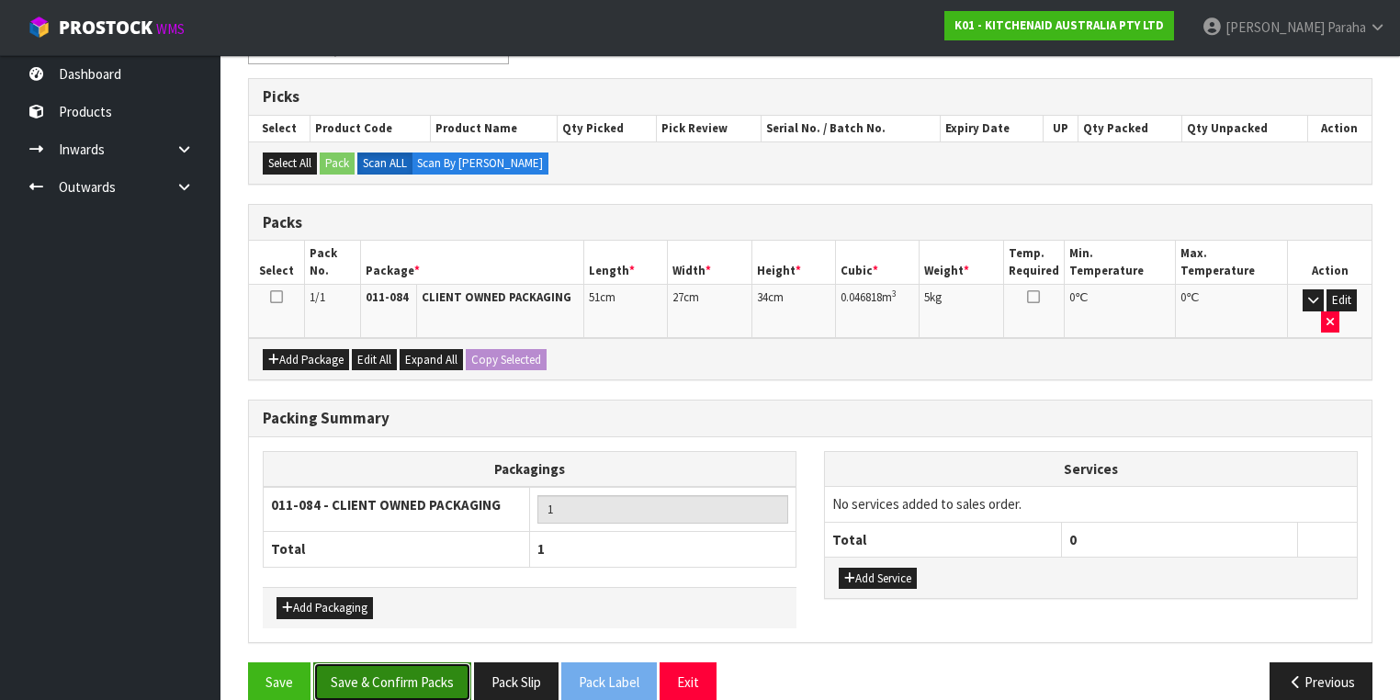
click at [407, 662] on button "Save & Confirm Packs" at bounding box center [392, 681] width 158 height 39
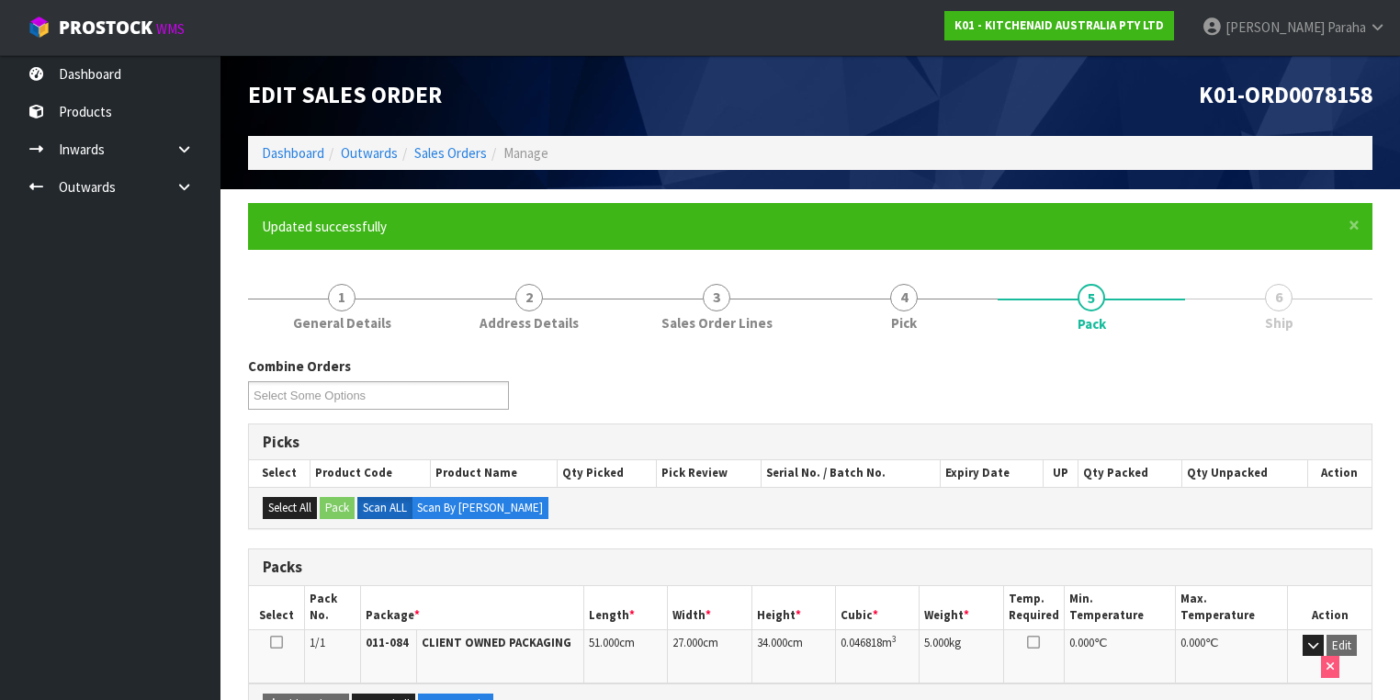
scroll to position [305, 0]
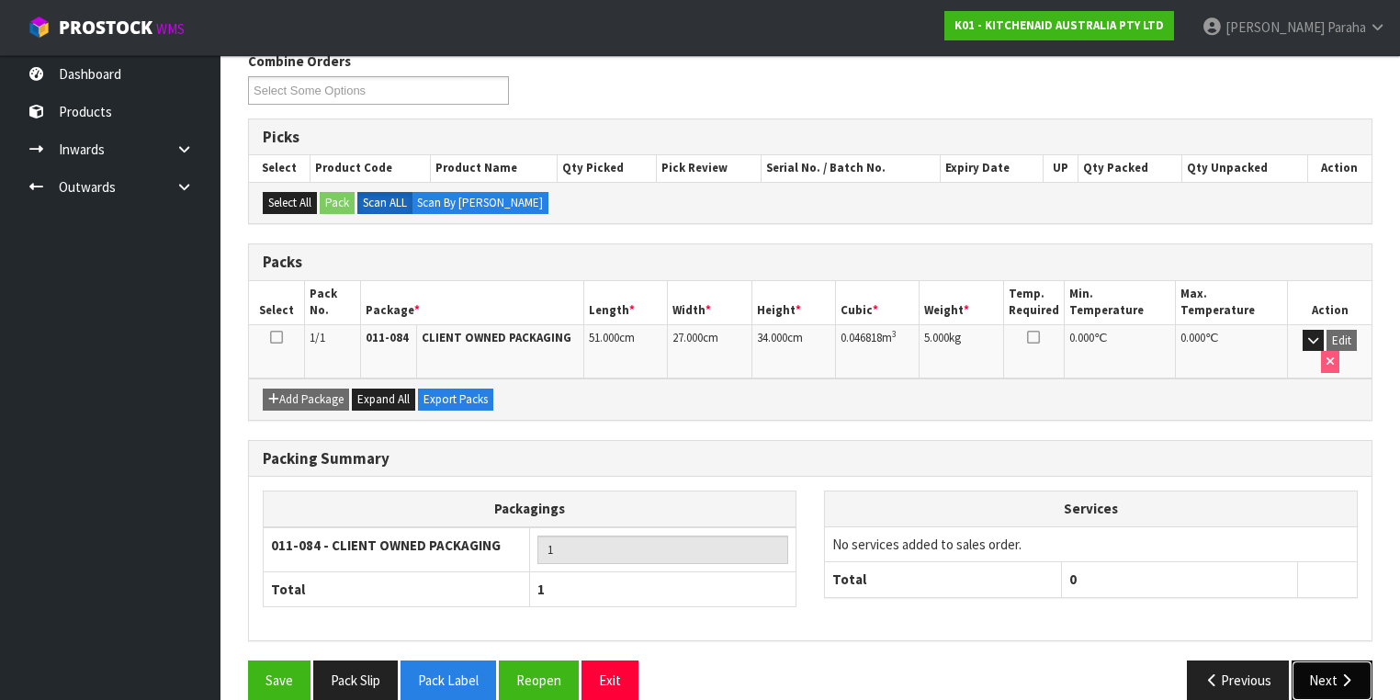
click at [1328, 660] on button "Next" at bounding box center [1331, 679] width 81 height 39
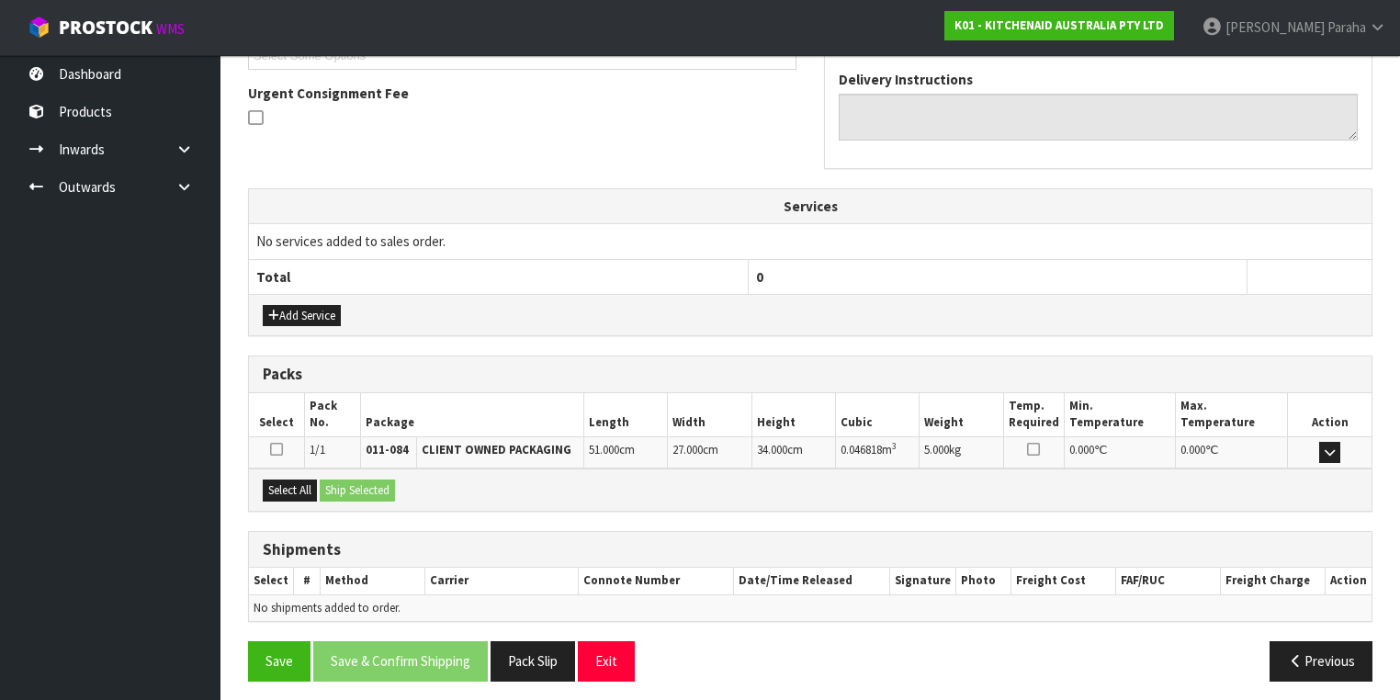
scroll to position [524, 0]
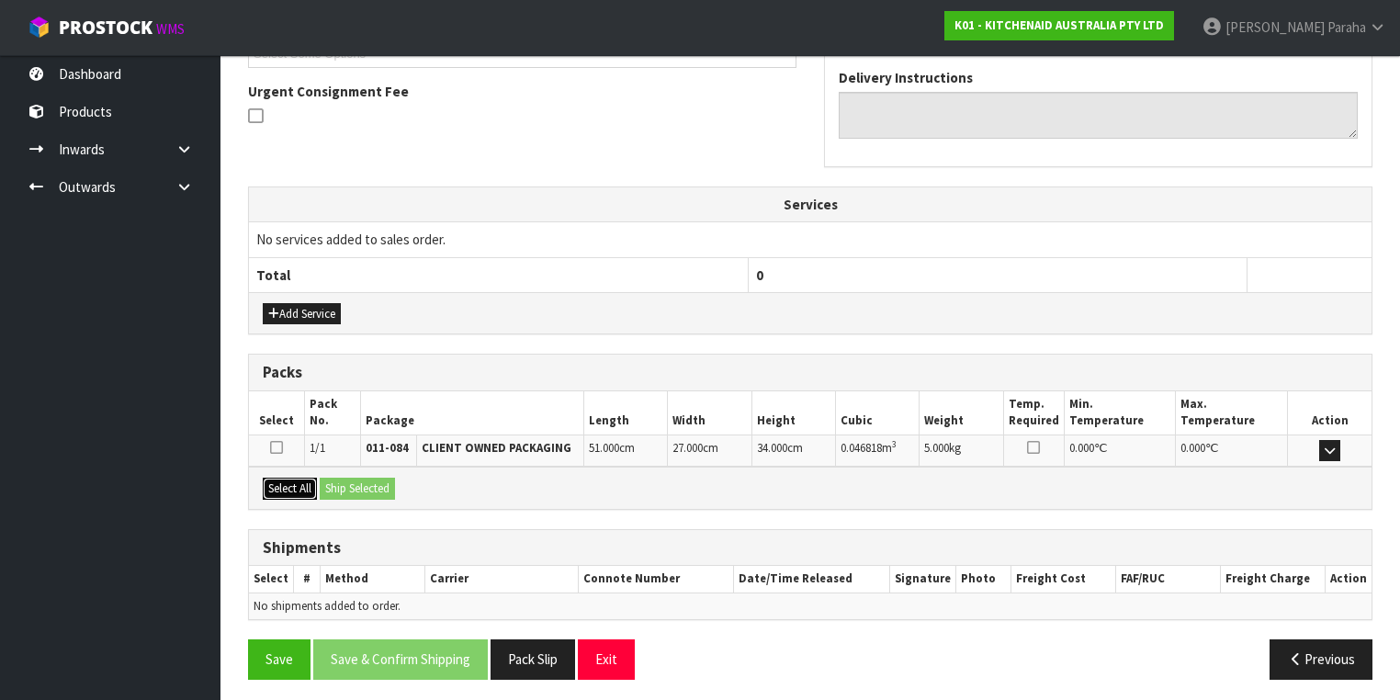
click at [299, 478] on button "Select All" at bounding box center [290, 489] width 54 height 22
click at [335, 480] on button "Ship Selected" at bounding box center [357, 489] width 75 height 22
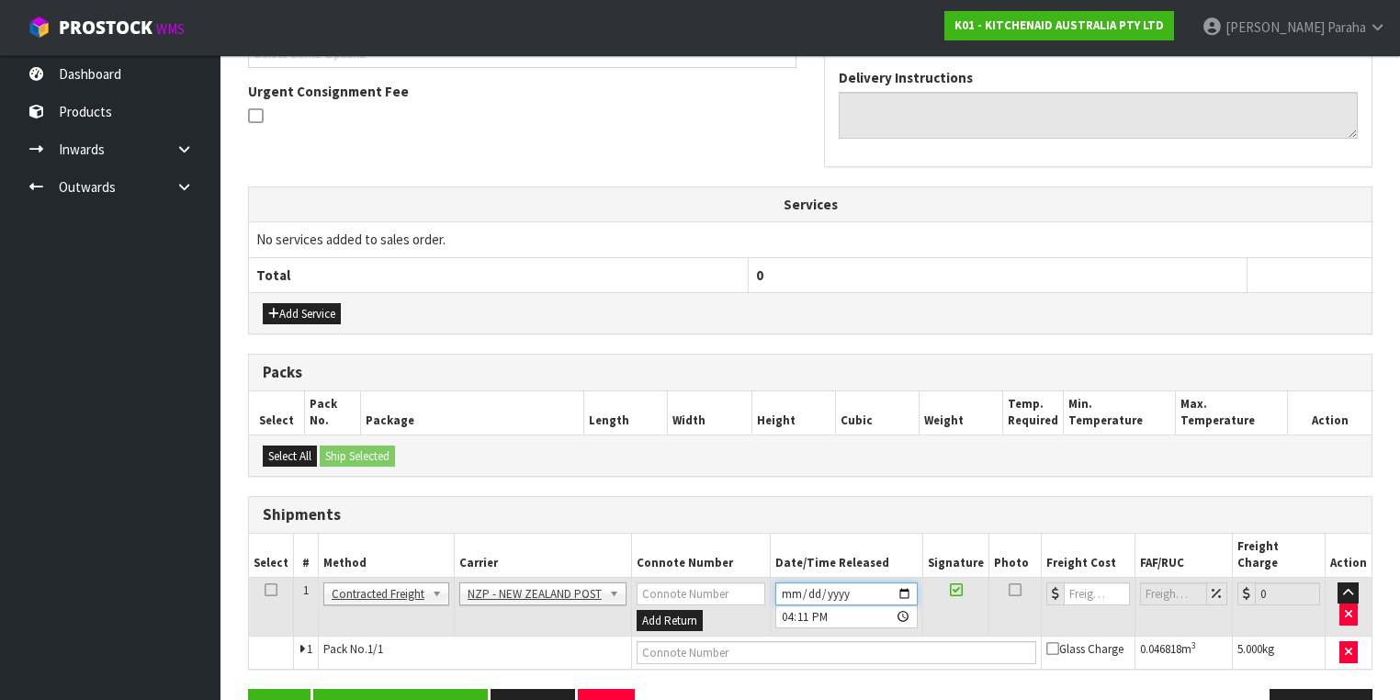
click at [911, 582] on input "[DATE]" at bounding box center [846, 593] width 142 height 23
type input "2025-08-25"
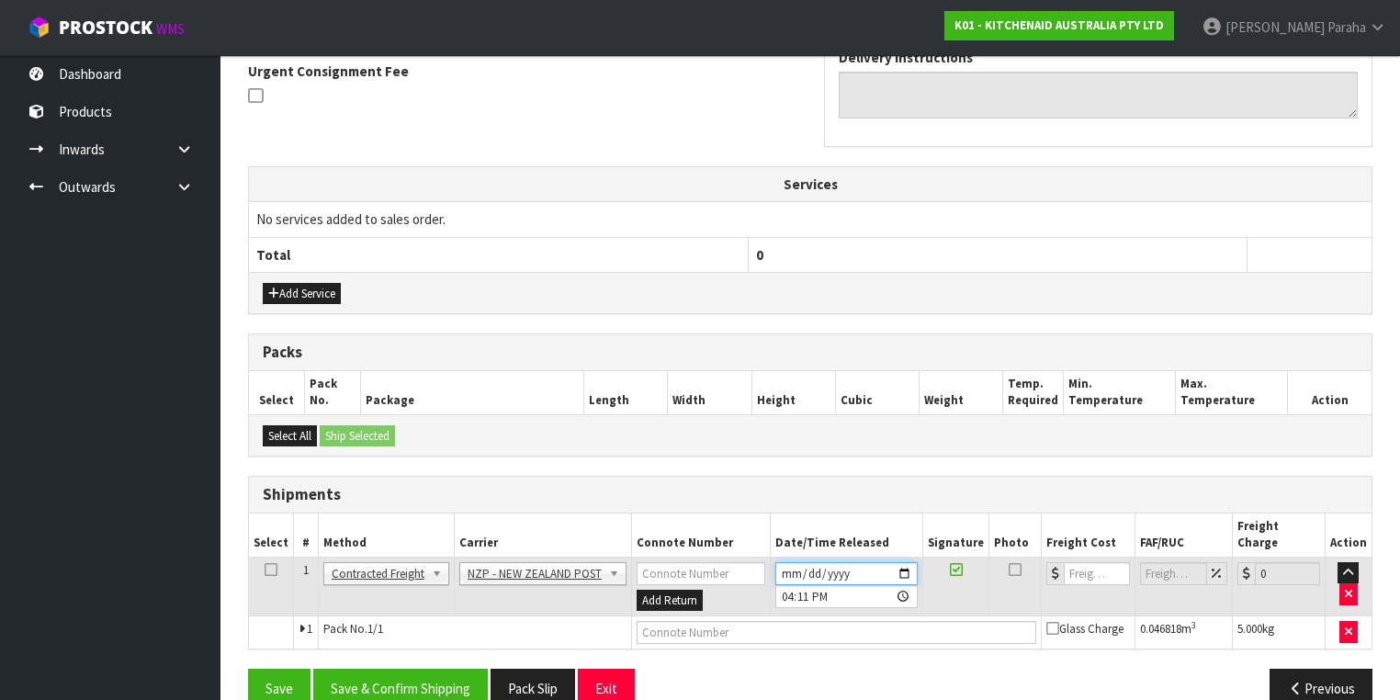
scroll to position [557, 0]
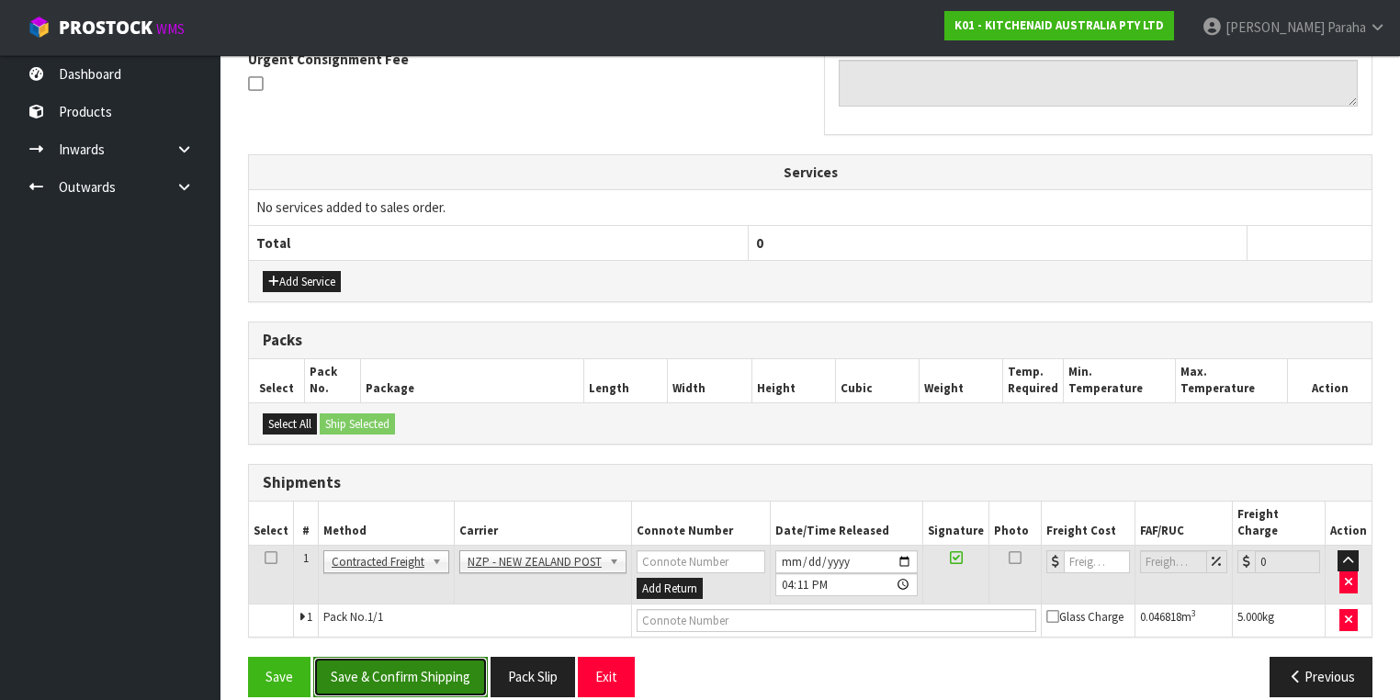
click at [445, 662] on button "Save & Confirm Shipping" at bounding box center [400, 676] width 175 height 39
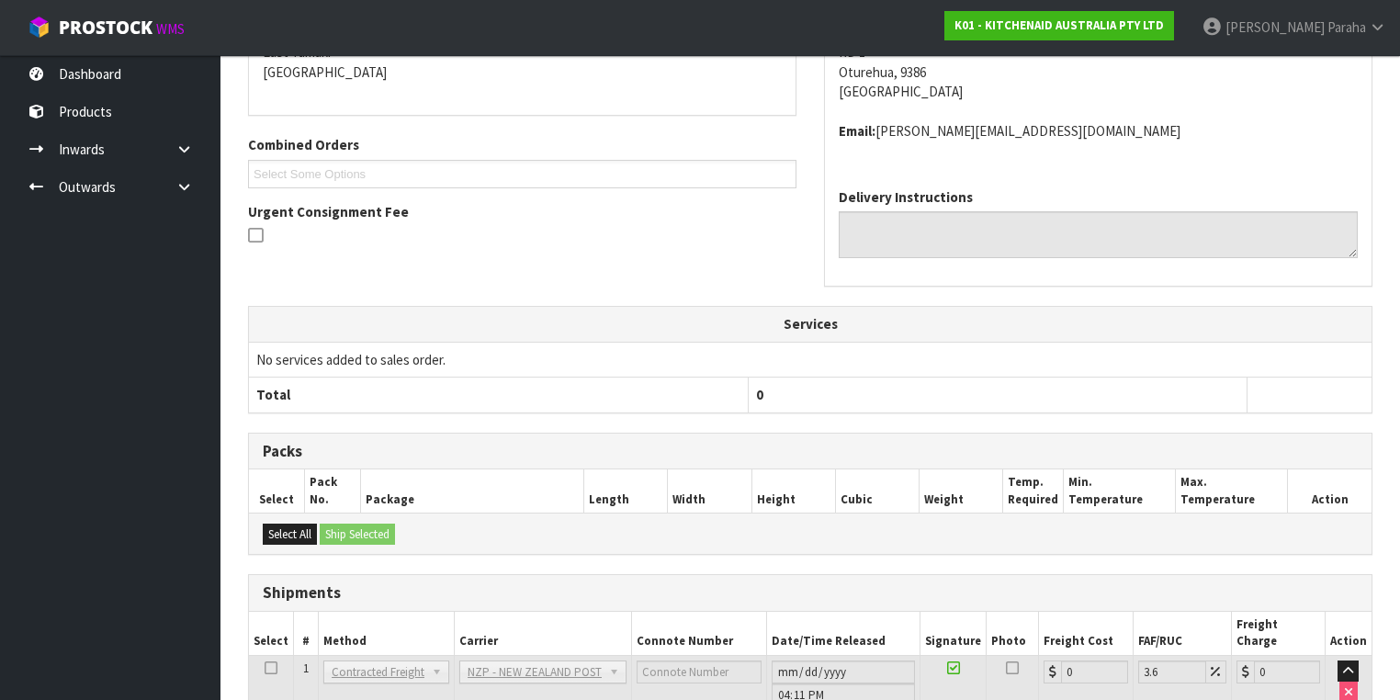
scroll to position [532, 0]
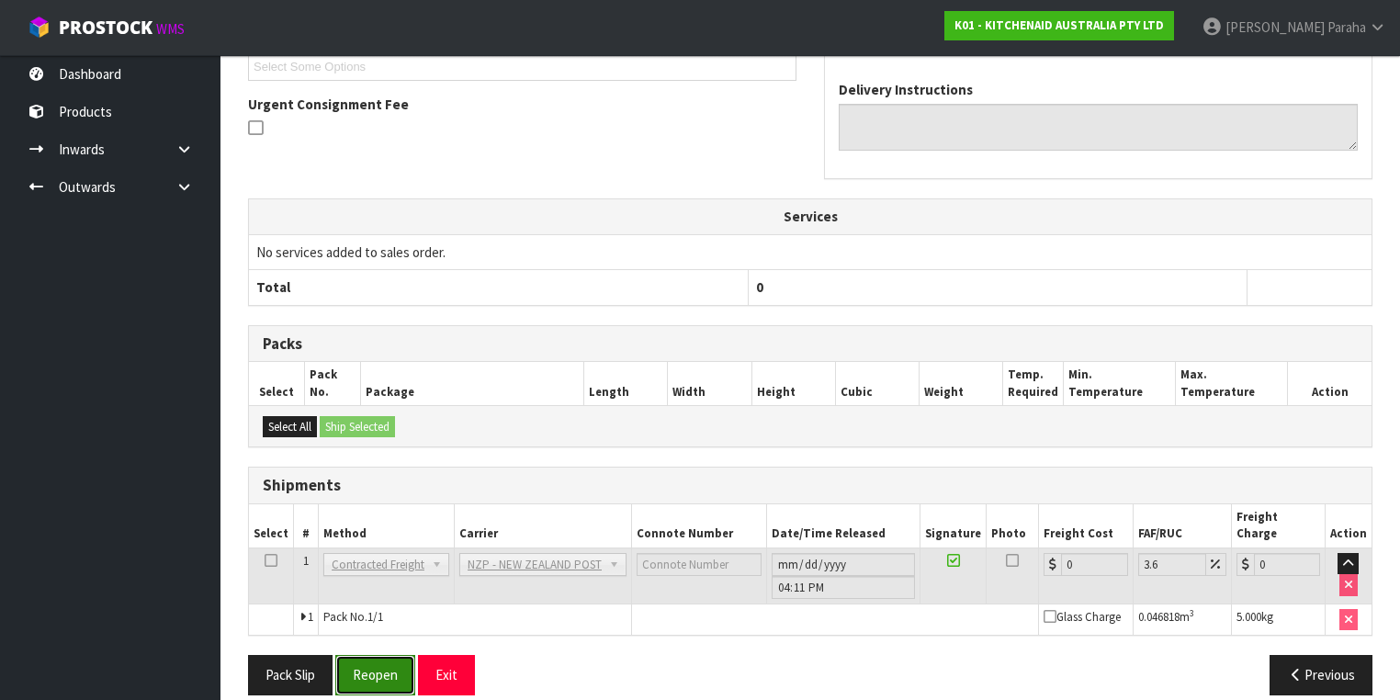
click at [397, 655] on button "Reopen" at bounding box center [375, 674] width 80 height 39
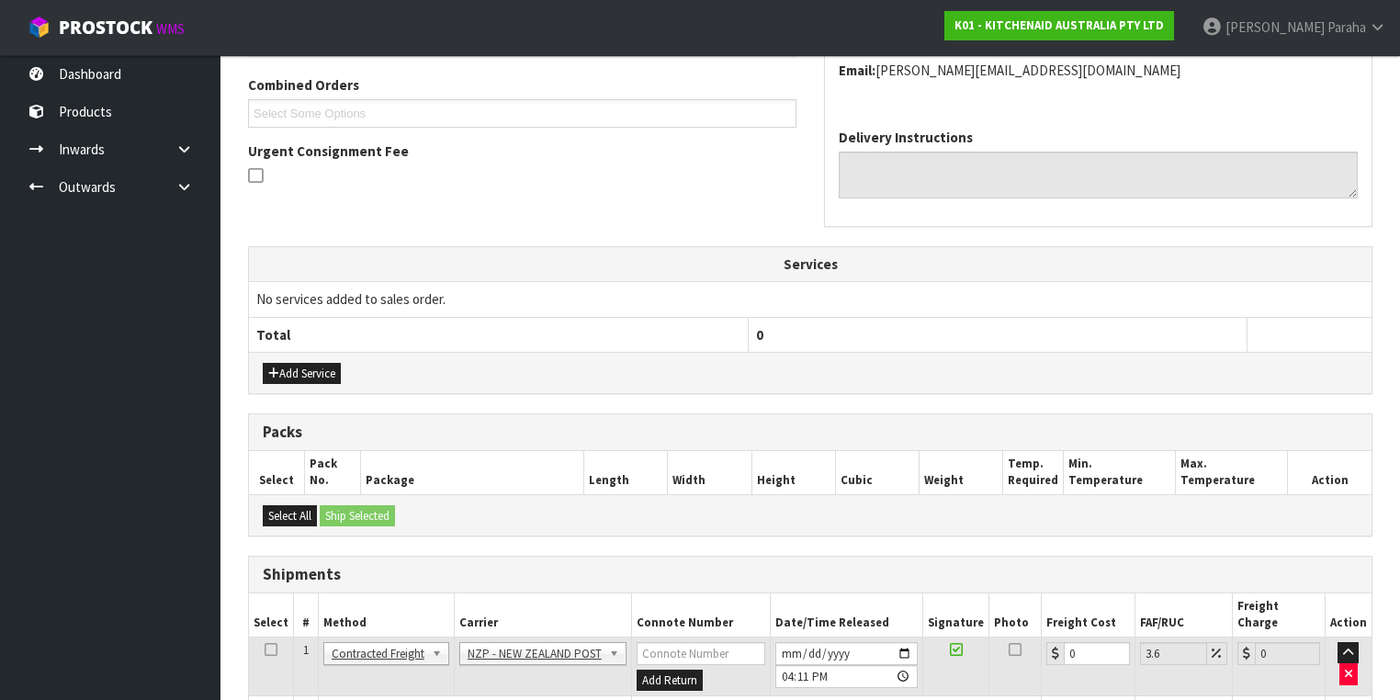
scroll to position [573, 0]
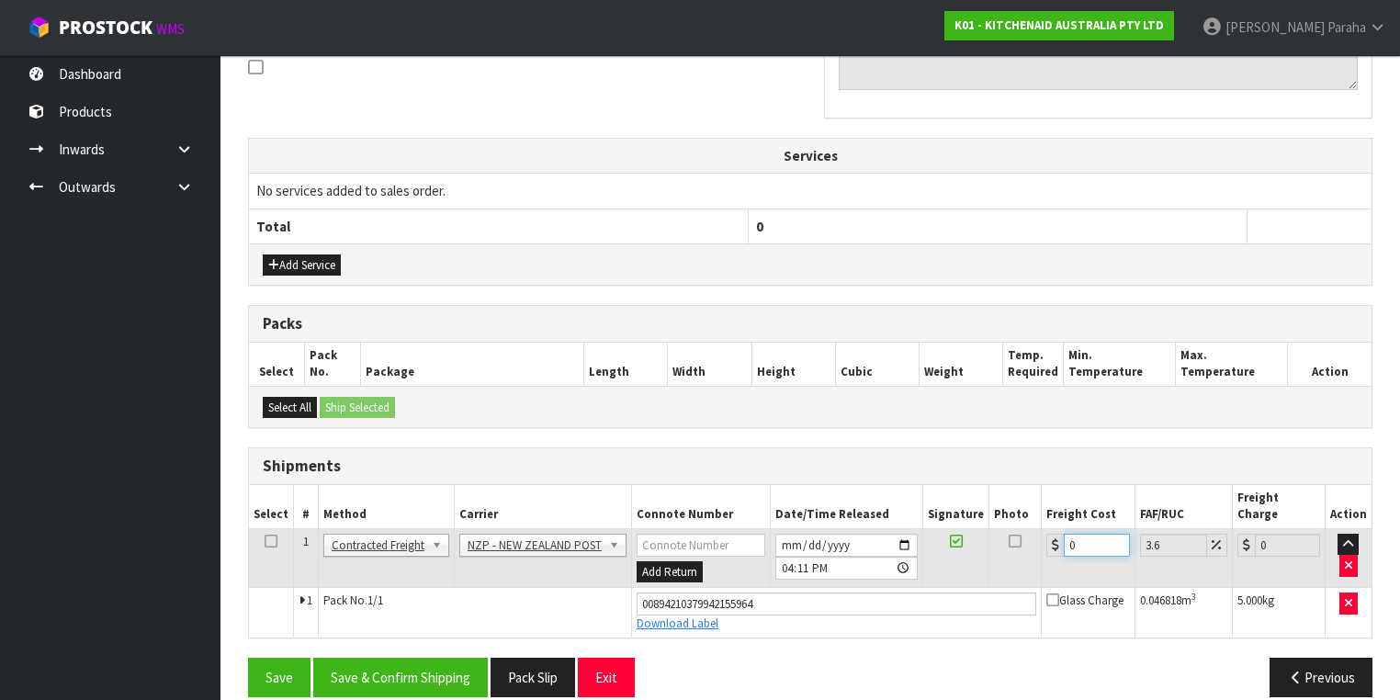
drag, startPoint x: 1074, startPoint y: 522, endPoint x: 1041, endPoint y: 525, distance: 33.3
click at [1046, 534] on div "0" at bounding box center [1087, 545] width 83 height 23
type input "1"
type input "1.04"
type input "16"
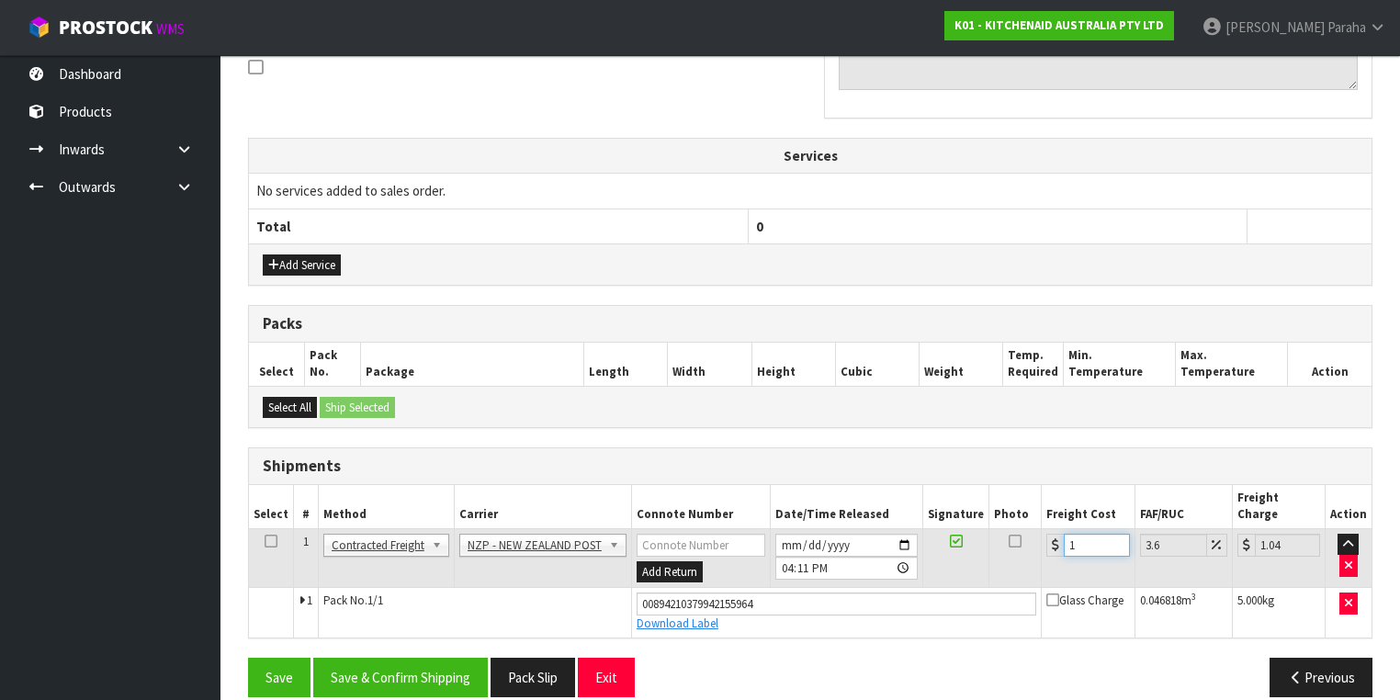
type input "16.58"
type input "16.2"
type input "16.78"
type input "16.20"
click at [426, 661] on button "Save & Confirm Shipping" at bounding box center [400, 677] width 175 height 39
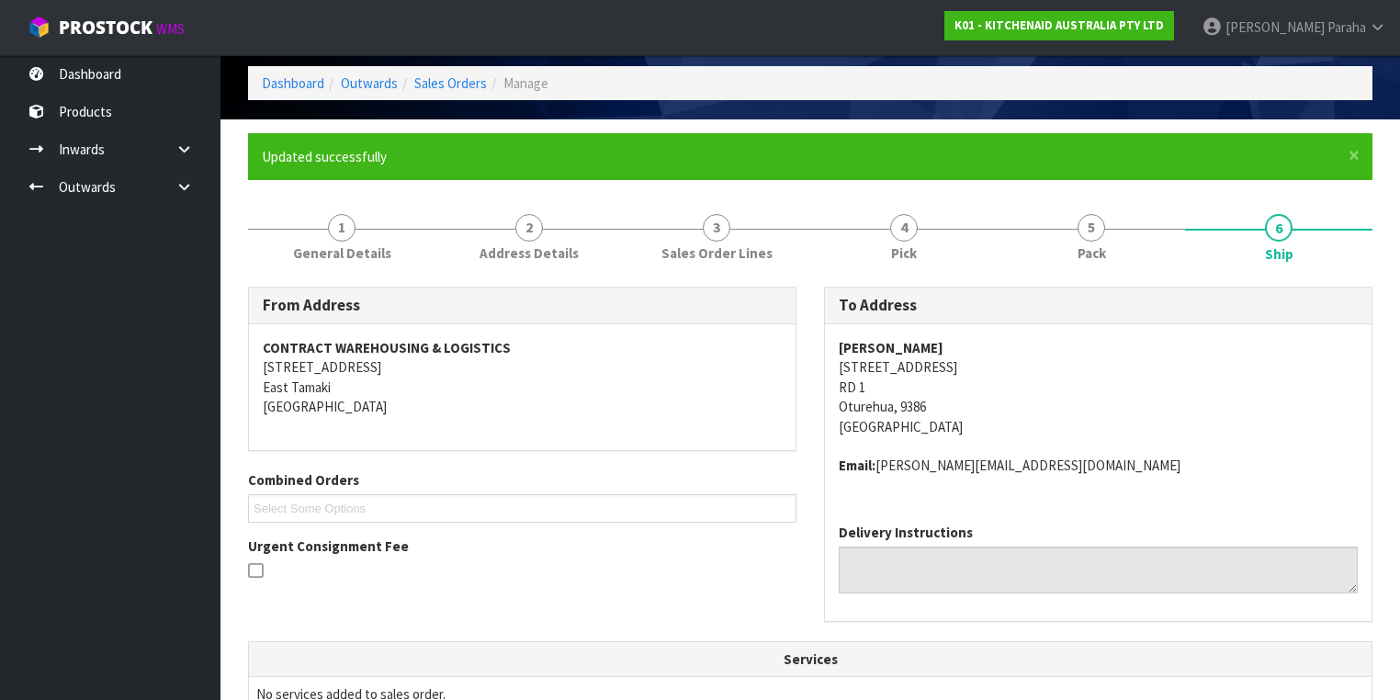
scroll to position [0, 0]
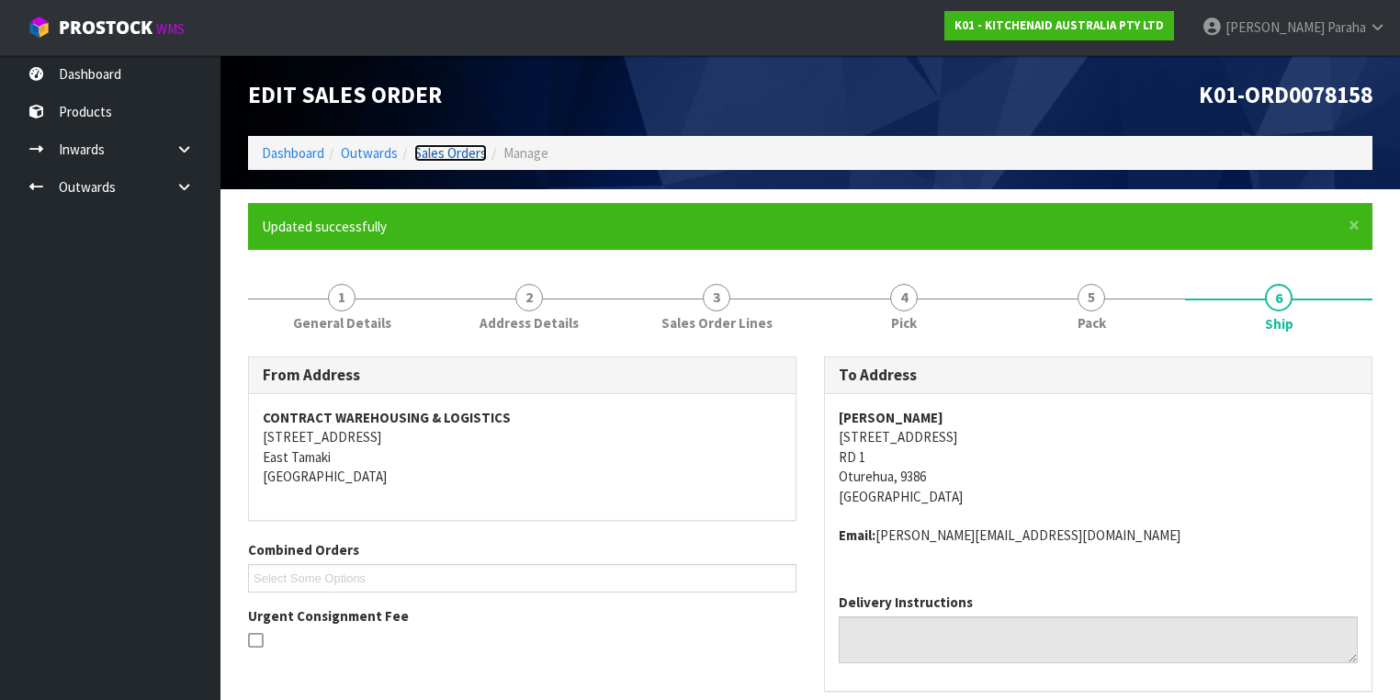
click at [474, 152] on link "Sales Orders" at bounding box center [450, 152] width 73 height 17
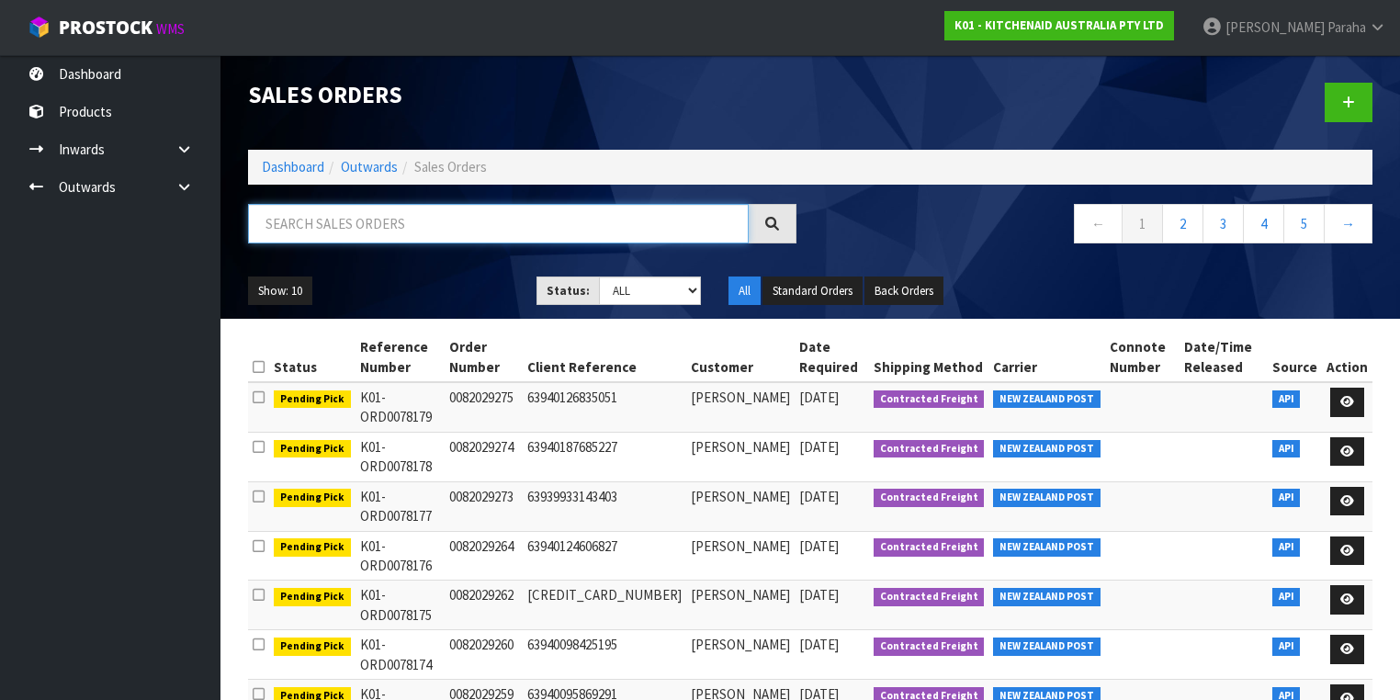
click at [307, 234] on input "text" at bounding box center [498, 223] width 501 height 39
type input "JOB-0408983"
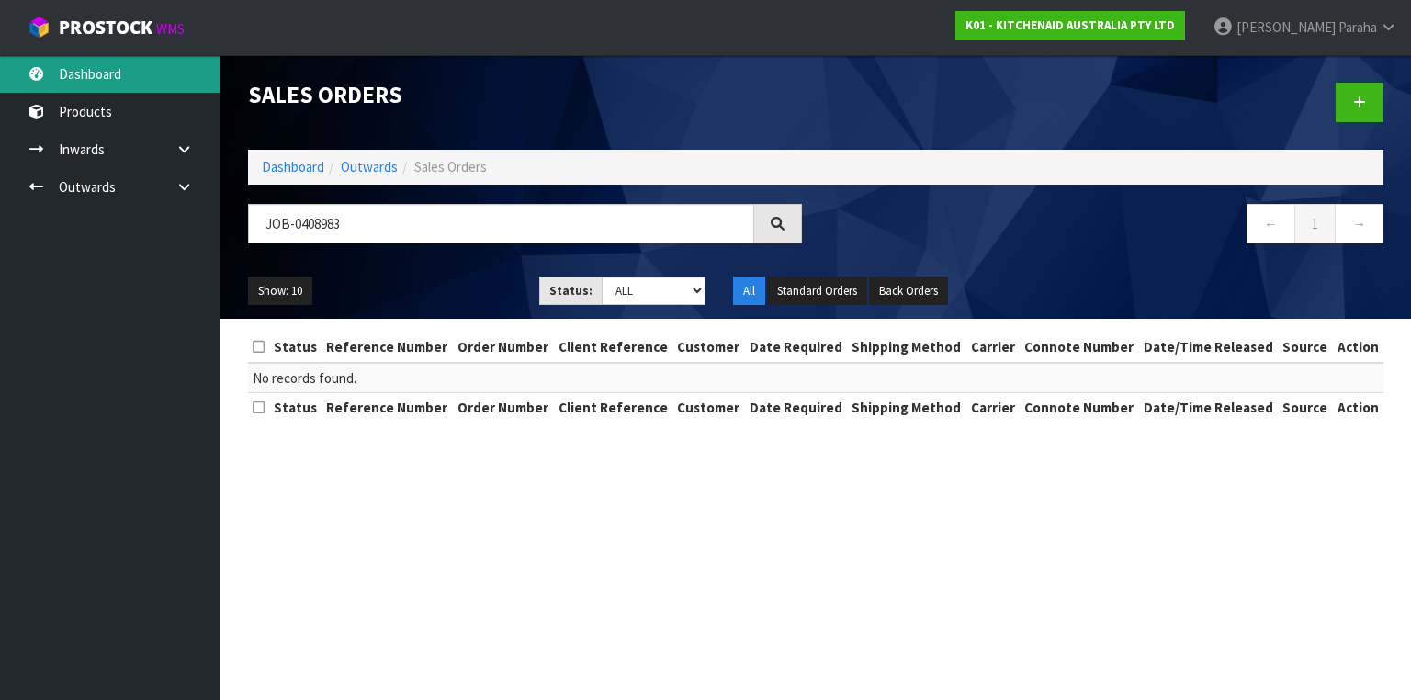
click at [98, 84] on link "Dashboard" at bounding box center [110, 74] width 220 height 38
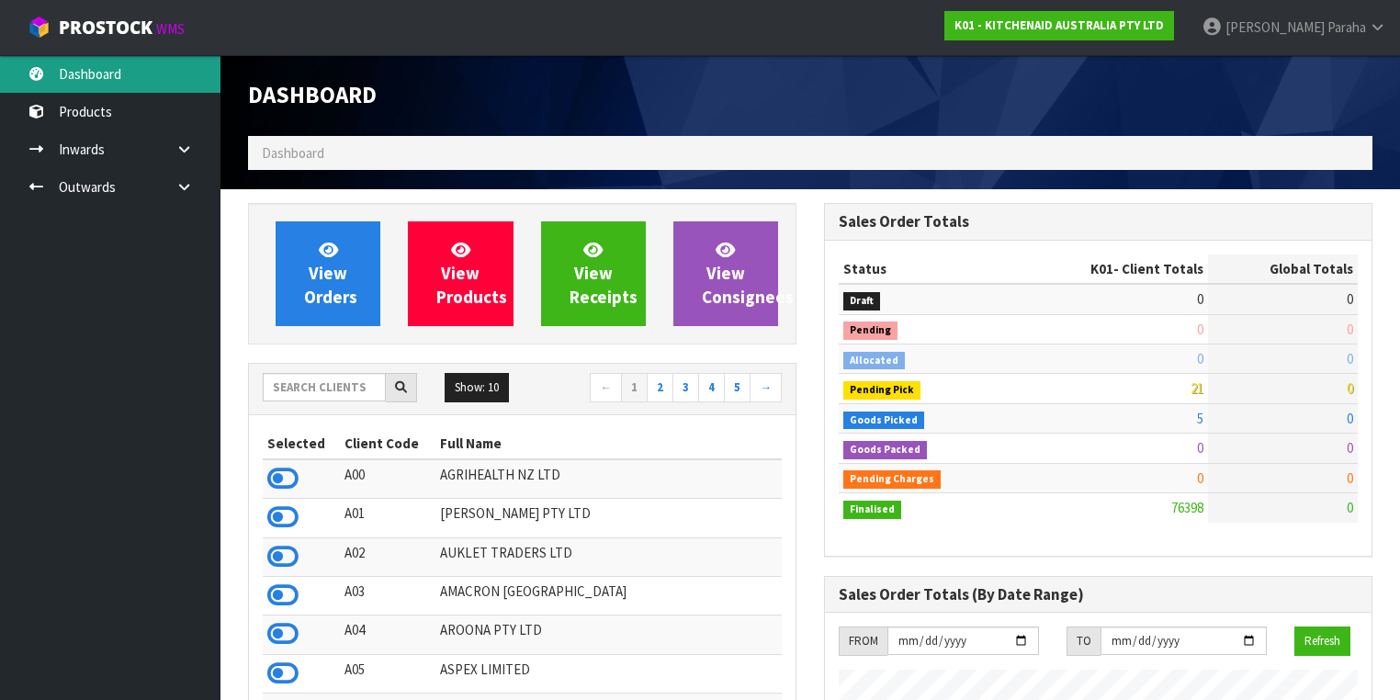
scroll to position [1385, 576]
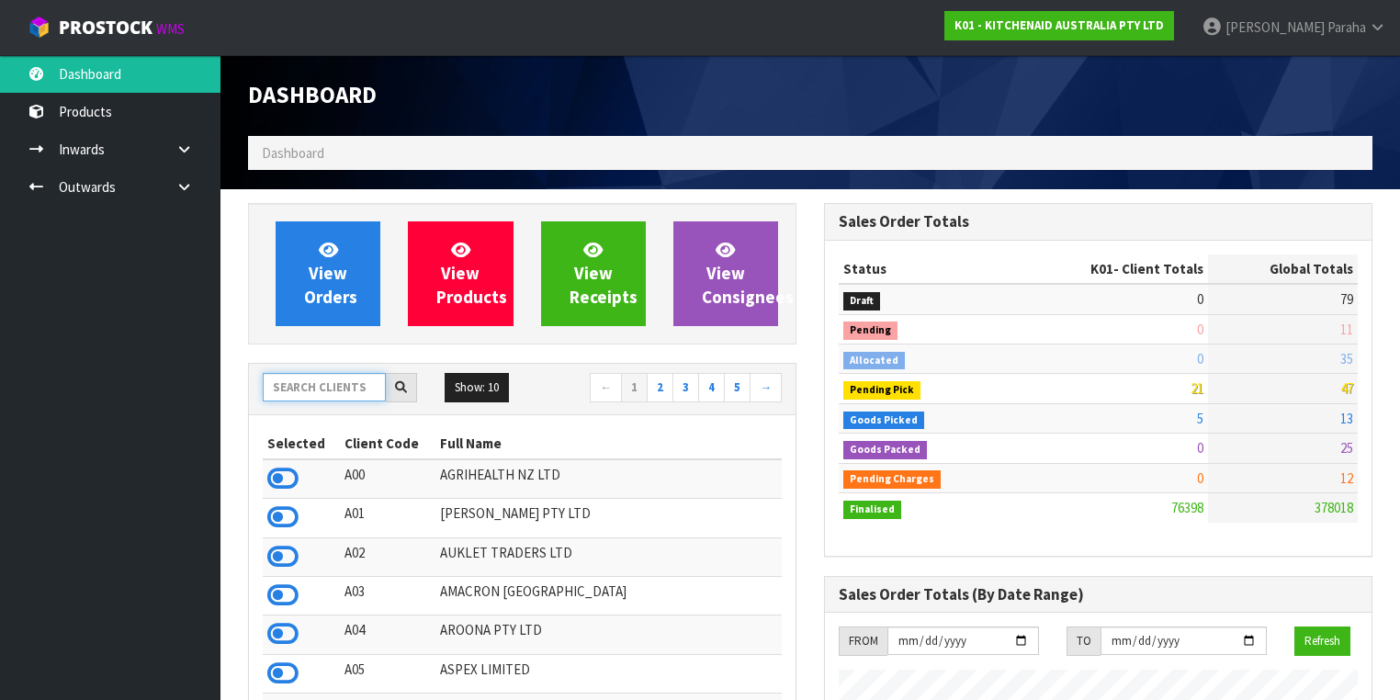
click at [323, 393] on input "text" at bounding box center [324, 387] width 123 height 28
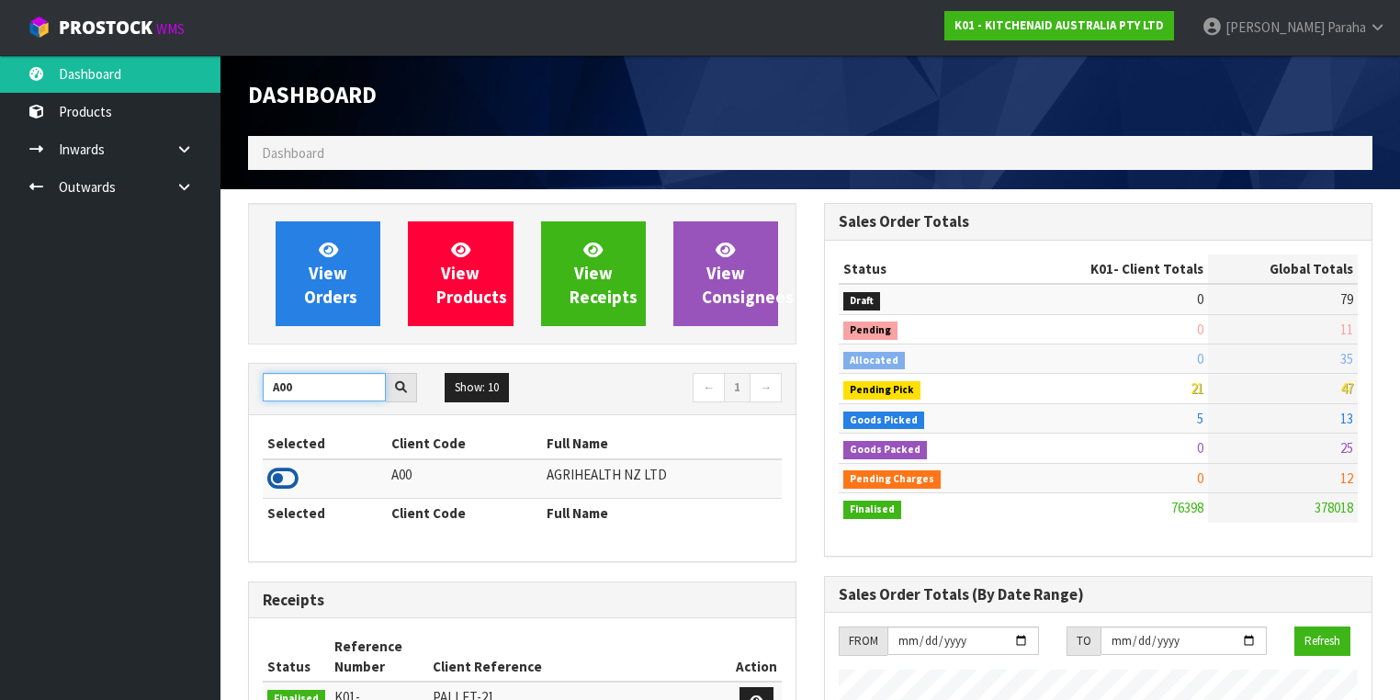
type input "A00"
click at [293, 472] on icon at bounding box center [282, 479] width 31 height 28
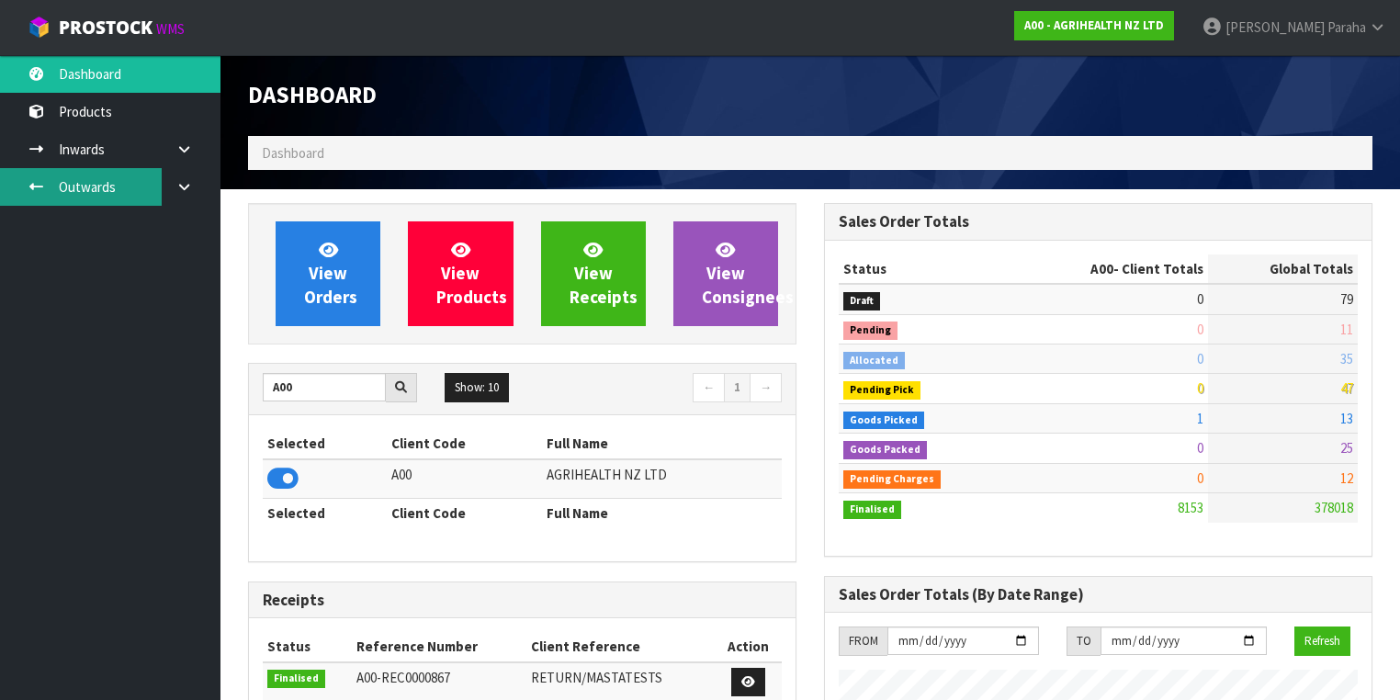
click at [120, 180] on link "Outwards" at bounding box center [110, 187] width 220 height 38
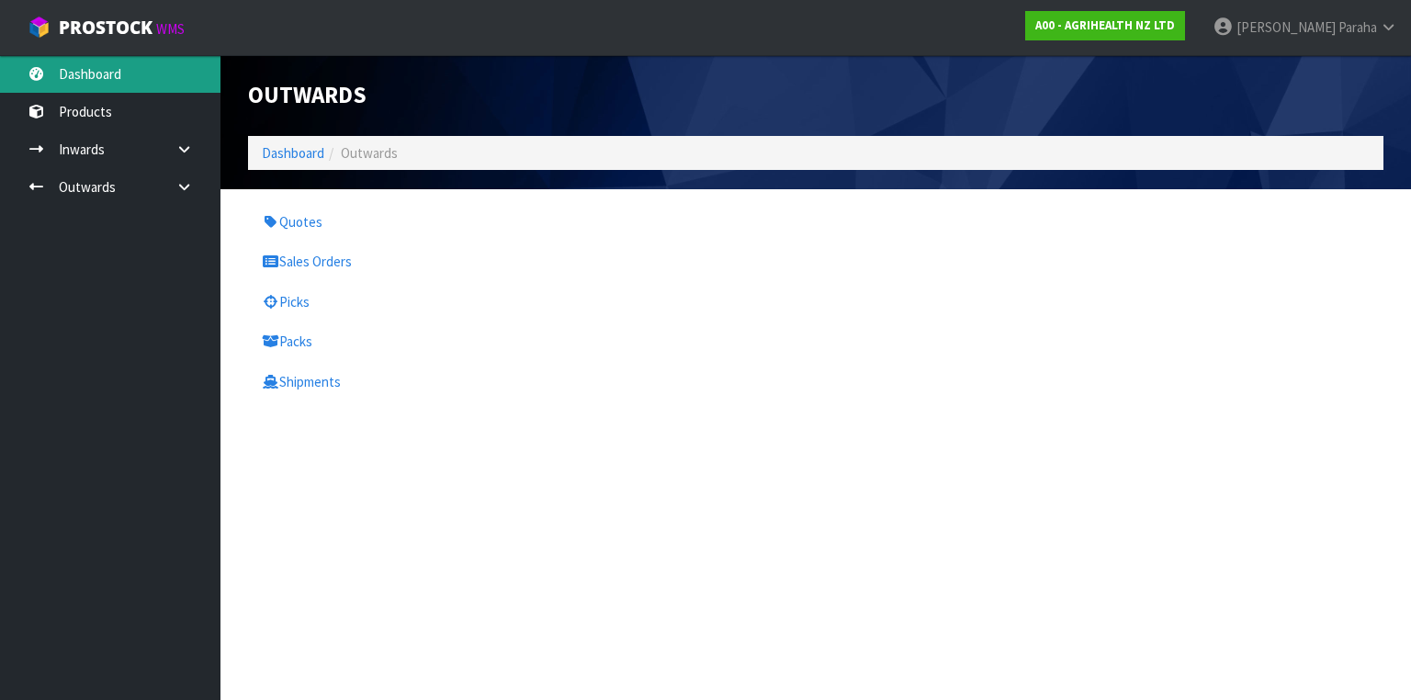
click at [94, 76] on link "Dashboard" at bounding box center [110, 74] width 220 height 38
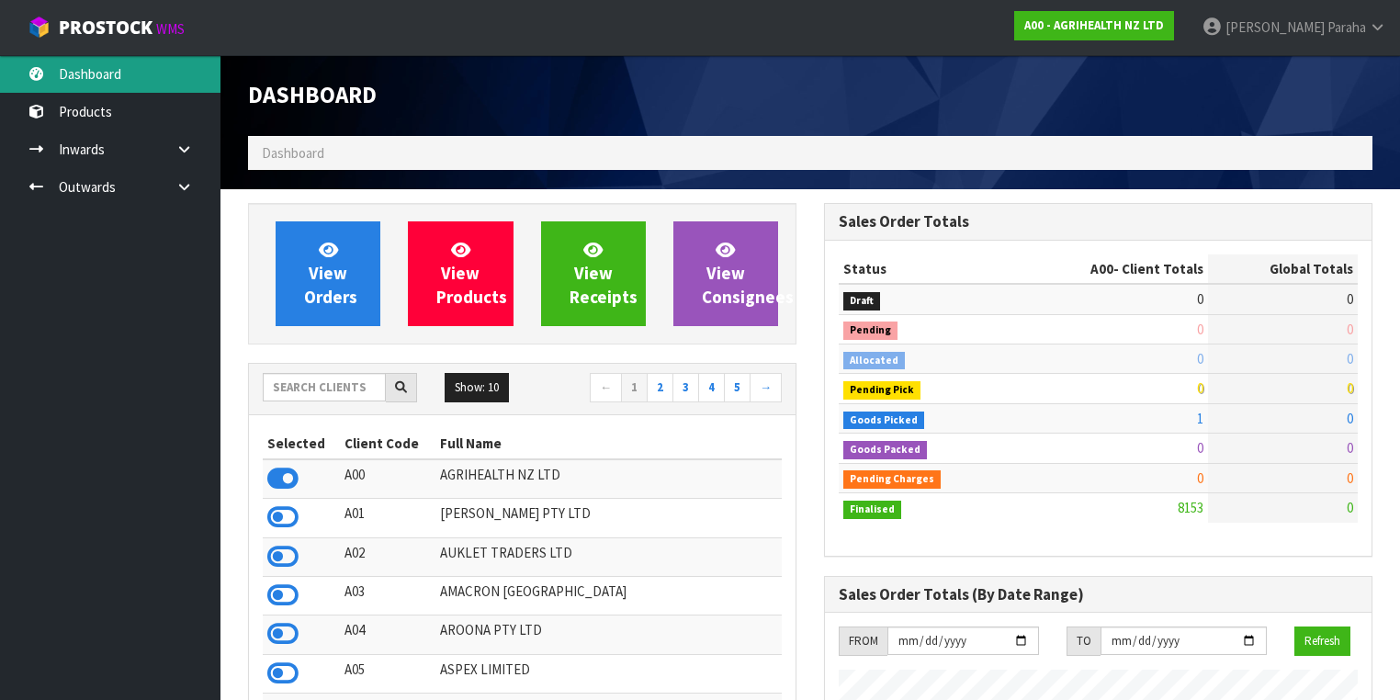
scroll to position [1385, 576]
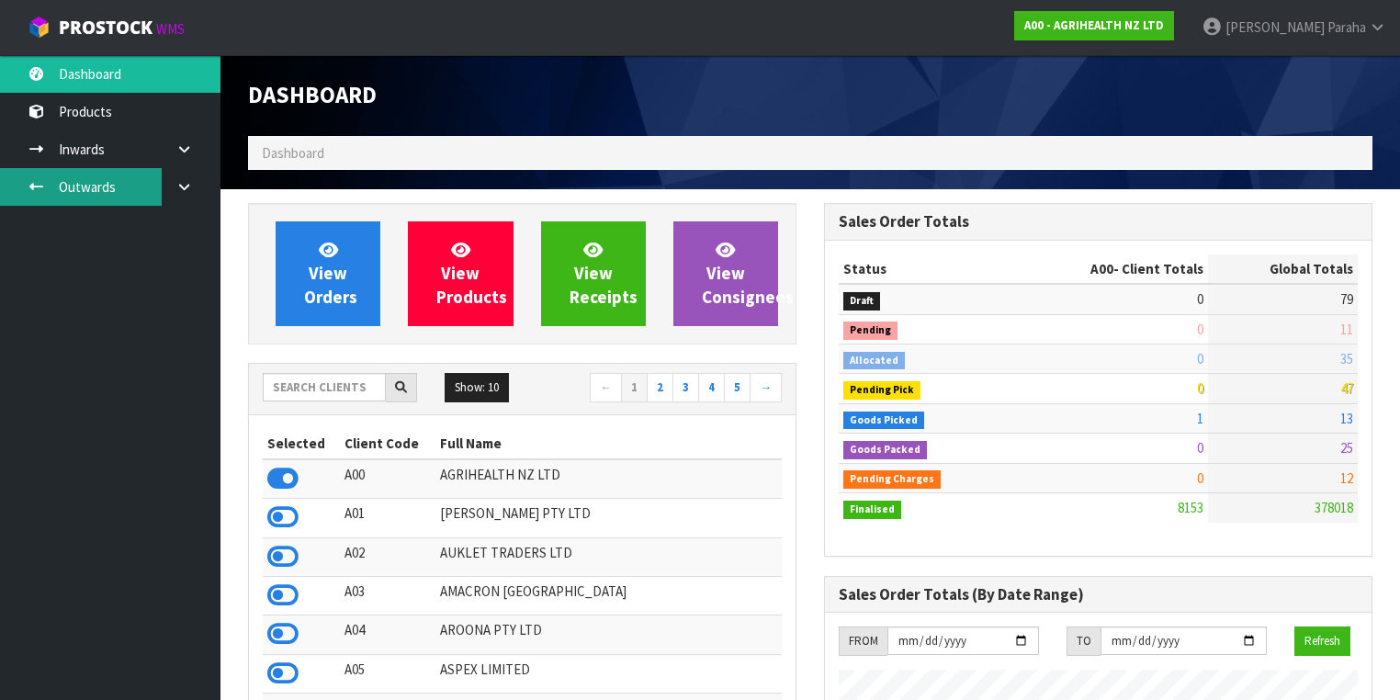
click at [81, 189] on link "Outwards" at bounding box center [110, 187] width 220 height 38
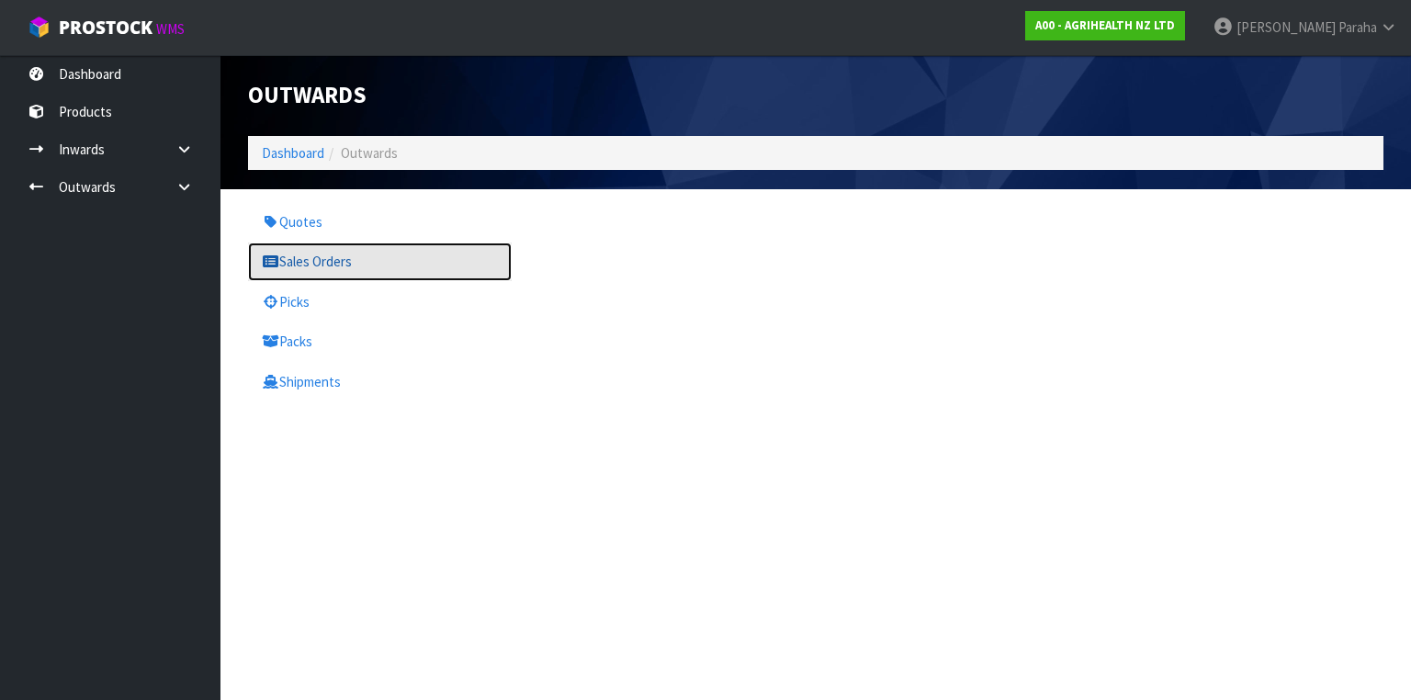
click at [309, 265] on link "Sales Orders" at bounding box center [380, 261] width 264 height 38
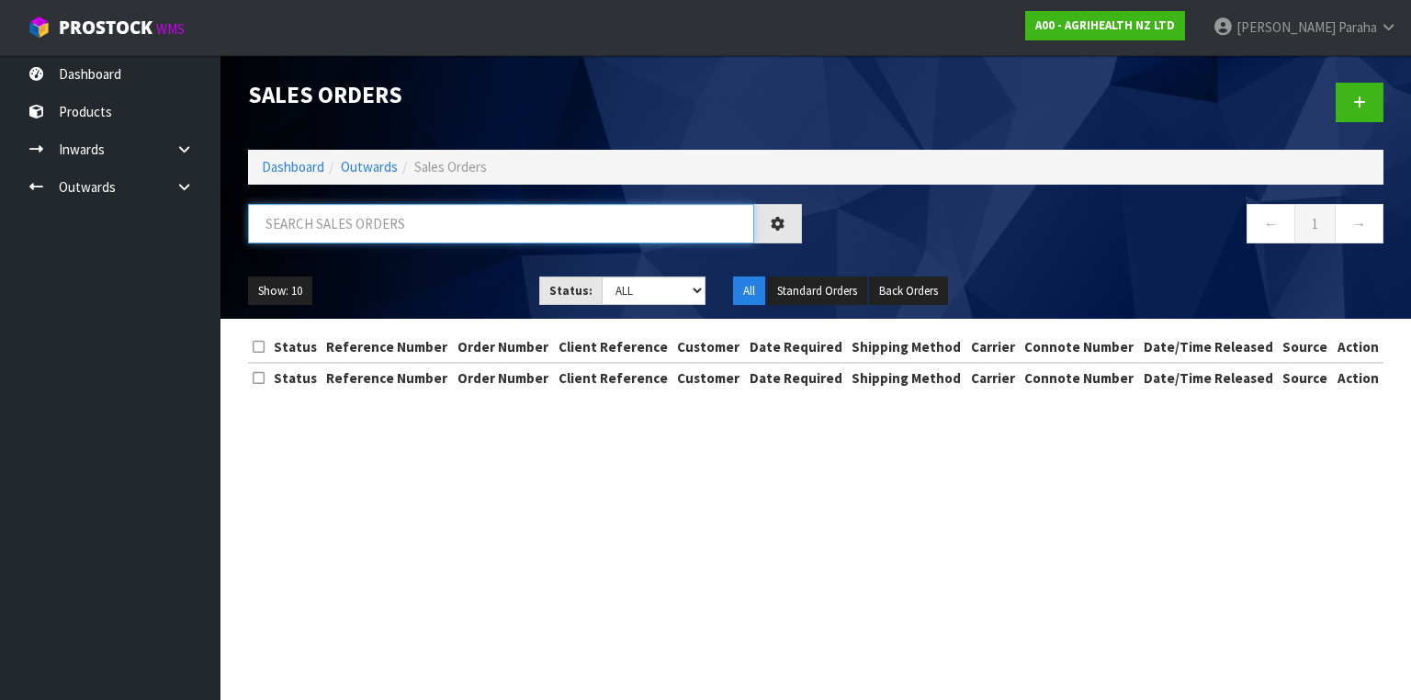
click at [338, 226] on input "text" at bounding box center [501, 223] width 506 height 39
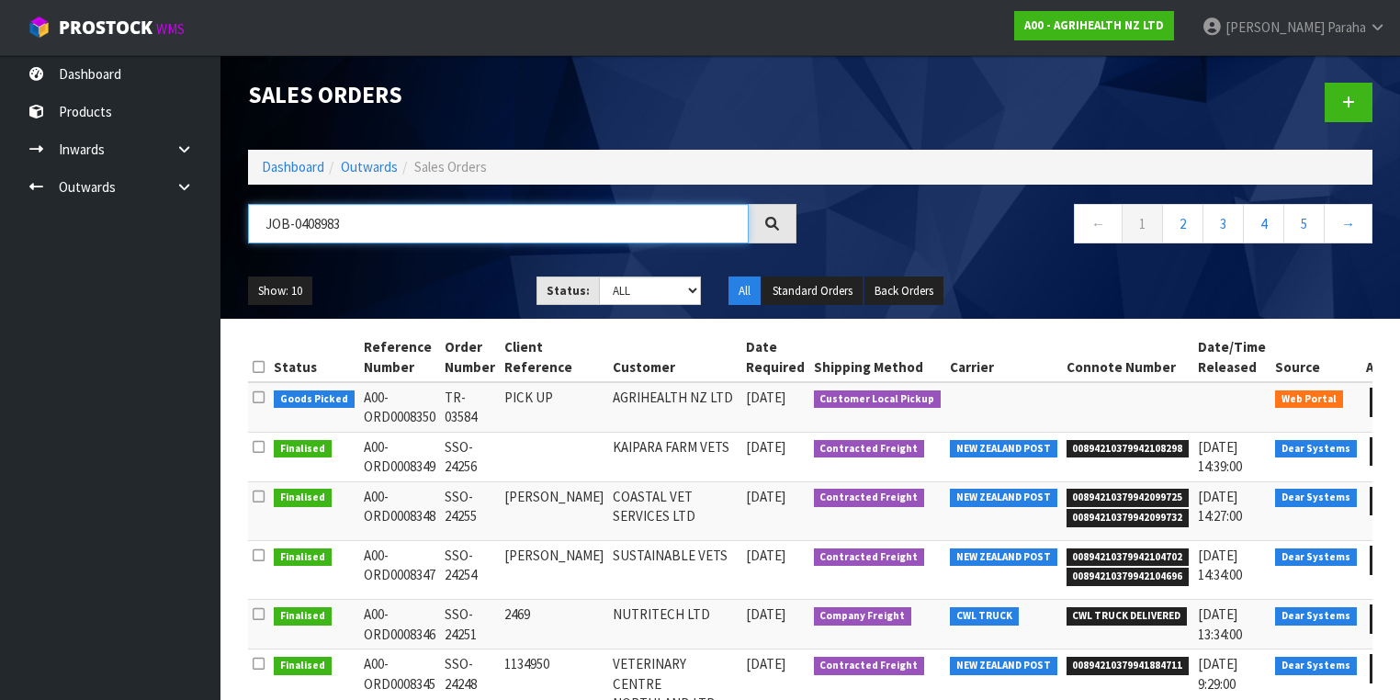
type input "JOB-0408983"
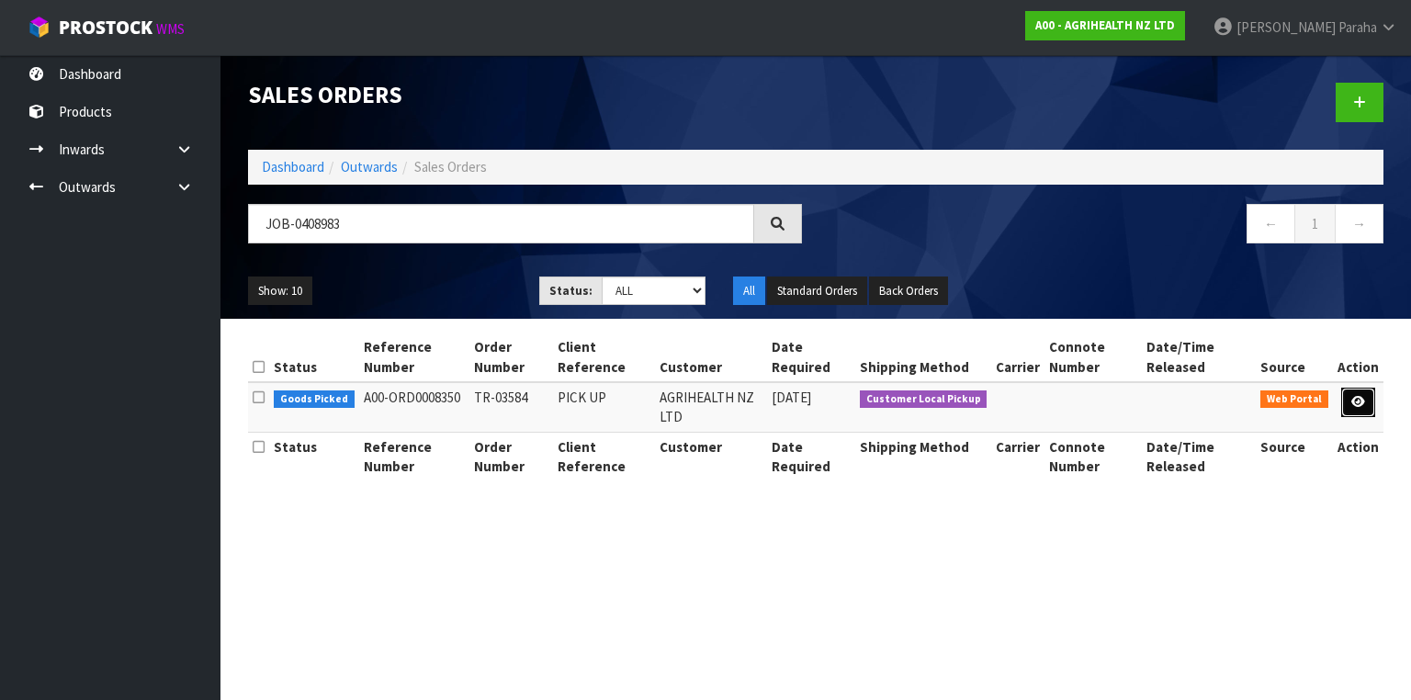
click at [1355, 405] on icon at bounding box center [1358, 402] width 14 height 12
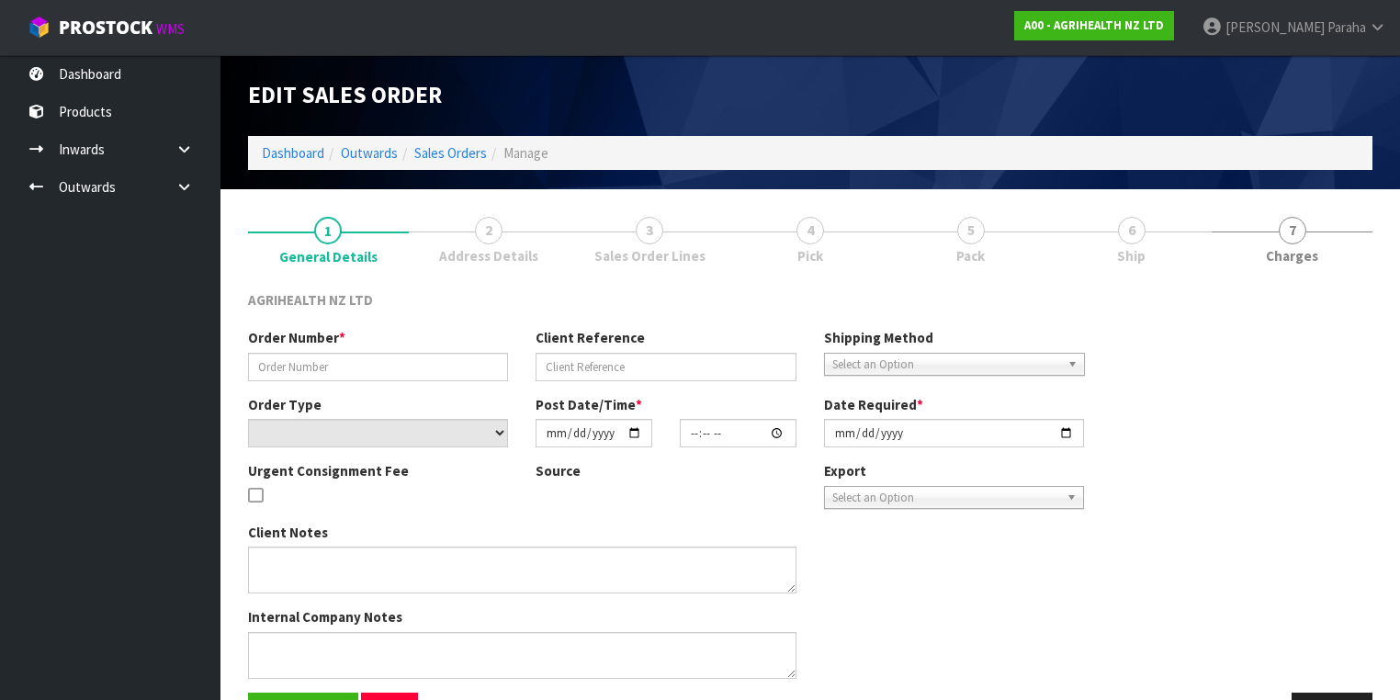
type input "TR-03584"
type input "PICK UP"
select select "number:0"
type input "[DATE]"
type input "15:02:00.000"
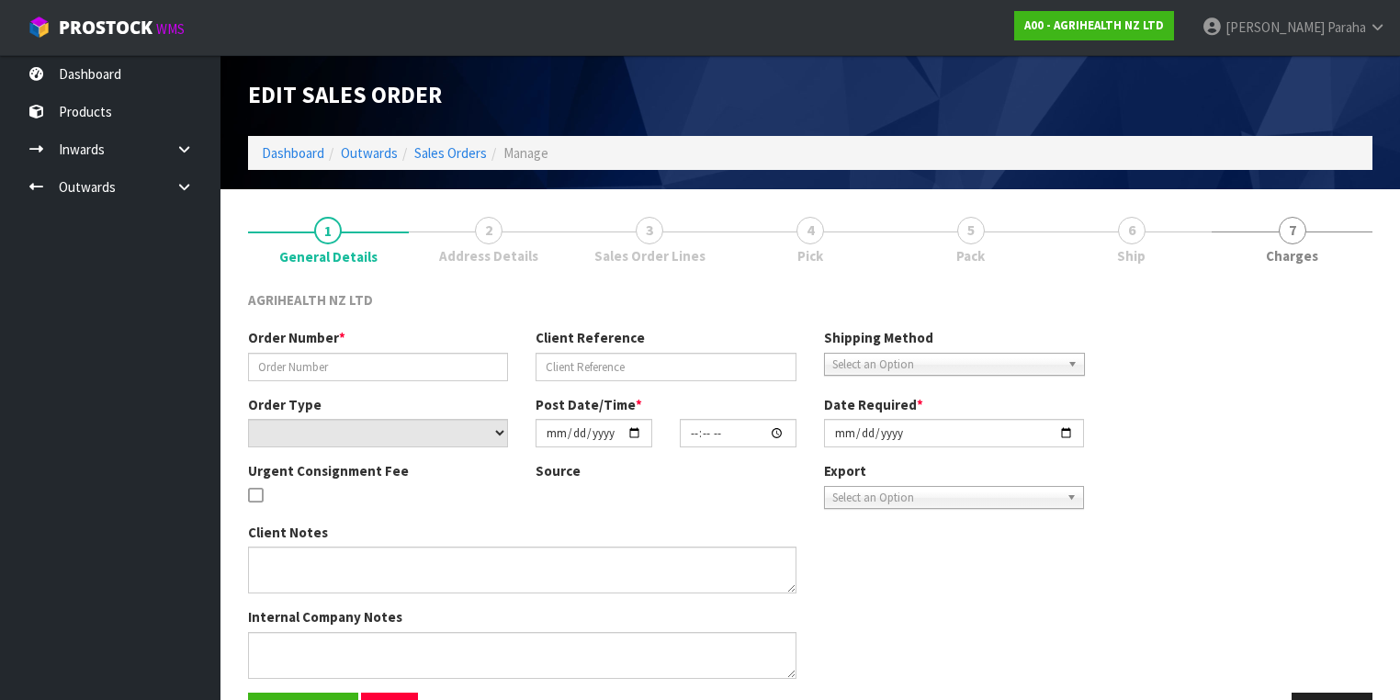
type input "2025-08-25"
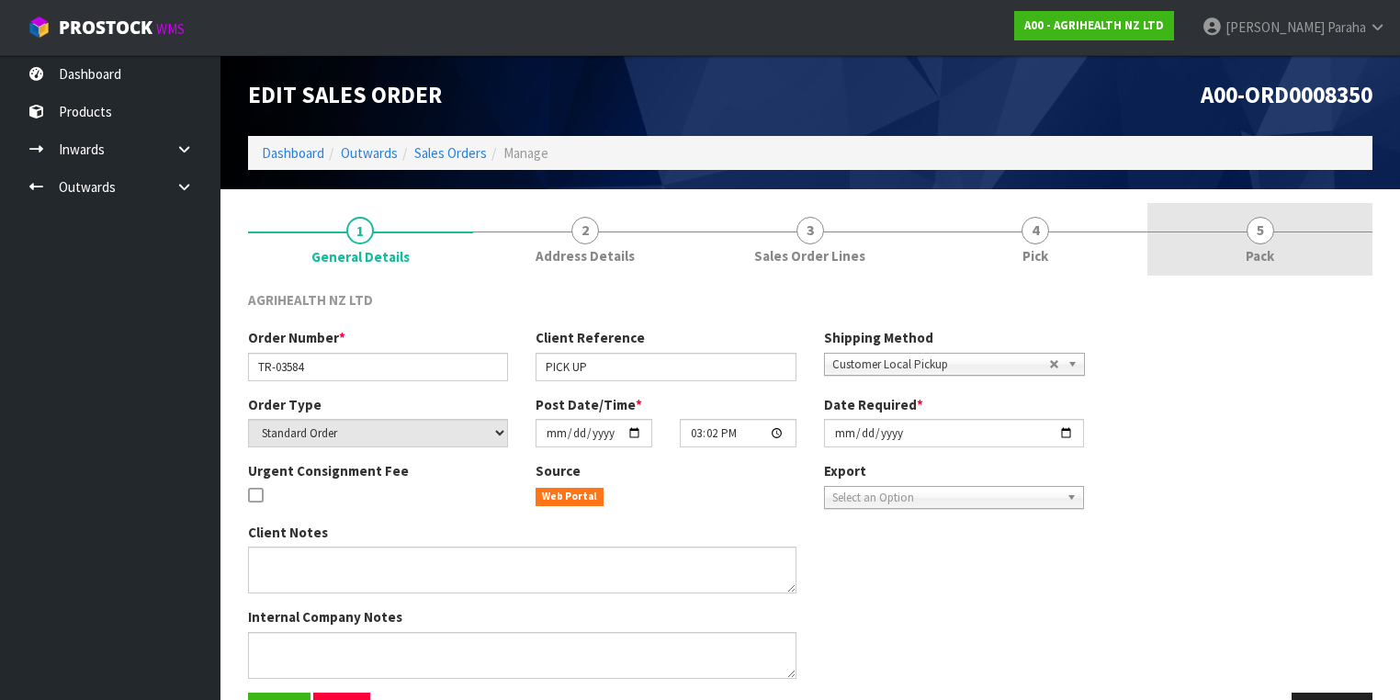
click at [1264, 231] on span "5" at bounding box center [1260, 231] width 28 height 28
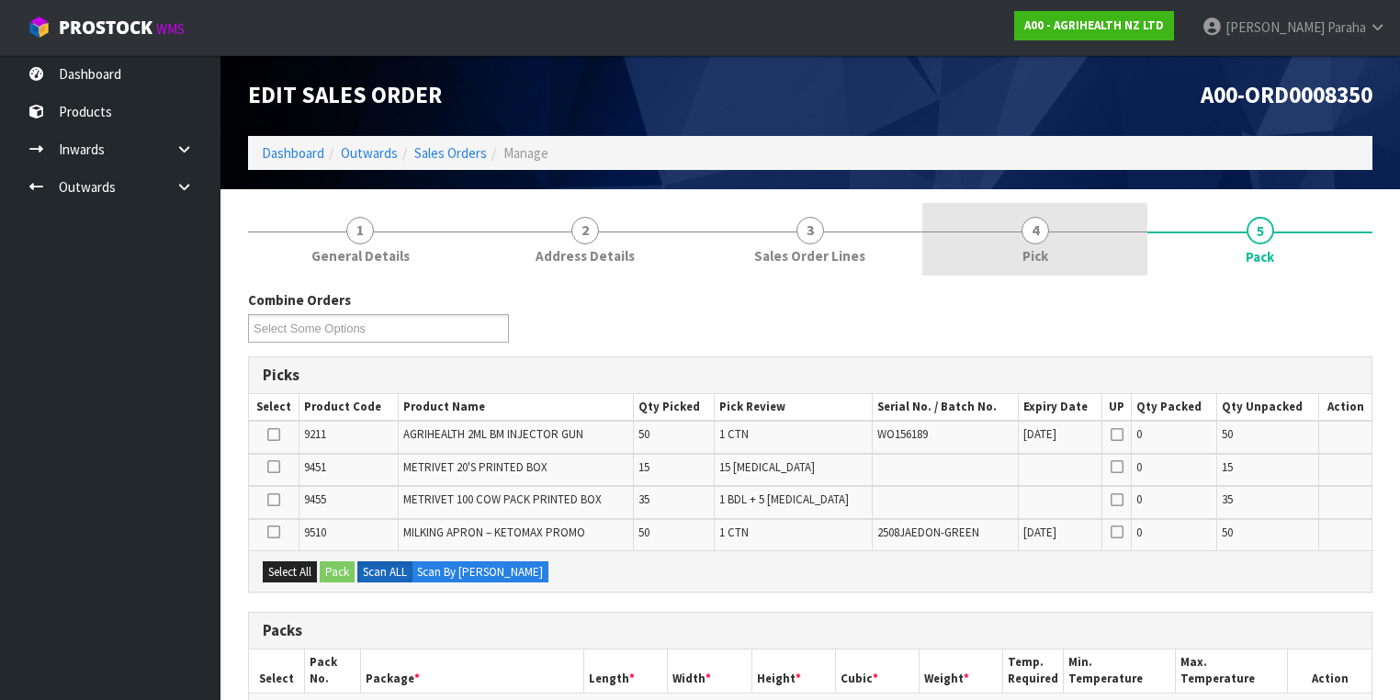
click at [1033, 237] on span "4" at bounding box center [1035, 231] width 28 height 28
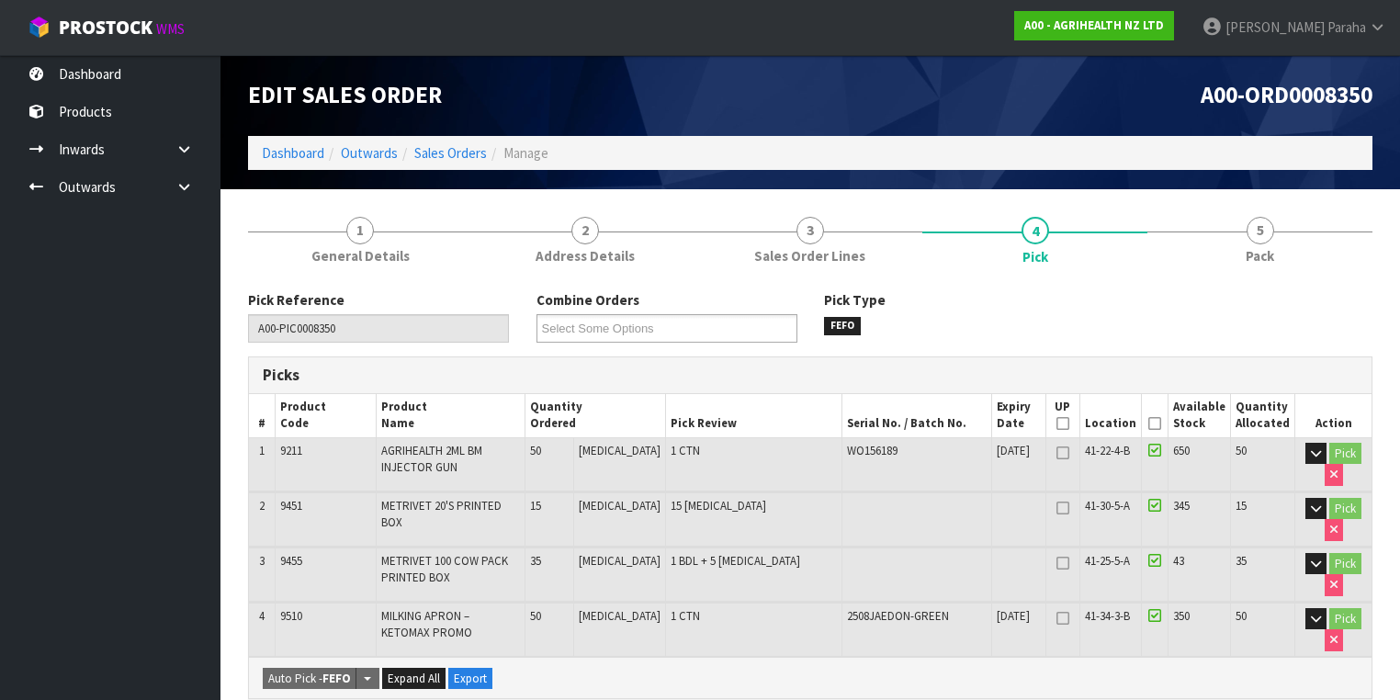
click at [1161, 424] on icon at bounding box center [1154, 423] width 13 height 1
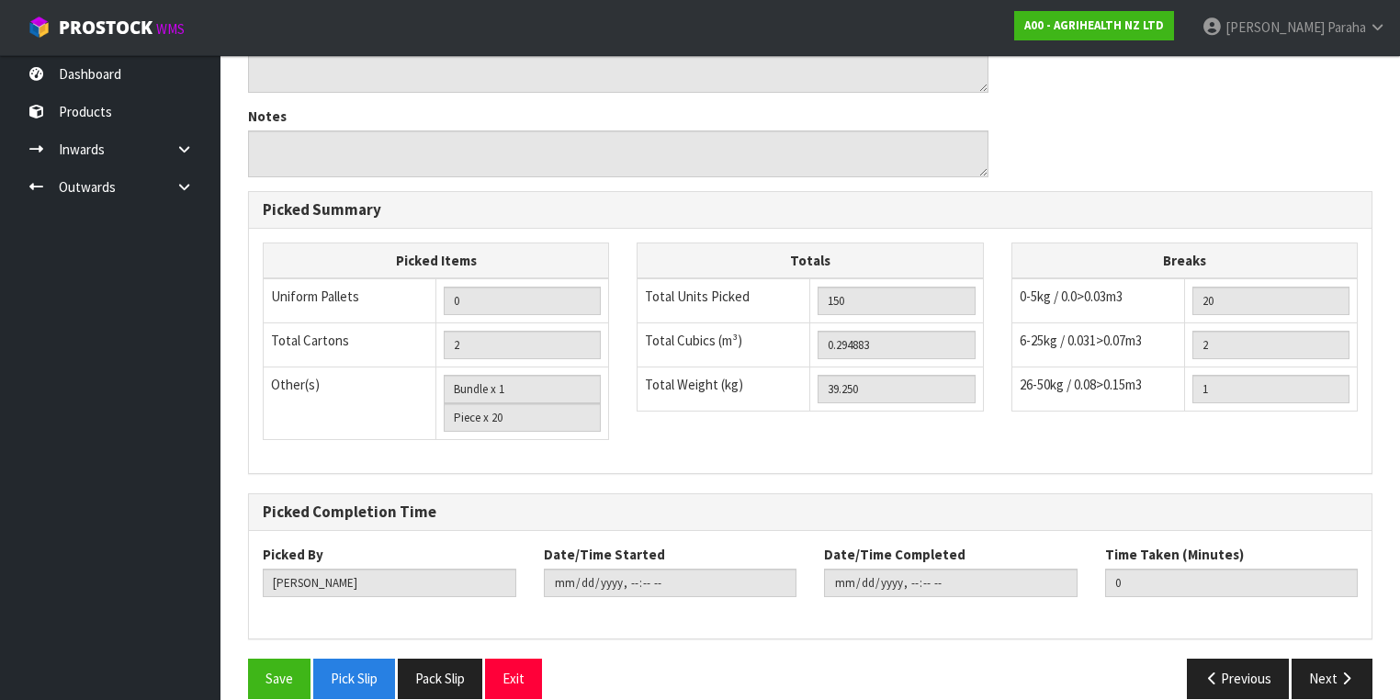
scroll to position [779, 0]
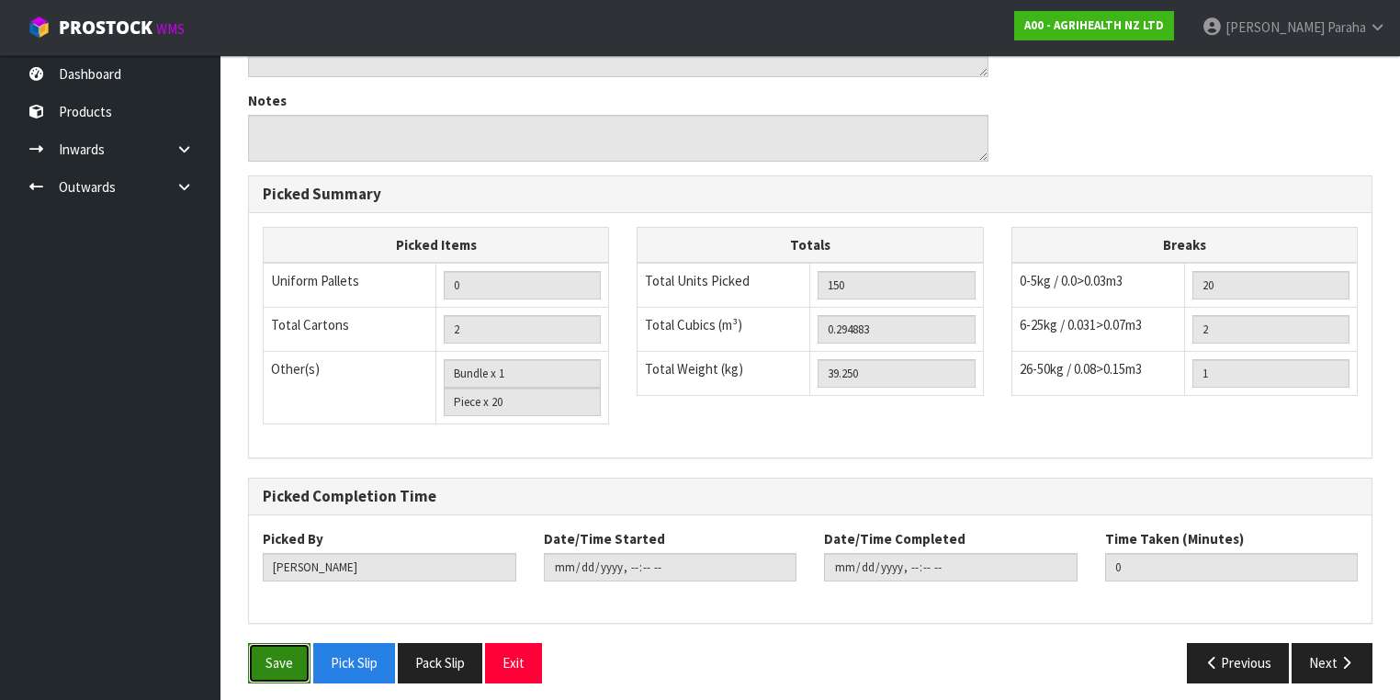
click at [290, 650] on button "Save" at bounding box center [279, 662] width 62 height 39
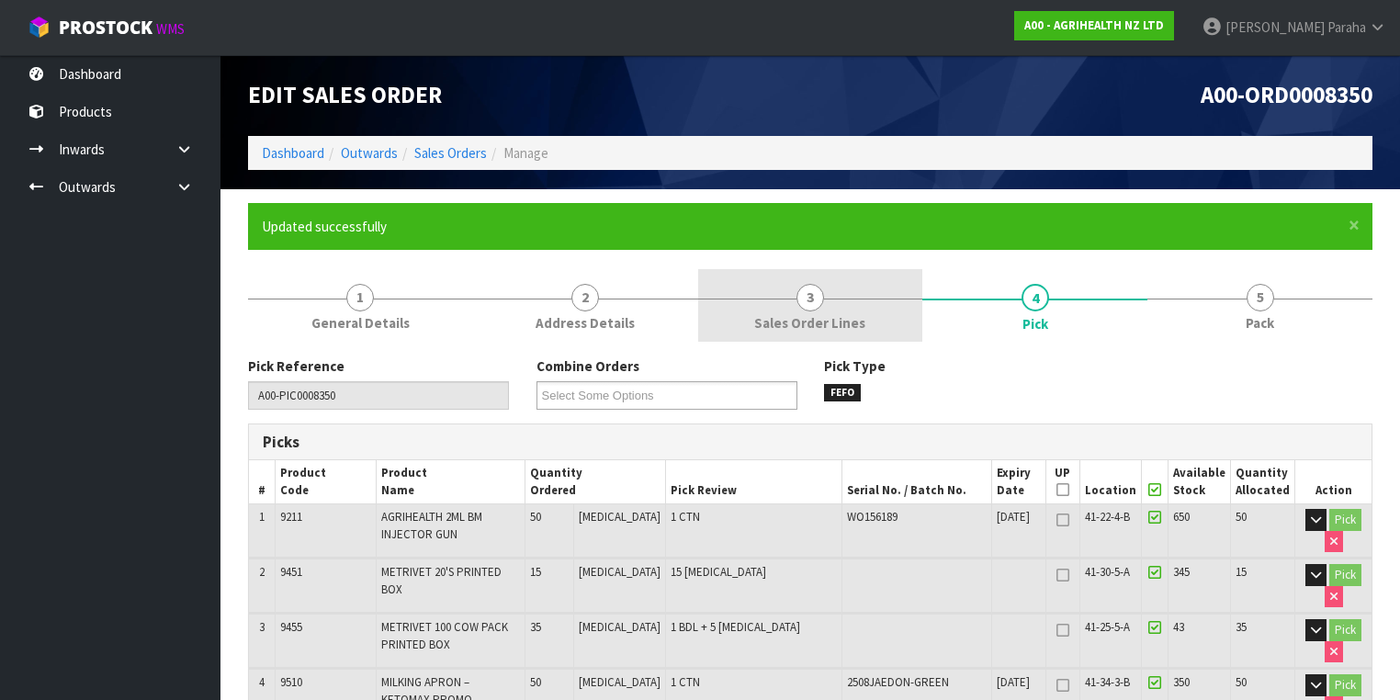
type input "Polly Paraha"
type input "2025-08-22T16:24:55"
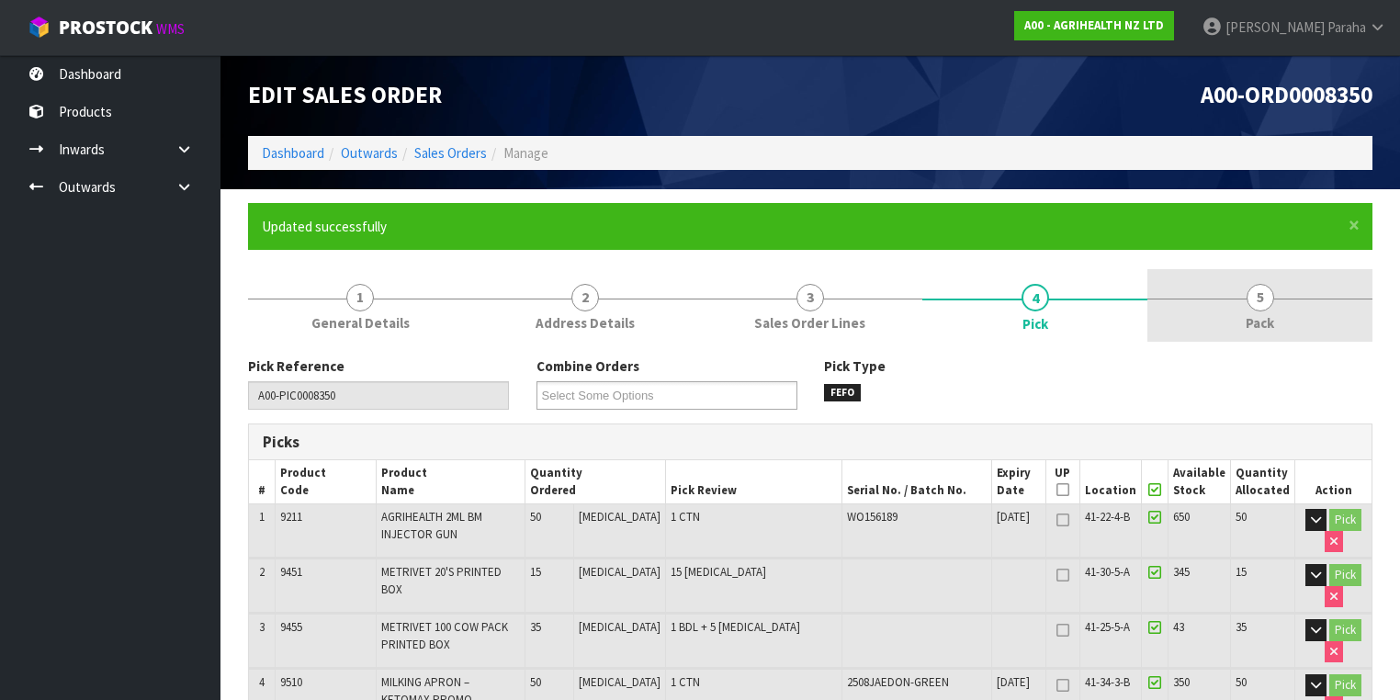
click at [1254, 301] on span "5" at bounding box center [1260, 298] width 28 height 28
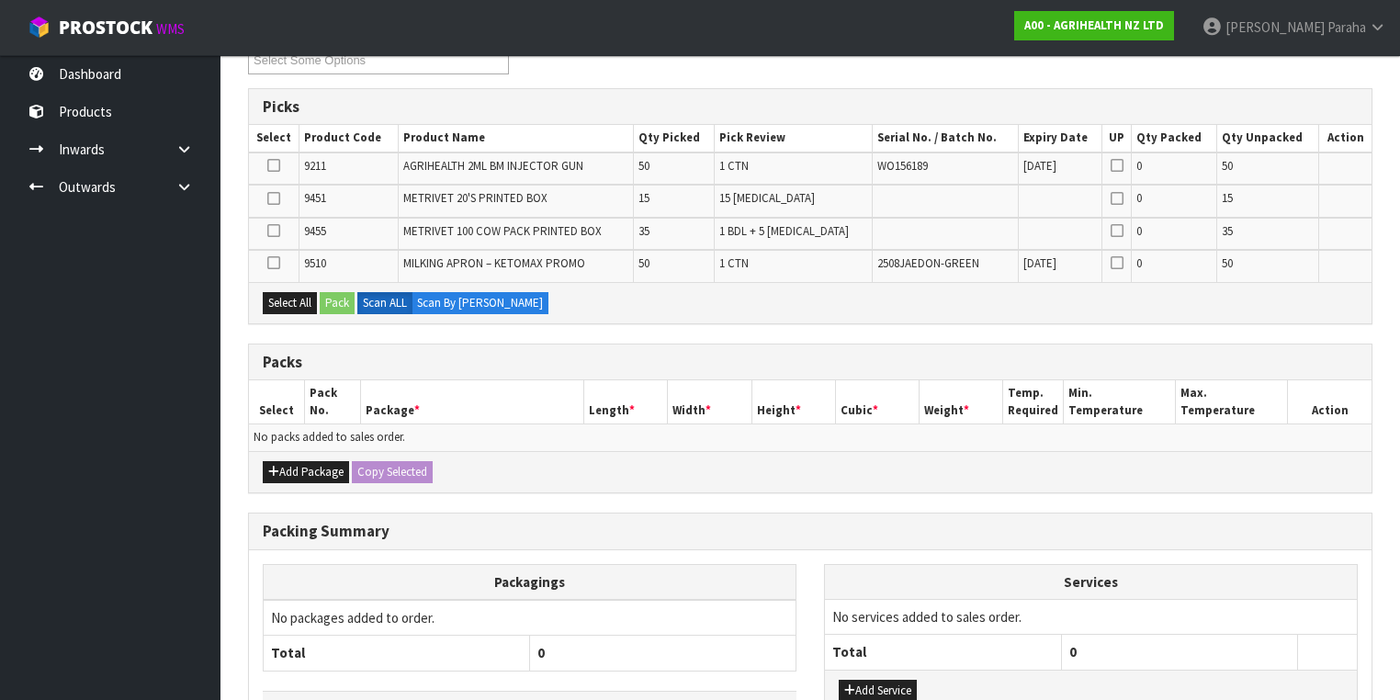
scroll to position [441, 0]
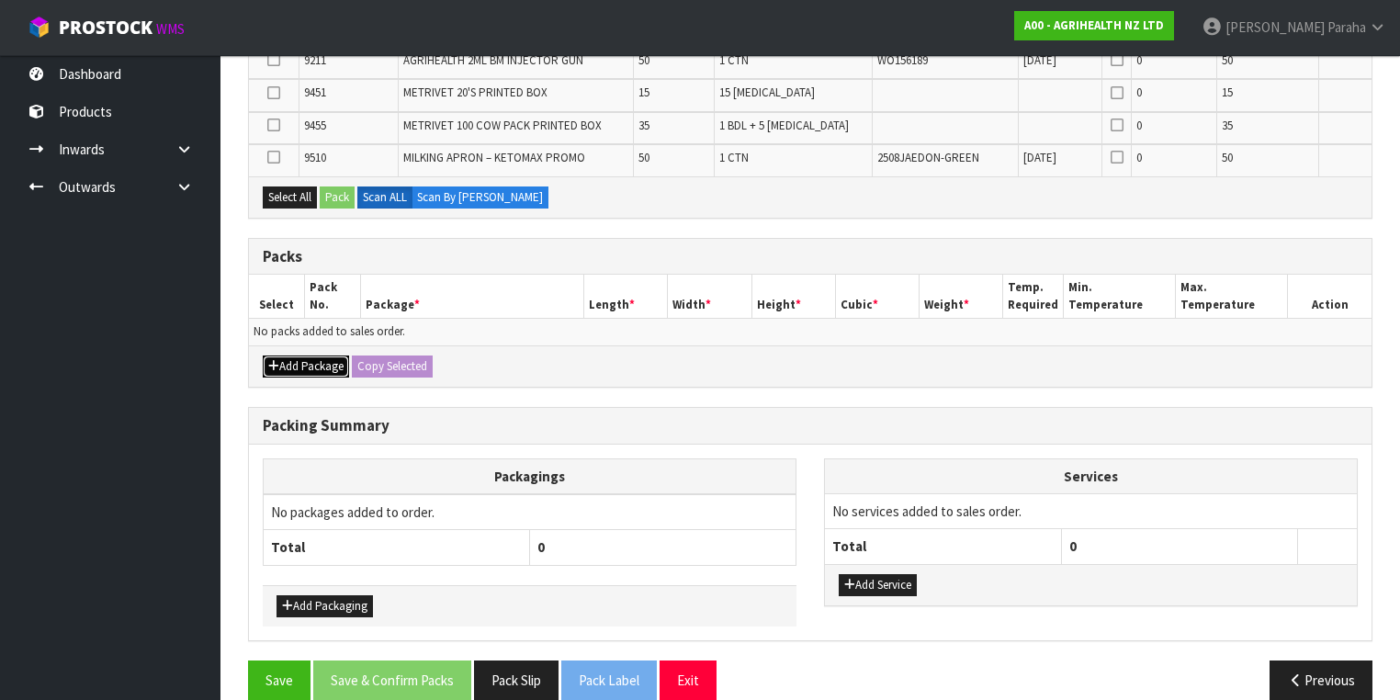
click at [281, 355] on button "Add Package" at bounding box center [306, 366] width 86 height 22
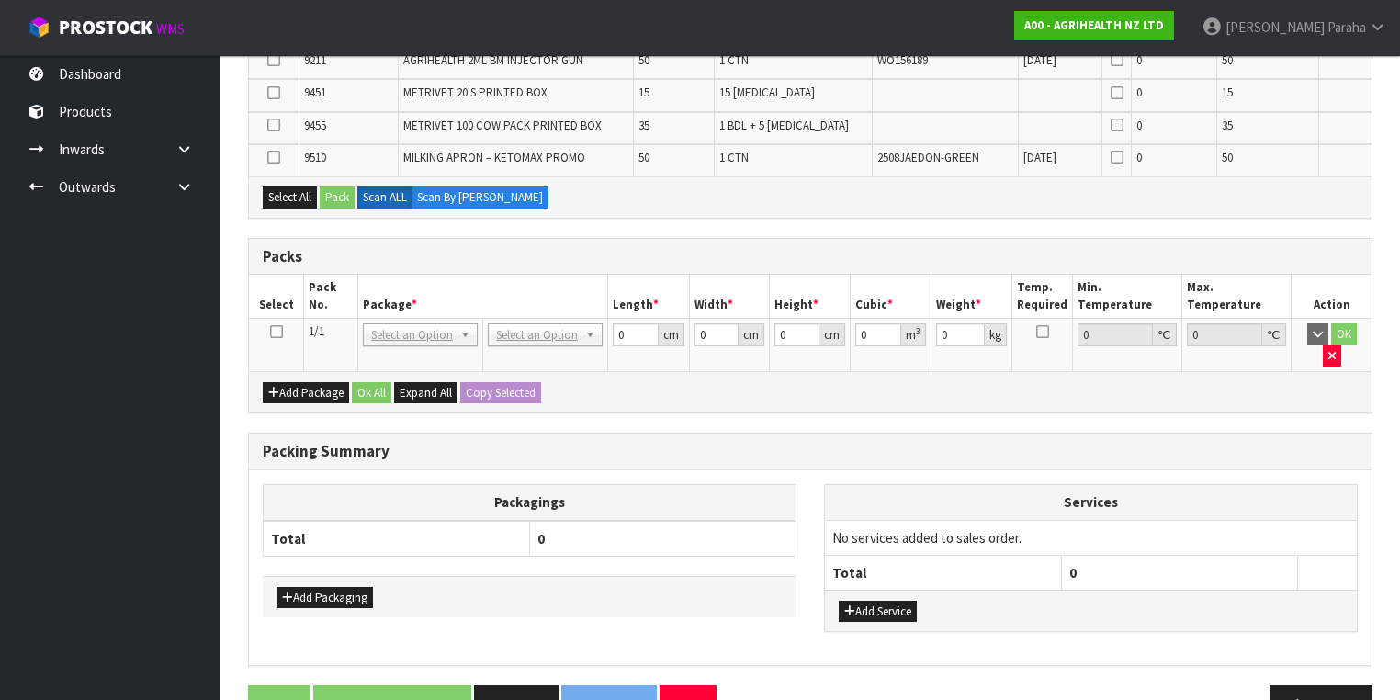
click at [276, 332] on icon at bounding box center [276, 332] width 13 height 1
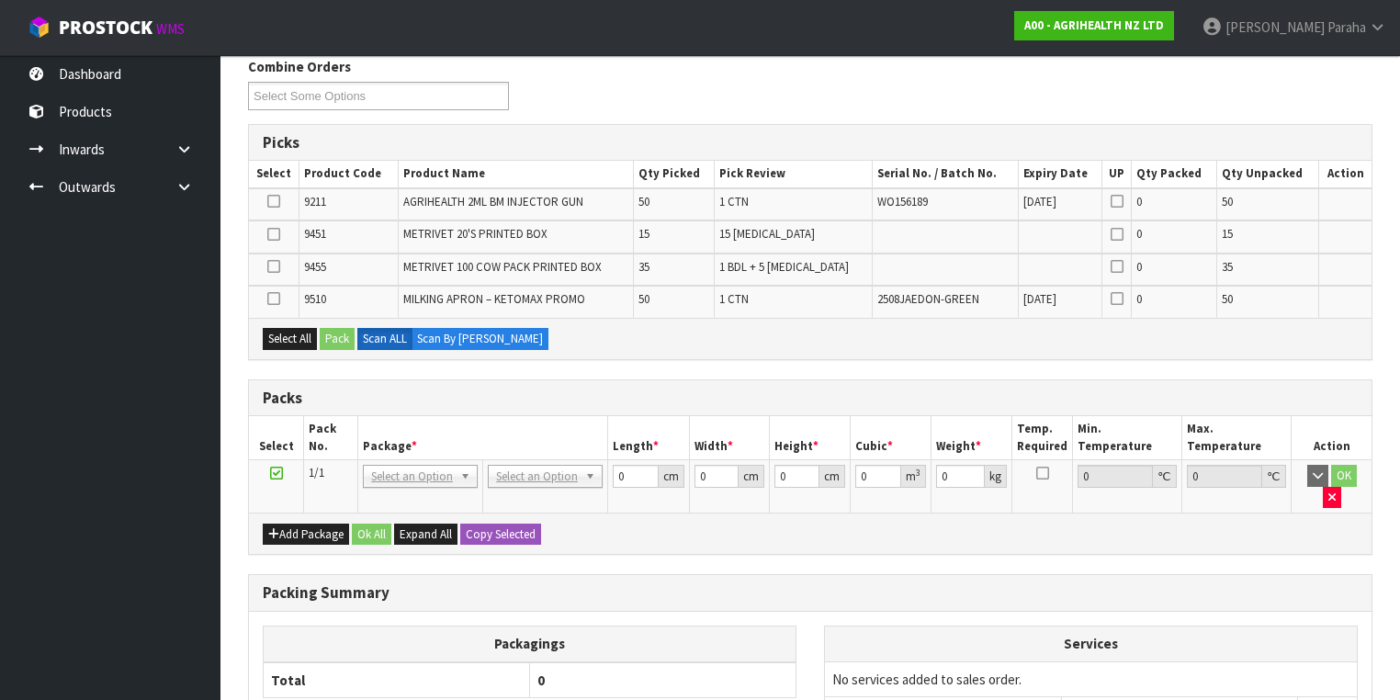
scroll to position [294, 0]
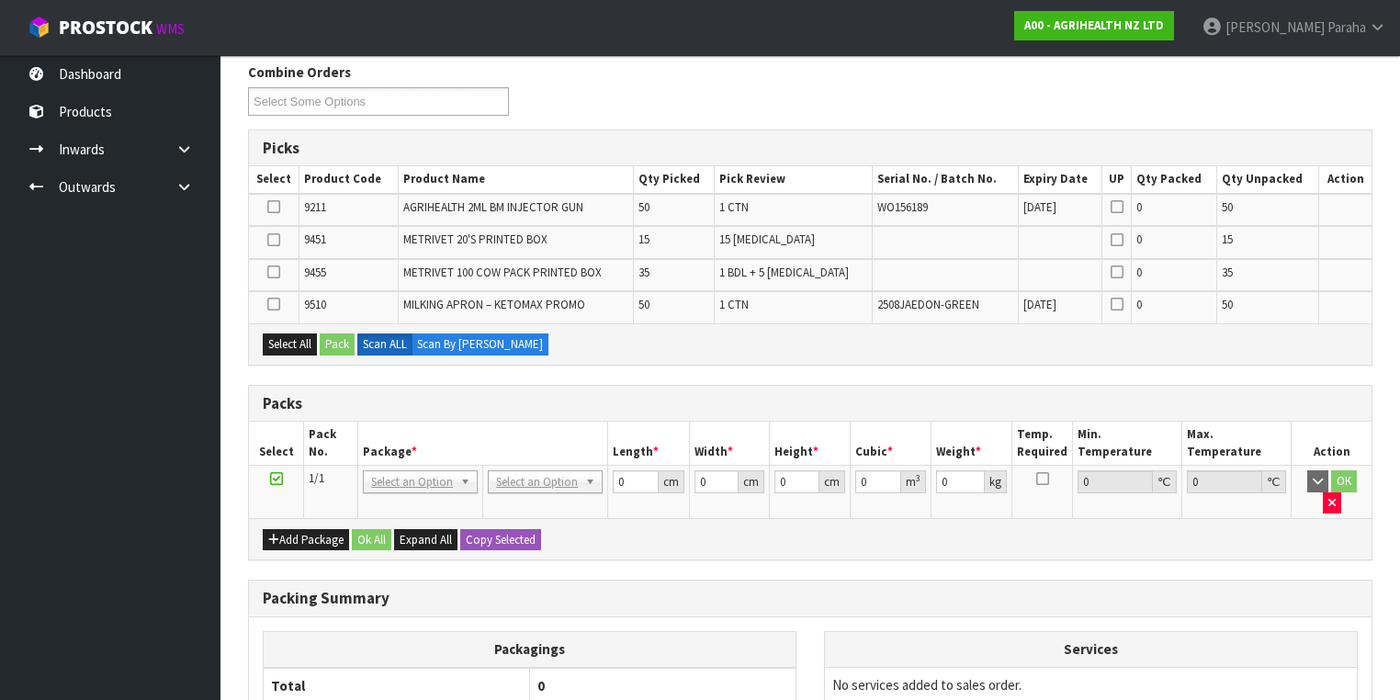
click at [273, 272] on icon at bounding box center [273, 272] width 13 height 1
click at [0, 0] on input "checkbox" at bounding box center [0, 0] width 0 height 0
click at [272, 241] on icon at bounding box center [273, 240] width 13 height 1
click at [0, 0] on input "checkbox" at bounding box center [0, 0] width 0 height 0
click at [342, 342] on button "Pack" at bounding box center [337, 344] width 35 height 22
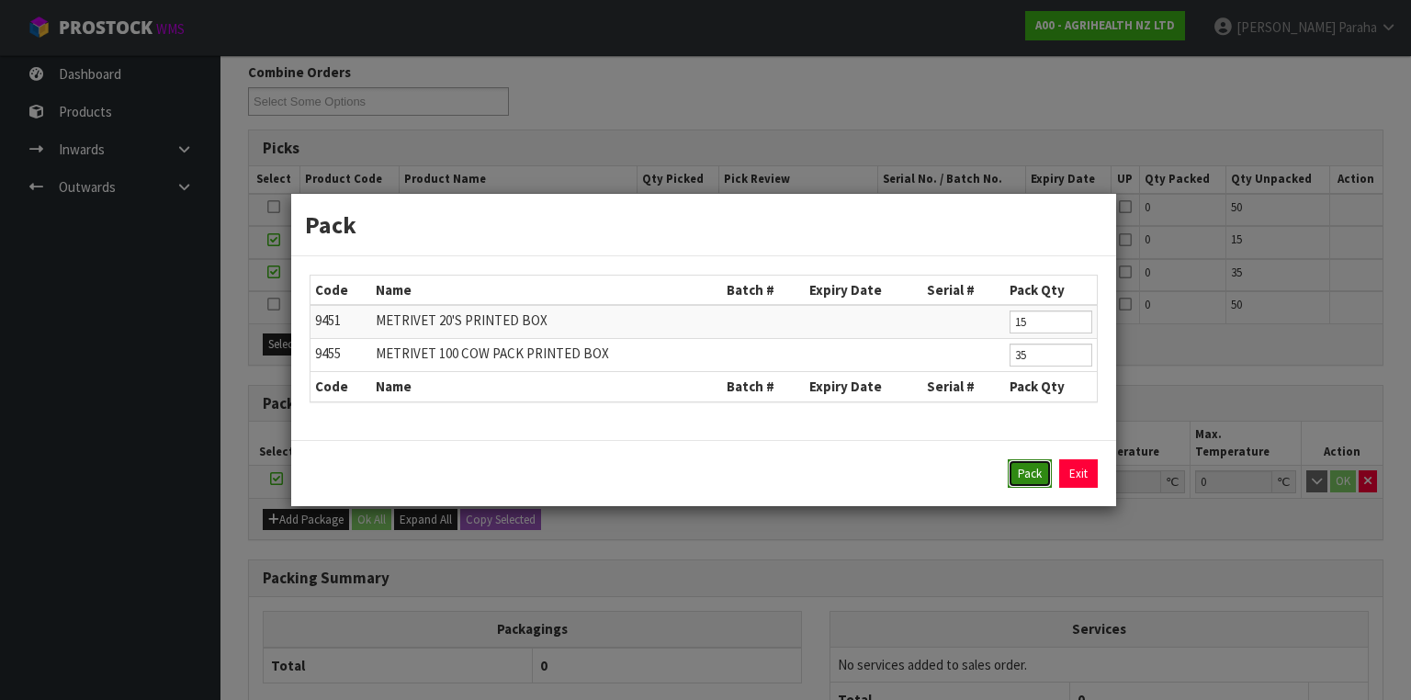
click at [1033, 476] on button "Pack" at bounding box center [1030, 473] width 44 height 29
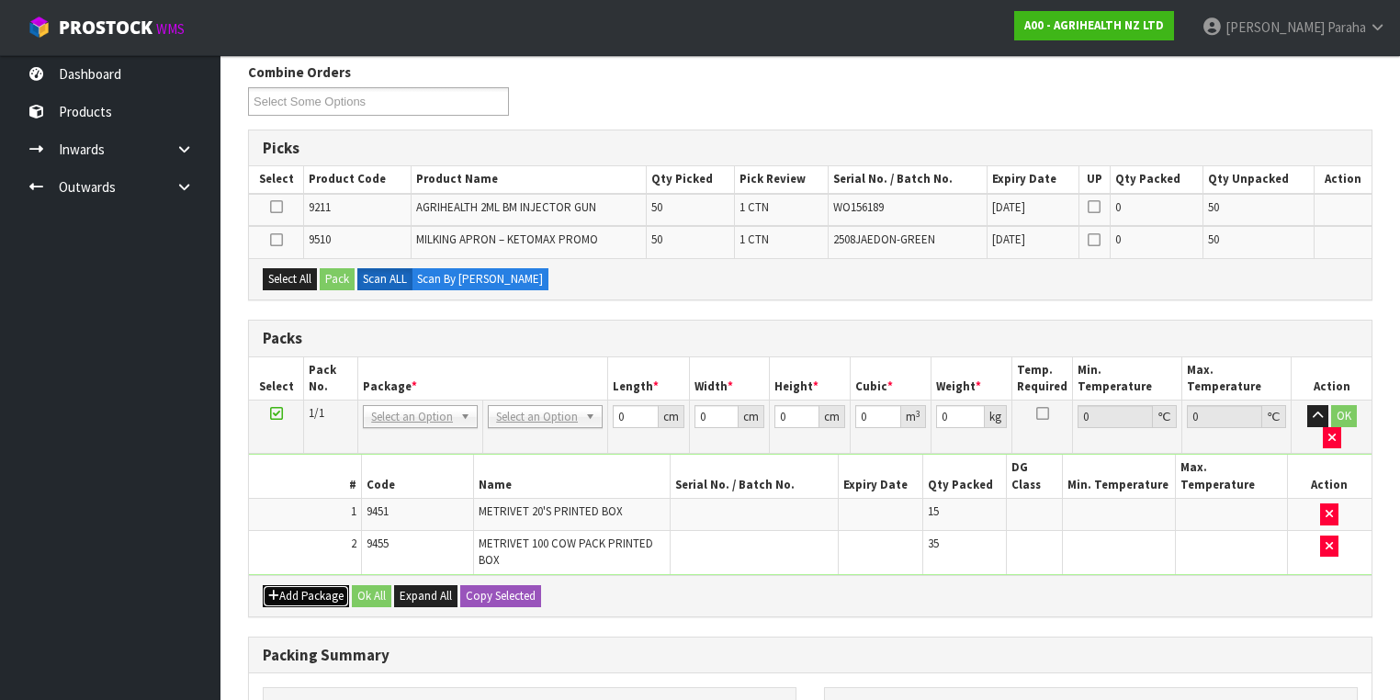
click at [299, 585] on button "Add Package" at bounding box center [306, 596] width 86 height 22
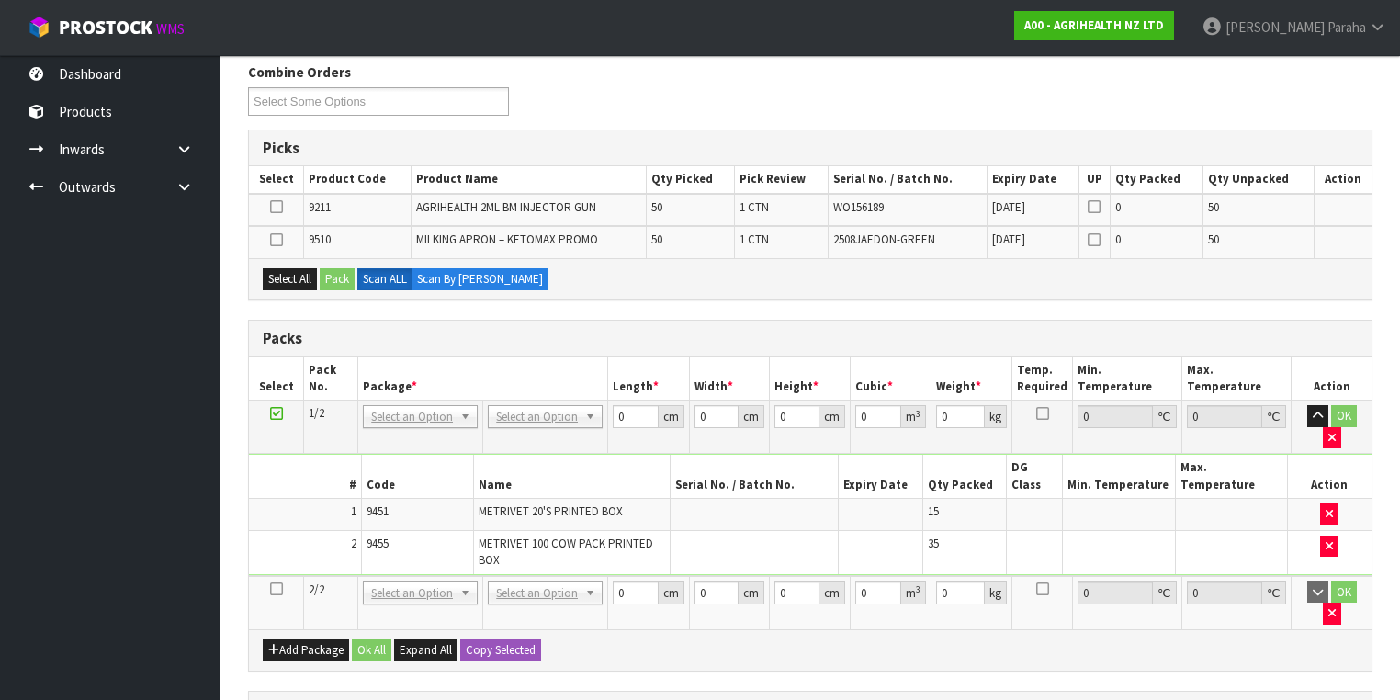
click at [279, 589] on icon at bounding box center [276, 589] width 13 height 1
click at [273, 207] on icon at bounding box center [276, 207] width 13 height 1
click at [0, 0] on input "checkbox" at bounding box center [0, 0] width 0 height 0
click at [349, 273] on button "Pack" at bounding box center [337, 279] width 35 height 22
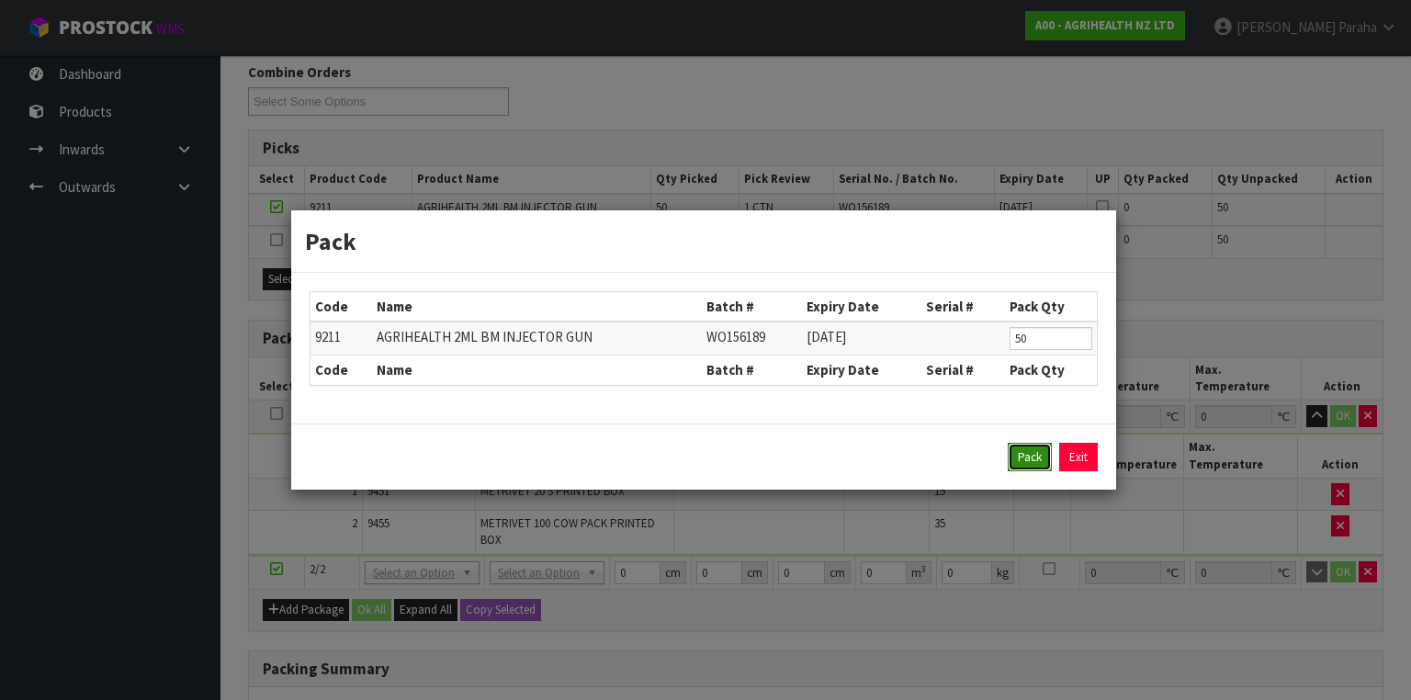
click at [1021, 456] on button "Pack" at bounding box center [1030, 457] width 44 height 29
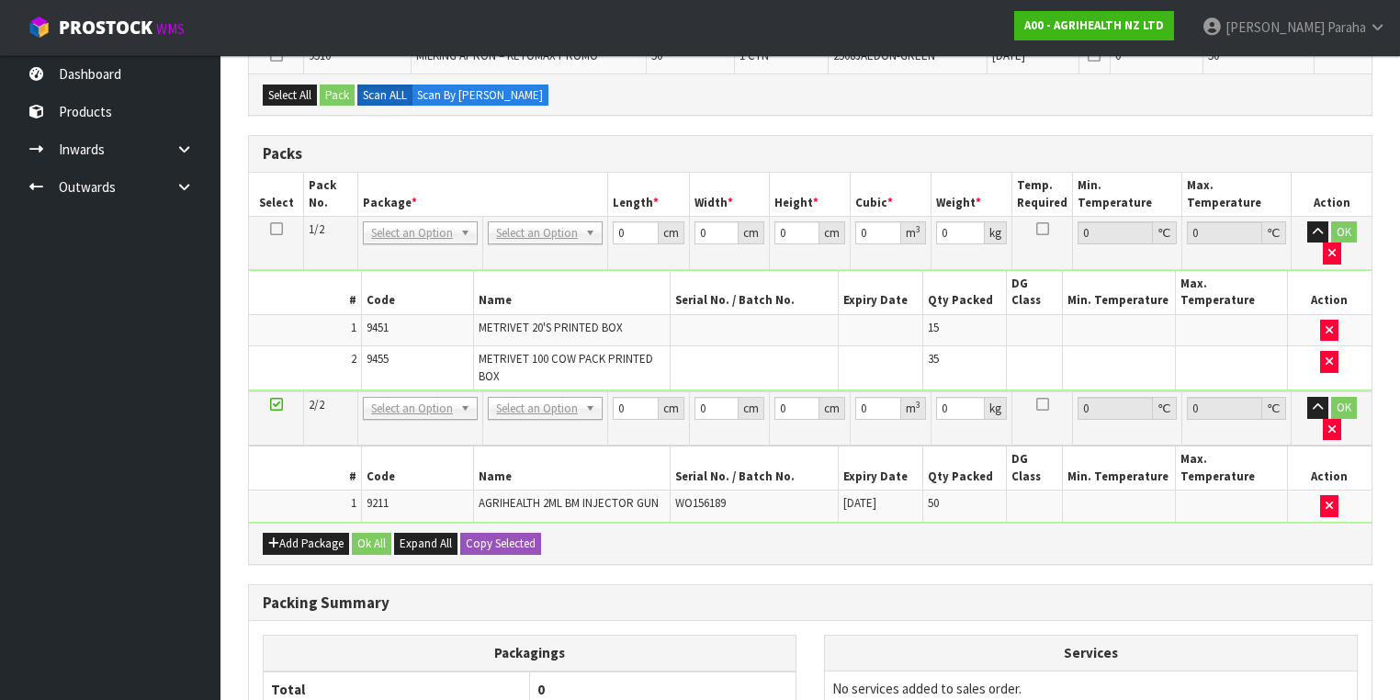
scroll to position [565, 0]
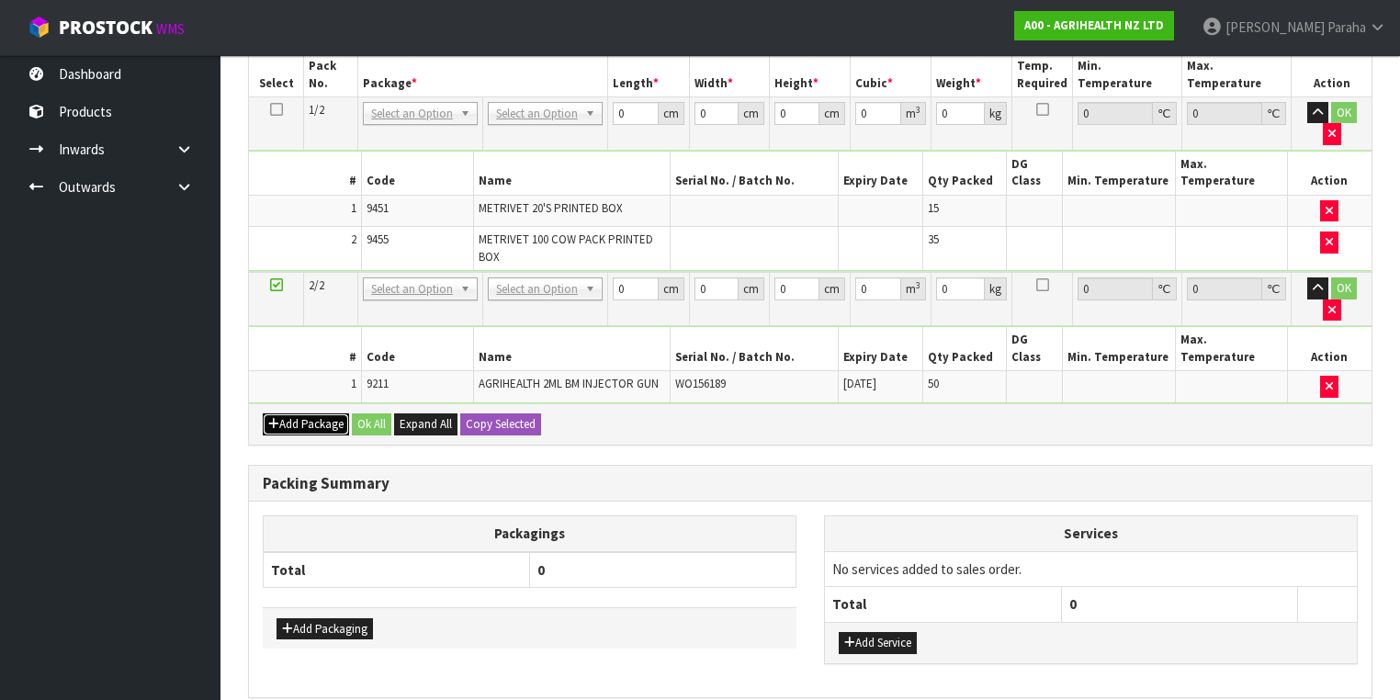
click at [298, 413] on button "Add Package" at bounding box center [306, 424] width 86 height 22
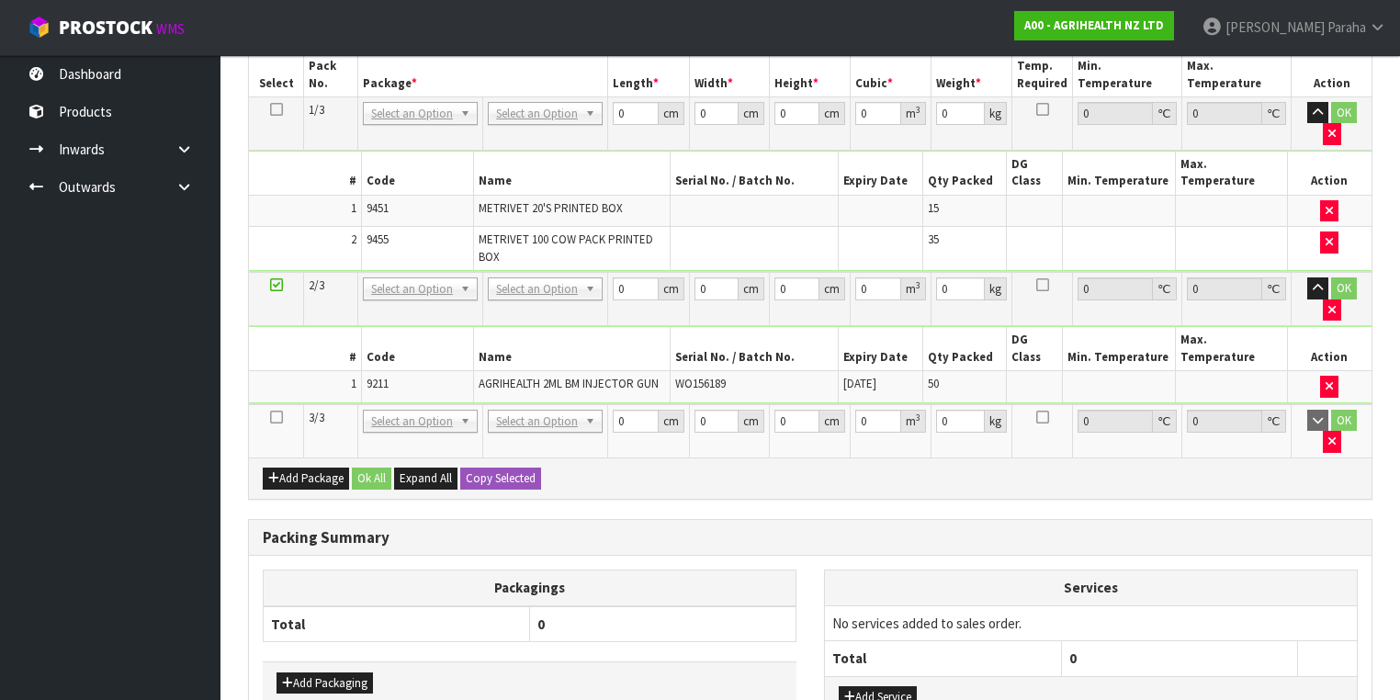
click at [273, 417] on icon at bounding box center [276, 417] width 13 height 1
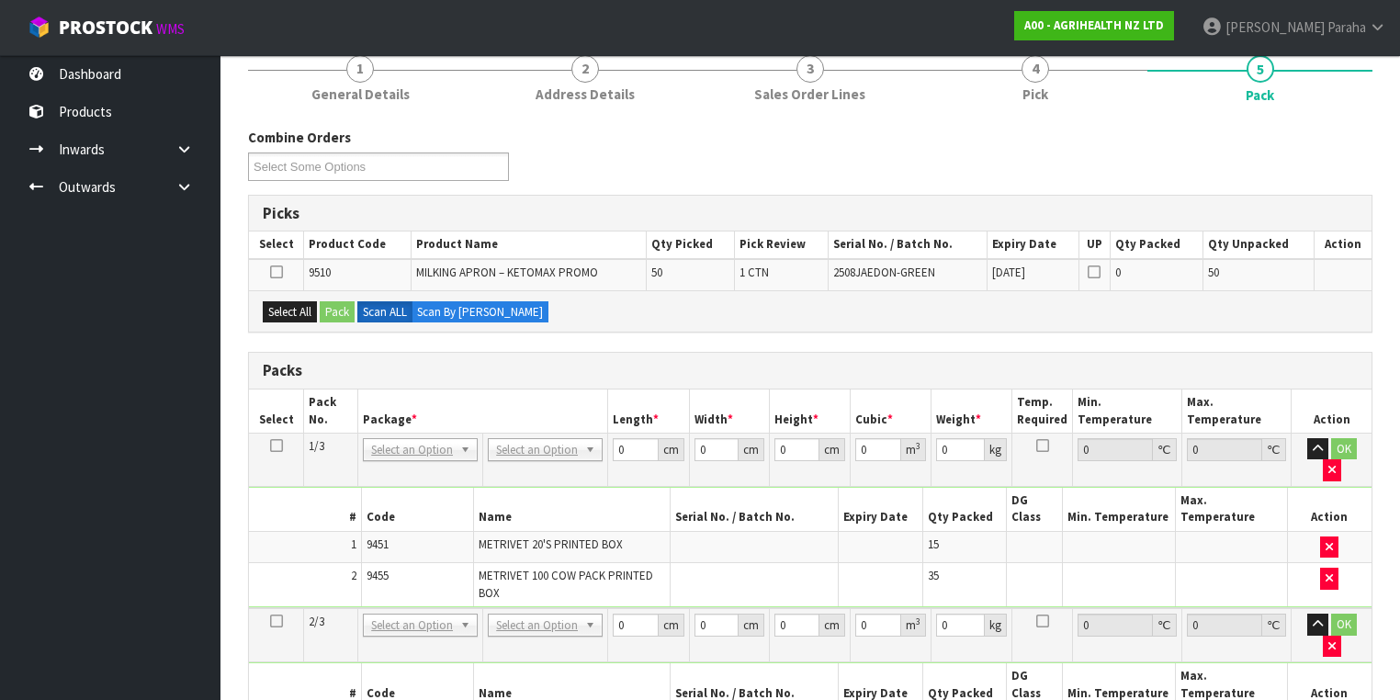
scroll to position [51, 0]
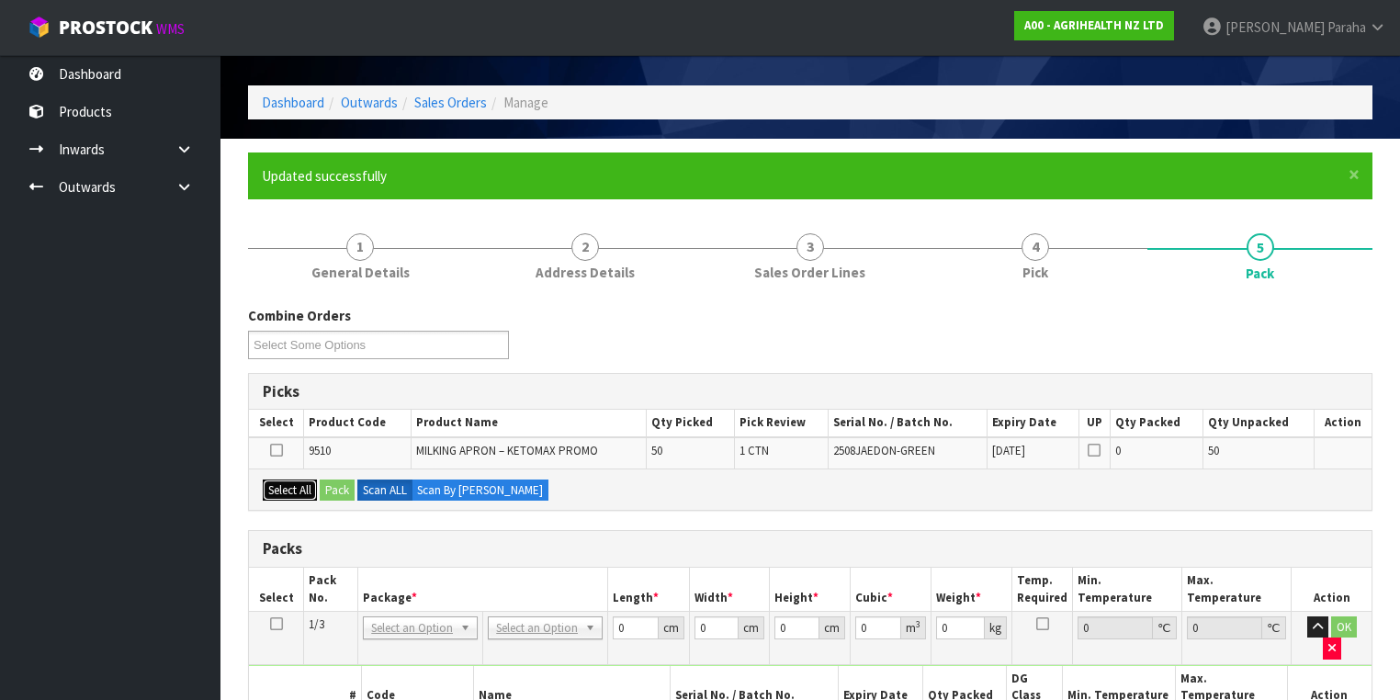
click at [285, 492] on button "Select All" at bounding box center [290, 490] width 54 height 22
click at [332, 492] on button "Pack" at bounding box center [337, 490] width 35 height 22
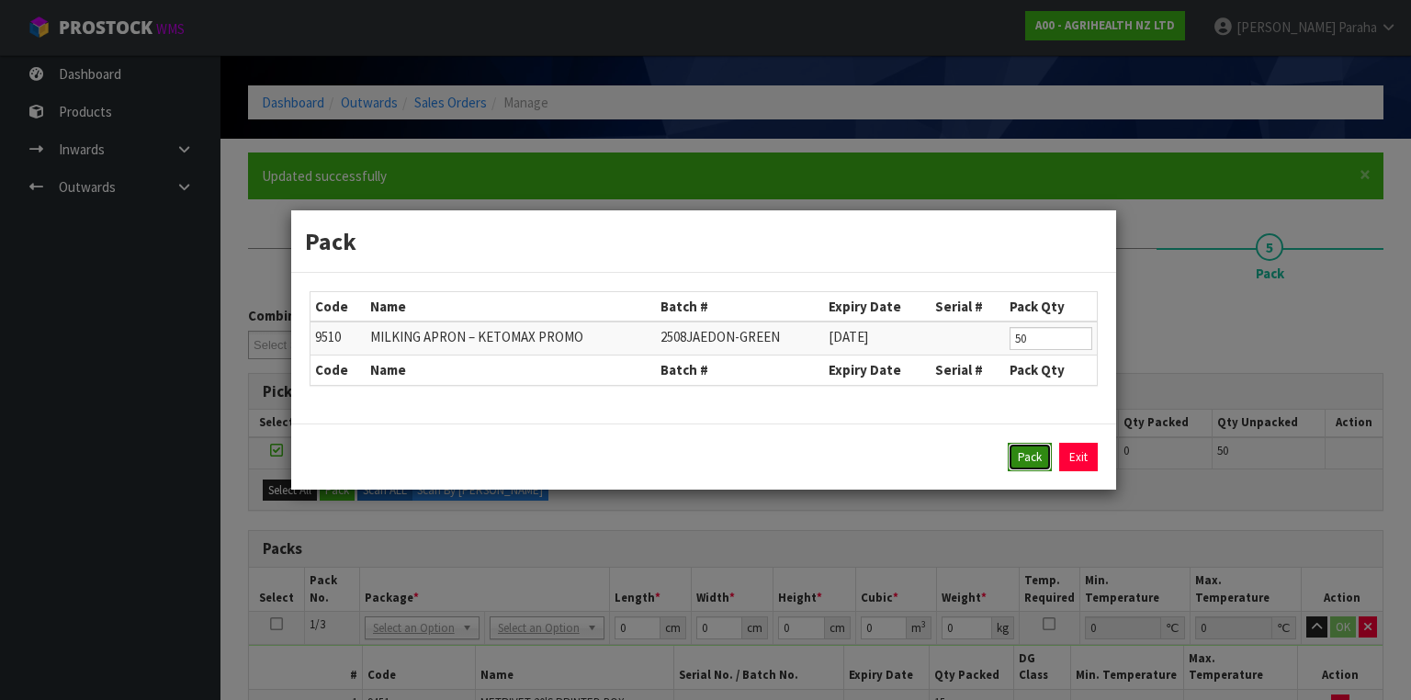
click at [1030, 453] on button "Pack" at bounding box center [1030, 457] width 44 height 29
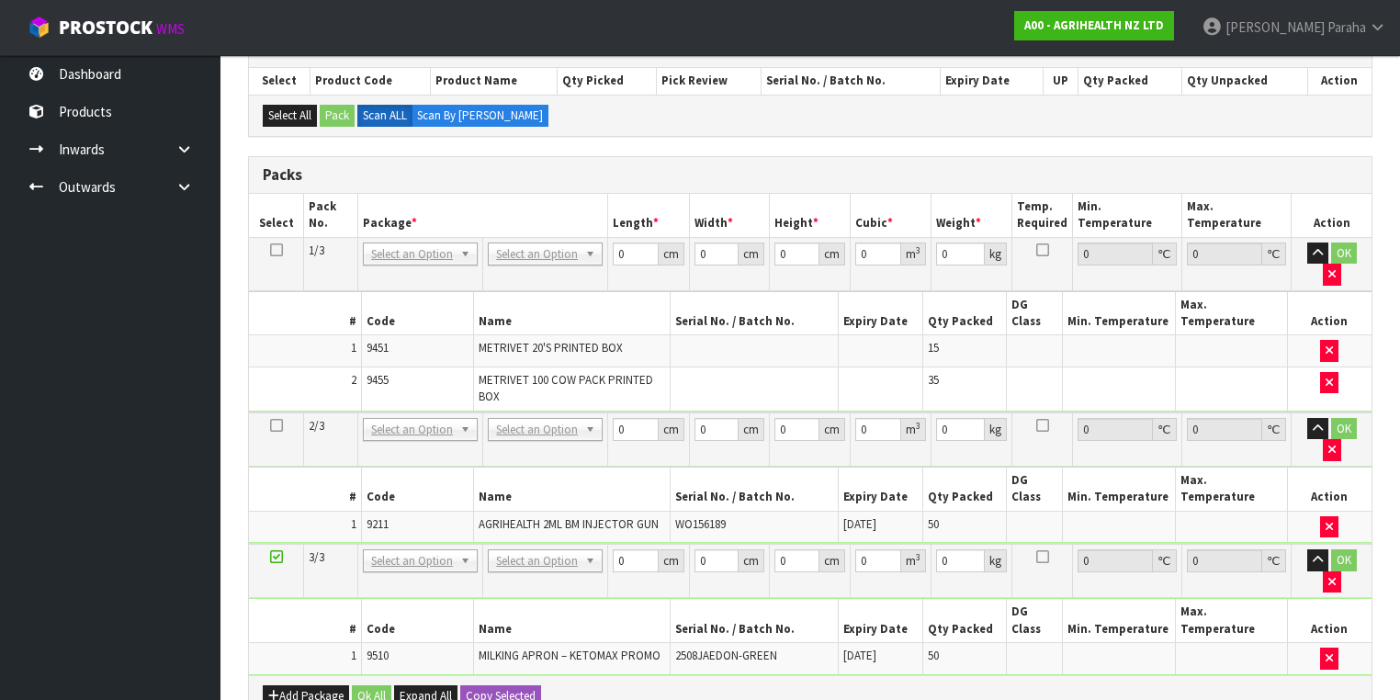
scroll to position [418, 0]
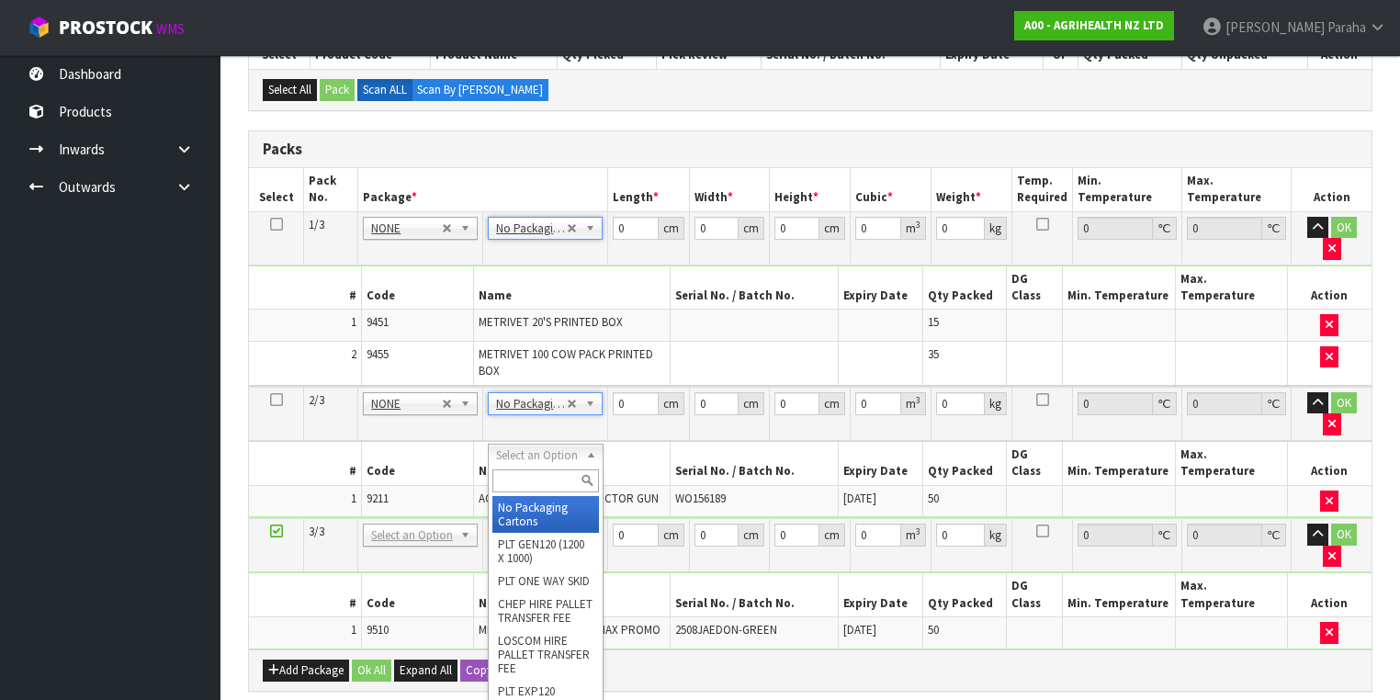
type input "3"
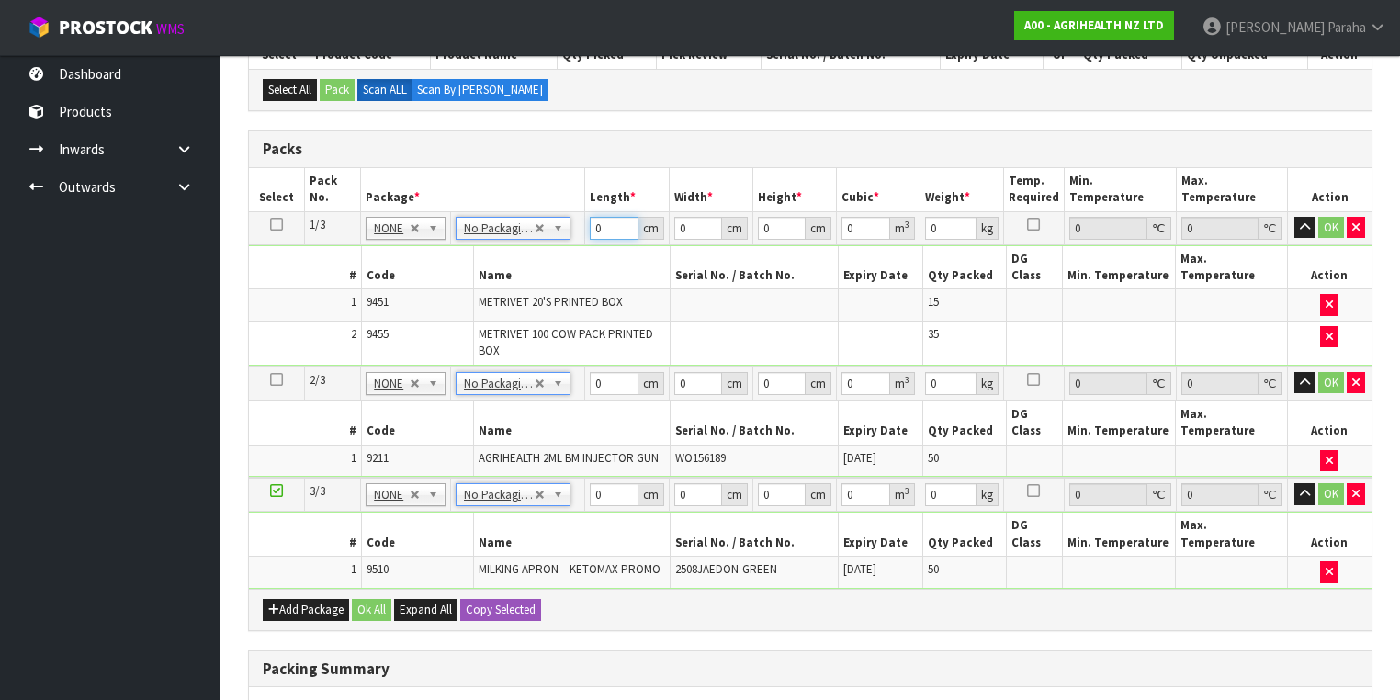
drag, startPoint x: 600, startPoint y: 216, endPoint x: 584, endPoint y: 221, distance: 16.6
click at [584, 221] on tr "1/3 NONE 007-001 007-002 007-004 007-009 007-013 007-014 007-015 007-017 007-01…" at bounding box center [810, 227] width 1122 height 33
type input "79"
type input "39"
type input "3"
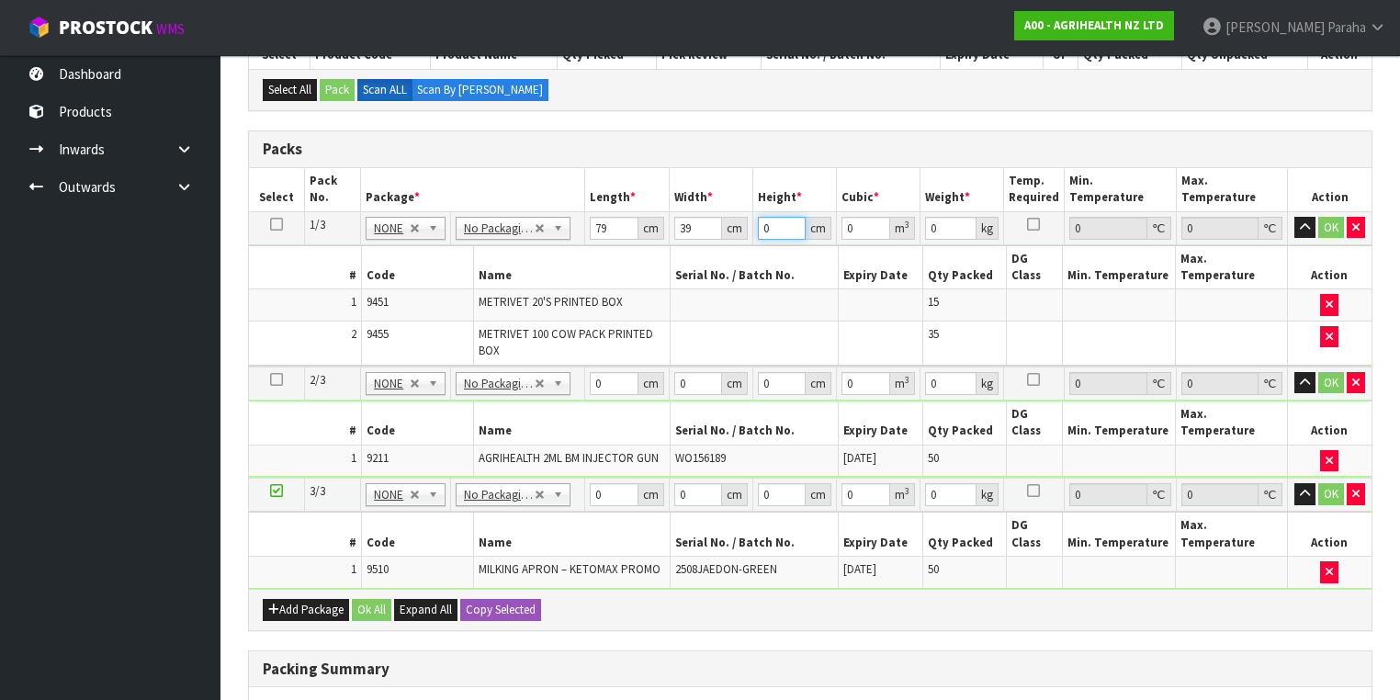
type input "0.009243"
type input "31"
type input "0.095511"
type input "31"
type input "14"
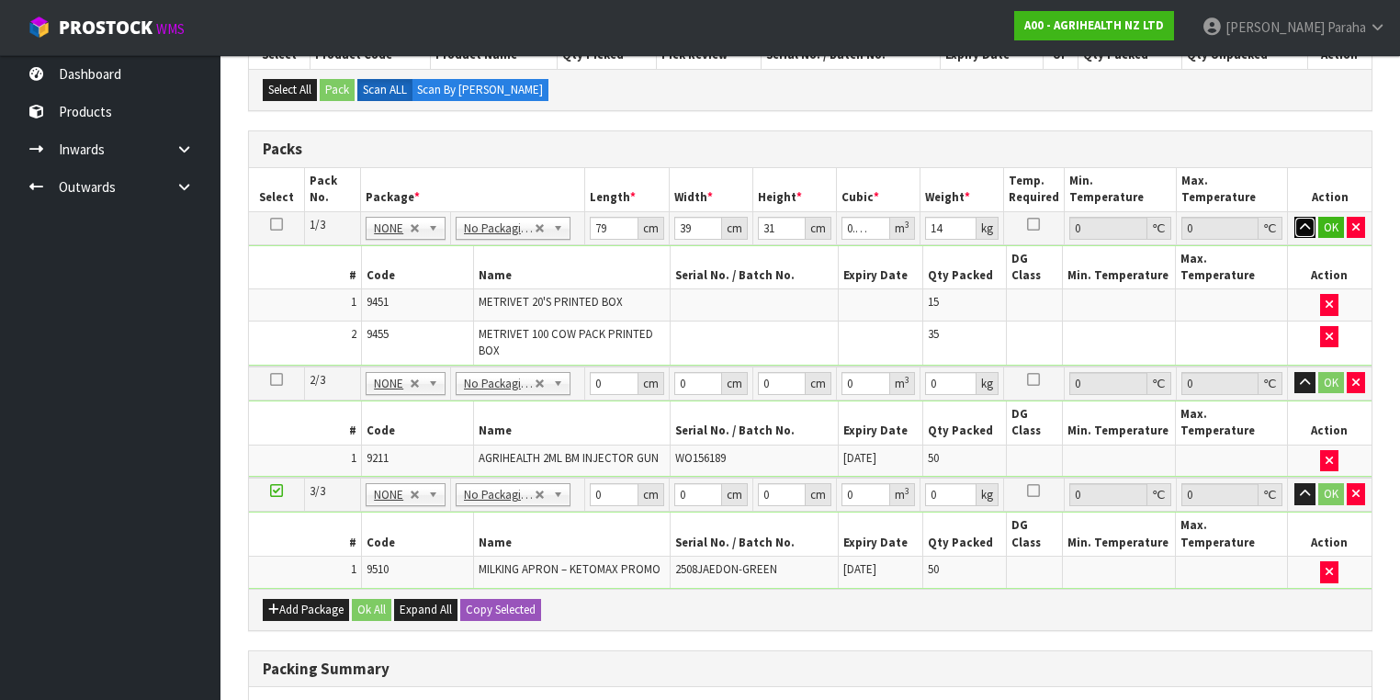
click at [1294, 217] on button "button" at bounding box center [1304, 228] width 21 height 22
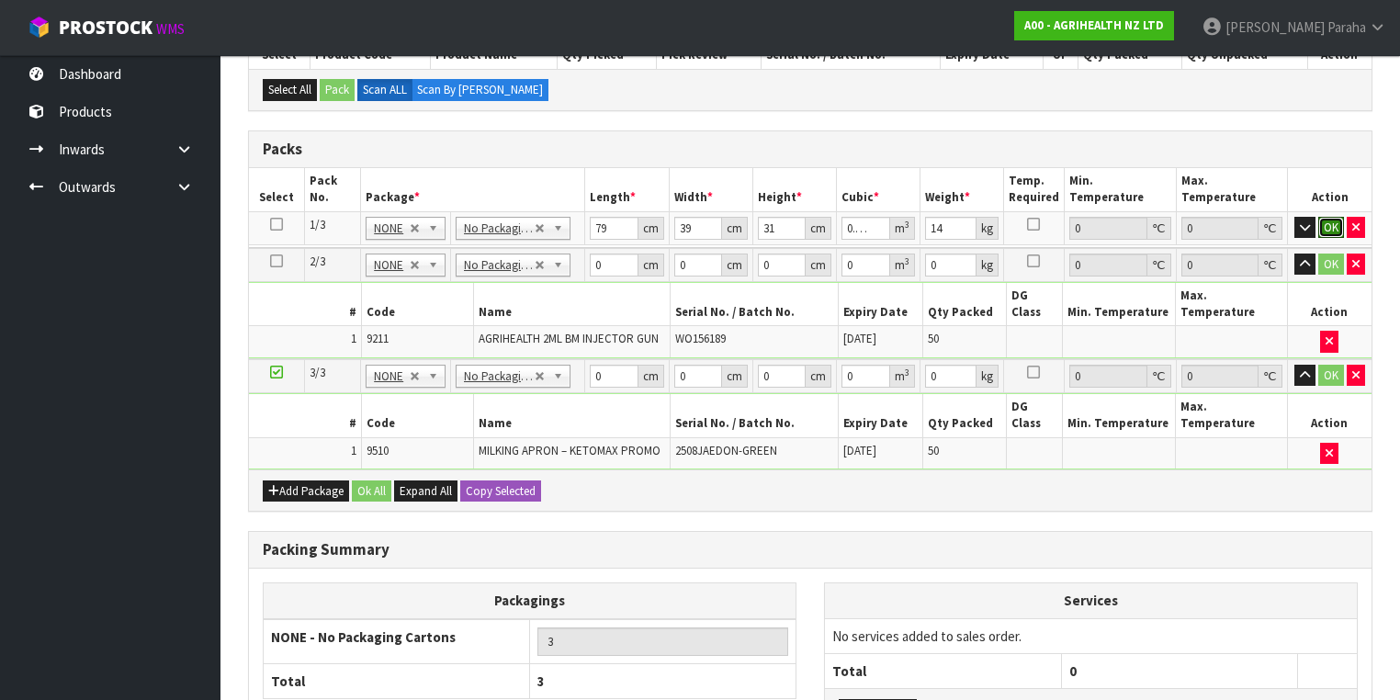
click button "OK" at bounding box center [1331, 228] width 26 height 22
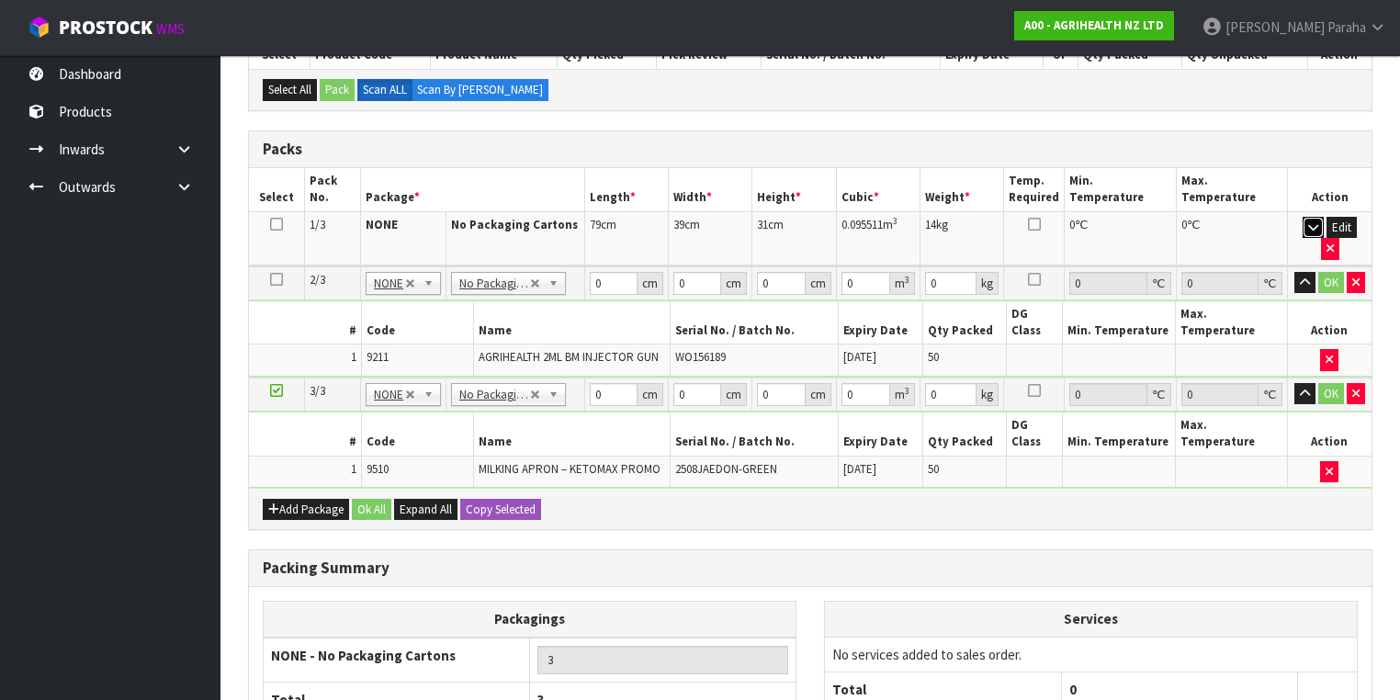
click at [1308, 228] on icon "button" at bounding box center [1313, 227] width 10 height 12
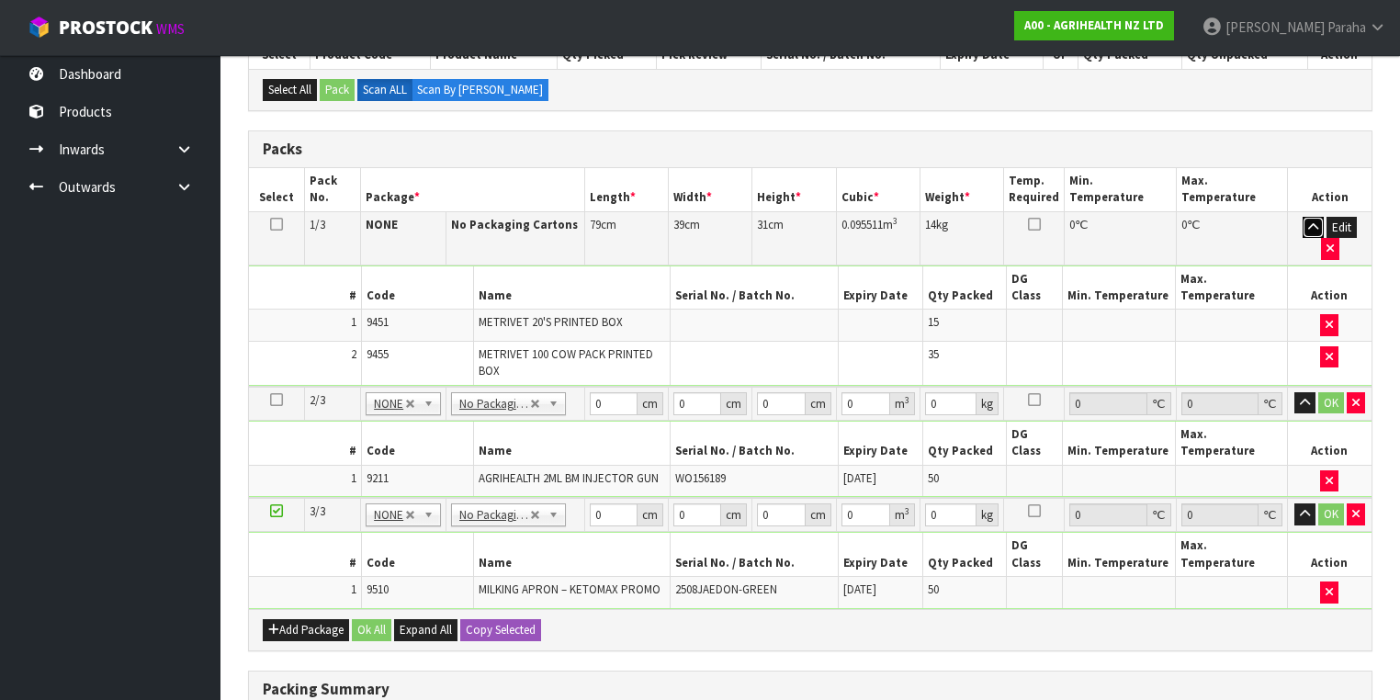
click at [1308, 228] on icon "button" at bounding box center [1313, 227] width 10 height 12
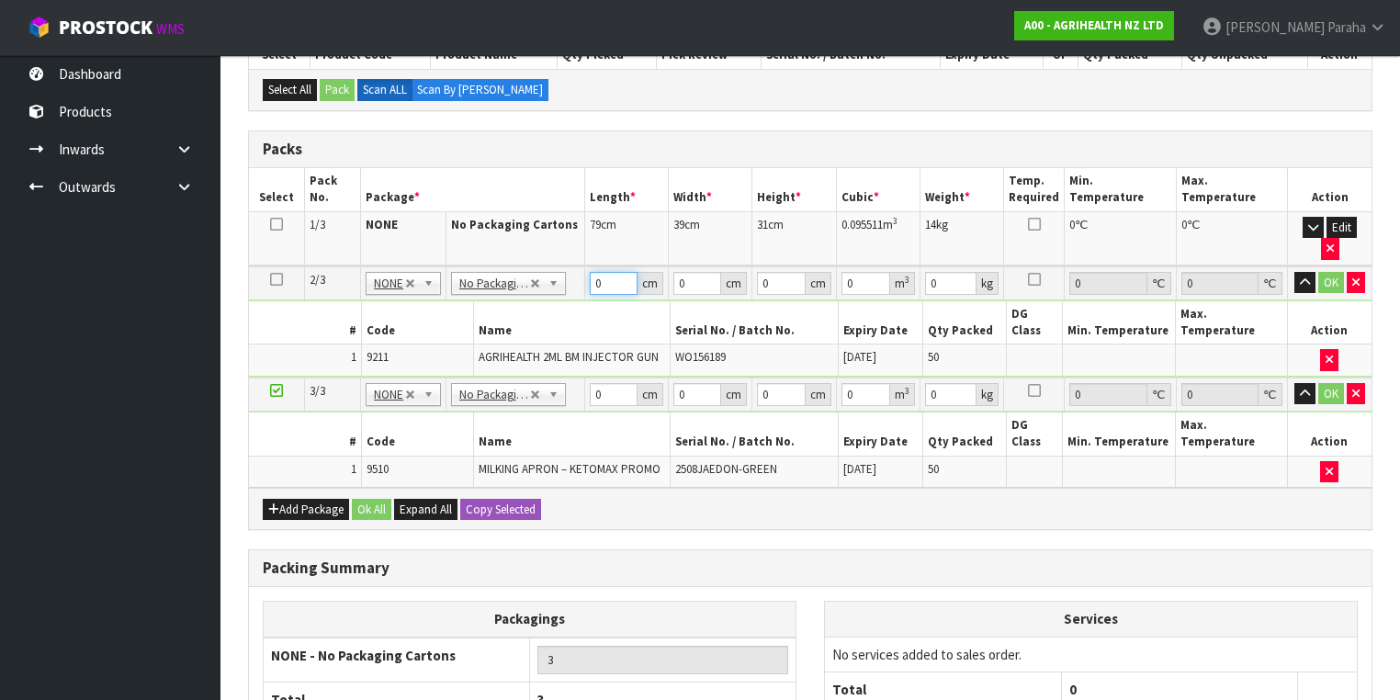
click at [569, 266] on tr "2/3 NONE 007-001 007-002 007-004 007-009 007-013 007-014 007-015 007-017 007-01…" at bounding box center [810, 283] width 1122 height 34
type input "52"
type input "40"
type input "3"
type input "0.00624"
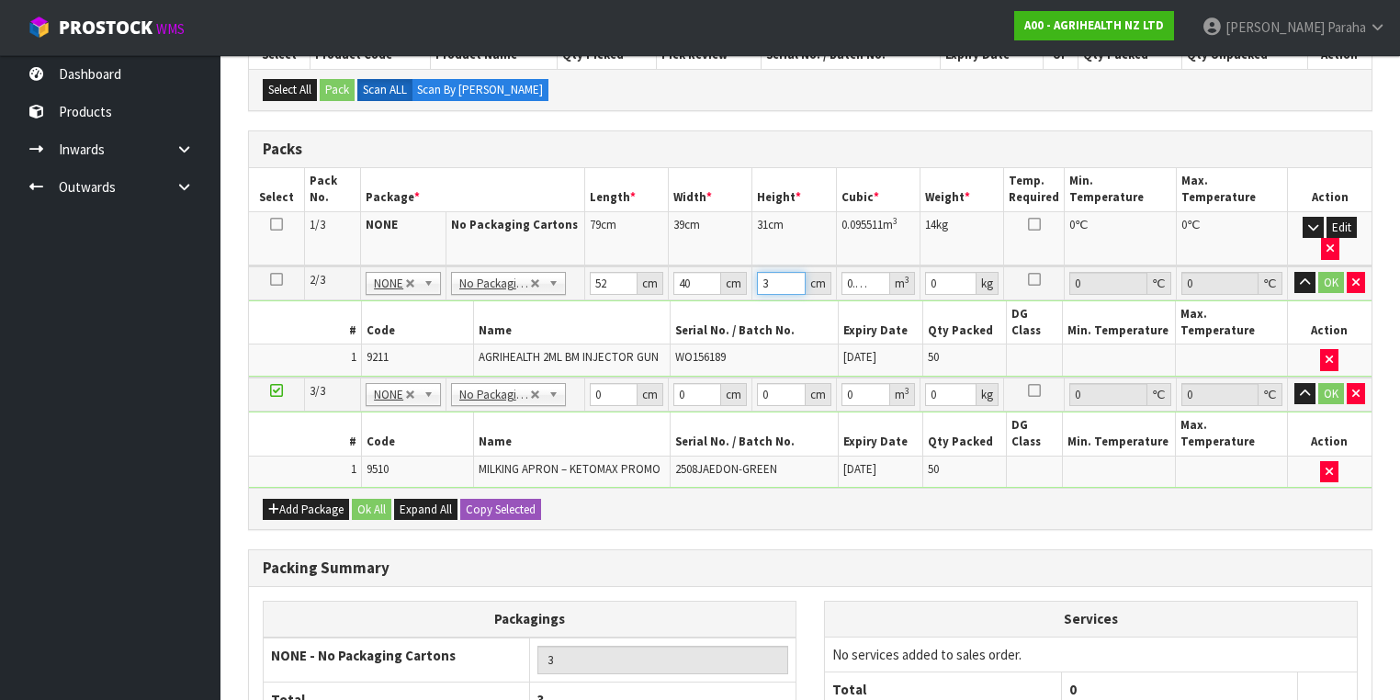
type input "32"
type input "0.06656"
click at [1294, 272] on button "button" at bounding box center [1304, 283] width 21 height 22
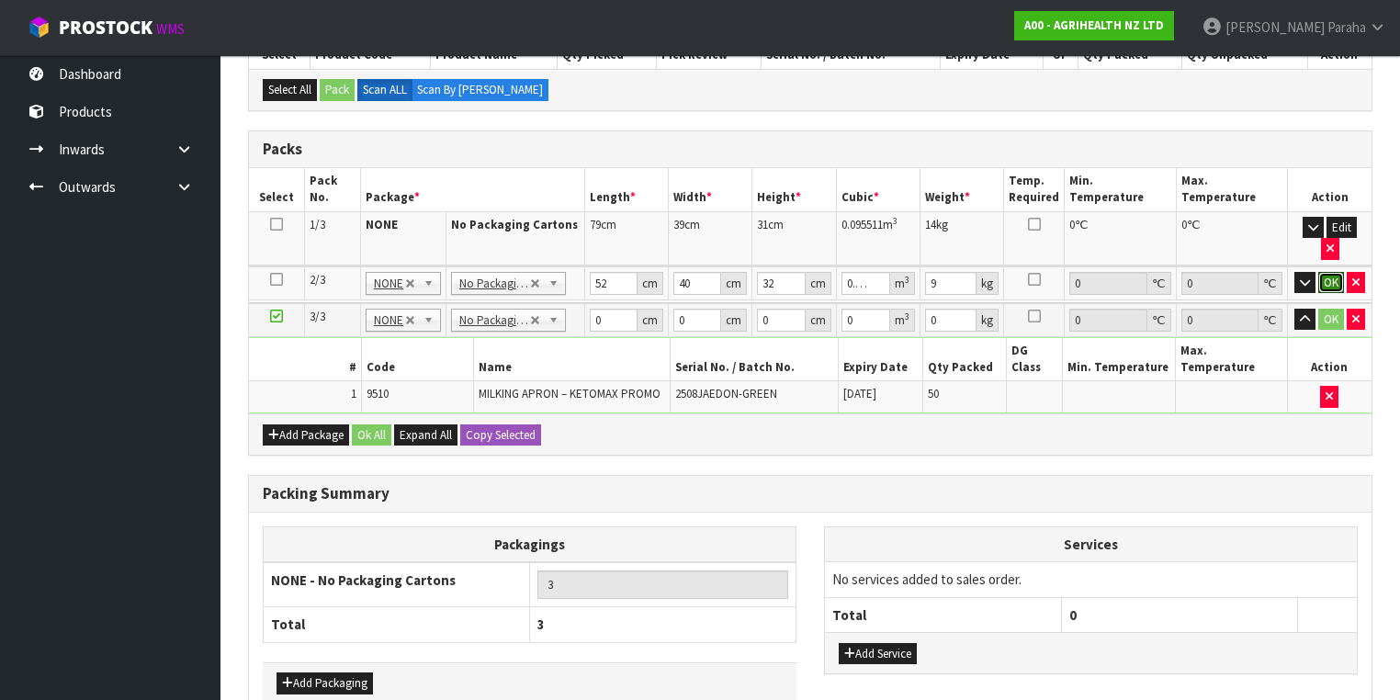
click button "OK" at bounding box center [1331, 283] width 26 height 22
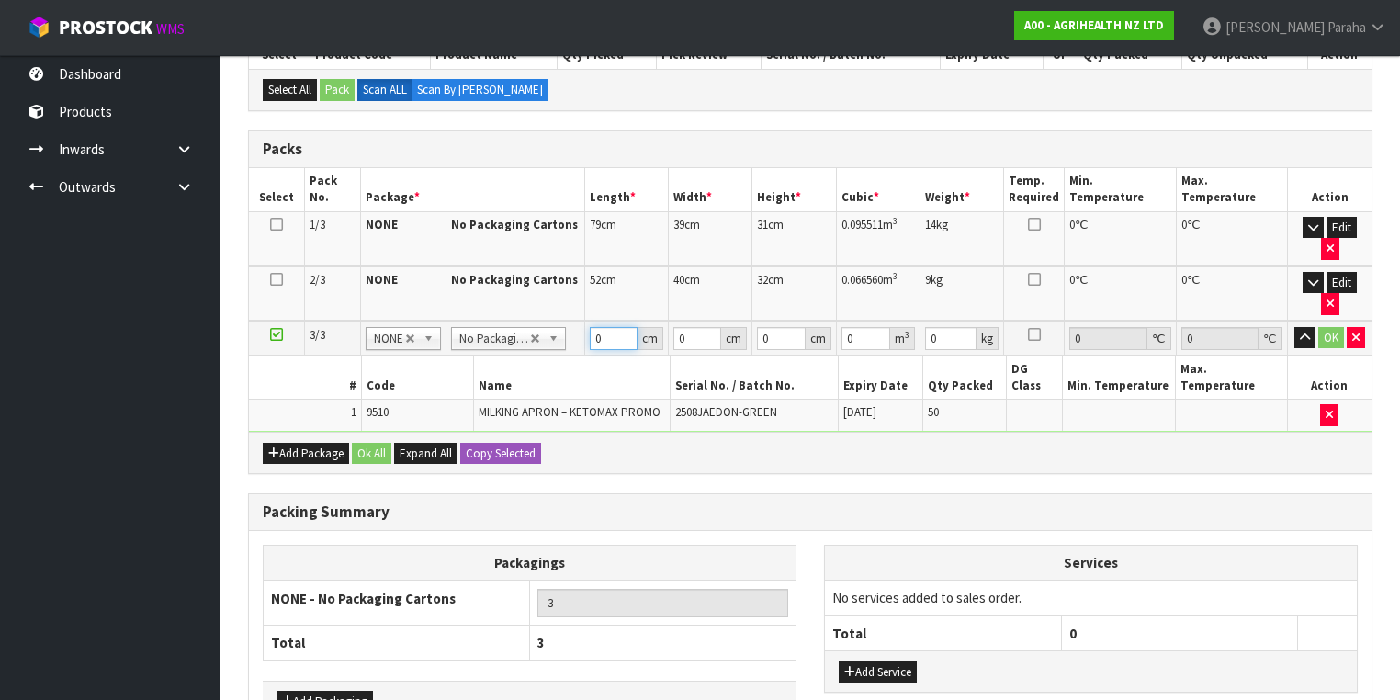
drag, startPoint x: 603, startPoint y: 295, endPoint x: 573, endPoint y: 290, distance: 29.7
click at [573, 321] on tr "3/3 NONE 007-001 007-002 007-004 007-009 007-013 007-014 007-015 007-017 007-01…" at bounding box center [810, 338] width 1122 height 34
click at [1294, 327] on button "button" at bounding box center [1304, 338] width 21 height 22
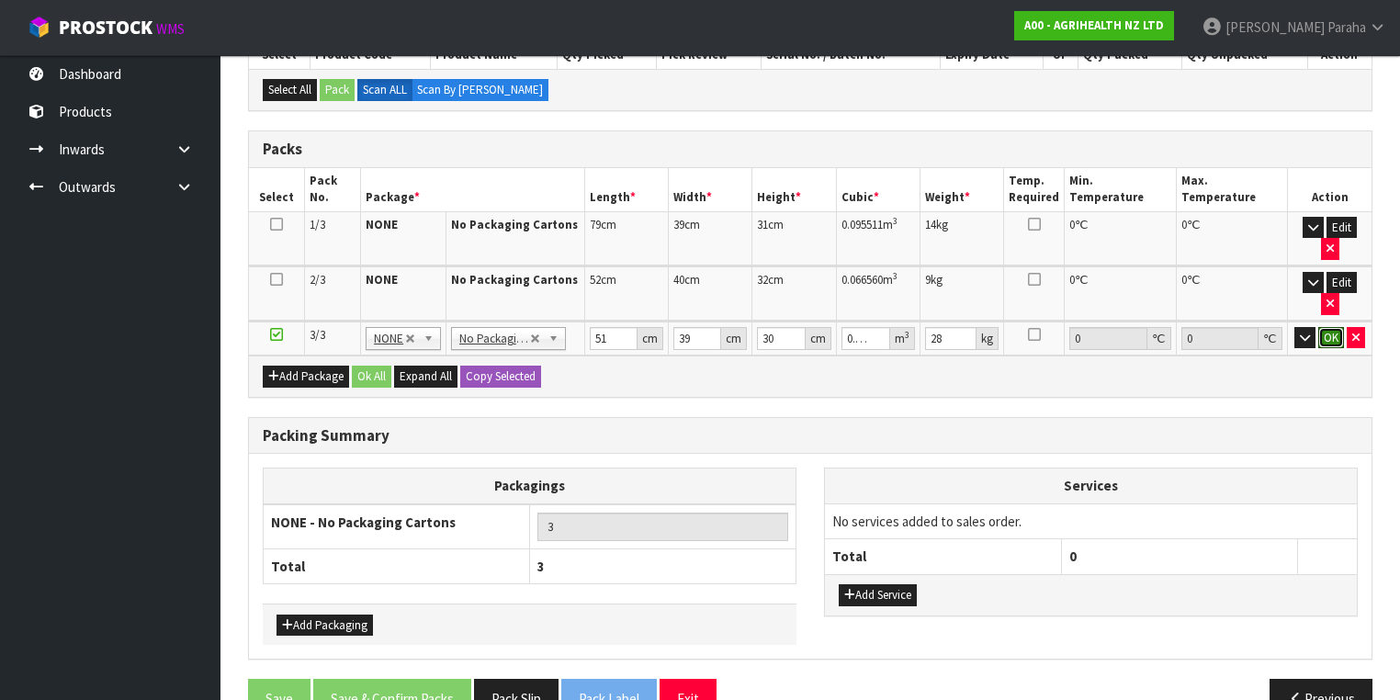
click button "OK" at bounding box center [1331, 338] width 26 height 22
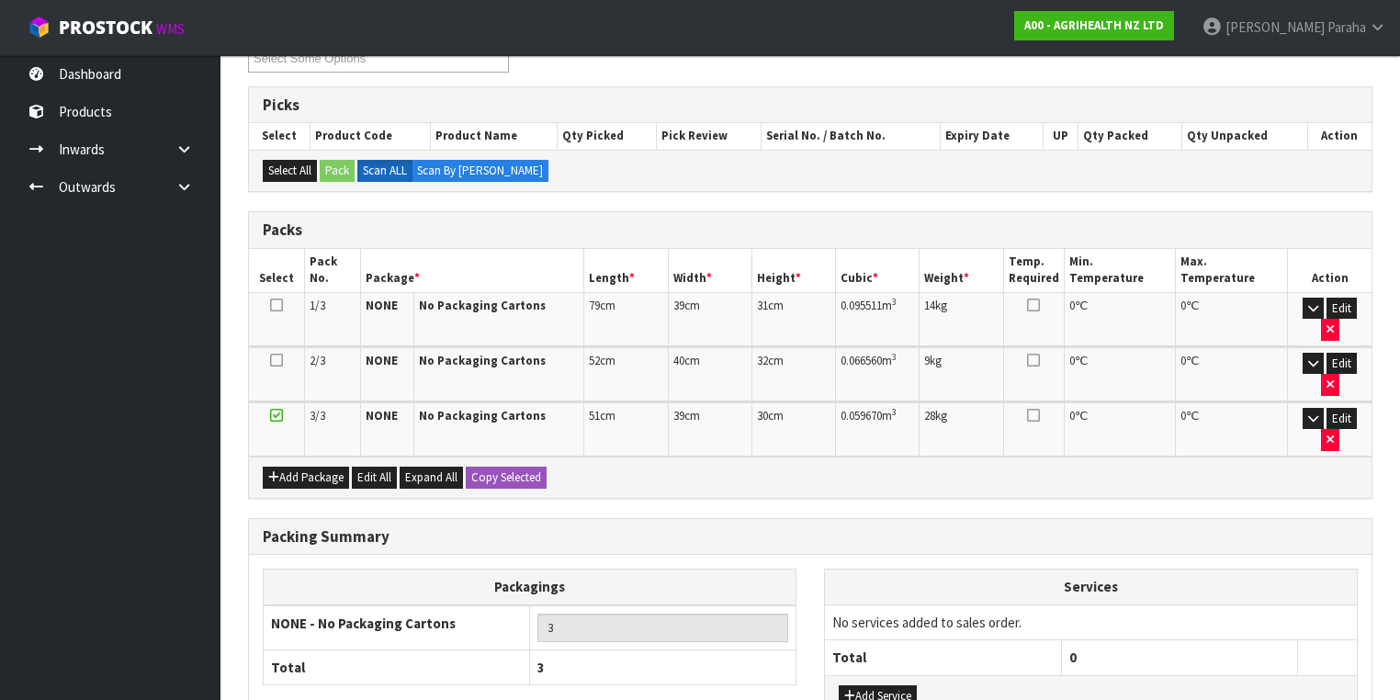
scroll to position [411, 0]
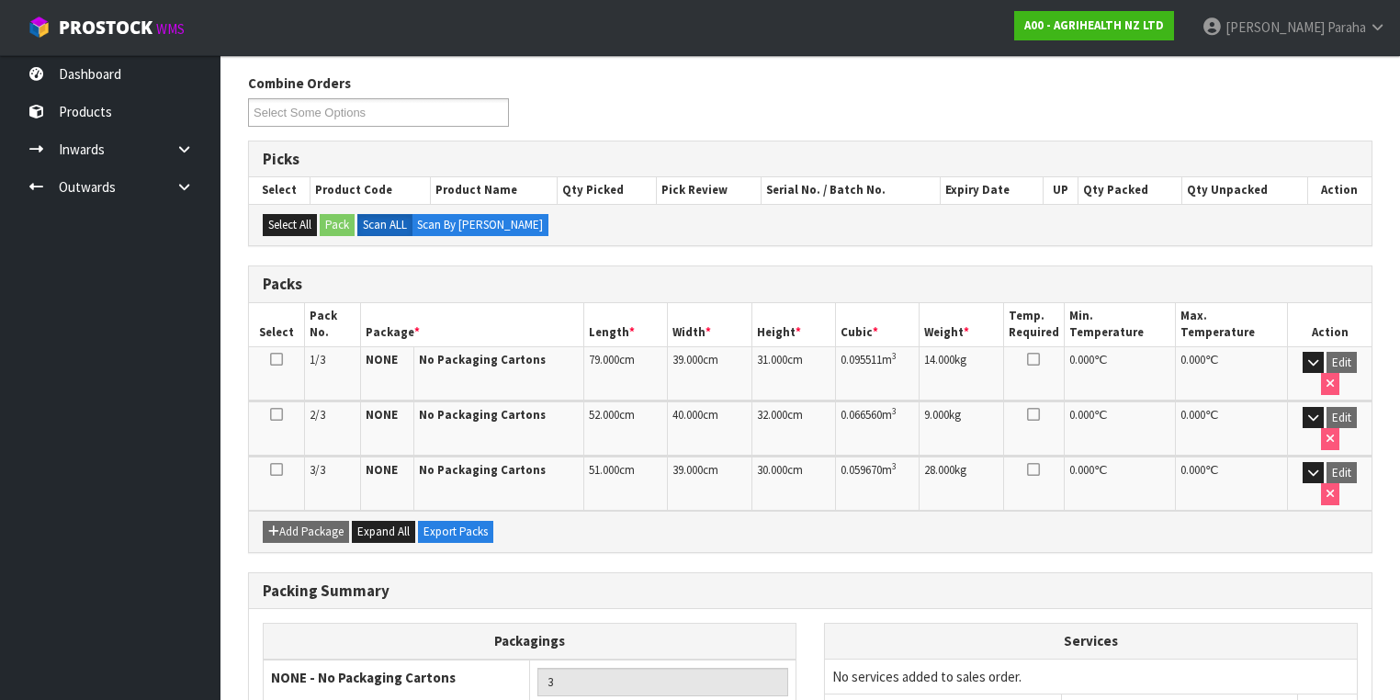
scroll to position [370, 0]
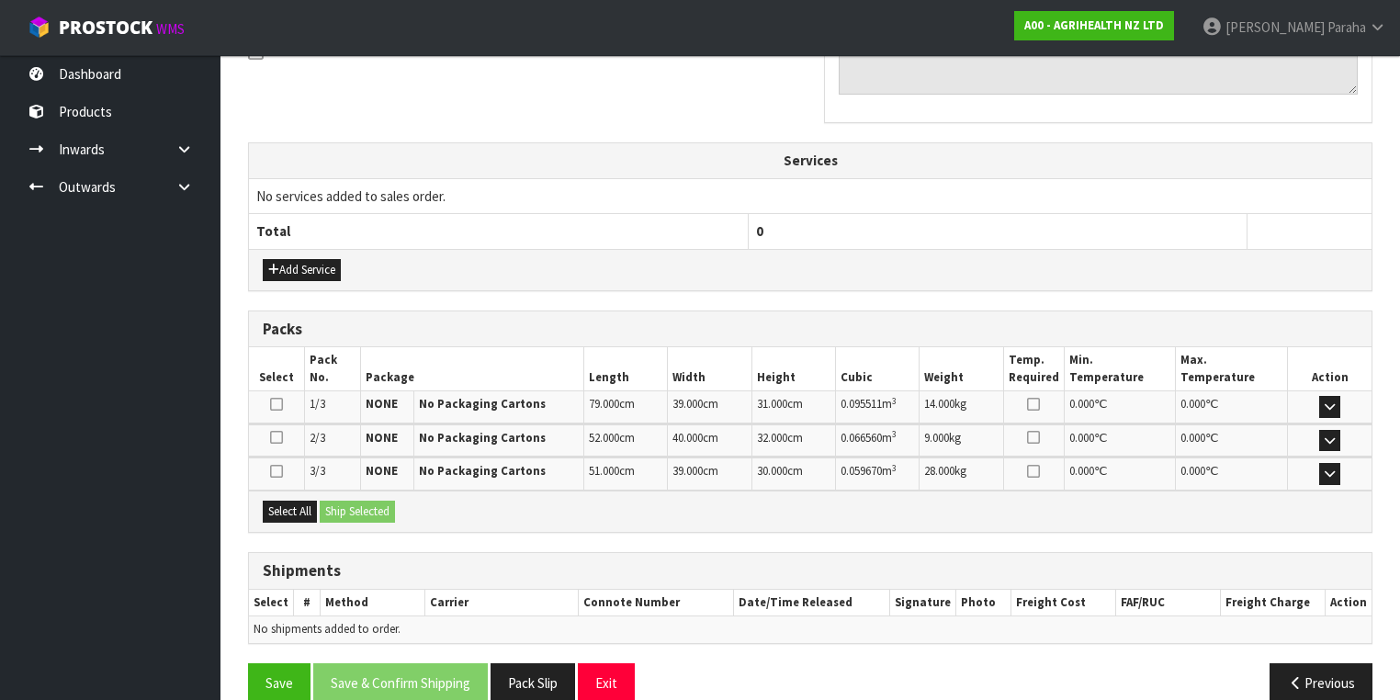
scroll to position [610, 0]
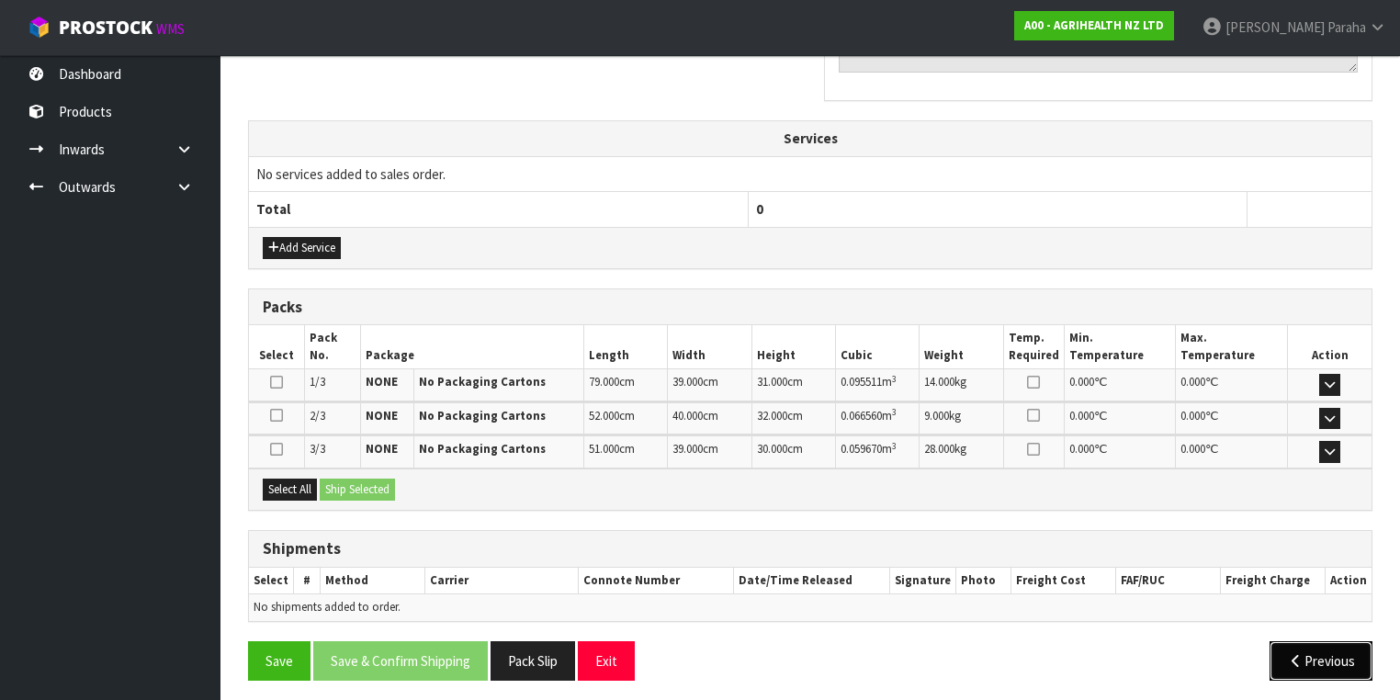
click at [1308, 657] on button "Previous" at bounding box center [1320, 660] width 103 height 39
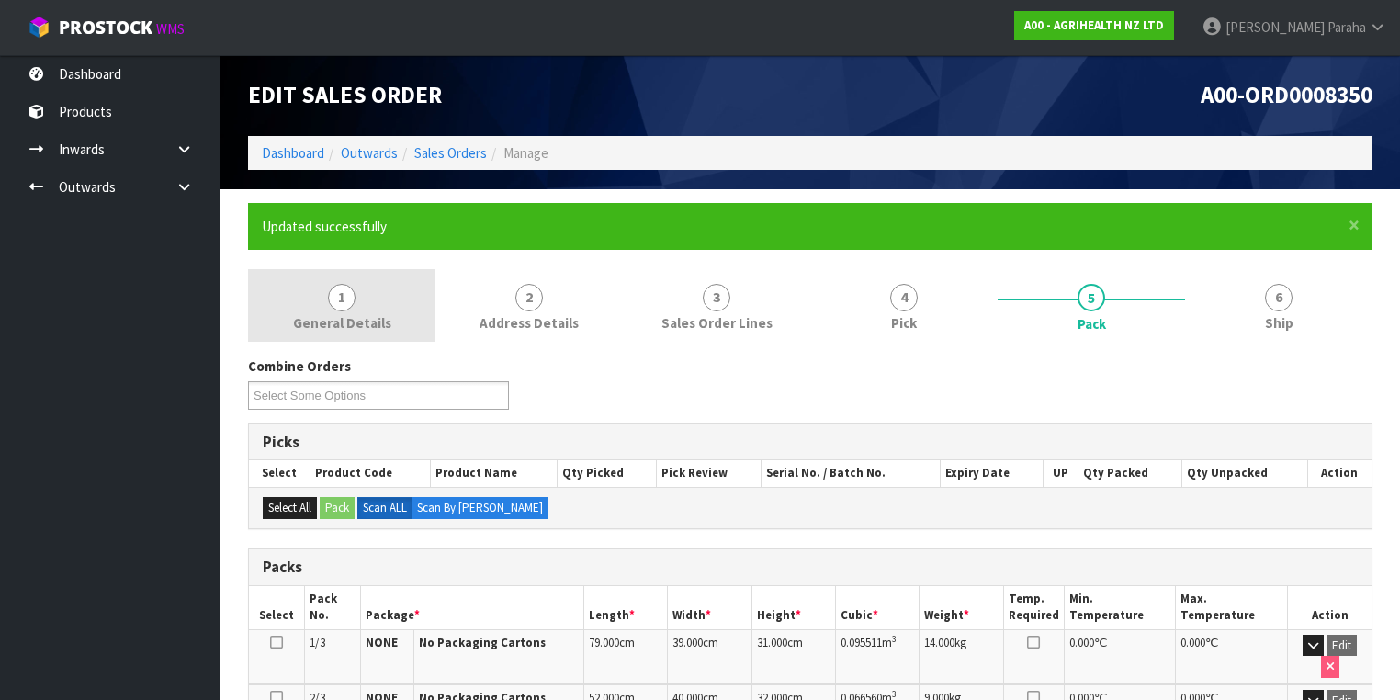
scroll to position [0, 0]
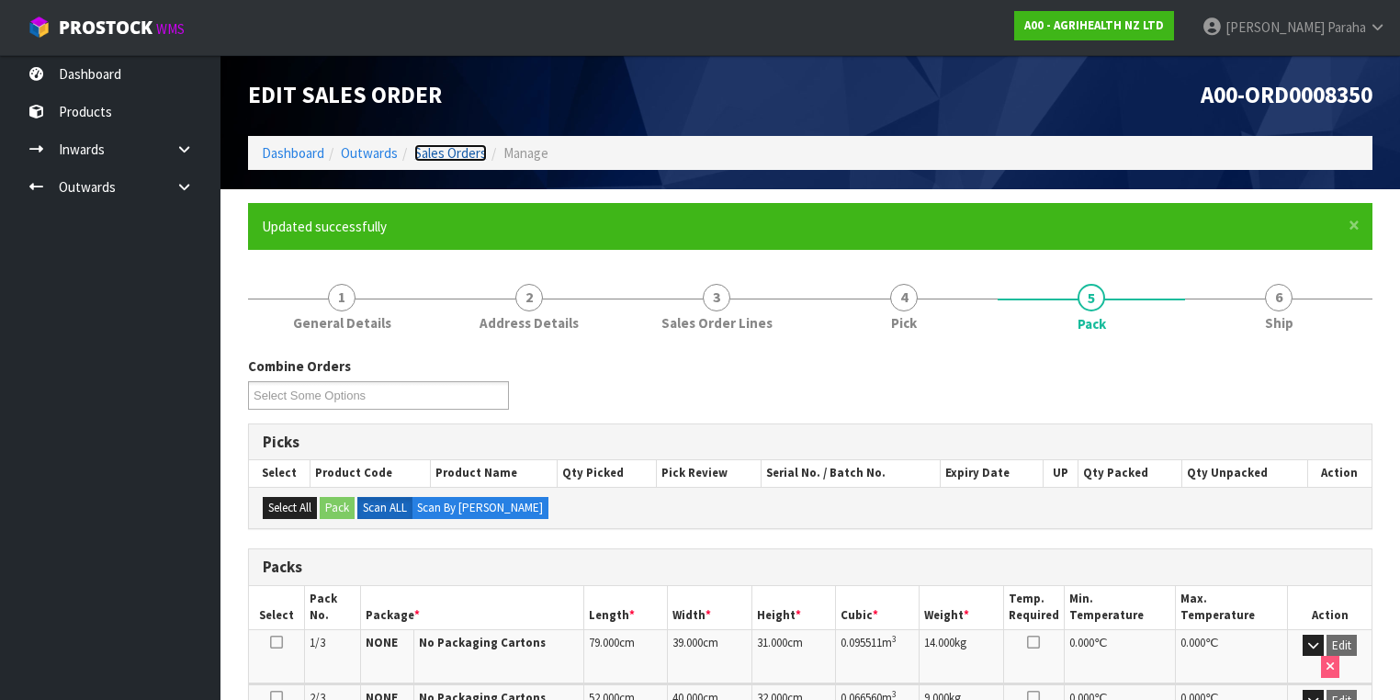
click at [447, 160] on link "Sales Orders" at bounding box center [450, 152] width 73 height 17
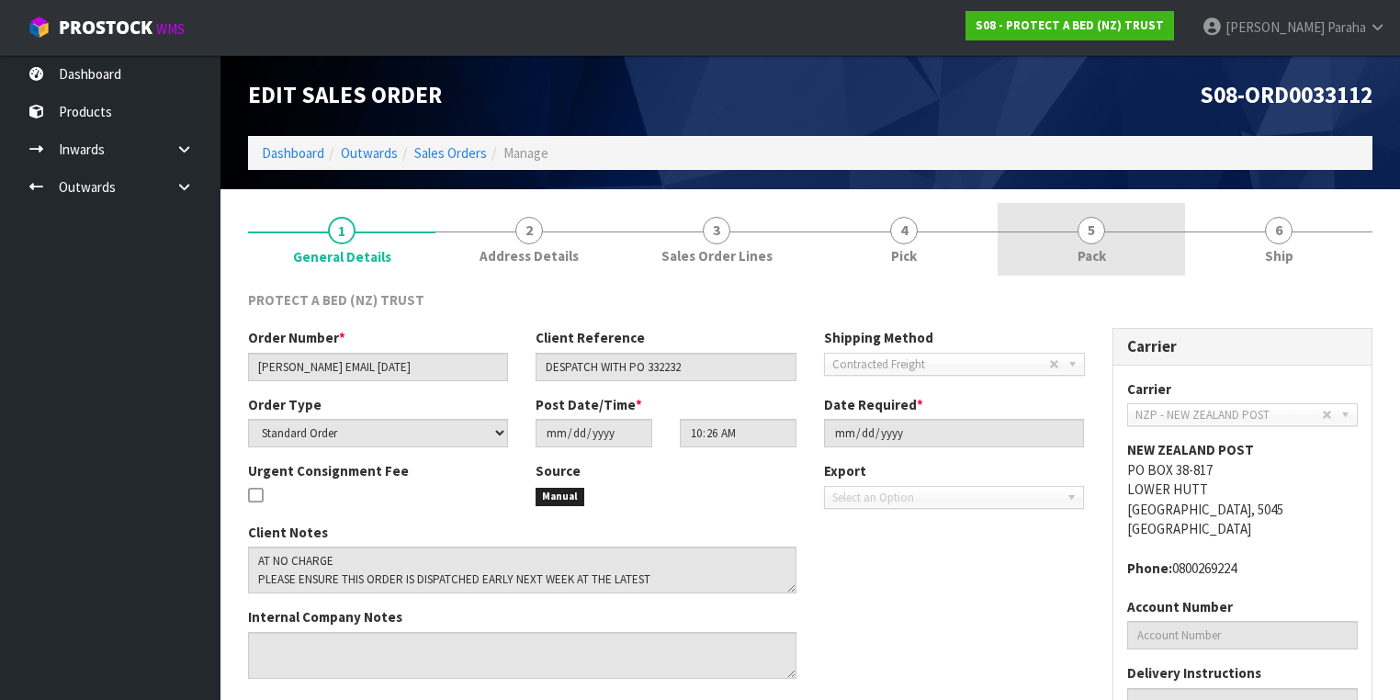
click at [1106, 239] on link "5 Pack" at bounding box center [1090, 239] width 187 height 73
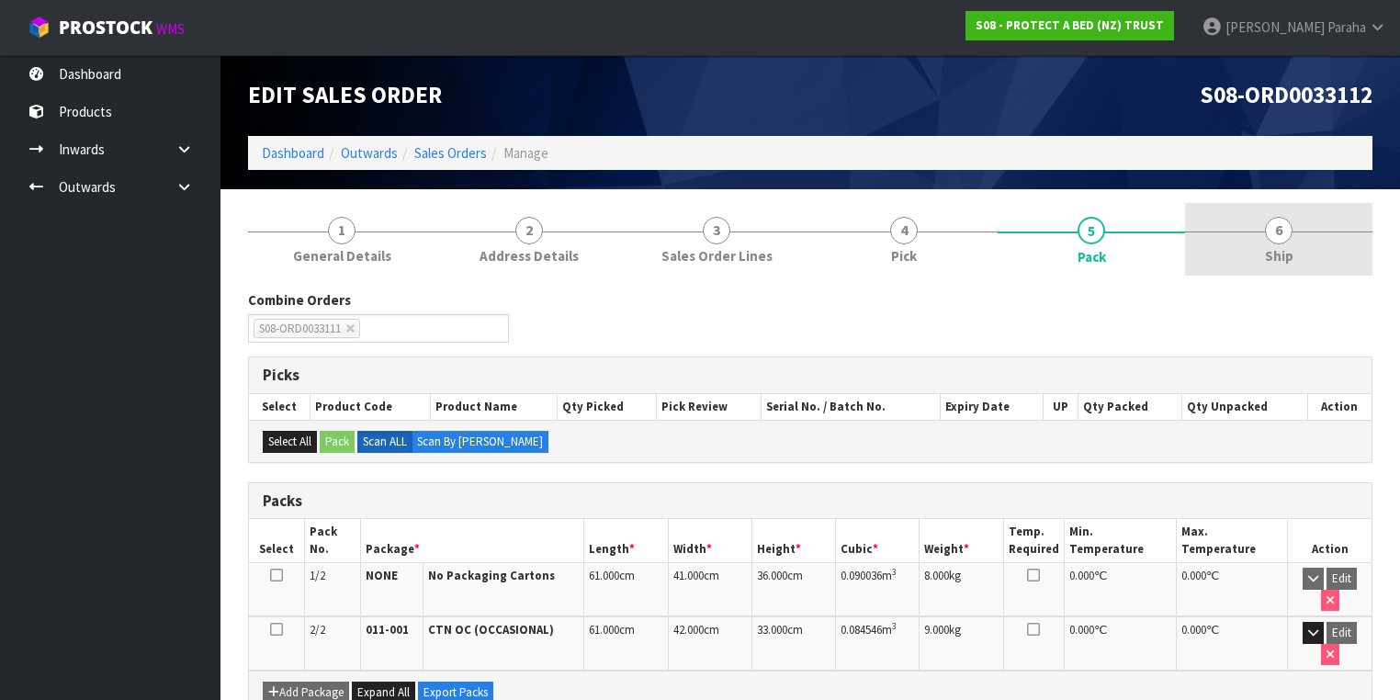
click at [1263, 246] on link "6 Ship" at bounding box center [1278, 239] width 187 height 73
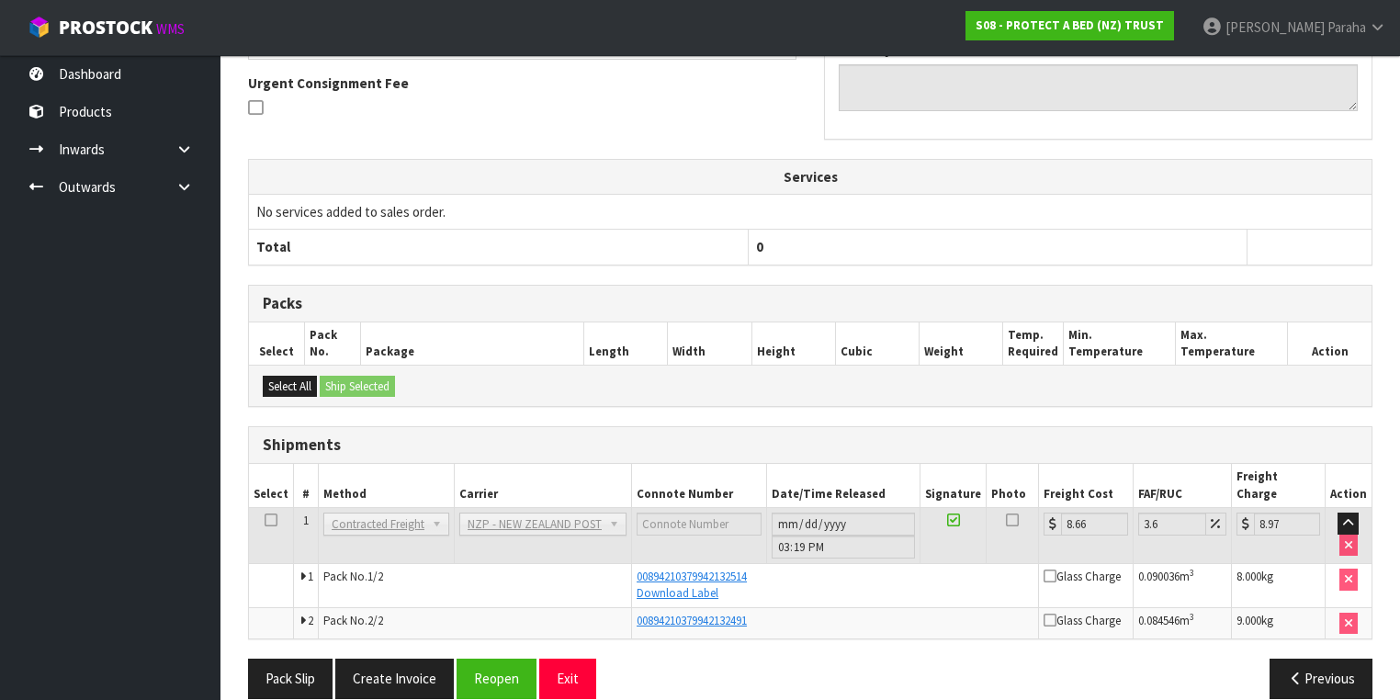
scroll to position [470, 0]
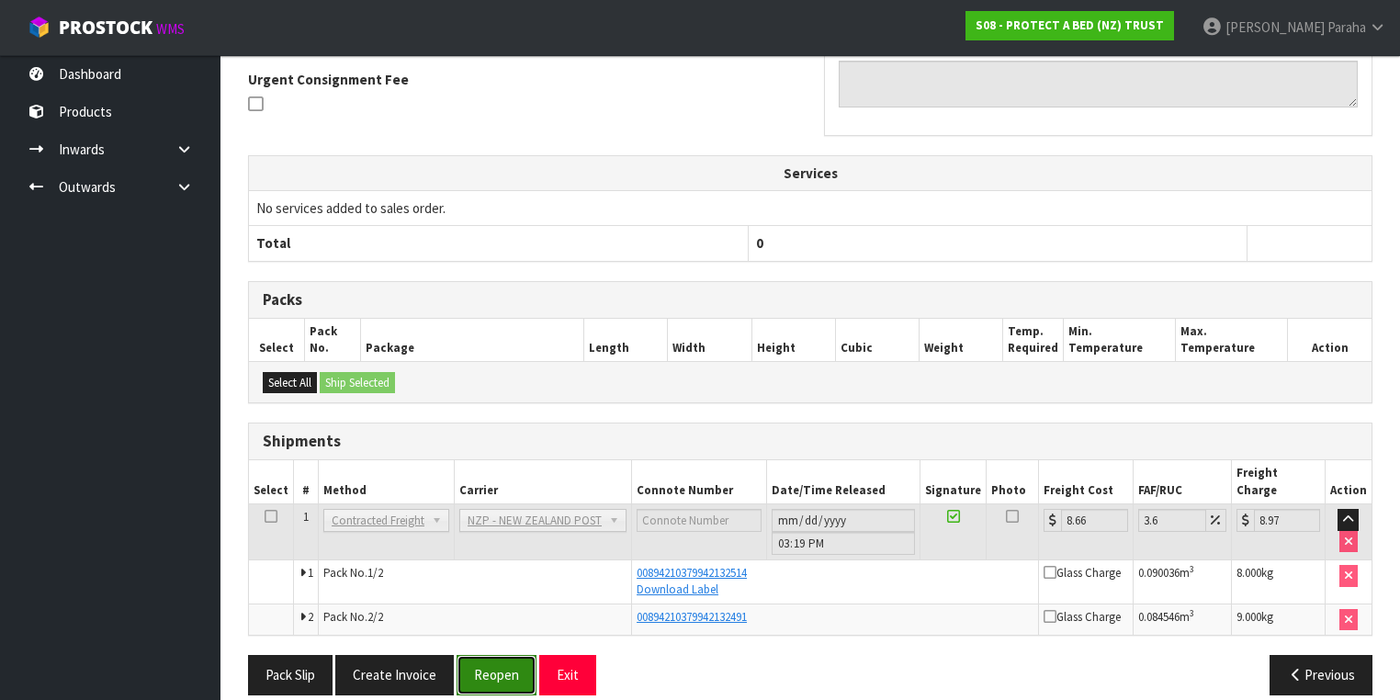
click at [515, 661] on button "Reopen" at bounding box center [496, 674] width 80 height 39
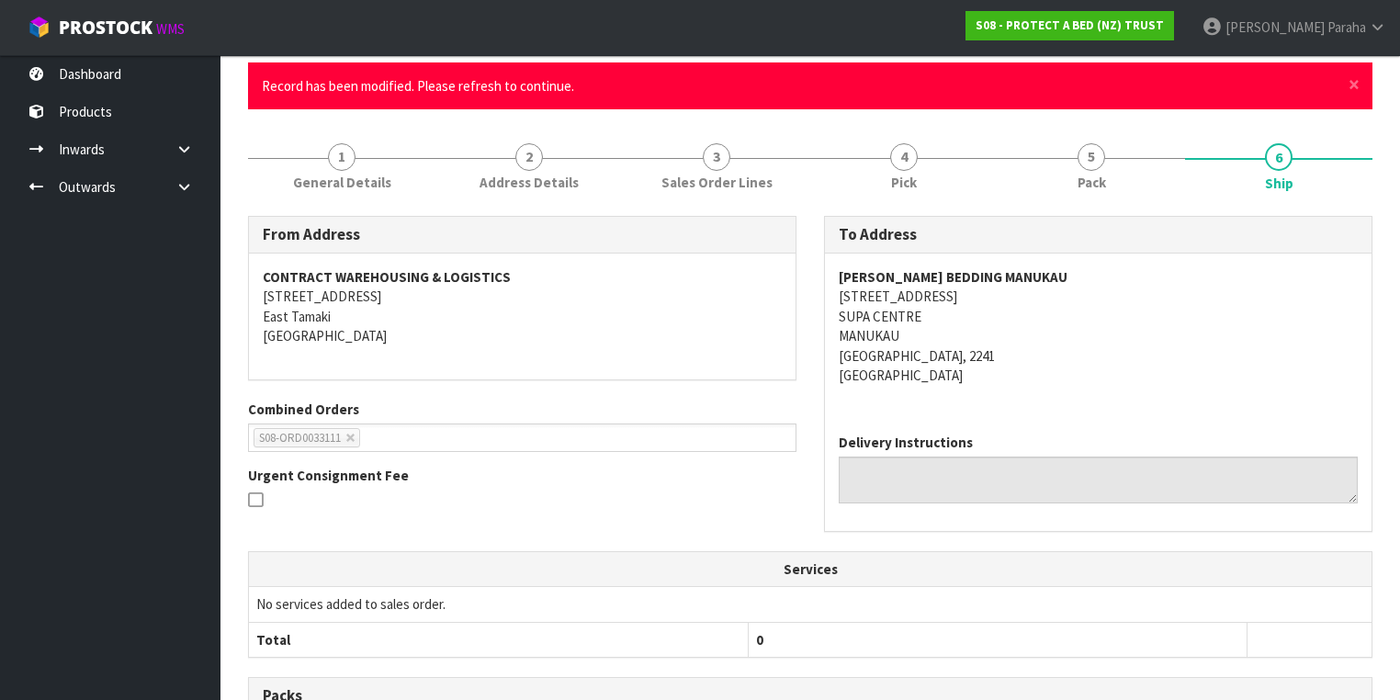
scroll to position [147, 0]
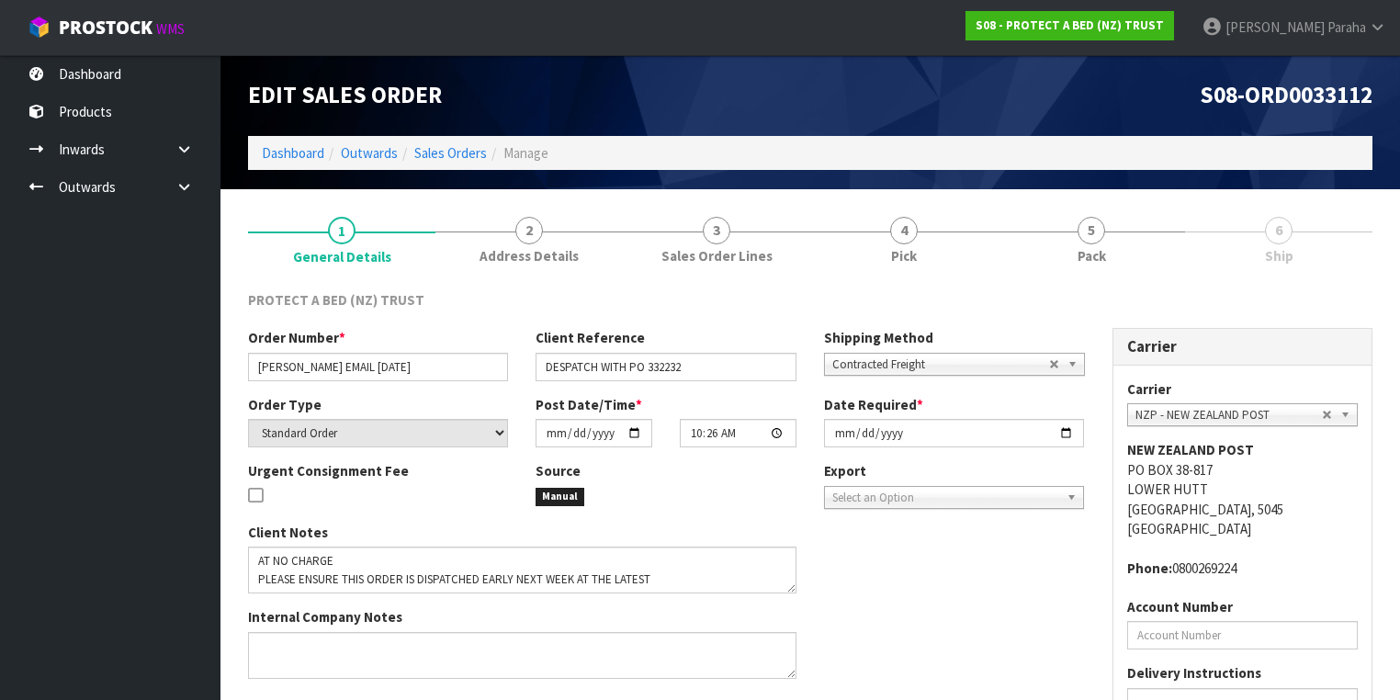
click at [1269, 250] on span "Ship" at bounding box center [1279, 255] width 28 height 19
click at [1078, 250] on span "Pack" at bounding box center [1091, 255] width 28 height 19
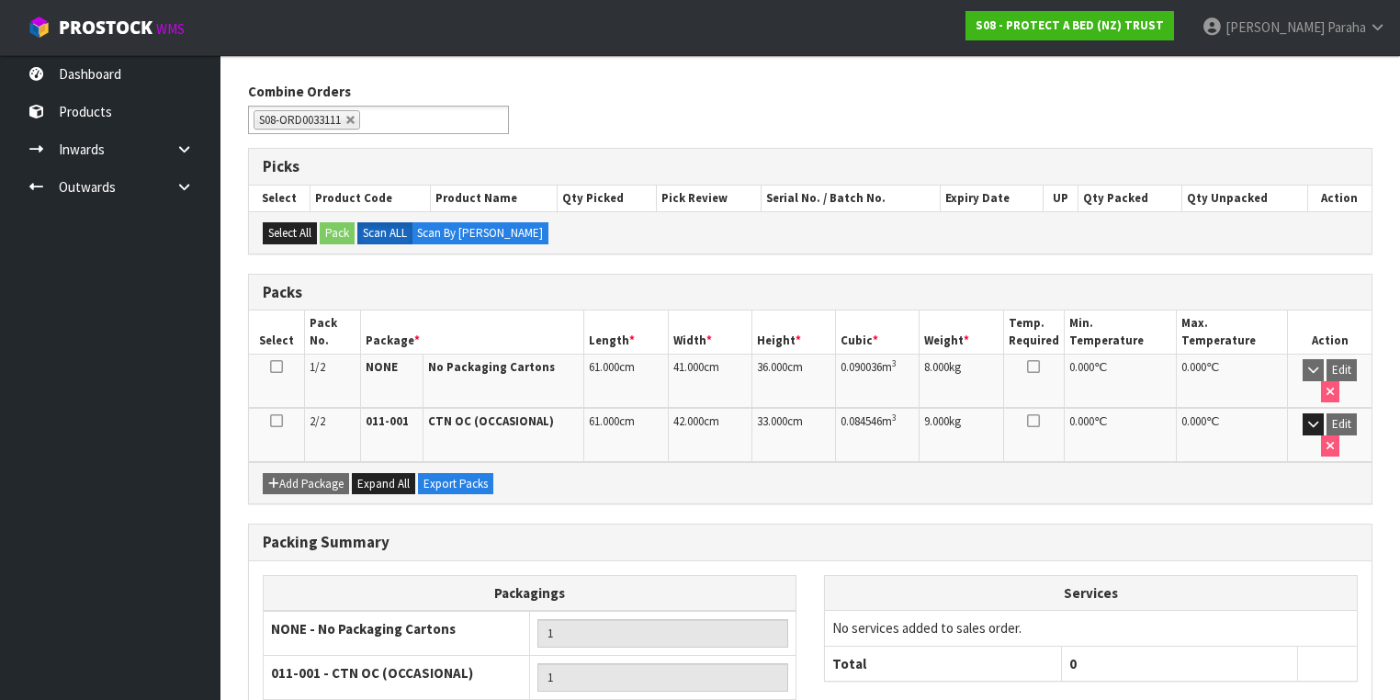
scroll to position [314, 0]
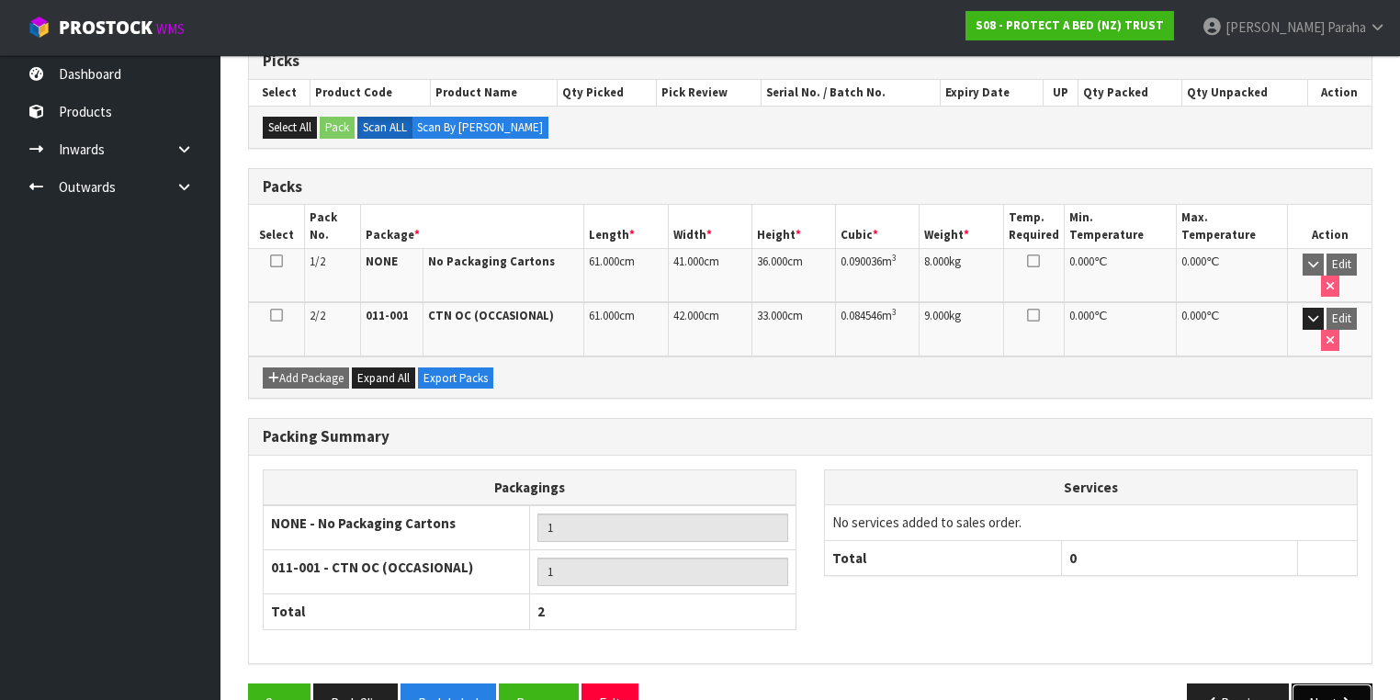
click at [1319, 683] on button "Next" at bounding box center [1331, 702] width 81 height 39
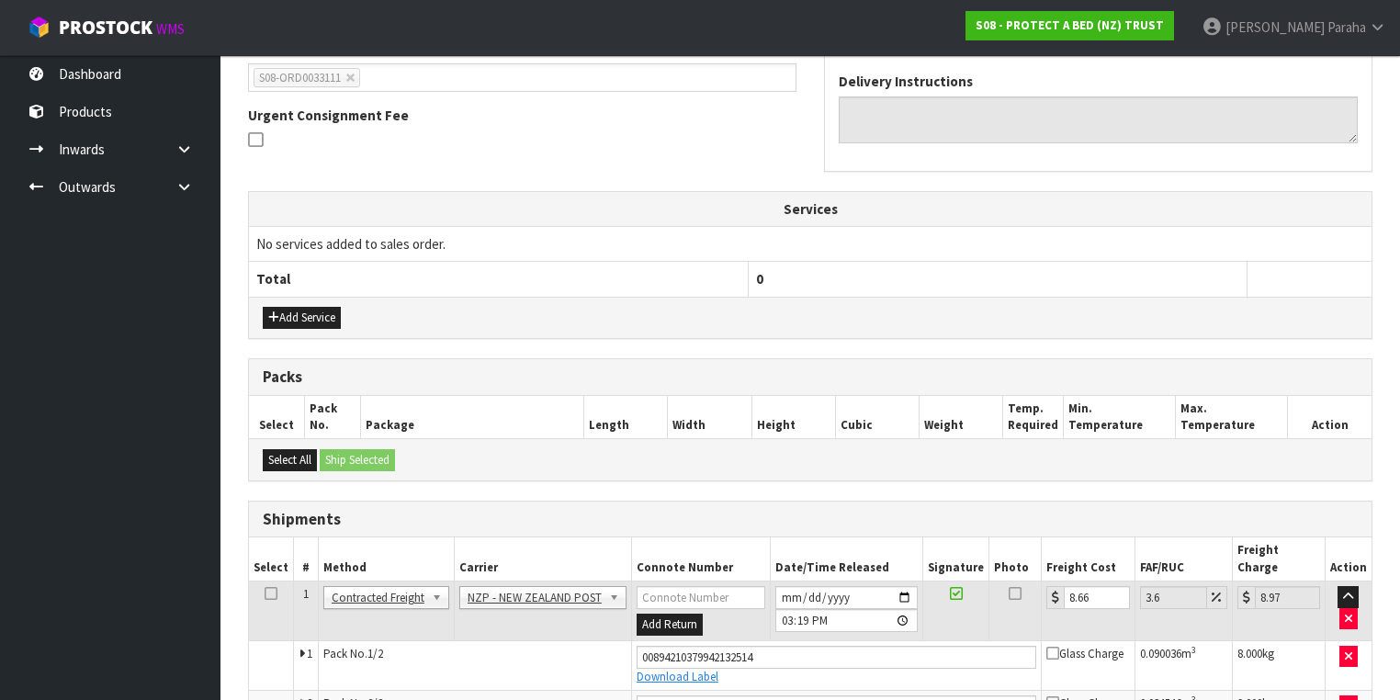
scroll to position [521, 0]
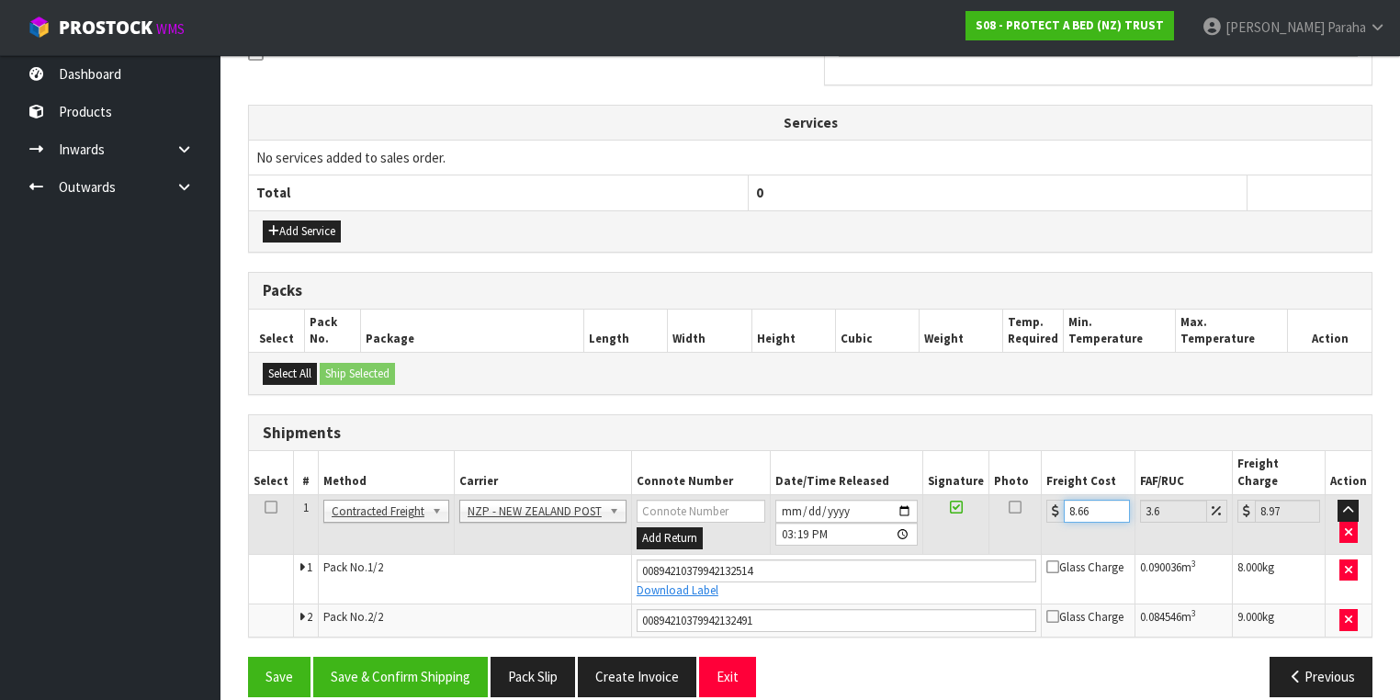
drag, startPoint x: 1092, startPoint y: 493, endPoint x: 972, endPoint y: 490, distance: 120.4
click at [972, 495] on tr "1 Client Local Pickup Customer Local Pickup Company Freight Contracted Freight …" at bounding box center [810, 525] width 1122 height 60
type input "0"
click at [428, 657] on button "Save & Confirm Shipping" at bounding box center [400, 676] width 175 height 39
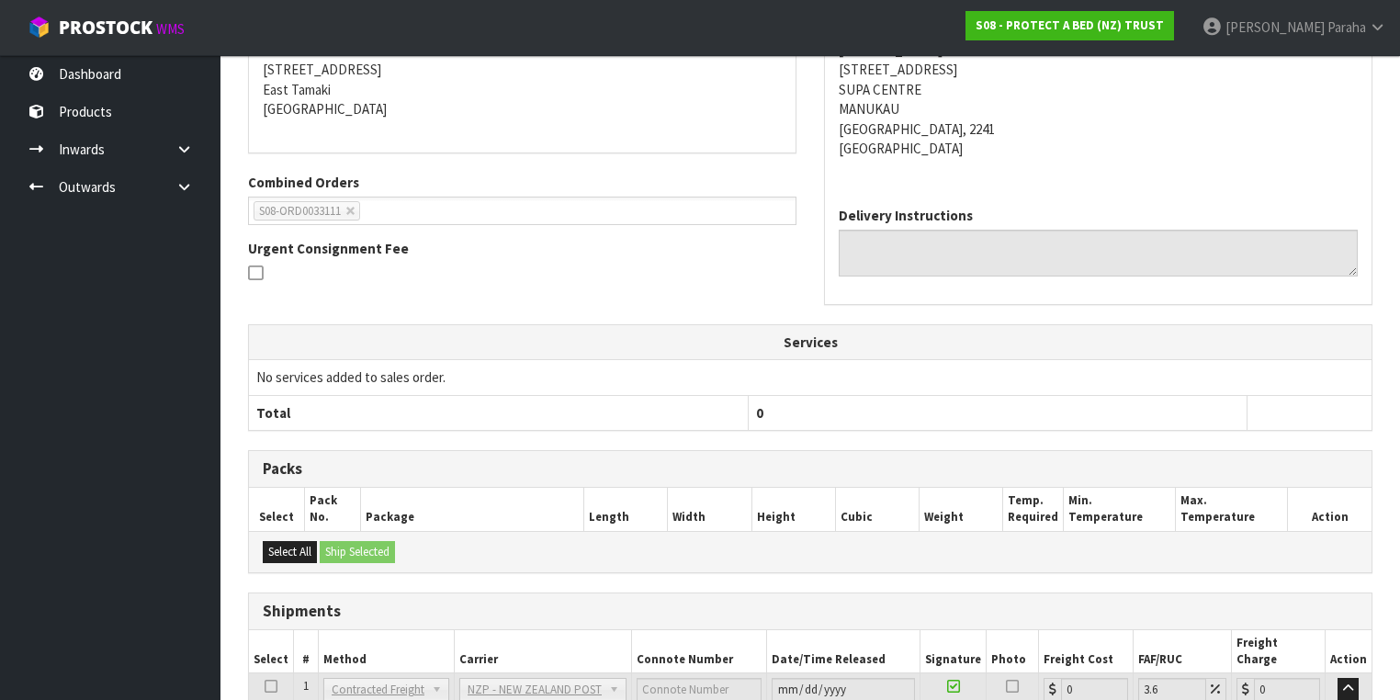
scroll to position [536, 0]
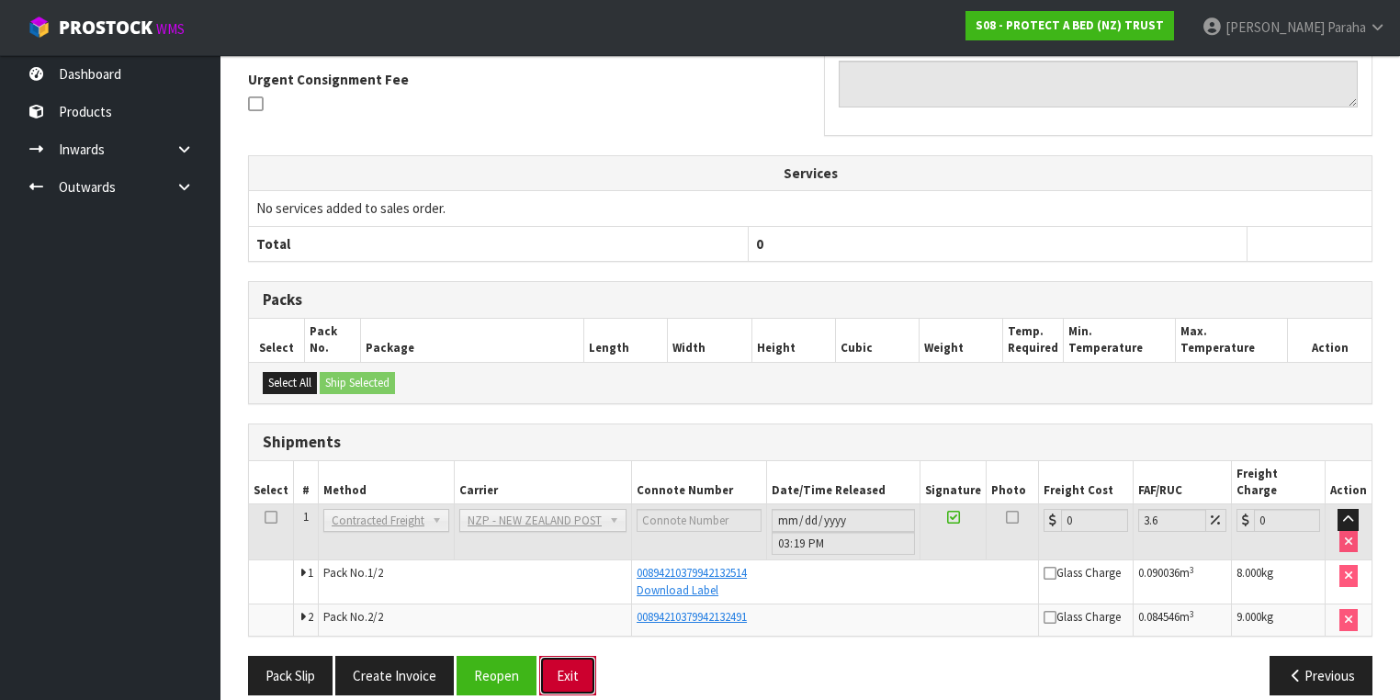
click at [580, 656] on button "Exit" at bounding box center [567, 675] width 57 height 39
